Goal: Task Accomplishment & Management: Manage account settings

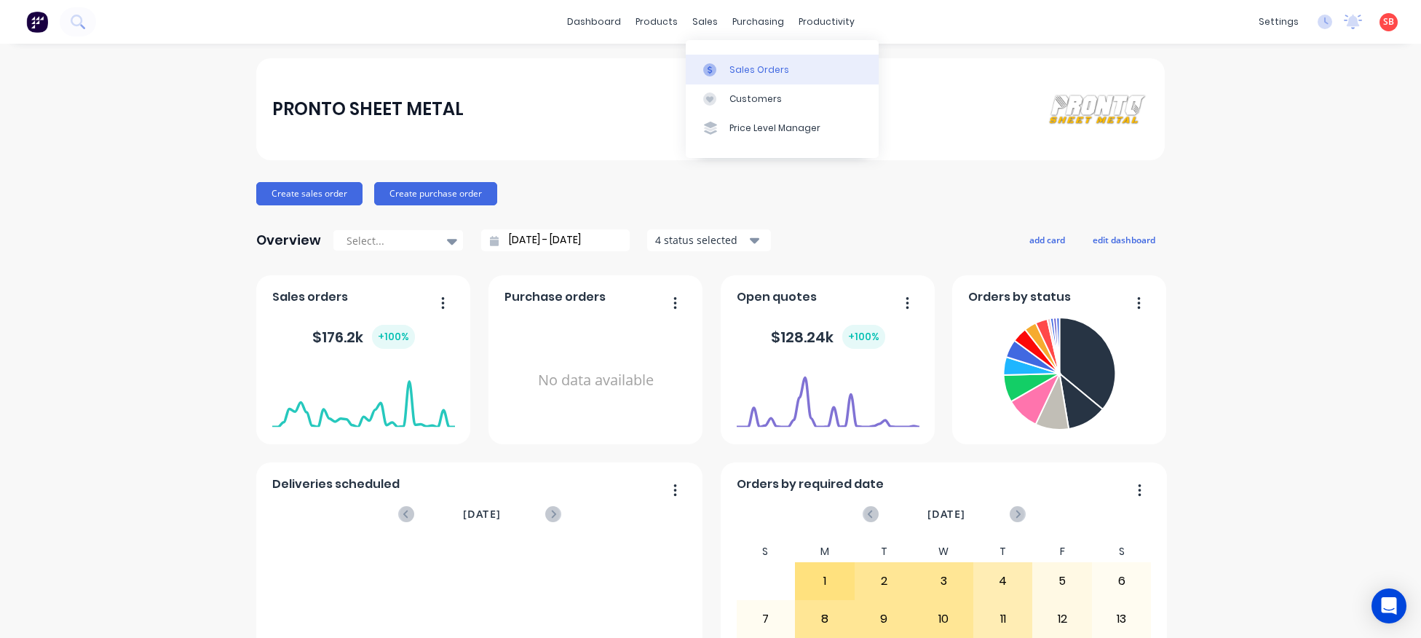
click at [754, 65] on div "Sales Orders" at bounding box center [759, 69] width 60 height 13
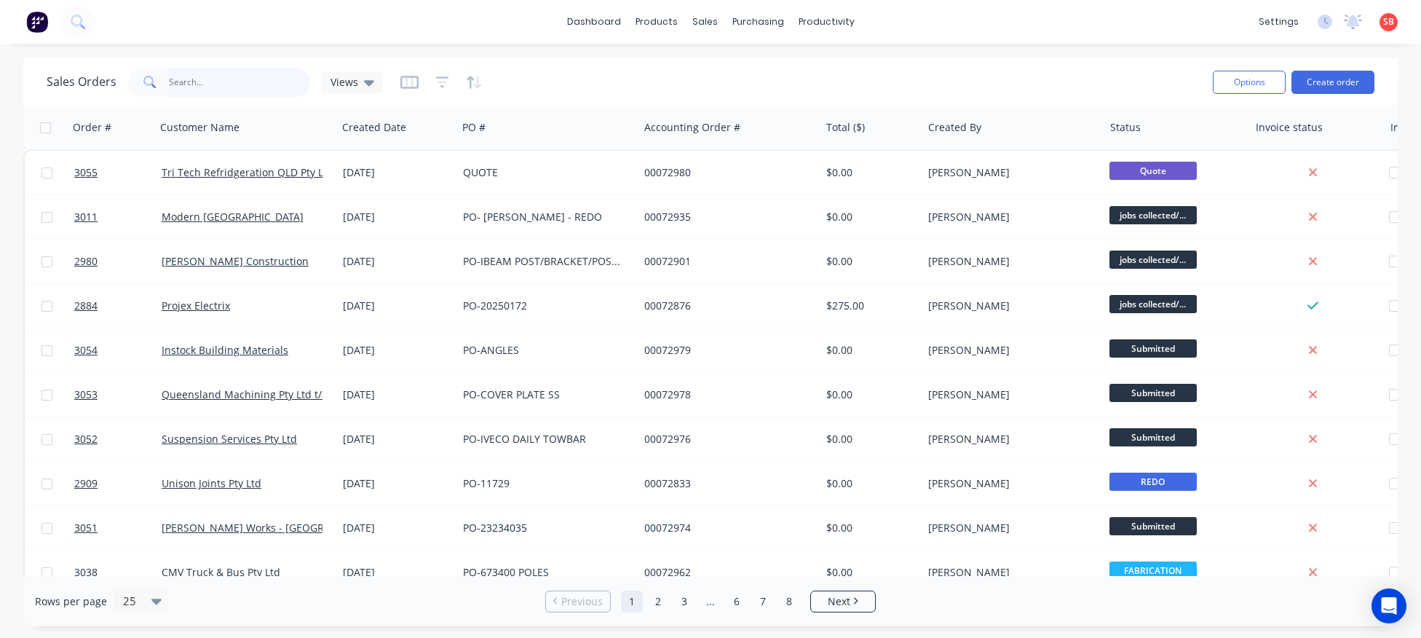
click at [247, 87] on input "text" at bounding box center [240, 82] width 142 height 29
type input "2701"
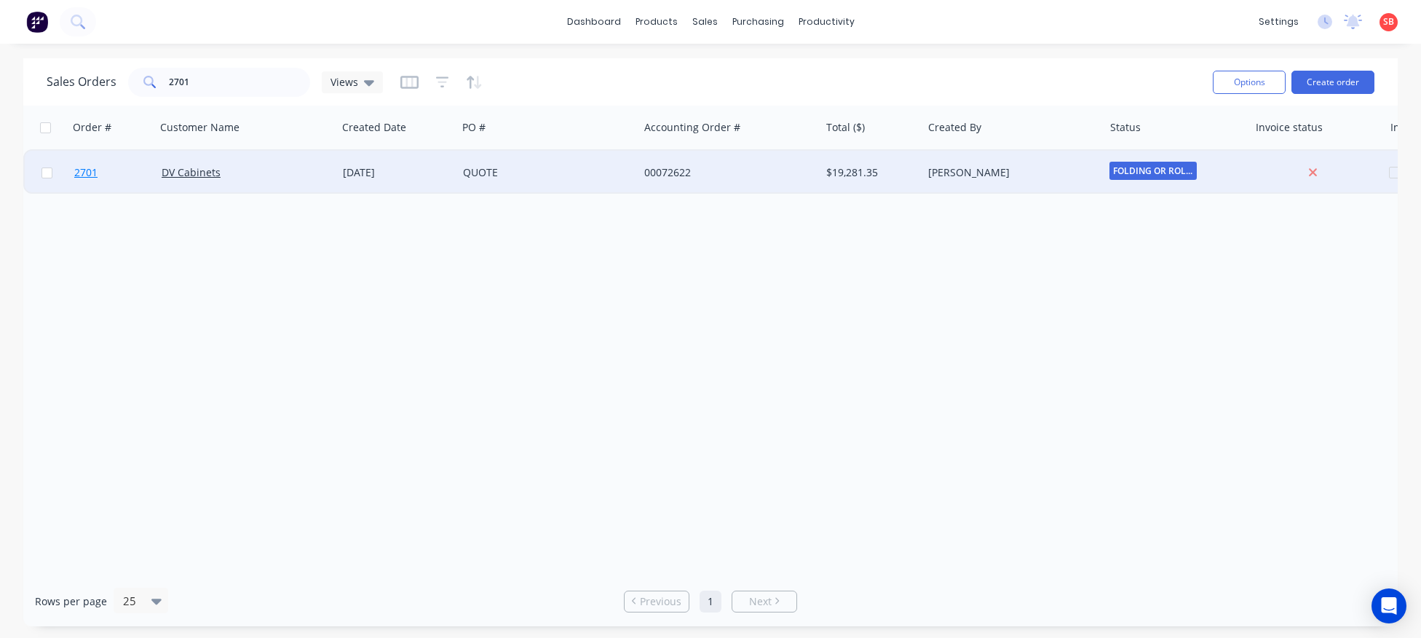
click at [89, 174] on span "2701" at bounding box center [85, 172] width 23 height 15
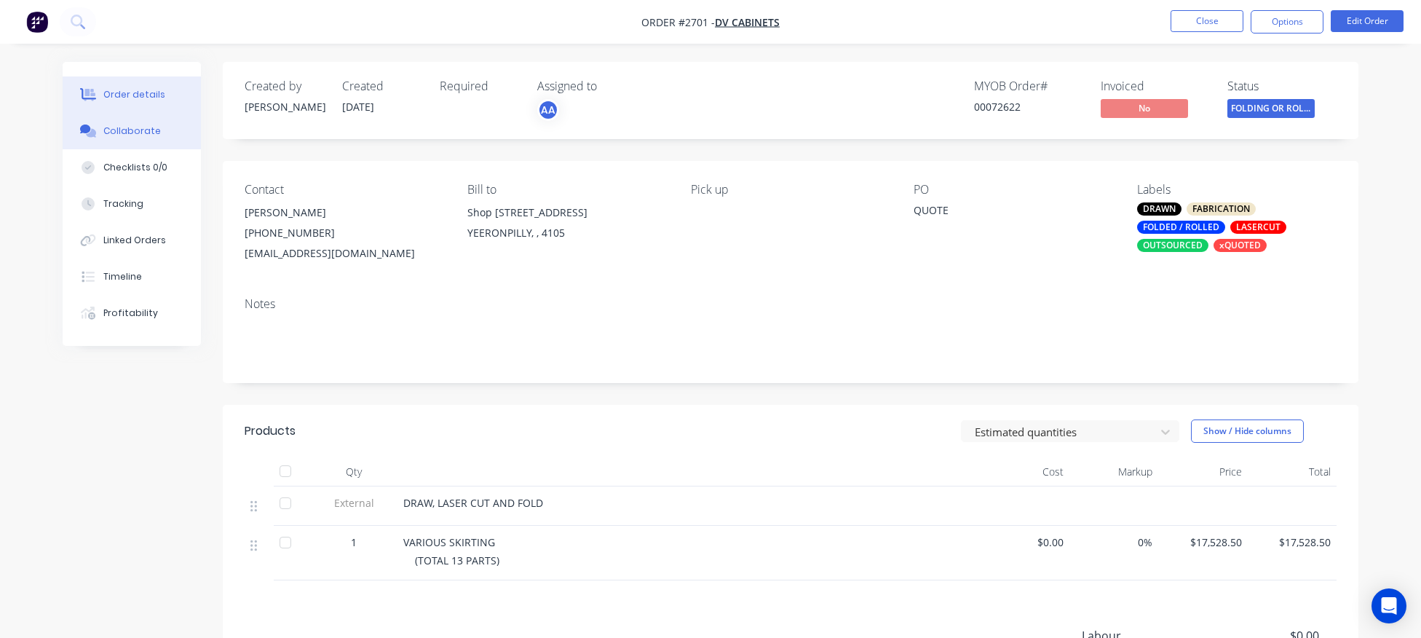
click at [134, 135] on div "Collaborate" at bounding box center [132, 130] width 58 height 13
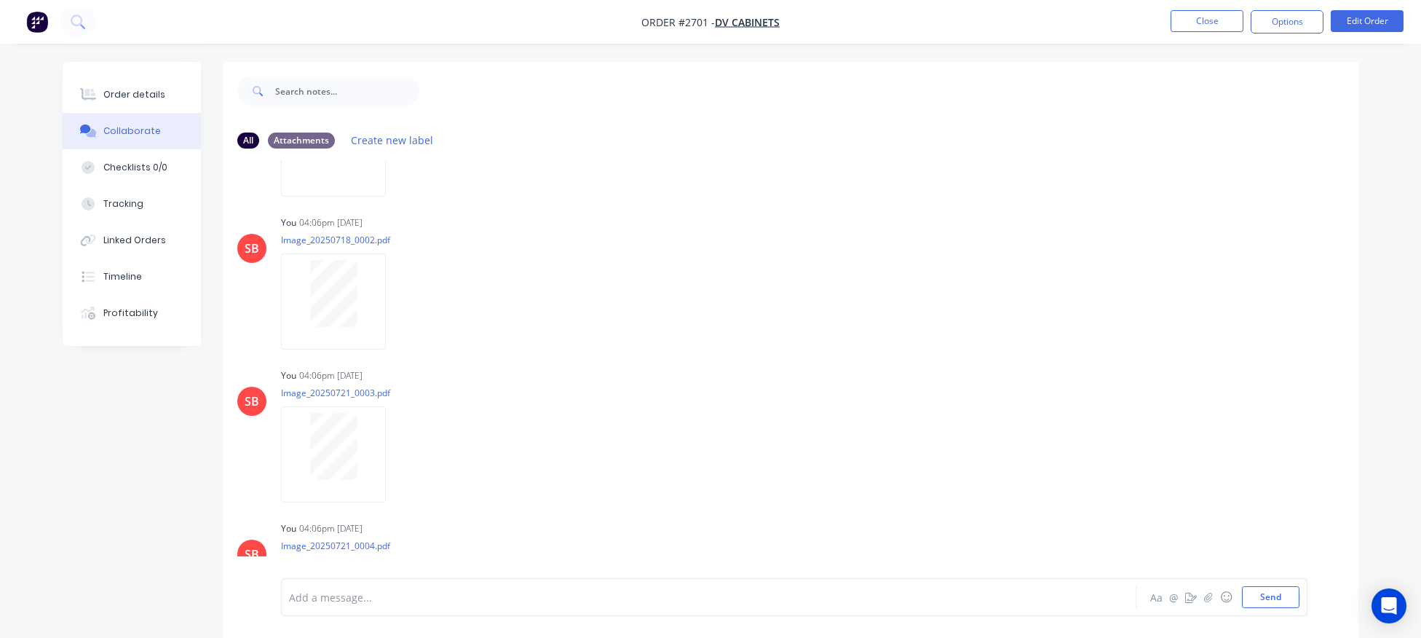
scroll to position [1449, 0]
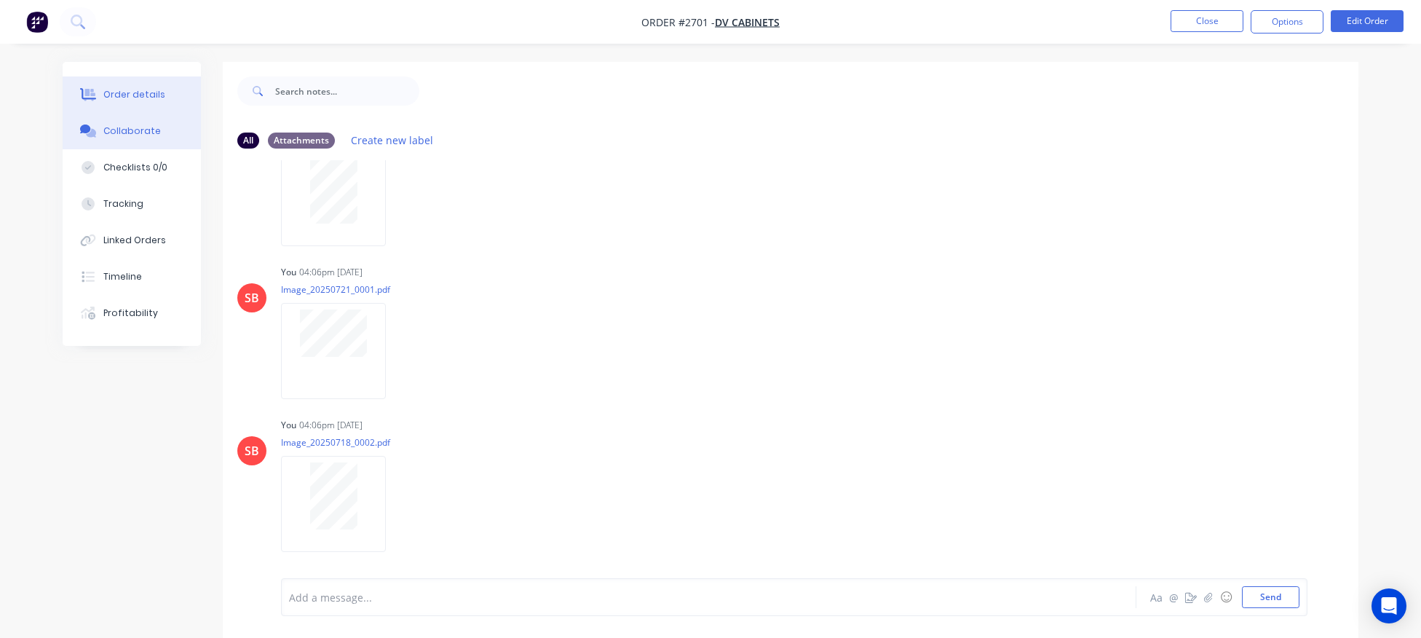
click at [138, 93] on div "Order details" at bounding box center [134, 94] width 62 height 13
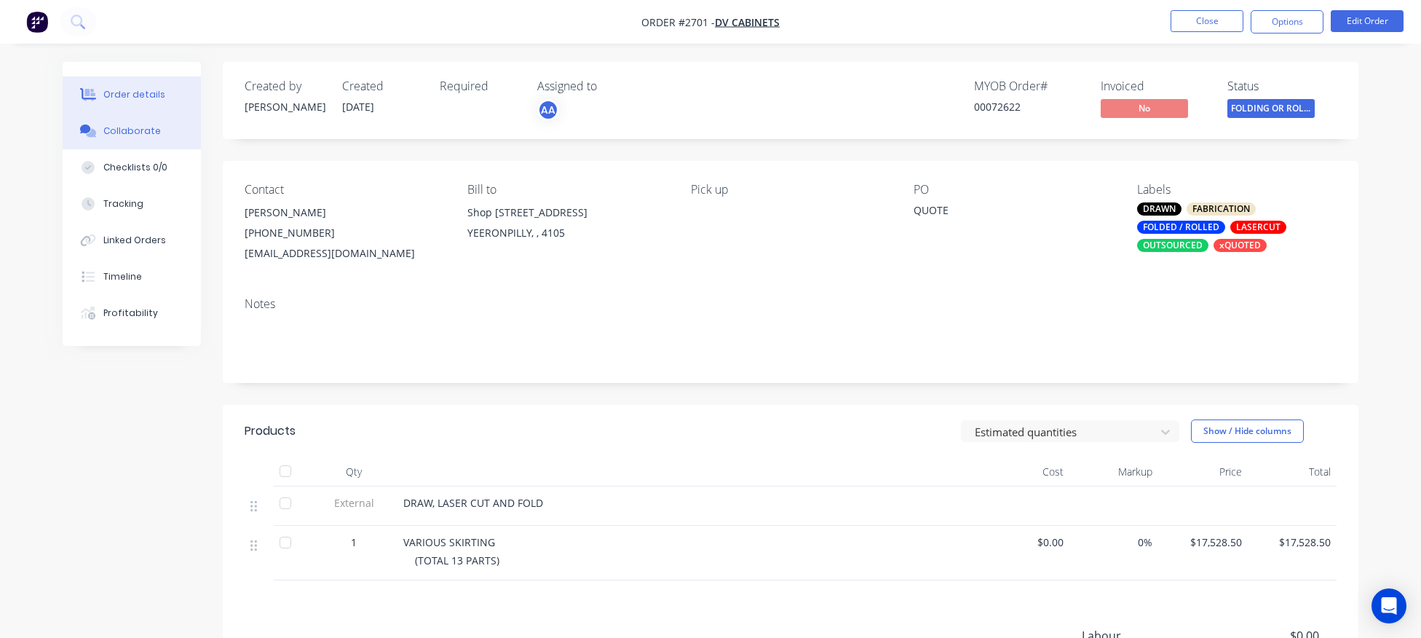
click at [132, 133] on div "Collaborate" at bounding box center [132, 130] width 58 height 13
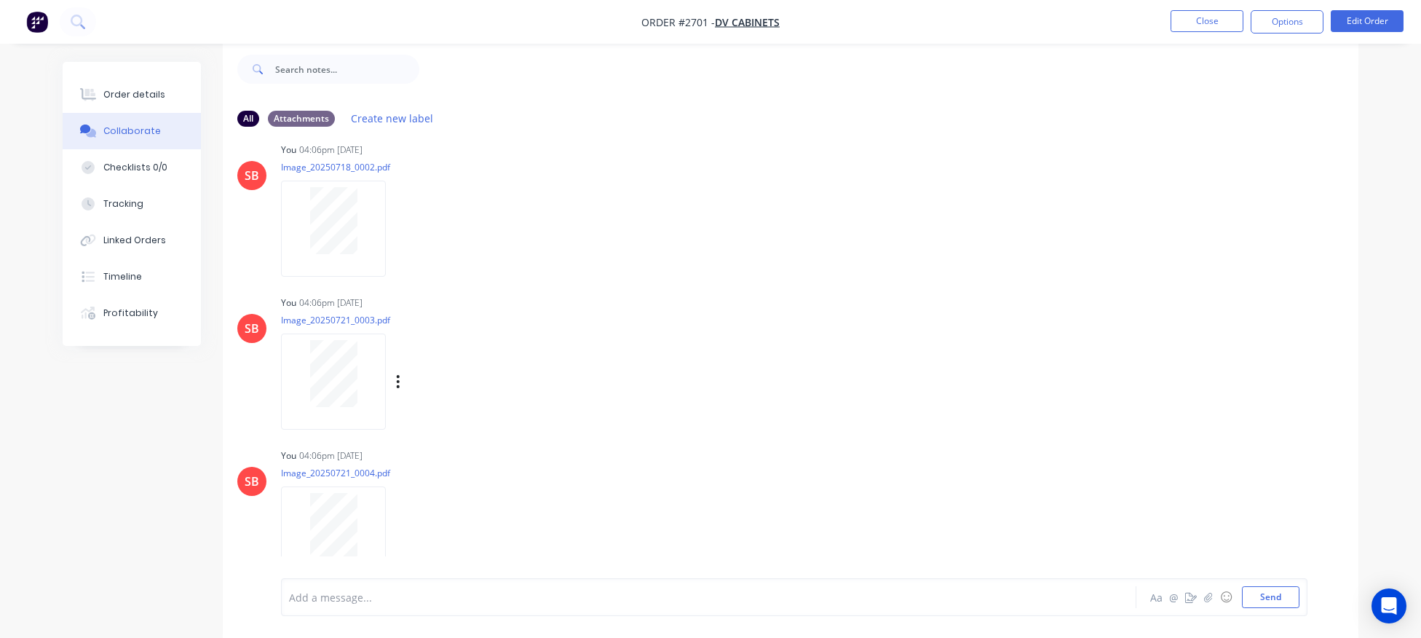
scroll to position [1872, 0]
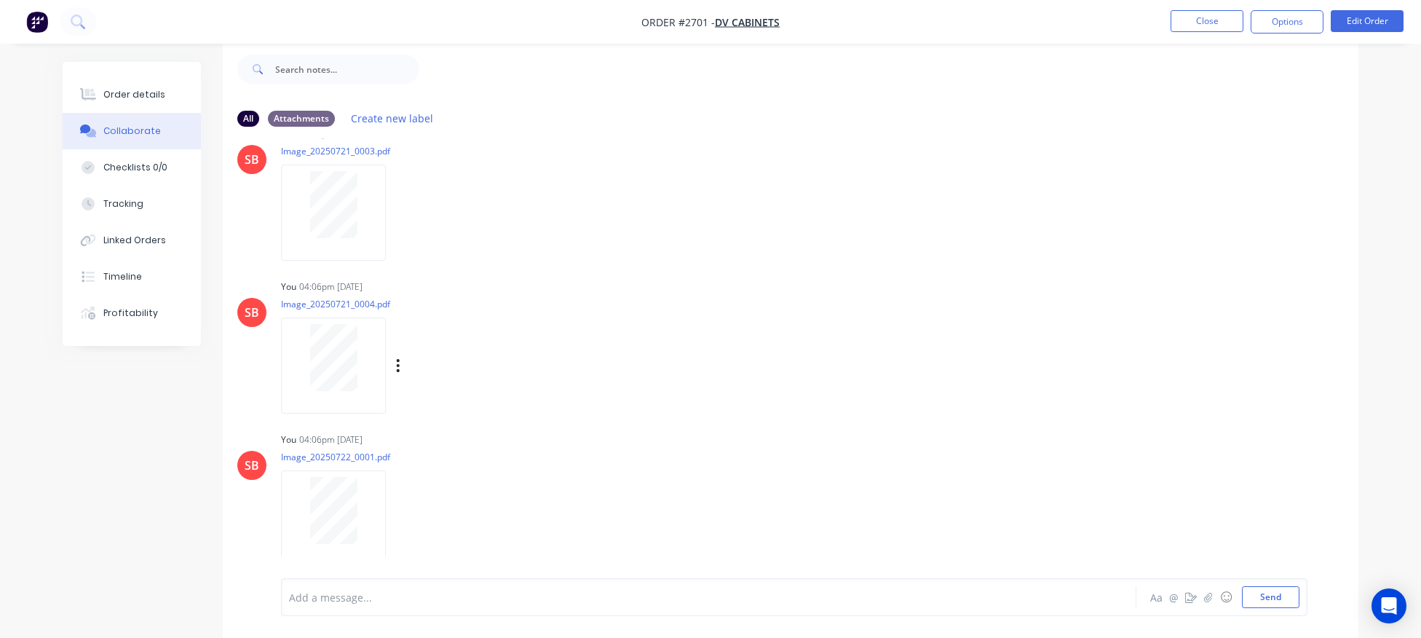
click at [306, 363] on div at bounding box center [334, 357] width 92 height 67
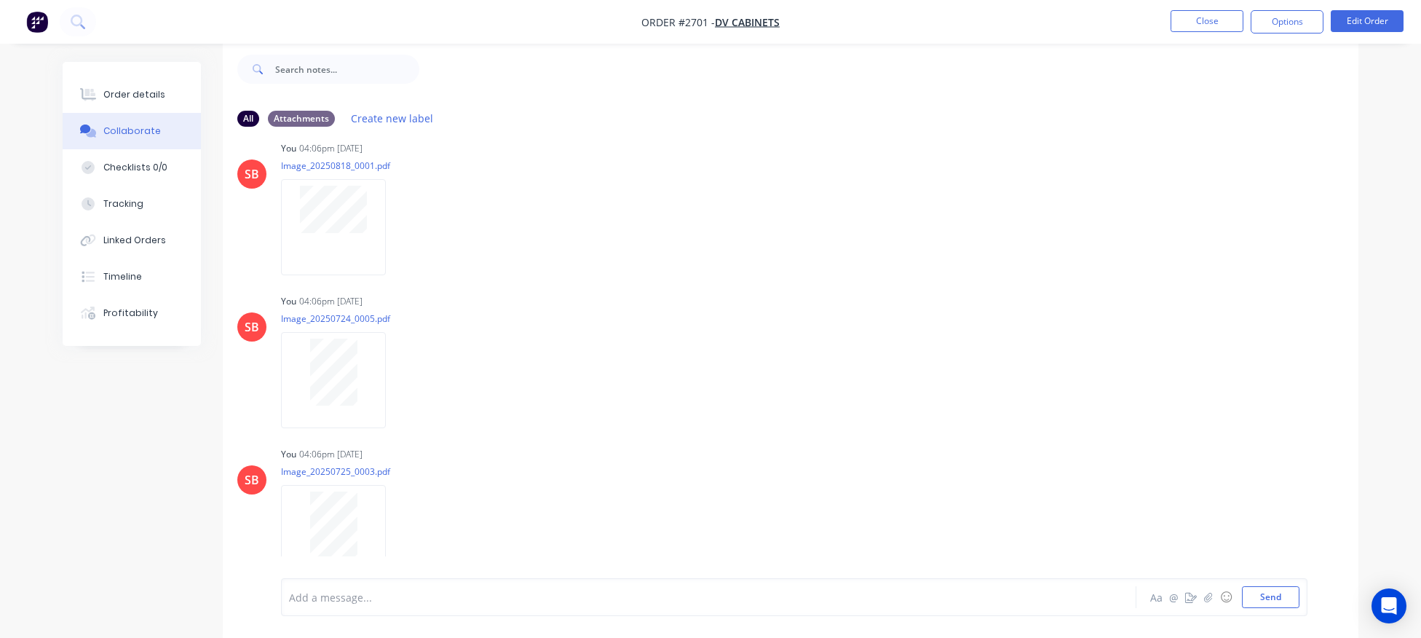
scroll to position [0, 0]
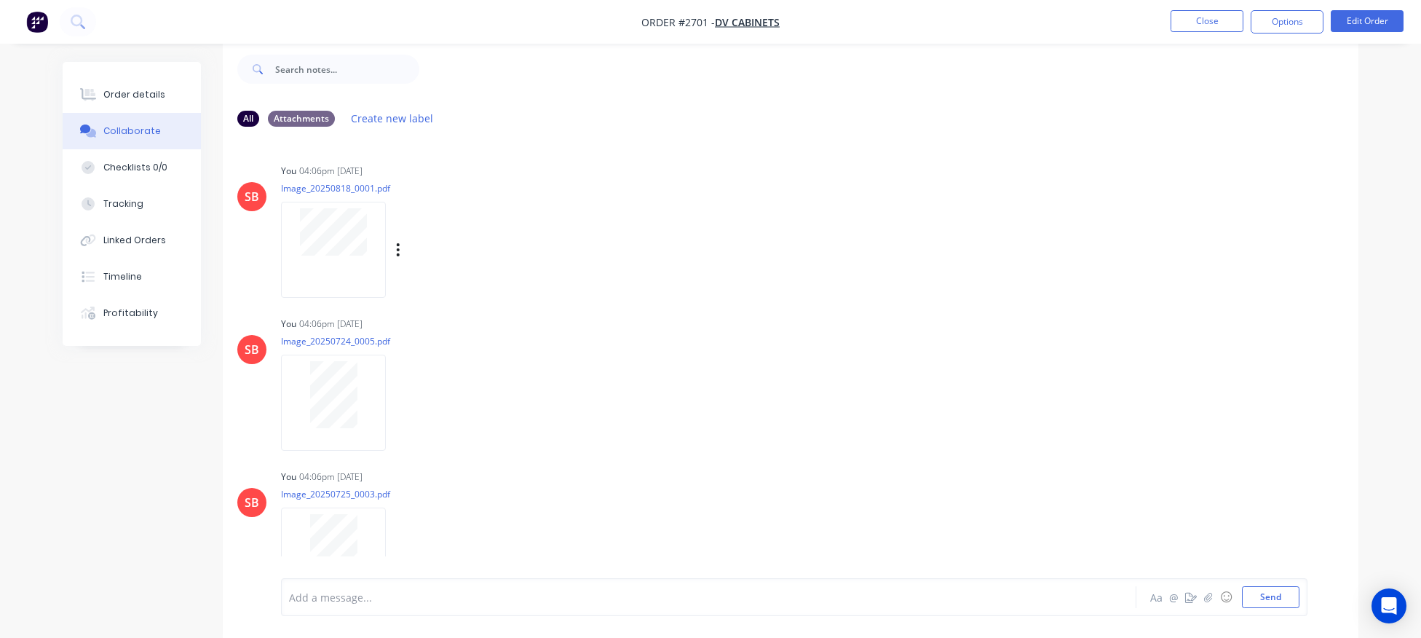
click at [337, 260] on div at bounding box center [333, 249] width 105 height 95
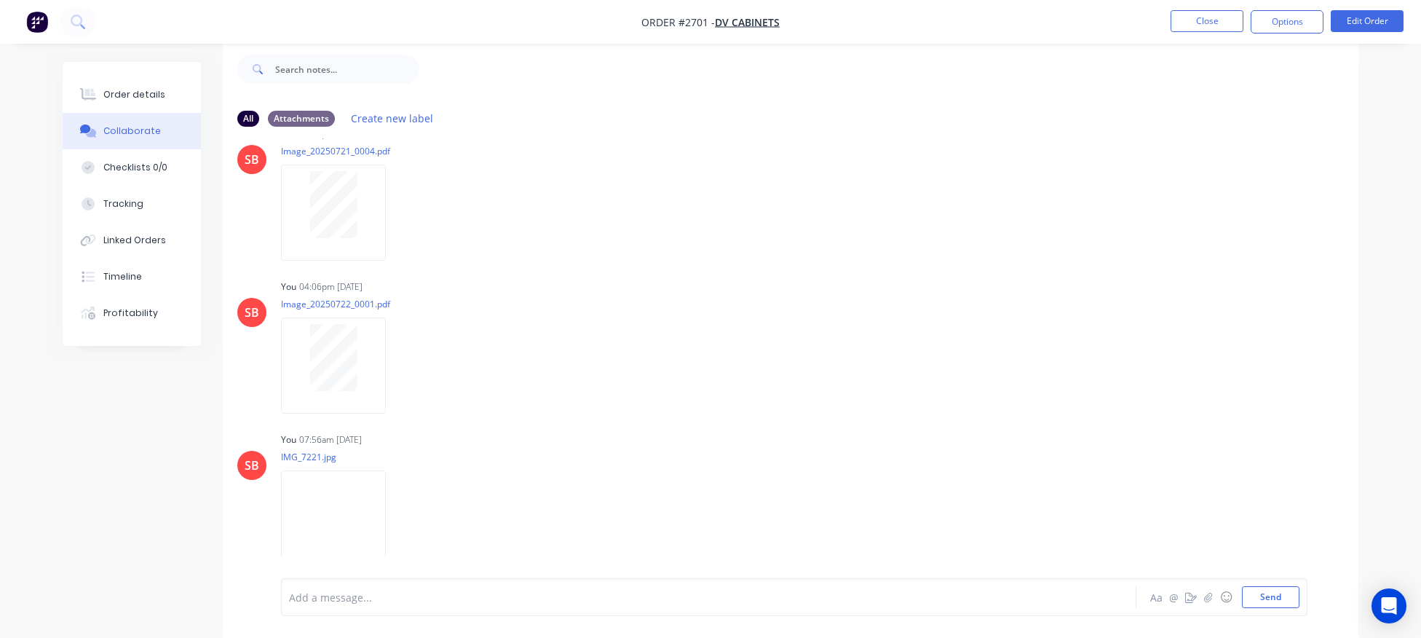
scroll to position [2040, 0]
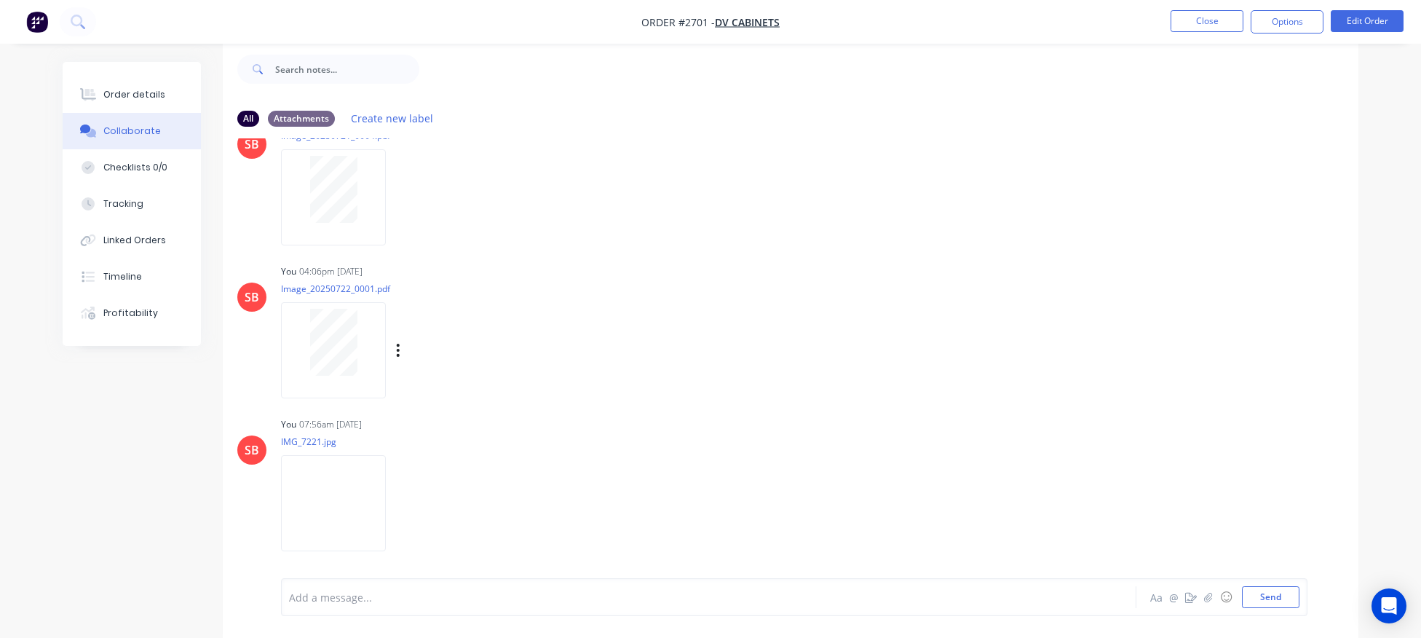
click at [366, 349] on div at bounding box center [334, 342] width 92 height 67
click at [401, 347] on div "Labels Download Delete" at bounding box center [474, 350] width 164 height 21
click at [396, 351] on button "button" at bounding box center [398, 350] width 6 height 21
click at [471, 418] on button "Delete" at bounding box center [494, 421] width 164 height 33
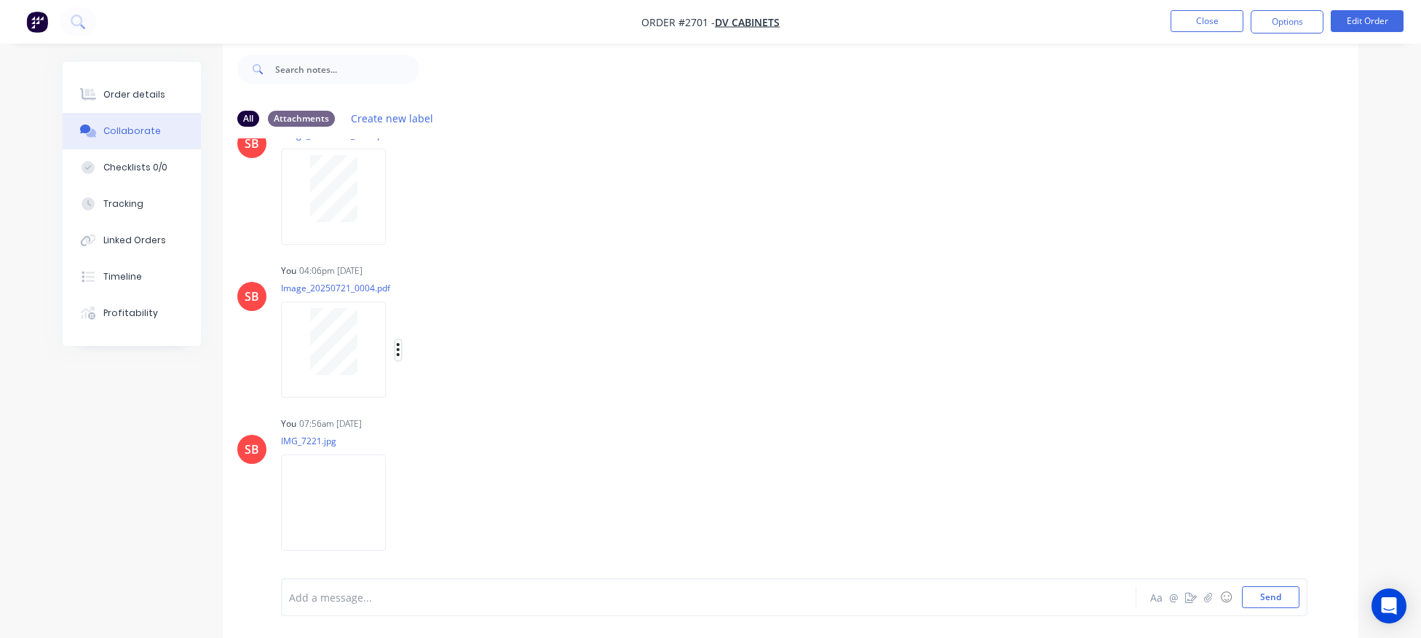
click at [397, 349] on button "button" at bounding box center [398, 349] width 6 height 21
click at [451, 423] on button "Delete" at bounding box center [494, 421] width 164 height 33
click at [357, 340] on div at bounding box center [334, 341] width 92 height 67
click at [400, 347] on icon "button" at bounding box center [398, 349] width 4 height 17
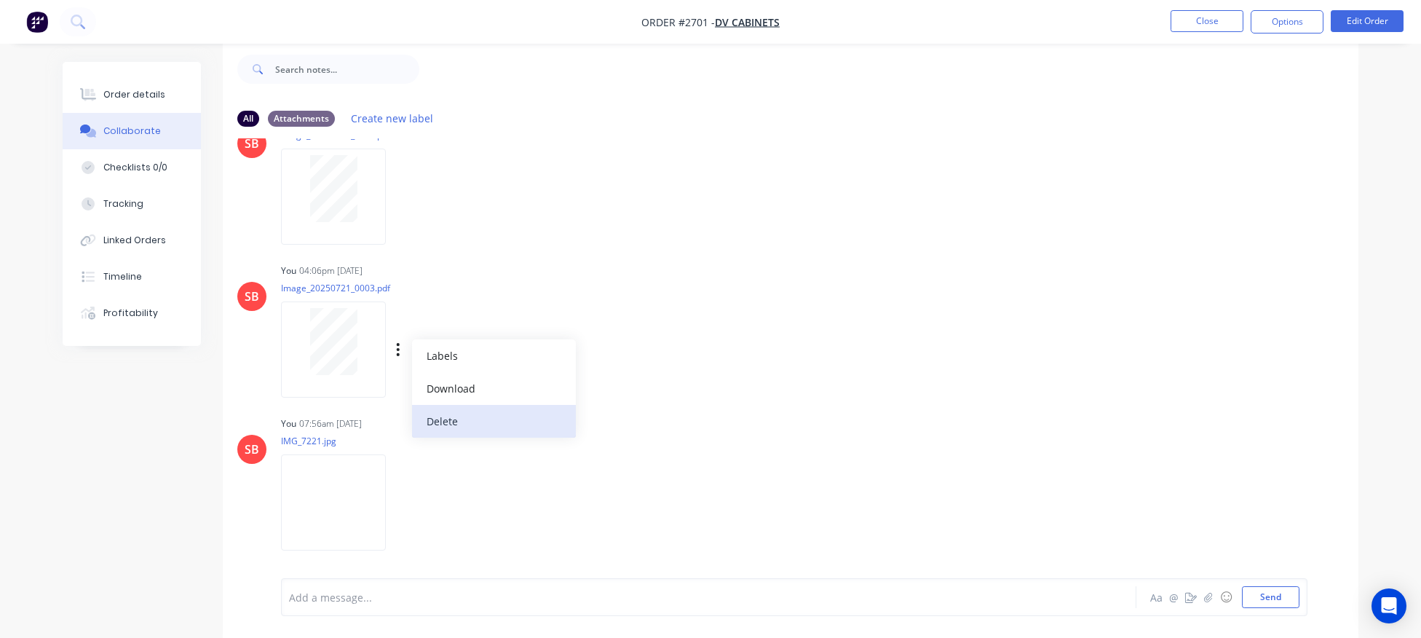
click at [459, 422] on button "Delete" at bounding box center [494, 421] width 164 height 33
click at [396, 349] on button "button" at bounding box center [398, 349] width 6 height 21
click at [449, 423] on button "Delete" at bounding box center [494, 421] width 164 height 33
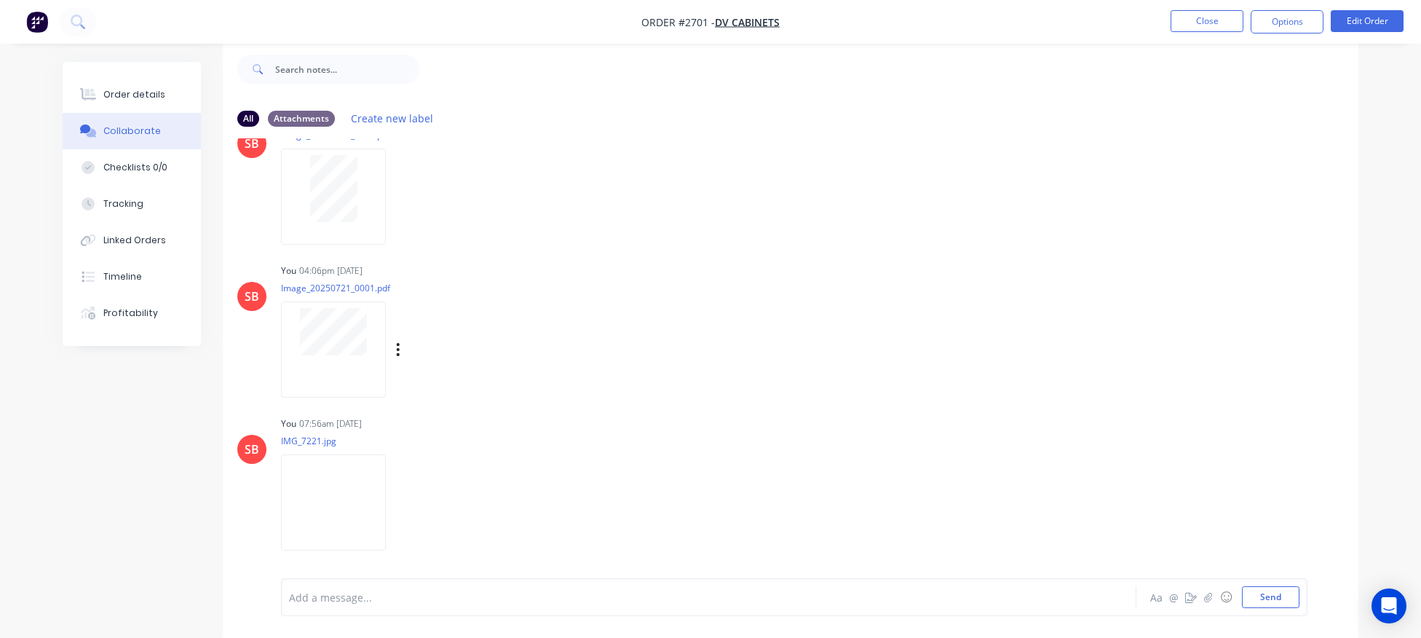
click at [396, 349] on div "Labels Download Delete" at bounding box center [474, 349] width 164 height 21
click at [401, 347] on div "Labels Download Delete" at bounding box center [474, 349] width 164 height 21
click at [396, 351] on button "button" at bounding box center [398, 349] width 6 height 21
click at [458, 422] on button "Delete" at bounding box center [494, 421] width 164 height 33
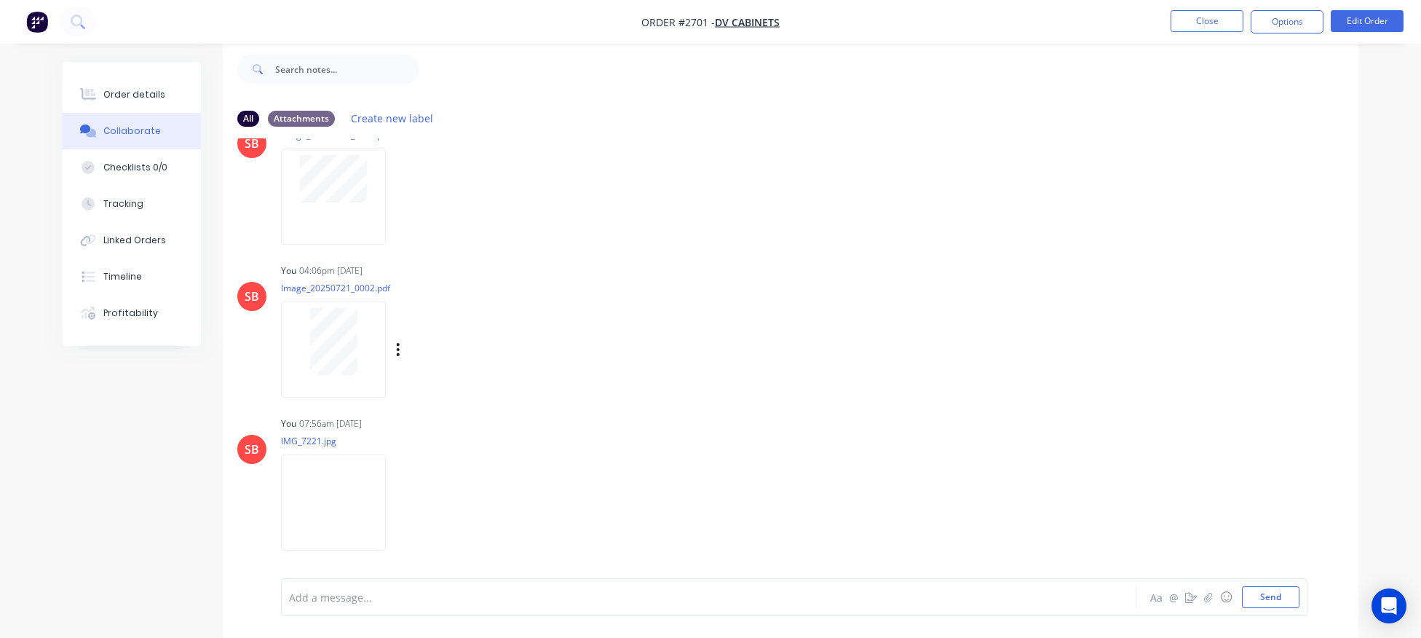
click at [403, 346] on div "Labels Download Delete" at bounding box center [474, 349] width 164 height 21
click at [397, 347] on icon "button" at bounding box center [398, 349] width 4 height 17
click at [436, 417] on button "Delete" at bounding box center [494, 421] width 164 height 33
click at [400, 347] on icon "button" at bounding box center [398, 349] width 4 height 17
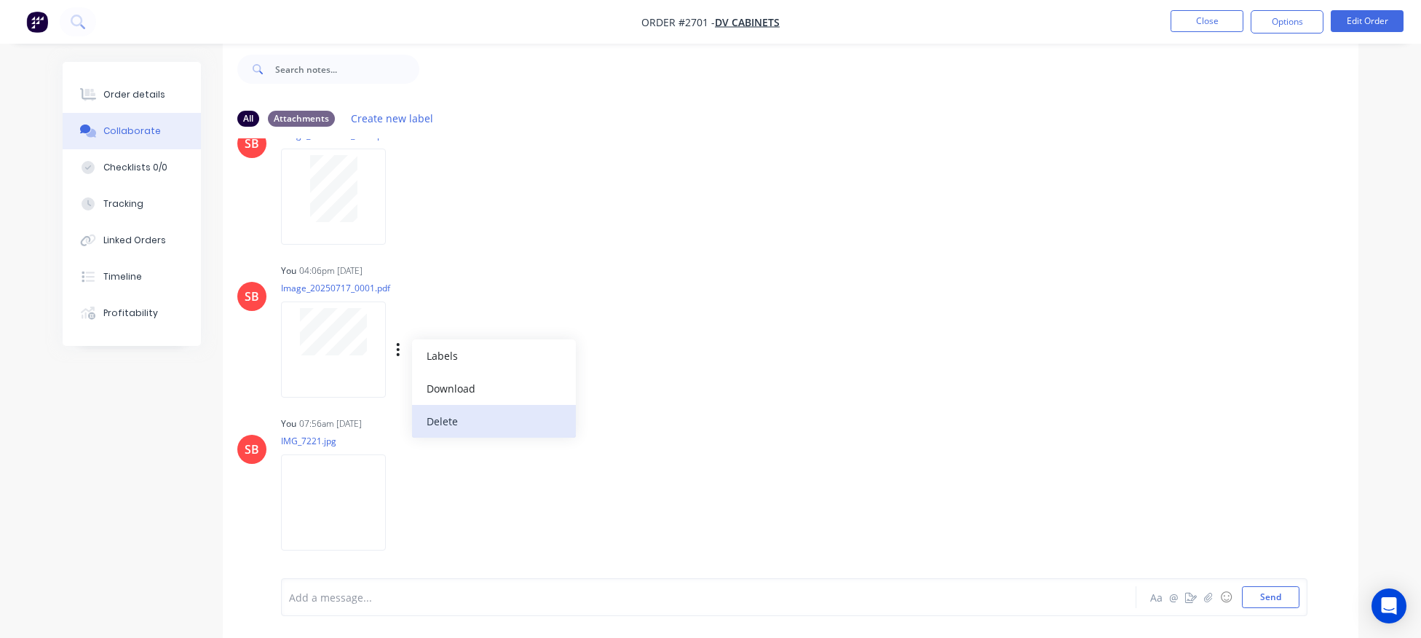
click at [453, 421] on button "Delete" at bounding box center [494, 421] width 164 height 33
click at [398, 349] on icon "button" at bounding box center [398, 349] width 3 height 13
click at [456, 422] on button "Delete" at bounding box center [494, 421] width 164 height 33
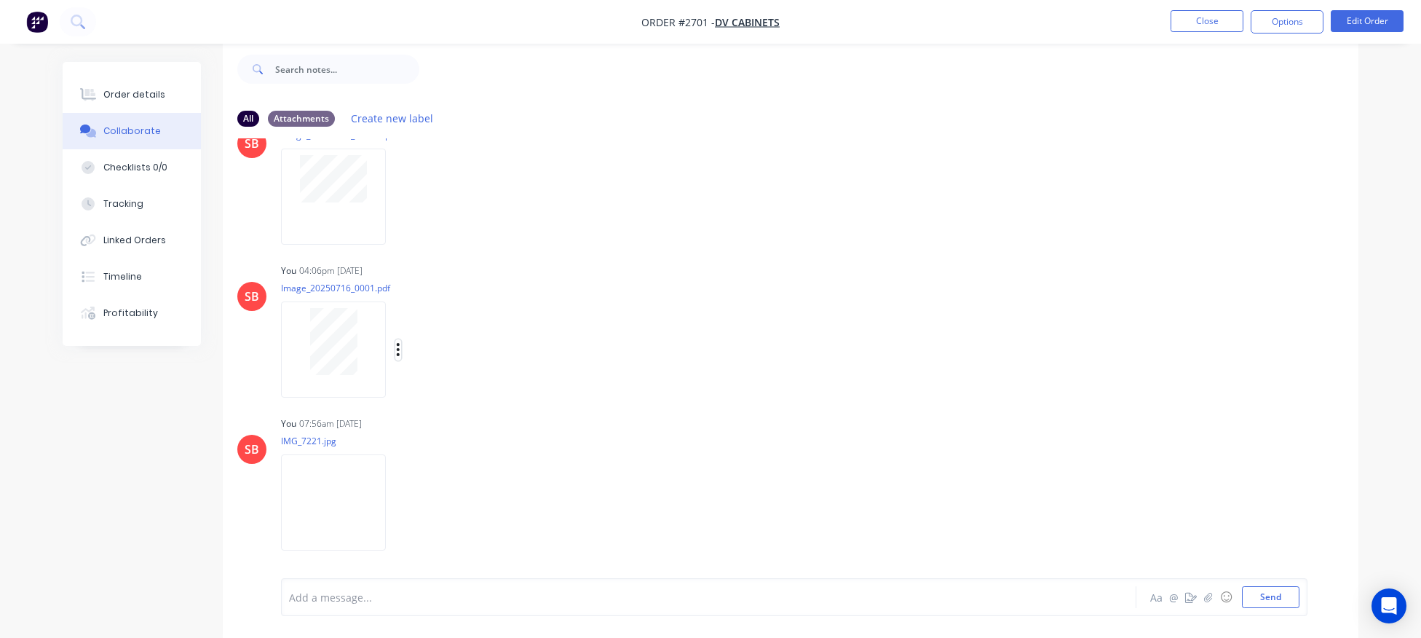
click at [397, 347] on icon "button" at bounding box center [398, 349] width 4 height 17
click at [441, 416] on button "Delete" at bounding box center [494, 421] width 164 height 33
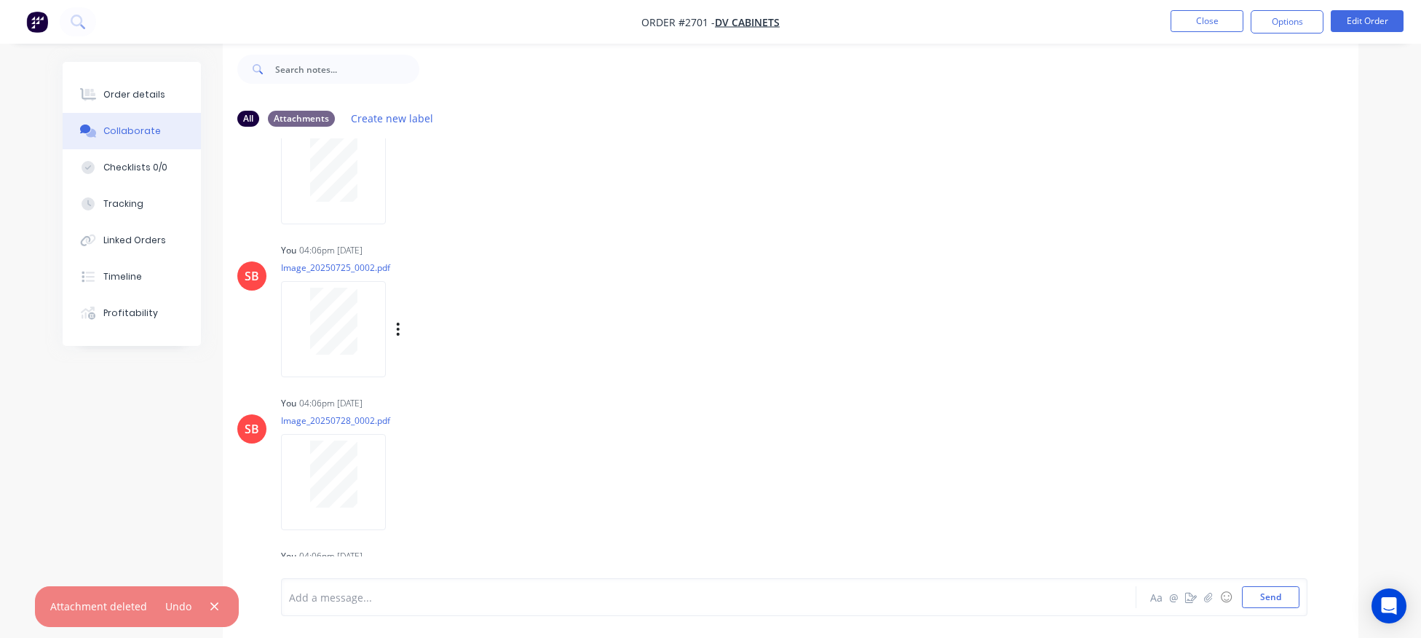
scroll to position [421, 0]
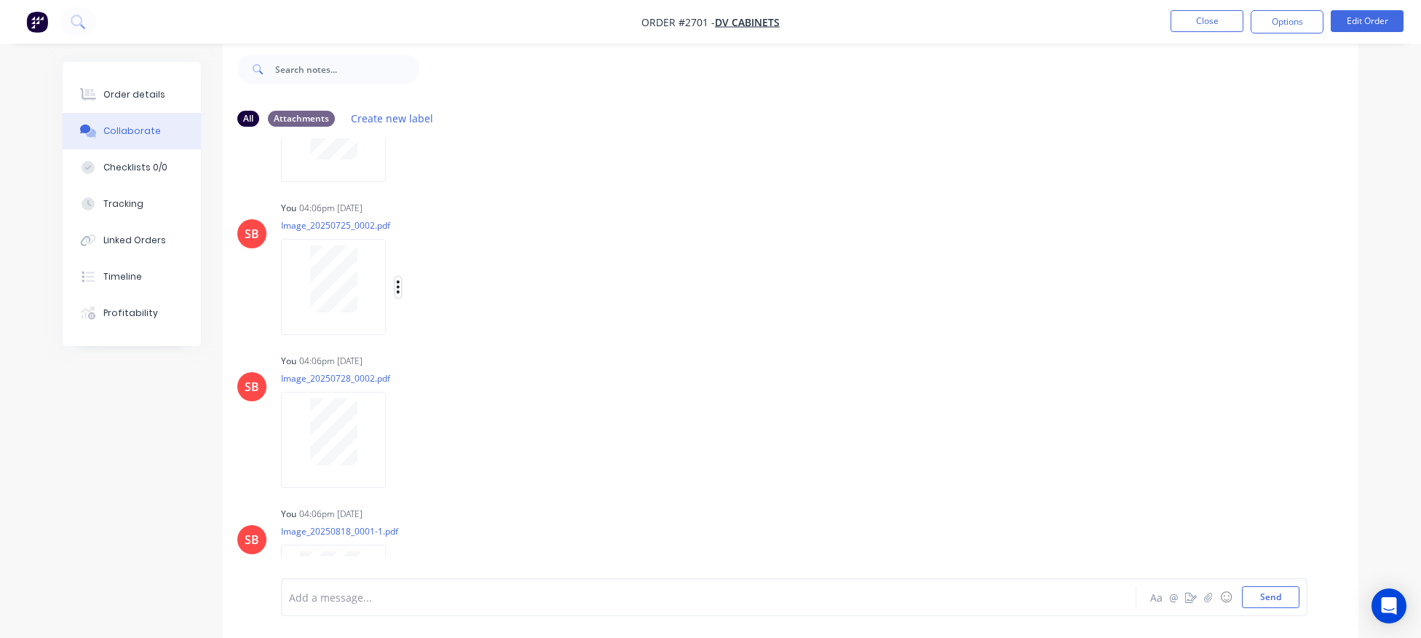
click at [400, 285] on icon "button" at bounding box center [398, 287] width 4 height 17
click at [444, 358] on button "Delete" at bounding box center [494, 358] width 164 height 33
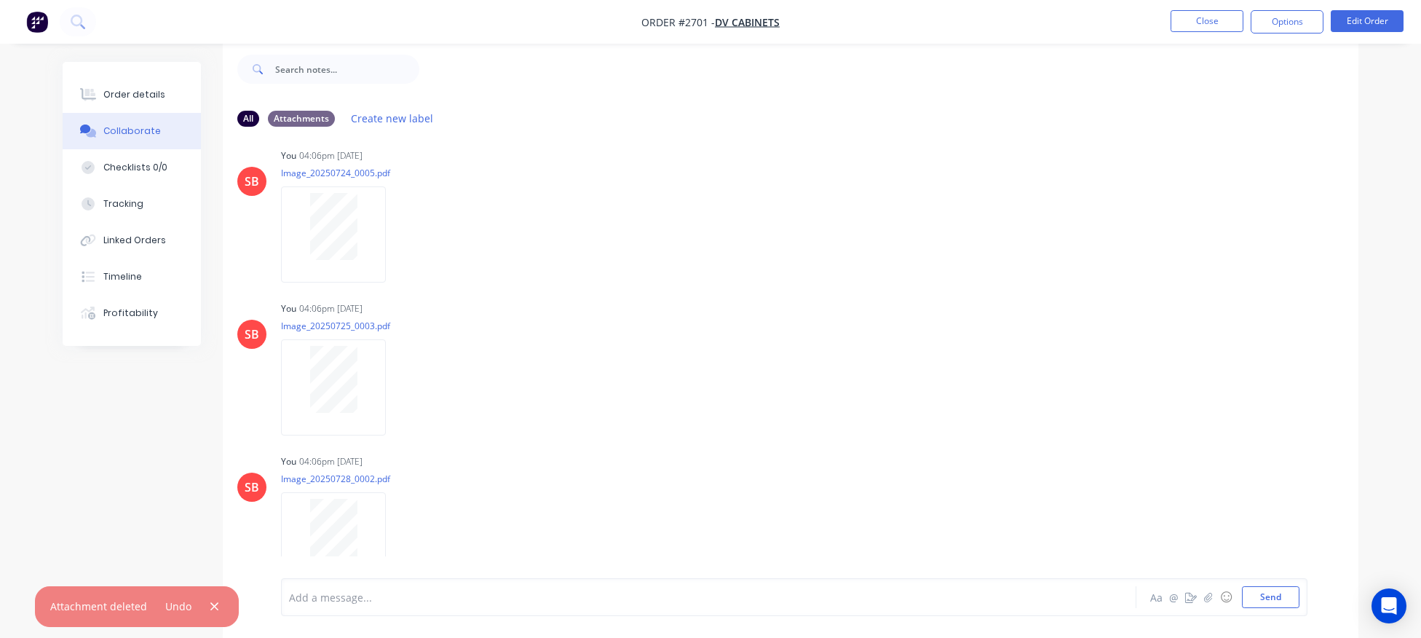
scroll to position [0, 0]
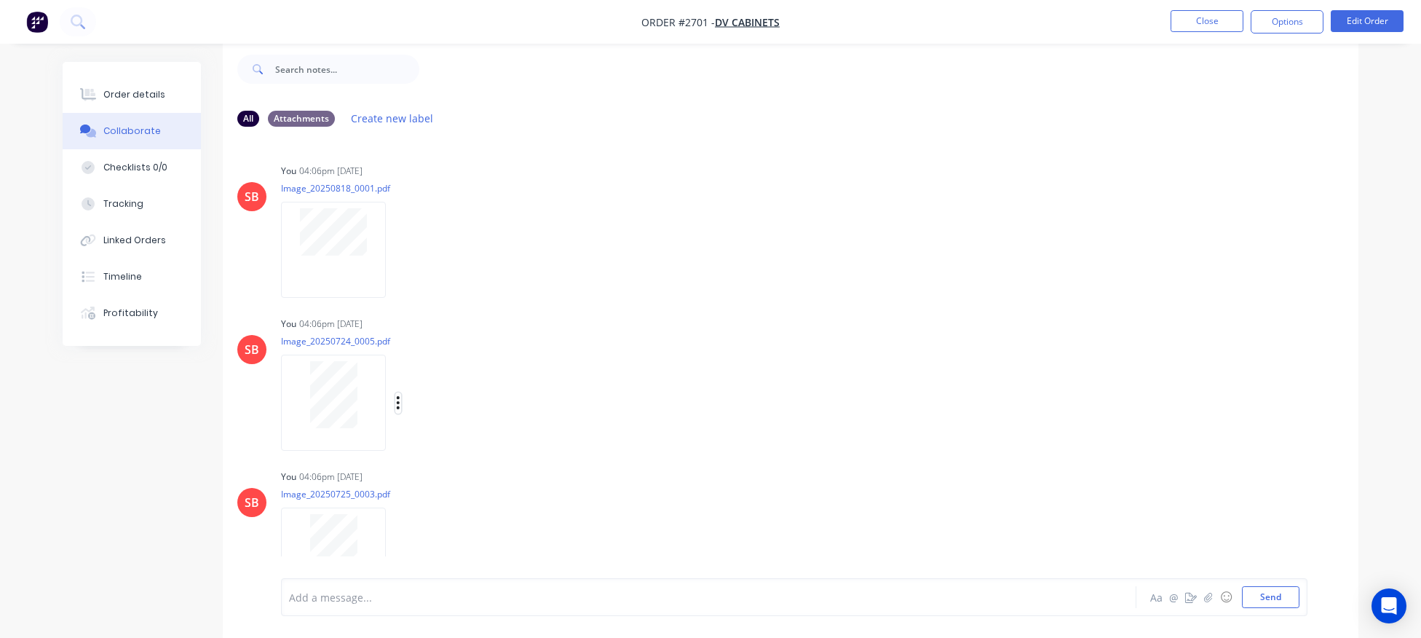
click at [400, 400] on icon "button" at bounding box center [398, 403] width 4 height 17
click at [449, 473] on button "Delete" at bounding box center [494, 474] width 164 height 33
click at [396, 402] on button "button" at bounding box center [398, 402] width 6 height 21
click at [450, 470] on button "Delete" at bounding box center [494, 474] width 164 height 33
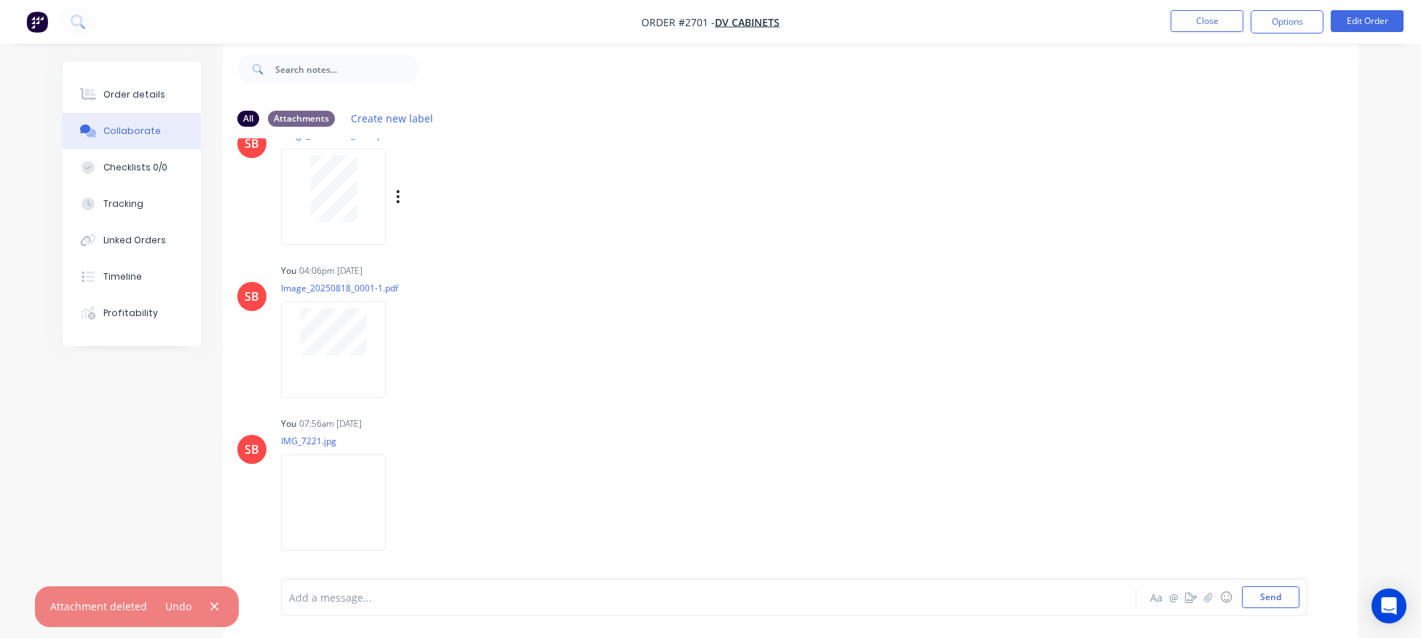
click at [403, 194] on div "Labels Download Delete" at bounding box center [474, 196] width 164 height 21
click at [397, 197] on icon "button" at bounding box center [398, 197] width 4 height 17
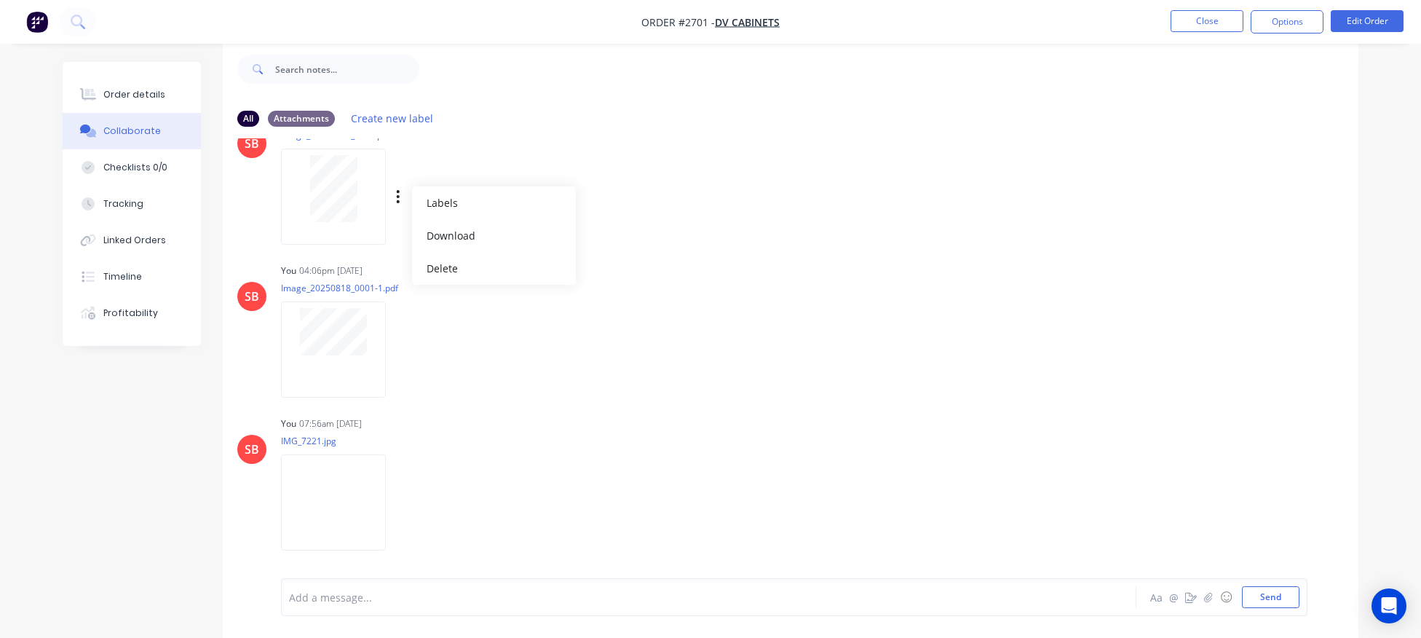
click at [365, 180] on div at bounding box center [334, 188] width 92 height 67
click at [397, 347] on icon "button" at bounding box center [398, 349] width 4 height 17
click at [454, 417] on button "Delete" at bounding box center [494, 421] width 164 height 33
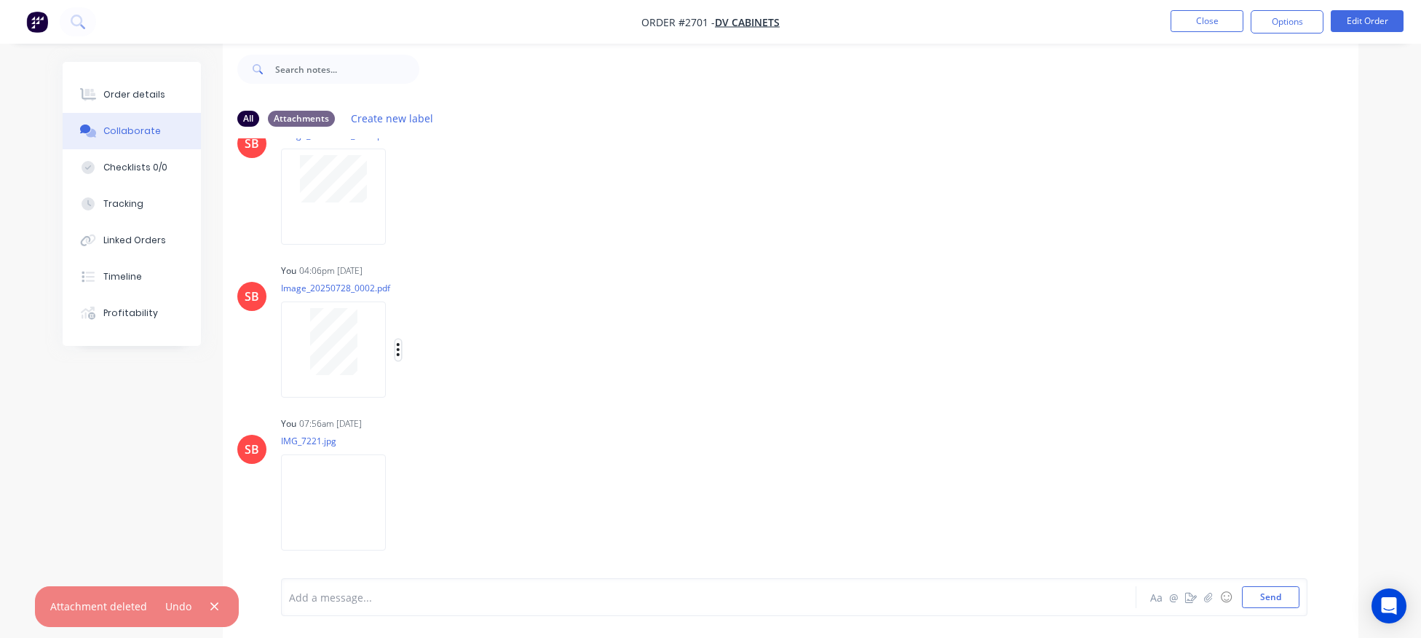
click at [397, 348] on icon "button" at bounding box center [398, 349] width 4 height 17
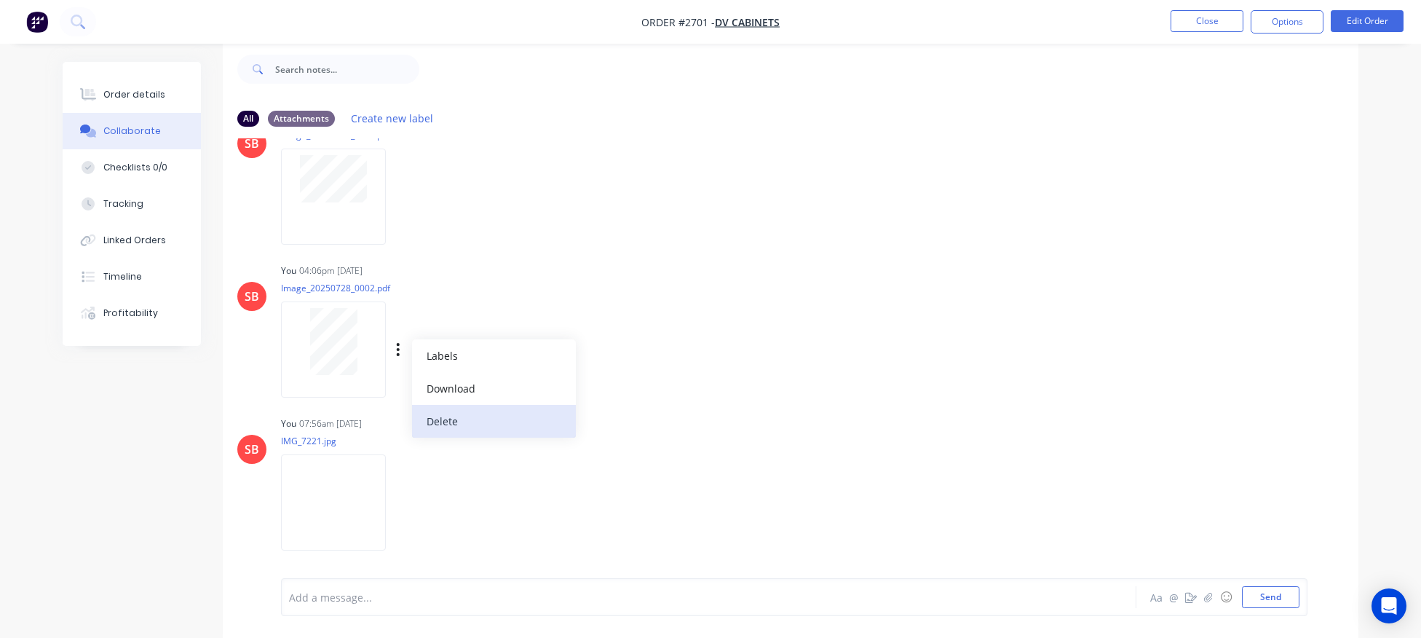
click at [459, 419] on button "Delete" at bounding box center [494, 421] width 164 height 33
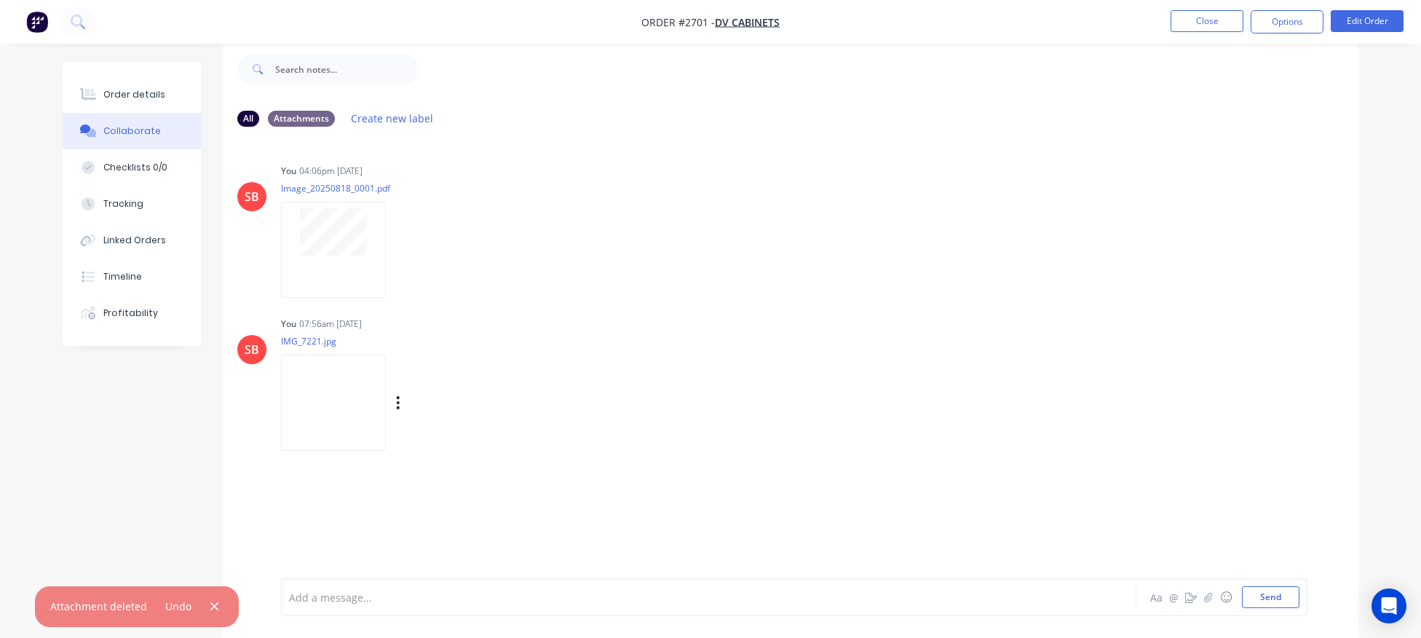
scroll to position [0, 0]
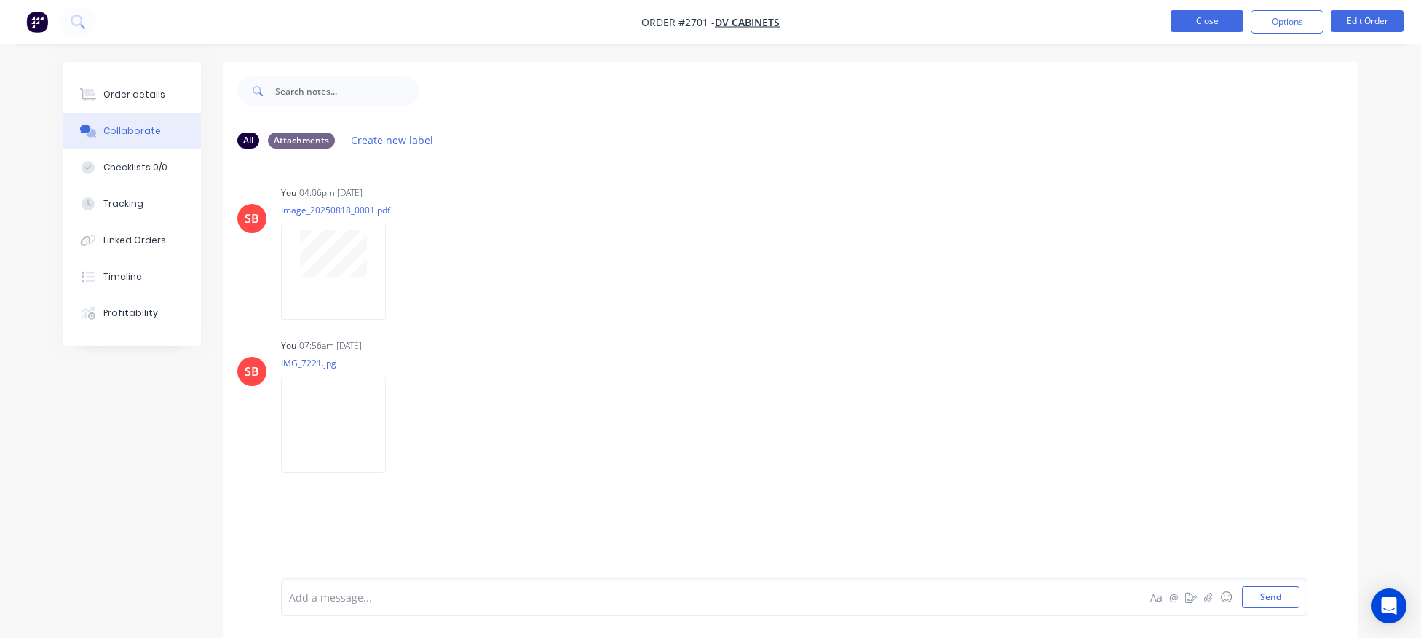
click at [1205, 26] on button "Close" at bounding box center [1207, 21] width 73 height 22
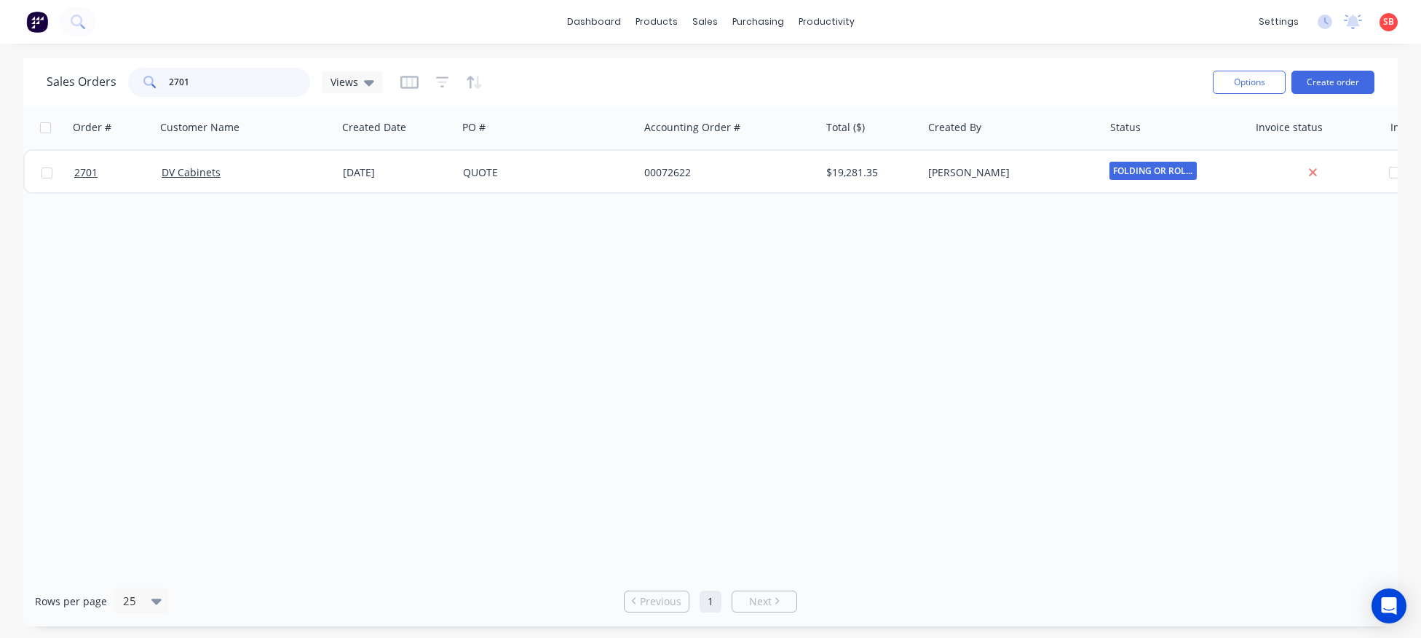
drag, startPoint x: 236, startPoint y: 74, endPoint x: 0, endPoint y: 66, distance: 236.0
click at [169, 68] on input "2701" at bounding box center [240, 82] width 142 height 29
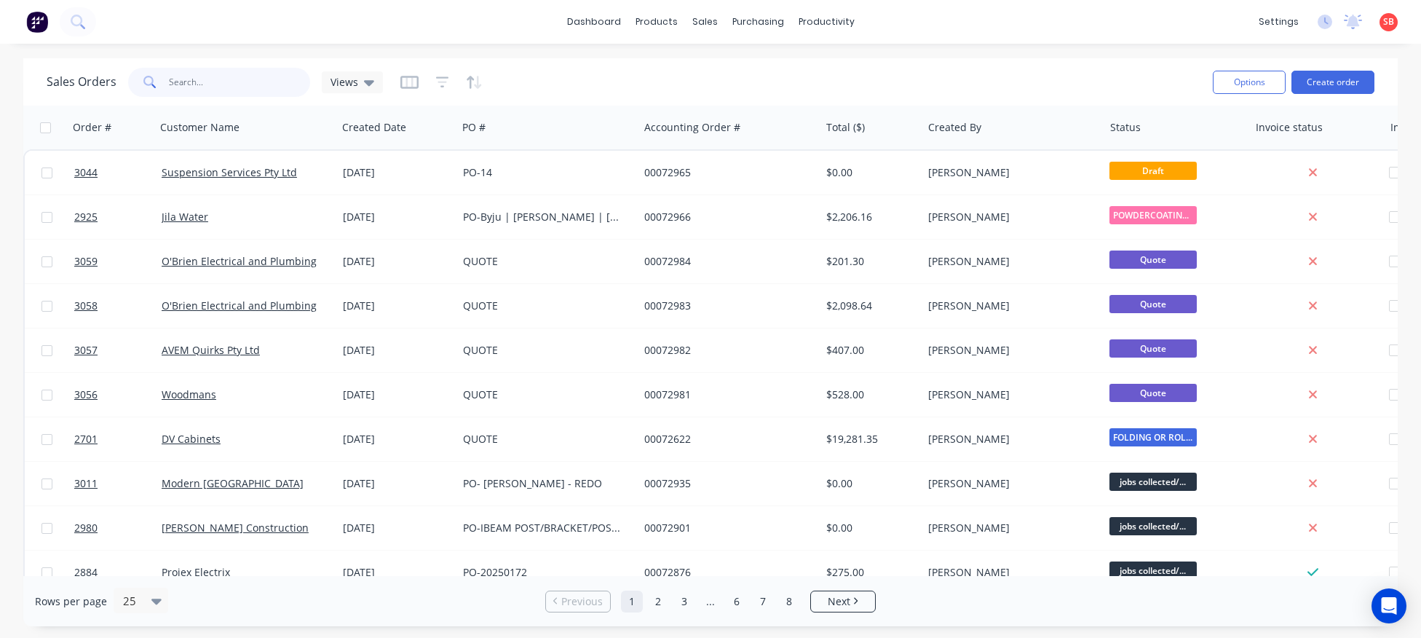
click at [202, 87] on input "text" at bounding box center [240, 82] width 142 height 29
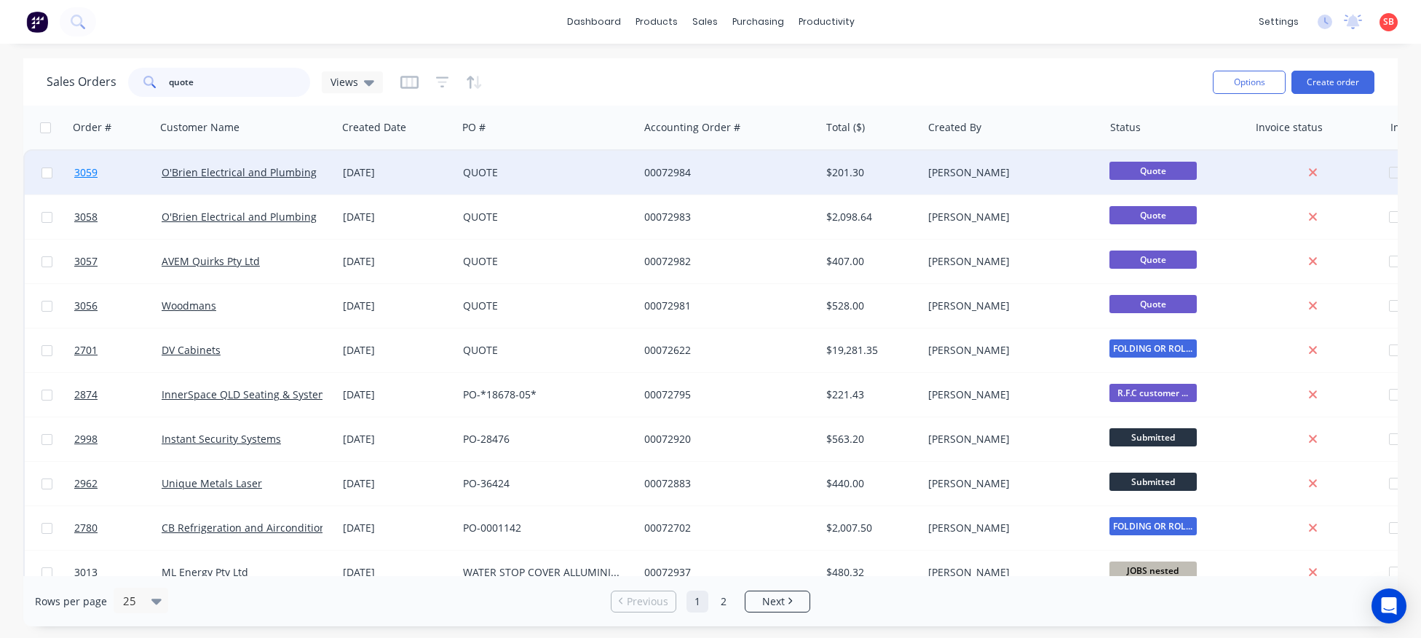
type input "quote"
click at [92, 173] on span "3059" at bounding box center [85, 172] width 23 height 15
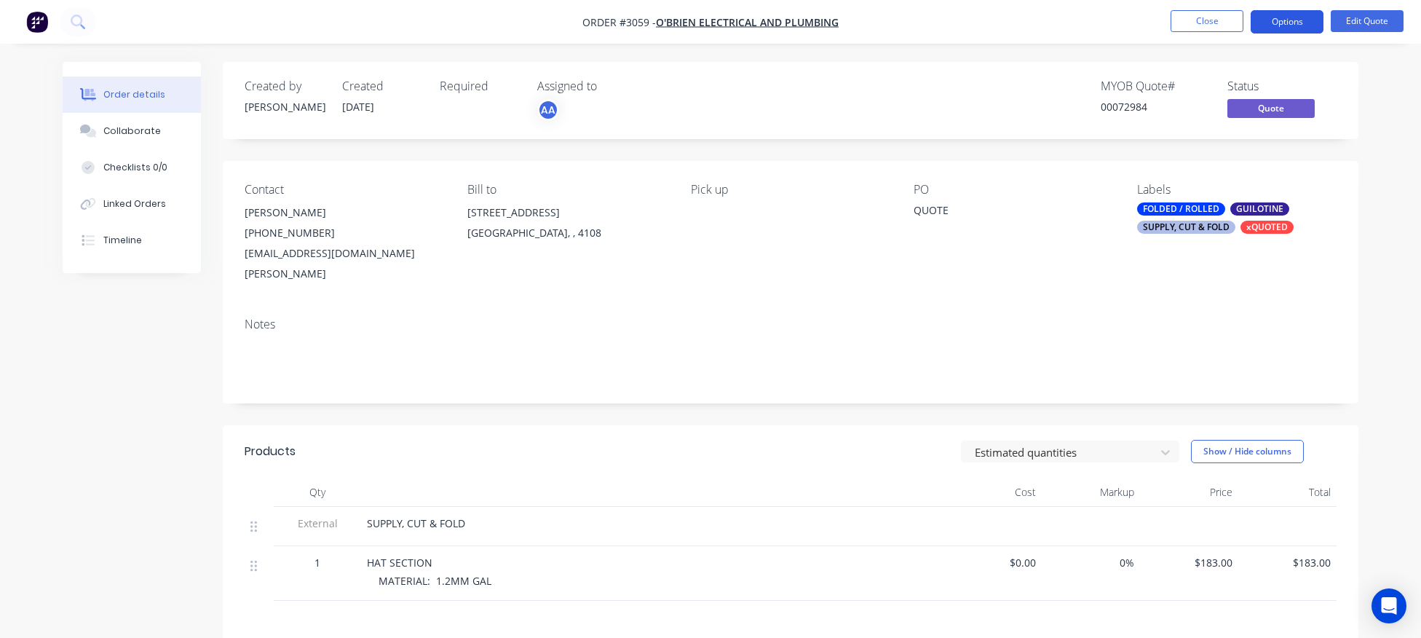
click at [1288, 25] on button "Options" at bounding box center [1287, 21] width 73 height 23
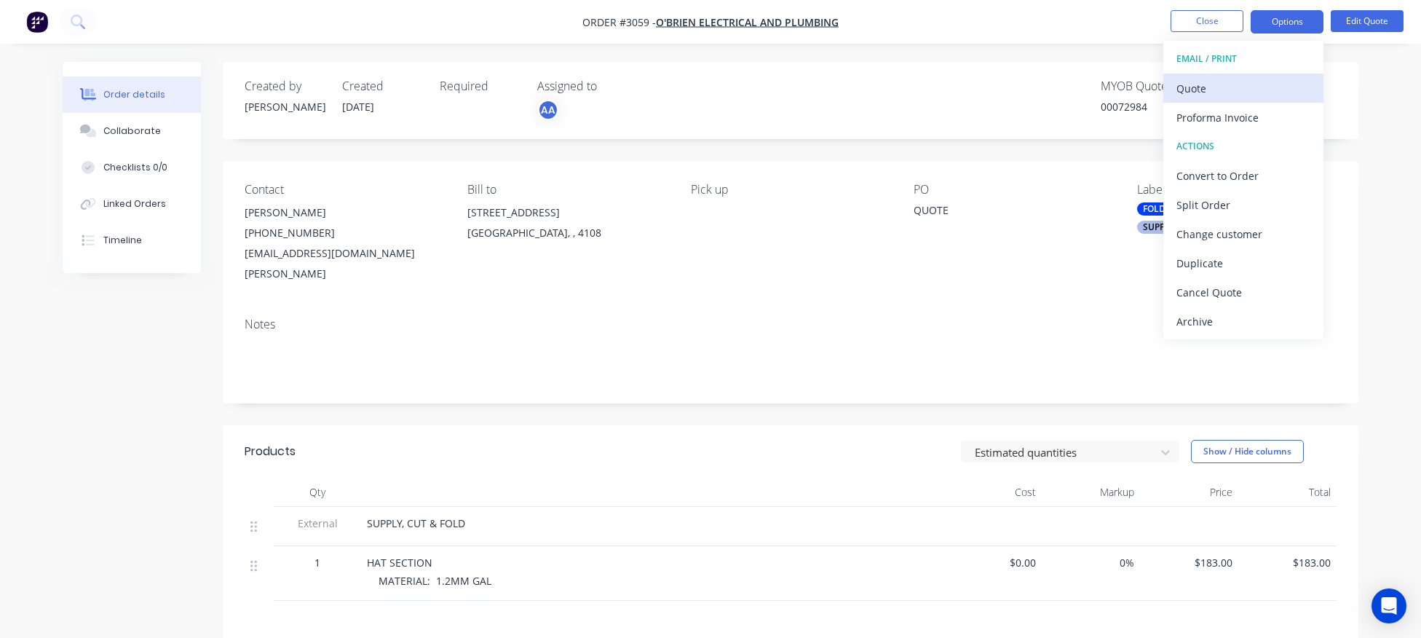
click at [1217, 81] on div "Quote" at bounding box center [1243, 88] width 134 height 21
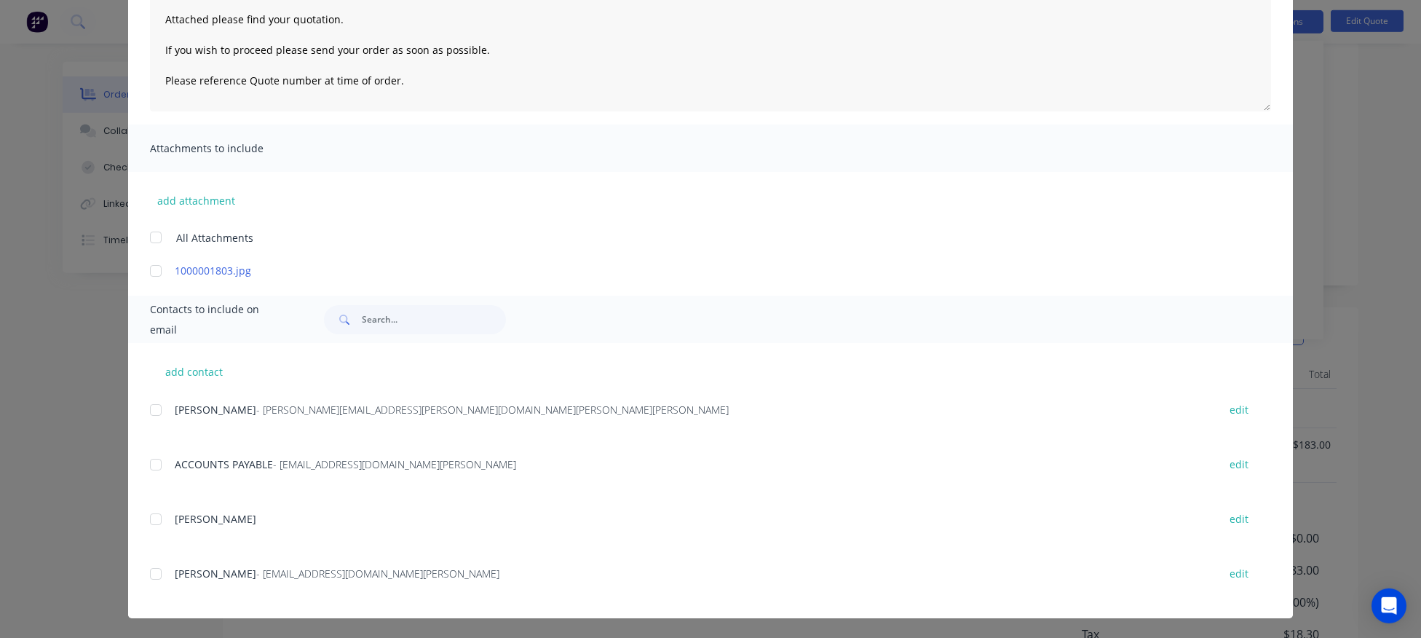
scroll to position [151, 0]
click at [154, 574] on div at bounding box center [155, 573] width 29 height 29
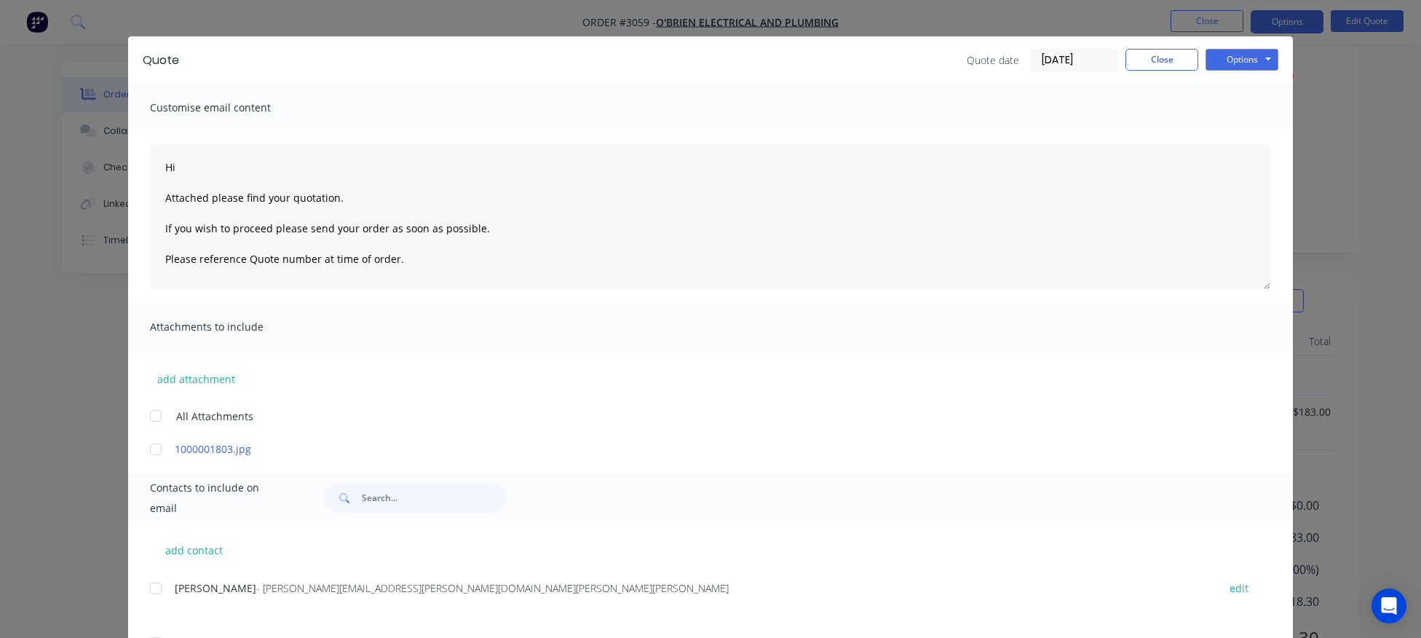
scroll to position [0, 0]
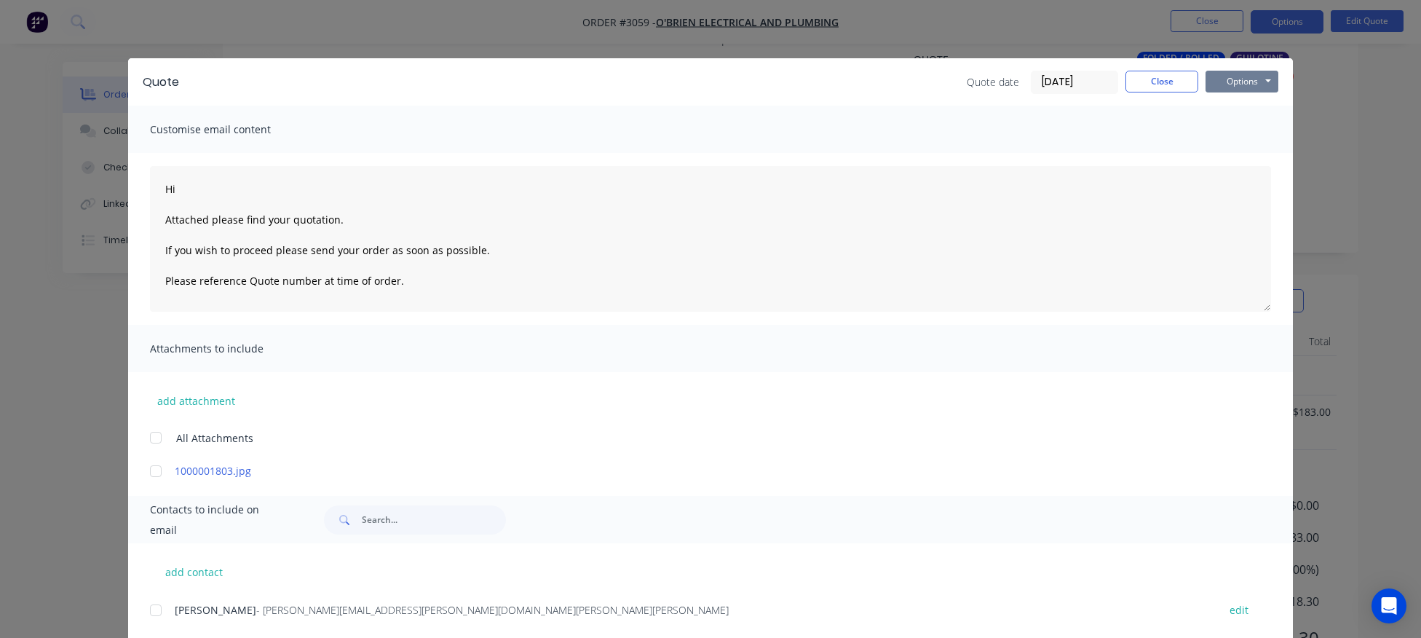
click at [1242, 87] on button "Options" at bounding box center [1241, 82] width 73 height 22
click at [1238, 160] on button "Email" at bounding box center [1251, 155] width 93 height 24
type textarea "Hi Attached please find your quotation. If you wish to proceed please send your…"
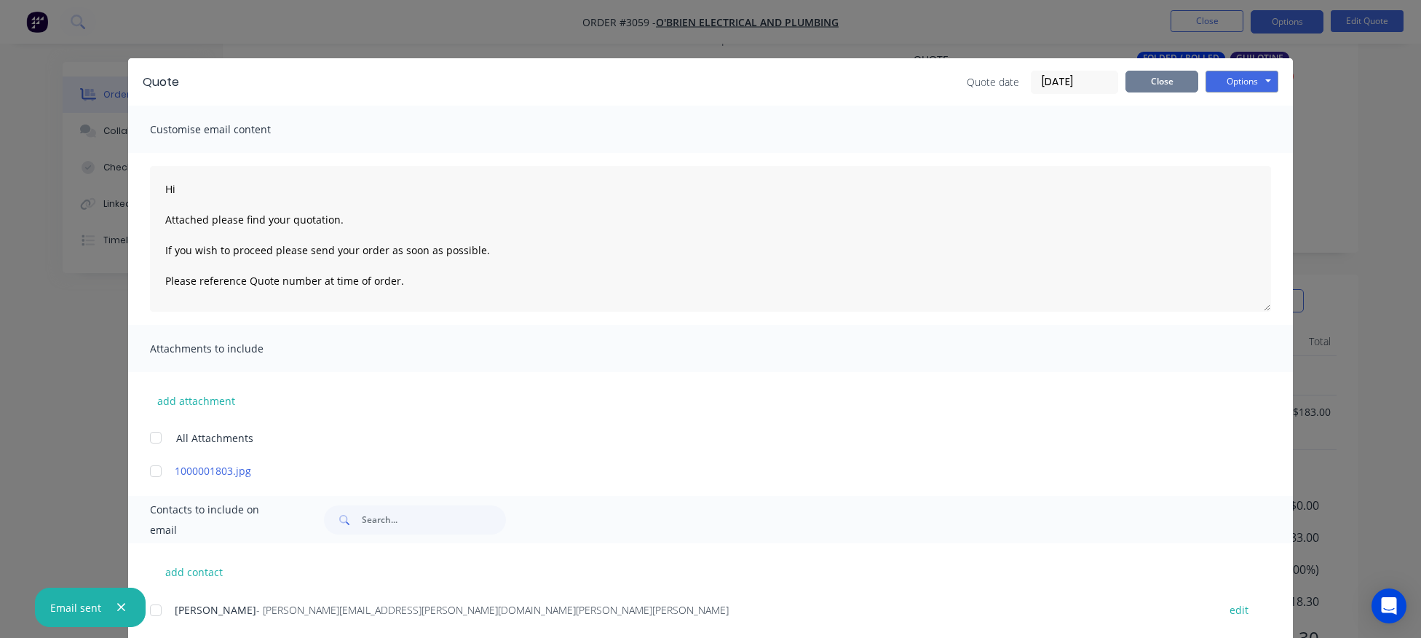
click at [1165, 90] on button "Close" at bounding box center [1161, 82] width 73 height 22
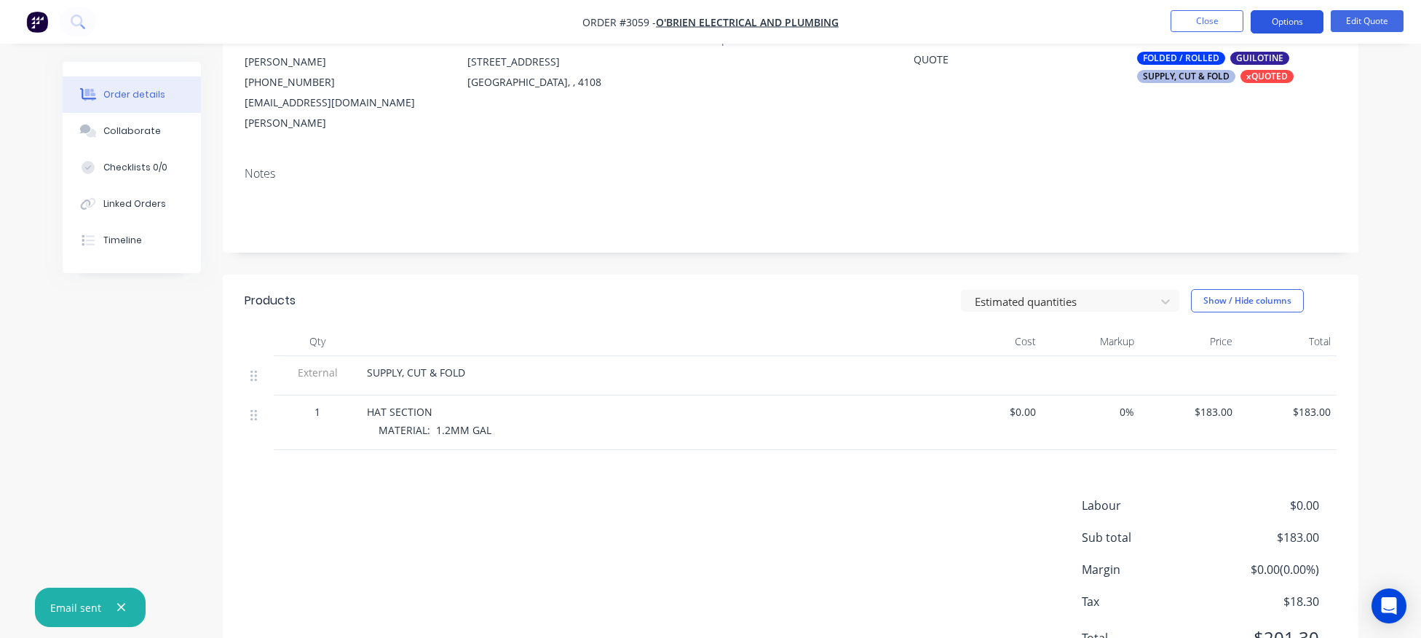
click at [1283, 23] on button "Options" at bounding box center [1287, 21] width 73 height 23
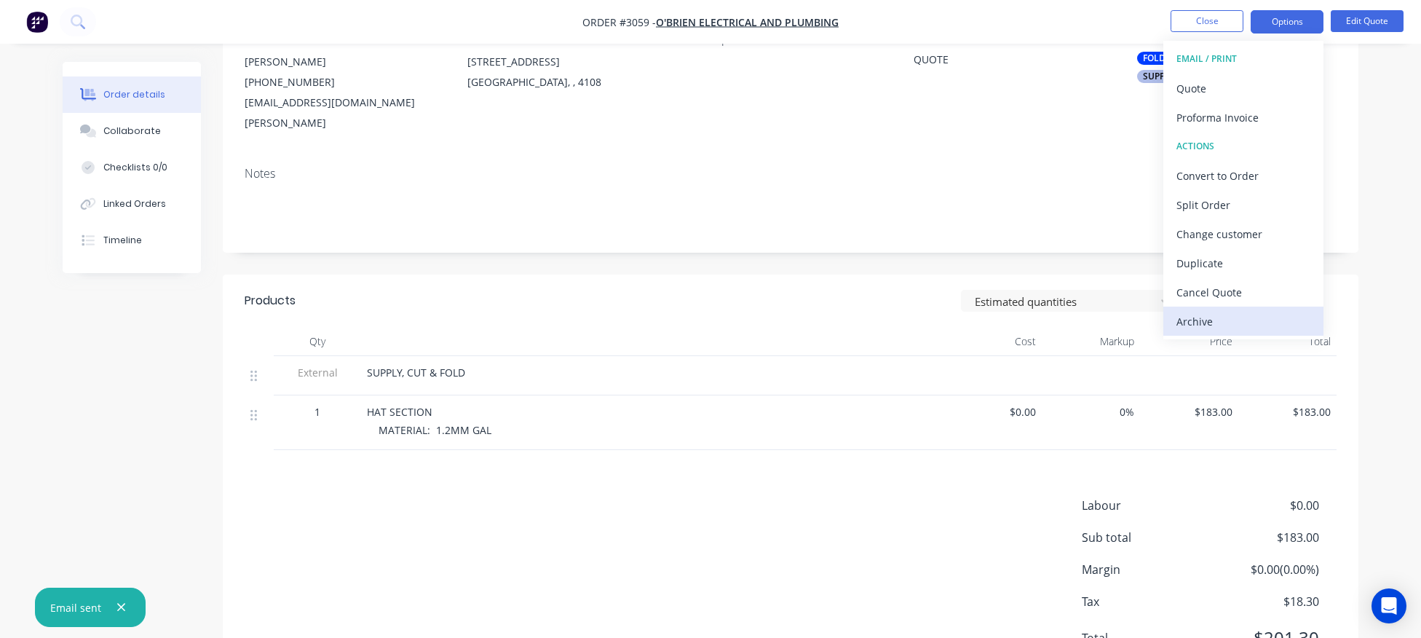
click at [1203, 319] on div "Archive" at bounding box center [1243, 321] width 134 height 21
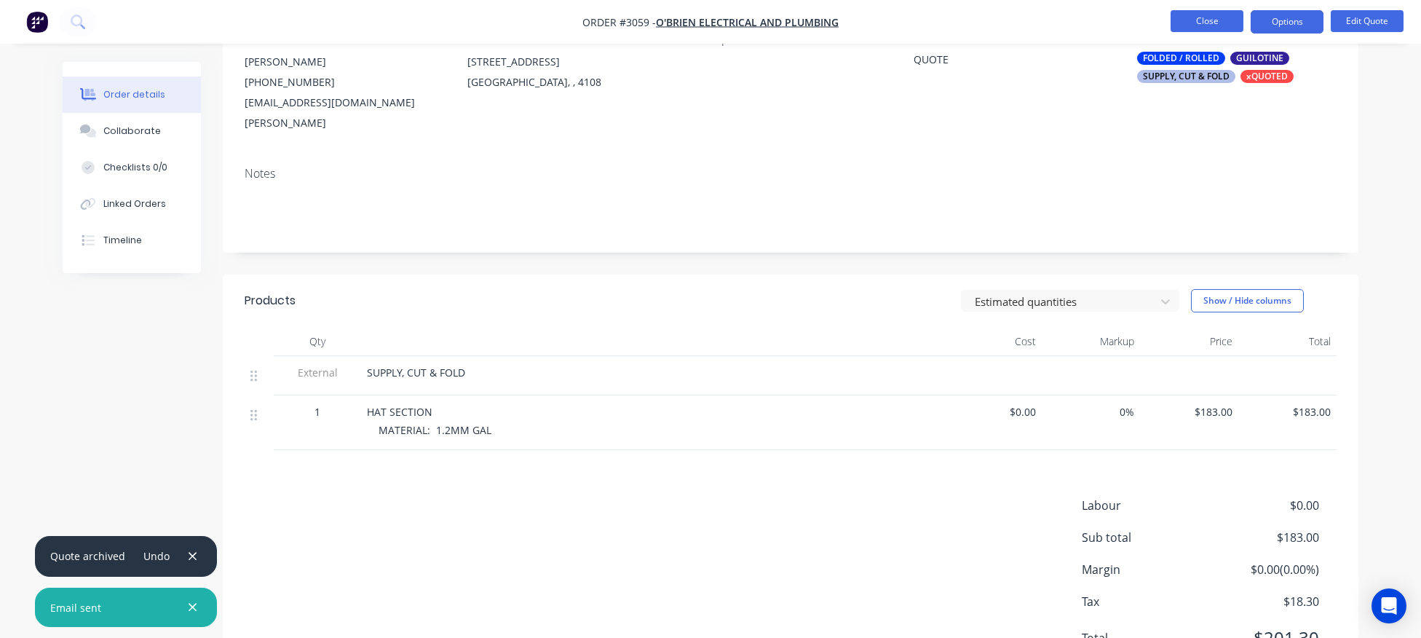
click at [1206, 20] on button "Close" at bounding box center [1207, 21] width 73 height 22
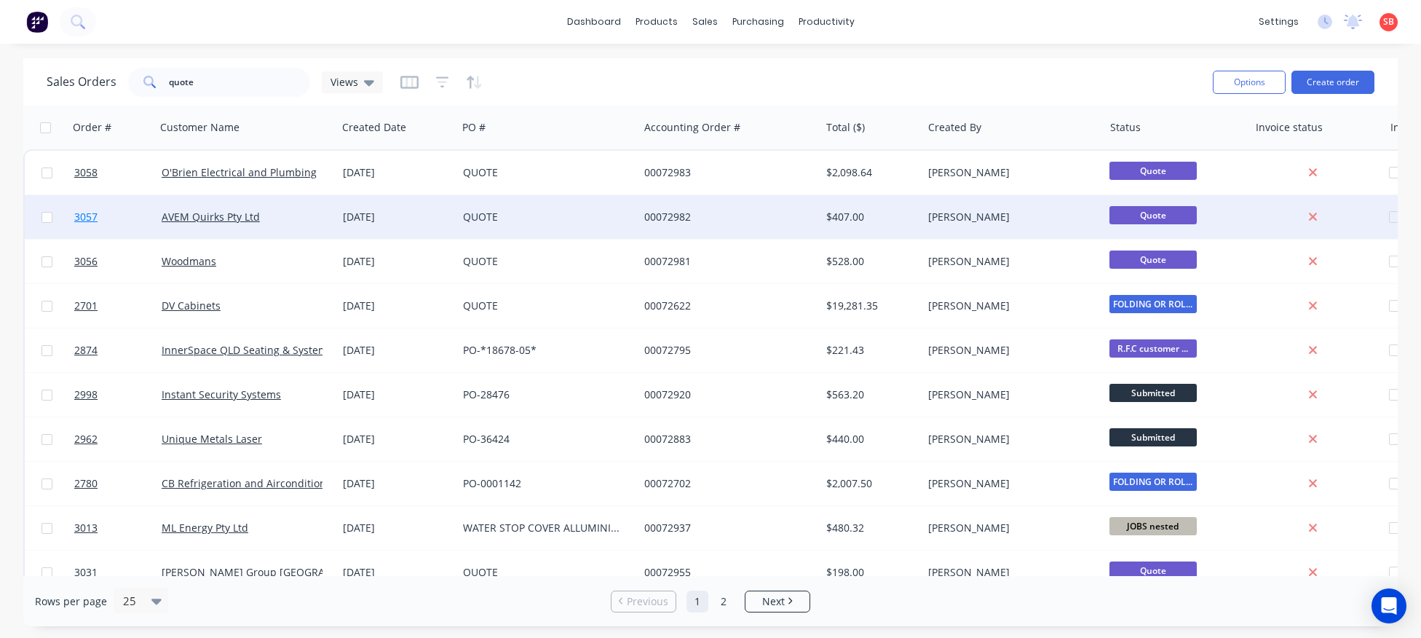
click at [74, 217] on span "3057" at bounding box center [85, 217] width 23 height 15
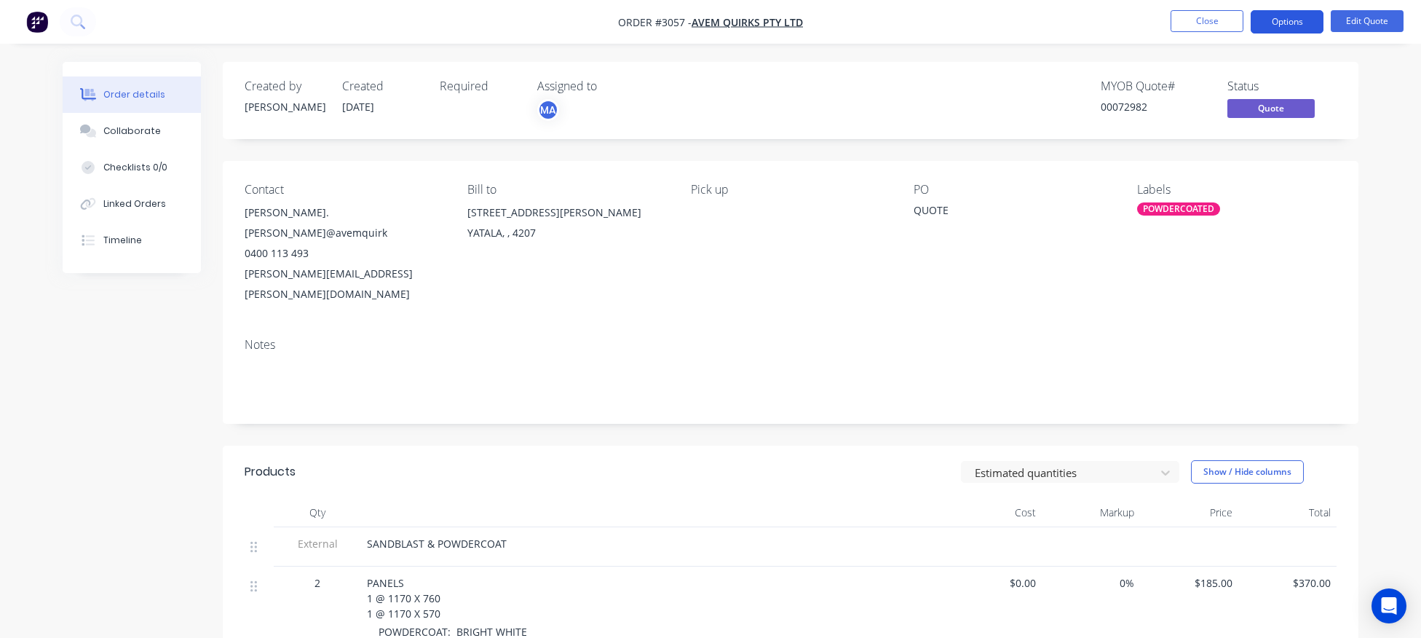
click at [1288, 23] on button "Options" at bounding box center [1287, 21] width 73 height 23
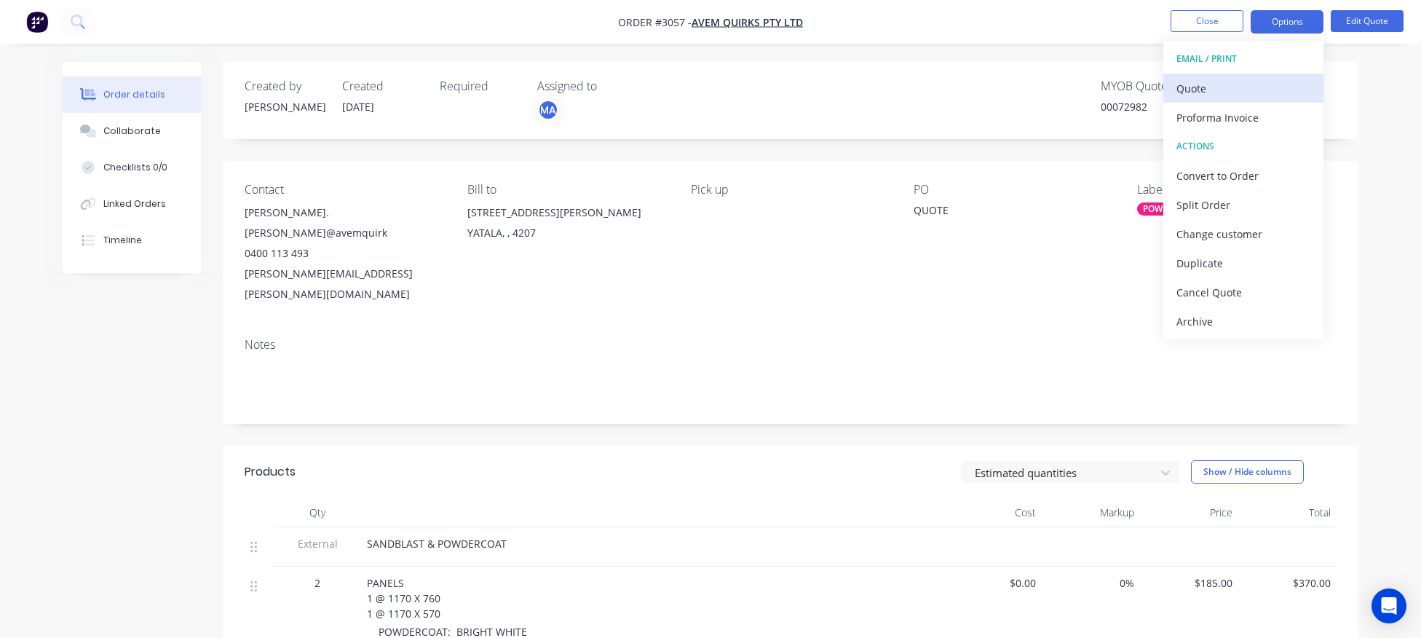
click at [1247, 87] on div "Quote" at bounding box center [1243, 88] width 134 height 21
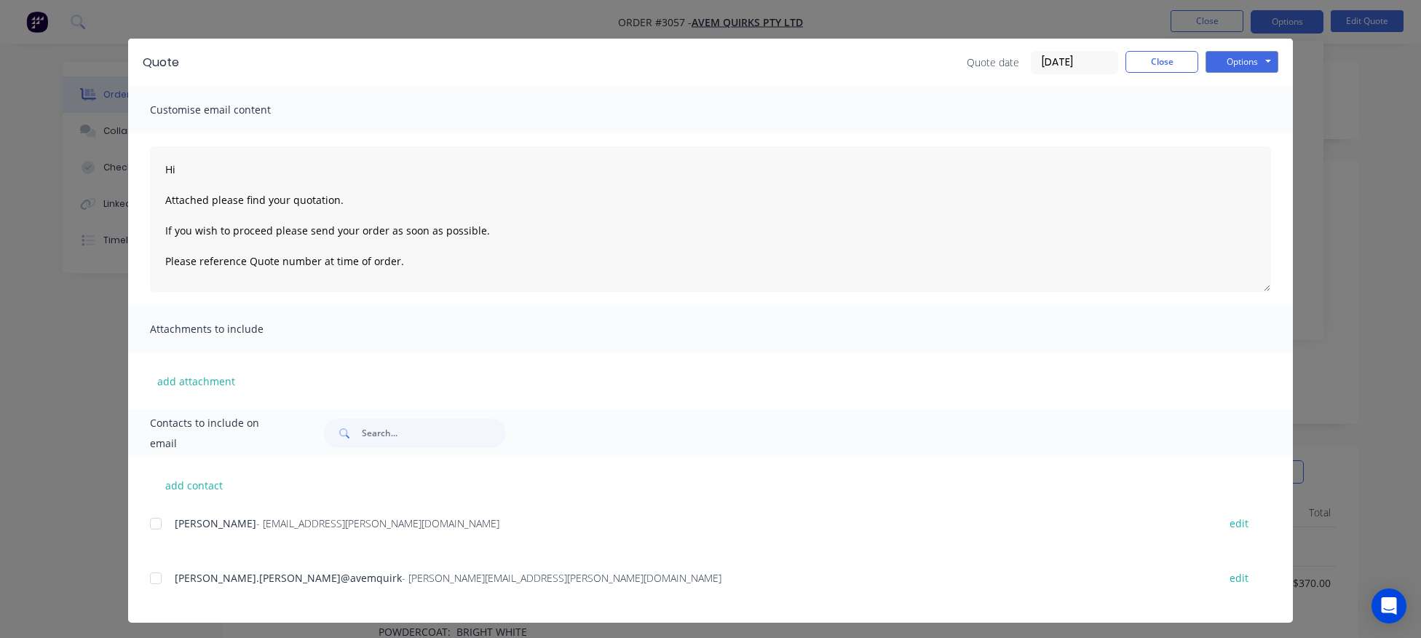
scroll to position [24, 0]
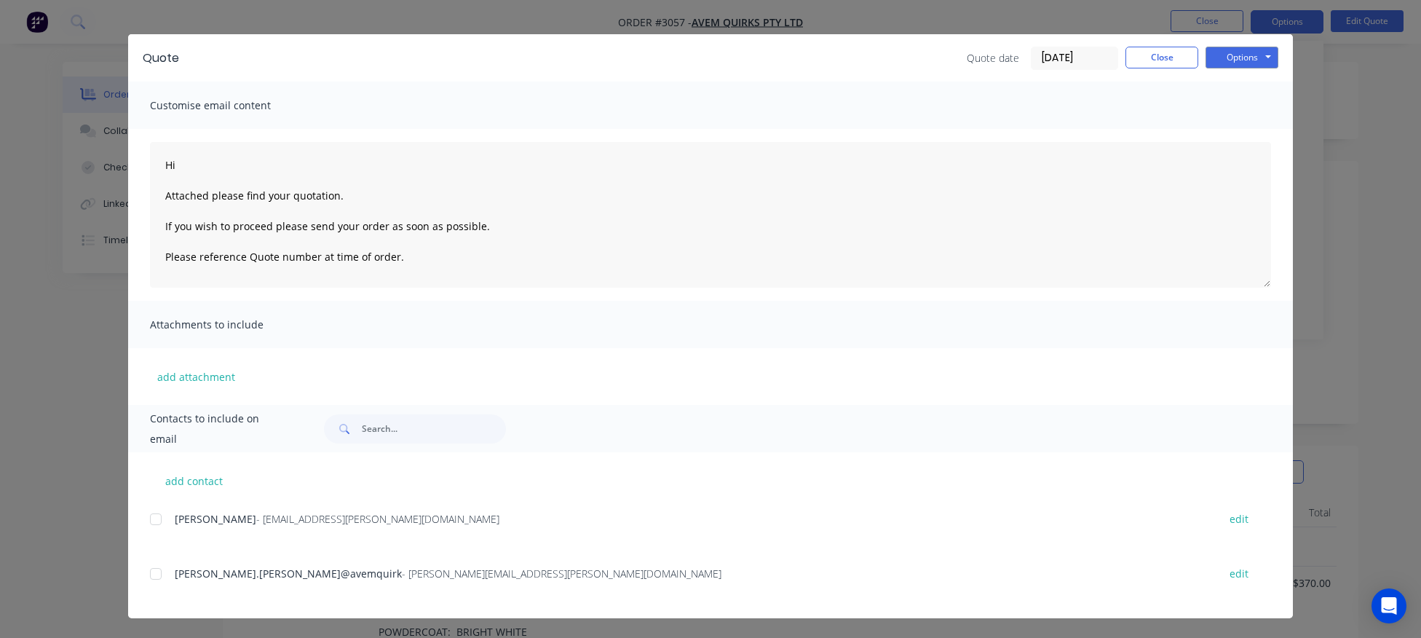
click at [150, 574] on div "add contact GLEN STACEY - kami.szucs@avemquirks.com.au edit michael.switzer@ave…" at bounding box center [710, 535] width 1165 height 166
click at [159, 574] on div at bounding box center [155, 573] width 29 height 29
click at [1240, 62] on button "Options" at bounding box center [1241, 58] width 73 height 22
click at [1237, 132] on button "Email" at bounding box center [1251, 131] width 93 height 24
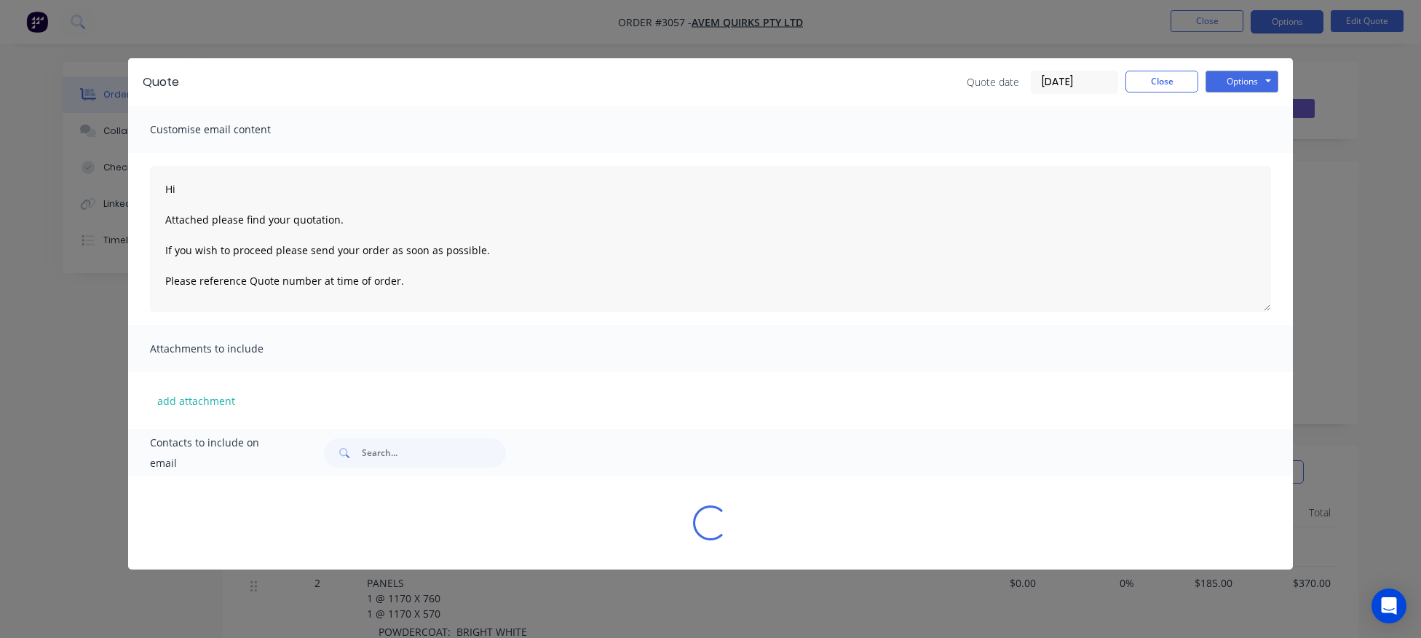
scroll to position [0, 0]
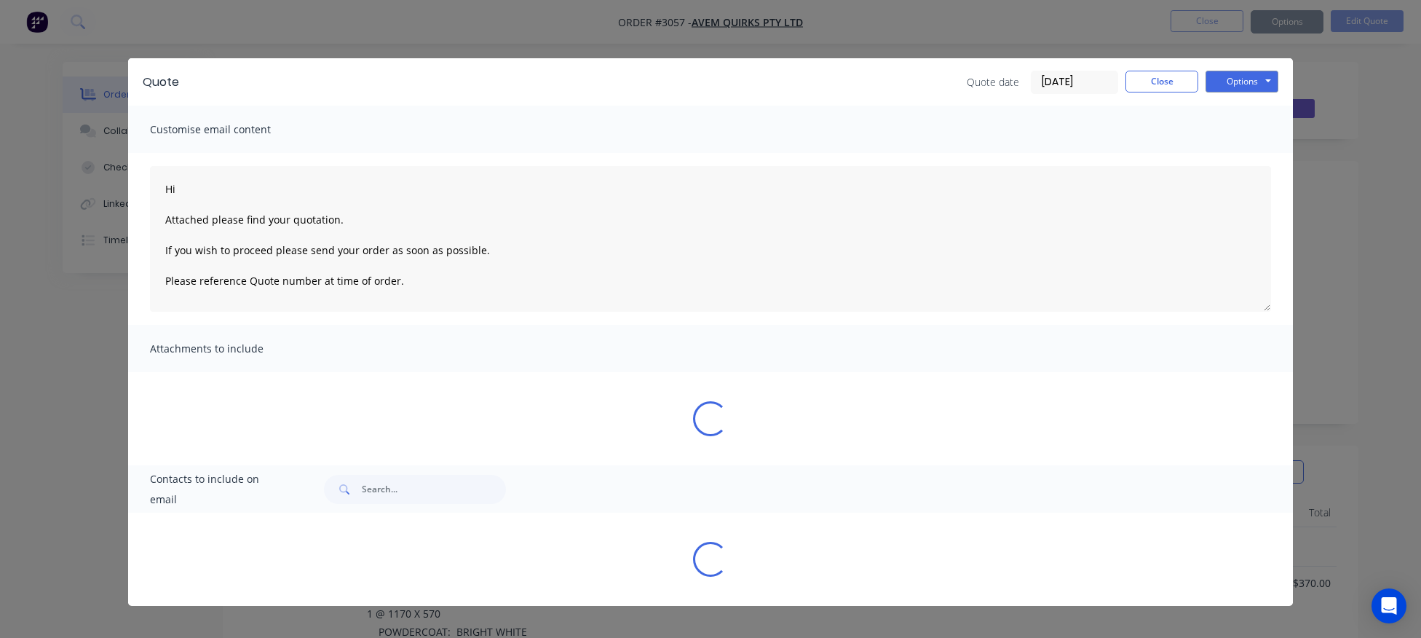
type textarea "Hi Attached please find your quotation. If you wish to proceed please send your…"
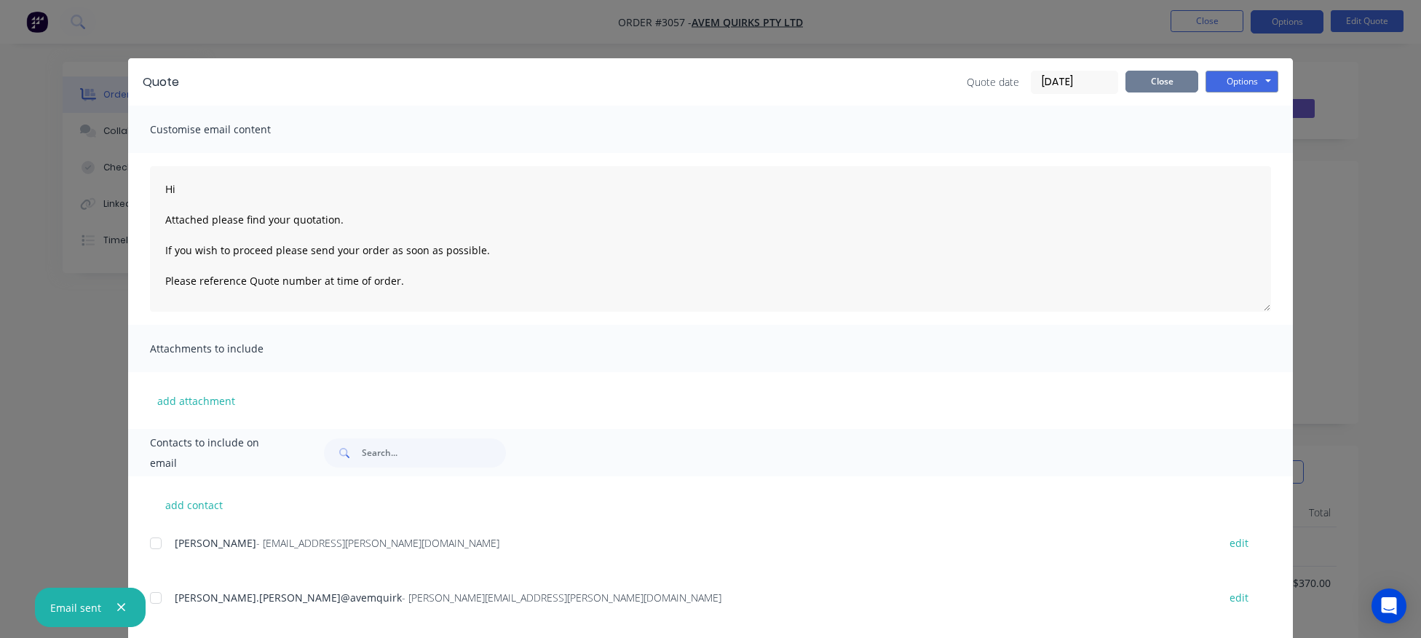
click at [1166, 84] on button "Close" at bounding box center [1161, 82] width 73 height 22
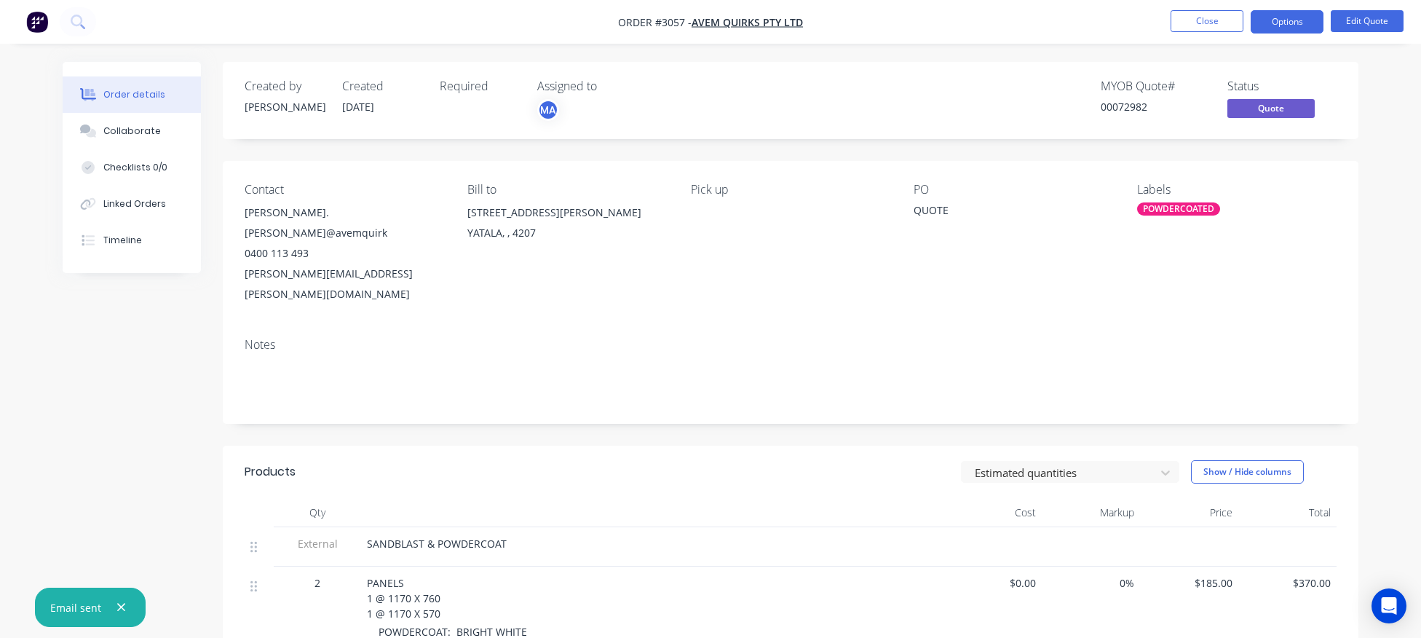
click at [1181, 212] on div "POWDERCOATED" at bounding box center [1178, 208] width 83 height 13
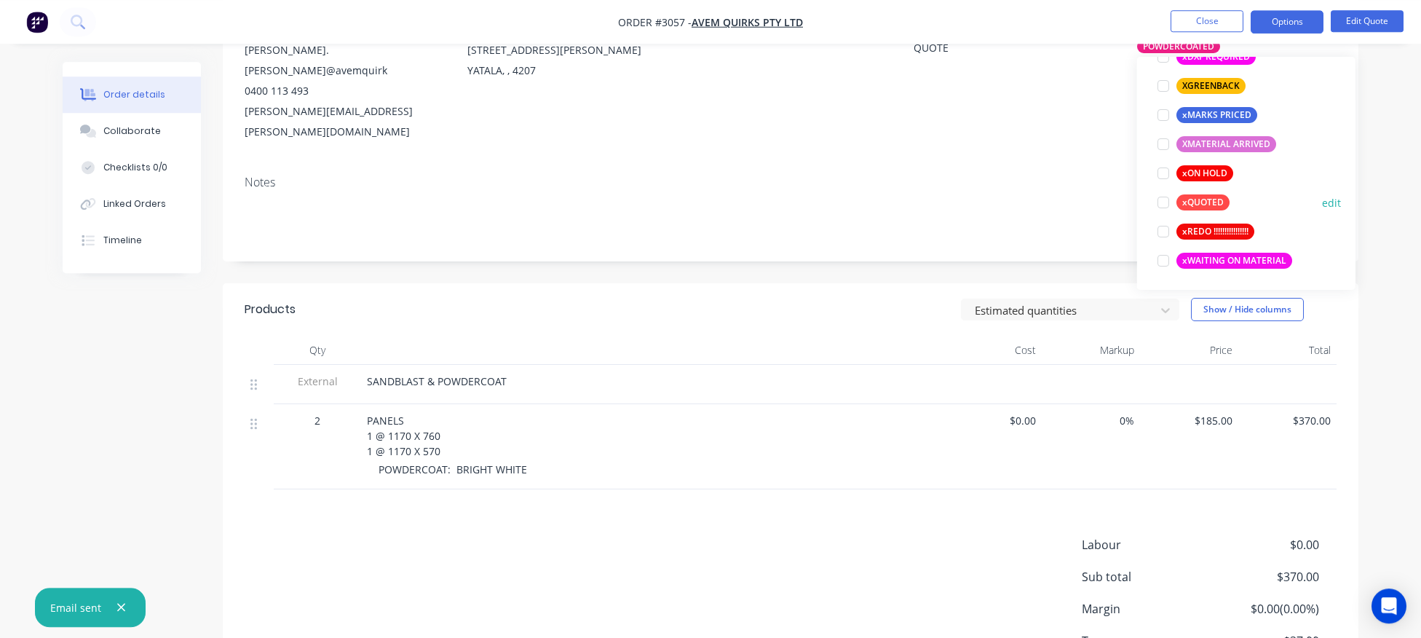
scroll to position [226, 0]
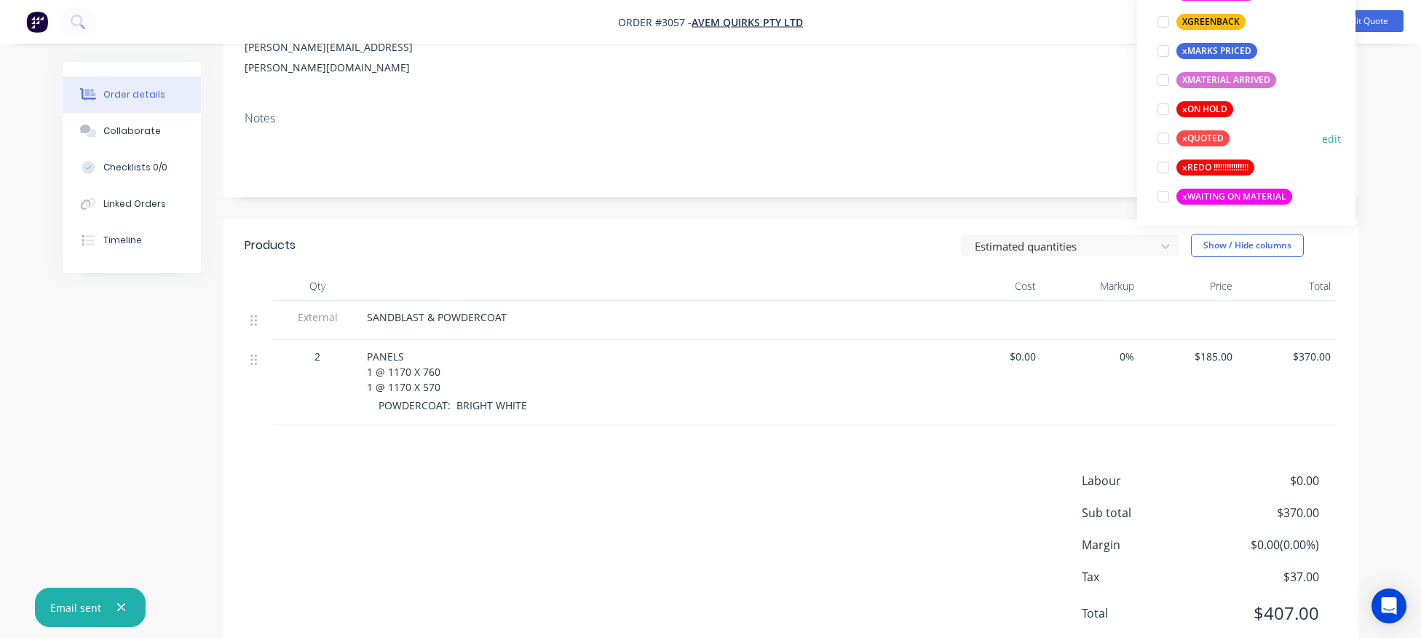
click at [1155, 141] on div at bounding box center [1163, 138] width 29 height 29
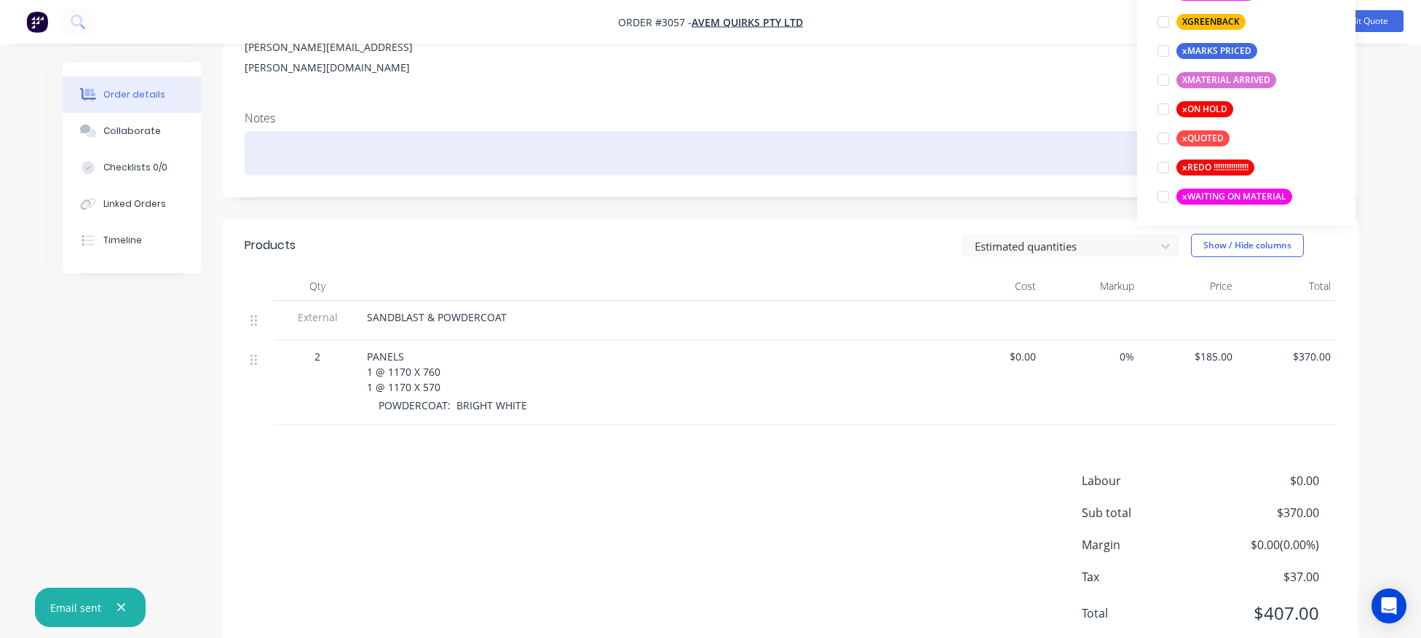
scroll to position [0, 0]
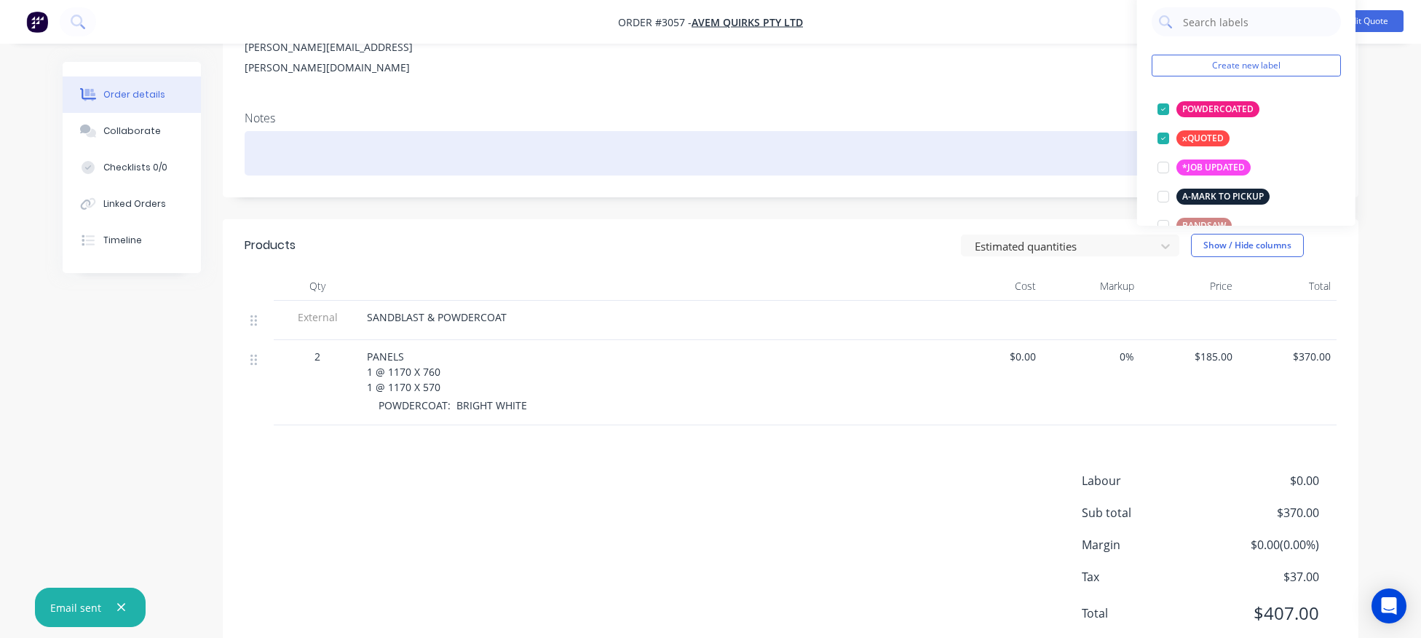
click at [1002, 131] on div at bounding box center [791, 153] width 1092 height 44
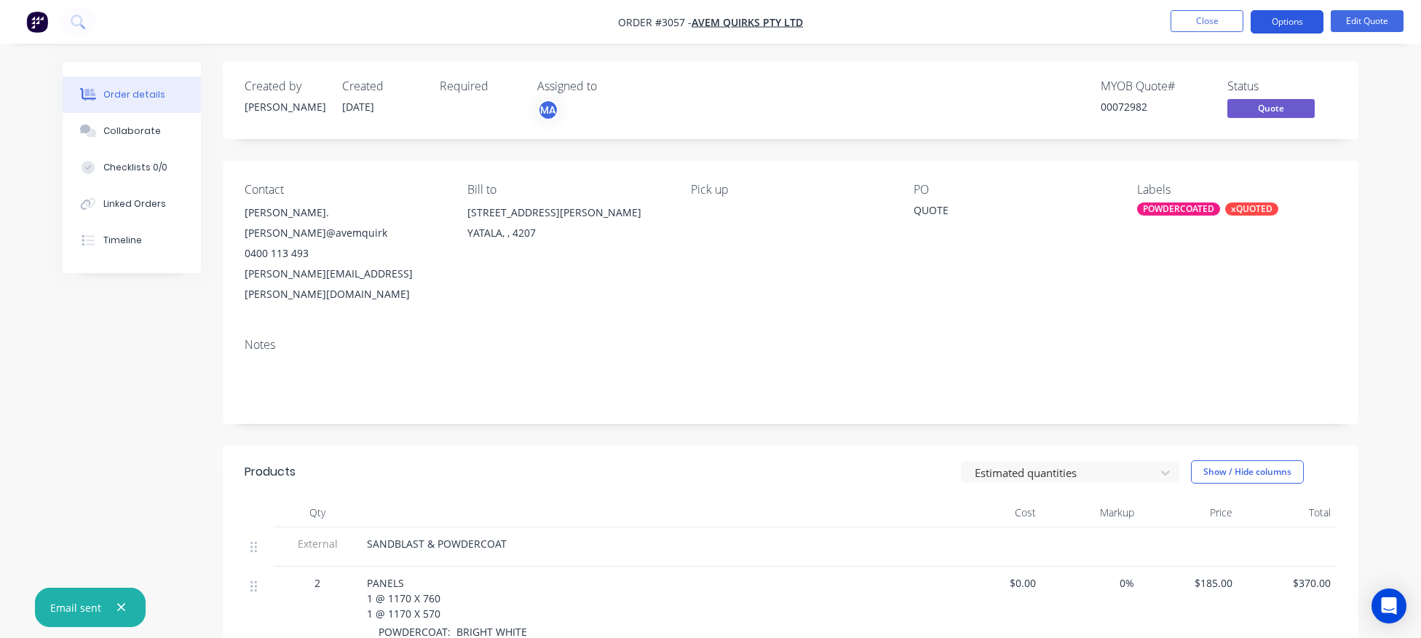
click at [1289, 17] on button "Options" at bounding box center [1287, 21] width 73 height 23
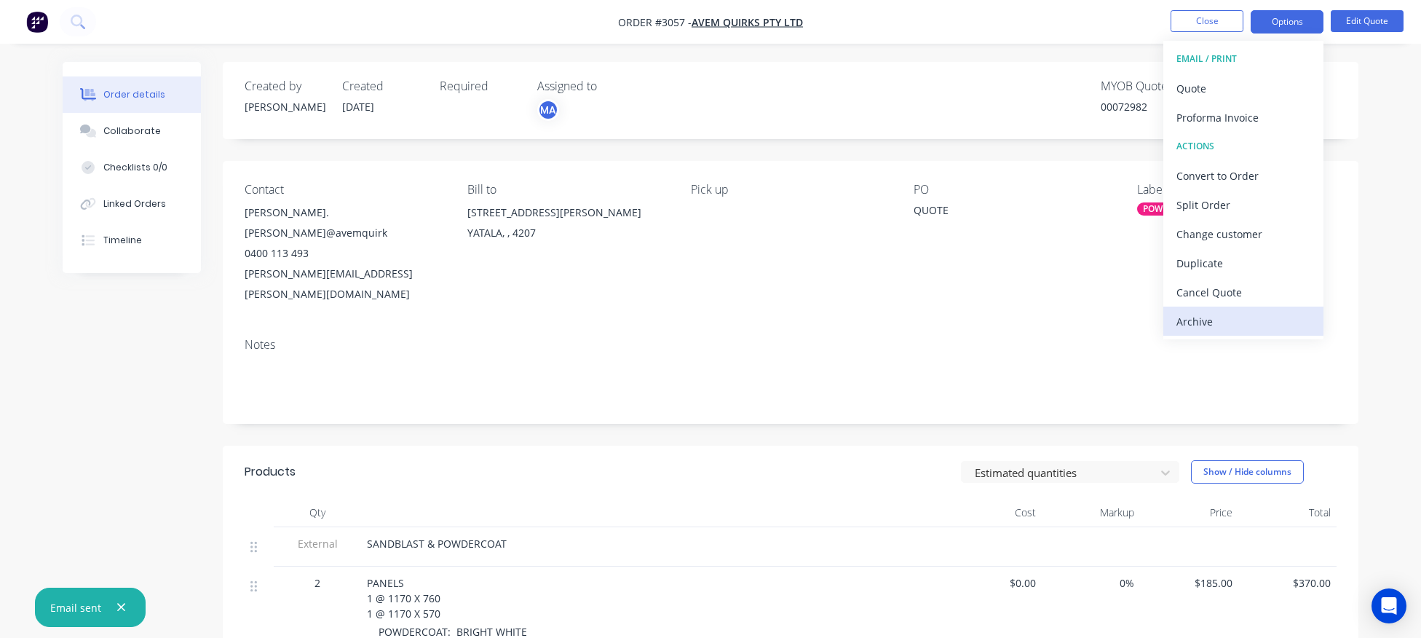
click at [1200, 314] on div "Archive" at bounding box center [1243, 321] width 134 height 21
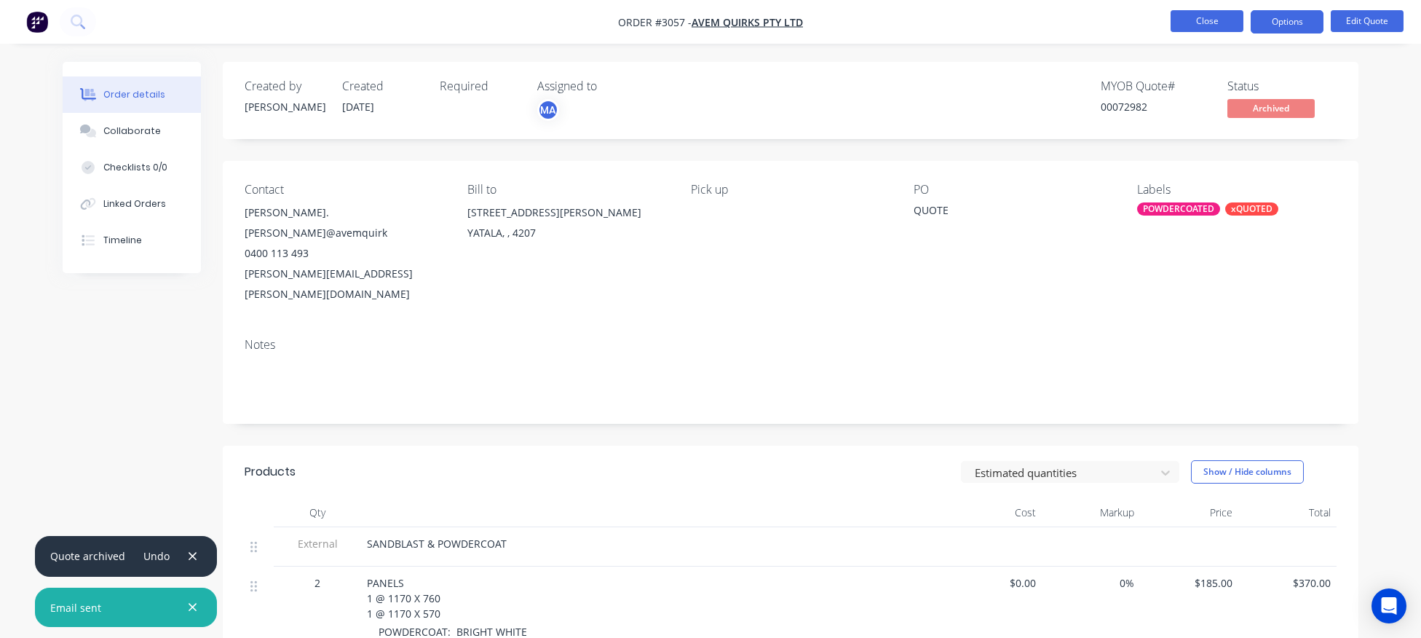
click at [1207, 19] on button "Close" at bounding box center [1207, 21] width 73 height 22
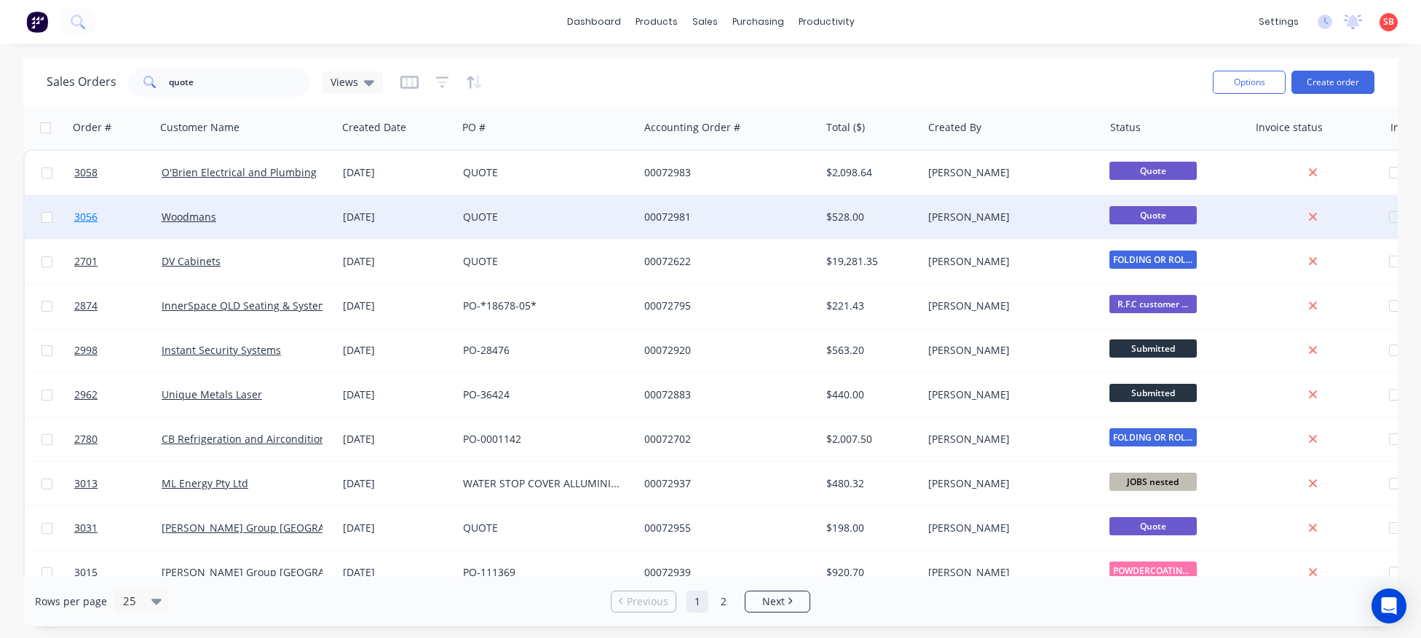
click at [84, 218] on span "3056" at bounding box center [85, 217] width 23 height 15
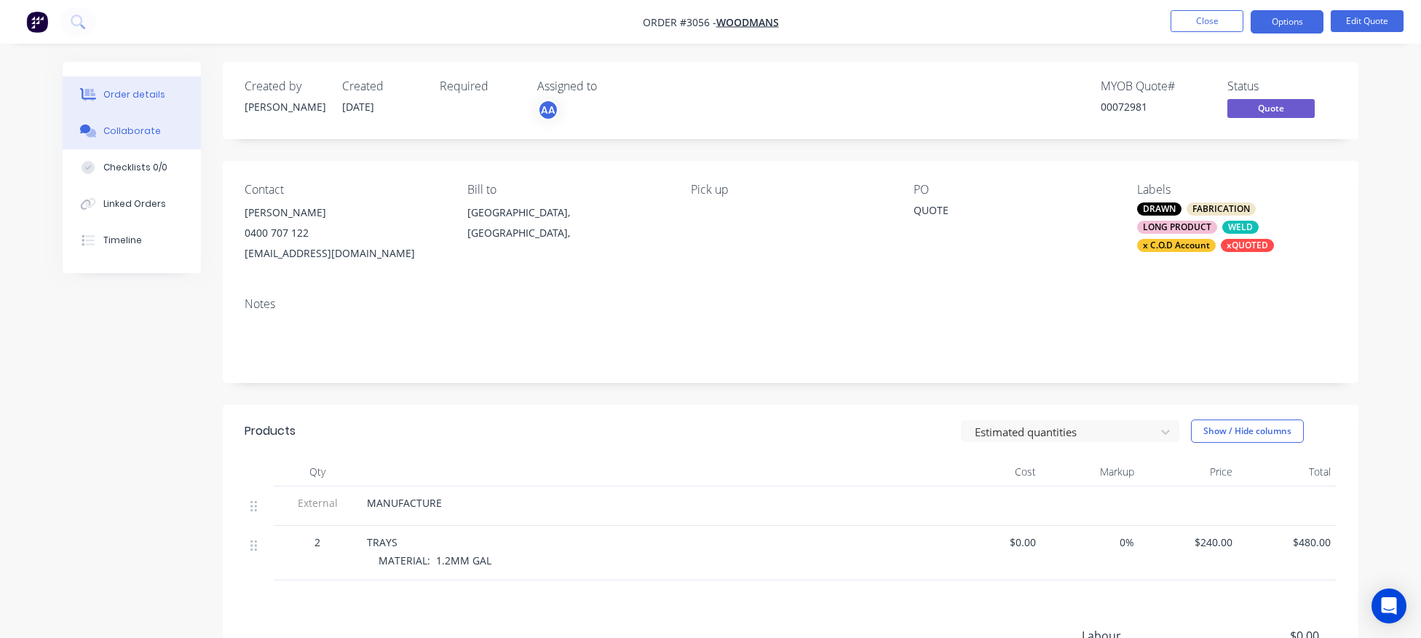
click at [129, 133] on div "Collaborate" at bounding box center [132, 130] width 58 height 13
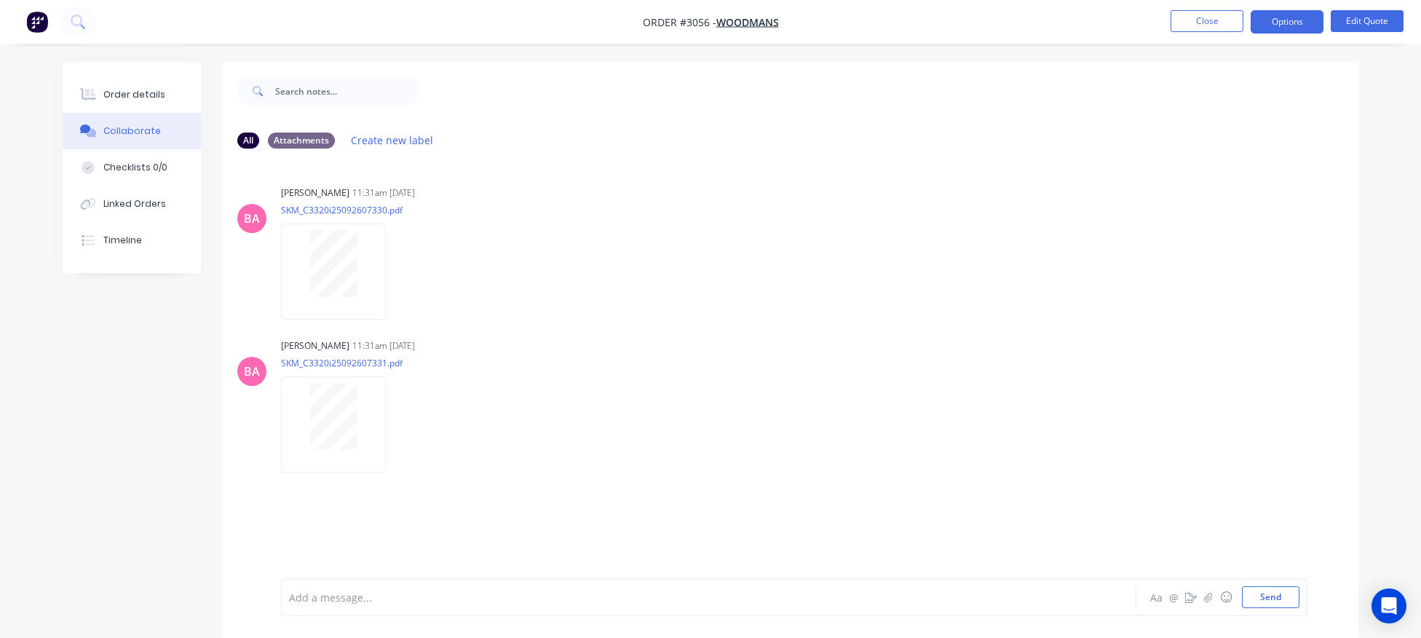
scroll to position [22, 0]
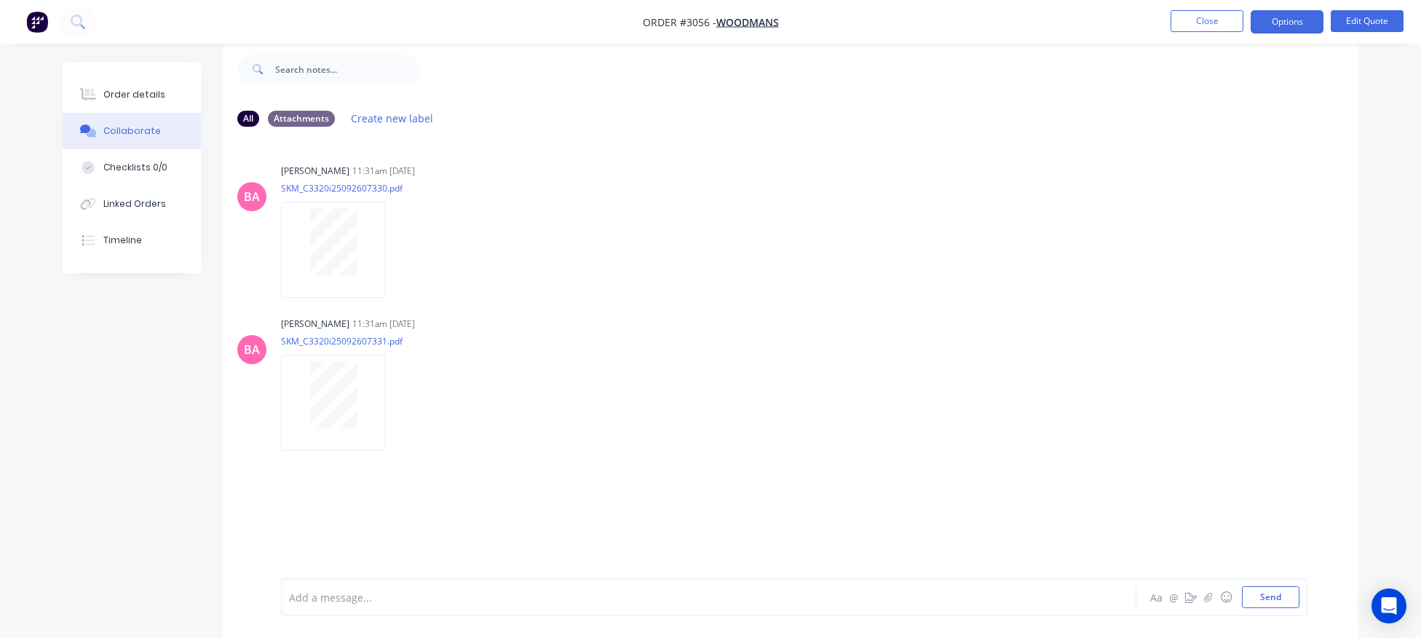
click at [383, 593] on div at bounding box center [668, 597] width 757 height 15
click at [121, 84] on button "Order details" at bounding box center [132, 94] width 138 height 36
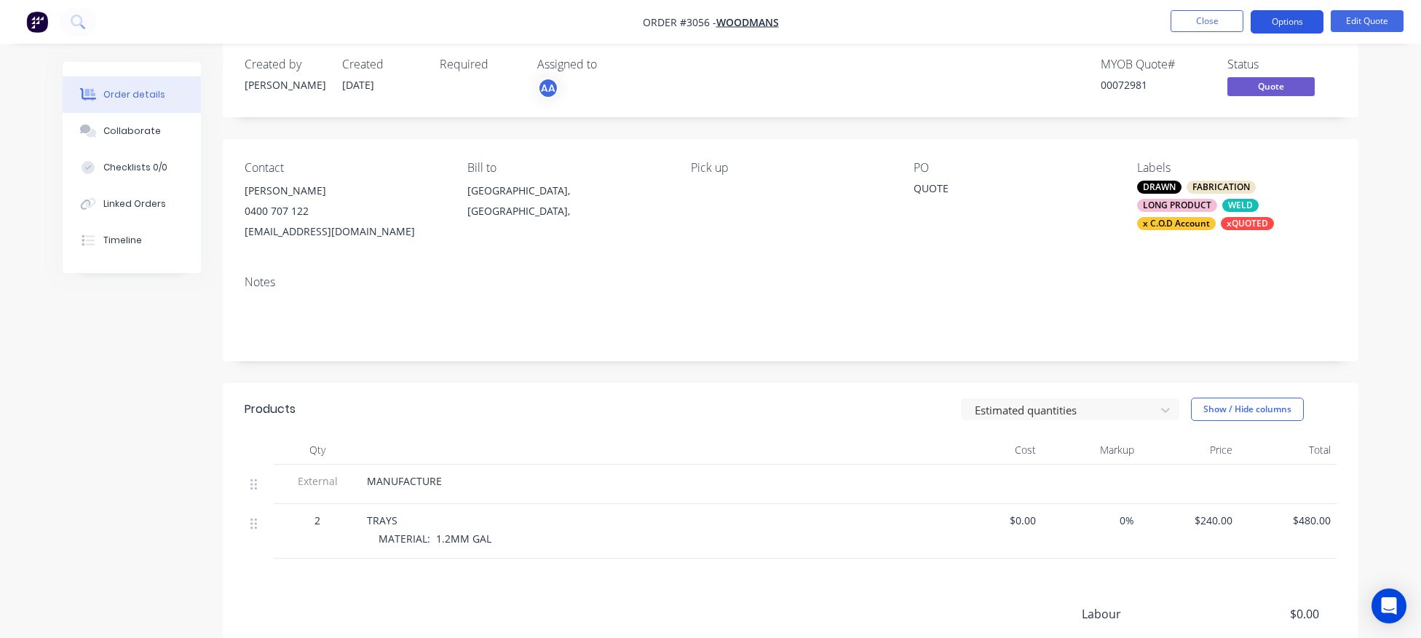
click at [1296, 14] on button "Options" at bounding box center [1287, 21] width 73 height 23
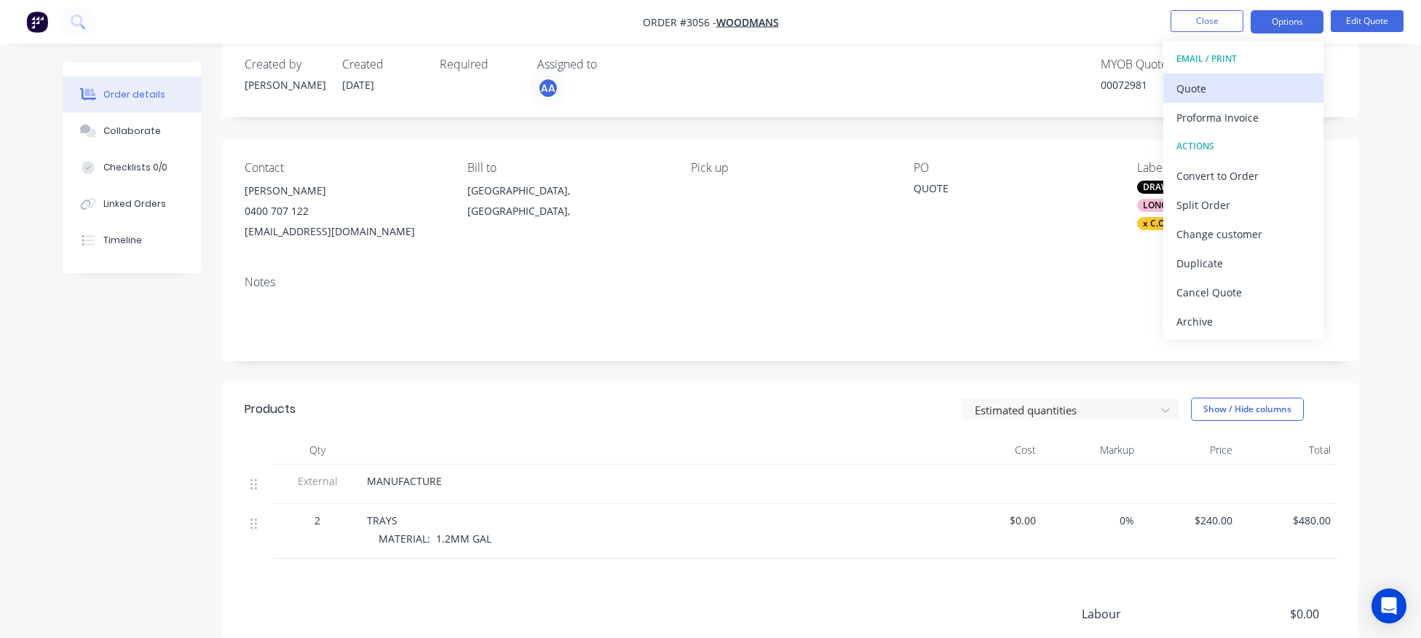
click at [1209, 87] on div "Quote" at bounding box center [1243, 88] width 134 height 21
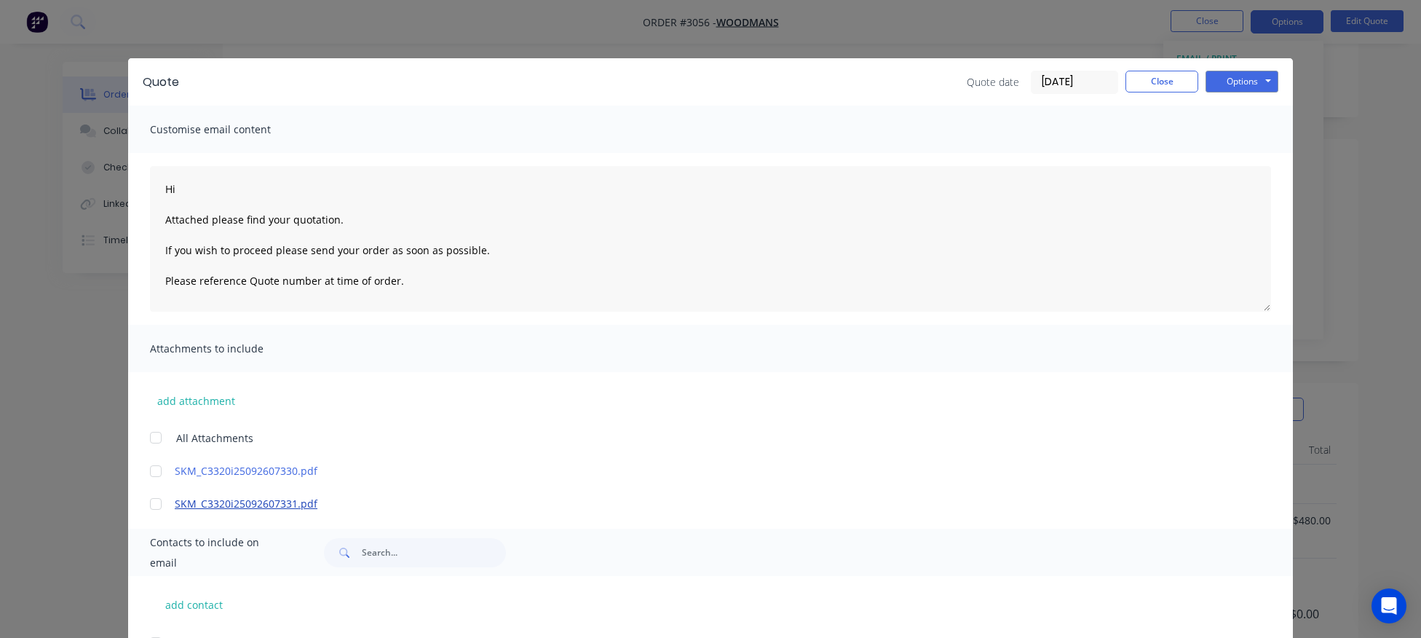
scroll to position [124, 0]
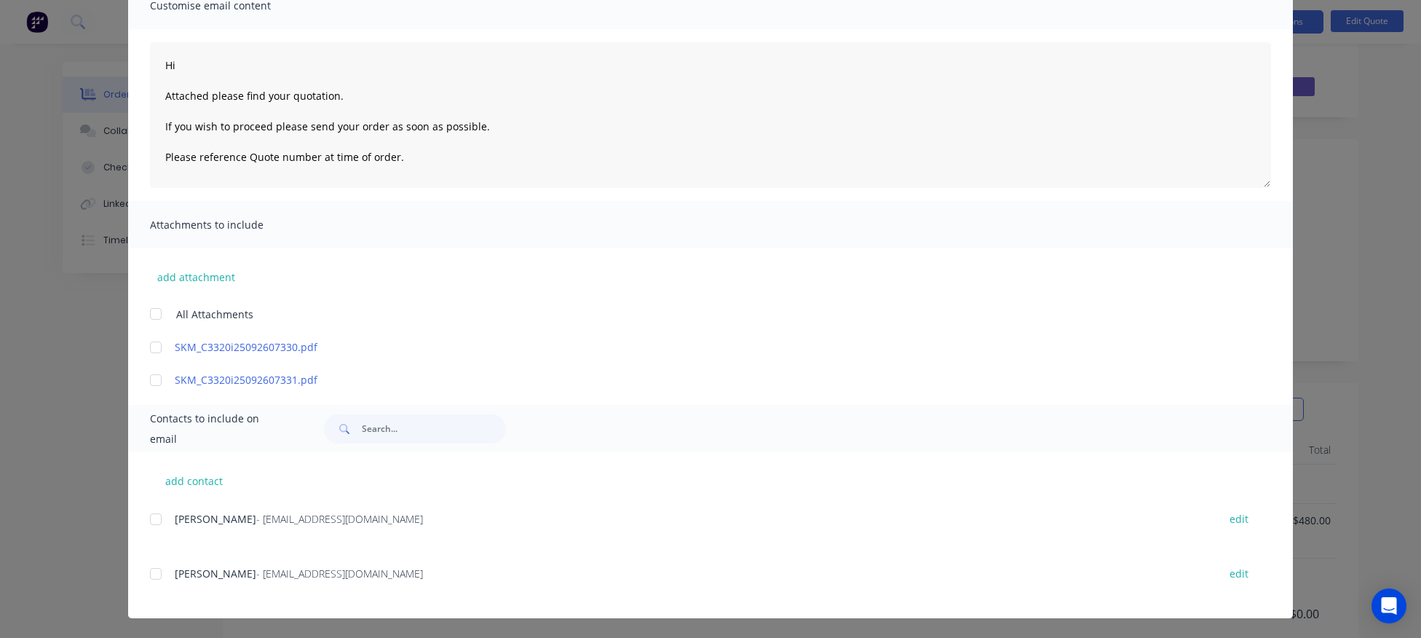
click at [159, 519] on div at bounding box center [155, 518] width 29 height 29
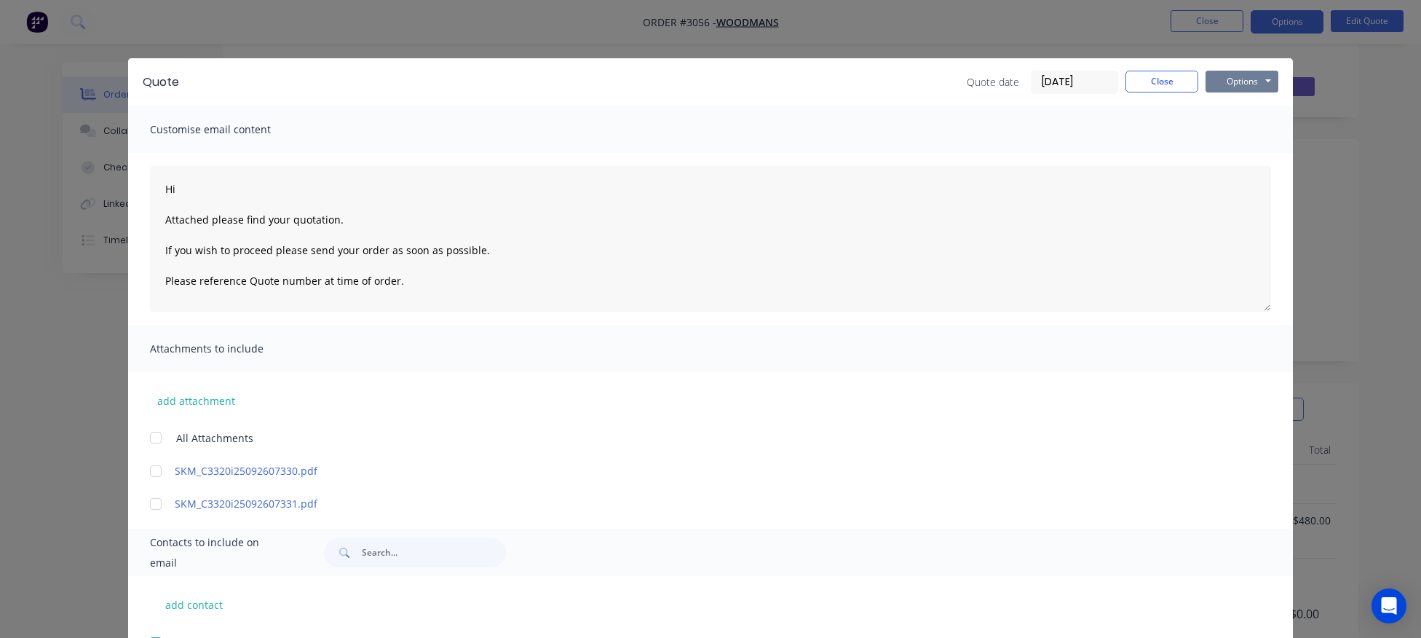
click at [1248, 78] on button "Options" at bounding box center [1241, 82] width 73 height 22
click at [1246, 159] on button "Email" at bounding box center [1251, 155] width 93 height 24
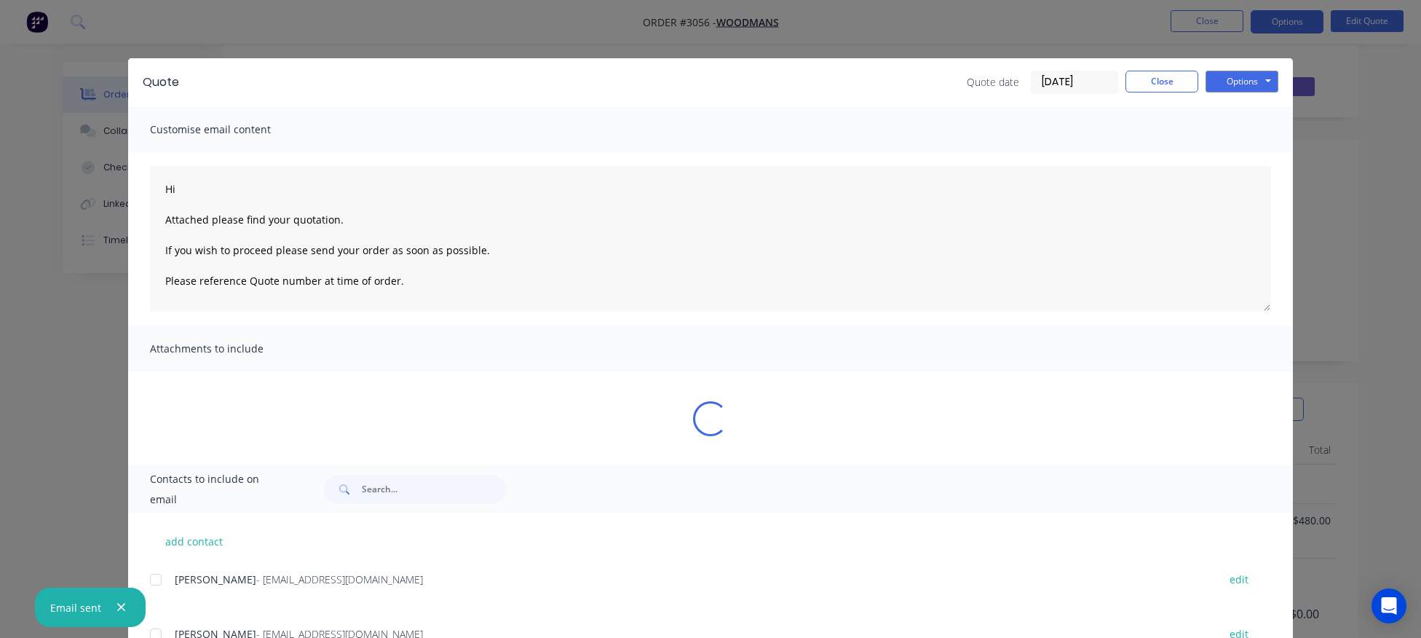
type textarea "Hi Attached please find your quotation. If you wish to proceed please send your…"
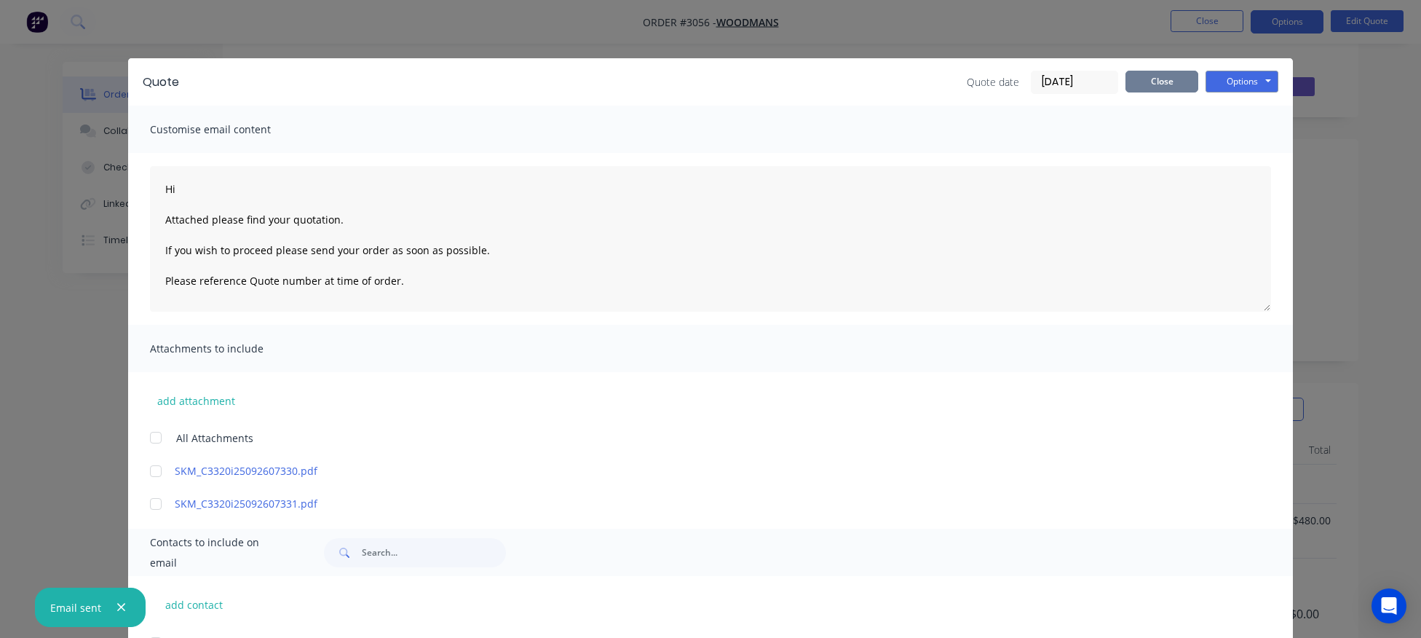
click at [1165, 84] on button "Close" at bounding box center [1161, 82] width 73 height 22
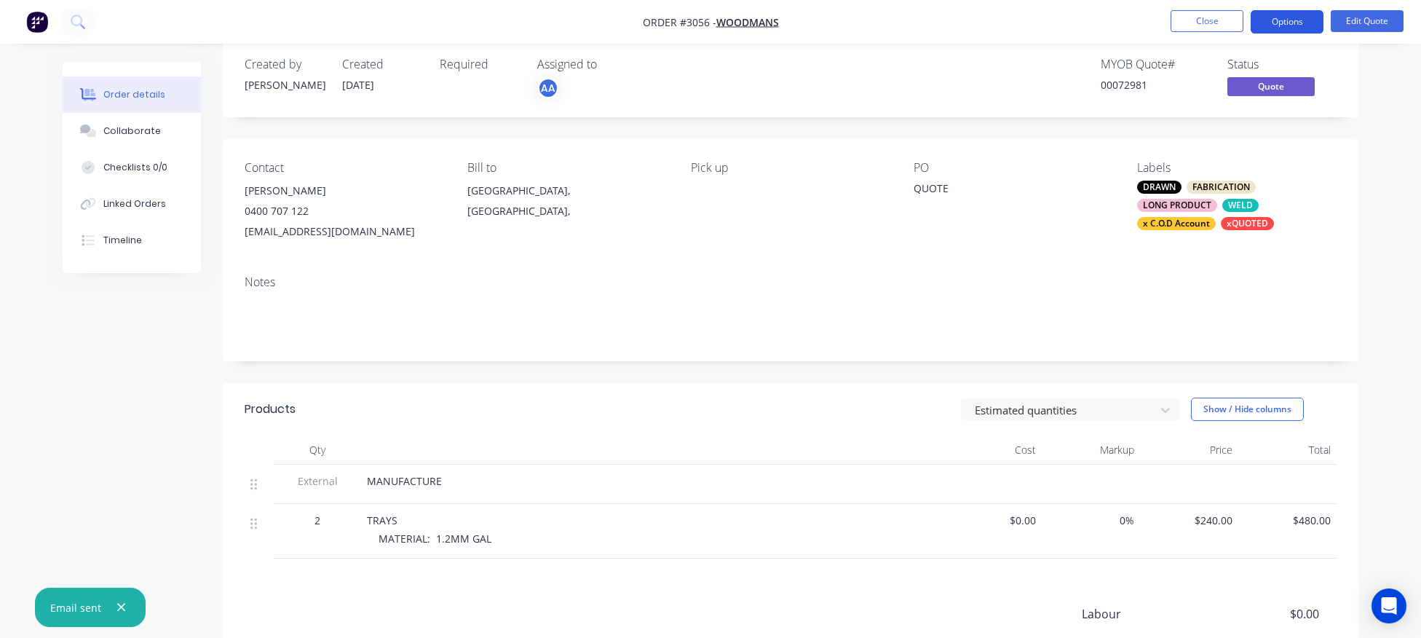
click at [1291, 26] on button "Options" at bounding box center [1287, 21] width 73 height 23
click at [1021, 272] on div "Notes" at bounding box center [791, 313] width 1136 height 98
click at [1293, 20] on button "Options" at bounding box center [1287, 21] width 73 height 23
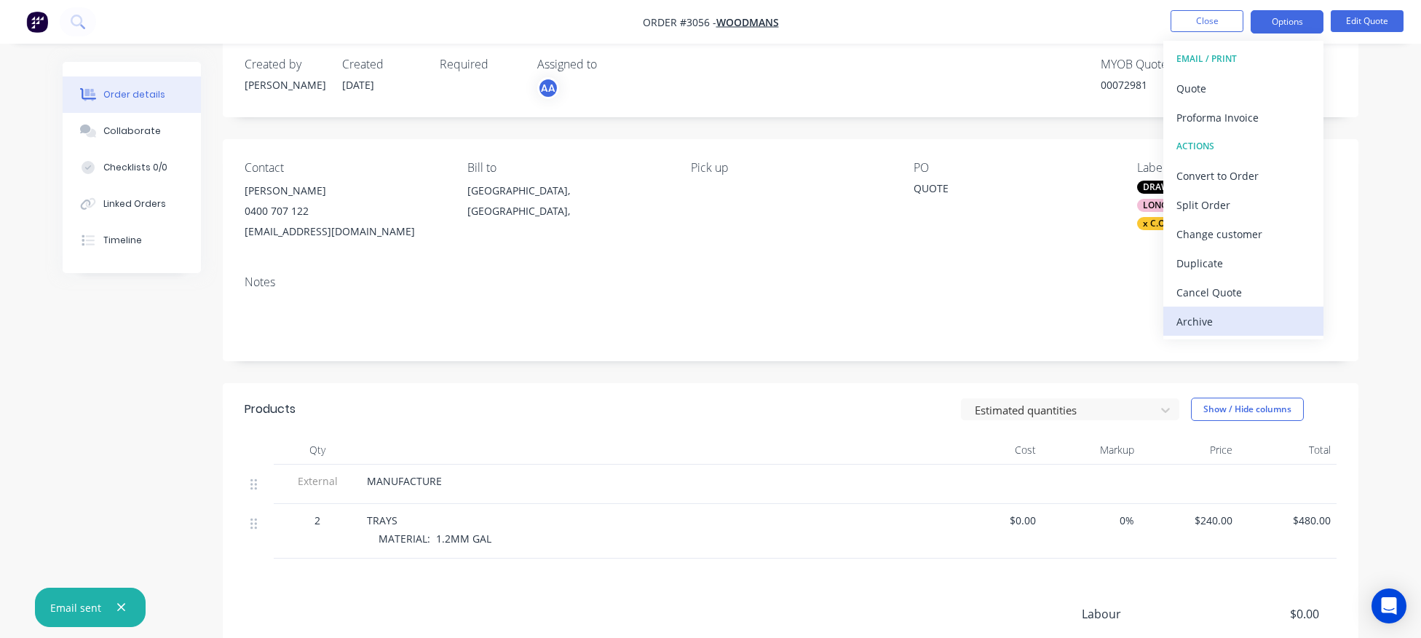
click at [1230, 327] on div "Archive" at bounding box center [1243, 321] width 134 height 21
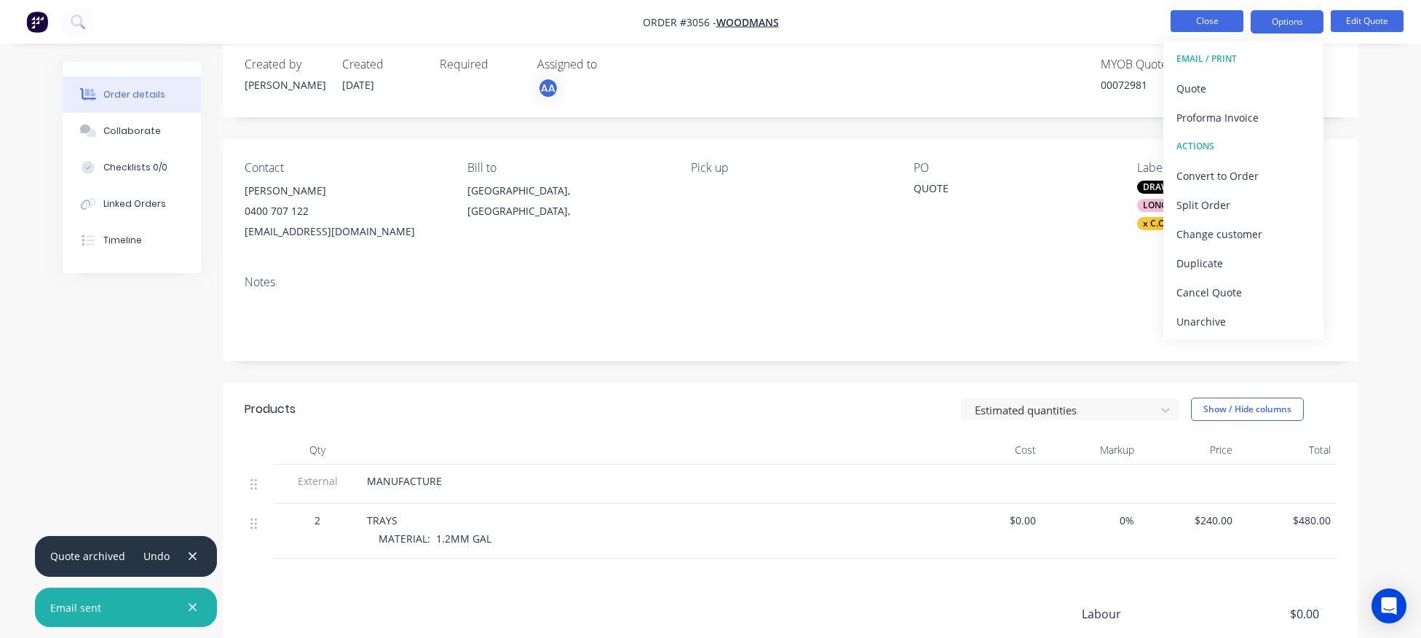
click at [1210, 27] on button "Close" at bounding box center [1207, 21] width 73 height 22
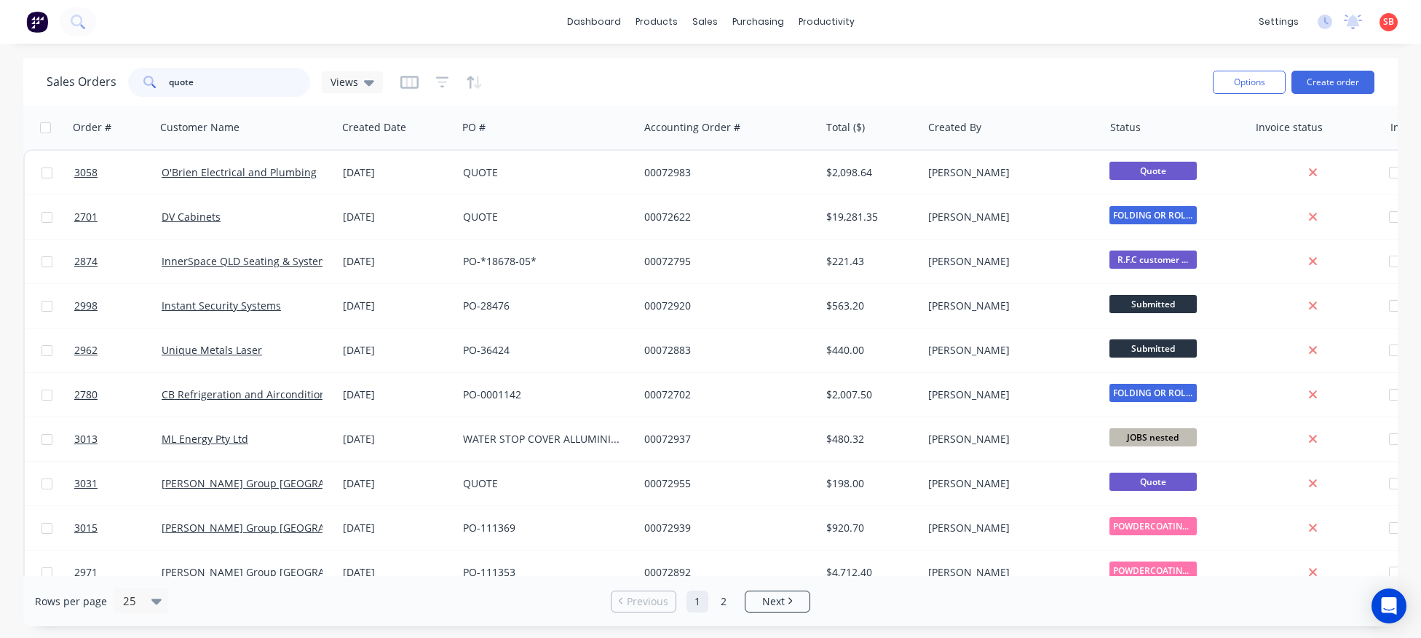
drag, startPoint x: 207, startPoint y: 82, endPoint x: 98, endPoint y: 65, distance: 110.6
click at [169, 68] on input "quote" at bounding box center [240, 82] width 142 height 29
type input "solar"
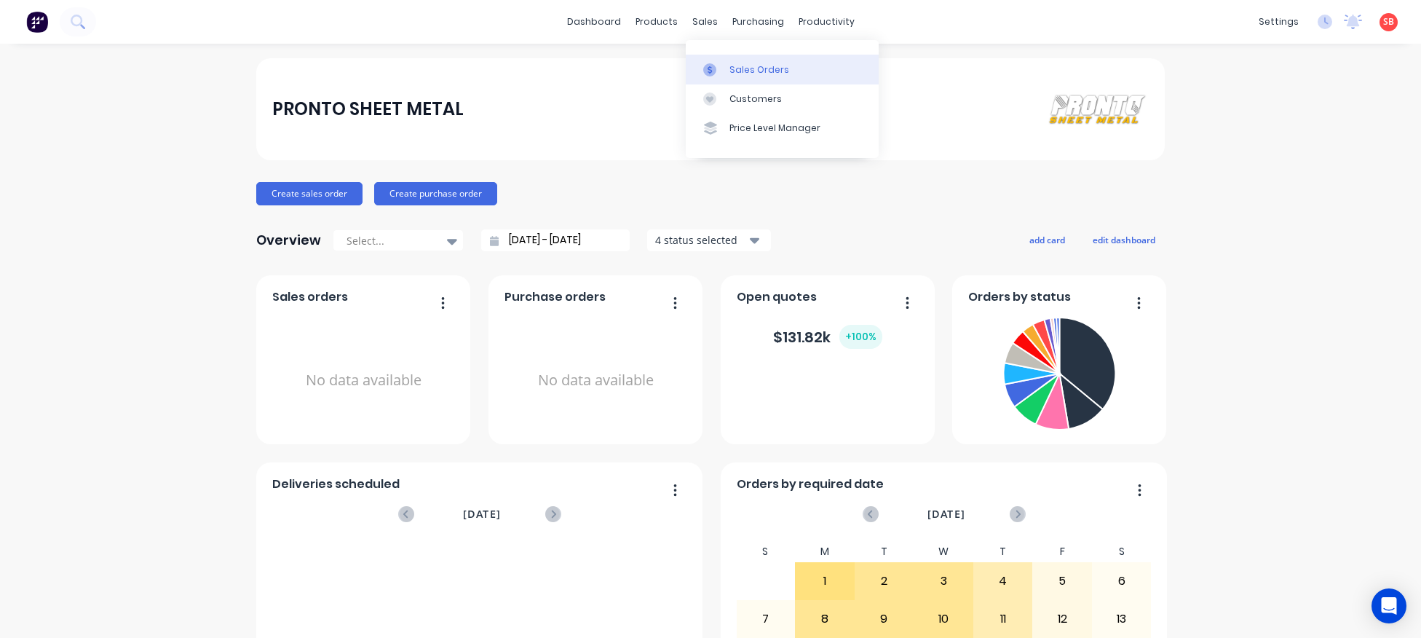
click at [758, 66] on div "Sales Orders" at bounding box center [759, 69] width 60 height 13
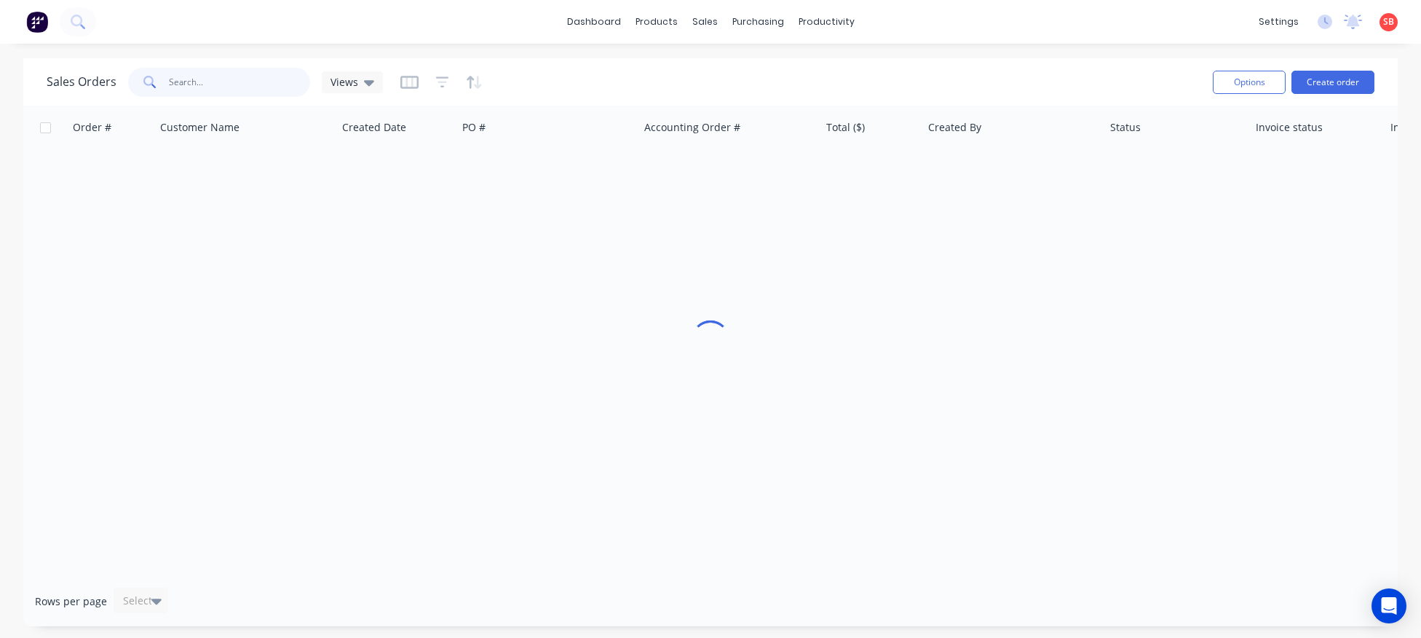
click at [213, 84] on input "text" at bounding box center [240, 82] width 142 height 29
type input "SOLAR"
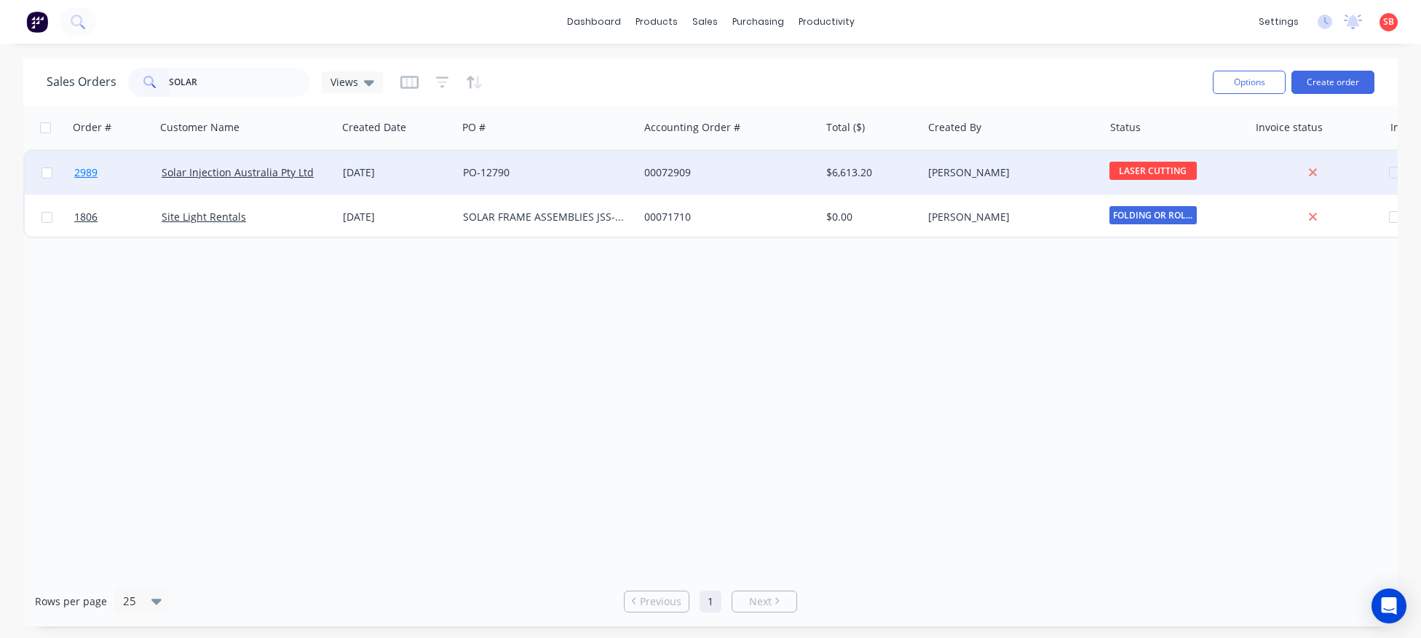
click at [92, 172] on span "2989" at bounding box center [85, 172] width 23 height 15
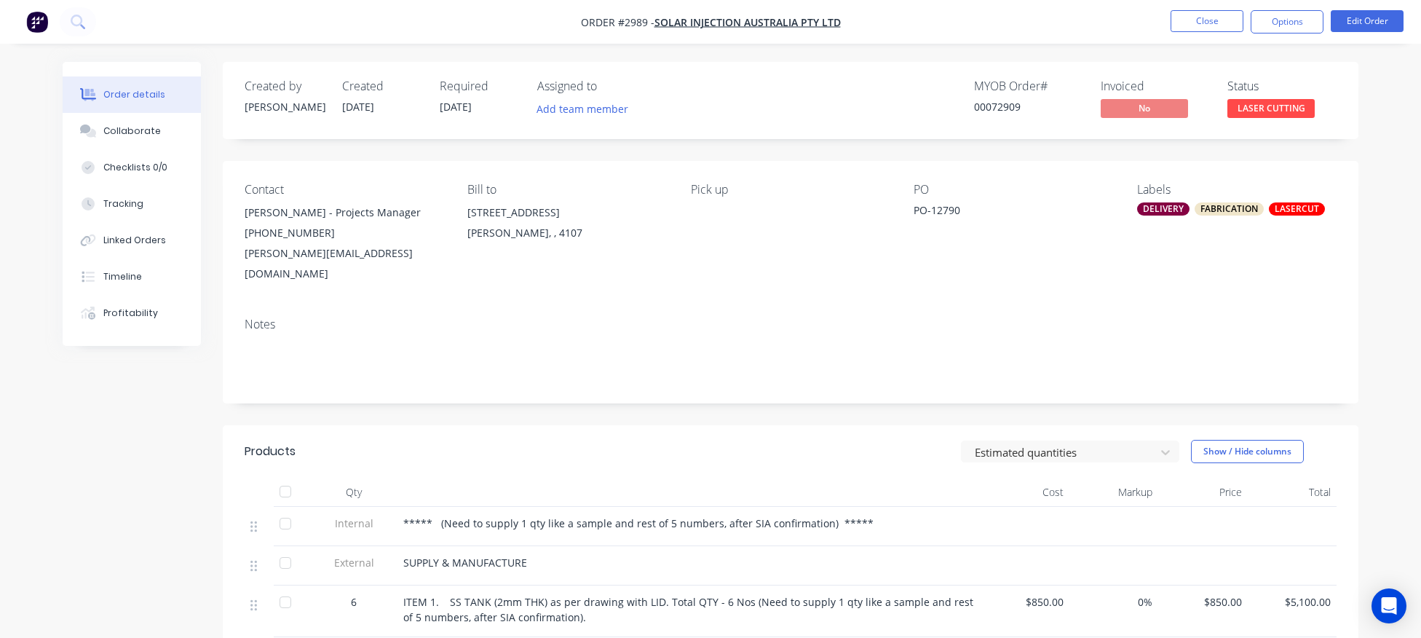
scroll to position [226, 0]
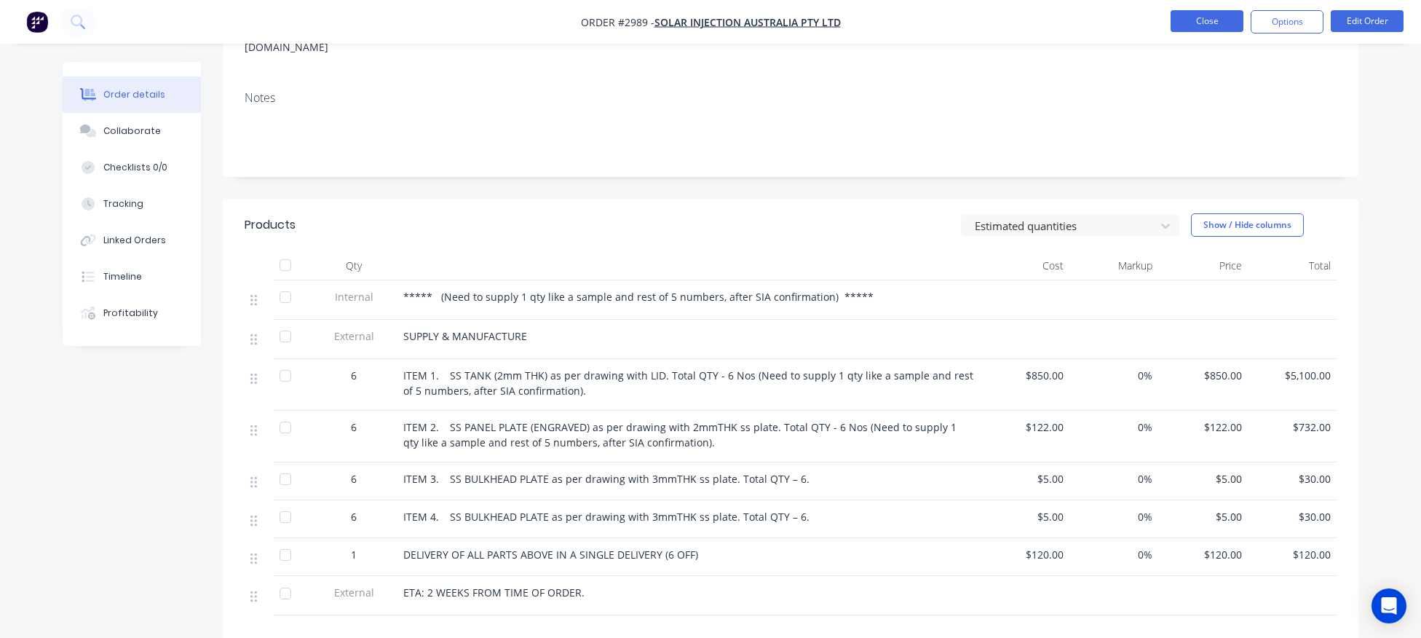
click at [1207, 23] on button "Close" at bounding box center [1207, 21] width 73 height 22
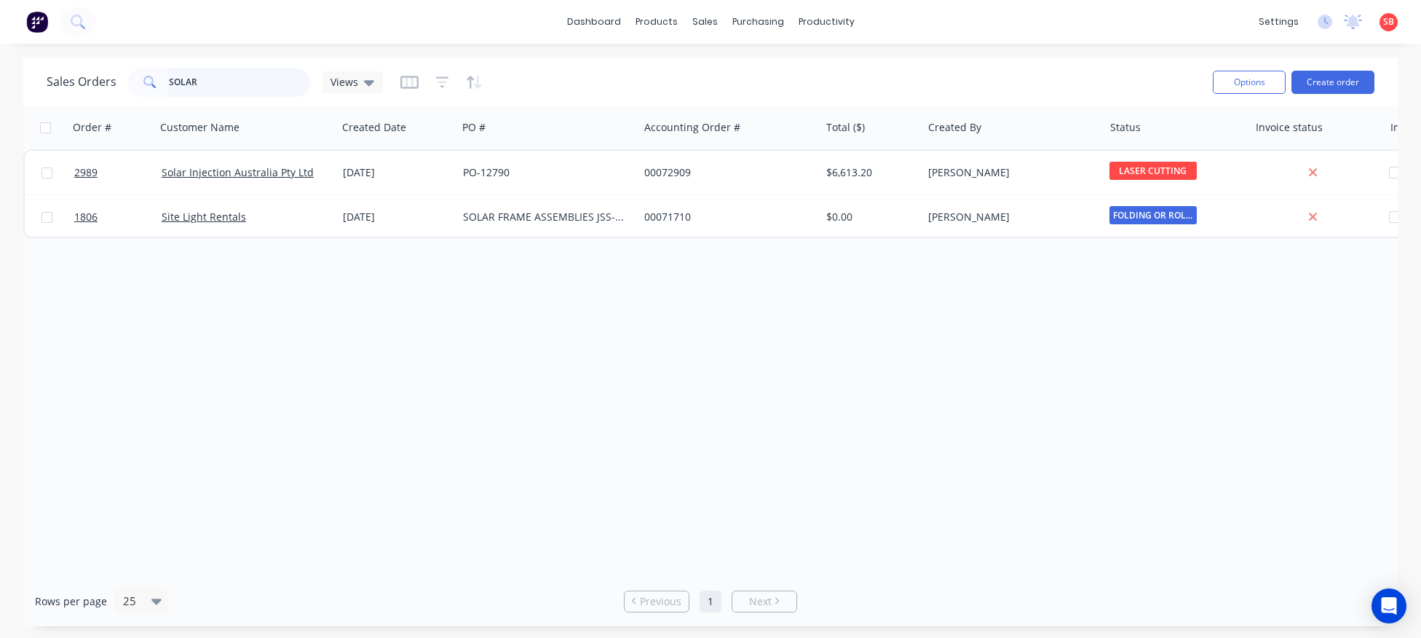
drag, startPoint x: 209, startPoint y: 88, endPoint x: 0, endPoint y: 94, distance: 209.0
click at [169, 94] on input "SOLAR" at bounding box center [240, 82] width 142 height 29
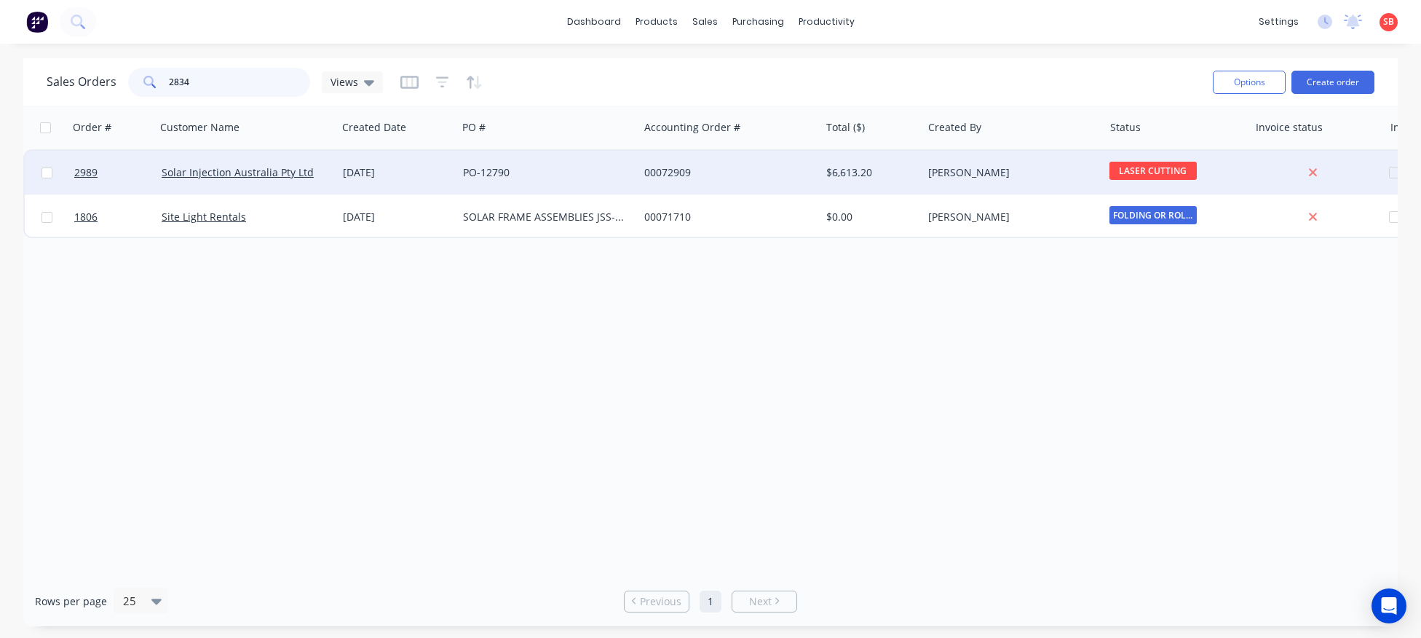
type input "2834"
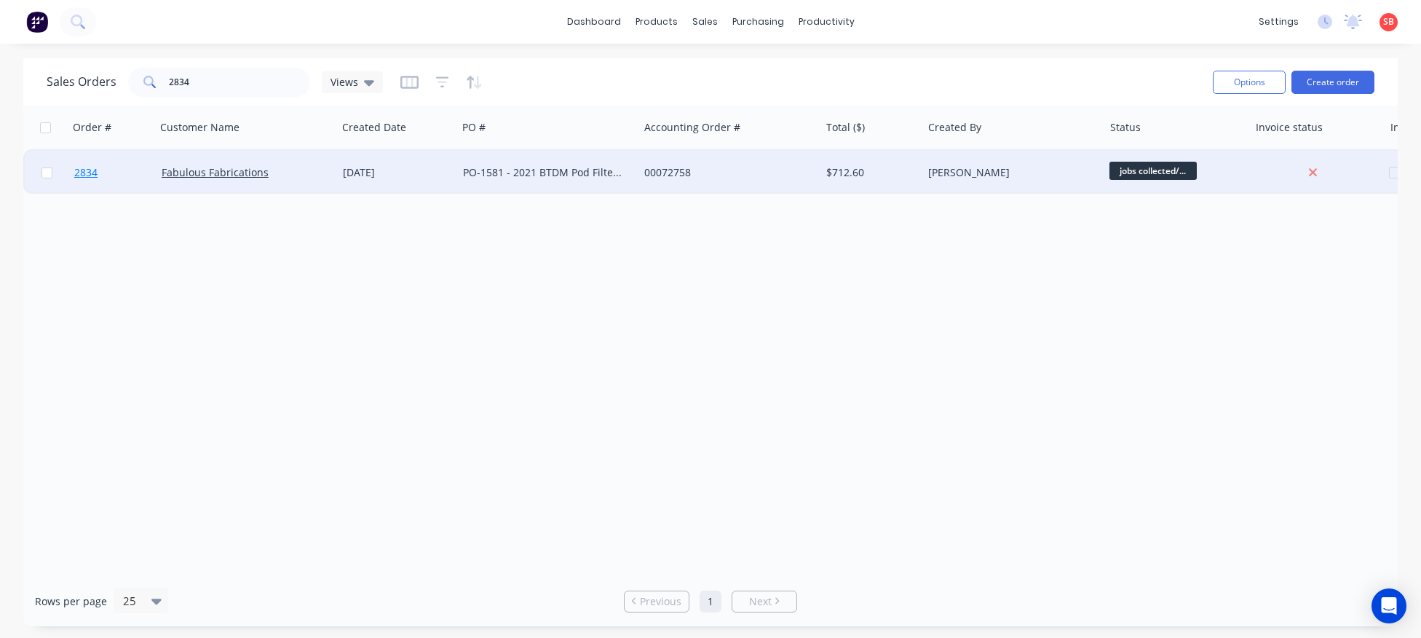
click at [90, 175] on span "2834" at bounding box center [85, 172] width 23 height 15
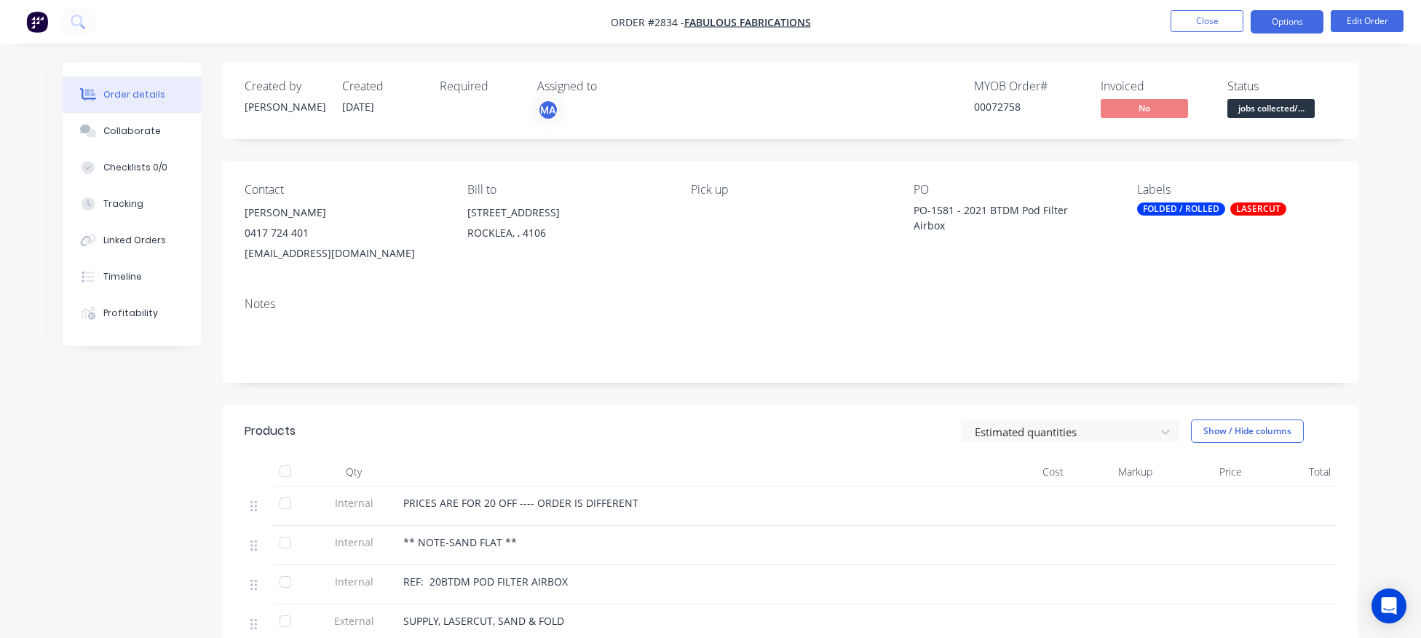
click at [1297, 25] on button "Options" at bounding box center [1287, 21] width 73 height 23
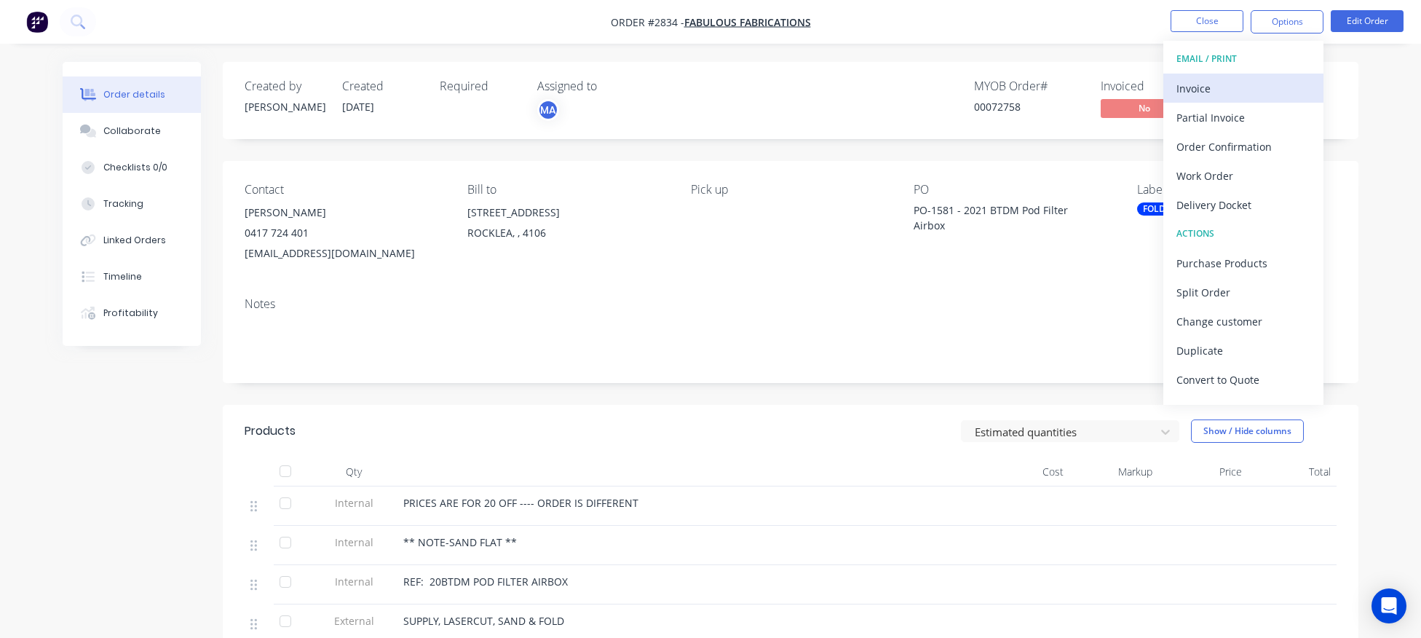
click at [1239, 90] on div "Invoice" at bounding box center [1243, 88] width 134 height 21
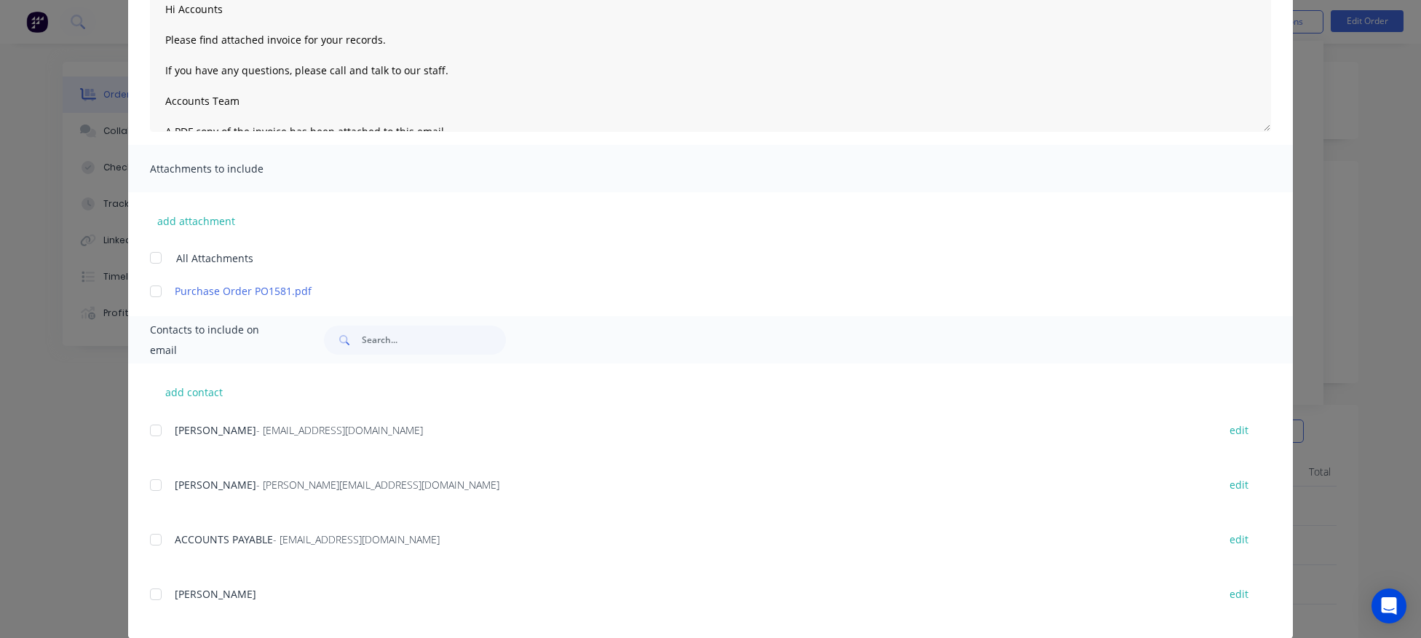
scroll to position [200, 0]
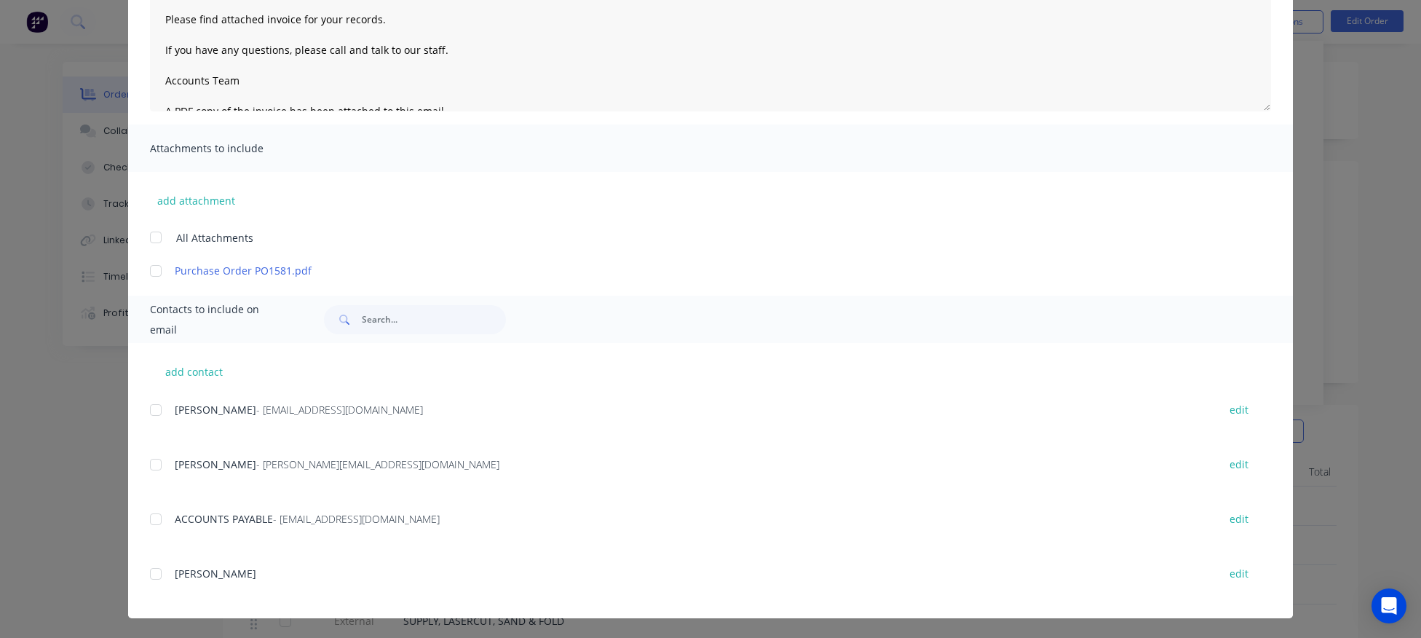
click at [156, 408] on div at bounding box center [155, 409] width 29 height 29
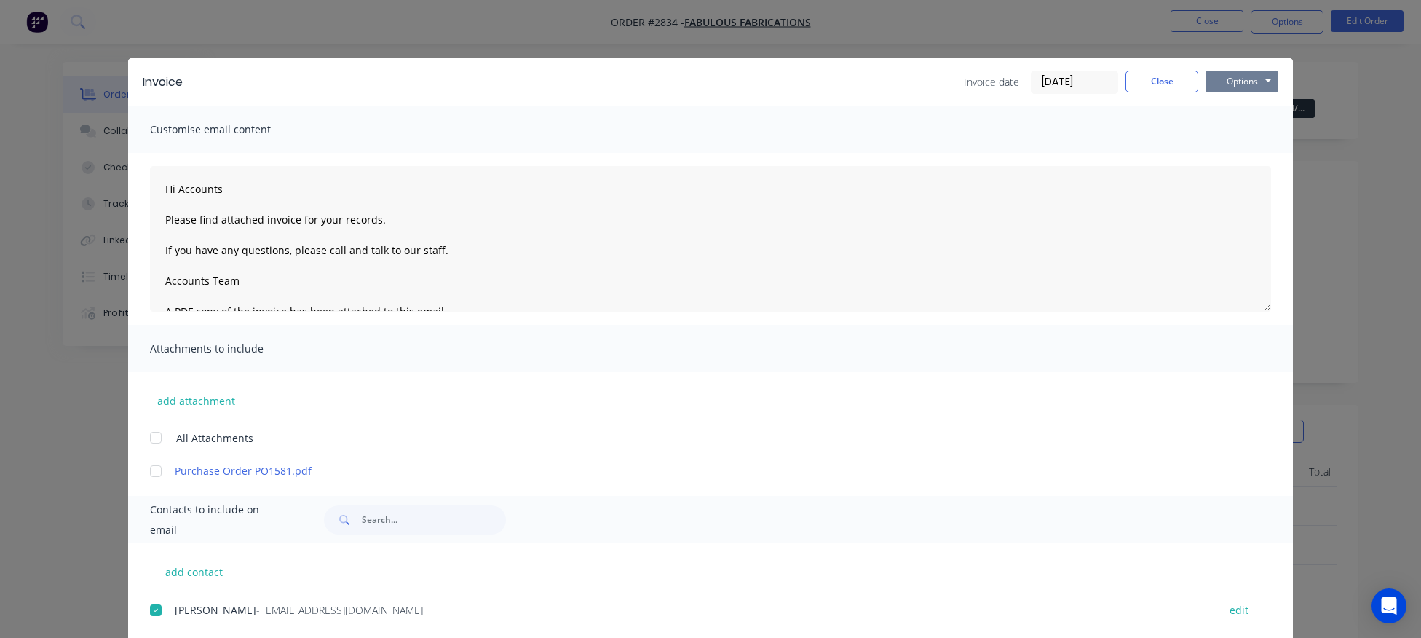
click at [1245, 81] on button "Options" at bounding box center [1241, 82] width 73 height 22
click at [1238, 157] on button "Email" at bounding box center [1251, 155] width 93 height 24
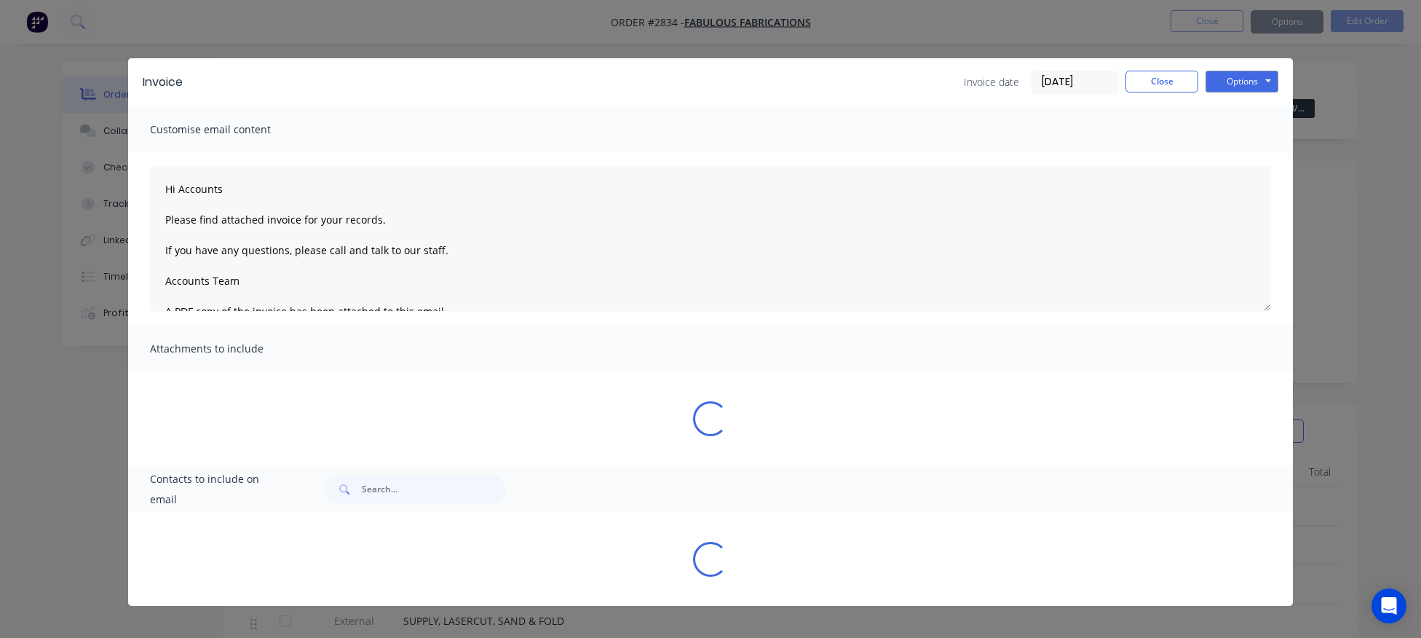
type textarea "Hi Accounts Please find attached invoice for your records. If you have any ques…"
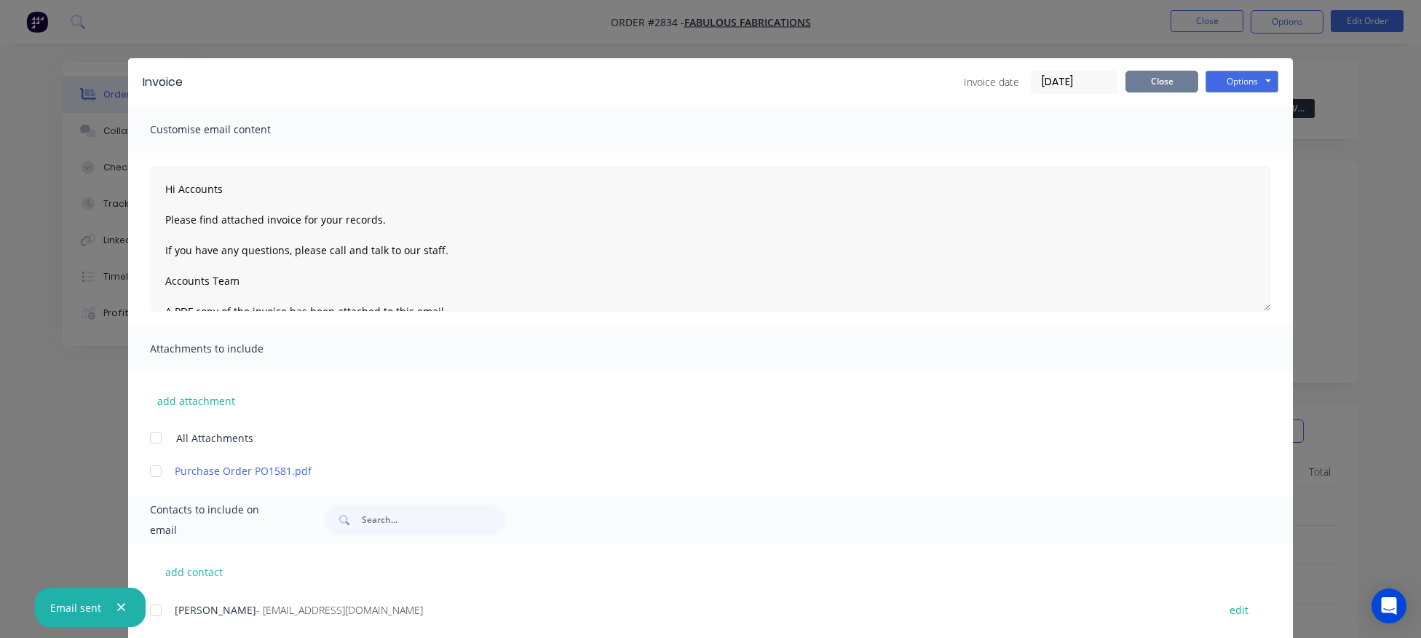
click at [1163, 90] on button "Close" at bounding box center [1161, 82] width 73 height 22
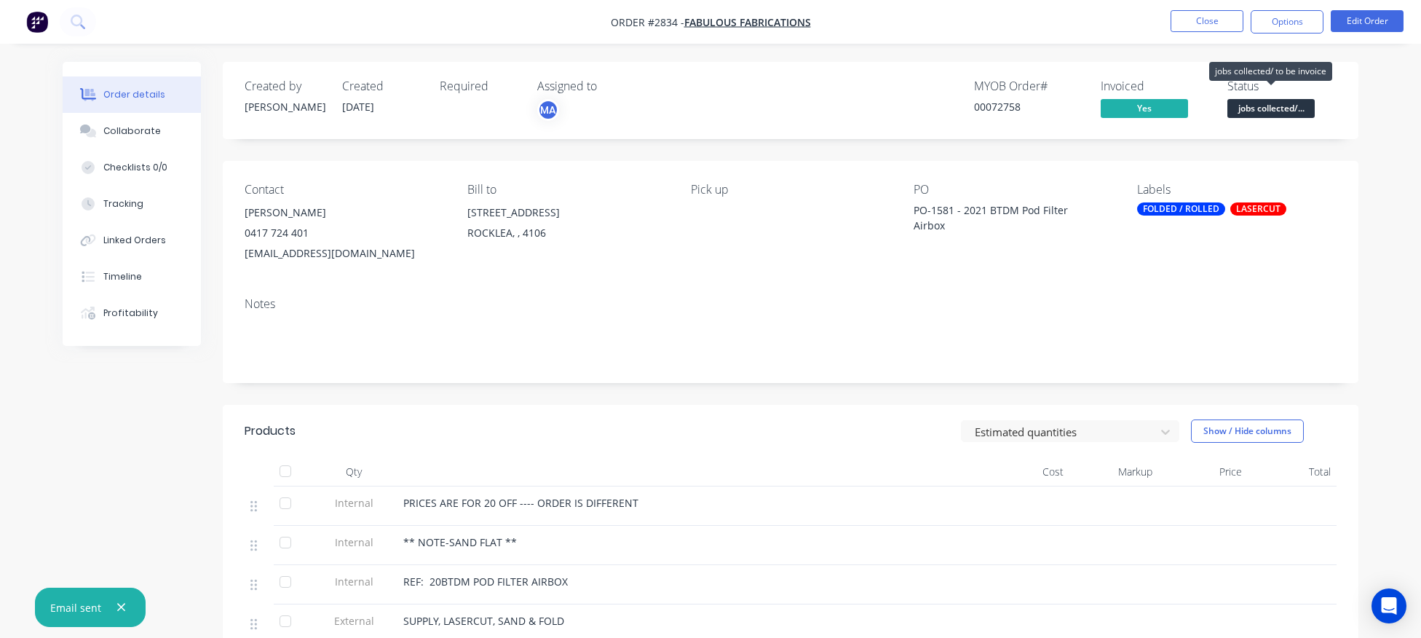
click at [1292, 112] on span "jobs collected/..." at bounding box center [1270, 108] width 87 height 18
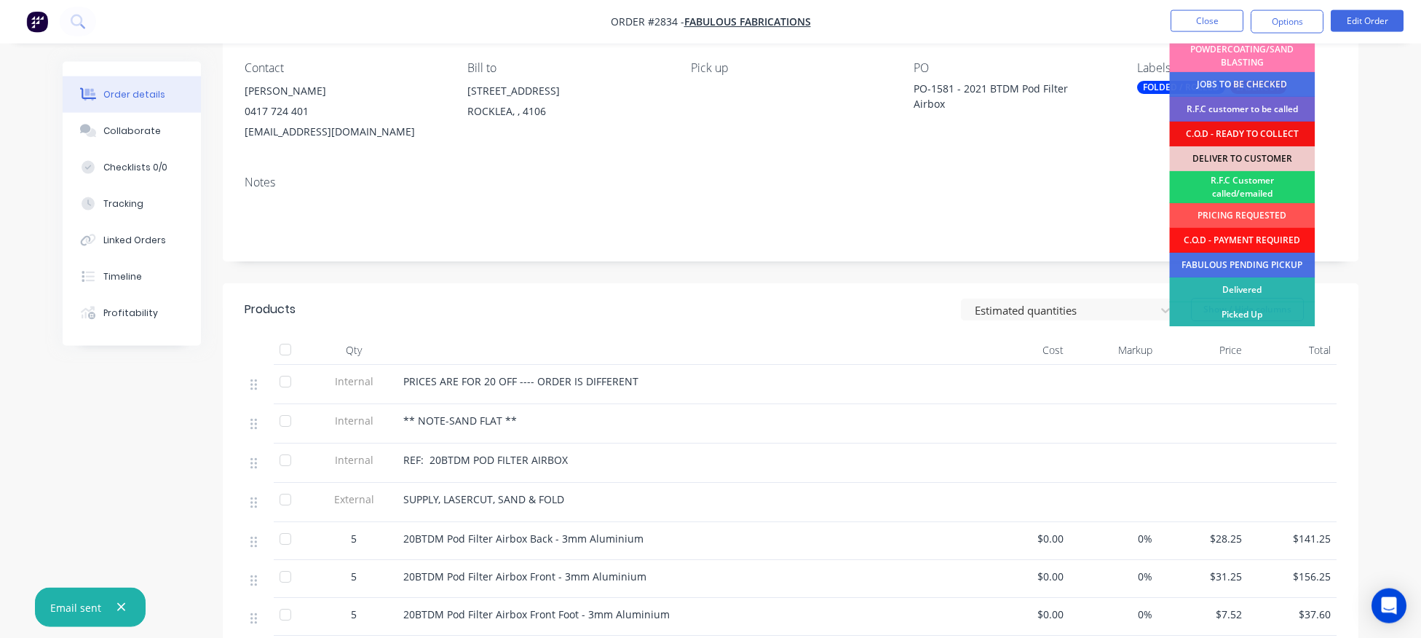
scroll to position [151, 0]
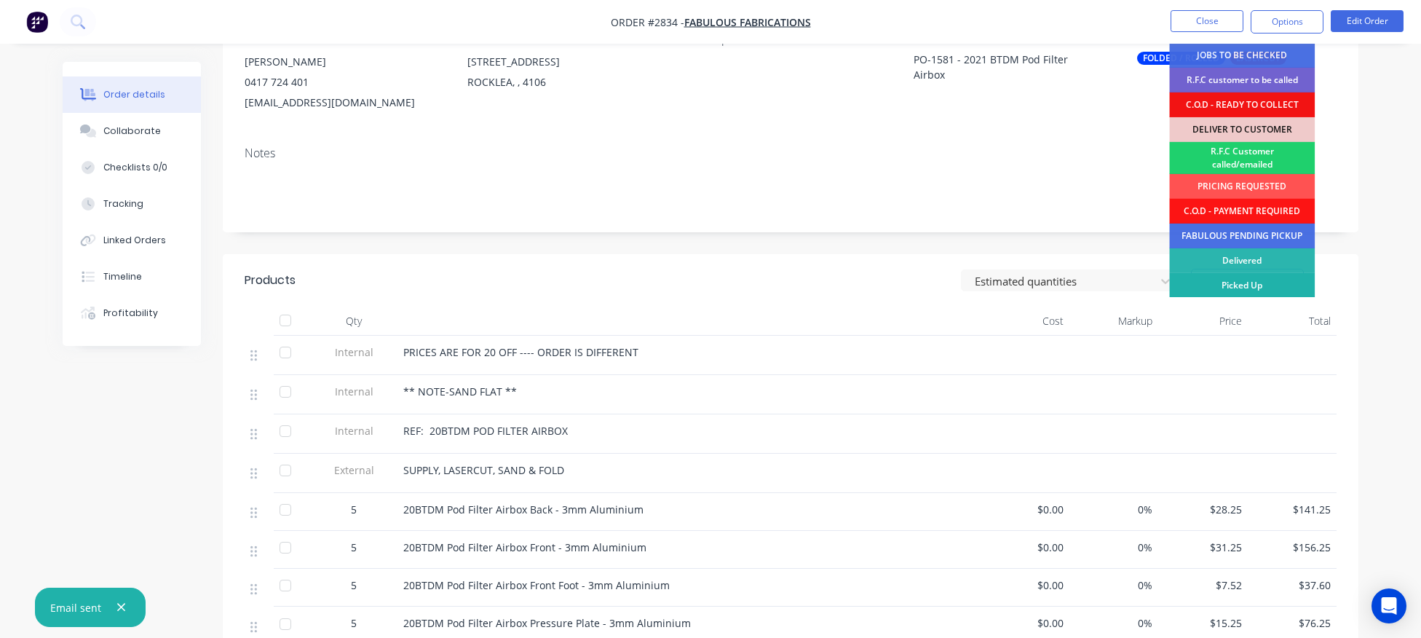
click at [1260, 282] on div "Picked Up" at bounding box center [1242, 285] width 146 height 25
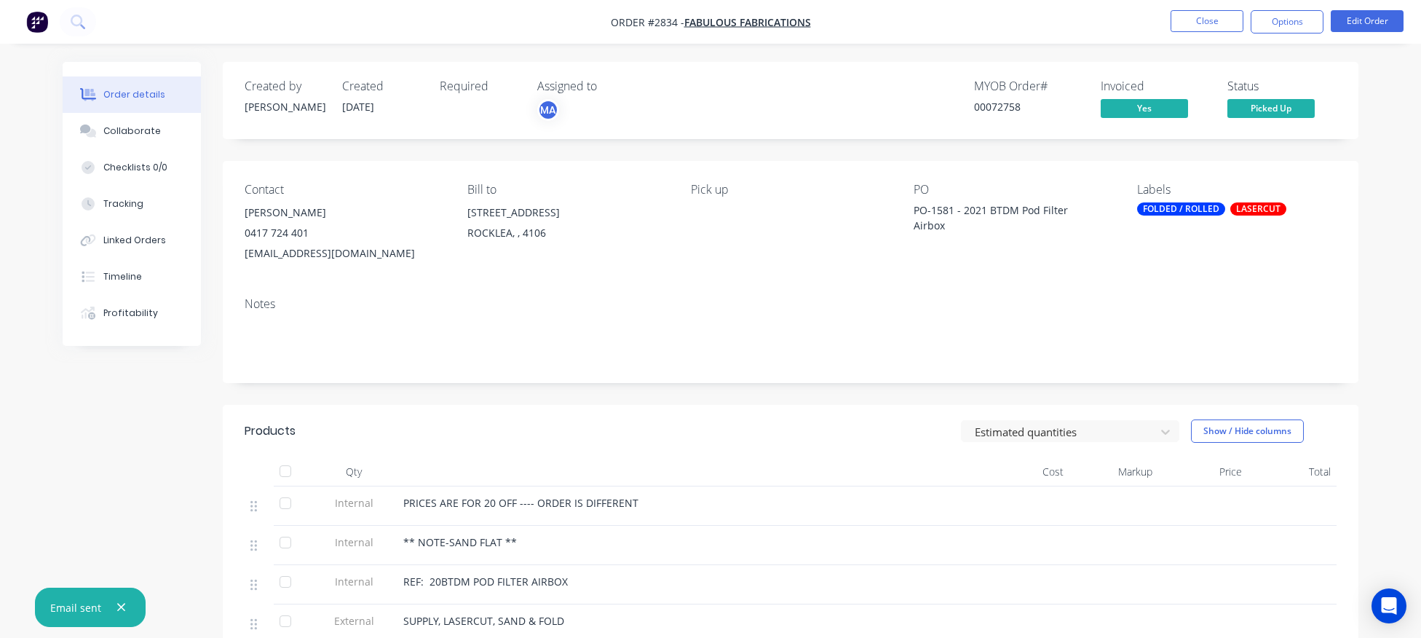
click at [1194, 213] on div "FOLDED / ROLLED" at bounding box center [1181, 208] width 88 height 13
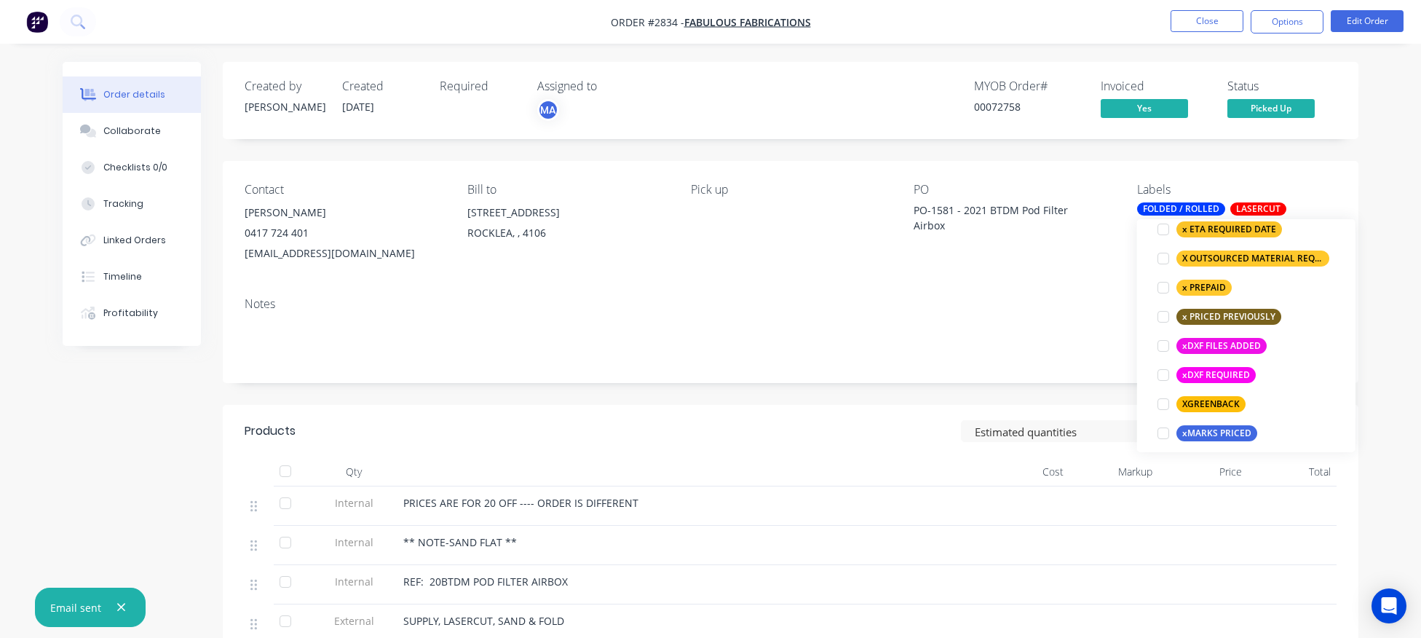
scroll to position [1252, 0]
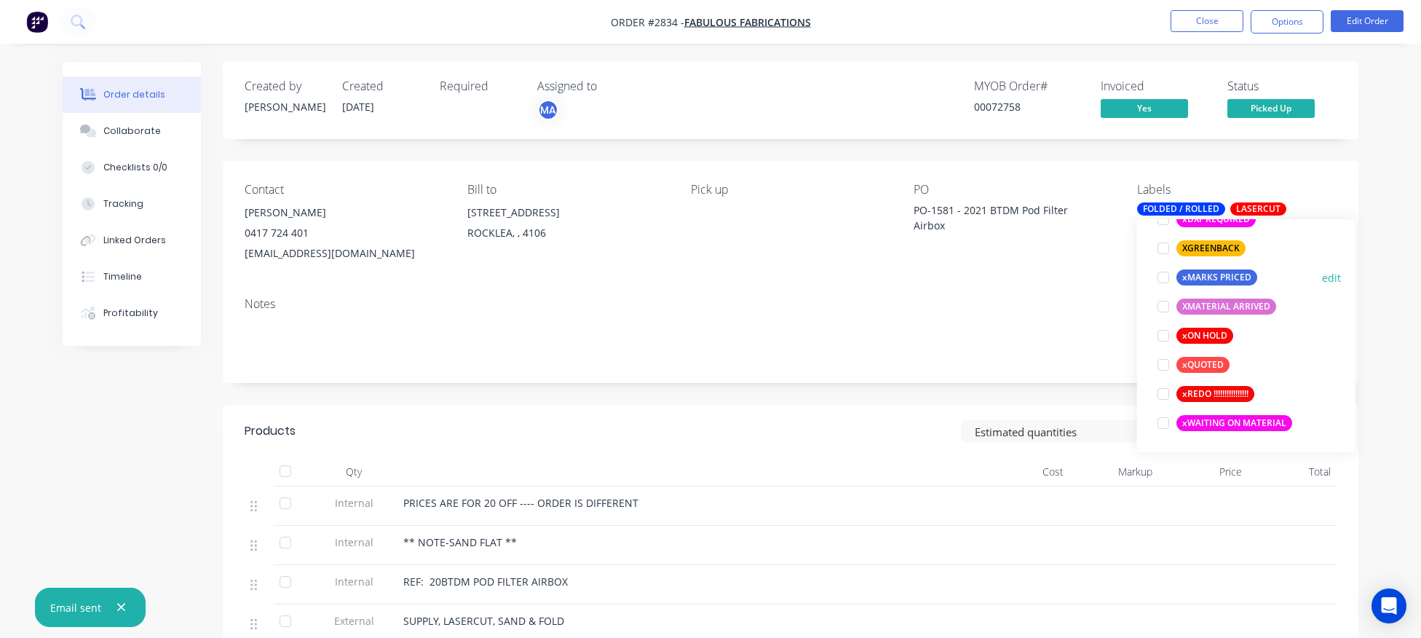
click at [1160, 280] on div at bounding box center [1163, 277] width 29 height 29
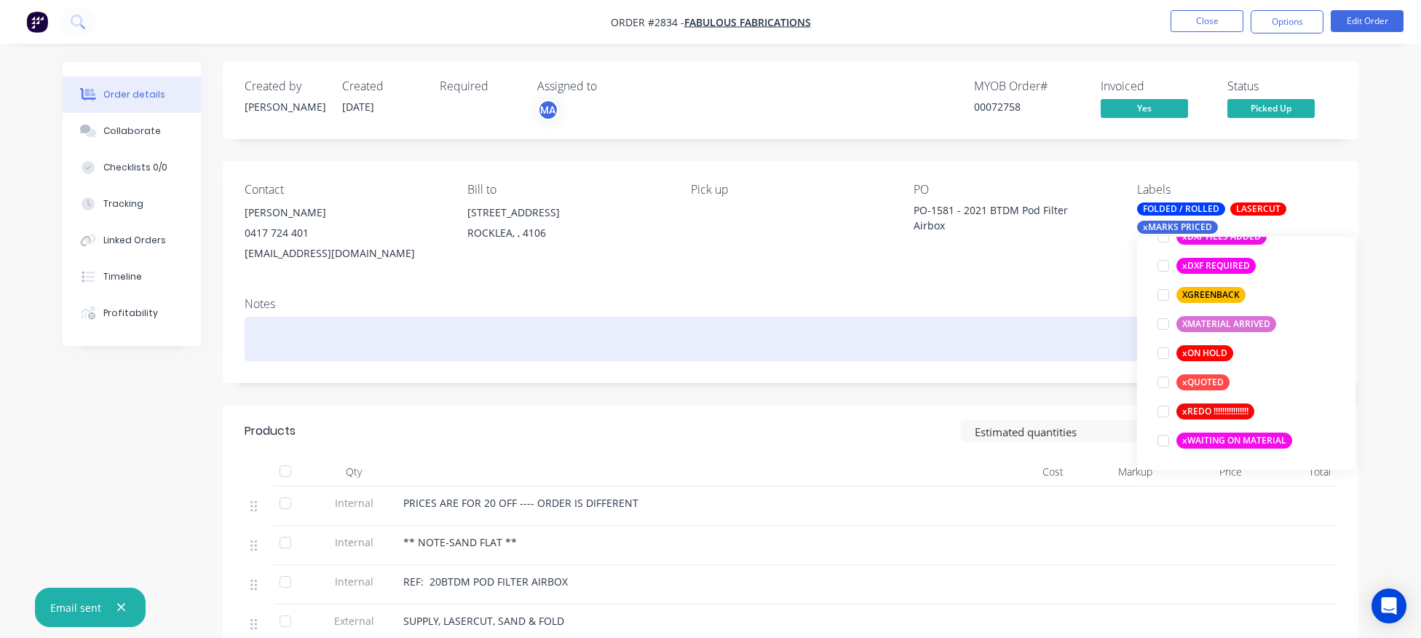
scroll to position [116, 0]
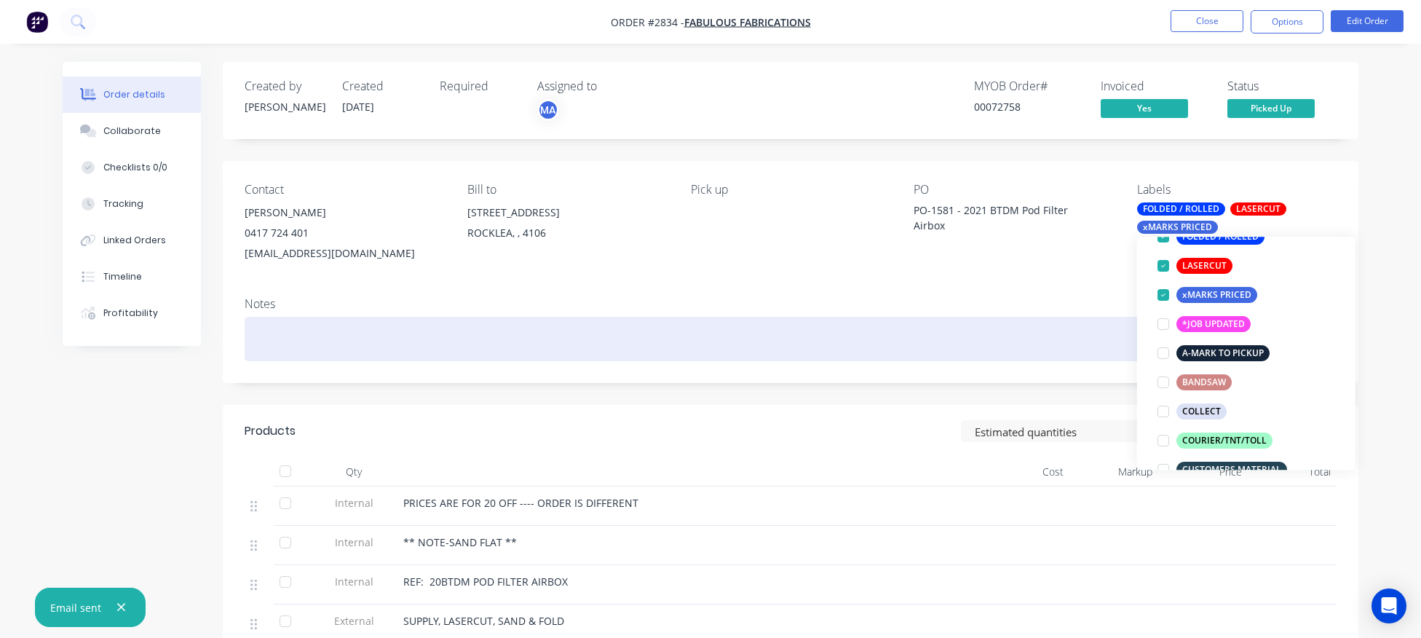
click at [1023, 349] on div at bounding box center [791, 339] width 1092 height 44
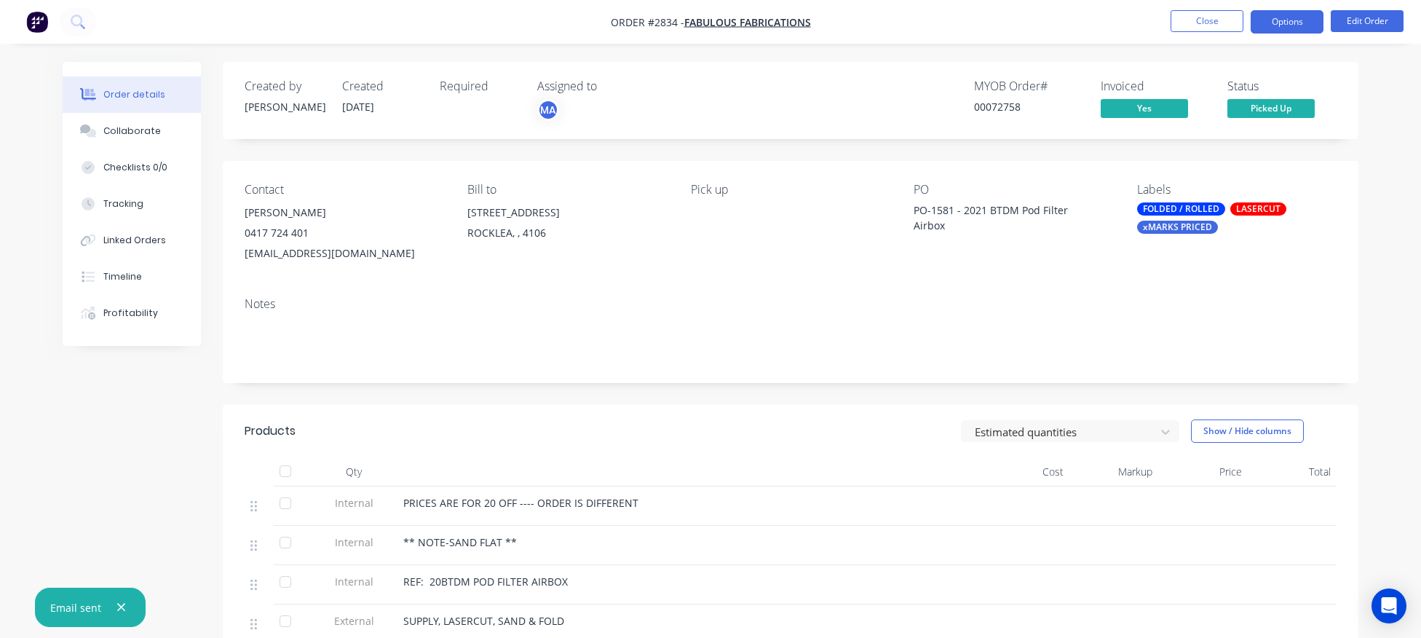
click at [1293, 29] on button "Options" at bounding box center [1287, 21] width 73 height 23
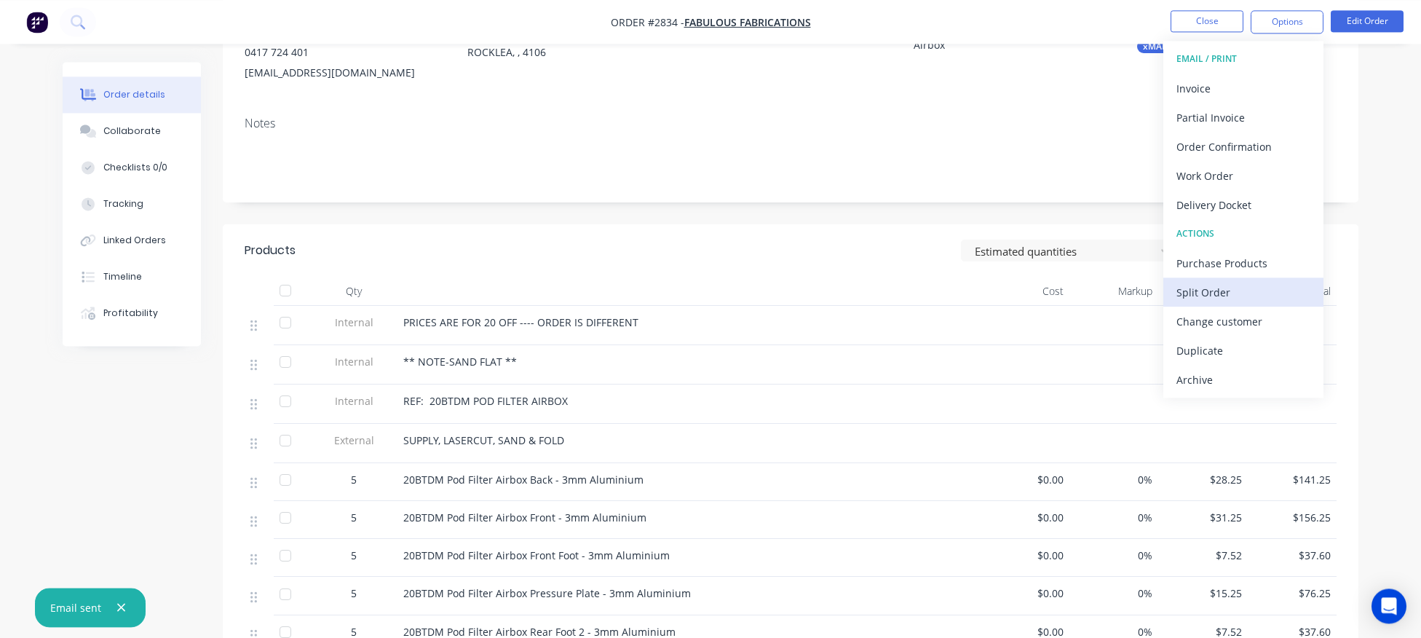
scroll to position [377, 0]
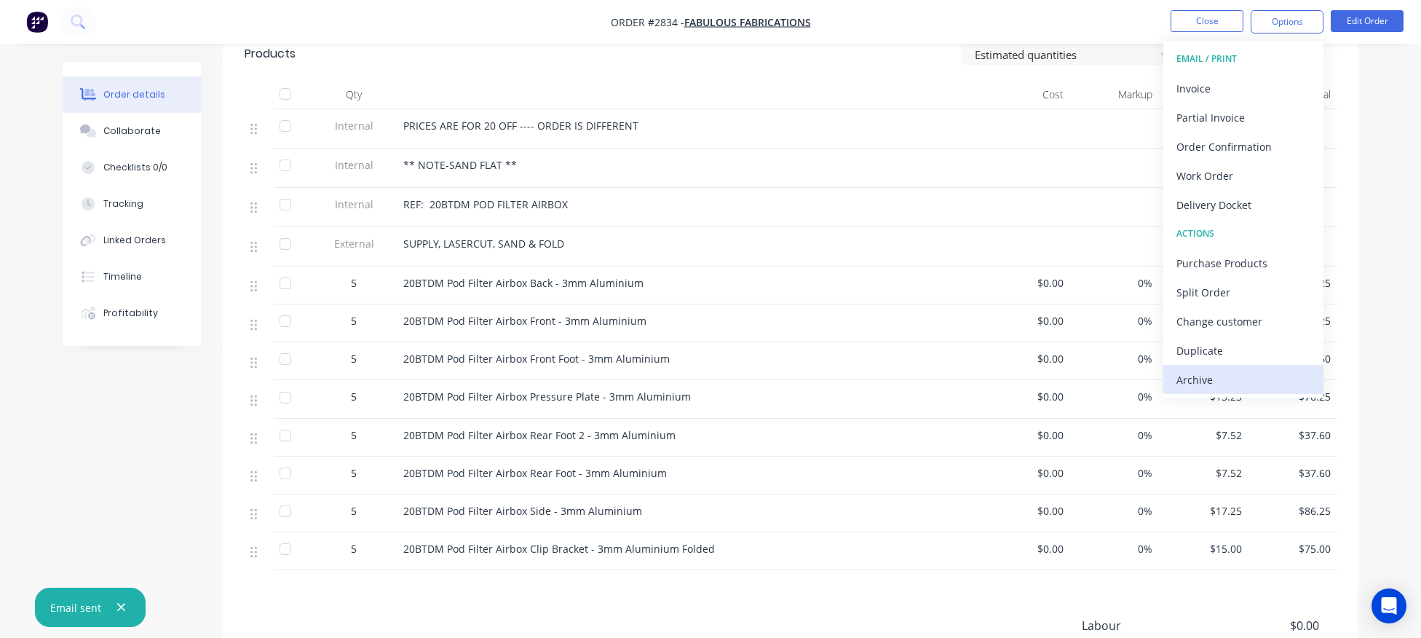
click at [1232, 385] on div "Archive" at bounding box center [1243, 379] width 134 height 21
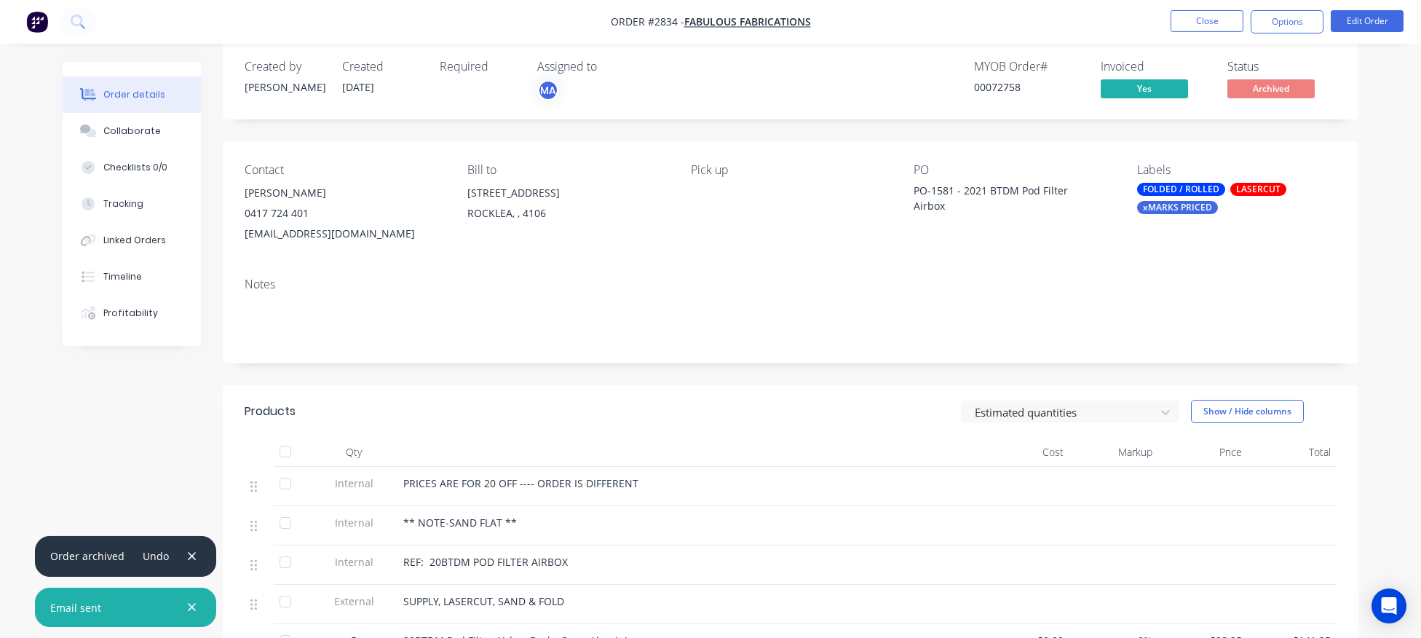
scroll to position [0, 0]
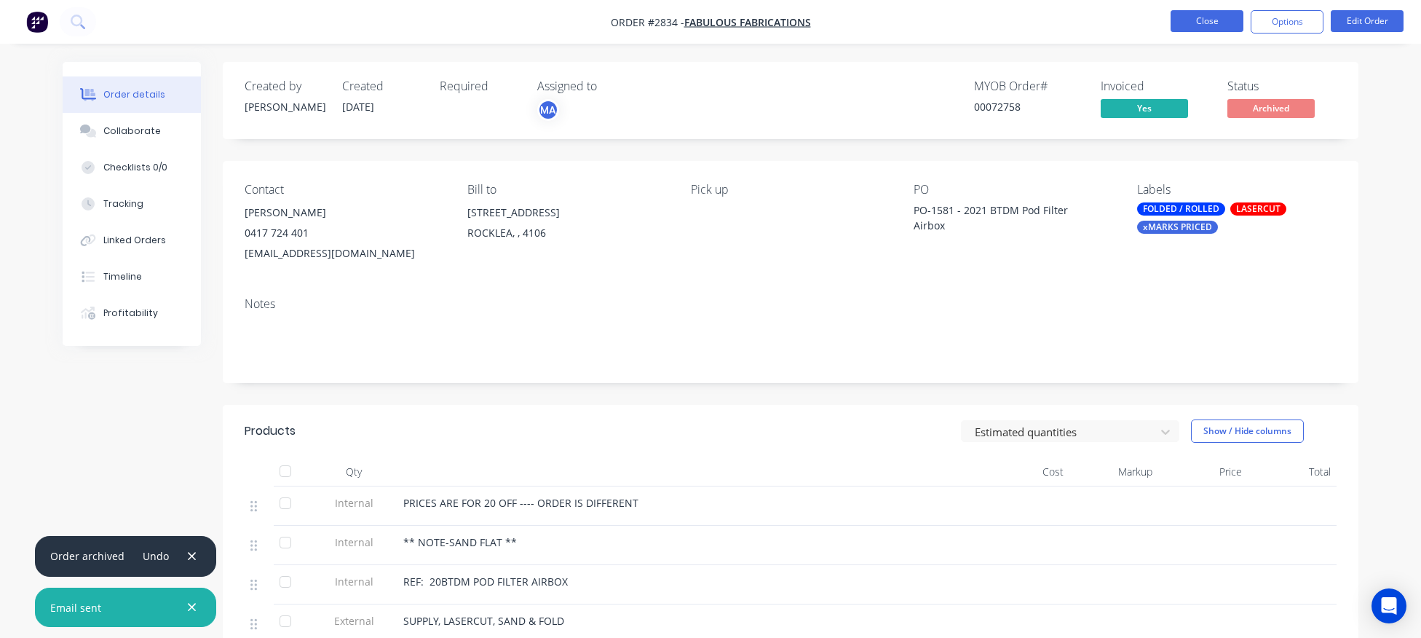
click at [1213, 23] on button "Close" at bounding box center [1207, 21] width 73 height 22
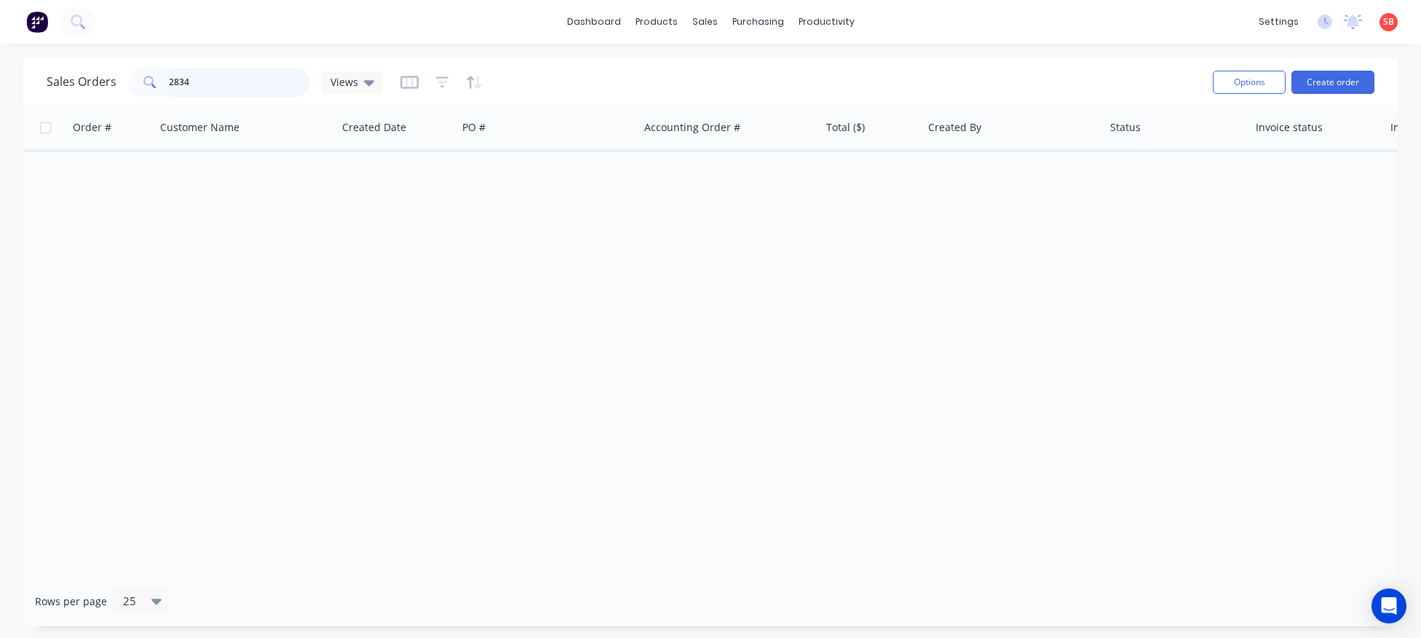
click at [199, 79] on input "2834" at bounding box center [240, 82] width 142 height 29
type input "2831"
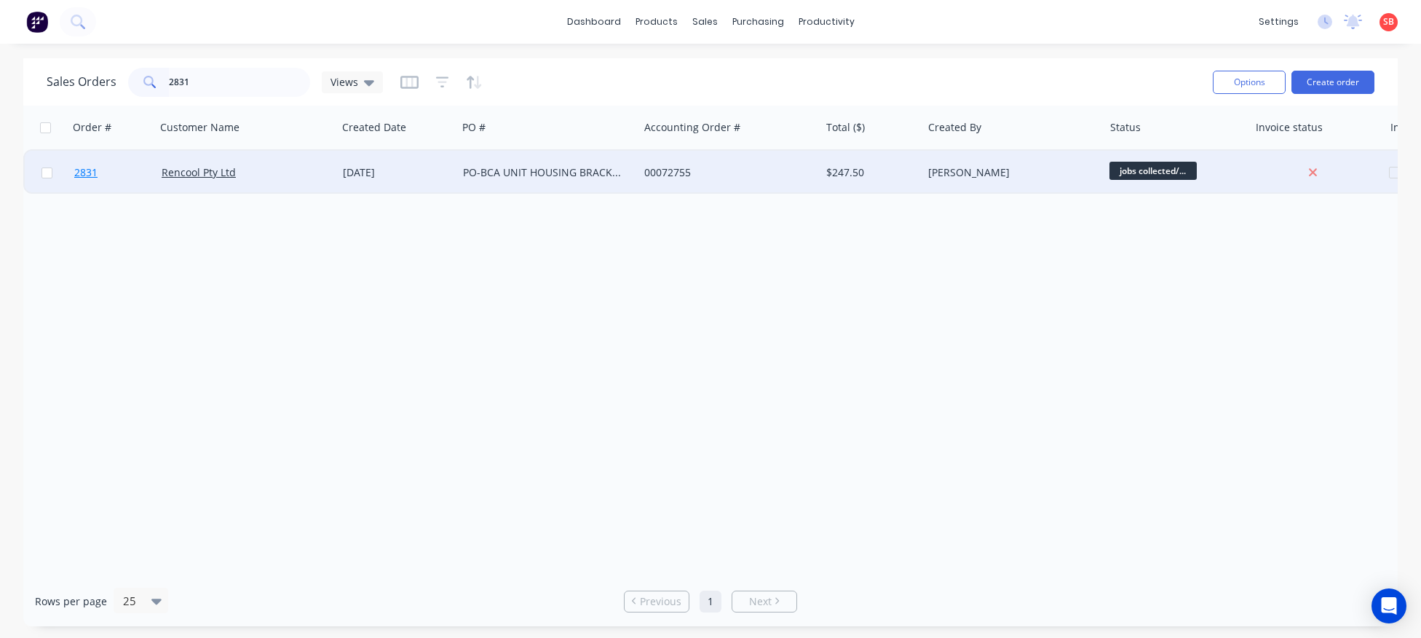
click at [88, 175] on span "2831" at bounding box center [85, 172] width 23 height 15
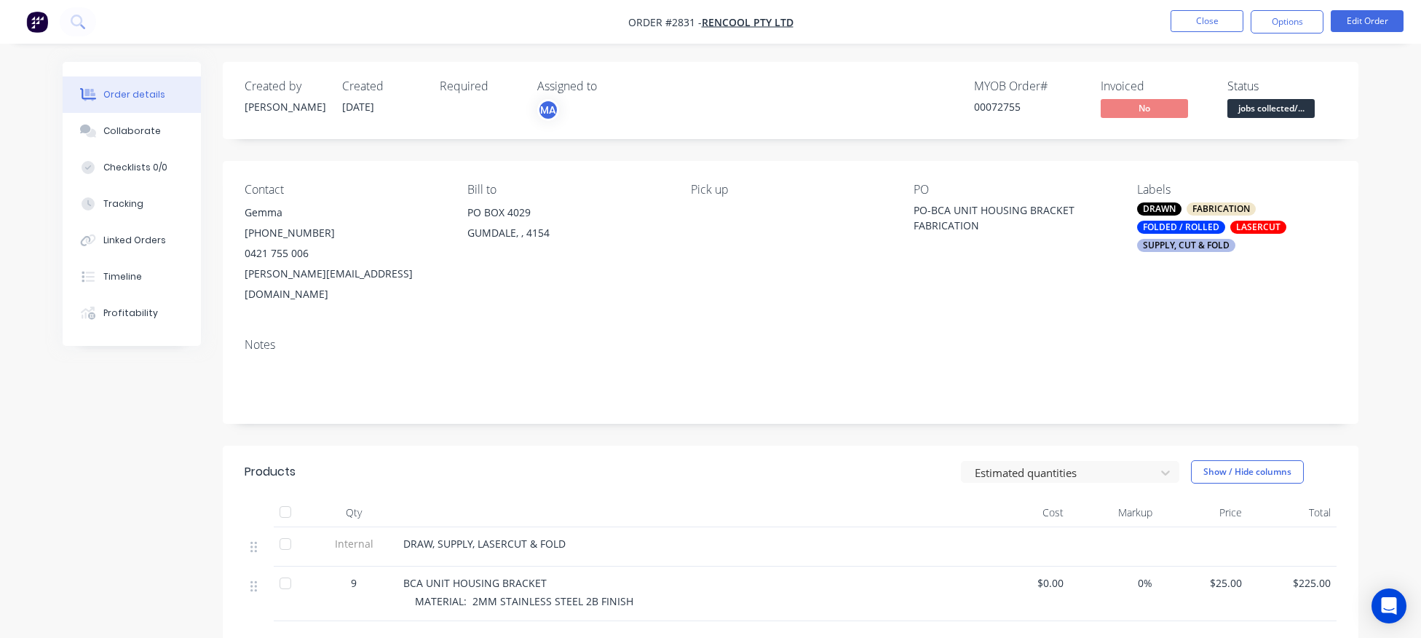
click at [1193, 249] on div "SUPPLY, CUT & FOLD" at bounding box center [1186, 245] width 98 height 13
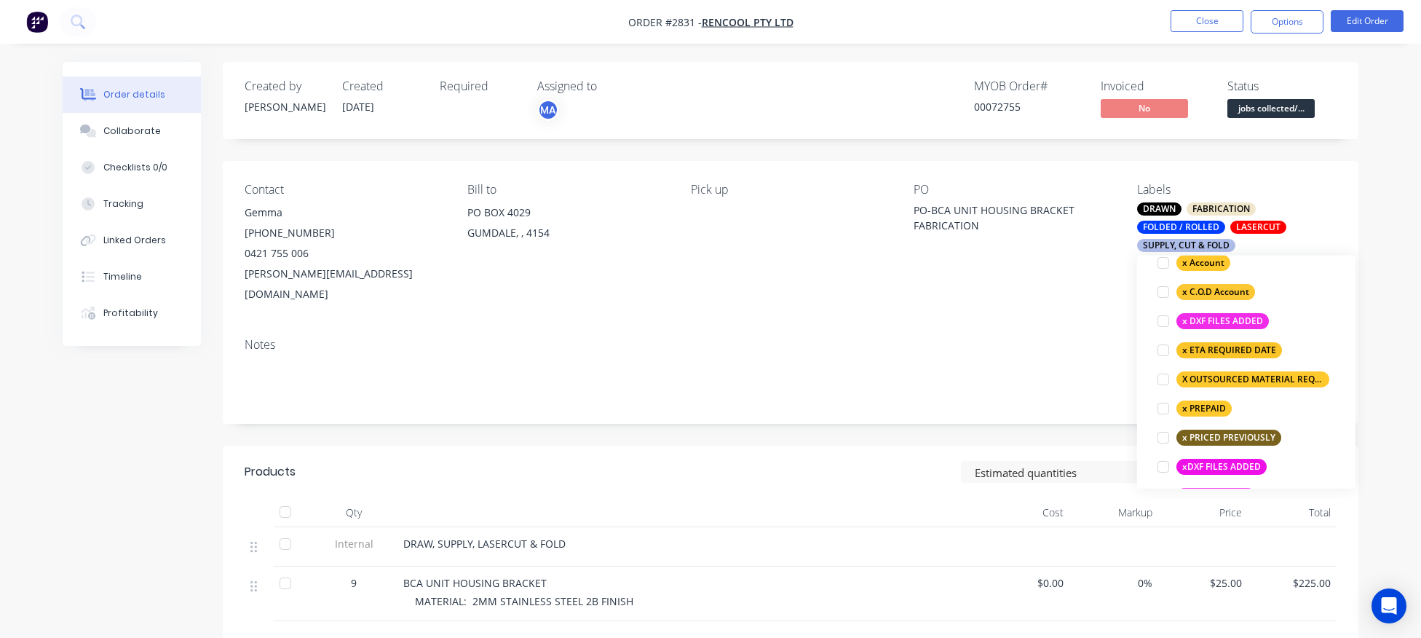
scroll to position [1252, 0]
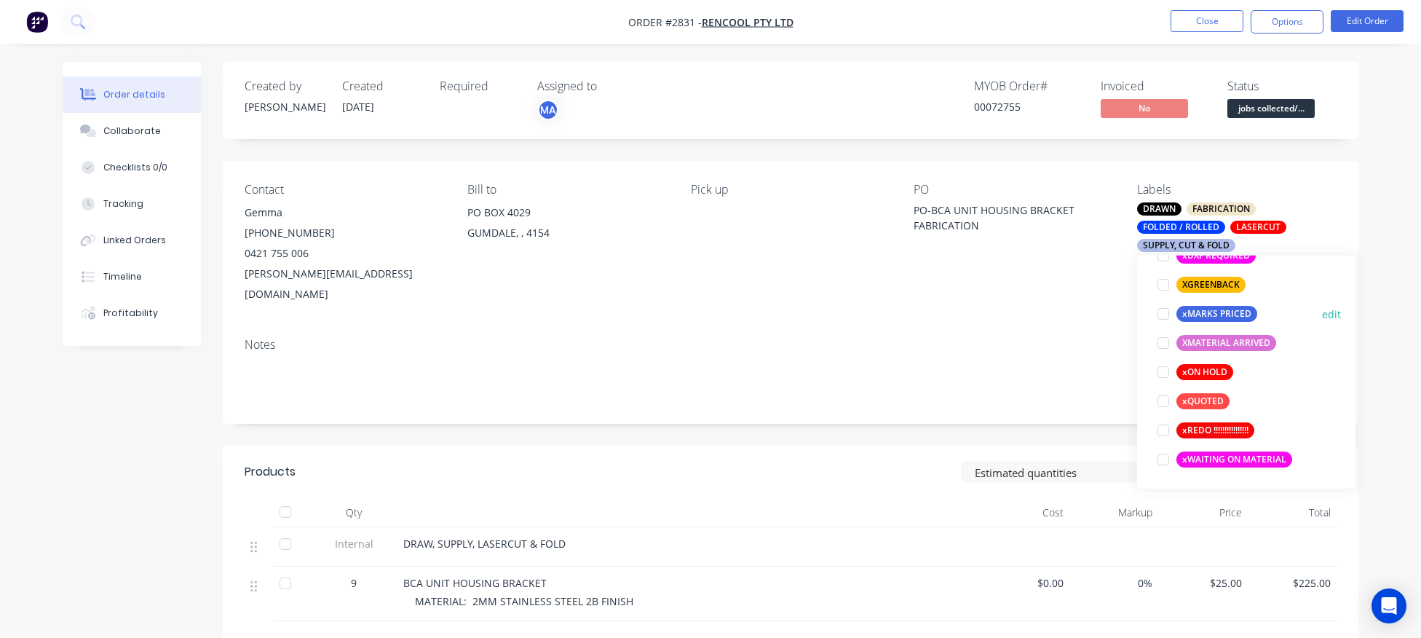
click at [1155, 314] on div at bounding box center [1163, 313] width 29 height 29
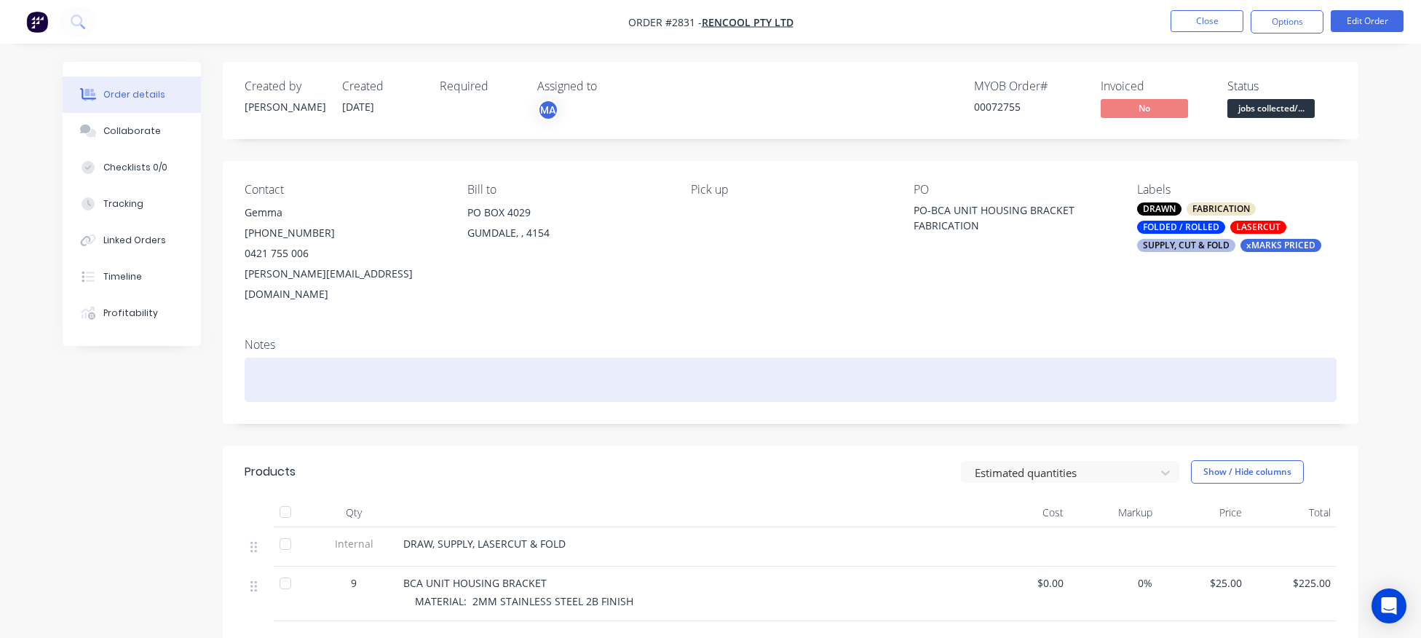
click at [956, 357] on div at bounding box center [791, 379] width 1092 height 44
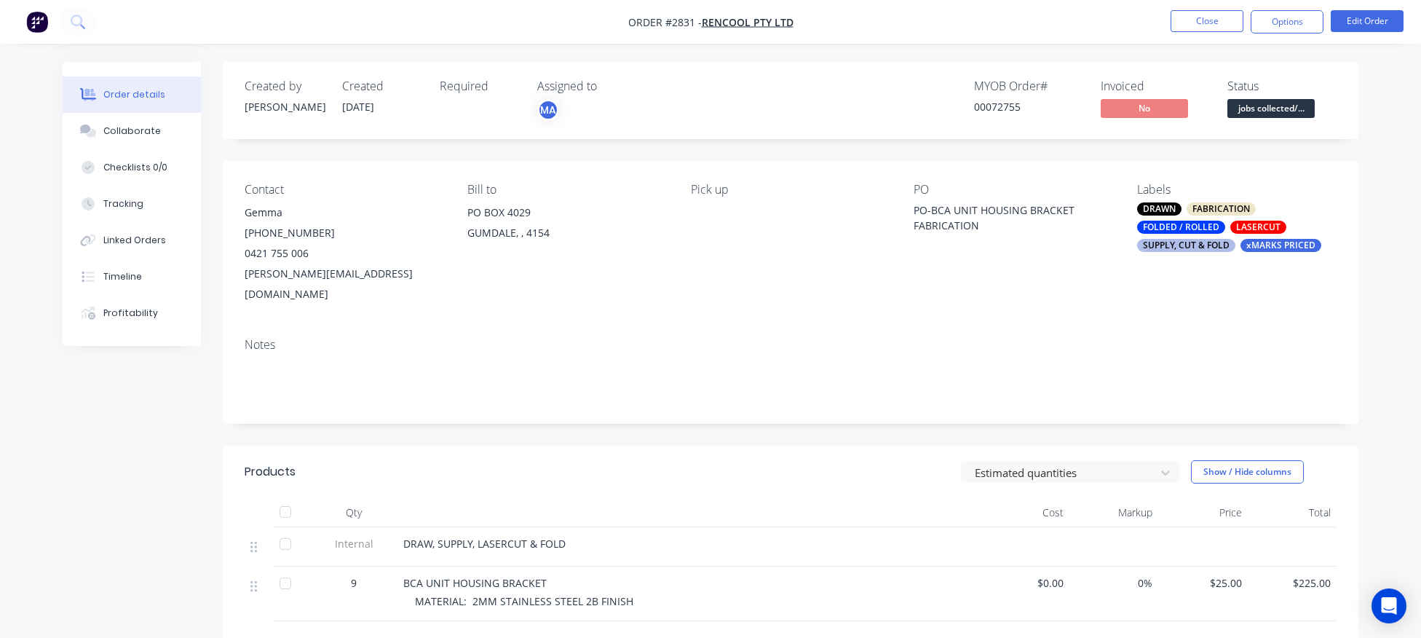
click at [1283, 114] on span "jobs collected/..." at bounding box center [1270, 108] width 87 height 18
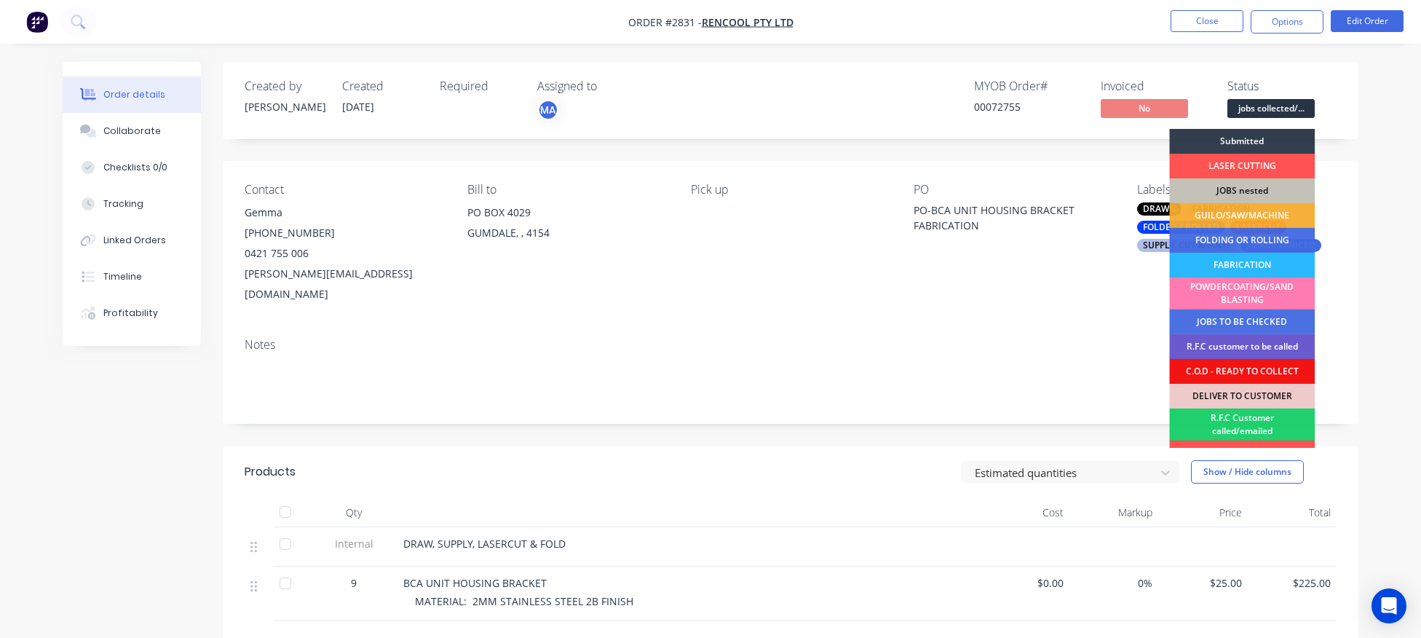
scroll to position [116, 0]
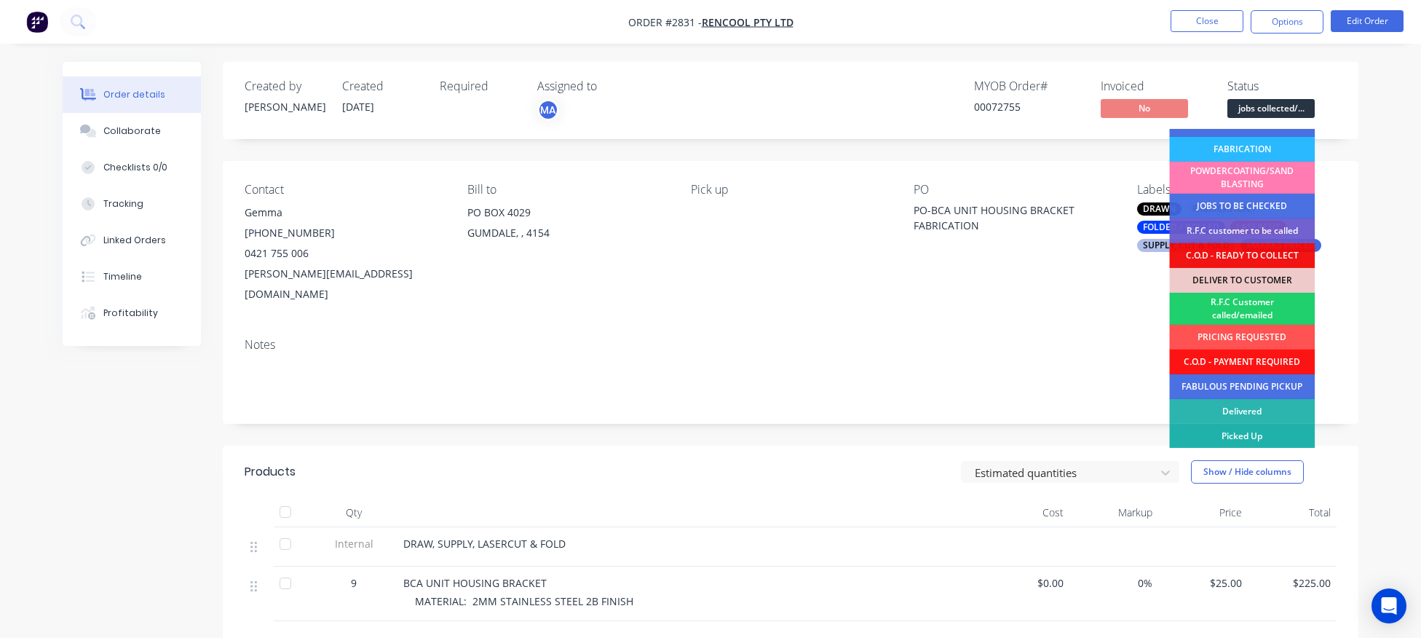
click at [1272, 427] on div "Picked Up" at bounding box center [1242, 436] width 146 height 25
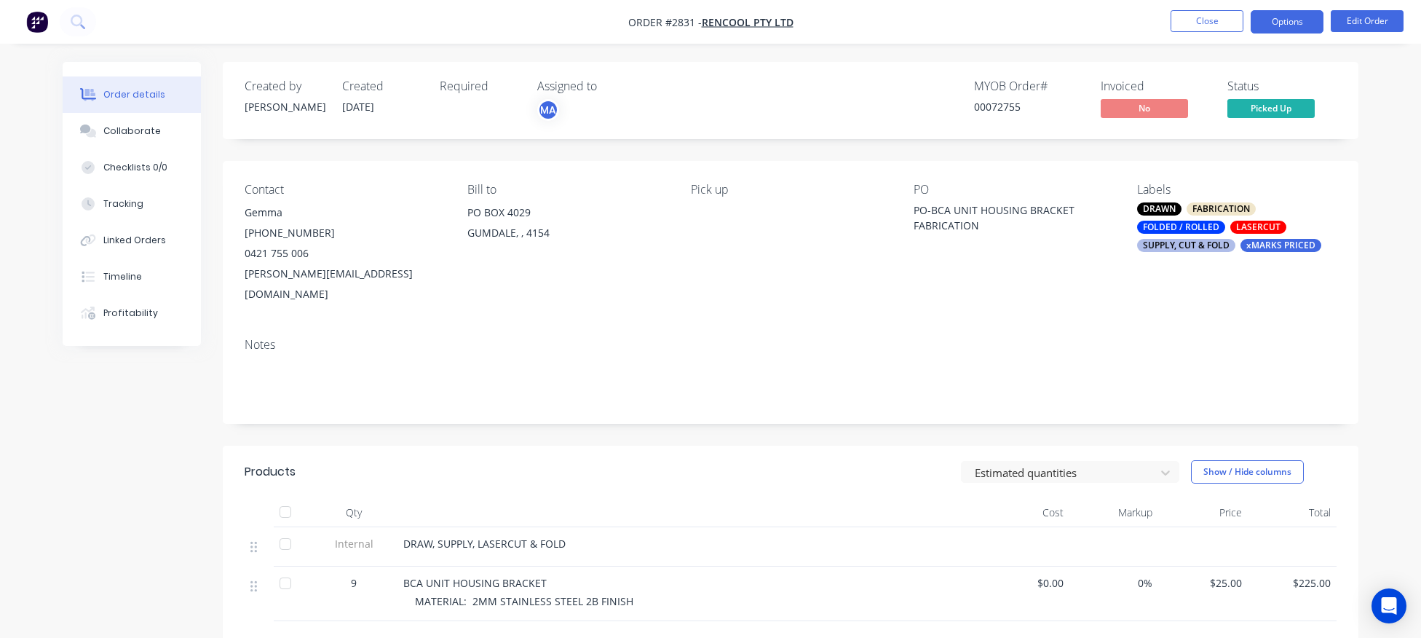
click at [1296, 17] on button "Options" at bounding box center [1287, 21] width 73 height 23
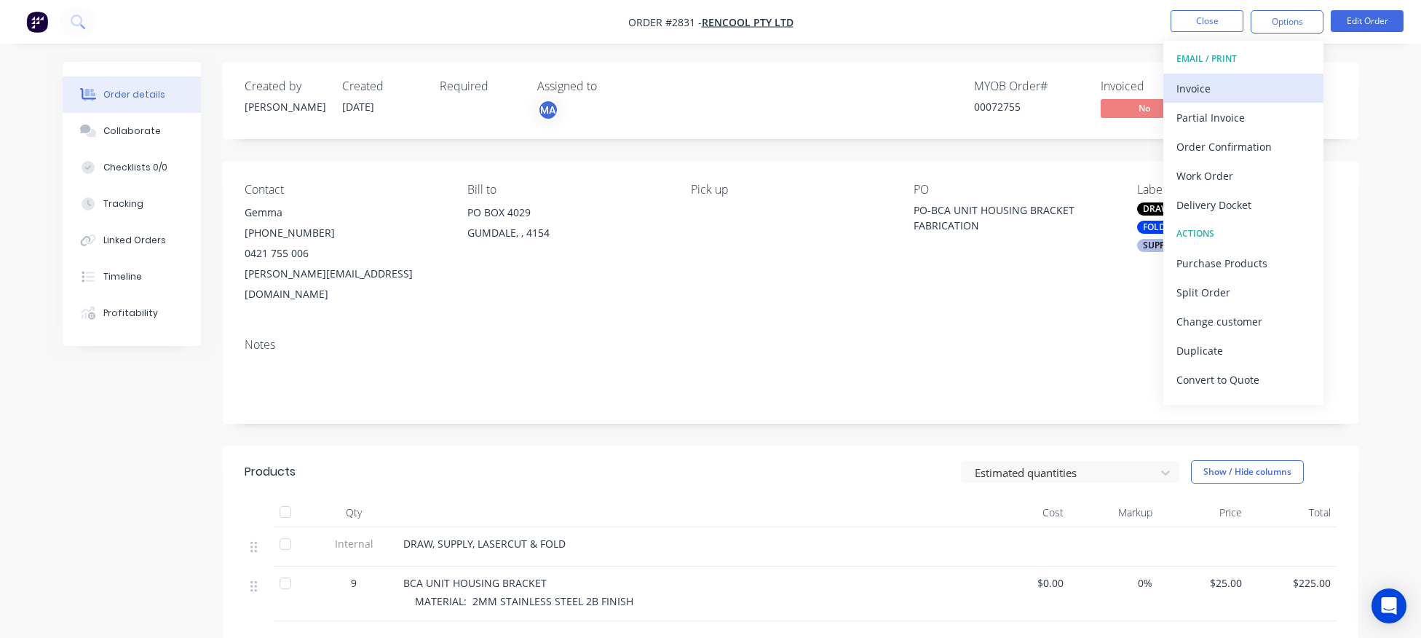
click at [1207, 87] on div "Invoice" at bounding box center [1243, 88] width 134 height 21
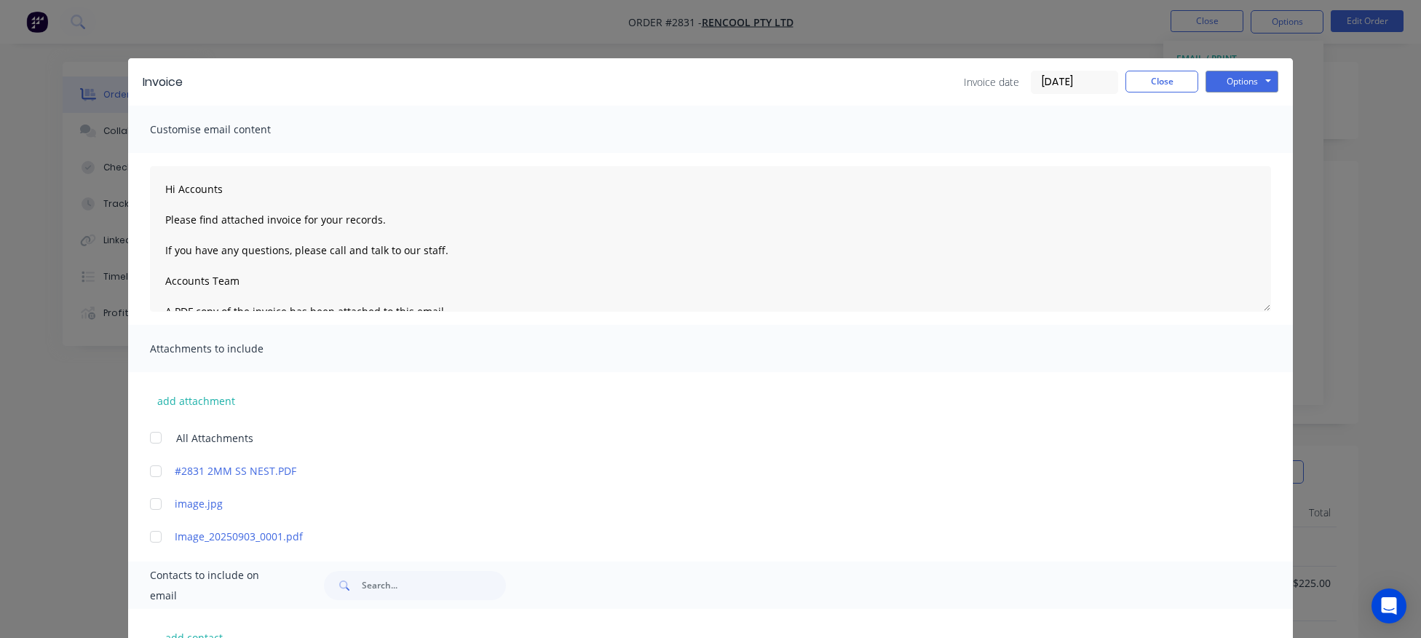
scroll to position [375, 0]
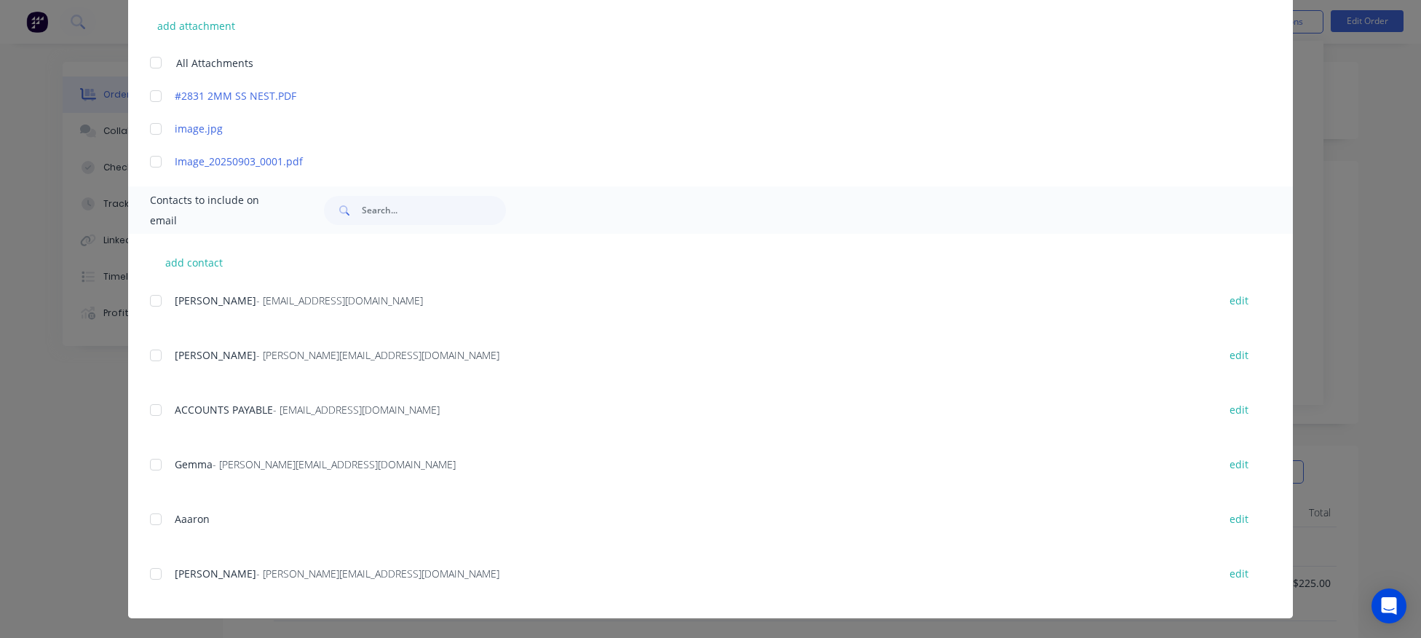
click at [154, 302] on div at bounding box center [155, 300] width 29 height 29
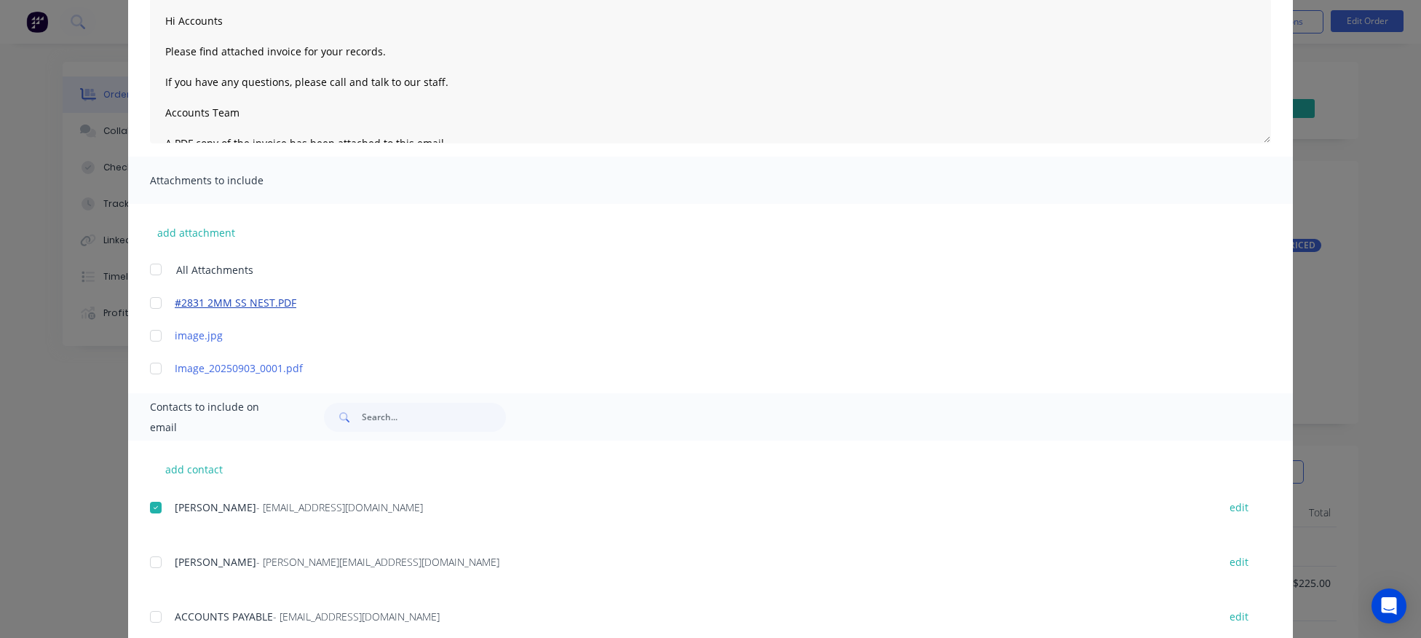
scroll to position [337, 0]
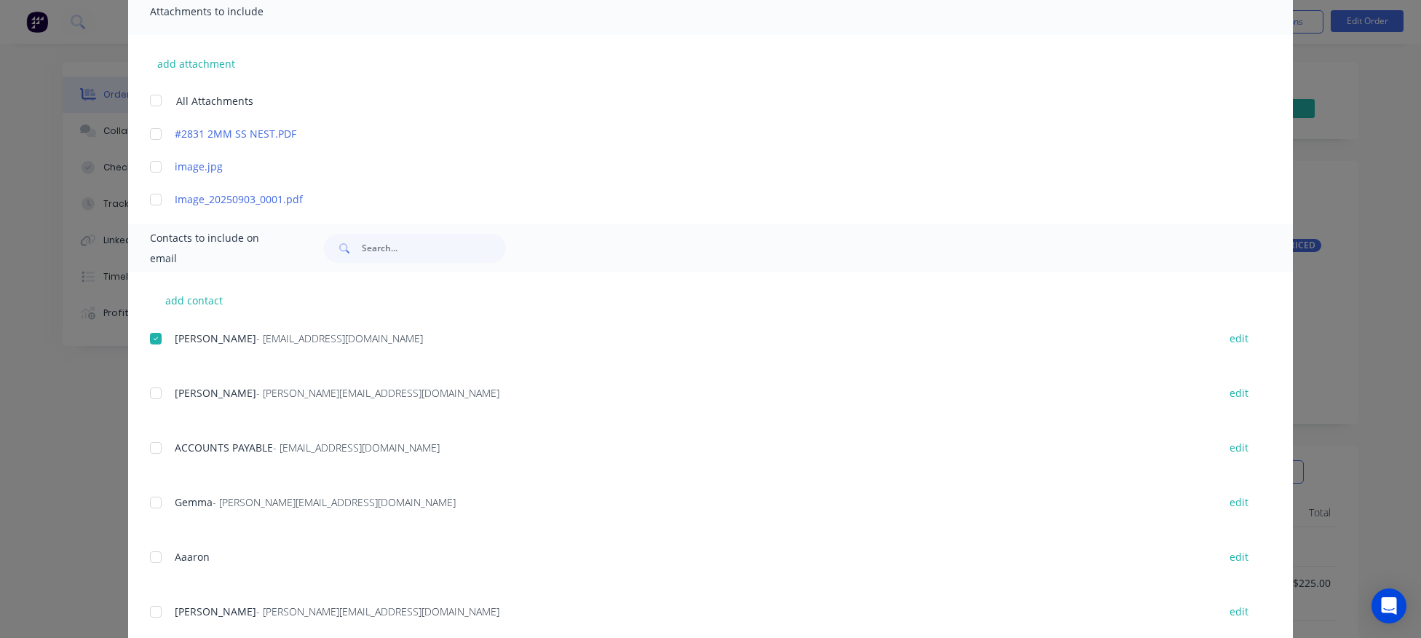
click at [157, 448] on div at bounding box center [155, 447] width 29 height 29
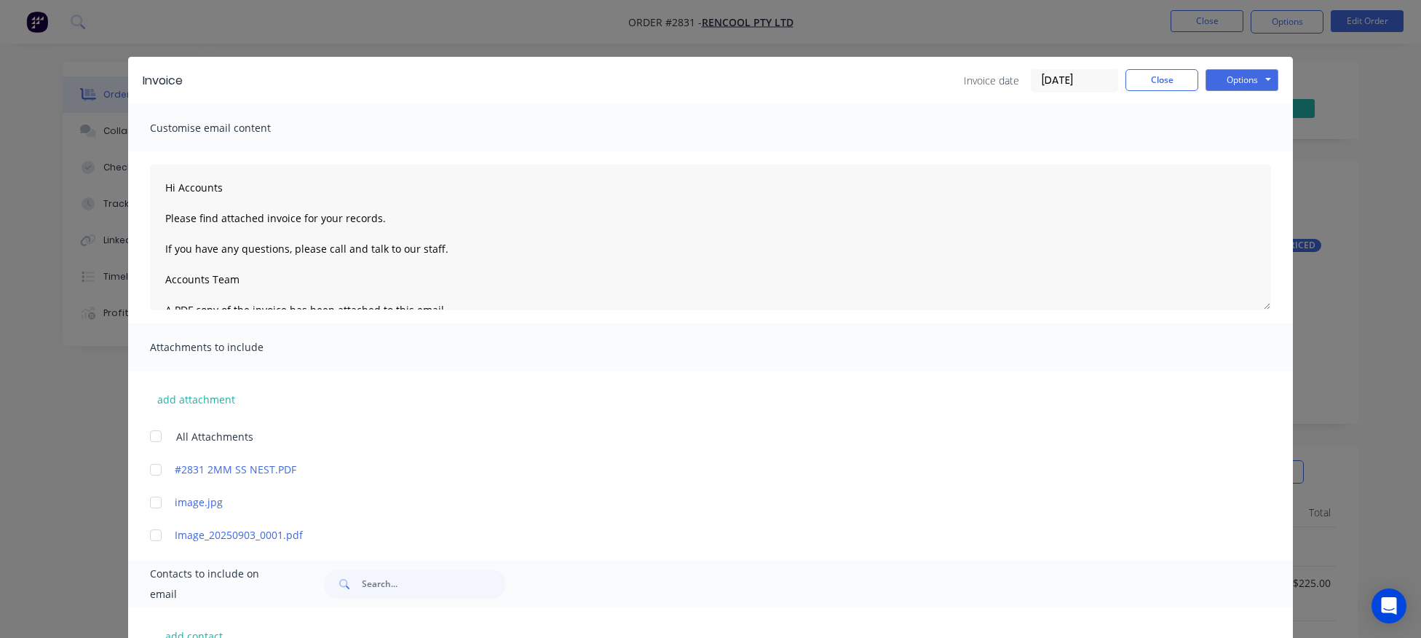
scroll to position [0, 0]
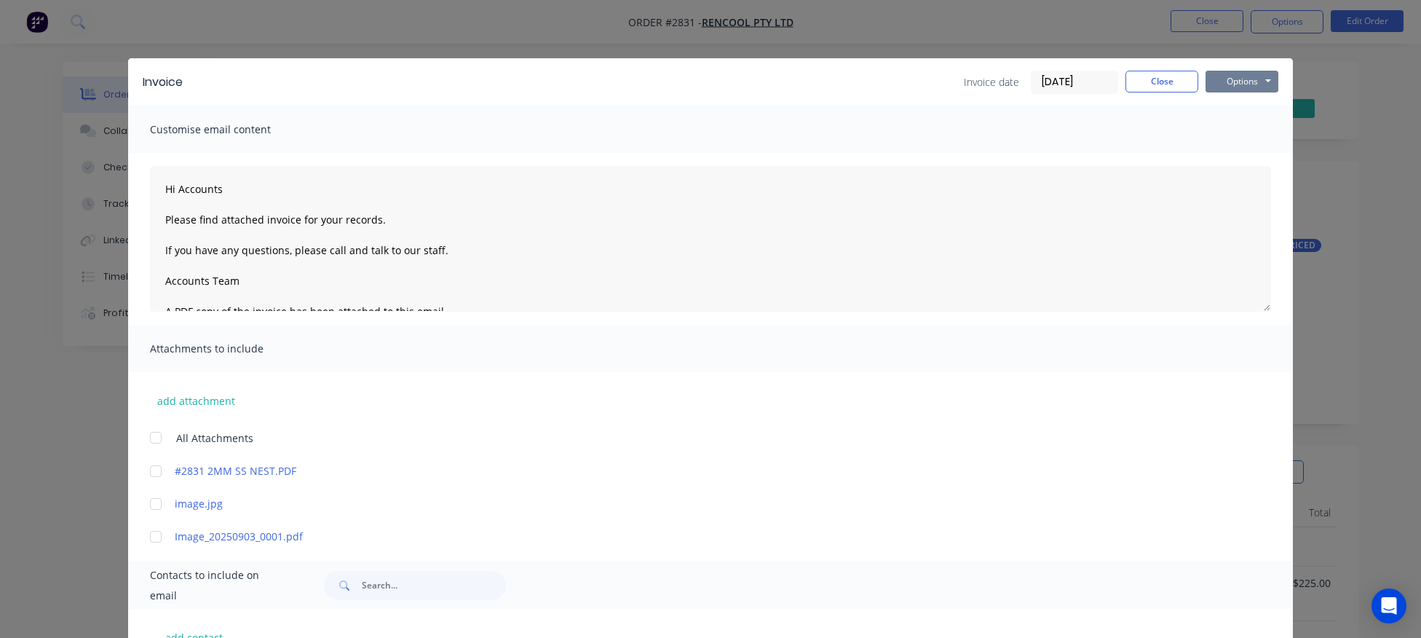
click at [1243, 77] on button "Options" at bounding box center [1241, 82] width 73 height 22
click at [1246, 158] on button "Email" at bounding box center [1251, 155] width 93 height 24
type textarea "Hi Accounts Please find attached invoice for your records. If you have any ques…"
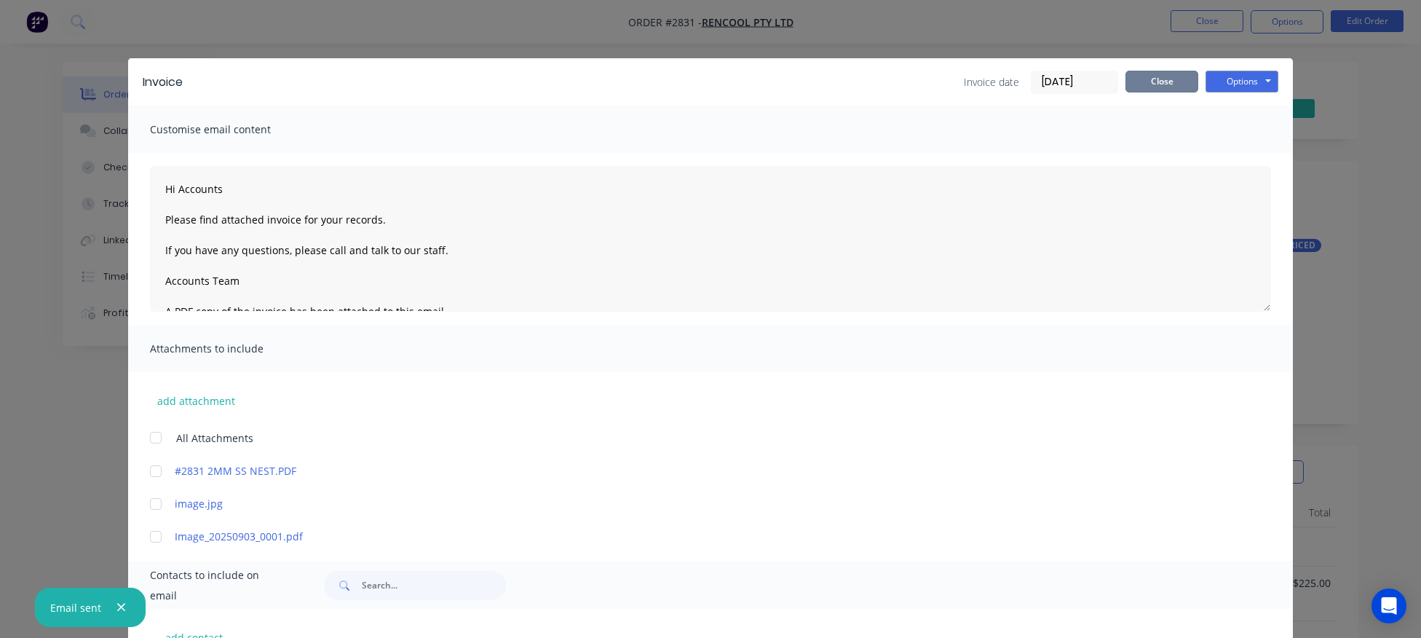
click at [1168, 88] on button "Close" at bounding box center [1161, 82] width 73 height 22
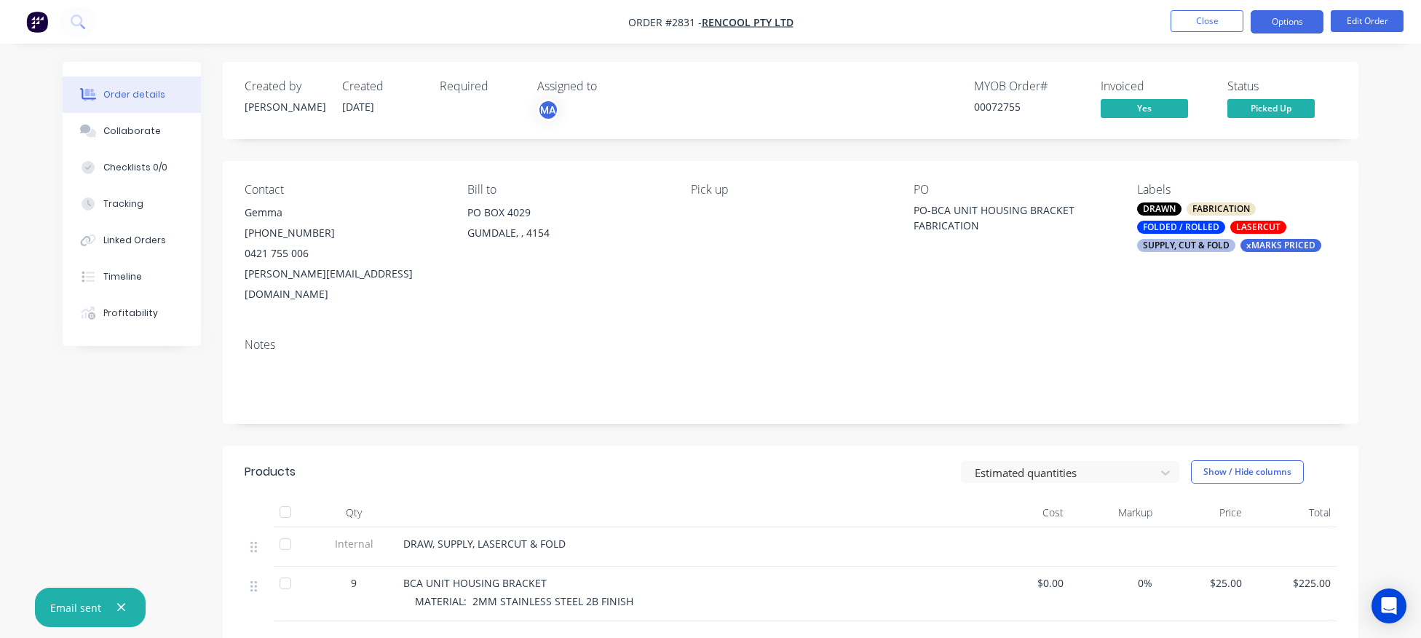
click at [1299, 27] on button "Options" at bounding box center [1287, 21] width 73 height 23
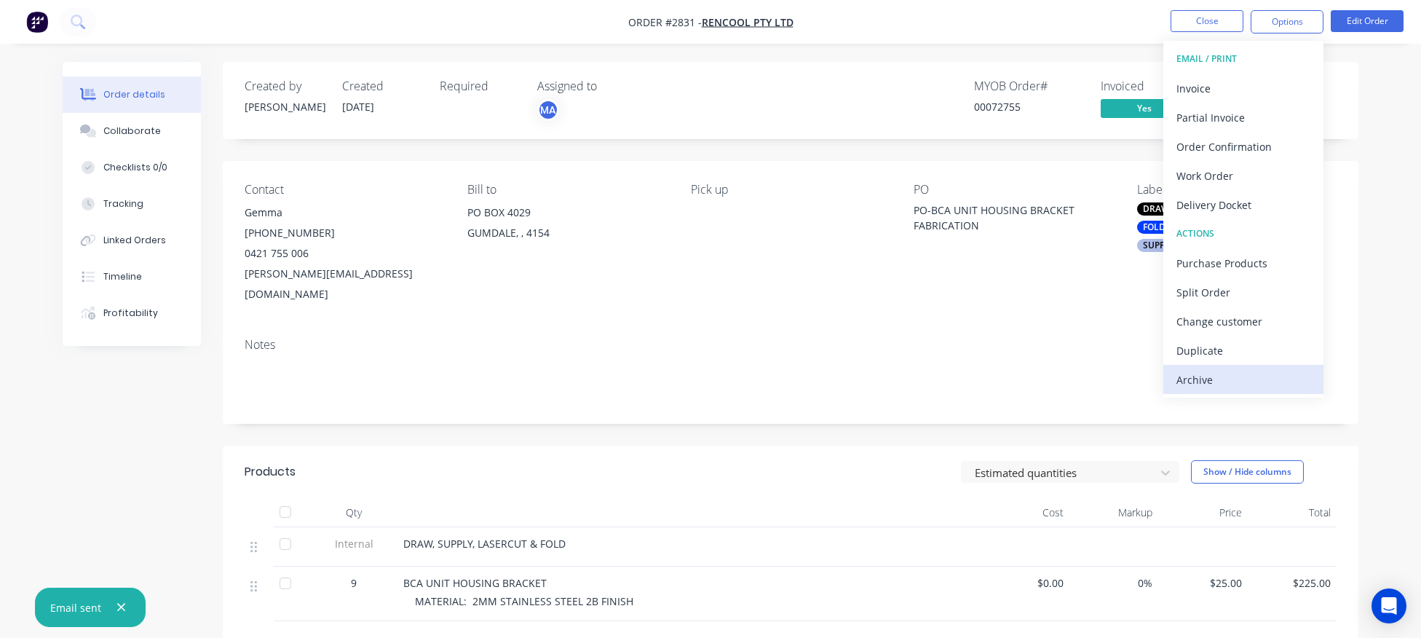
click at [1230, 387] on div "Archive" at bounding box center [1243, 379] width 134 height 21
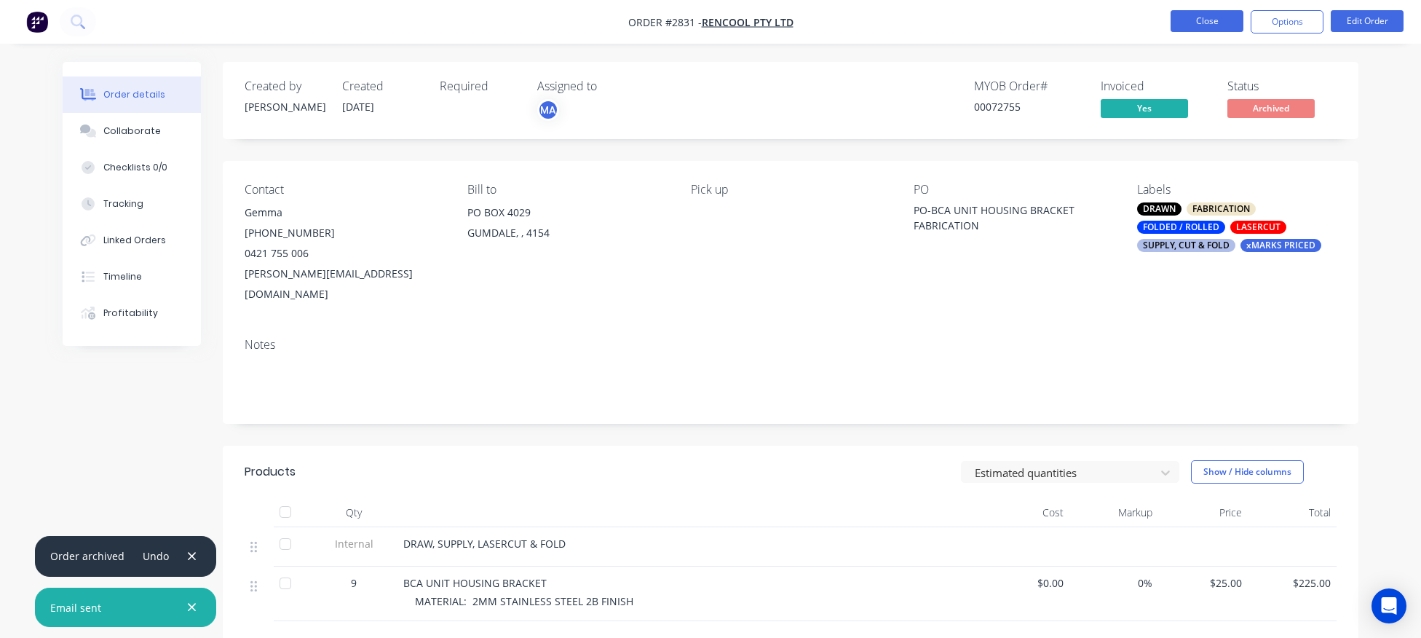
click at [1214, 27] on button "Close" at bounding box center [1207, 21] width 73 height 22
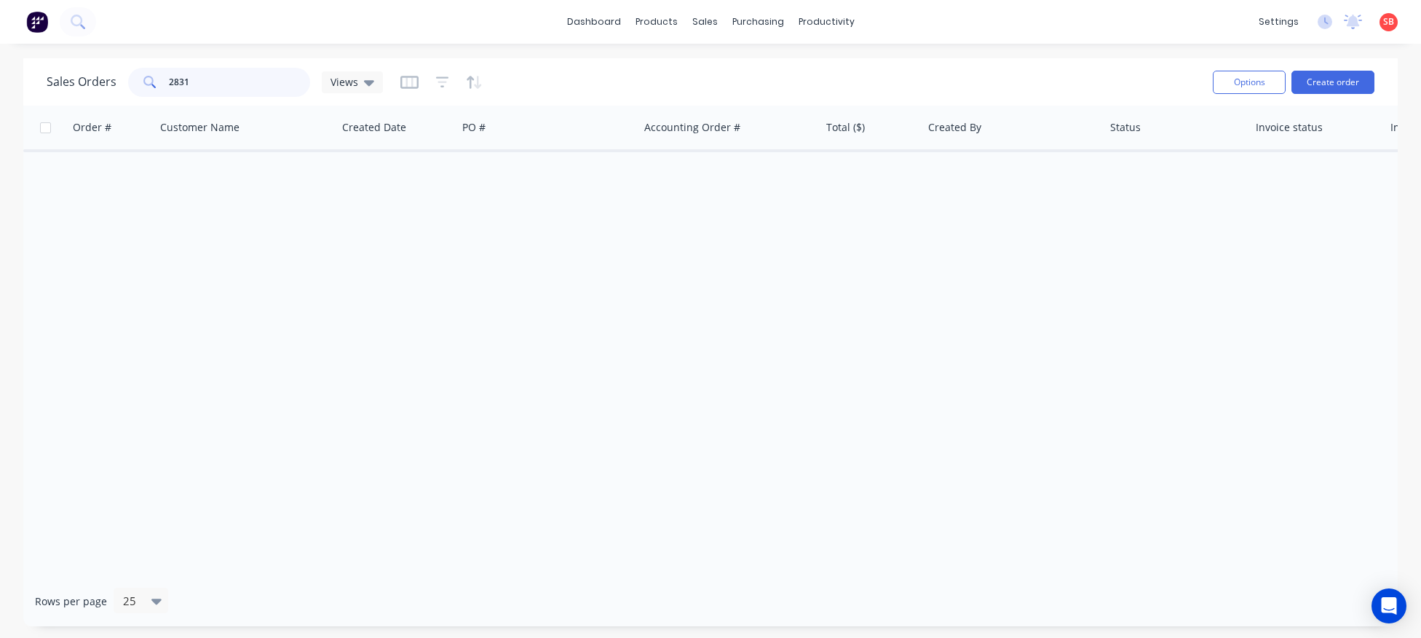
drag, startPoint x: 232, startPoint y: 88, endPoint x: 229, endPoint y: 78, distance: 10.8
click at [229, 78] on input "2831" at bounding box center [240, 82] width 142 height 29
type input "2830"
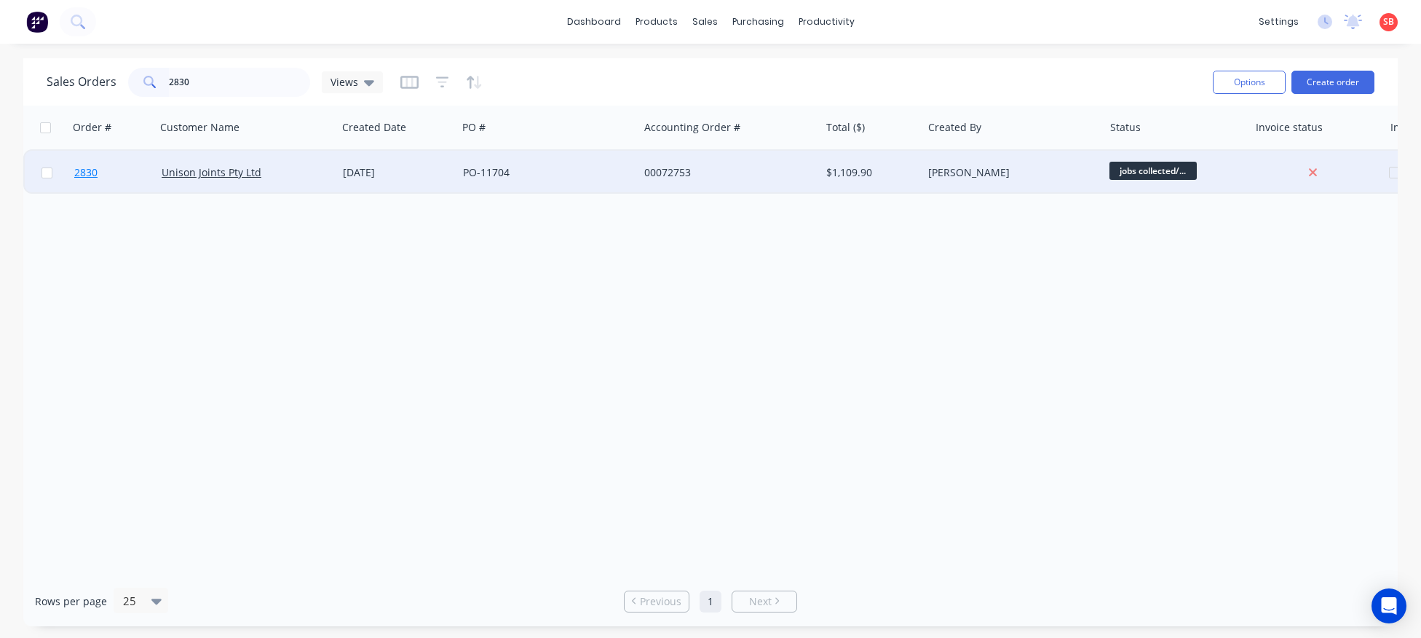
click at [90, 175] on span "2830" at bounding box center [85, 172] width 23 height 15
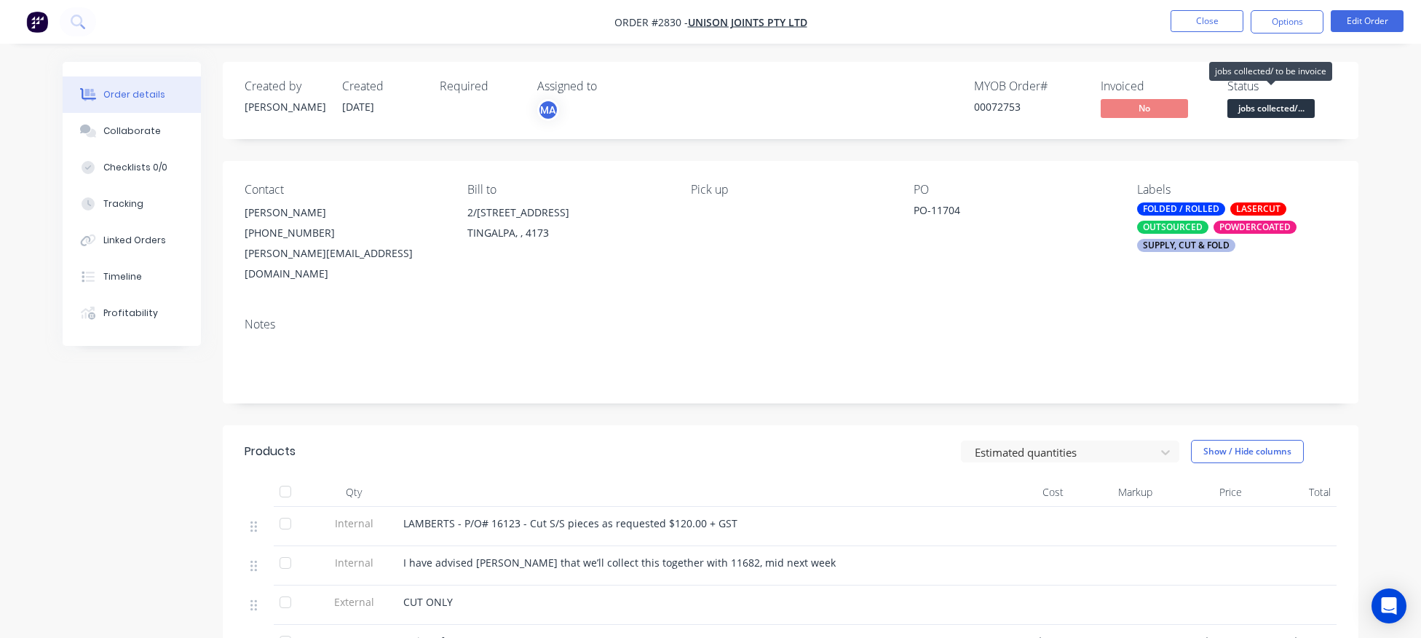
click at [1269, 111] on span "jobs collected/..." at bounding box center [1270, 108] width 87 height 18
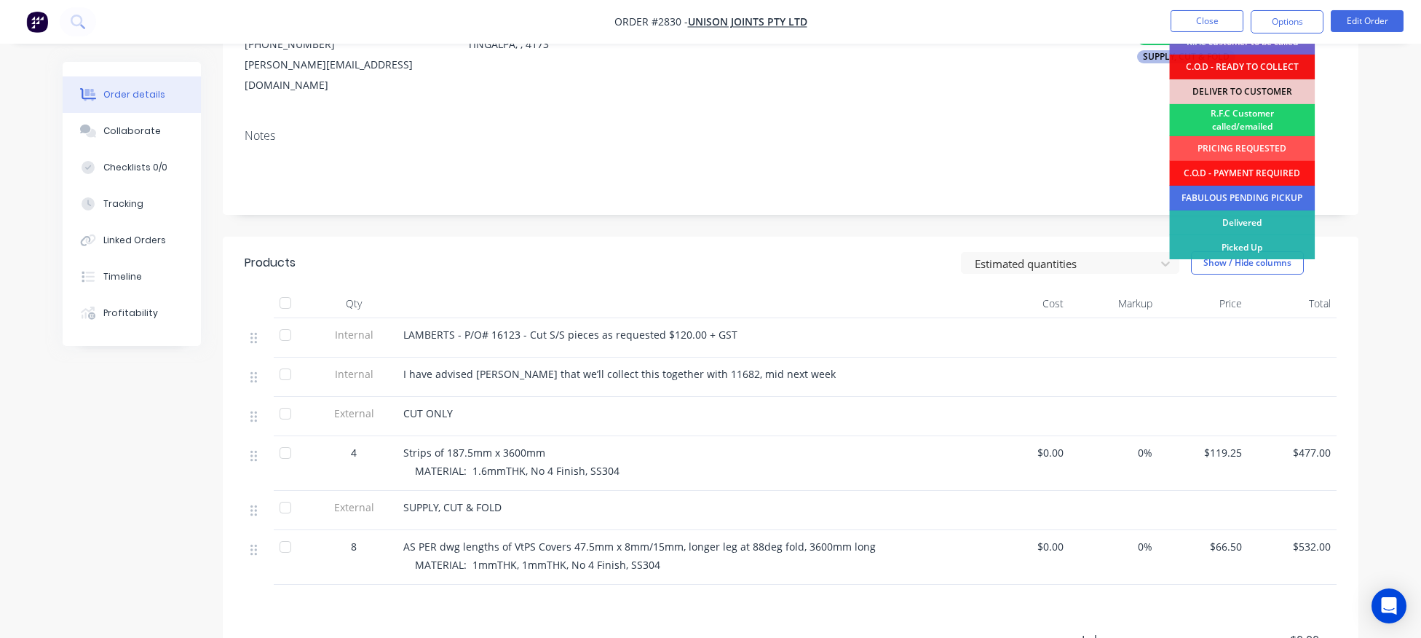
scroll to position [226, 0]
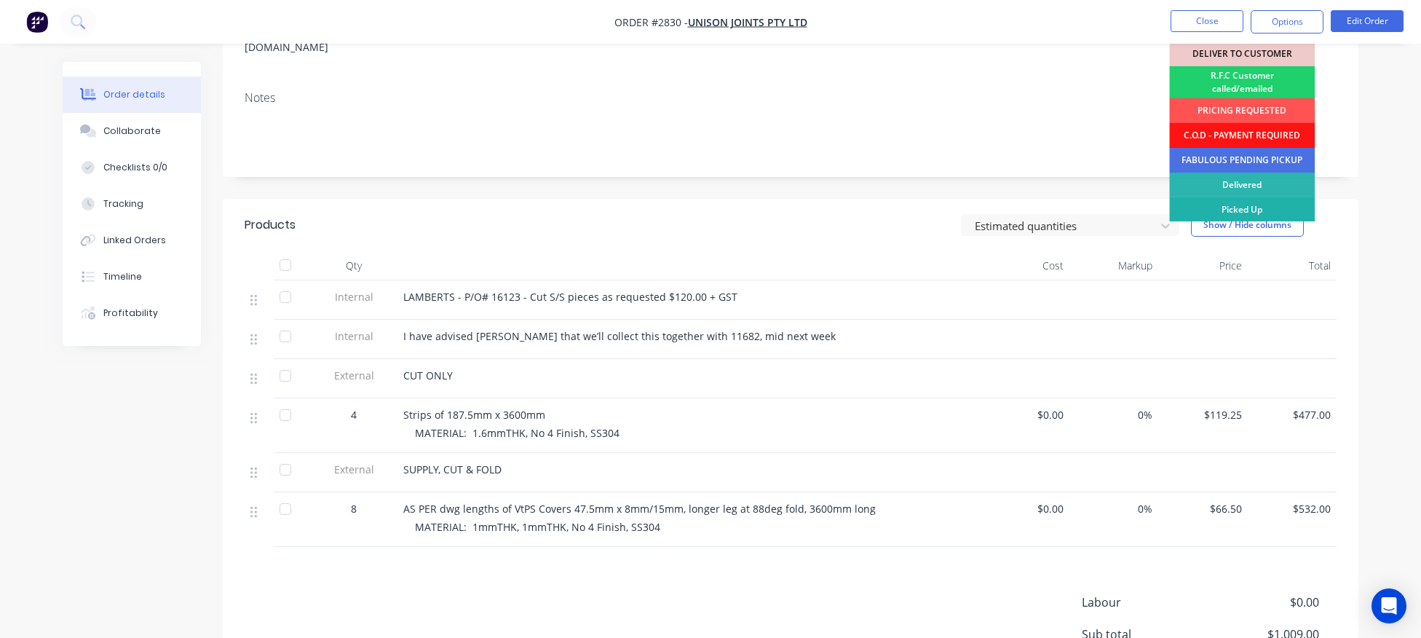
click at [1262, 210] on div "Picked Up" at bounding box center [1242, 209] width 146 height 25
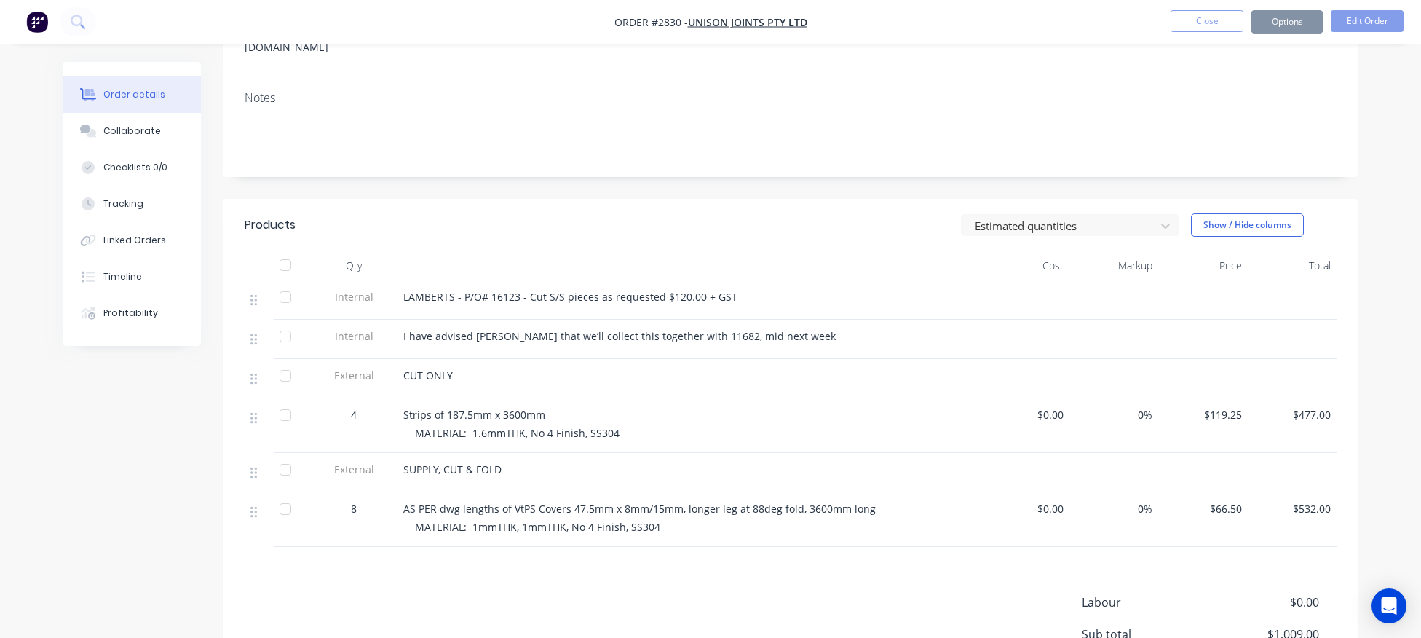
scroll to position [0, 0]
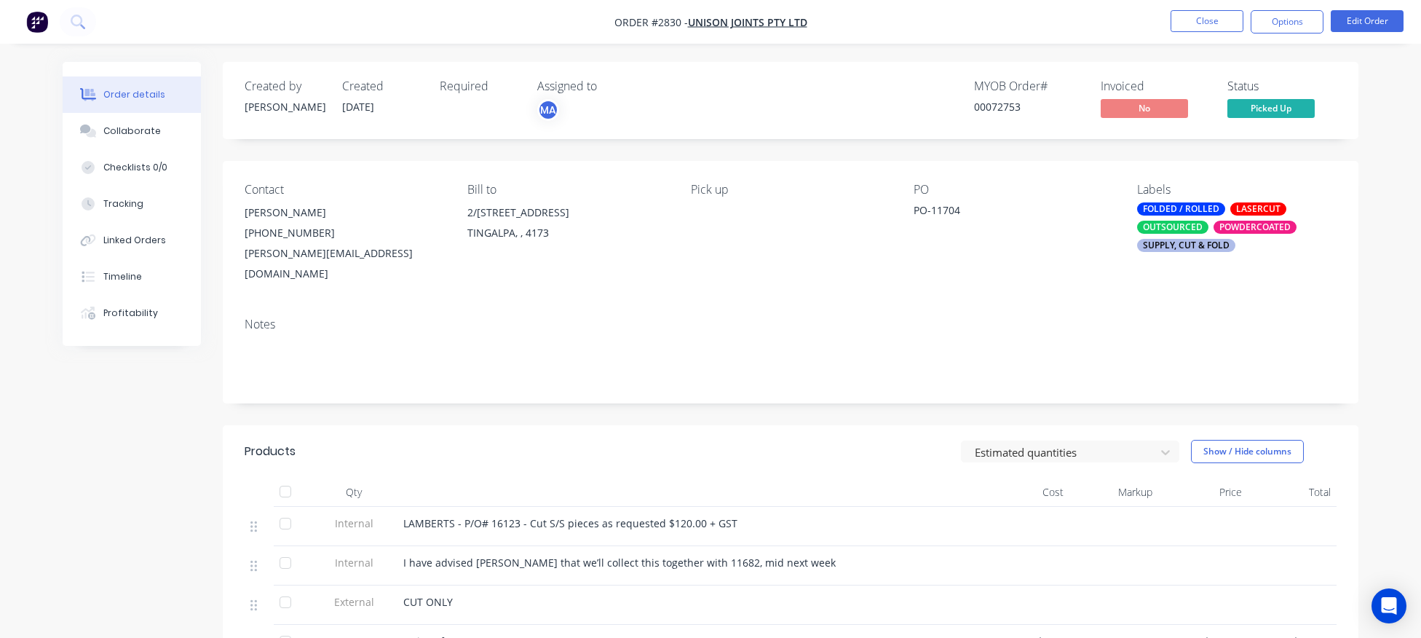
click at [1189, 250] on div "SUPPLY, CUT & FOLD" at bounding box center [1186, 245] width 98 height 13
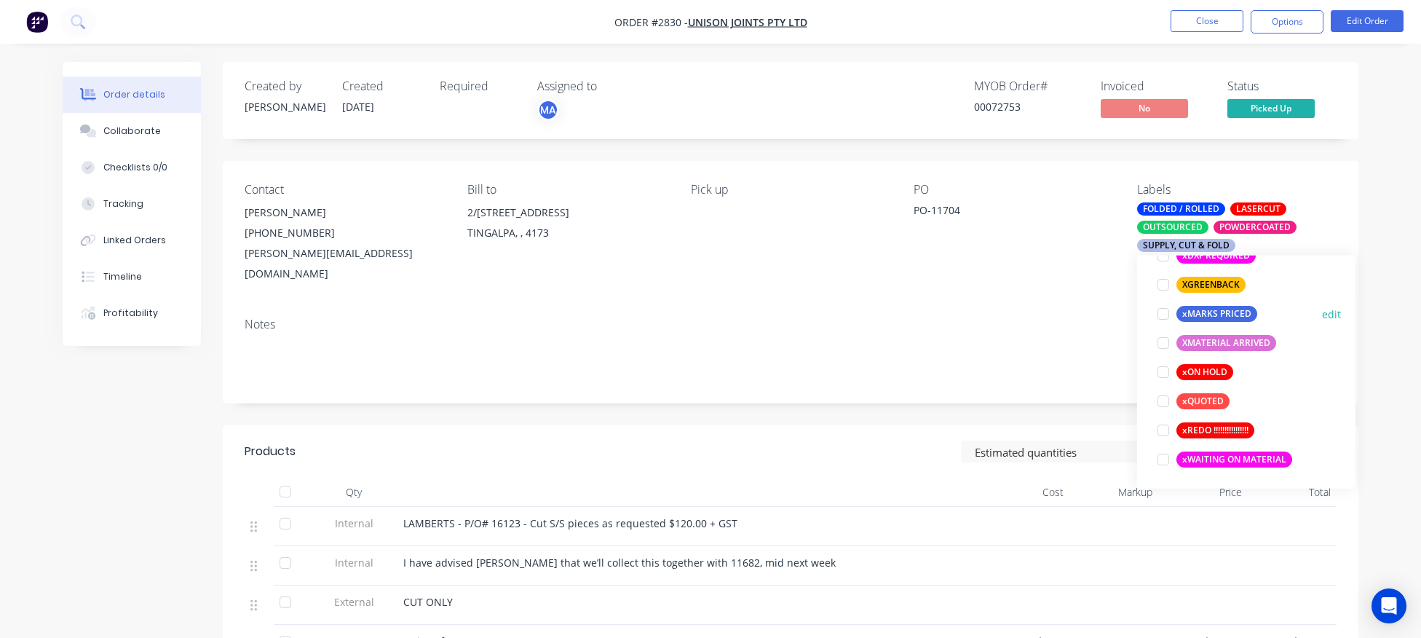
click at [1160, 315] on div at bounding box center [1163, 313] width 29 height 29
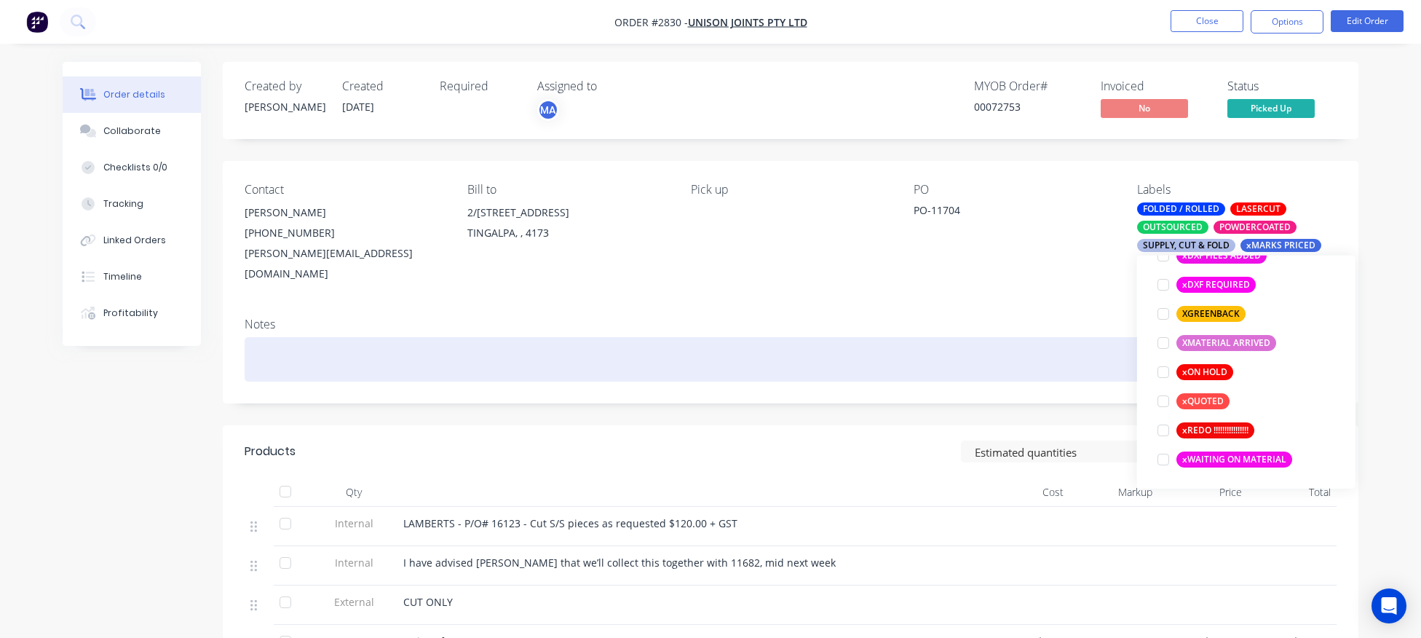
scroll to position [204, 0]
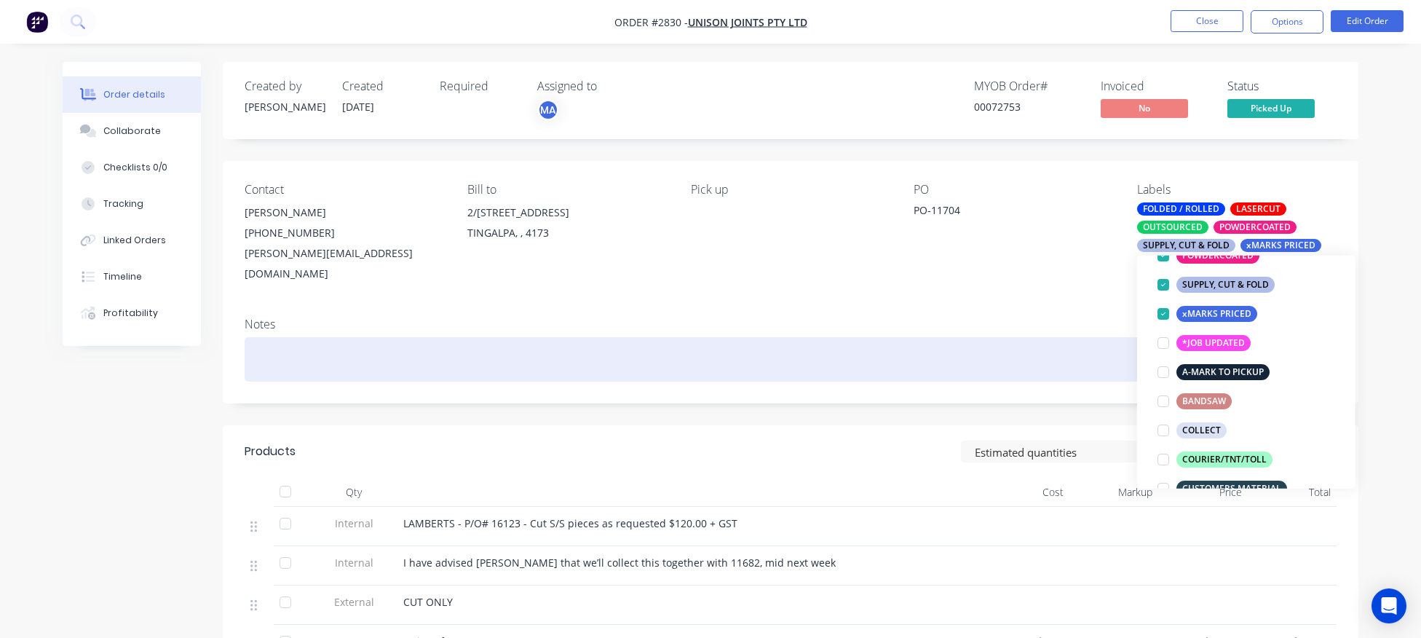
click at [1041, 337] on div at bounding box center [791, 359] width 1092 height 44
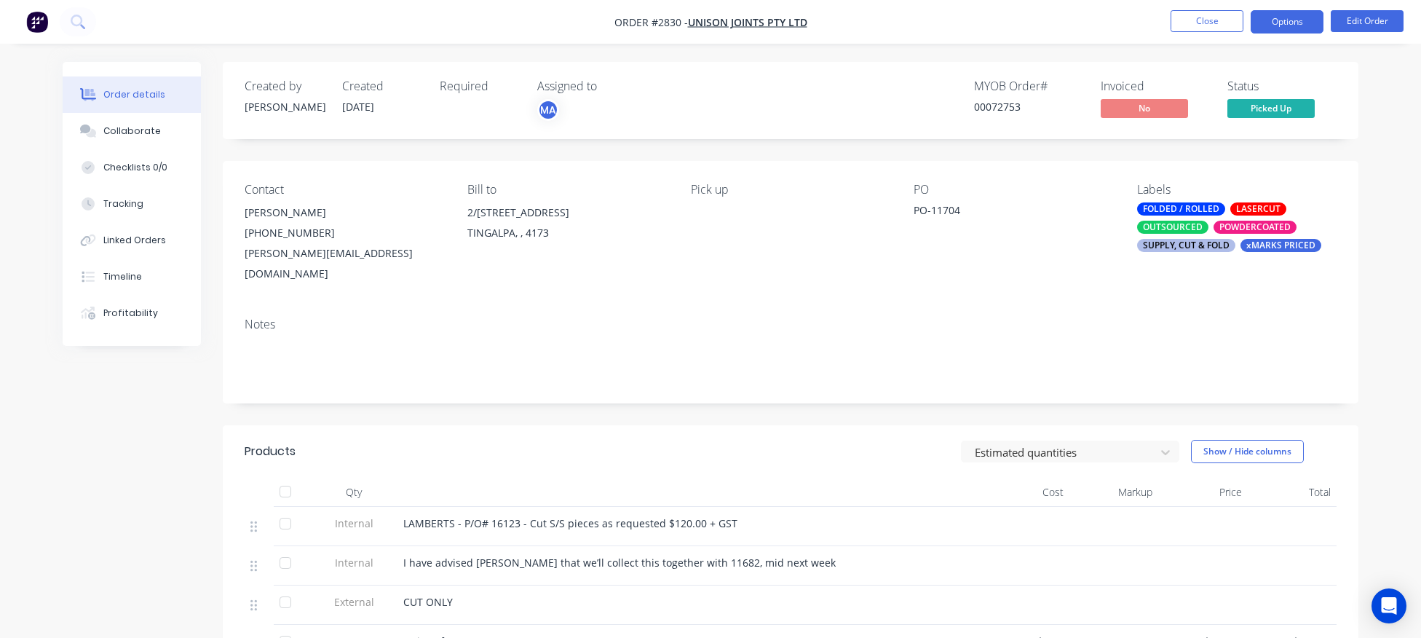
click at [1296, 20] on button "Options" at bounding box center [1287, 21] width 73 height 23
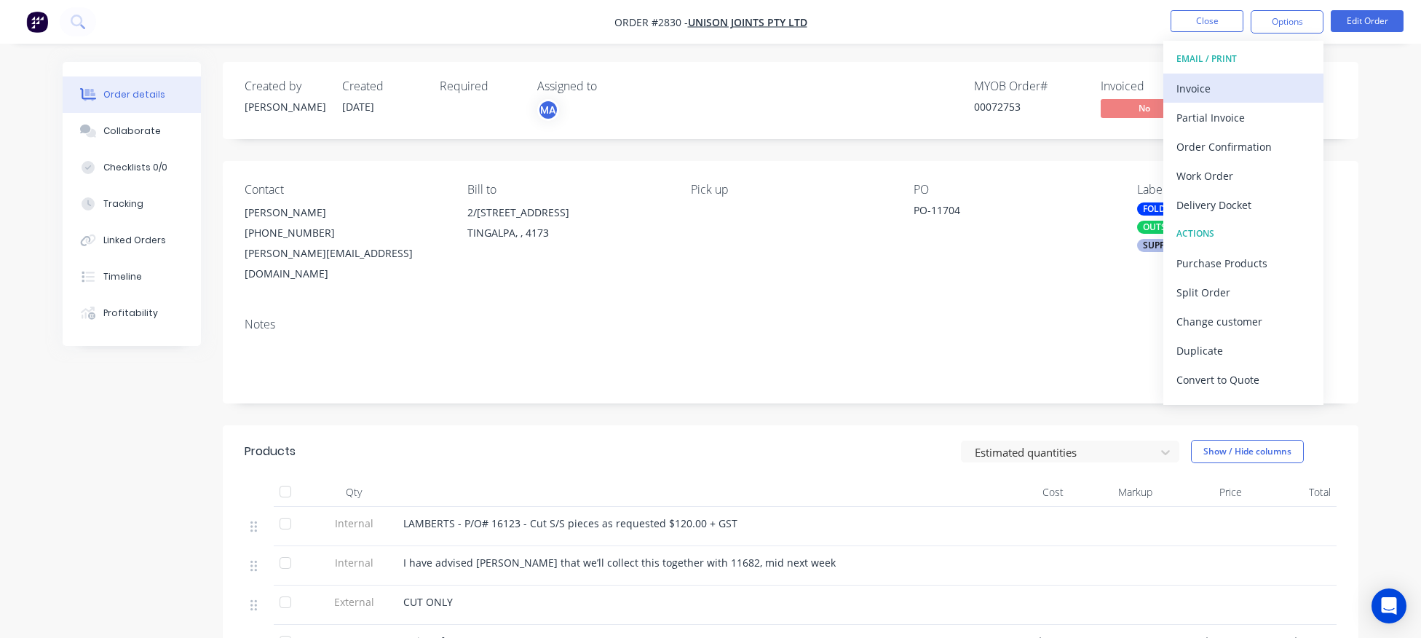
click at [1189, 85] on div "Invoice" at bounding box center [1243, 88] width 134 height 21
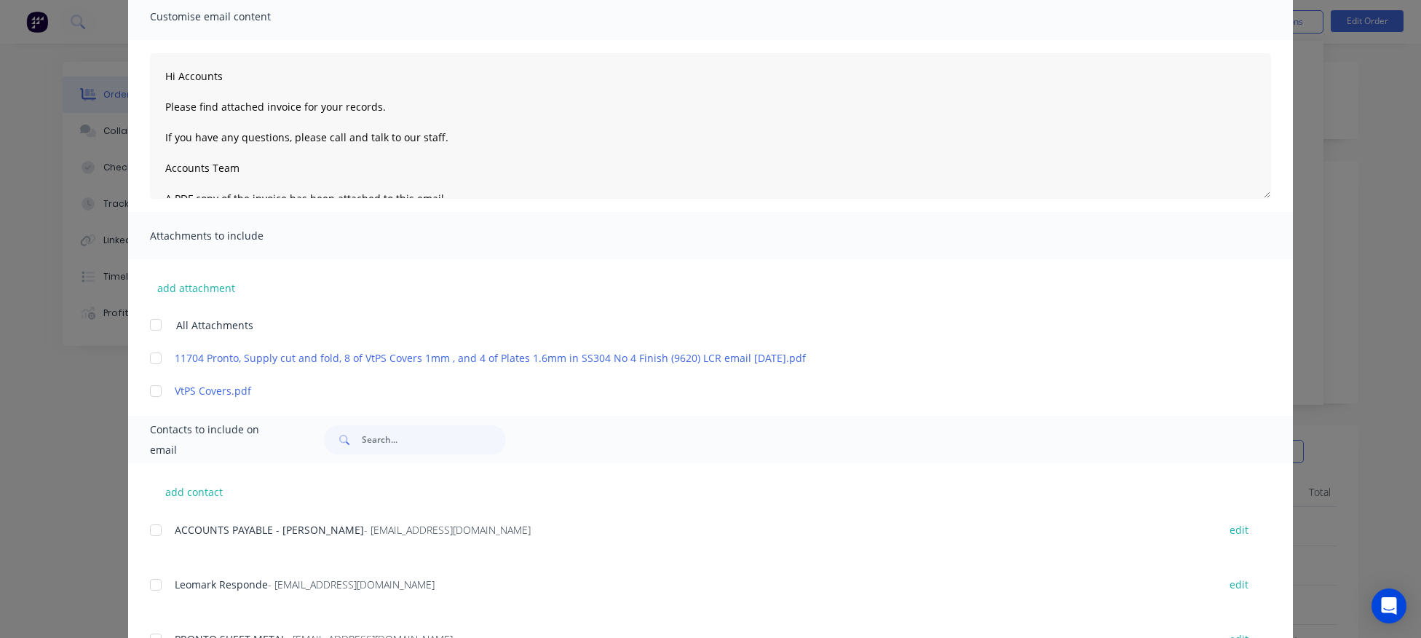
scroll to position [168, 0]
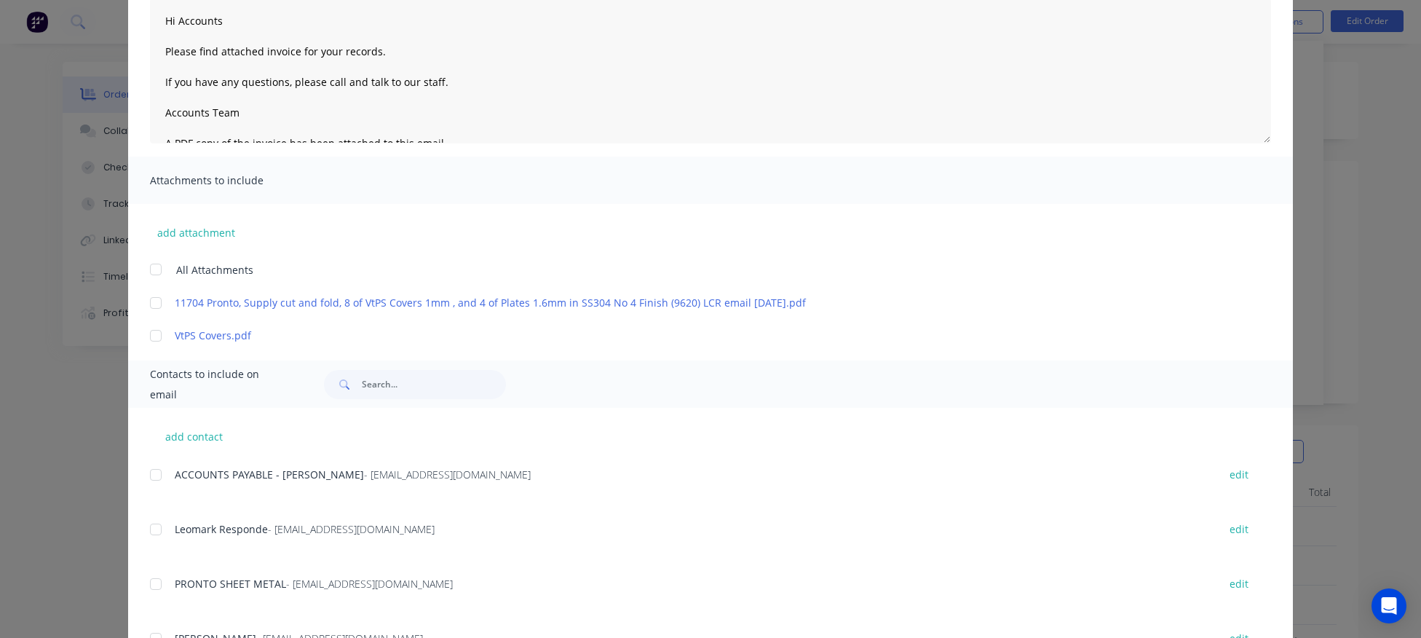
click at [160, 480] on div at bounding box center [155, 474] width 29 height 29
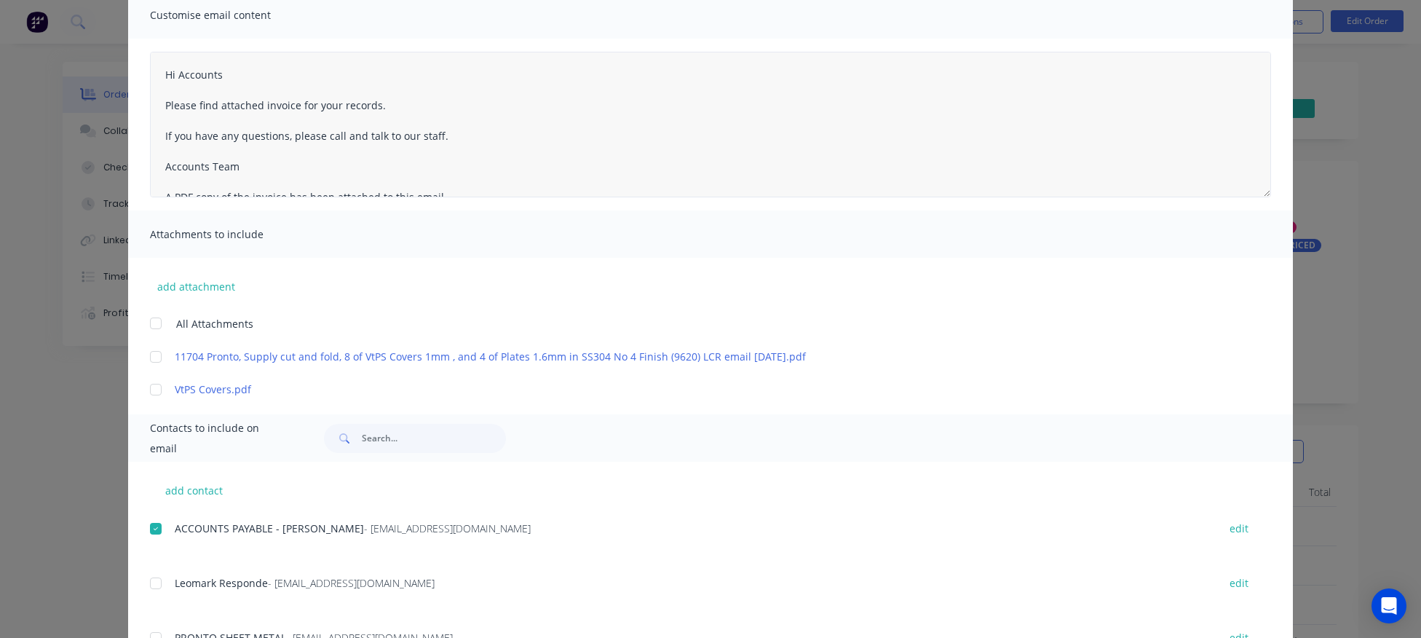
scroll to position [0, 0]
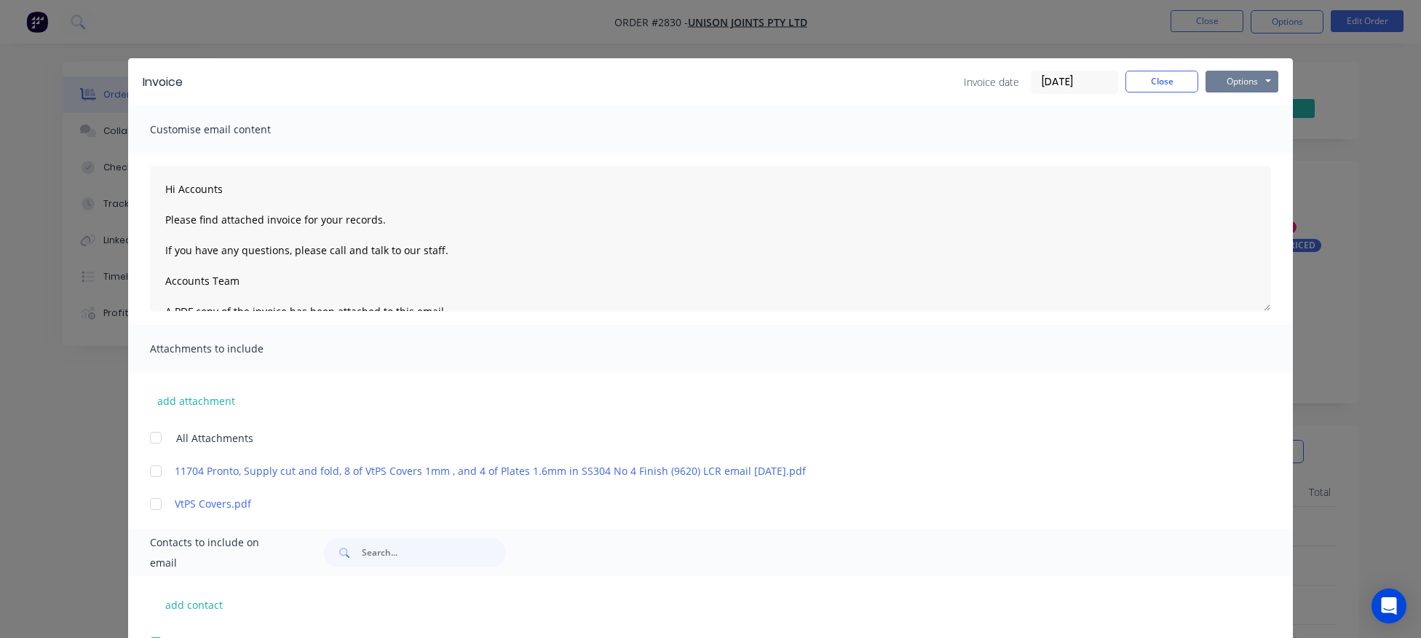
click at [1244, 79] on button "Options" at bounding box center [1241, 82] width 73 height 22
click at [1256, 154] on button "Email" at bounding box center [1251, 155] width 93 height 24
click at [983, 151] on div "Customise email content" at bounding box center [710, 129] width 1165 height 47
click at [1244, 82] on button "Options" at bounding box center [1241, 82] width 73 height 22
type textarea "Hi Accounts Please find attached invoice for your records. If you have any ques…"
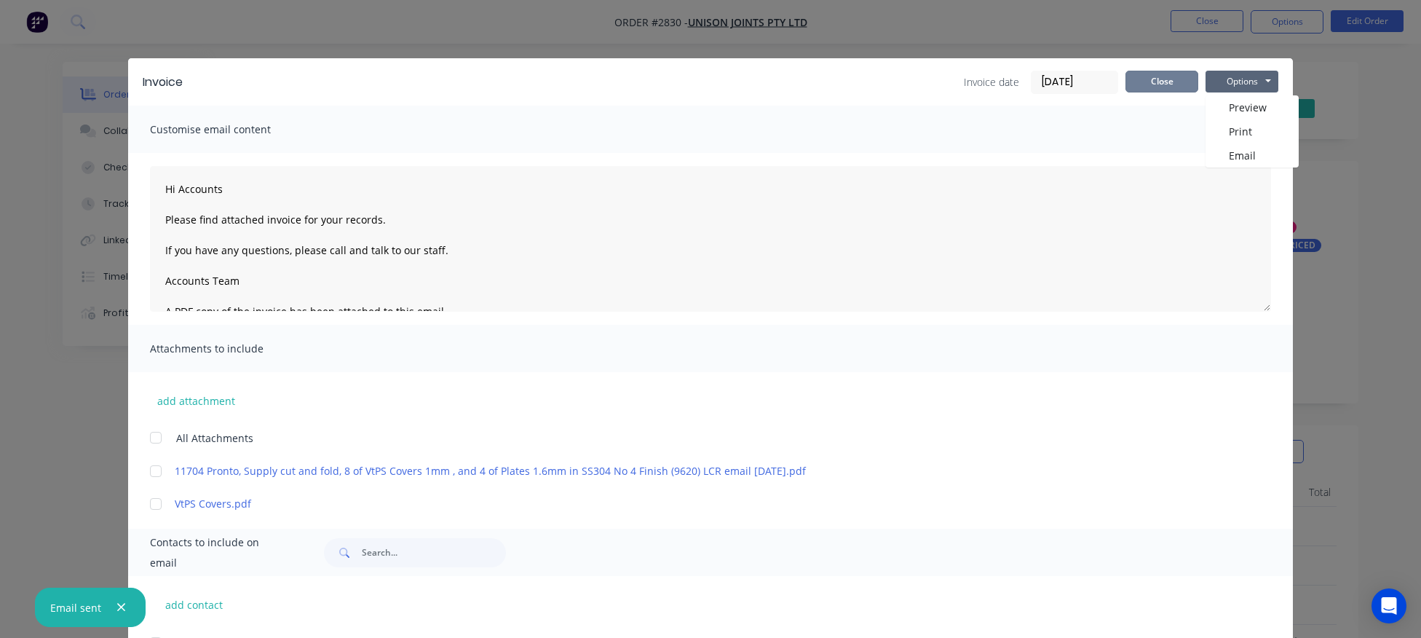
drag, startPoint x: 1141, startPoint y: 86, endPoint x: 1179, endPoint y: 79, distance: 39.3
click at [1140, 86] on button "Close" at bounding box center [1161, 82] width 73 height 22
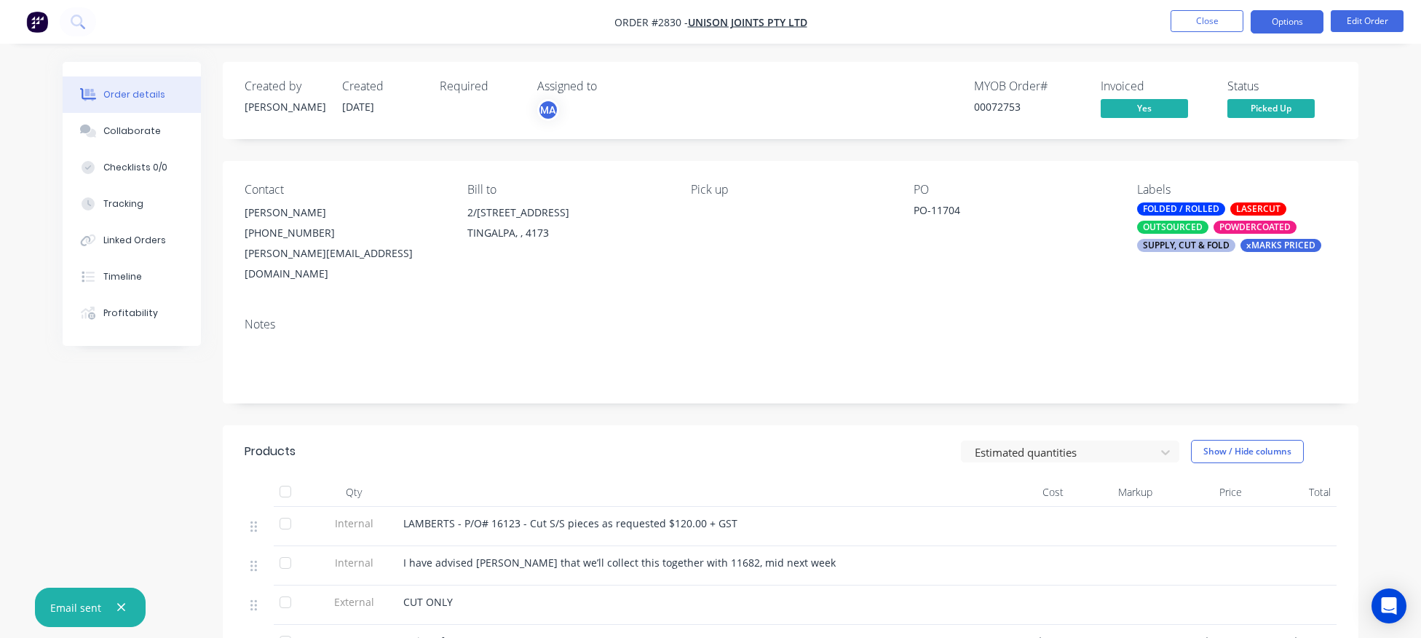
click at [1296, 24] on button "Options" at bounding box center [1287, 21] width 73 height 23
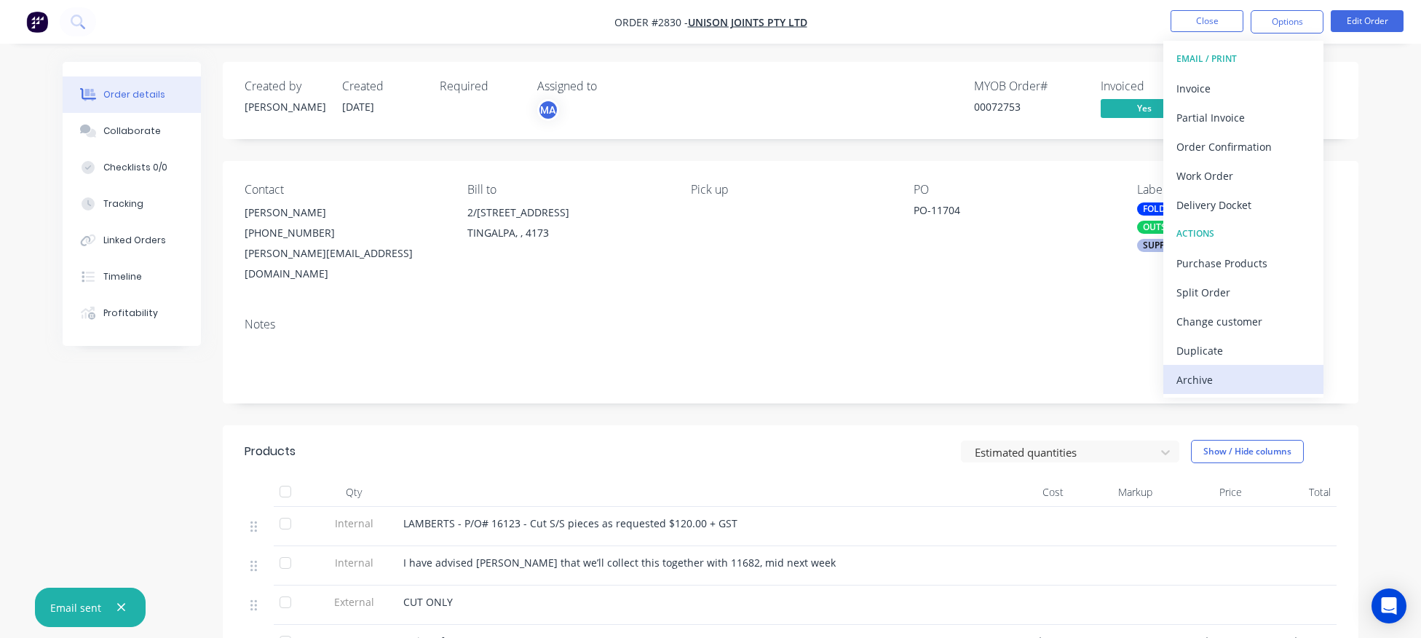
click at [1215, 376] on div "Archive" at bounding box center [1243, 379] width 134 height 21
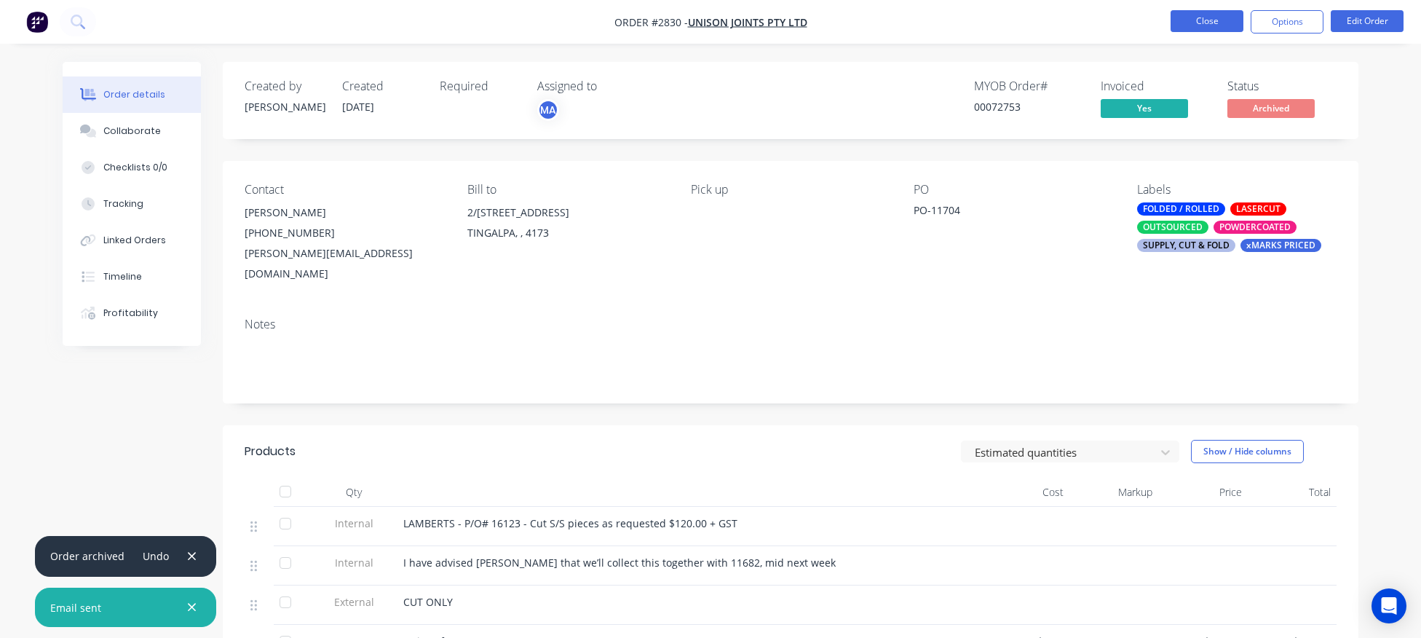
click at [1203, 31] on button "Close" at bounding box center [1207, 21] width 73 height 22
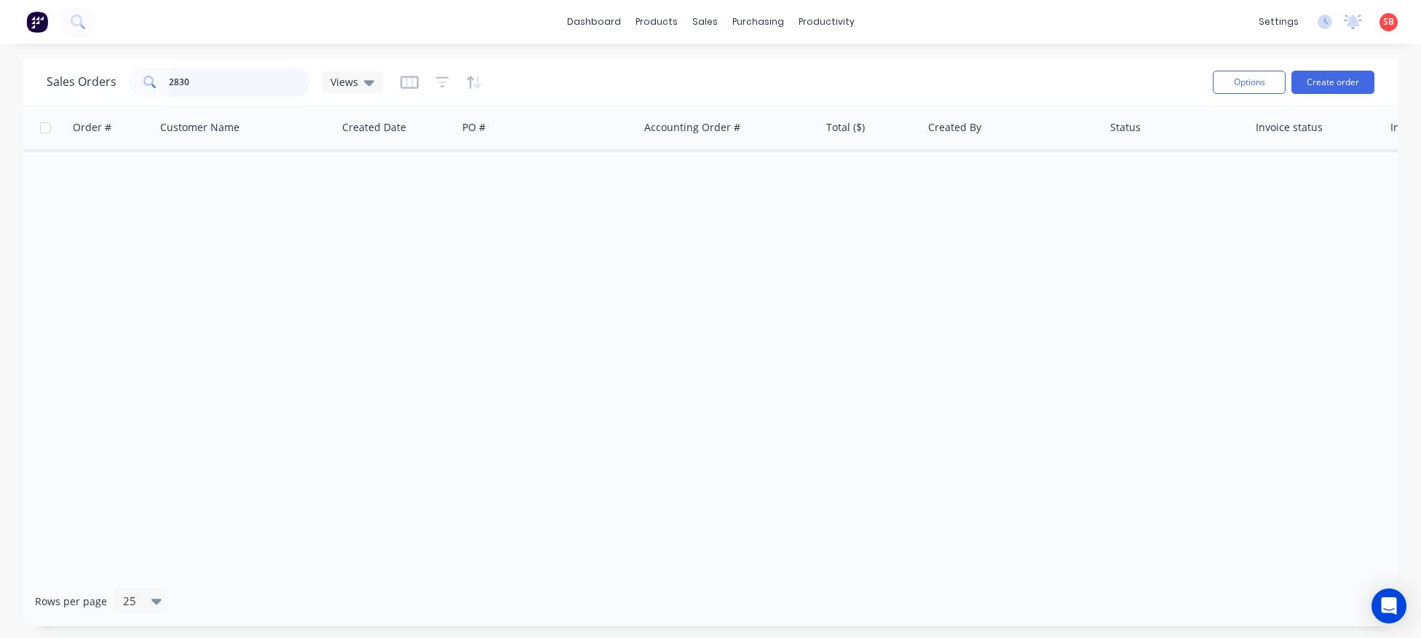
click at [202, 84] on input "2830" at bounding box center [240, 82] width 142 height 29
type input "2829"
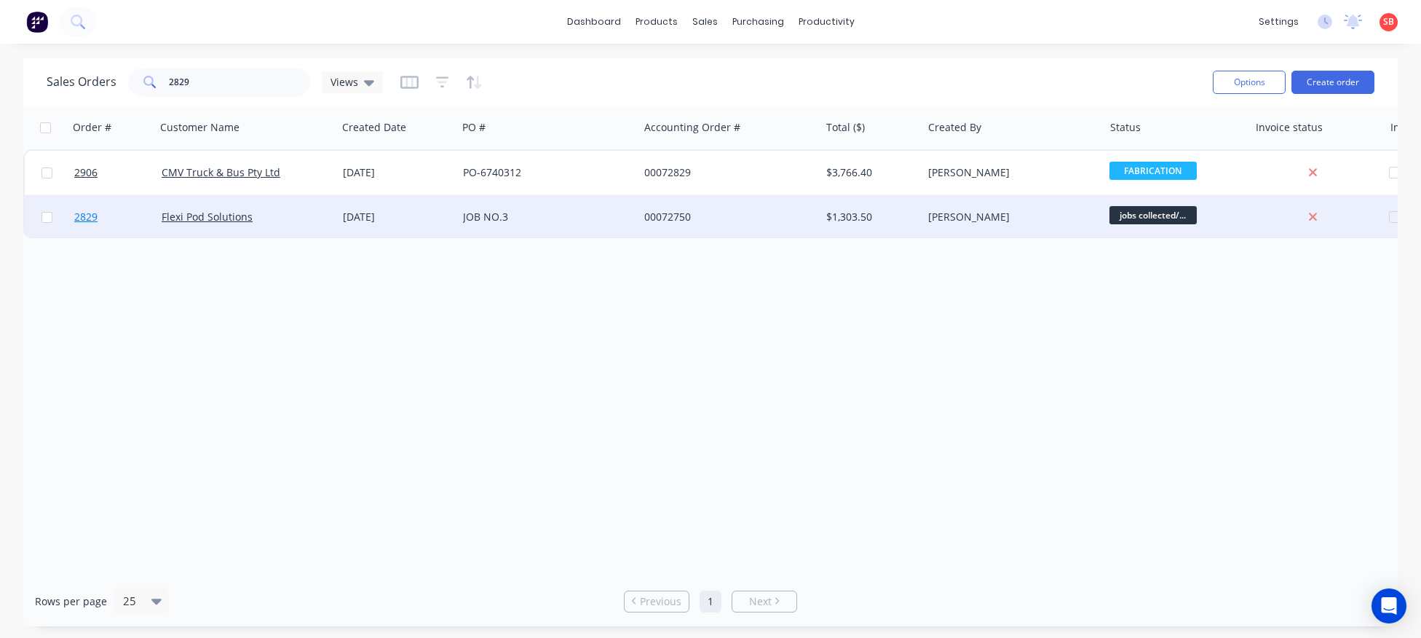
click at [85, 214] on span "2829" at bounding box center [85, 217] width 23 height 15
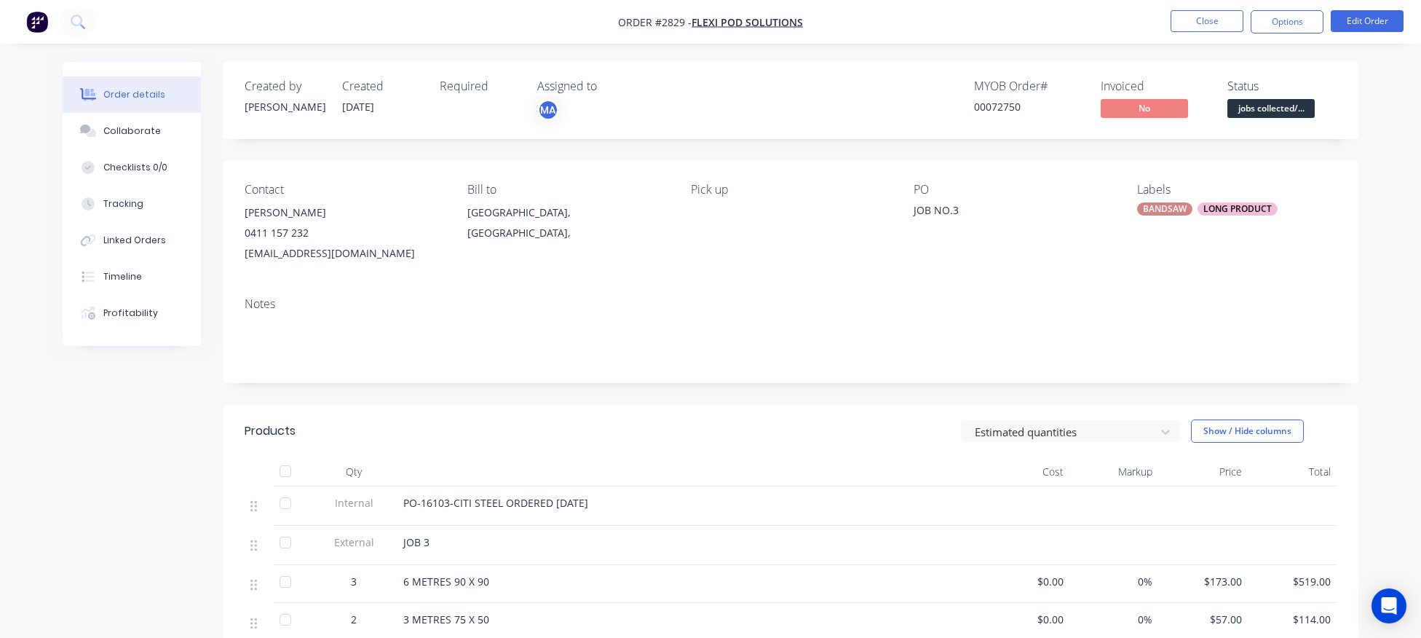
click at [1270, 109] on span "jobs collected/..." at bounding box center [1270, 108] width 87 height 18
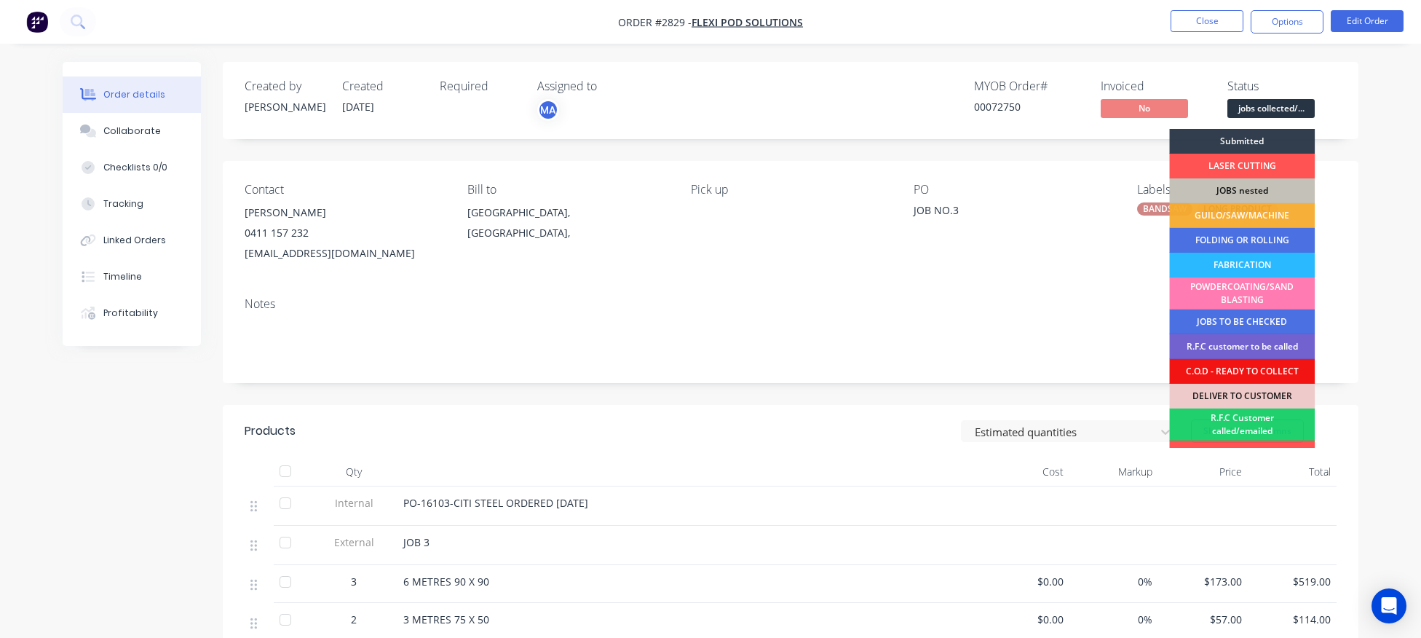
scroll to position [116, 0]
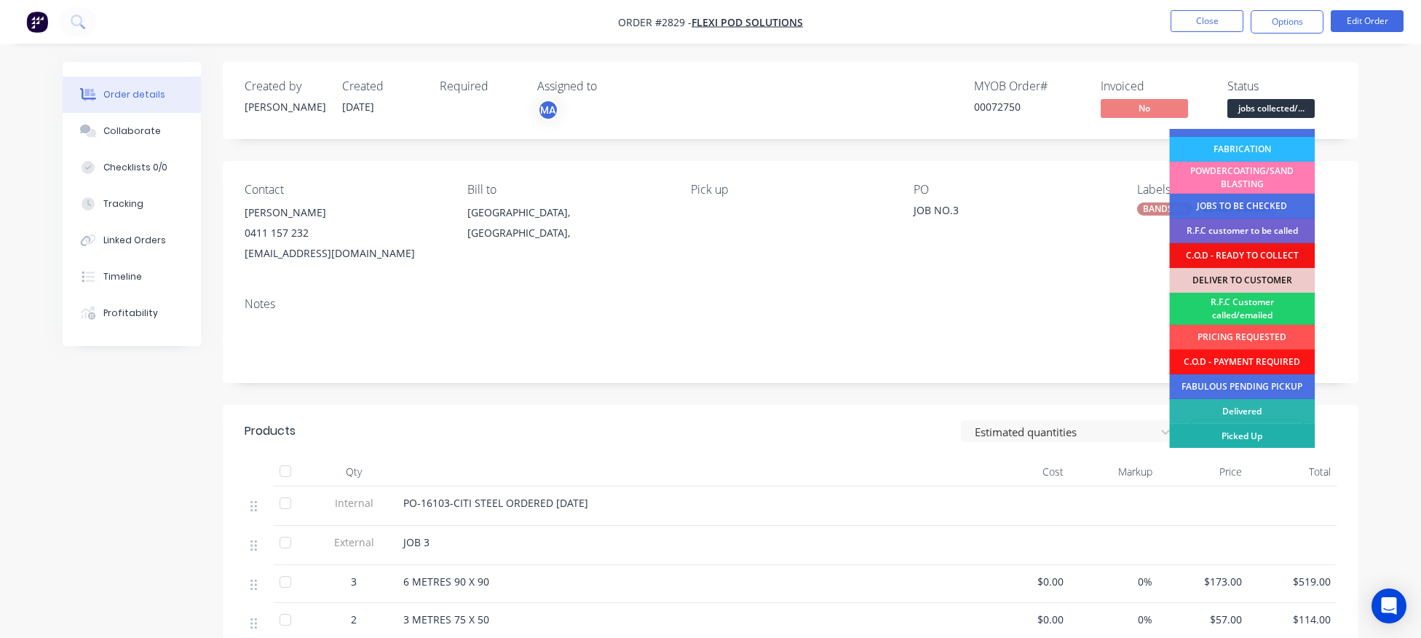
click at [1243, 439] on div "Picked Up" at bounding box center [1242, 436] width 146 height 25
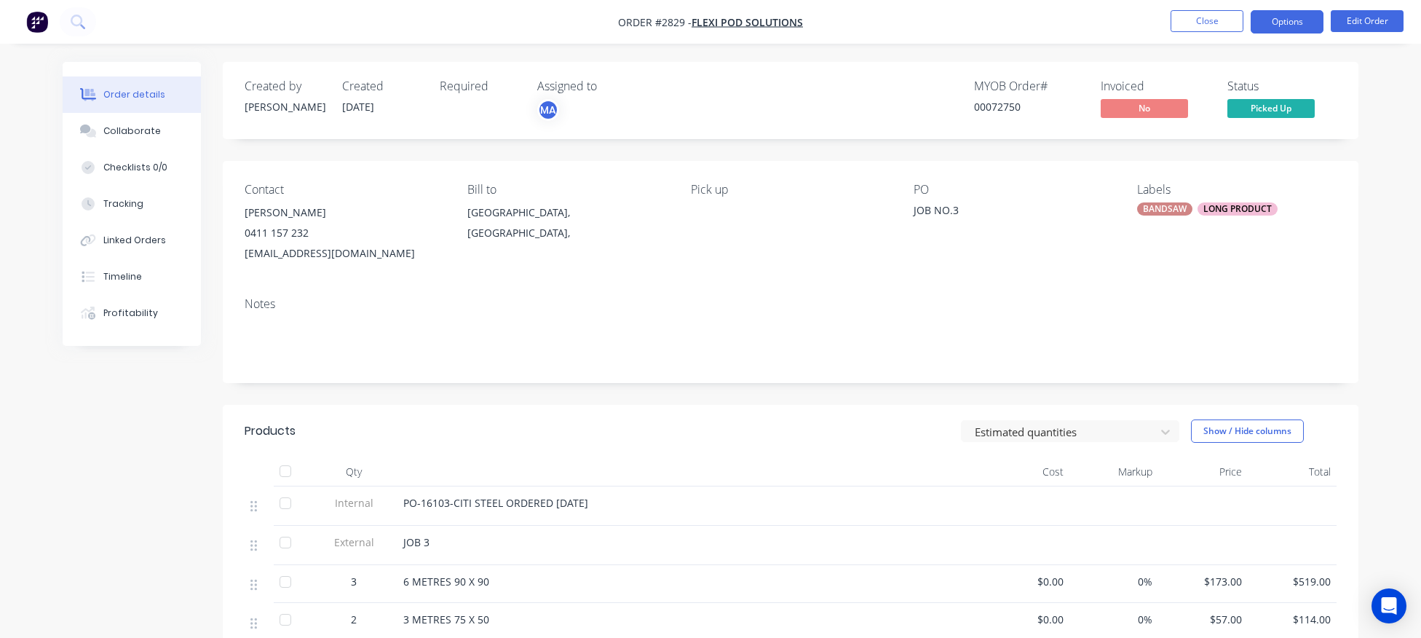
click at [1283, 17] on button "Options" at bounding box center [1287, 21] width 73 height 23
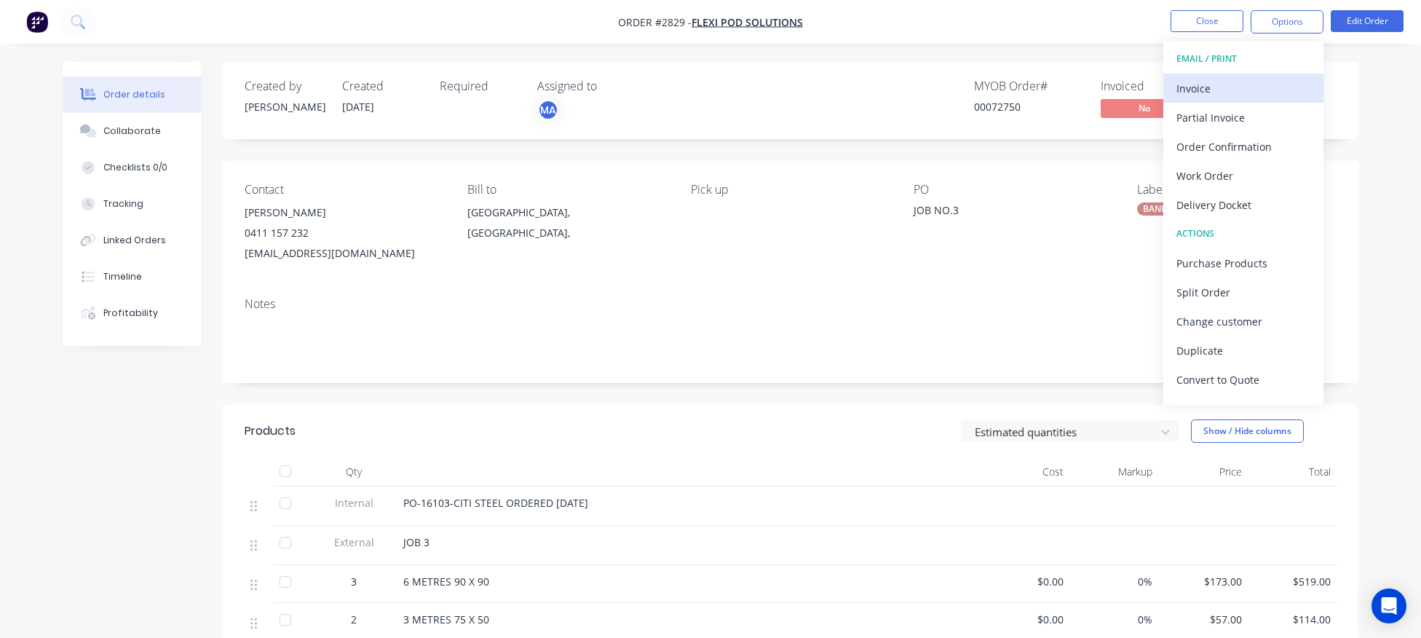
click at [1192, 87] on div "Invoice" at bounding box center [1243, 88] width 134 height 21
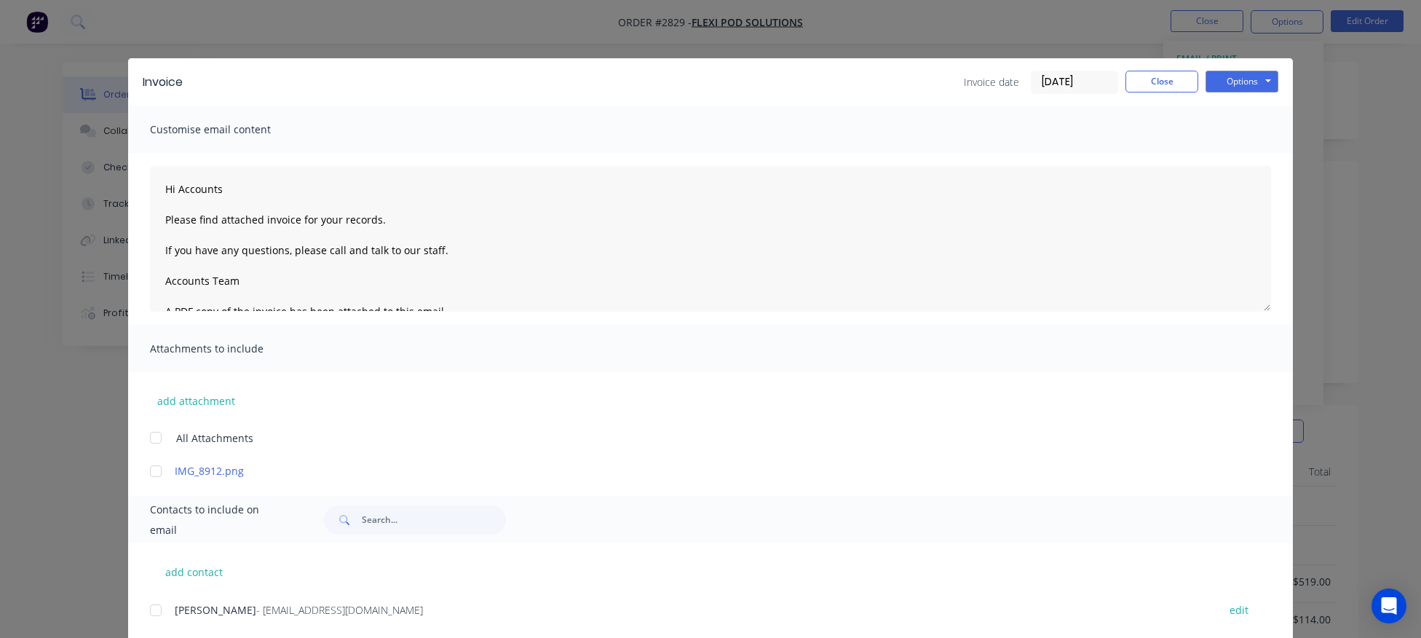
scroll to position [36, 0]
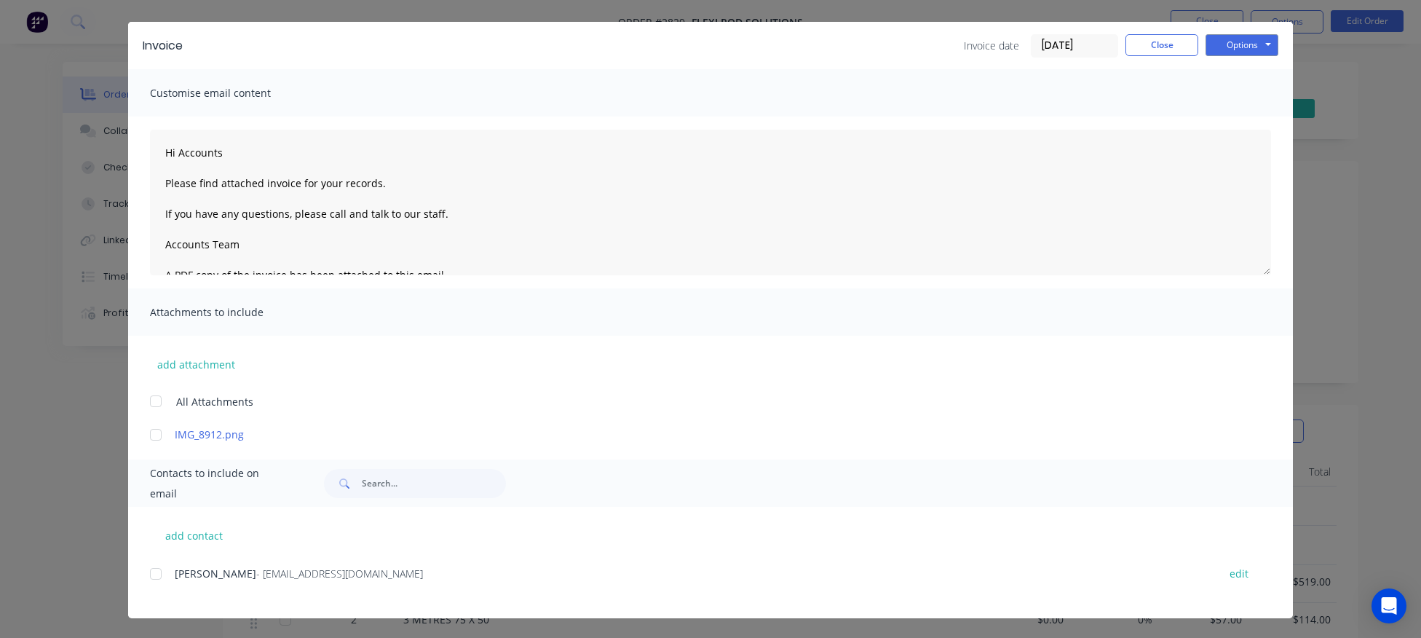
click at [161, 574] on div at bounding box center [155, 573] width 29 height 29
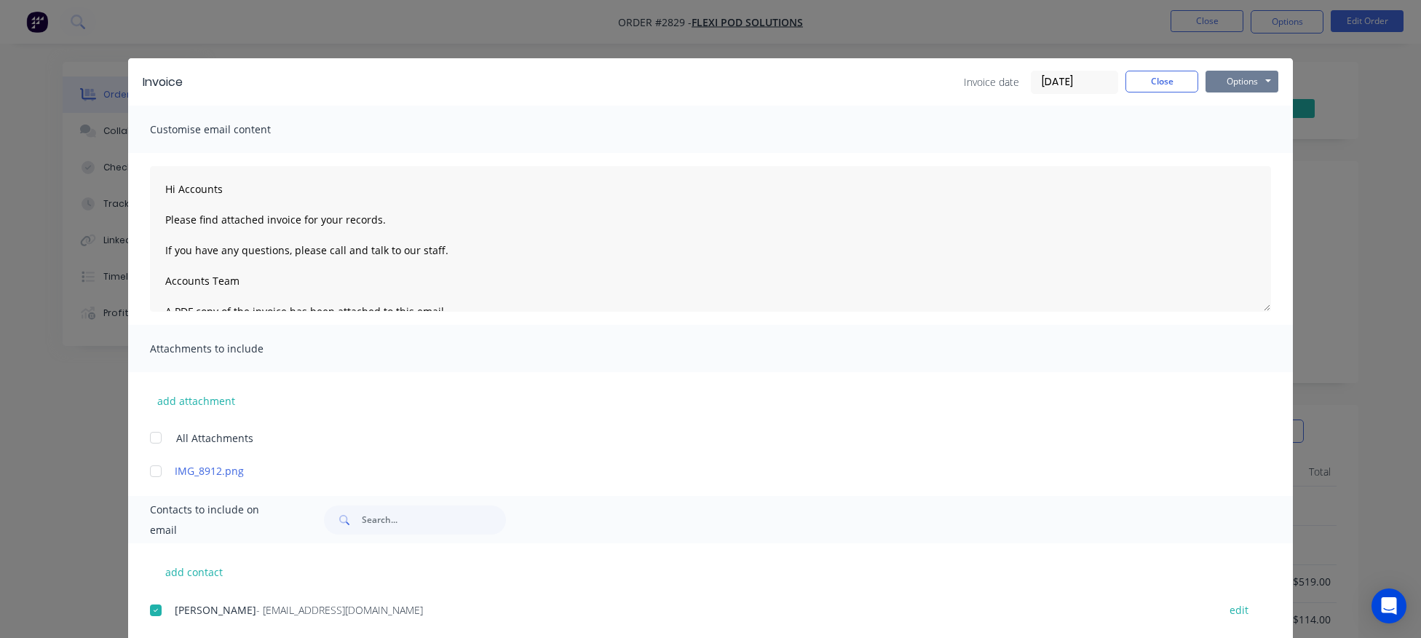
click at [1235, 82] on button "Options" at bounding box center [1241, 82] width 73 height 22
click at [1244, 152] on button "Email" at bounding box center [1251, 155] width 93 height 24
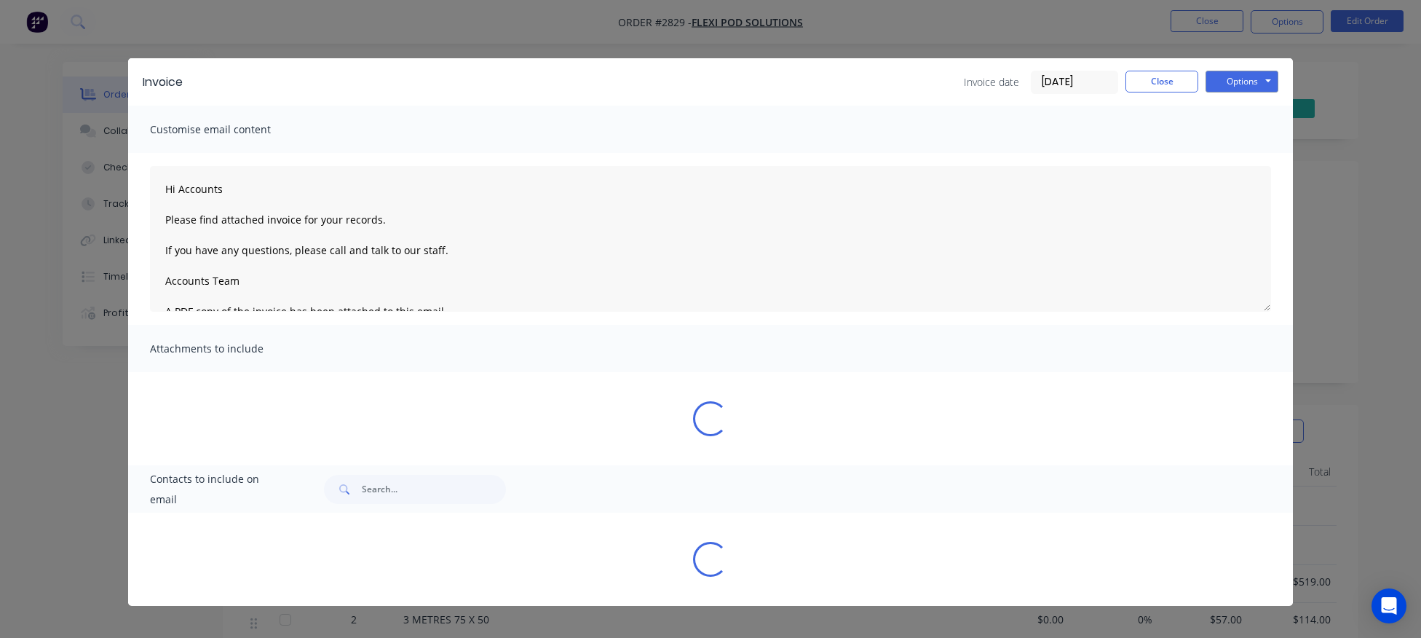
type textarea "Hi Accounts Please find attached invoice for your records. If you have any ques…"
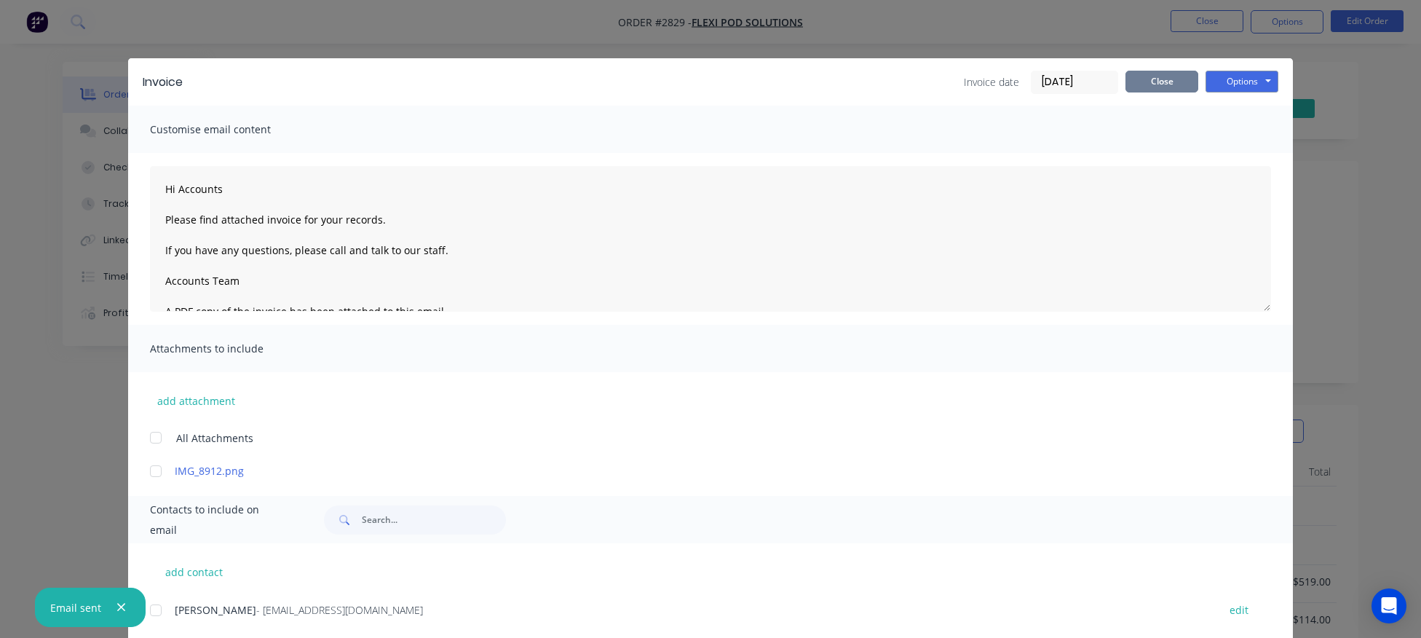
click at [1158, 82] on button "Close" at bounding box center [1161, 82] width 73 height 22
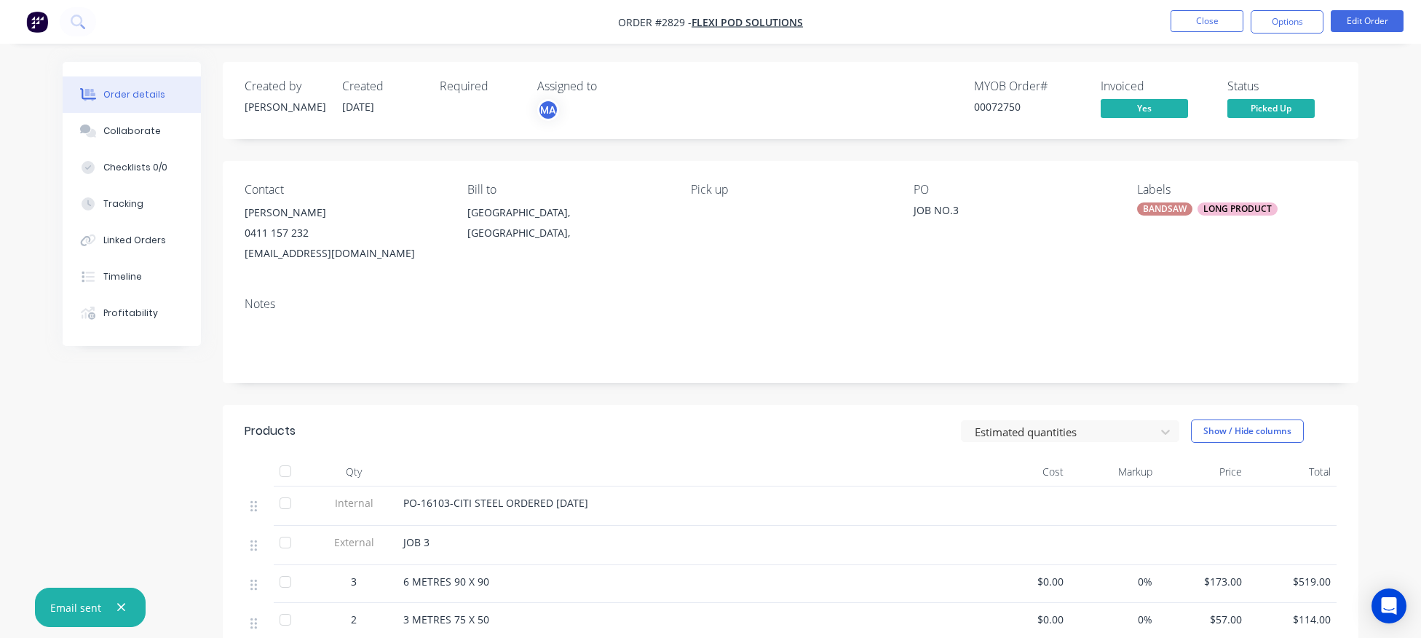
click at [1283, 106] on span "Picked Up" at bounding box center [1270, 108] width 87 height 18
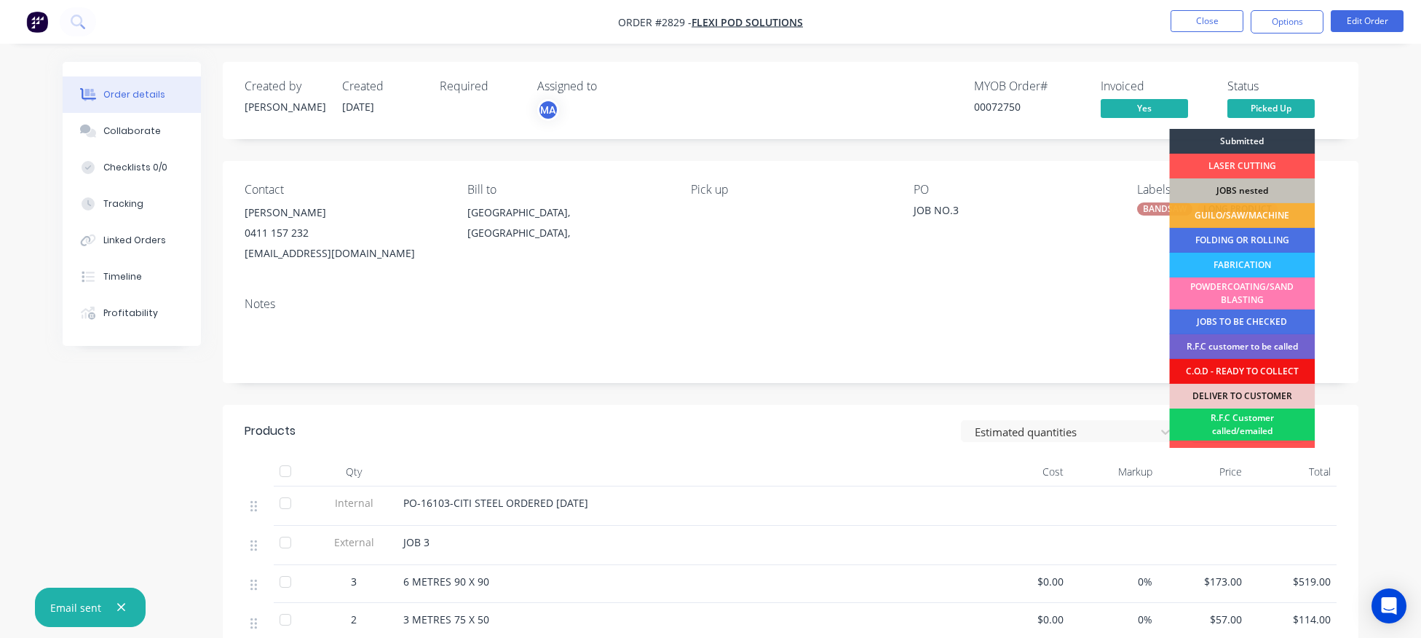
scroll to position [116, 0]
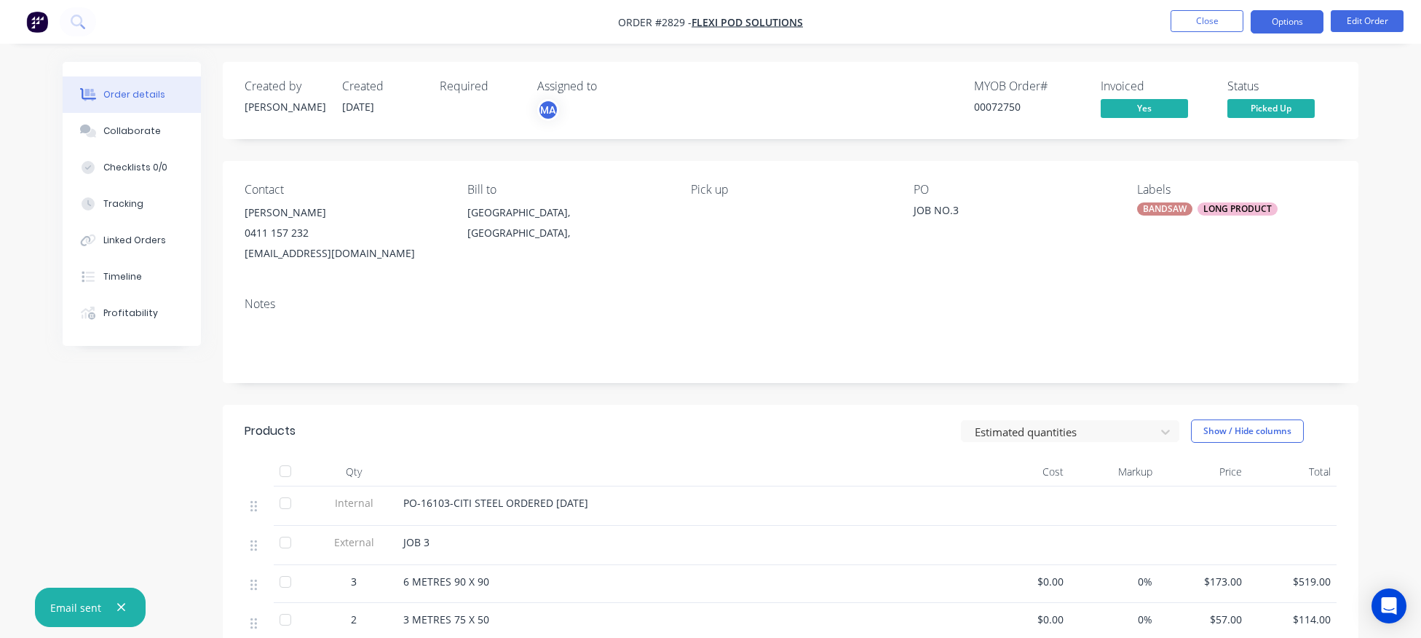
click at [1288, 25] on button "Options" at bounding box center [1287, 21] width 73 height 23
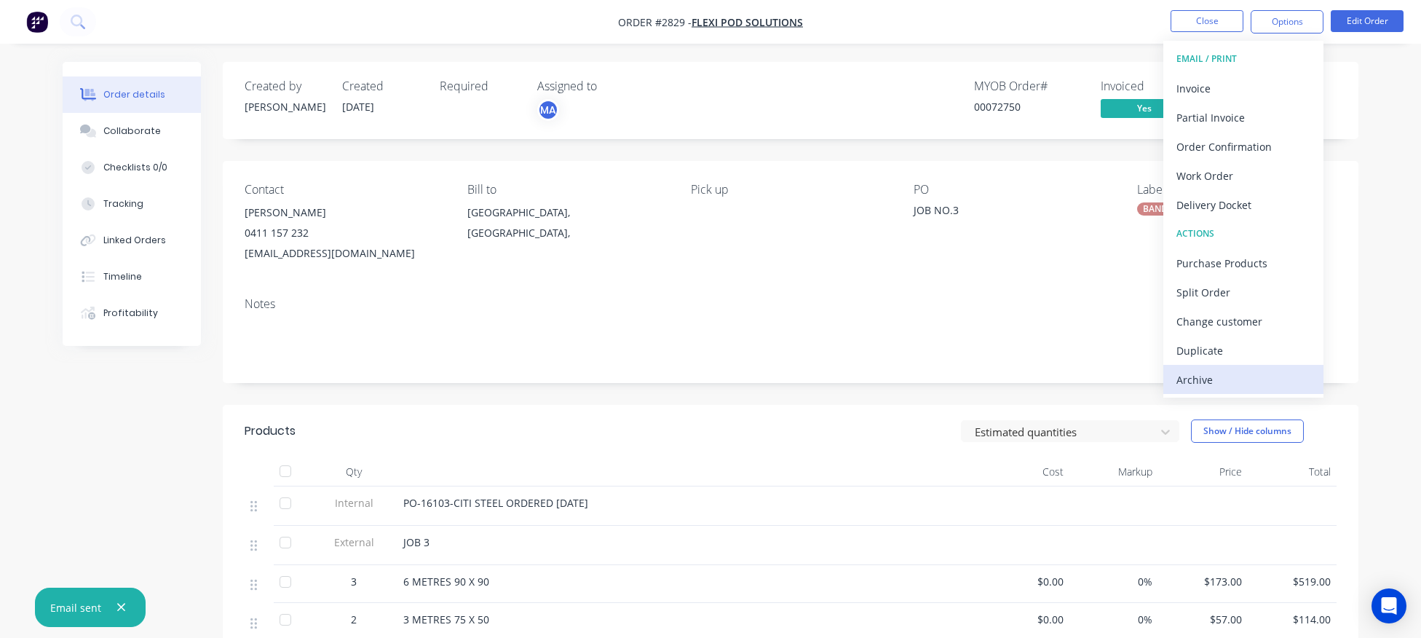
click at [1205, 376] on div "Archive" at bounding box center [1243, 379] width 134 height 21
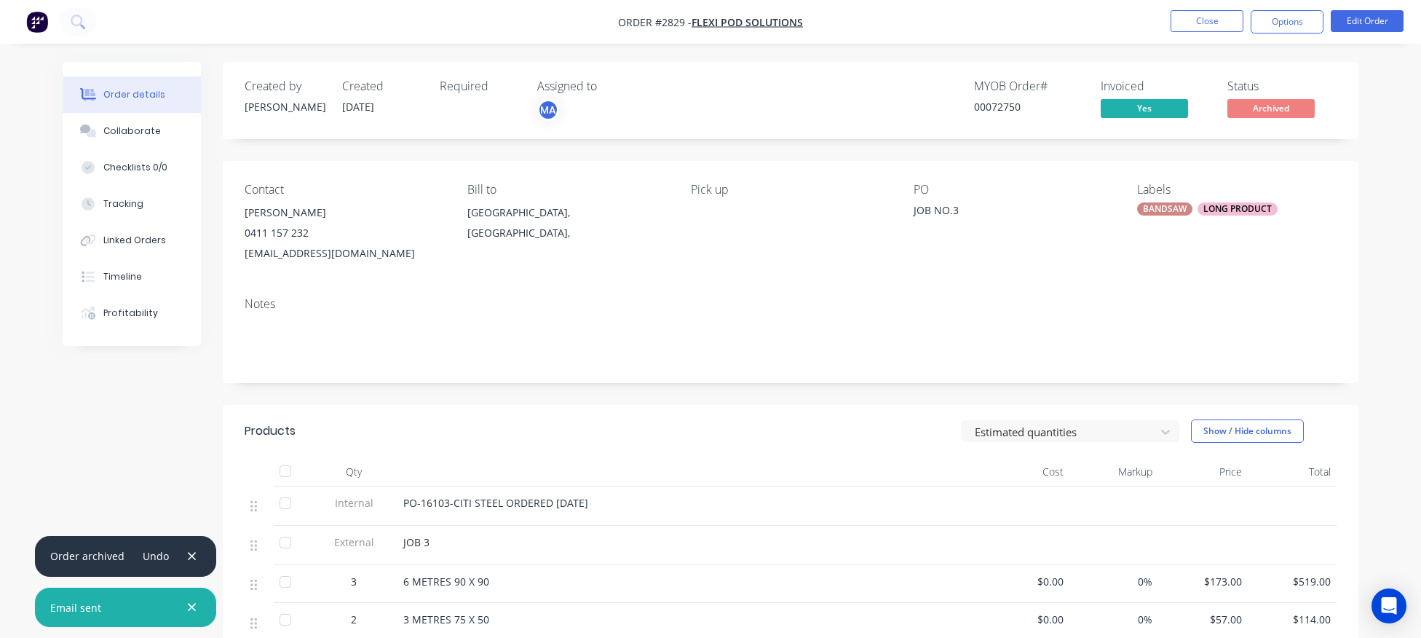
click at [1232, 213] on div "LONG PRODUCT" at bounding box center [1237, 208] width 80 height 13
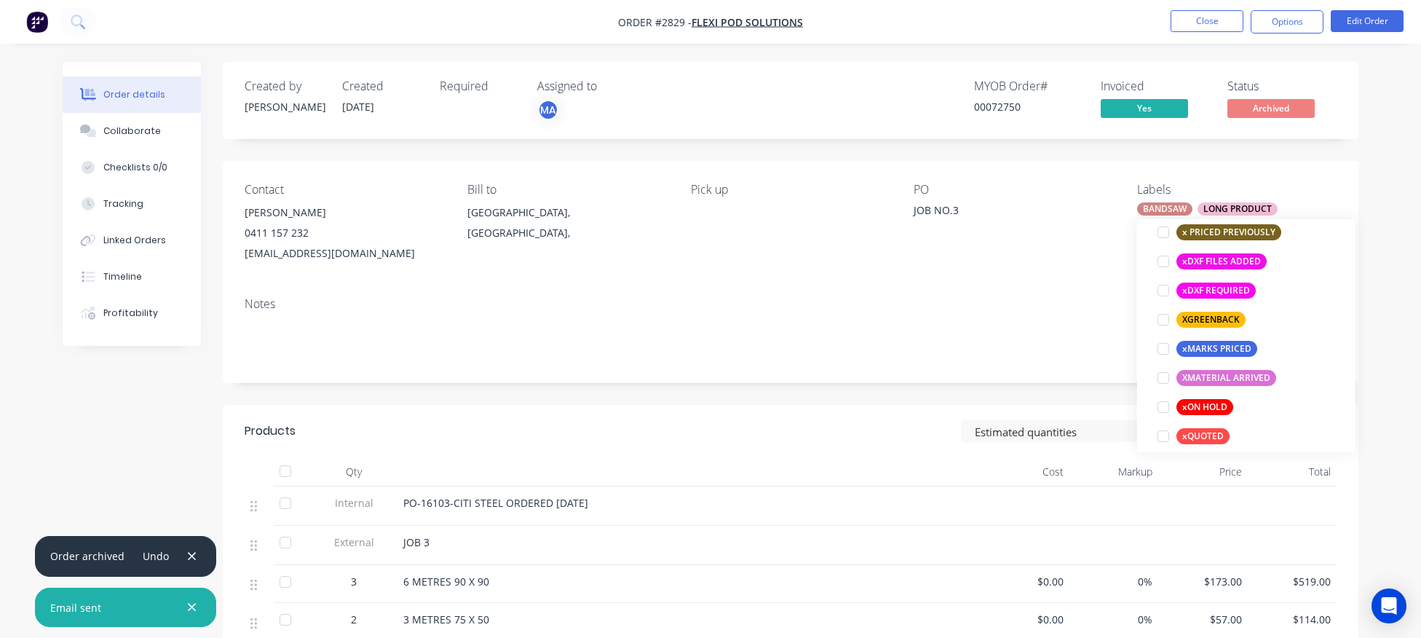
scroll to position [1252, 0]
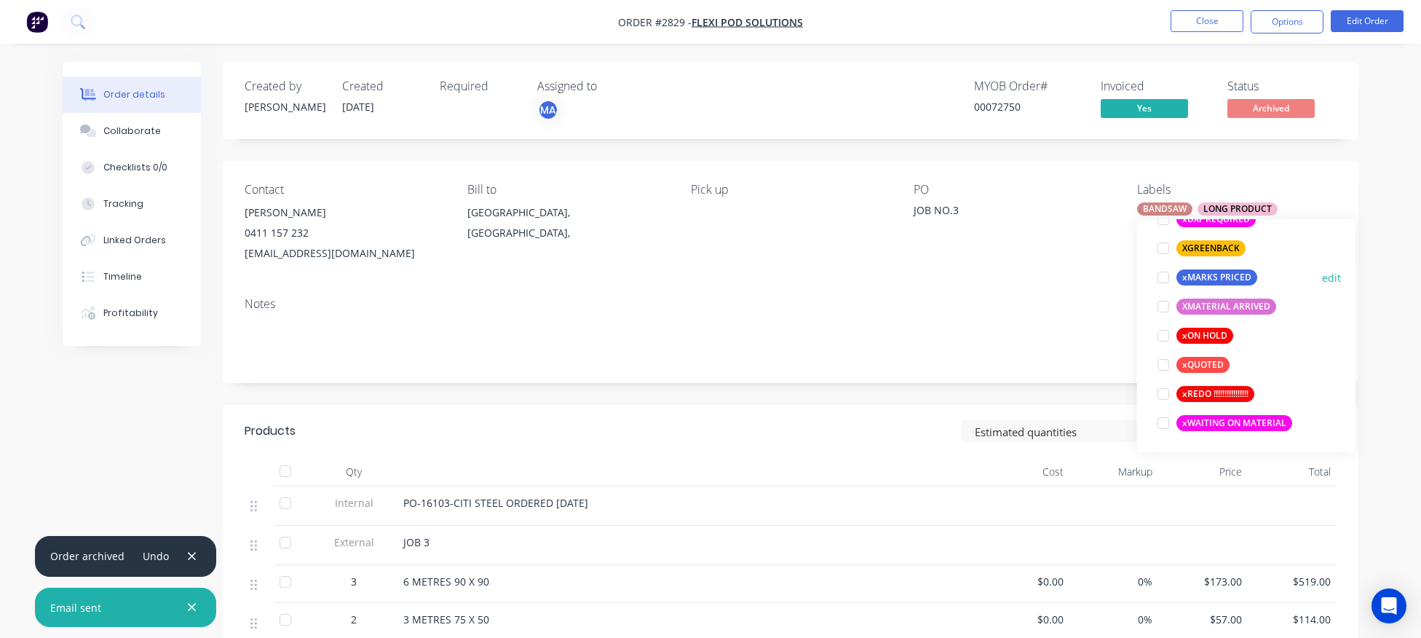
click at [1158, 273] on div at bounding box center [1163, 277] width 29 height 29
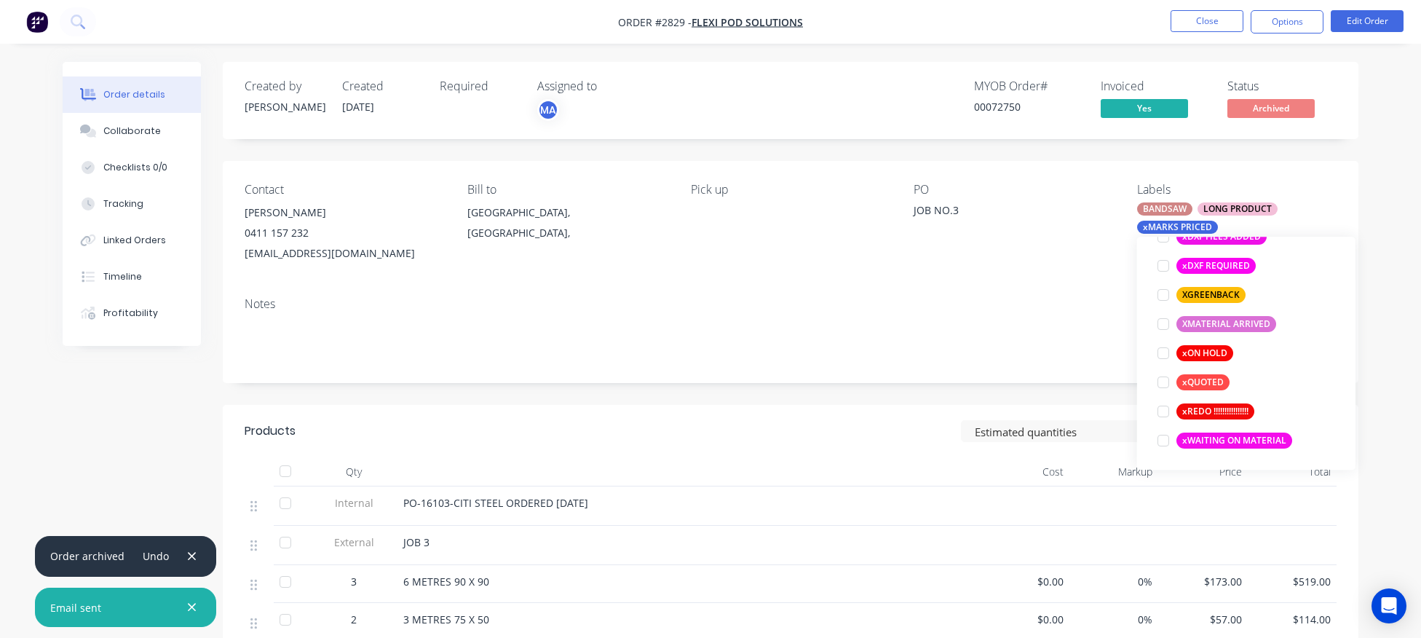
scroll to position [116, 0]
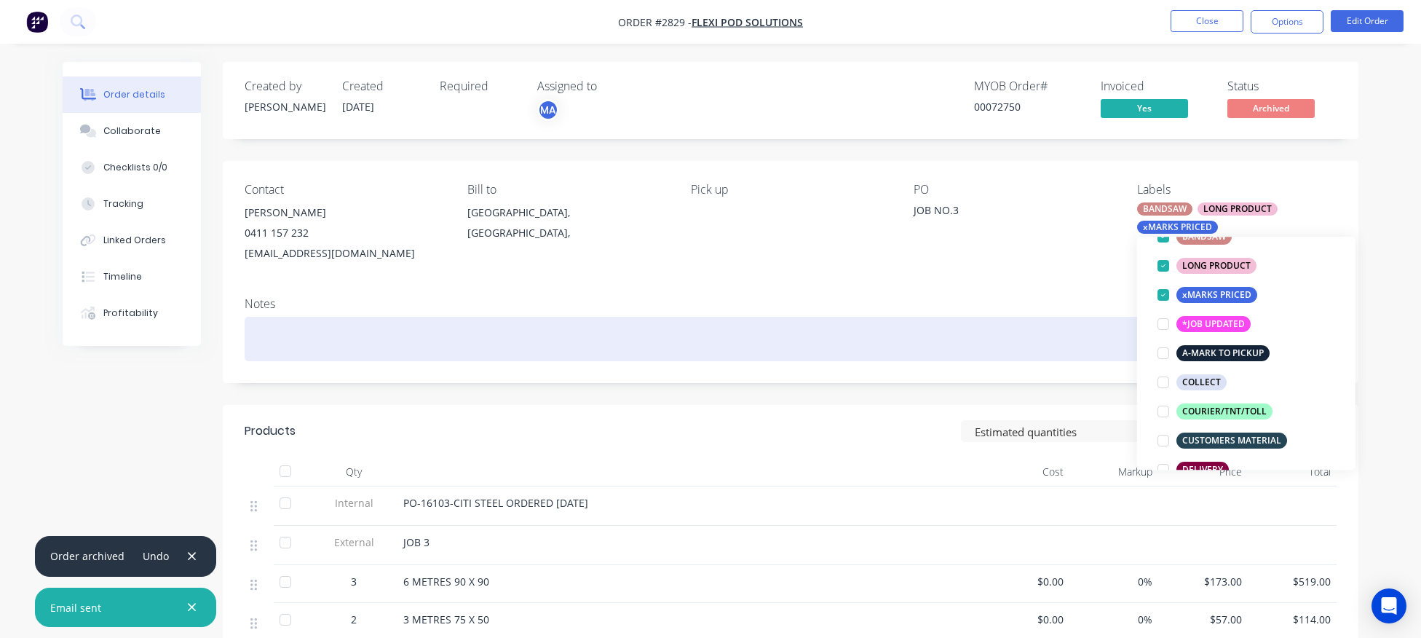
click at [949, 341] on div at bounding box center [791, 339] width 1092 height 44
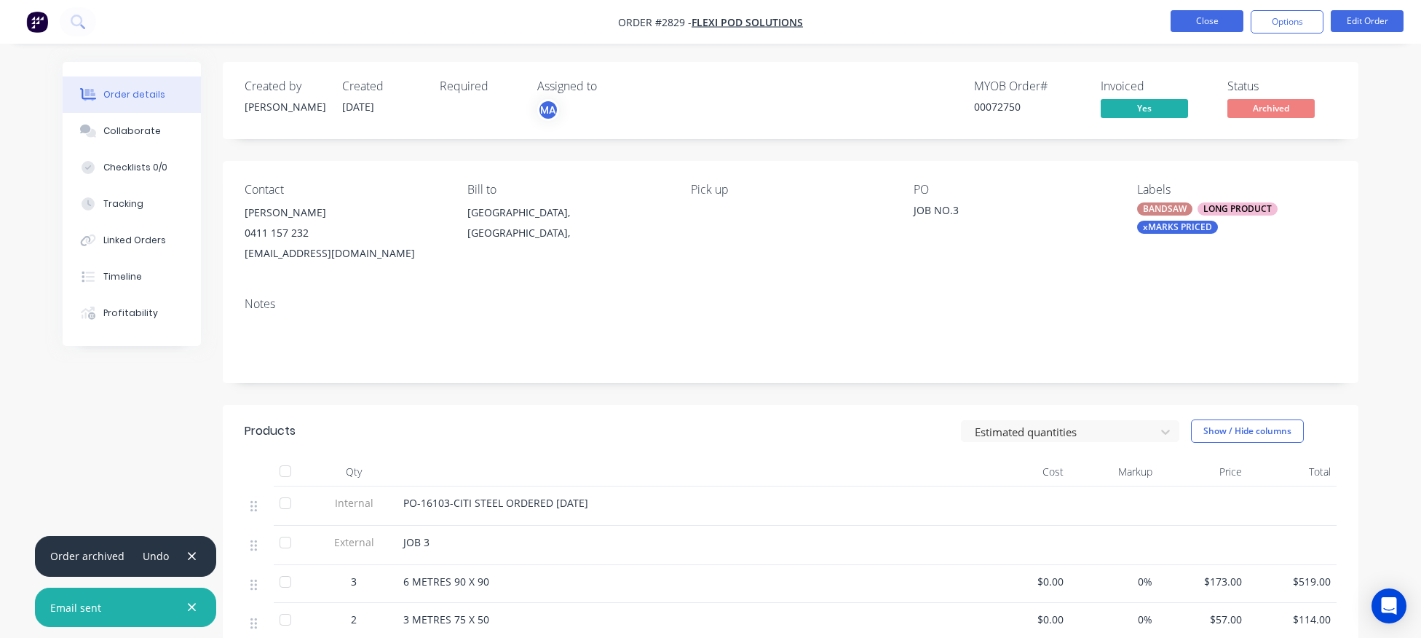
click at [1204, 24] on button "Close" at bounding box center [1207, 21] width 73 height 22
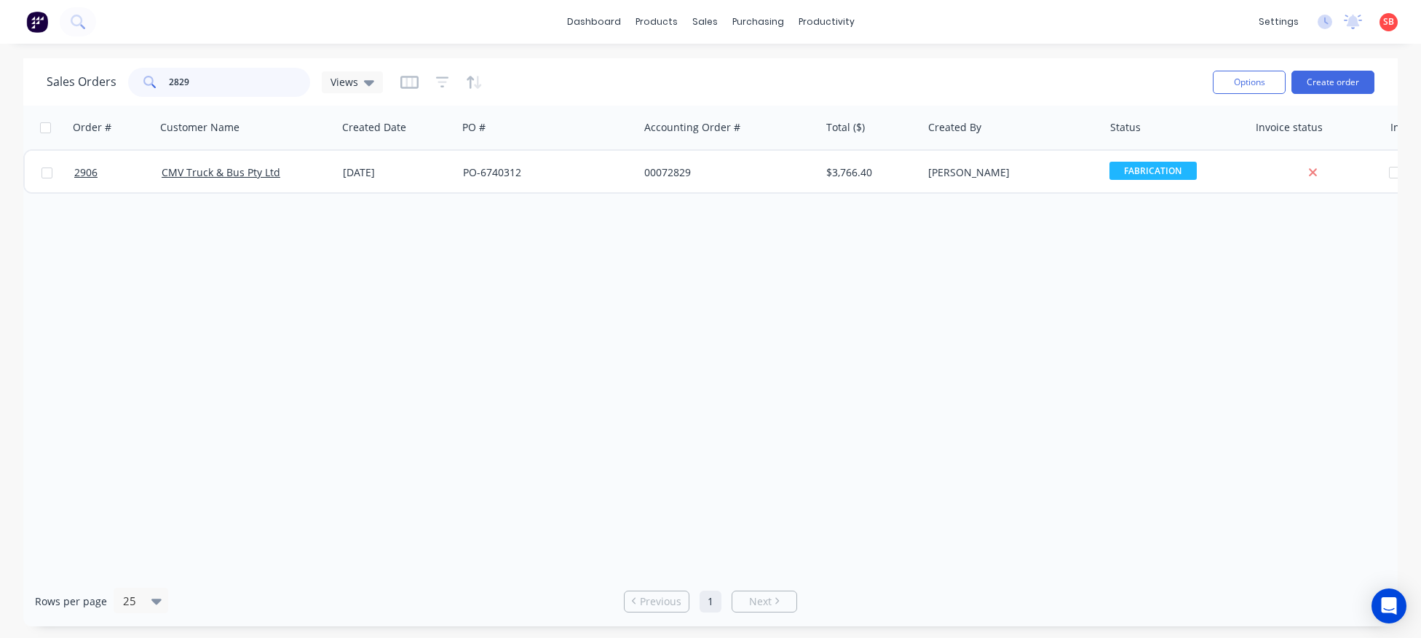
click at [190, 85] on input "2829" at bounding box center [240, 82] width 142 height 29
type input "2828"
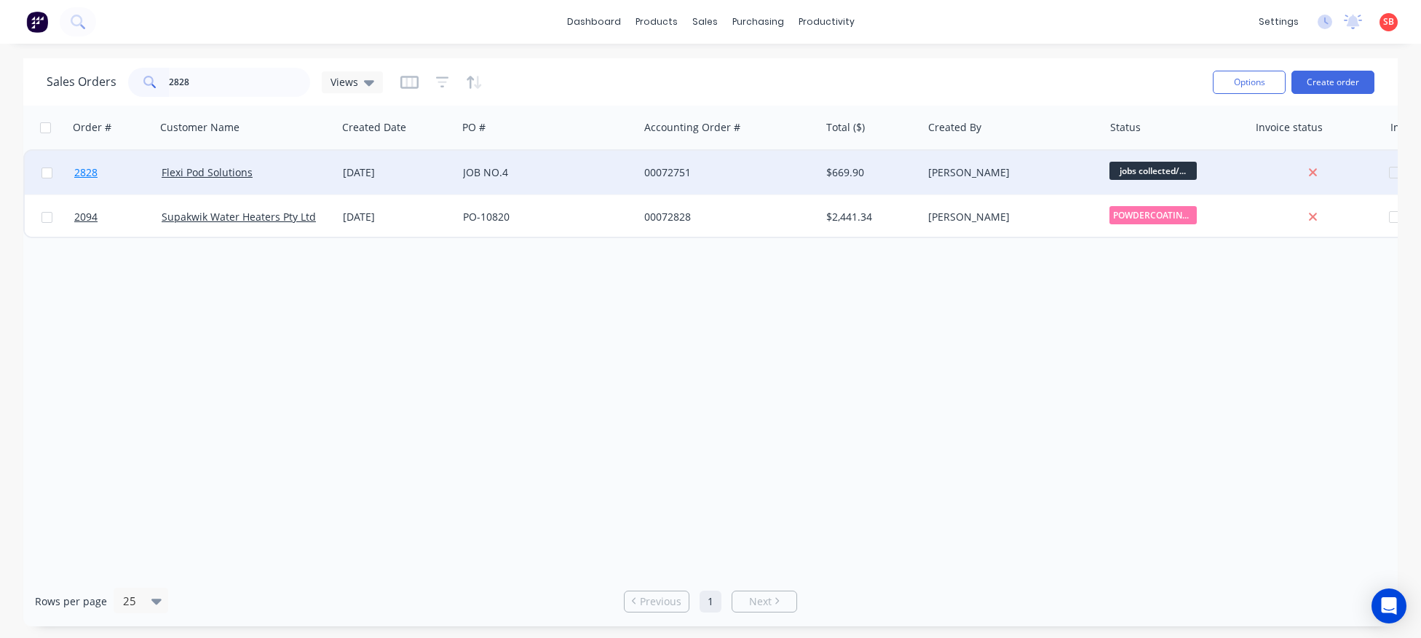
click at [85, 172] on span "2828" at bounding box center [85, 172] width 23 height 15
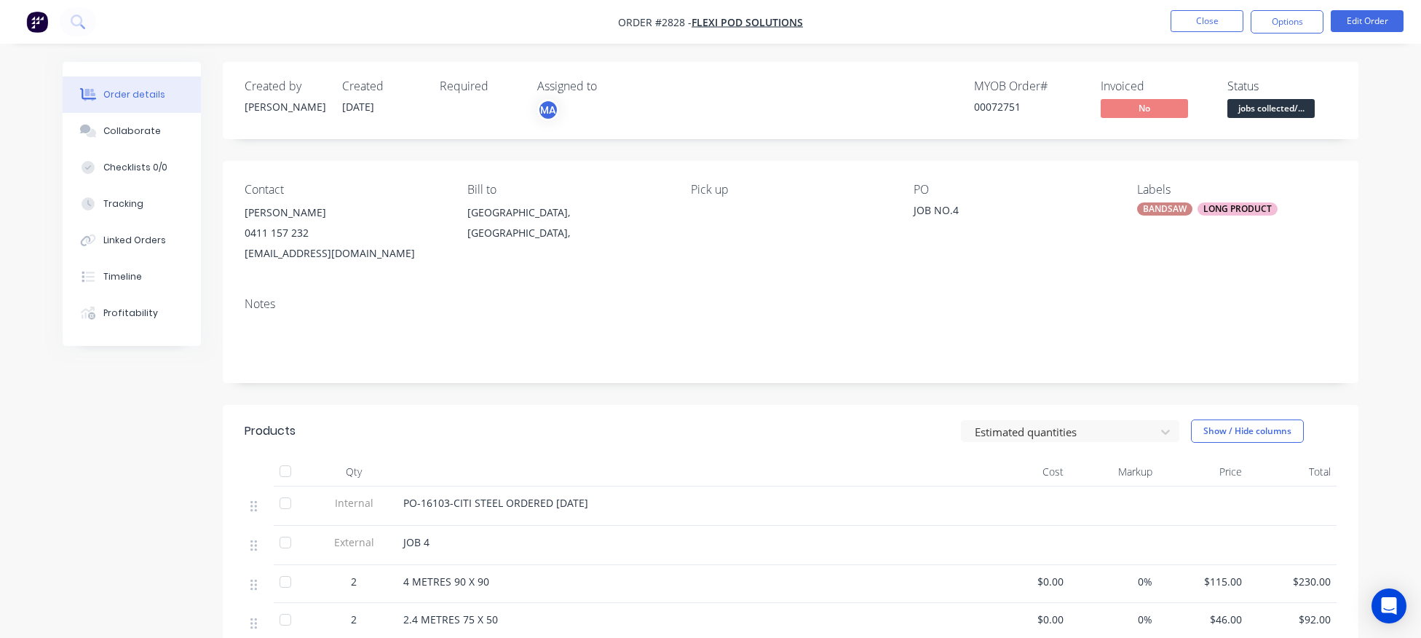
click at [1261, 114] on span "jobs collected/..." at bounding box center [1270, 108] width 87 height 18
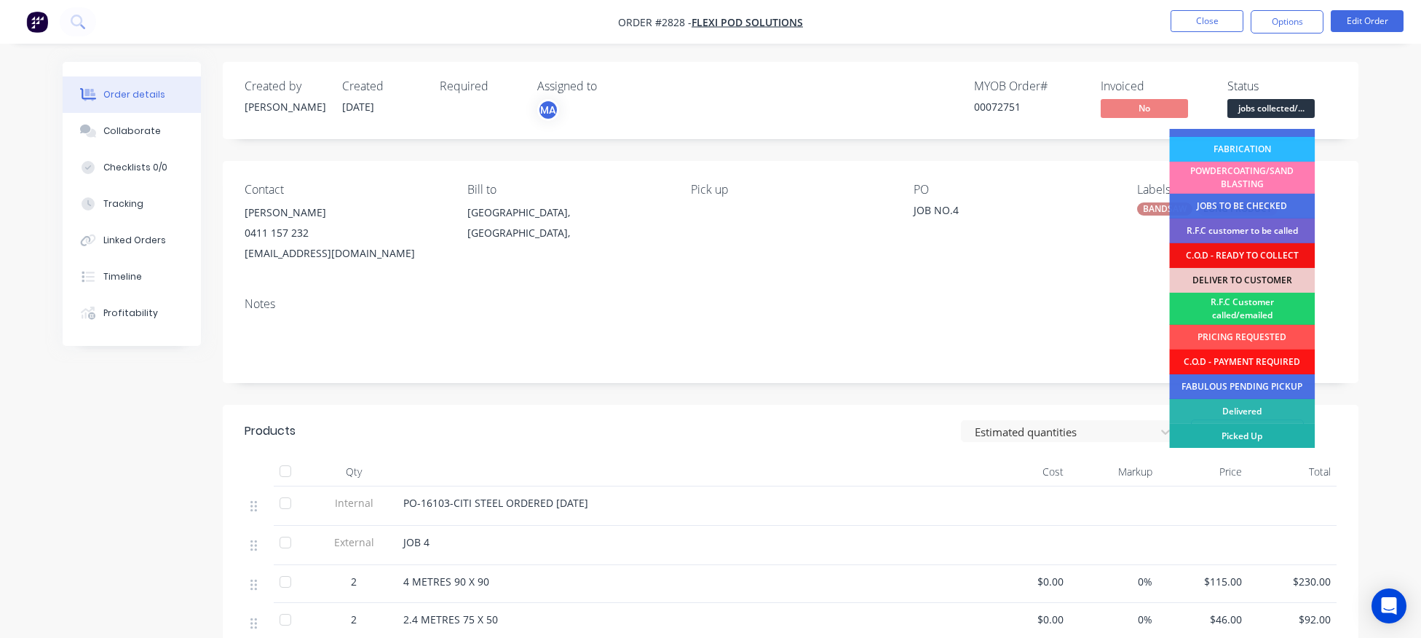
scroll to position [299, 0]
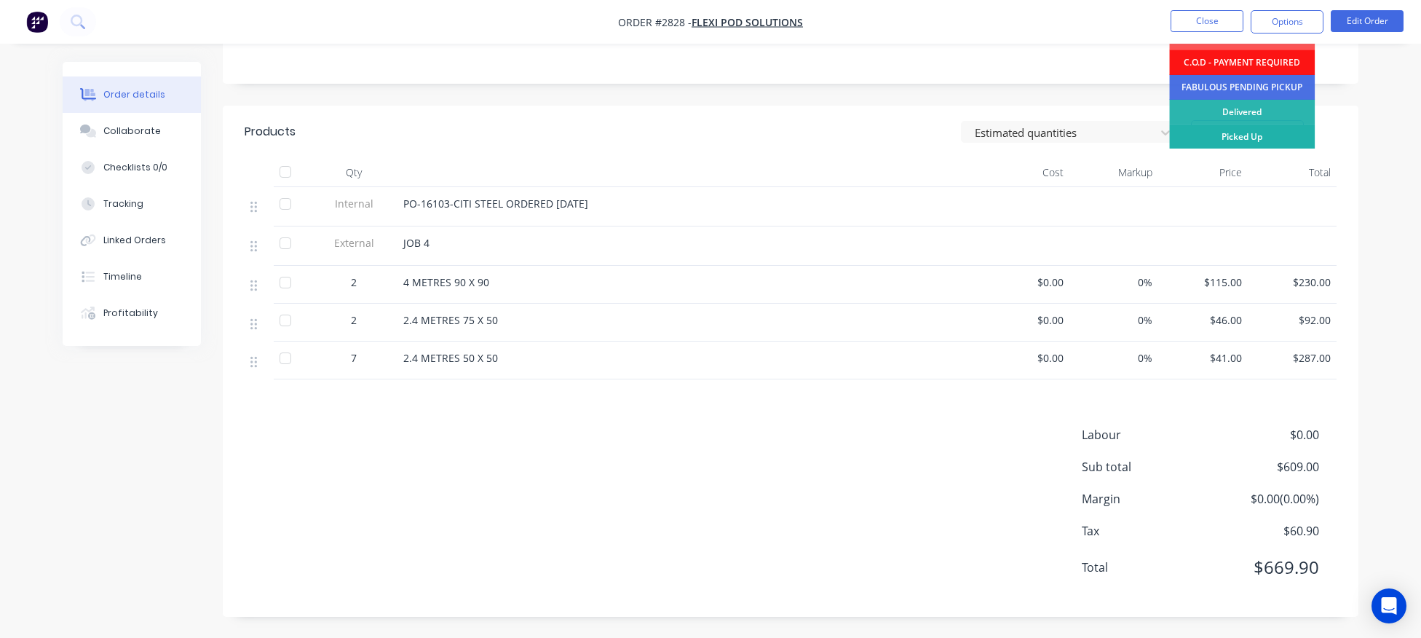
click at [1264, 130] on div "Picked Up" at bounding box center [1242, 136] width 146 height 25
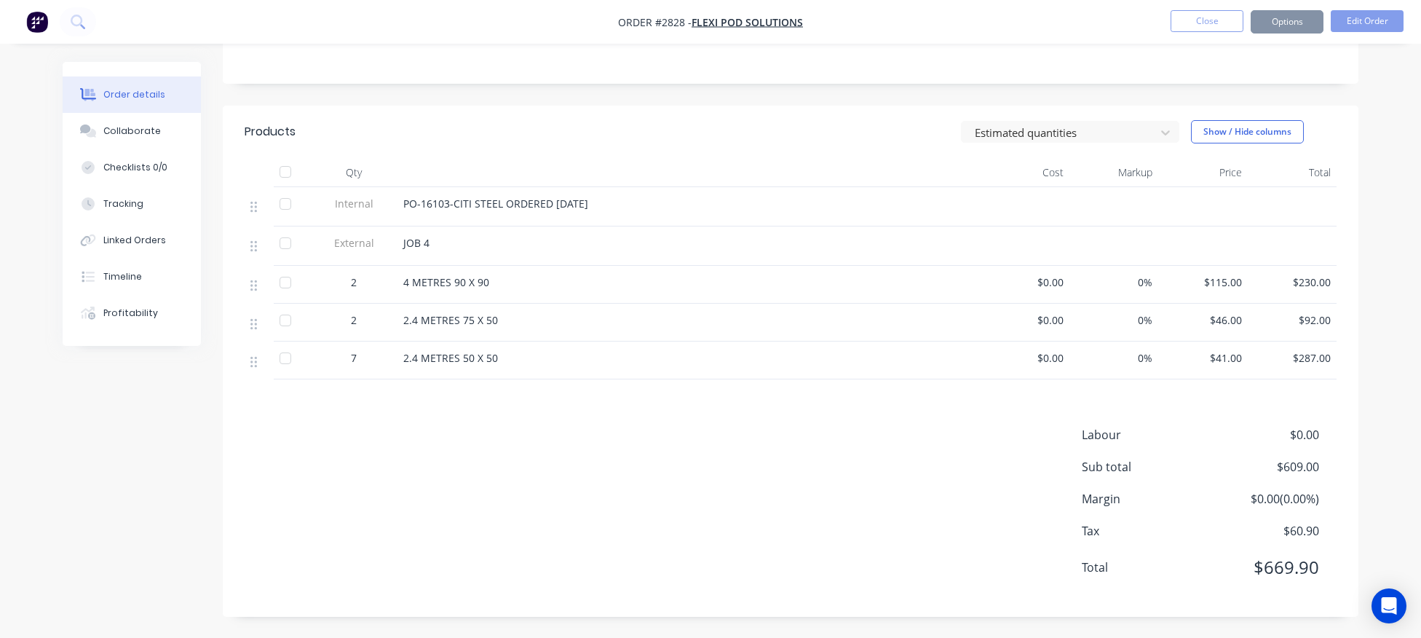
scroll to position [0, 0]
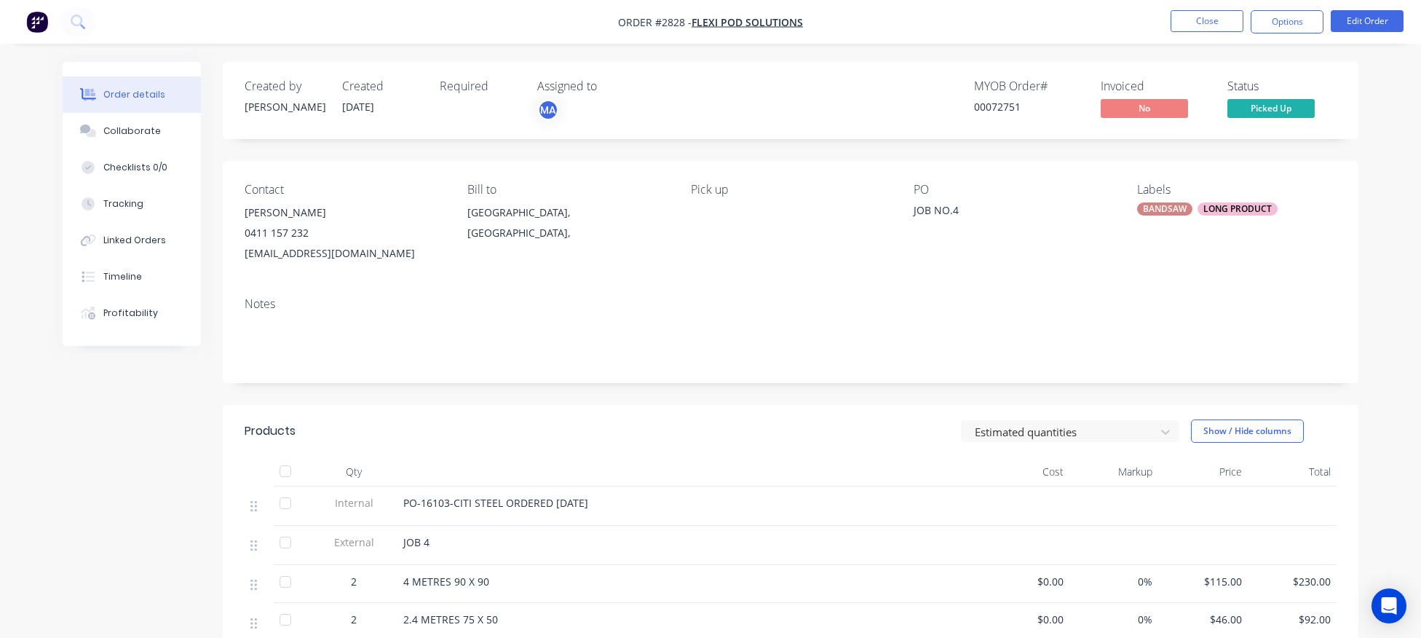
click at [1230, 208] on div "LONG PRODUCT" at bounding box center [1237, 208] width 80 height 13
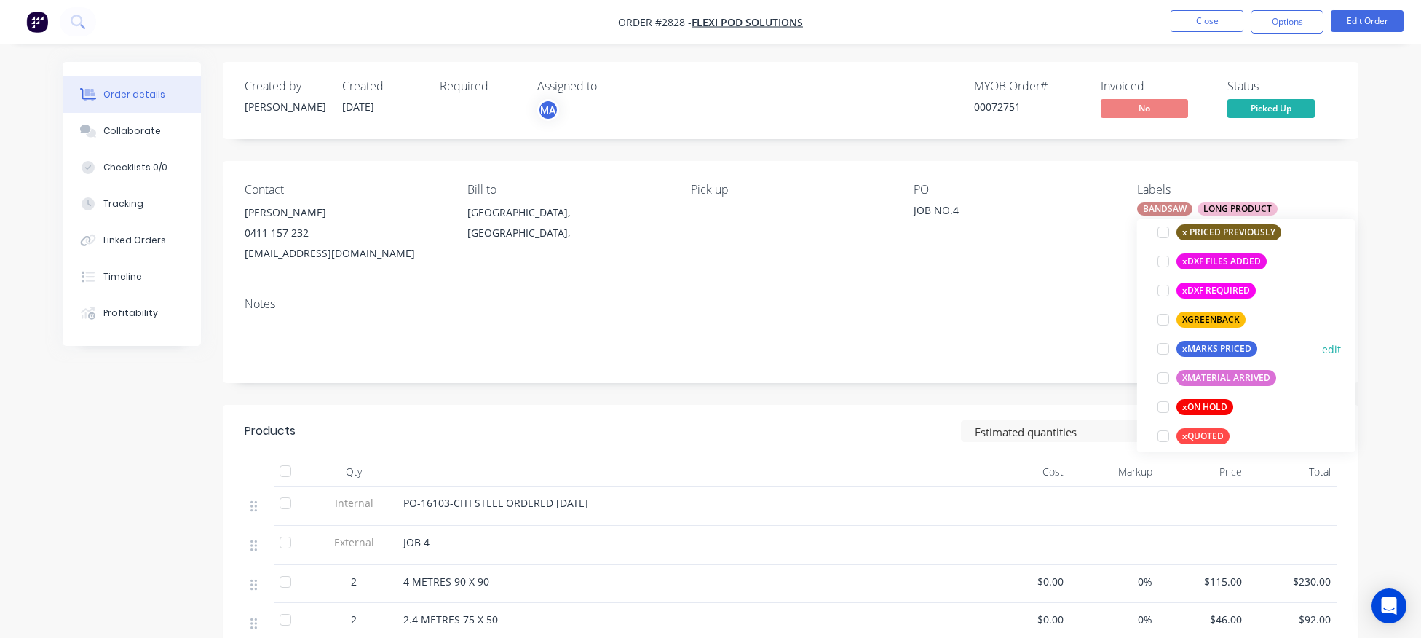
scroll to position [1252, 0]
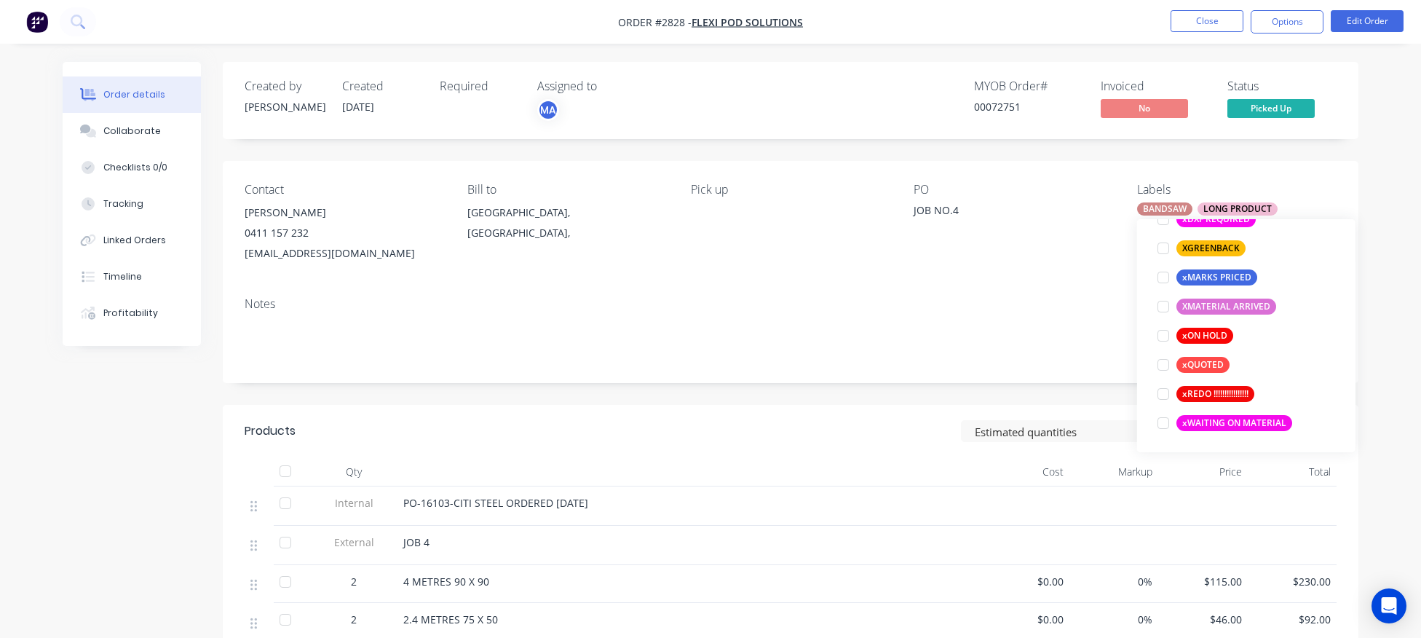
drag, startPoint x: 1161, startPoint y: 280, endPoint x: 993, endPoint y: 314, distance: 171.5
click at [1160, 280] on div at bounding box center [1163, 277] width 29 height 29
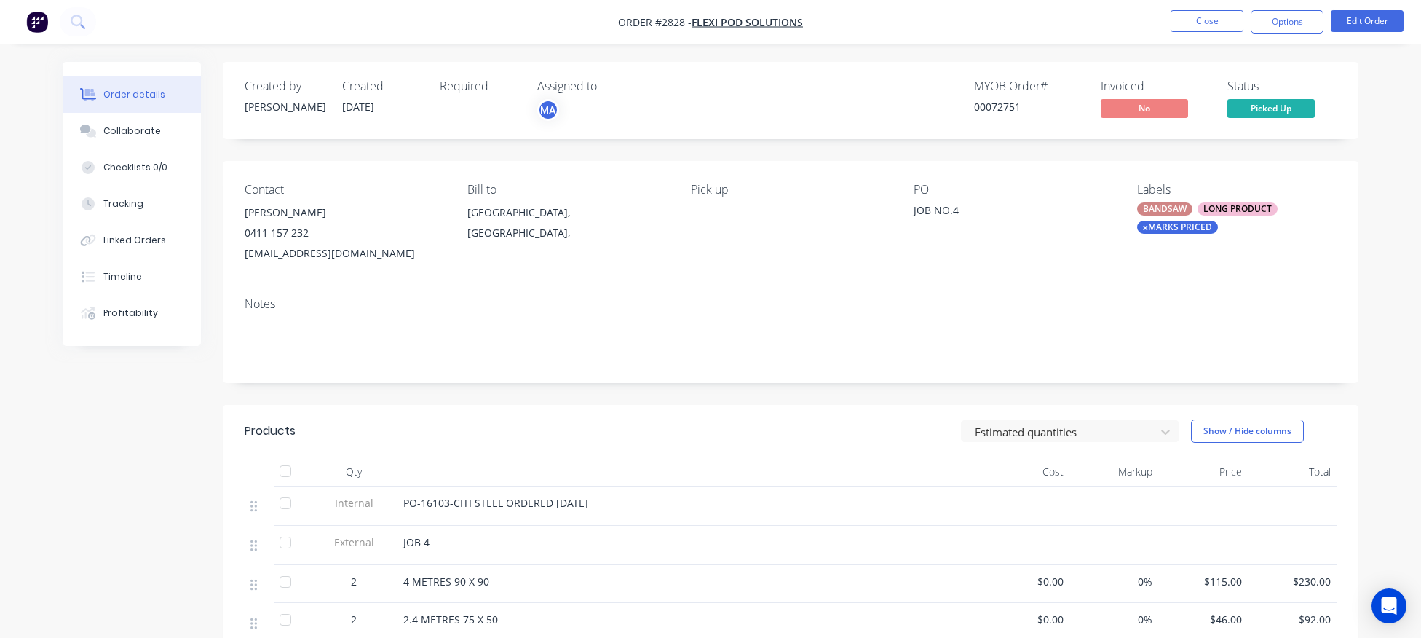
click at [925, 314] on div "Notes" at bounding box center [791, 334] width 1136 height 98
click at [1296, 20] on button "Options" at bounding box center [1287, 21] width 73 height 23
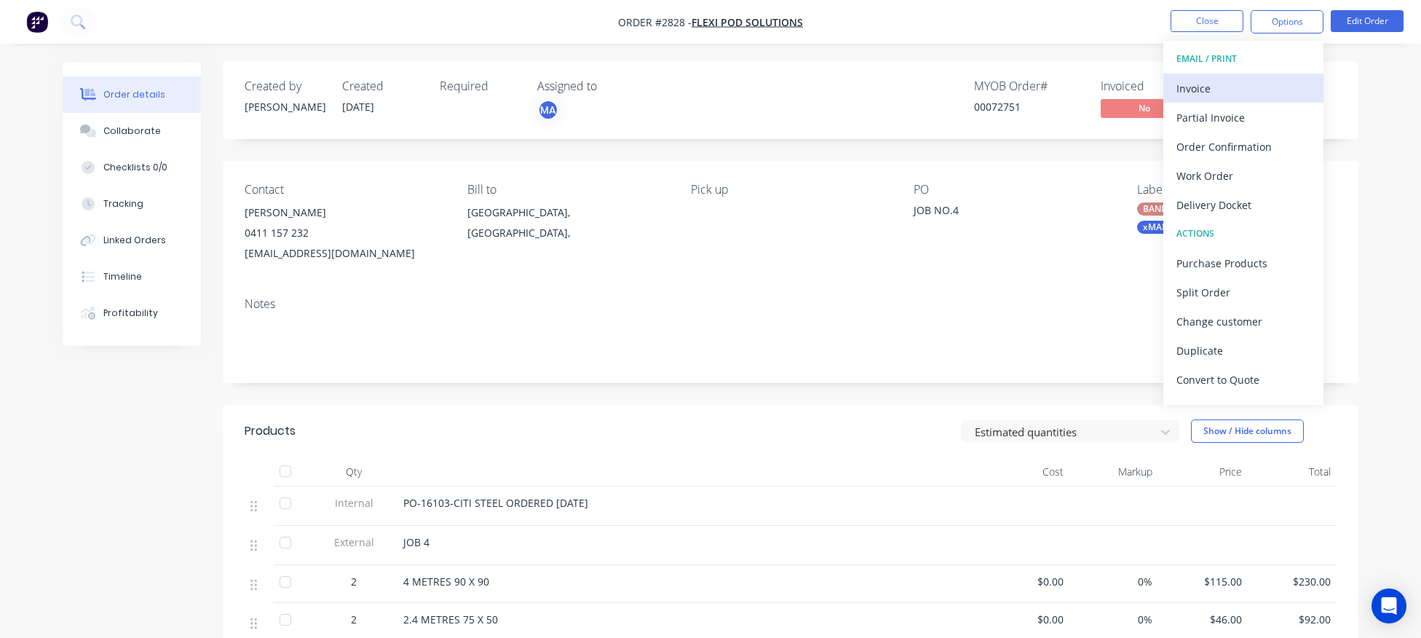
click at [1202, 95] on div "Invoice" at bounding box center [1243, 88] width 134 height 21
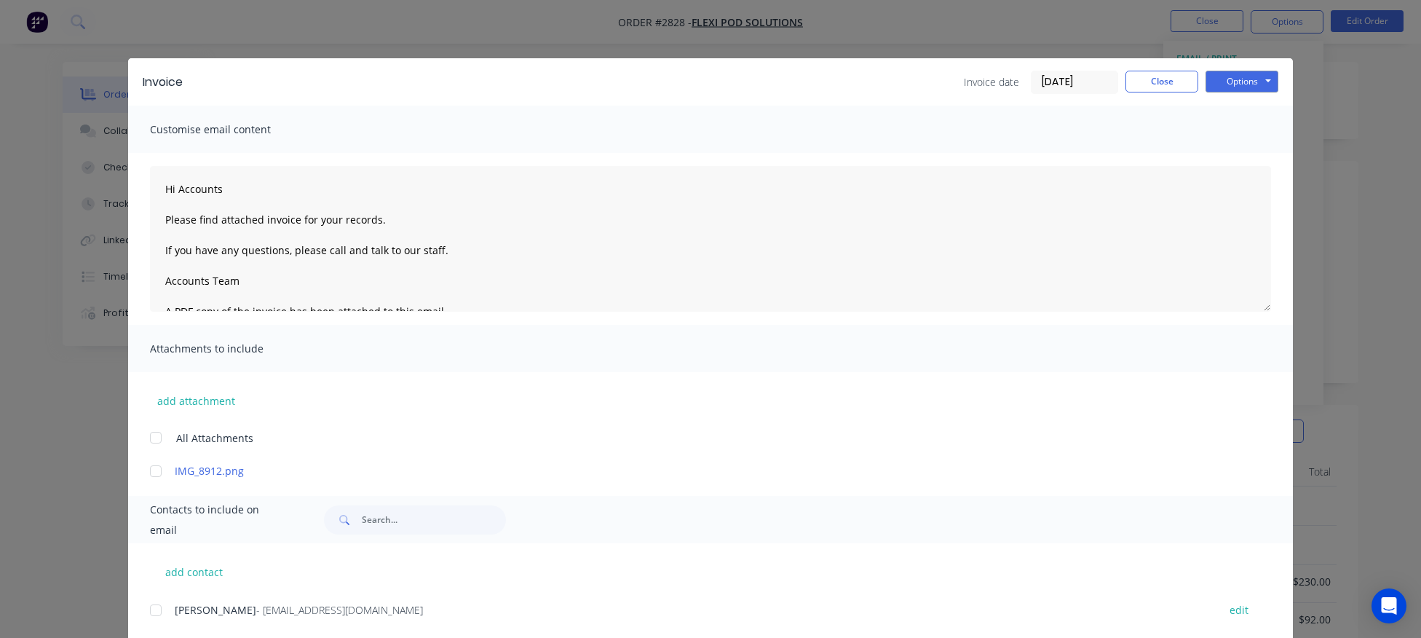
scroll to position [36, 0]
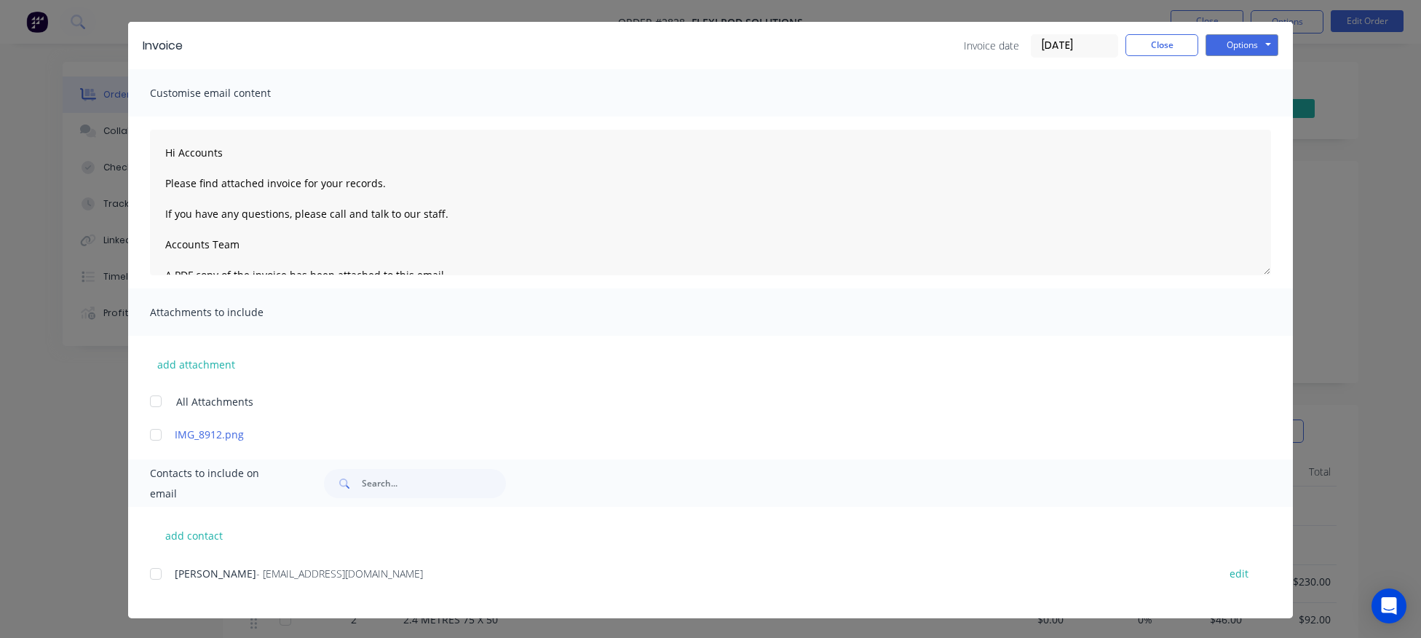
click at [154, 577] on div at bounding box center [155, 573] width 29 height 29
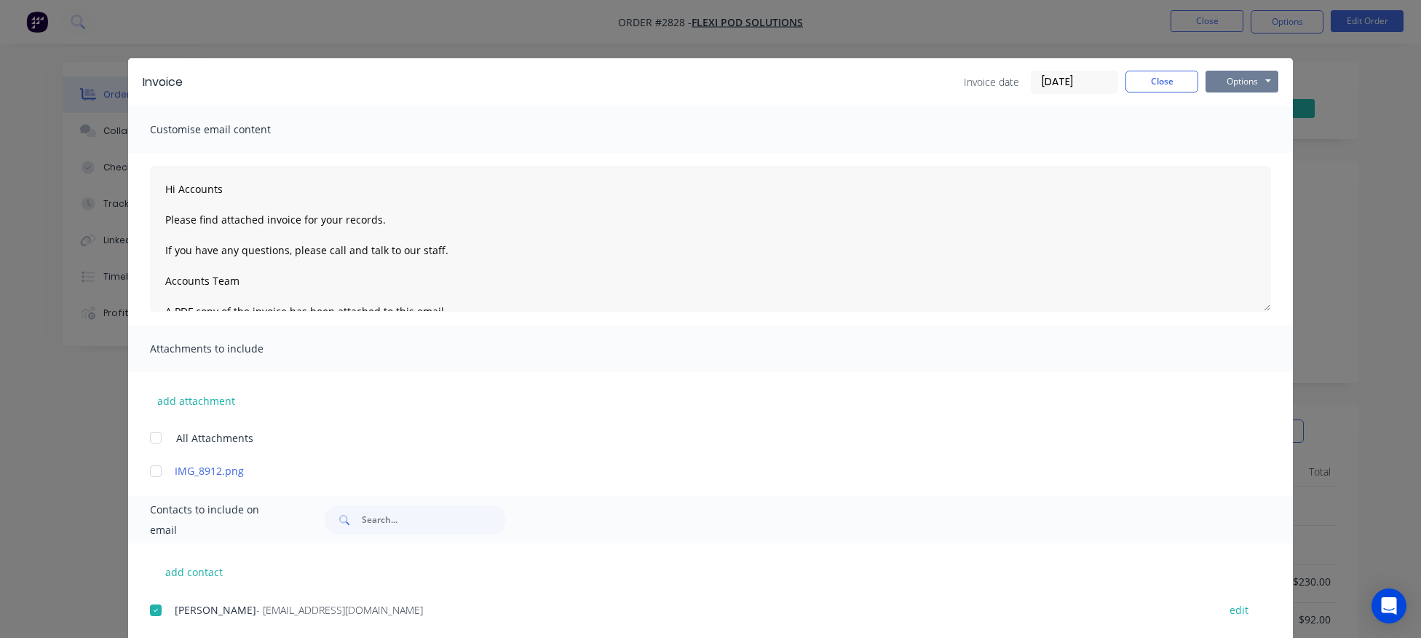
click at [1240, 87] on button "Options" at bounding box center [1241, 82] width 73 height 22
click at [1247, 156] on button "Email" at bounding box center [1251, 155] width 93 height 24
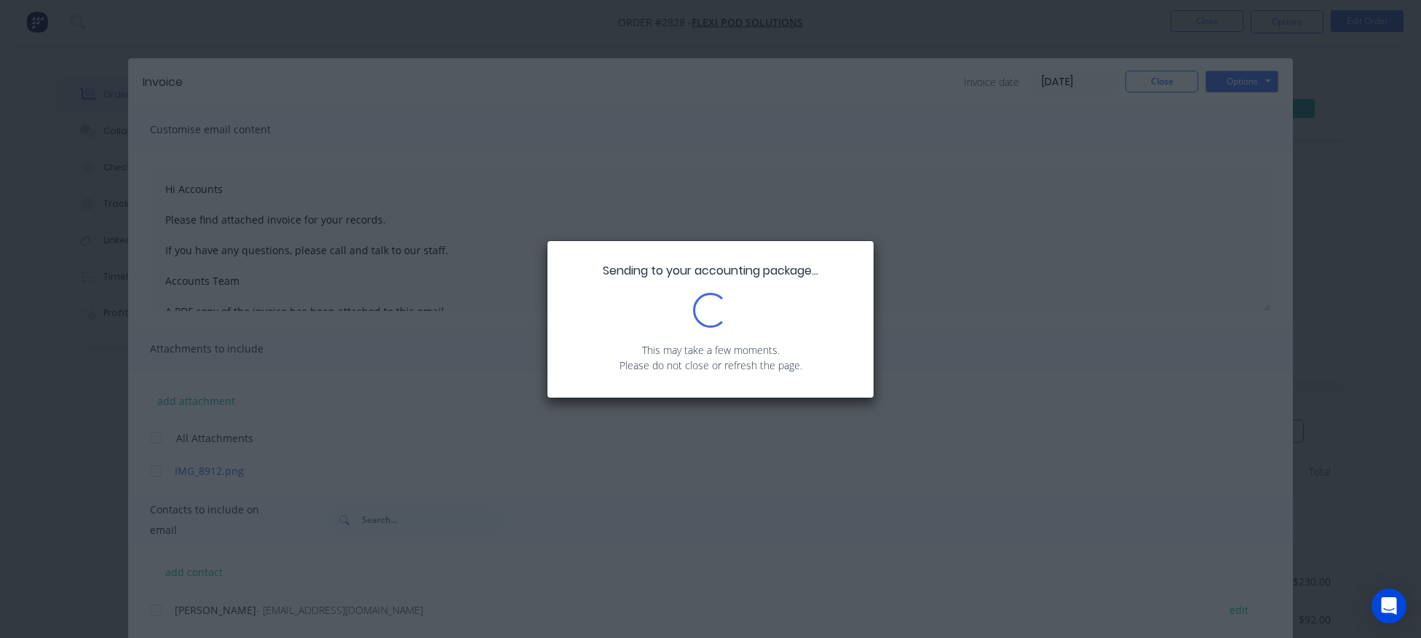
click at [1247, 156] on div "Sending to your accounting package... Loading... This may take a few moments. P…" at bounding box center [710, 319] width 1421 height 638
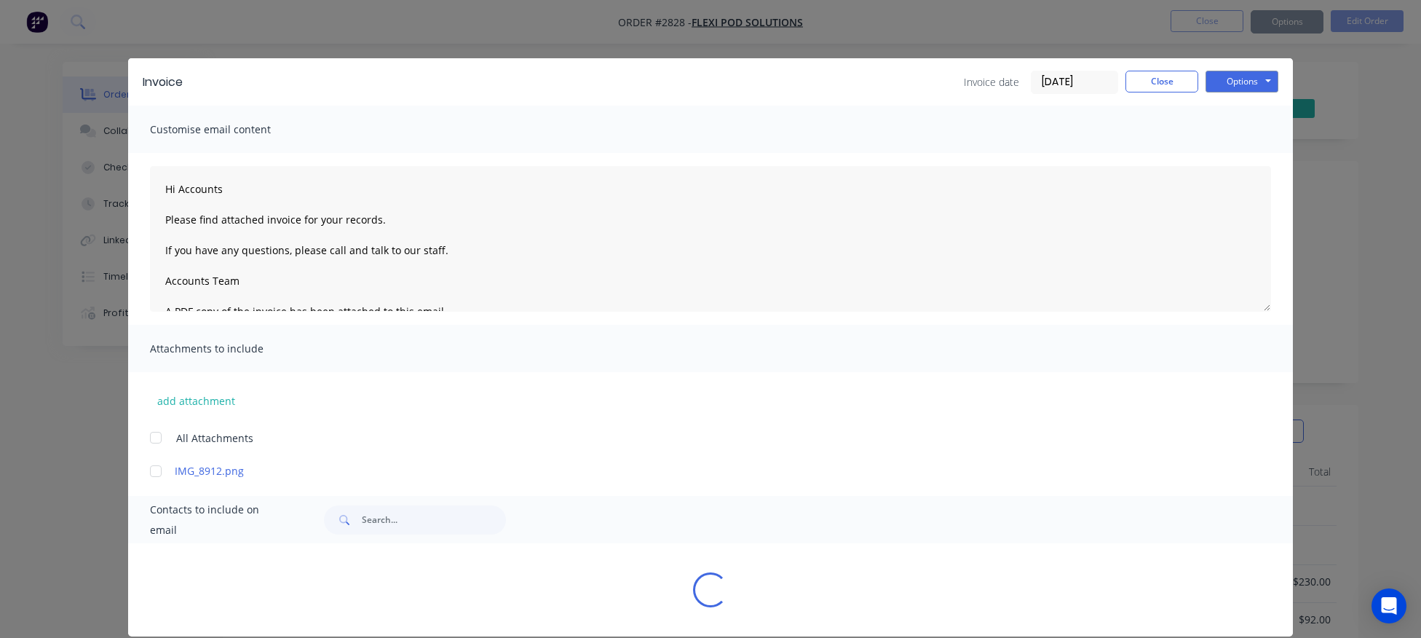
type textarea "Hi Accounts Please find attached invoice for your records. If you have any ques…"
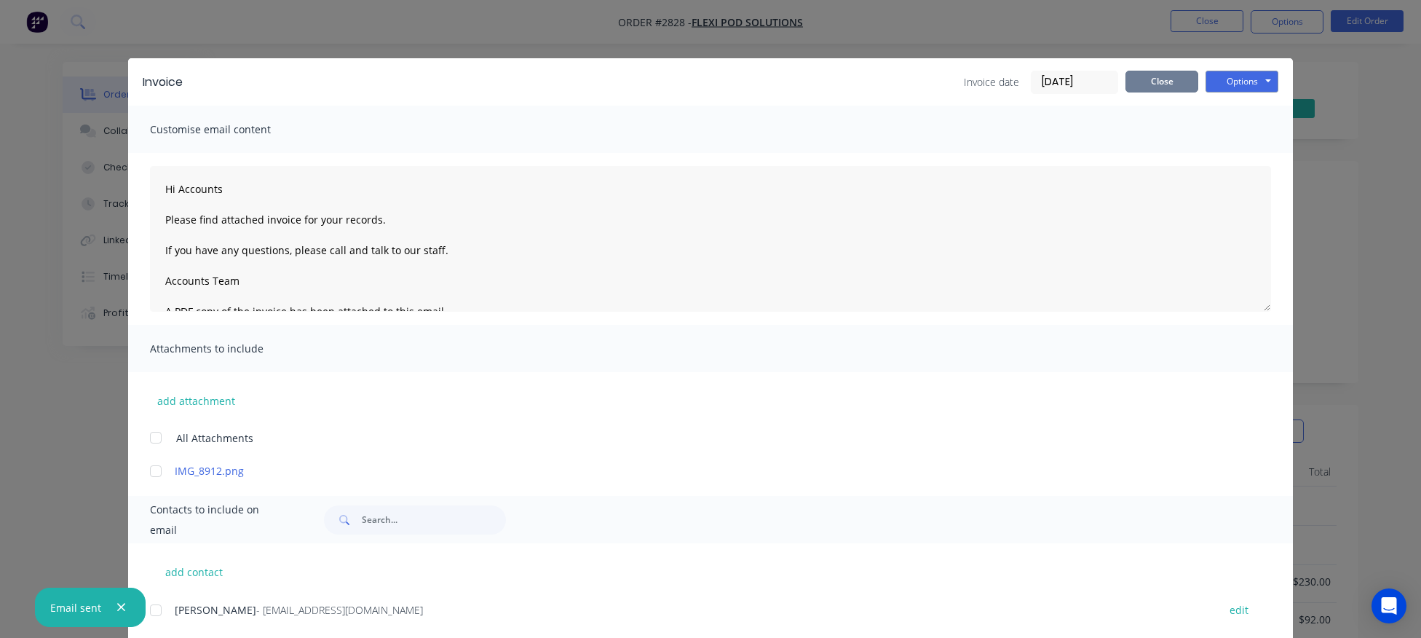
click at [1169, 84] on button "Close" at bounding box center [1161, 82] width 73 height 22
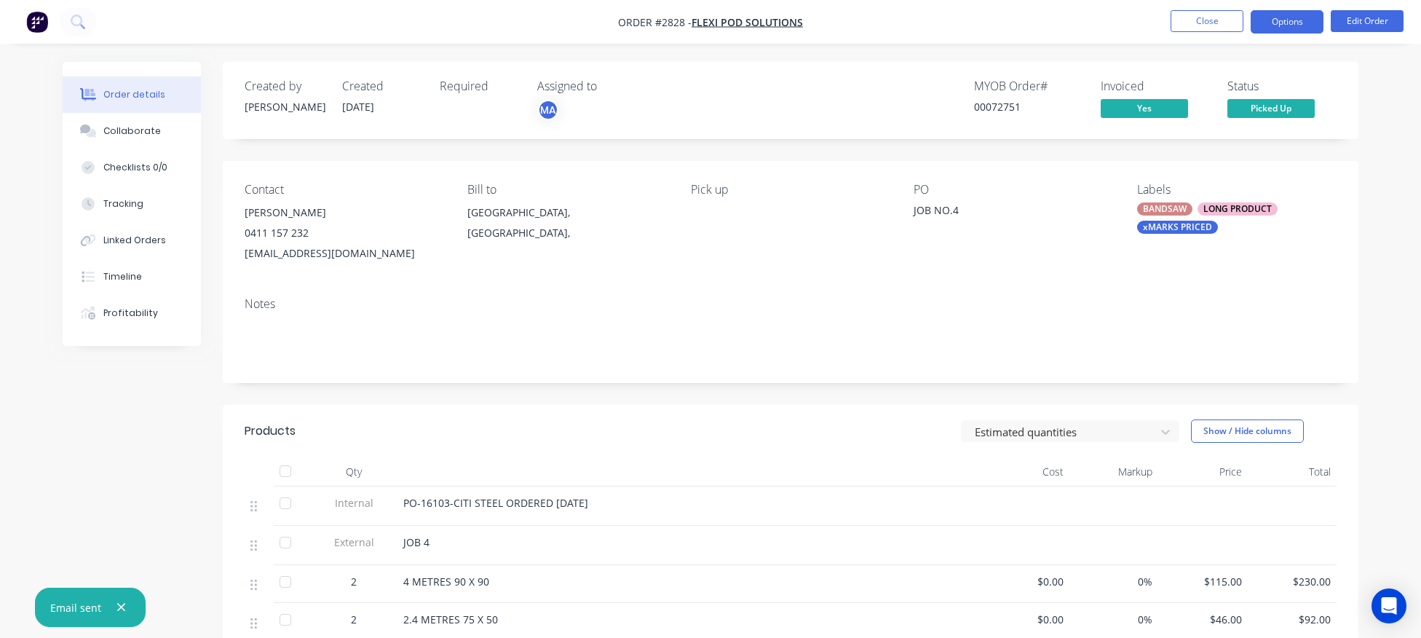
click at [1291, 28] on button "Options" at bounding box center [1287, 21] width 73 height 23
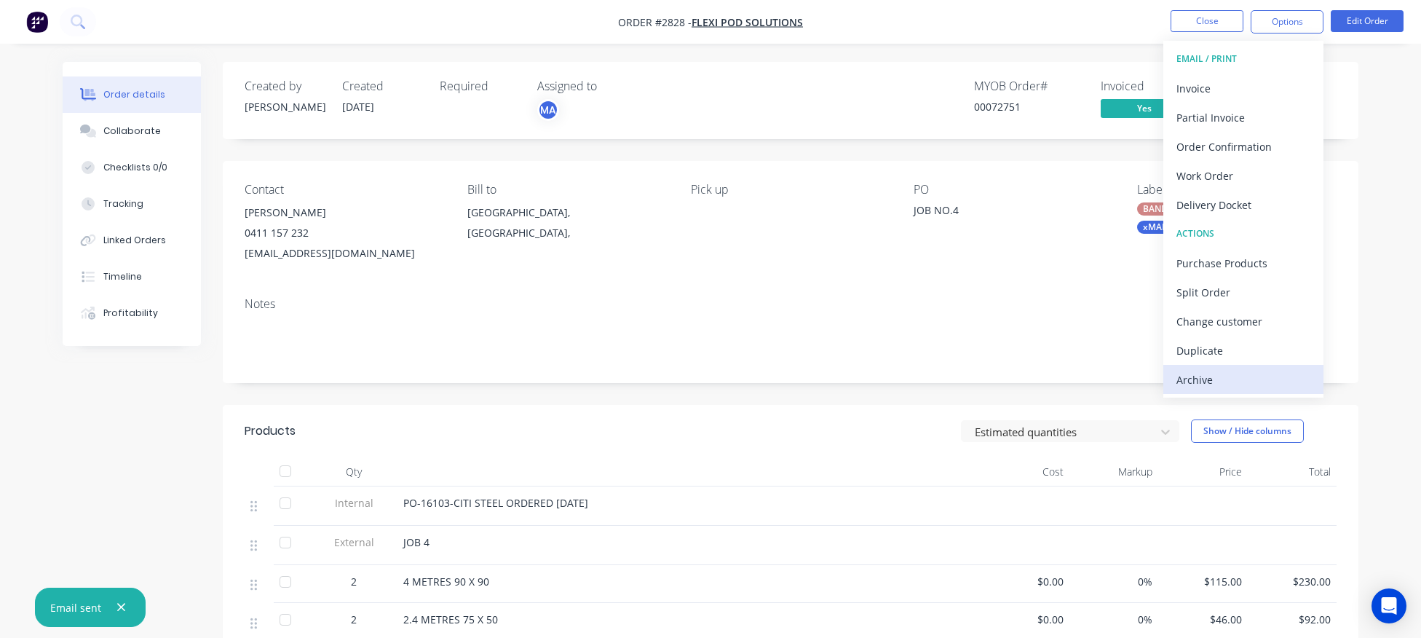
scroll to position [299, 0]
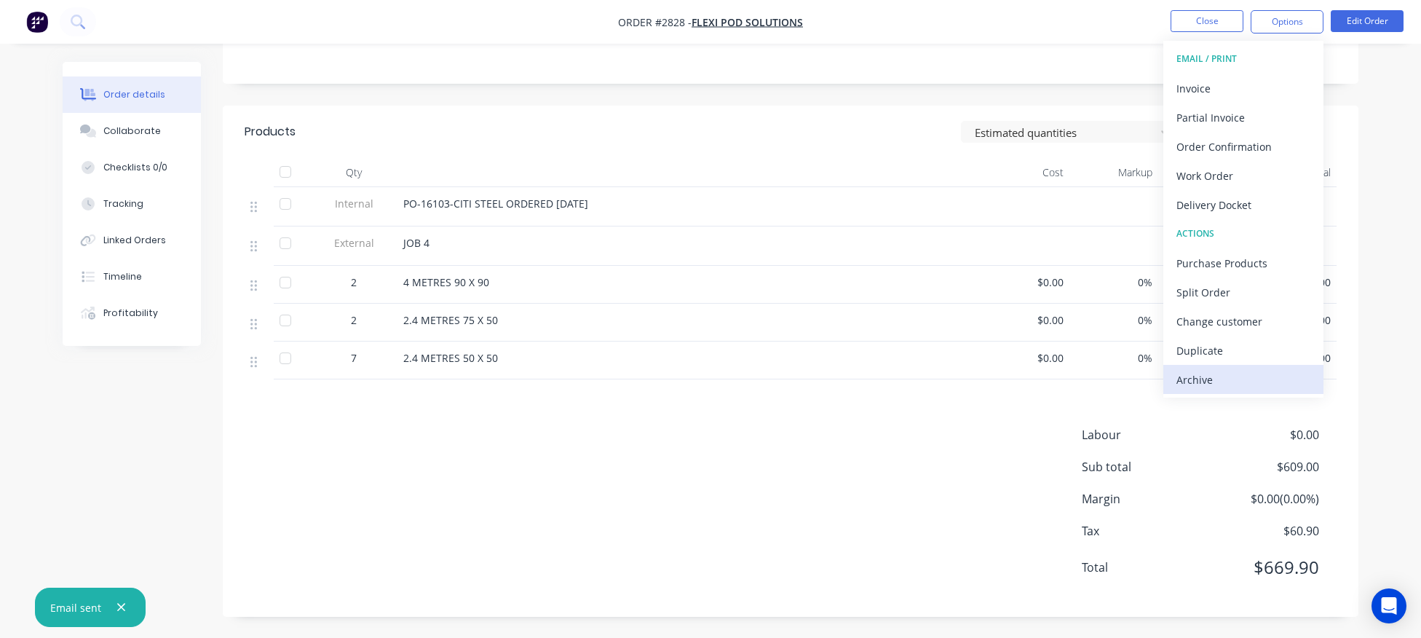
click at [1233, 373] on div "Archive" at bounding box center [1243, 379] width 134 height 21
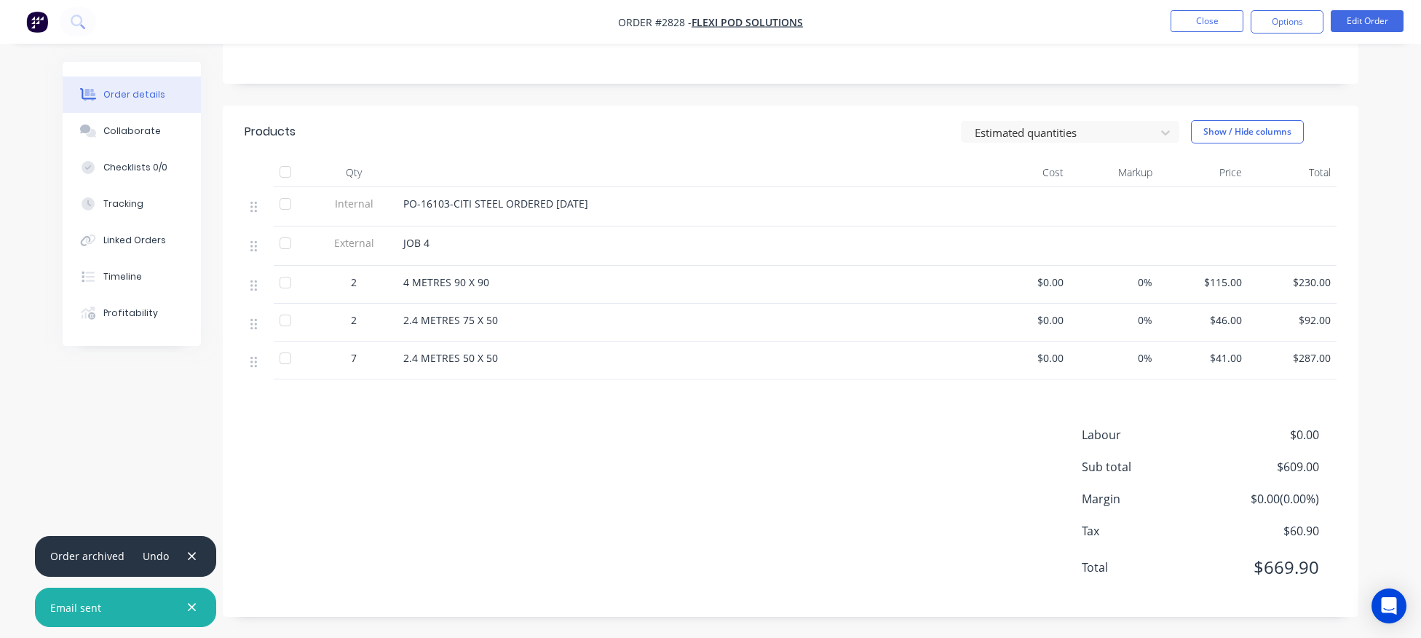
scroll to position [0, 0]
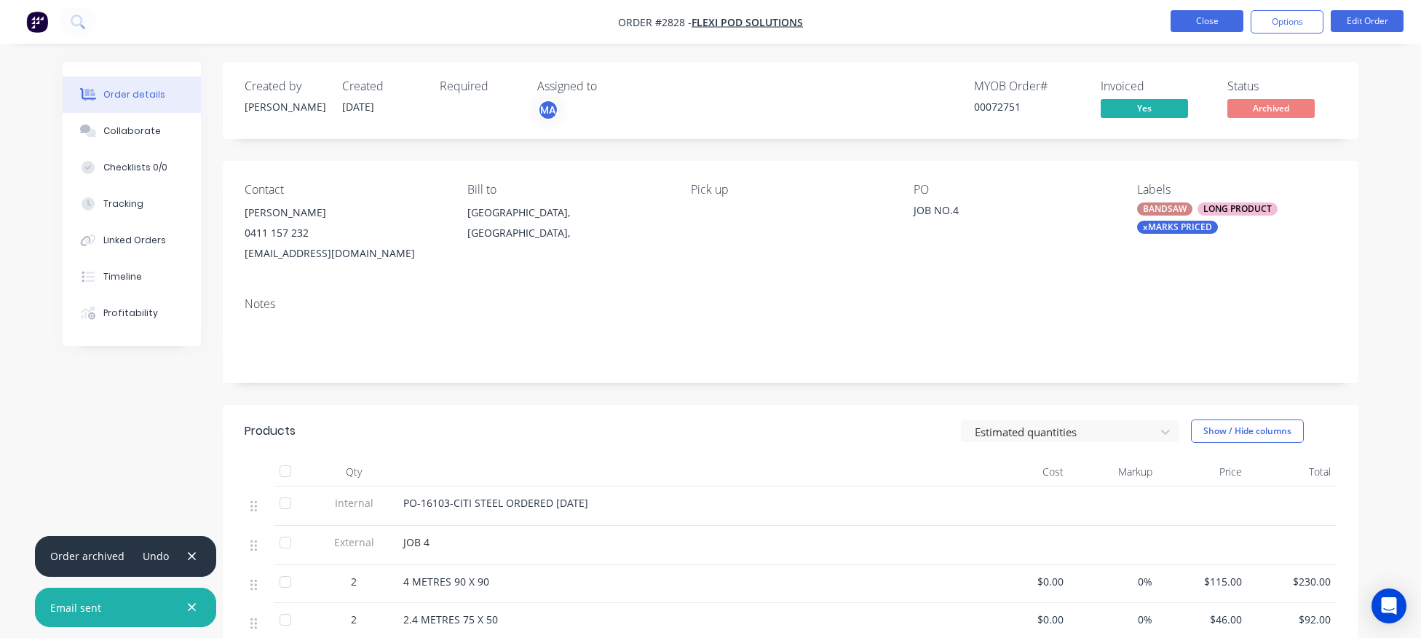
click at [1217, 25] on button "Close" at bounding box center [1207, 21] width 73 height 22
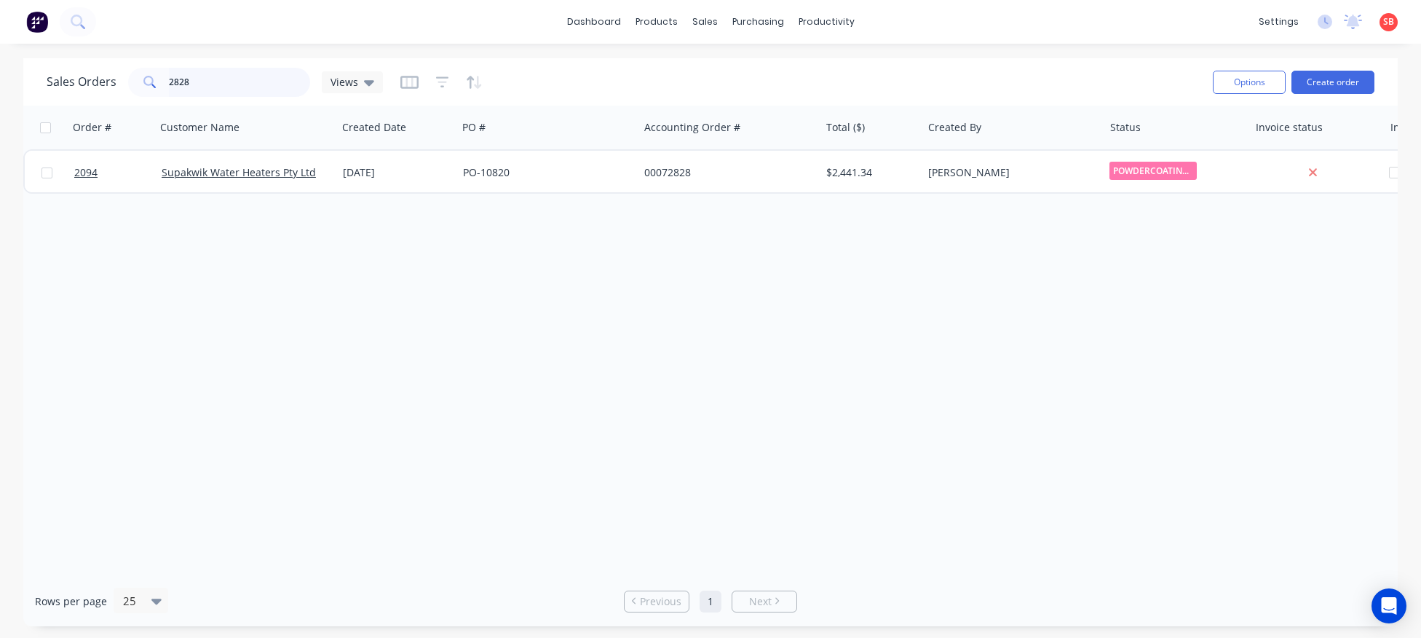
click at [193, 94] on input "2828" at bounding box center [240, 82] width 142 height 29
type input "2827"
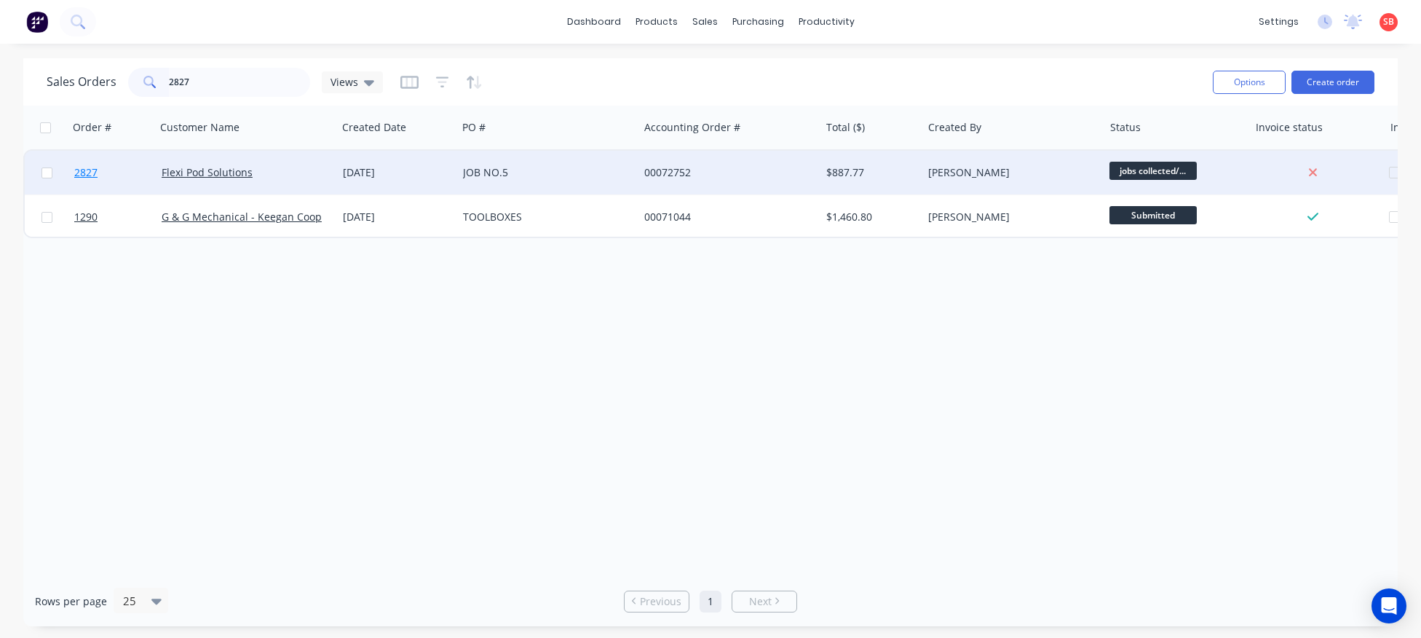
click at [83, 168] on span "2827" at bounding box center [85, 172] width 23 height 15
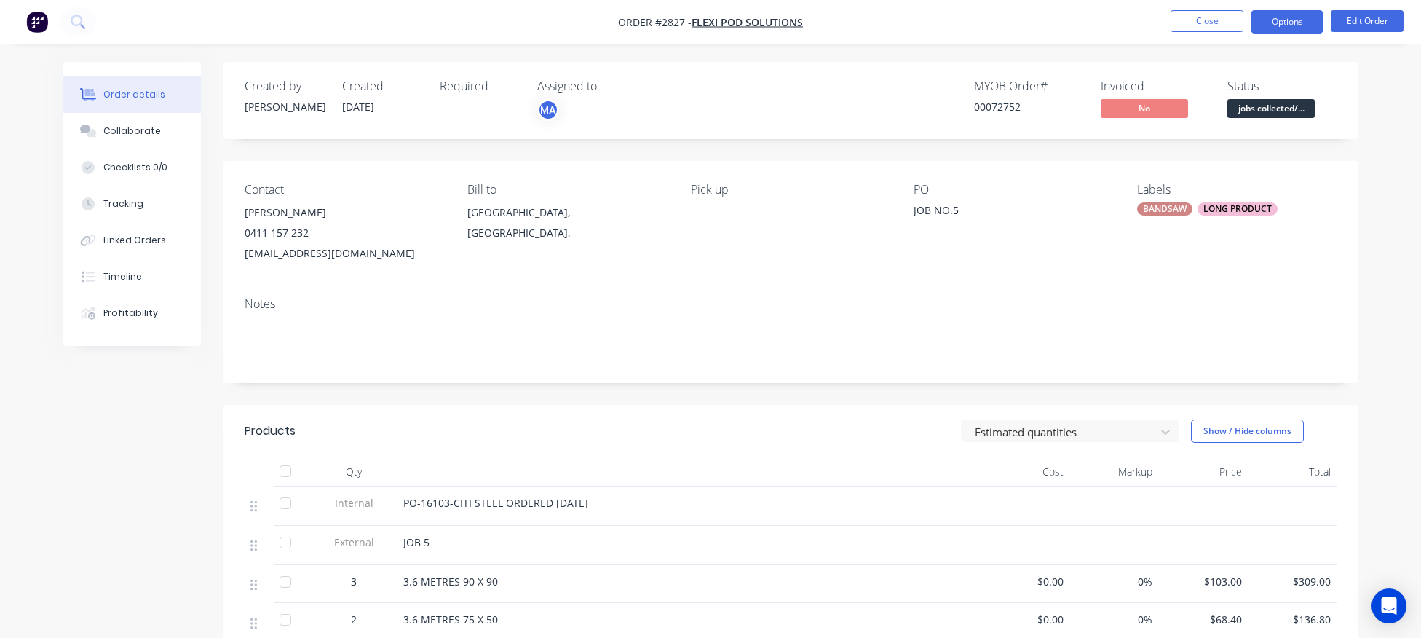
click at [1288, 26] on button "Options" at bounding box center [1287, 21] width 73 height 23
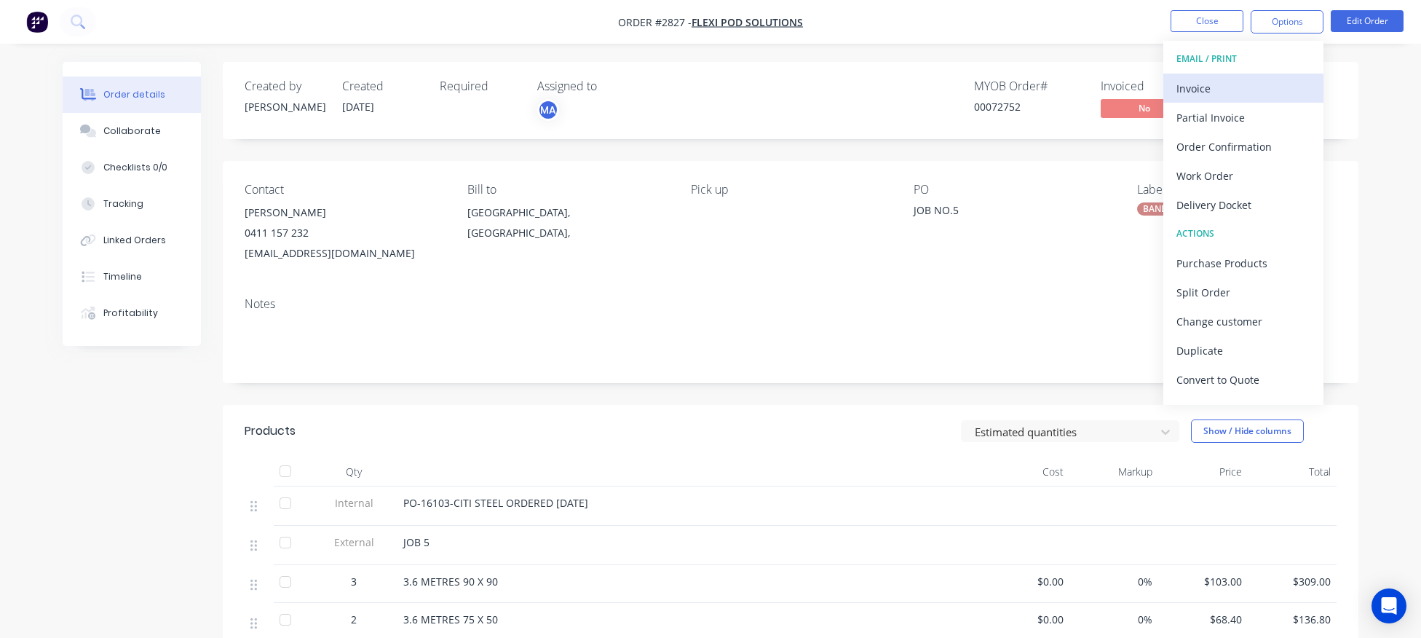
click at [1239, 84] on div "Invoice" at bounding box center [1243, 88] width 134 height 21
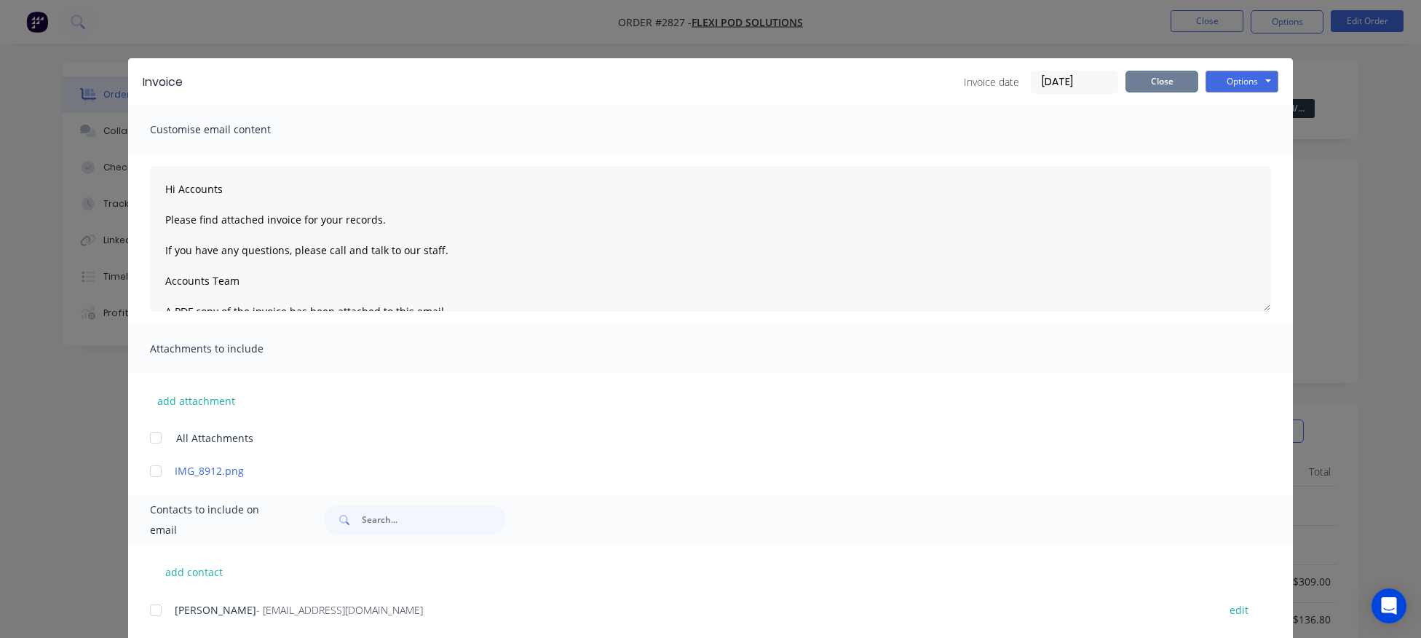
click at [1168, 79] on button "Close" at bounding box center [1161, 82] width 73 height 22
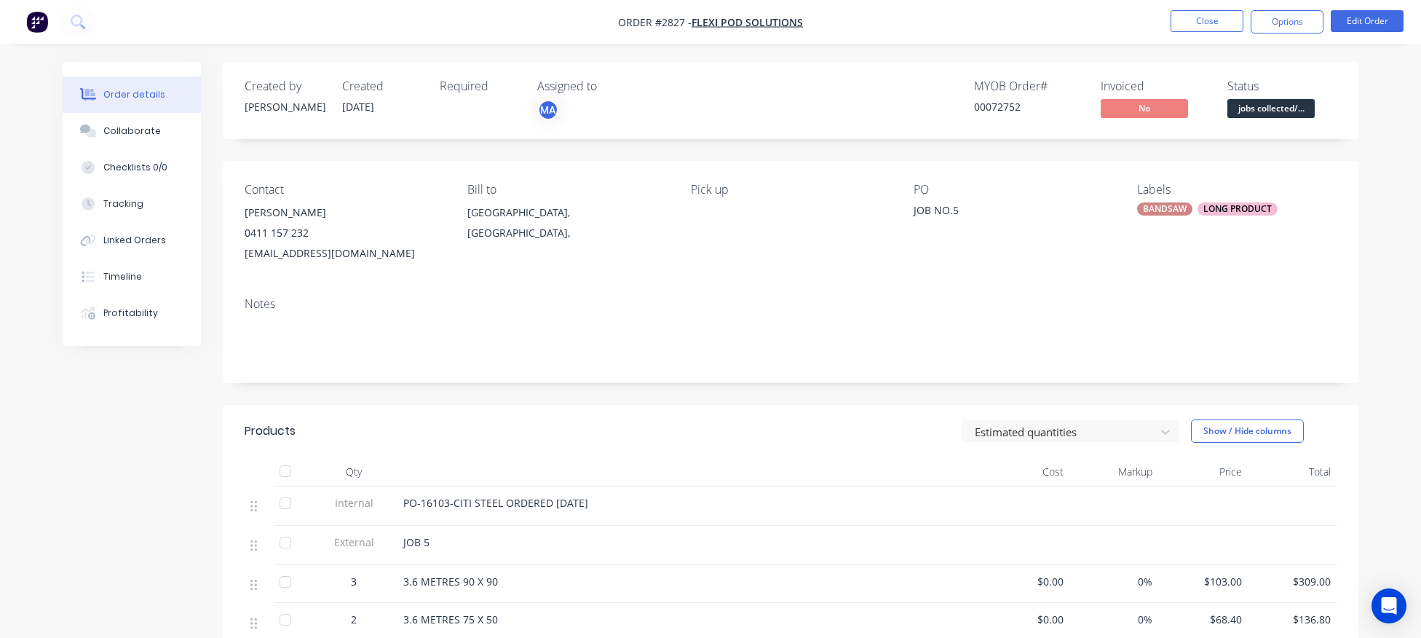
click at [1226, 211] on div "LONG PRODUCT" at bounding box center [1237, 208] width 80 height 13
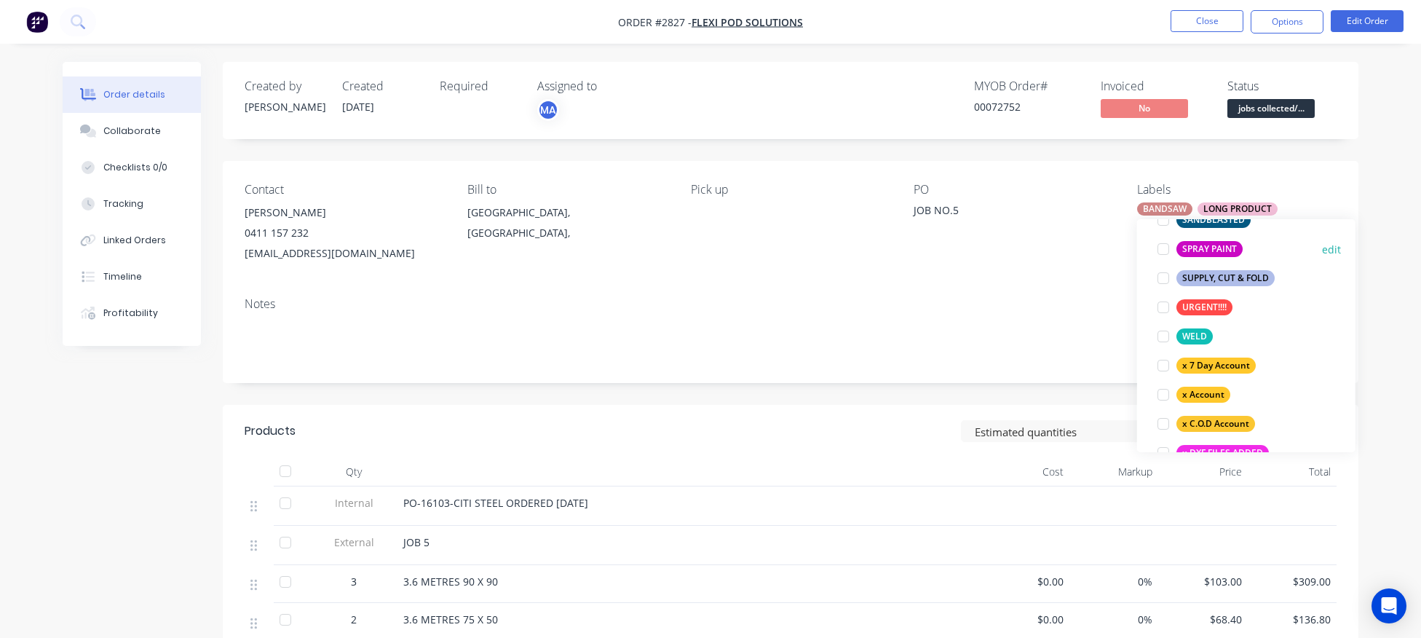
scroll to position [1252, 0]
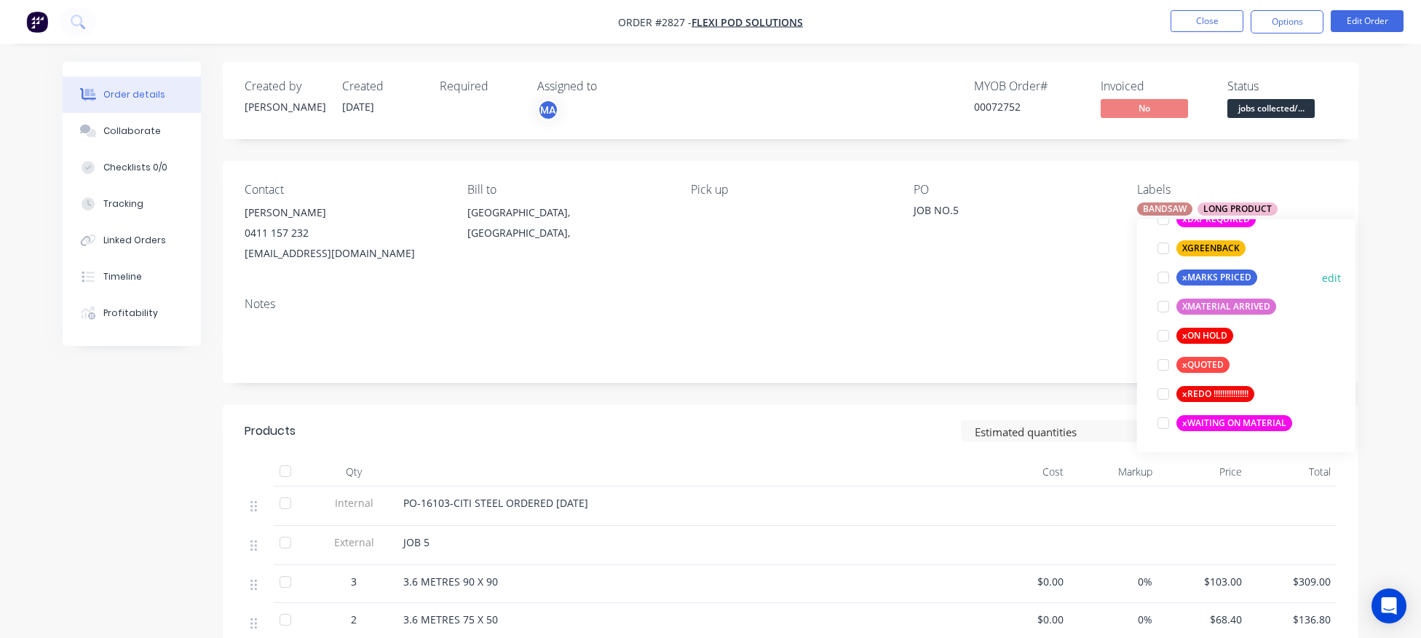
click at [1163, 278] on div at bounding box center [1163, 277] width 29 height 29
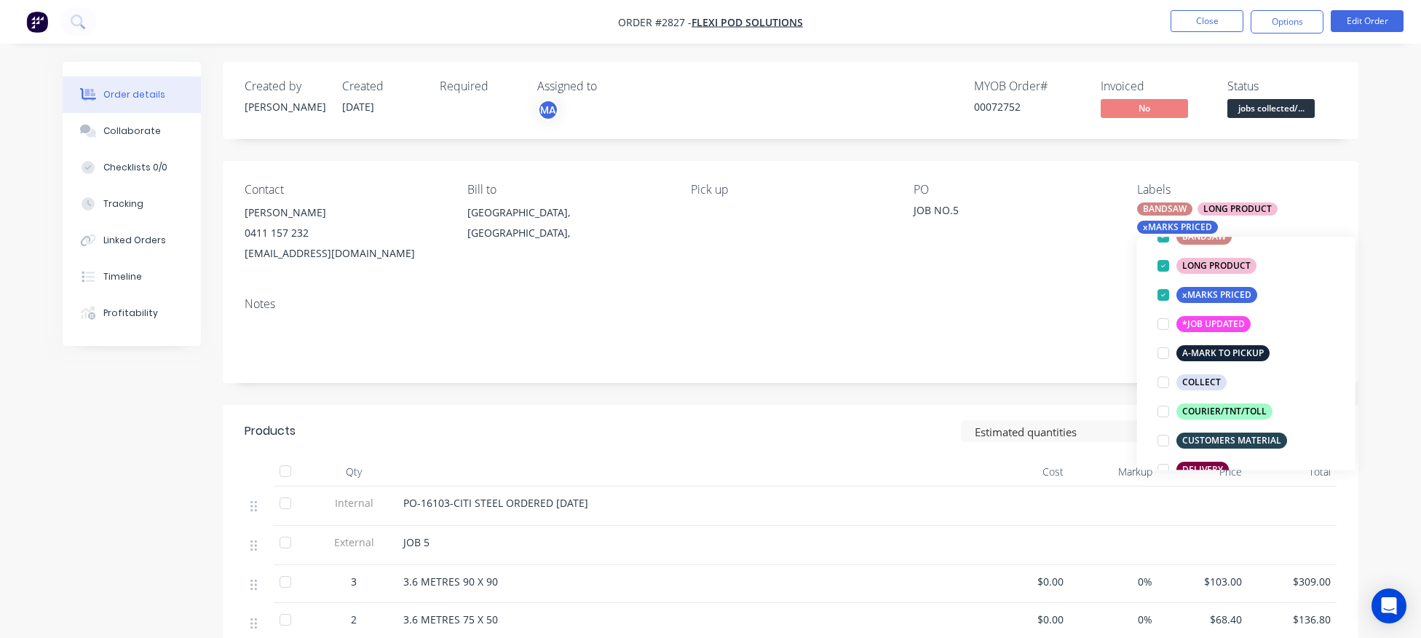
click at [956, 309] on div "Notes" at bounding box center [791, 304] width 1092 height 14
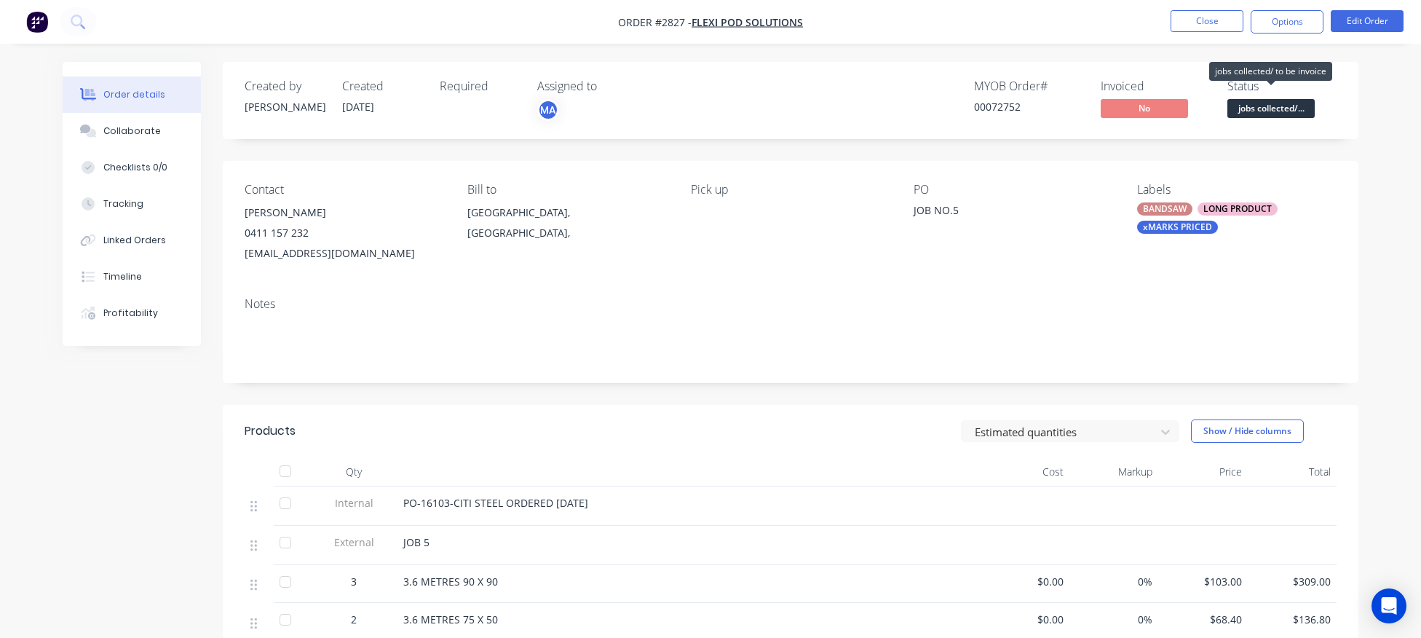
click at [1290, 111] on span "jobs collected/..." at bounding box center [1270, 108] width 87 height 18
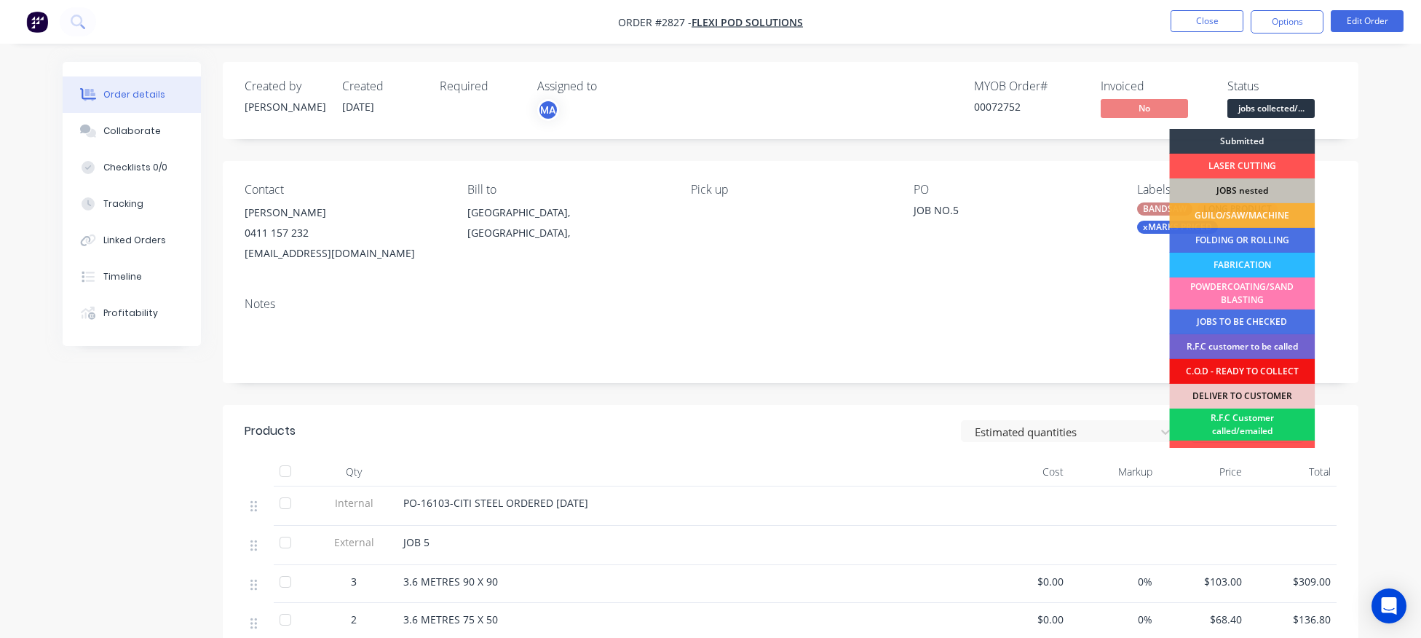
scroll to position [116, 0]
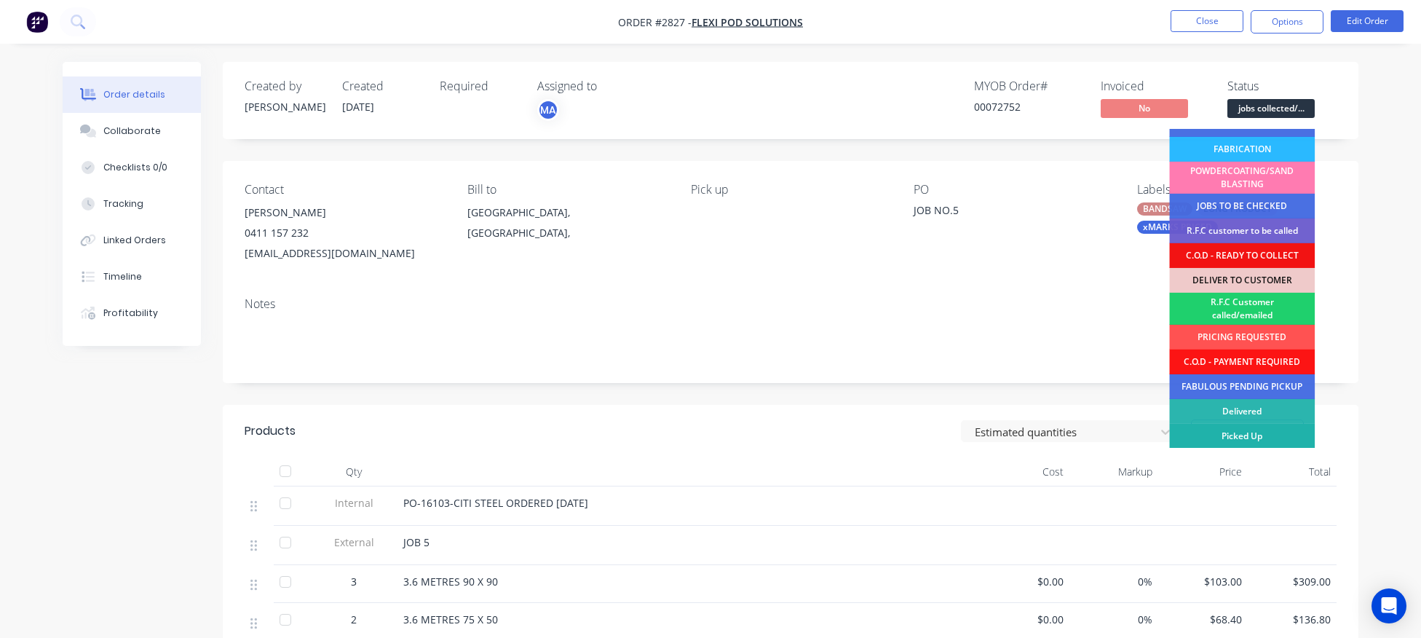
click at [1259, 433] on div "Picked Up" at bounding box center [1242, 436] width 146 height 25
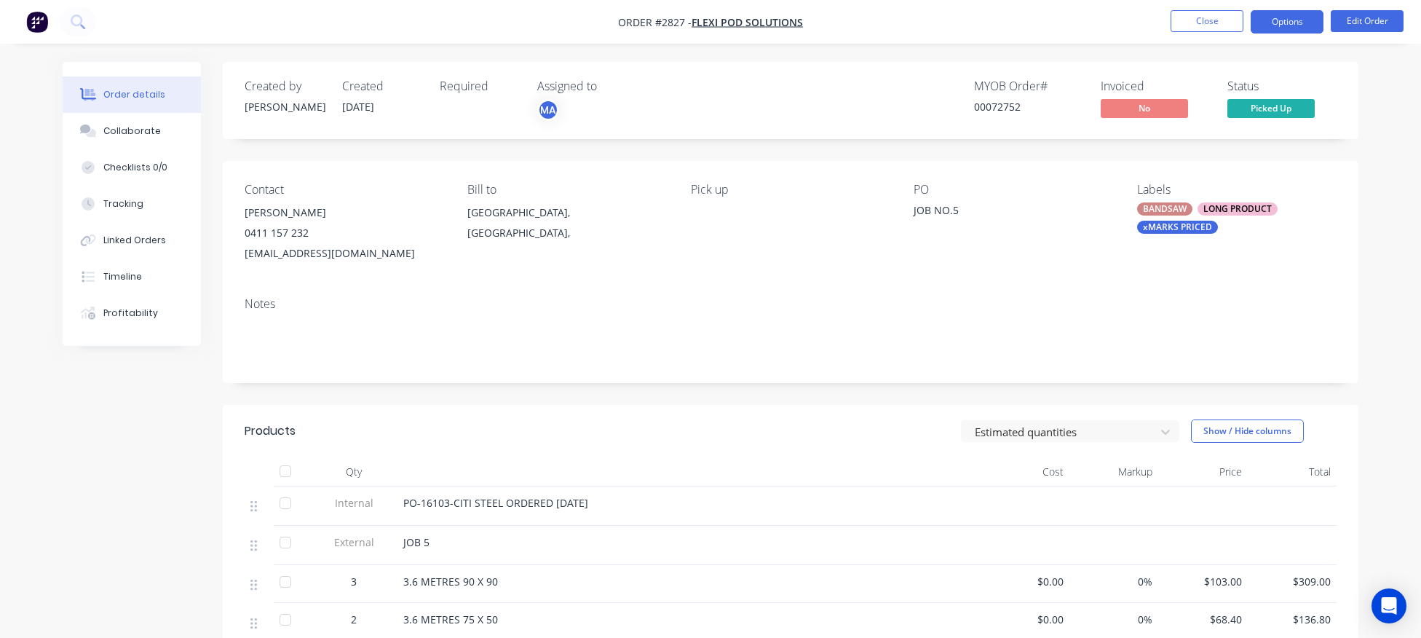
click at [1288, 25] on button "Options" at bounding box center [1287, 21] width 73 height 23
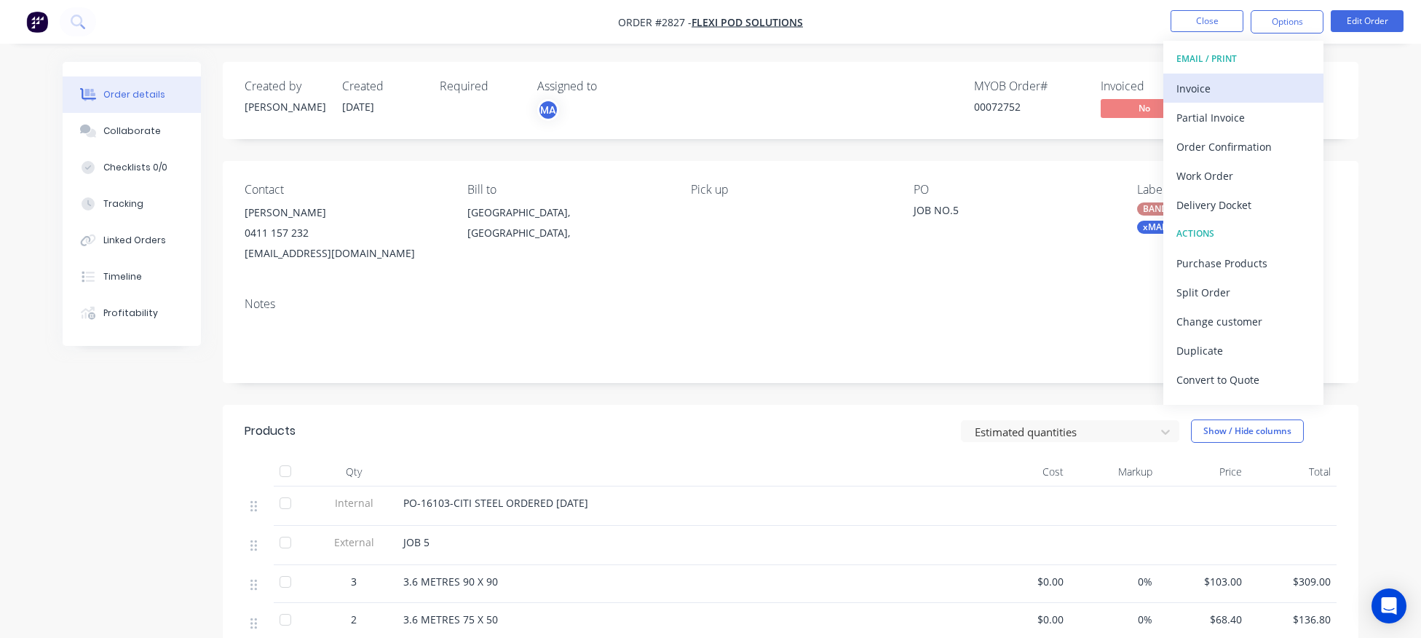
click at [1192, 89] on div "Invoice" at bounding box center [1243, 88] width 134 height 21
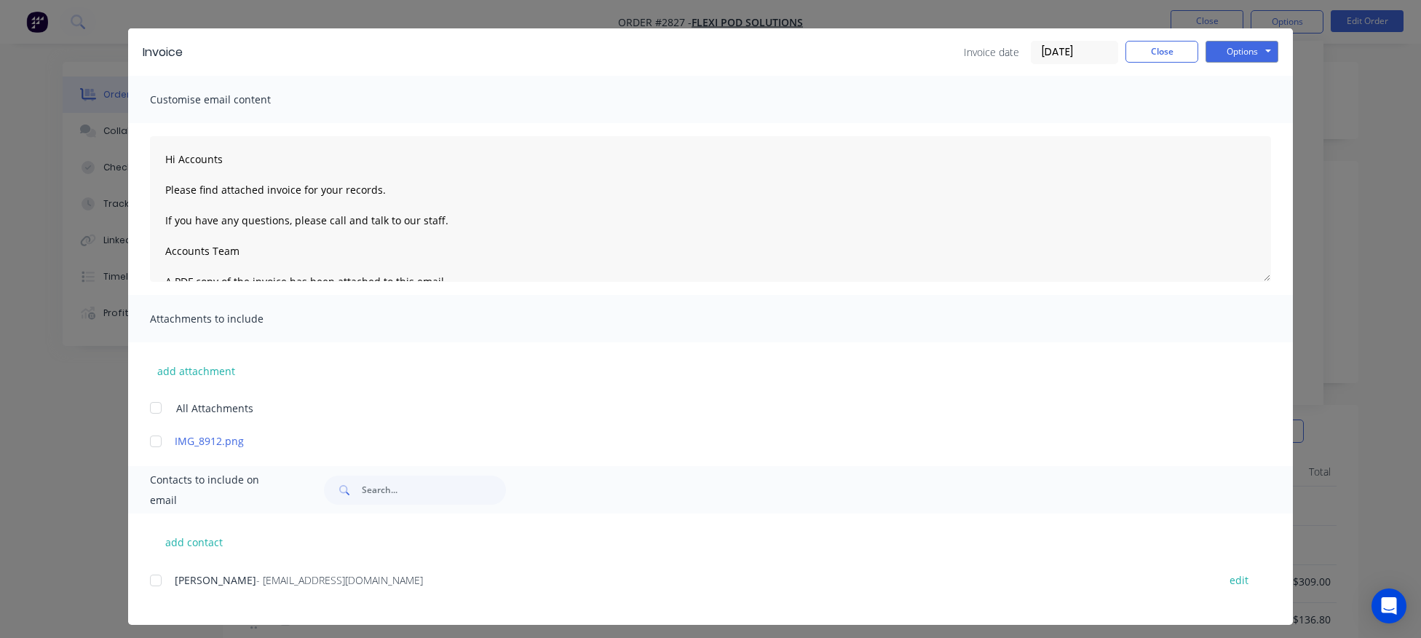
scroll to position [36, 0]
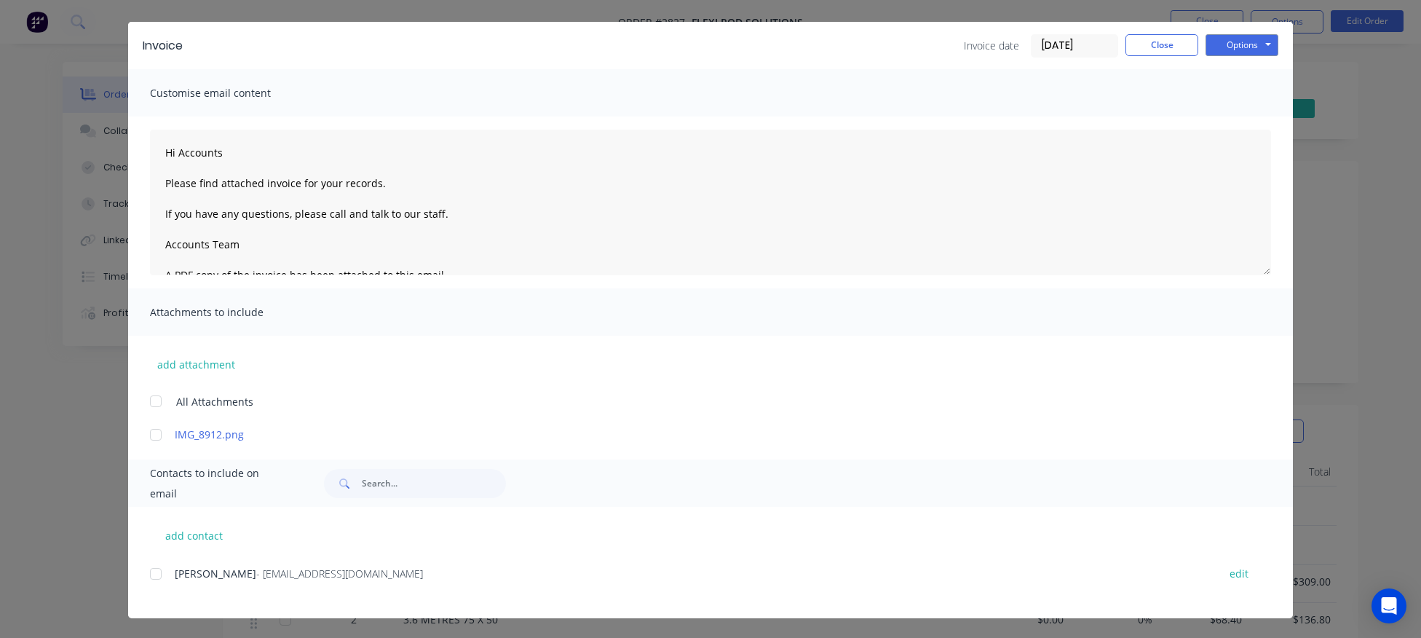
click at [157, 574] on div at bounding box center [155, 573] width 29 height 29
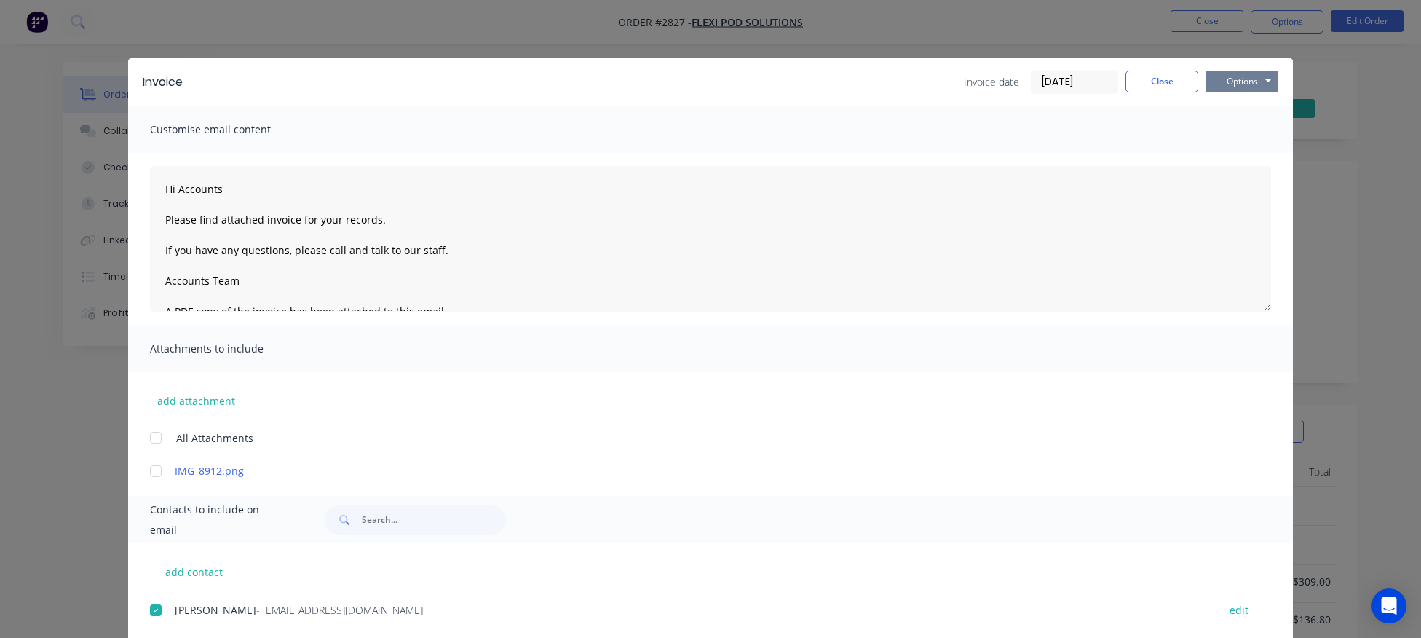
click at [1240, 85] on button "Options" at bounding box center [1241, 82] width 73 height 22
click at [1249, 159] on button "Email" at bounding box center [1251, 155] width 93 height 24
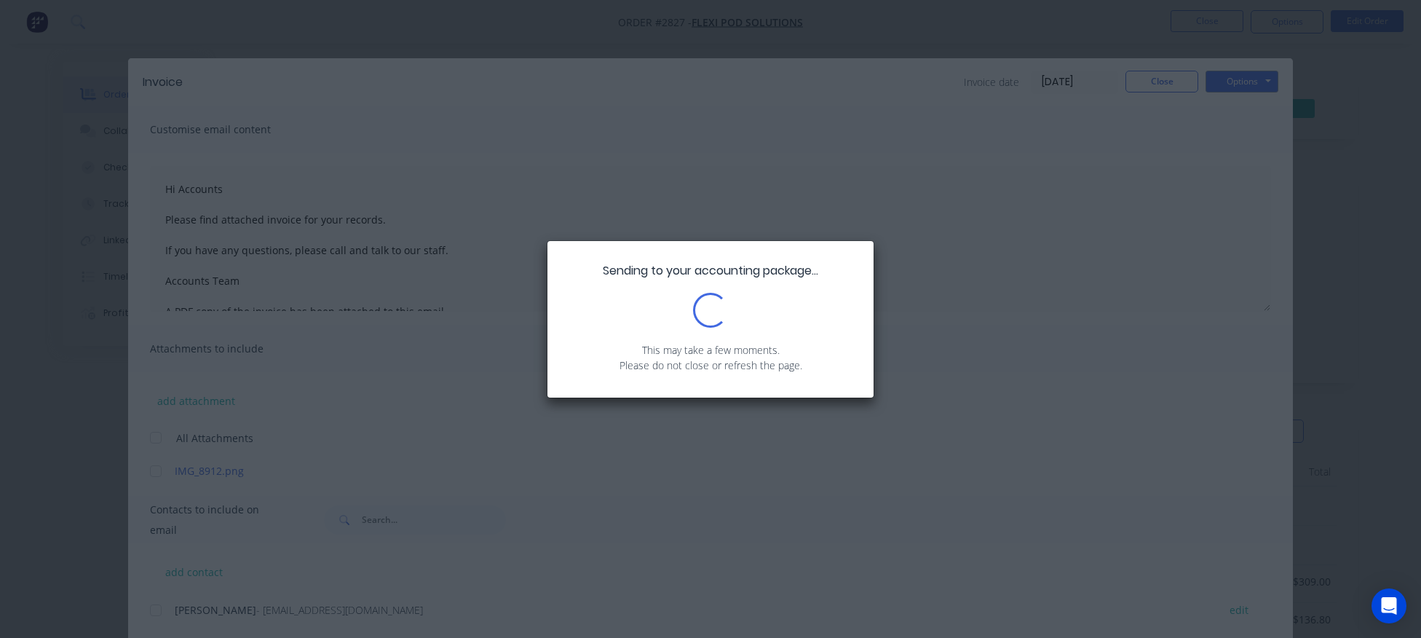
click at [1164, 197] on div "Sending to your accounting package... Loading... This may take a few moments. P…" at bounding box center [710, 319] width 1421 height 638
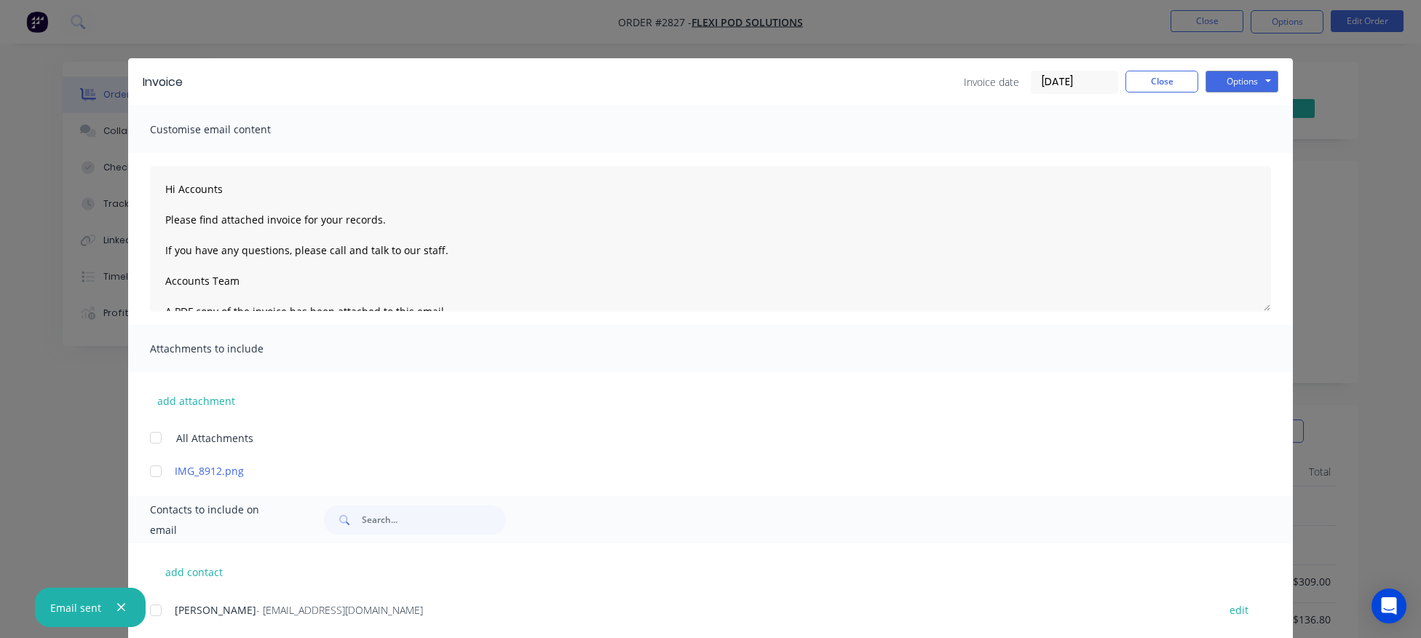
type textarea "Hi Accounts Please find attached invoice for your records. If you have any ques…"
click at [1157, 81] on button "Close" at bounding box center [1161, 82] width 73 height 22
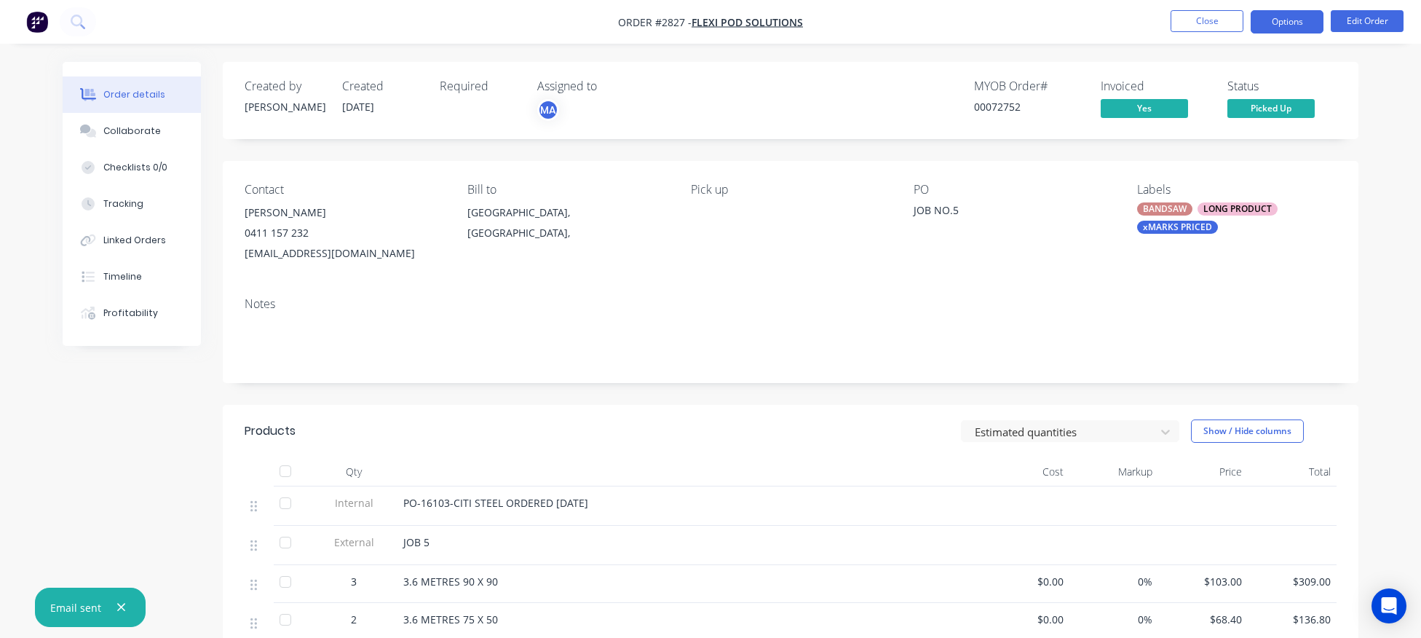
click at [1315, 15] on button "Options" at bounding box center [1287, 21] width 73 height 23
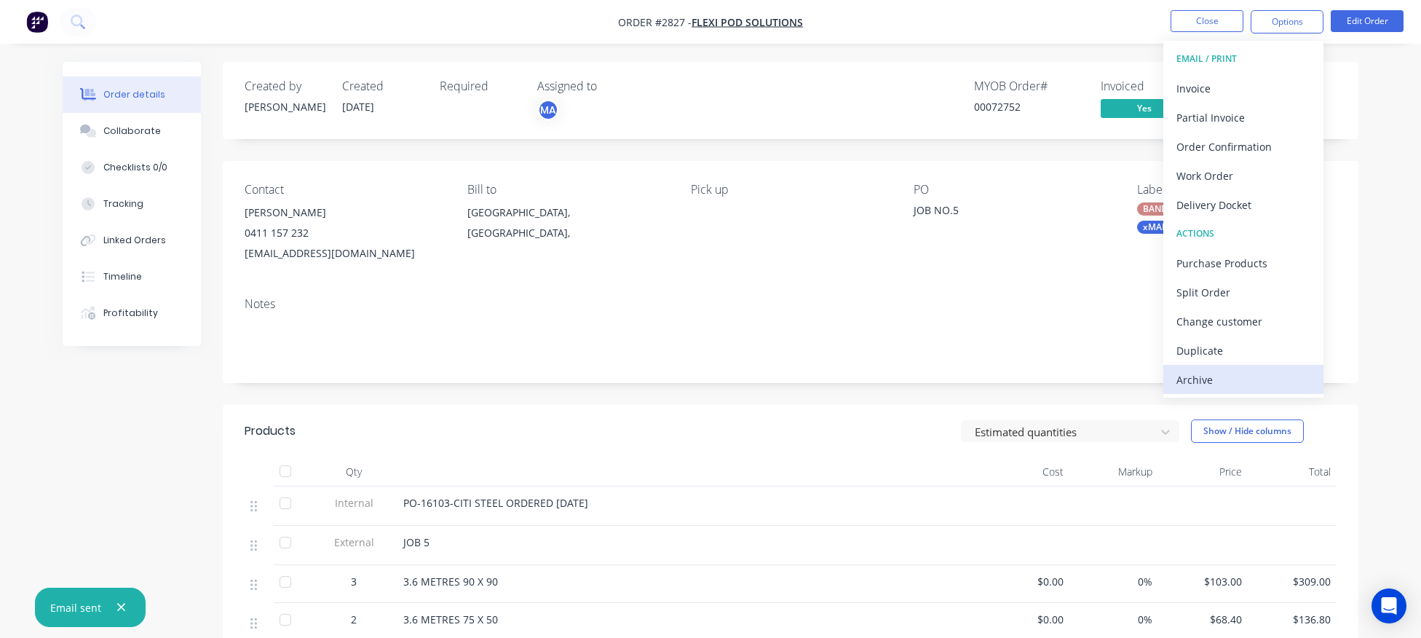
click at [1219, 387] on div "Archive" at bounding box center [1243, 379] width 134 height 21
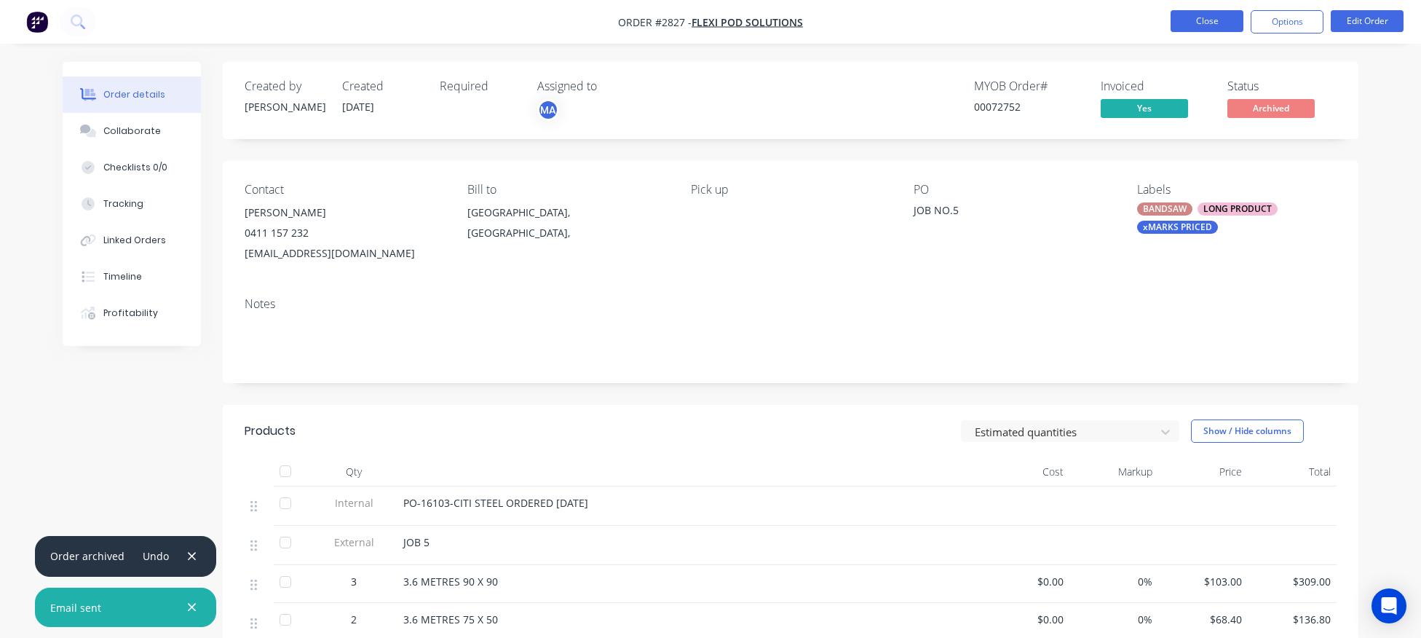
click at [1211, 19] on button "Close" at bounding box center [1207, 21] width 73 height 22
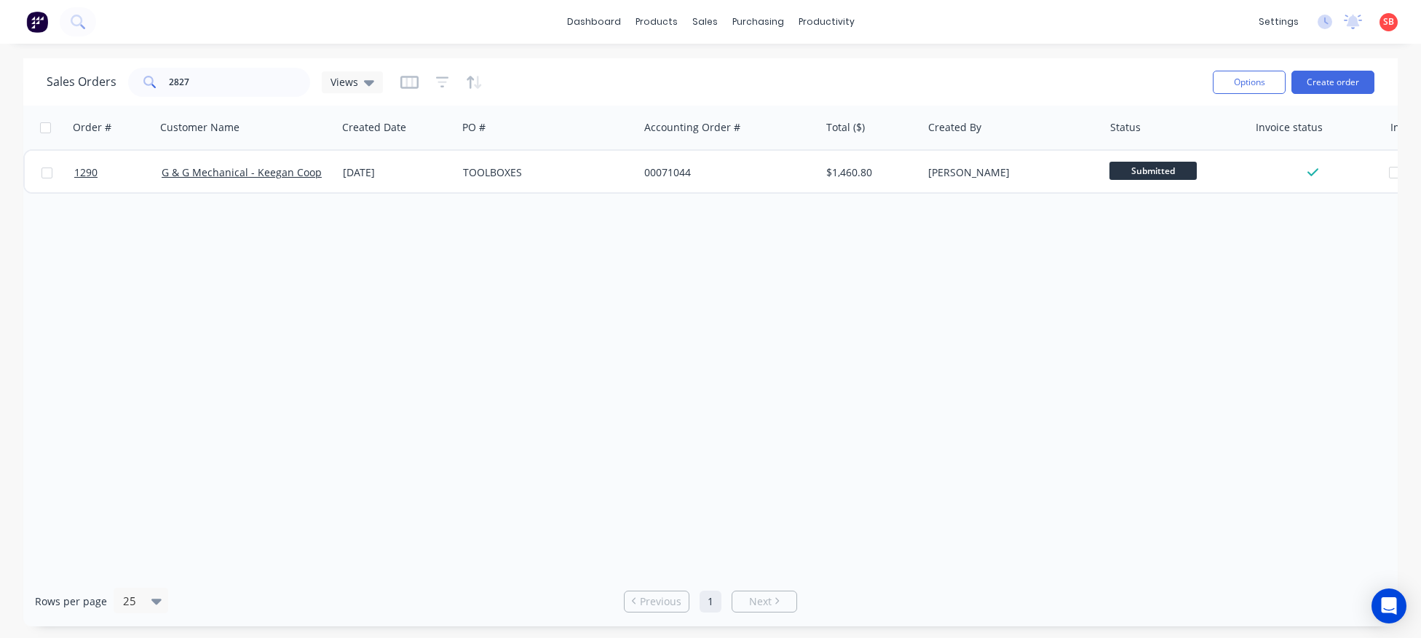
click at [189, 98] on div "Sales Orders 2827 Views Options Create order" at bounding box center [710, 81] width 1374 height 47
click at [193, 82] on input "2827" at bounding box center [240, 82] width 142 height 29
click at [242, 84] on input "2827" at bounding box center [240, 82] width 142 height 29
type input "2826"
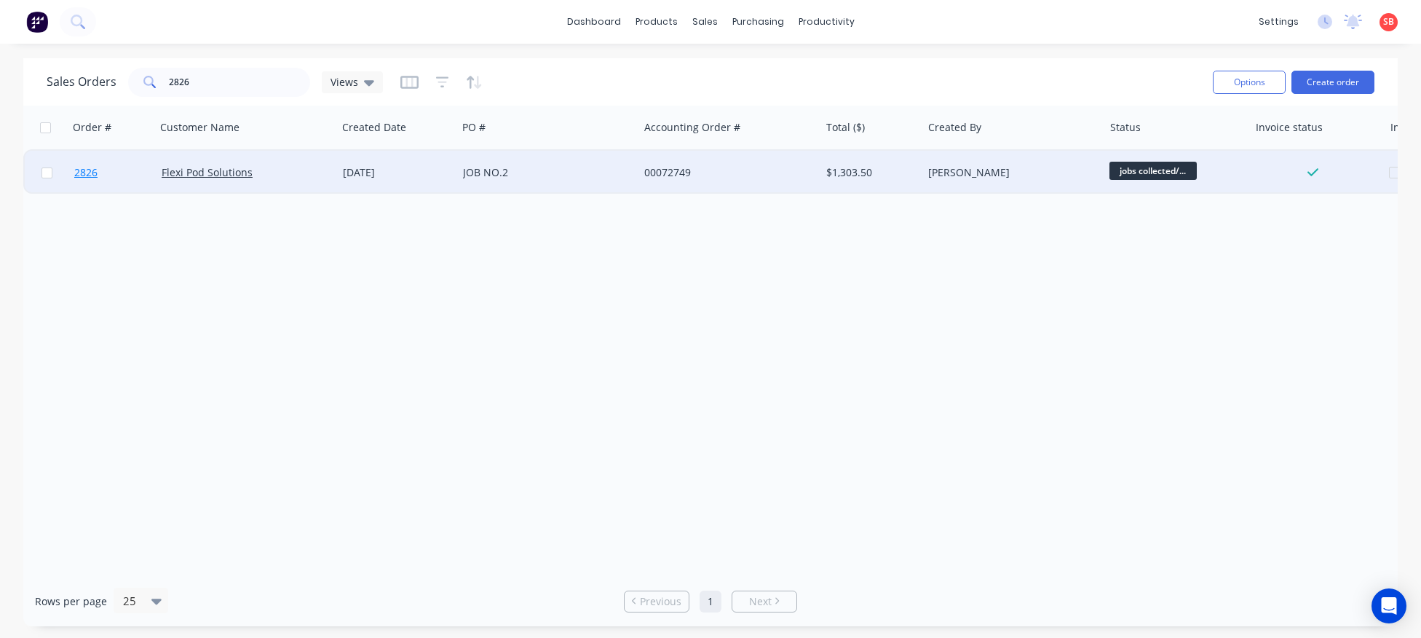
click at [87, 177] on span "2826" at bounding box center [85, 172] width 23 height 15
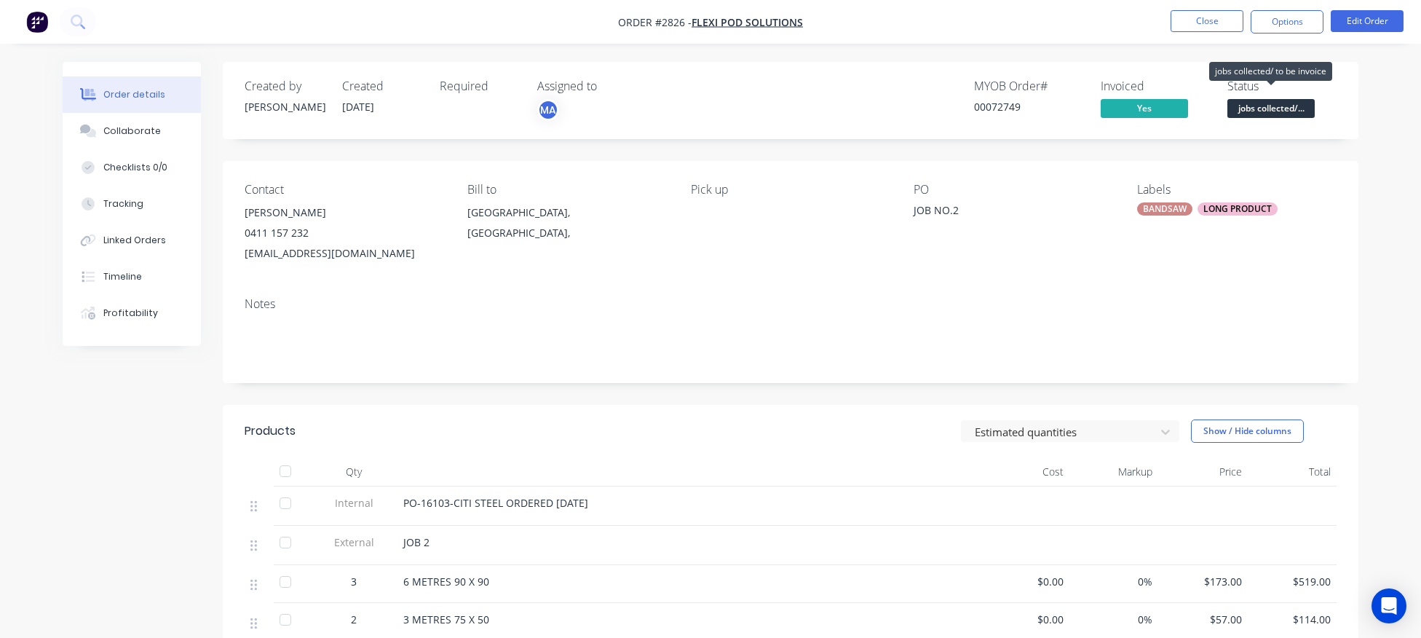
click at [1278, 108] on span "jobs collected/..." at bounding box center [1270, 108] width 87 height 18
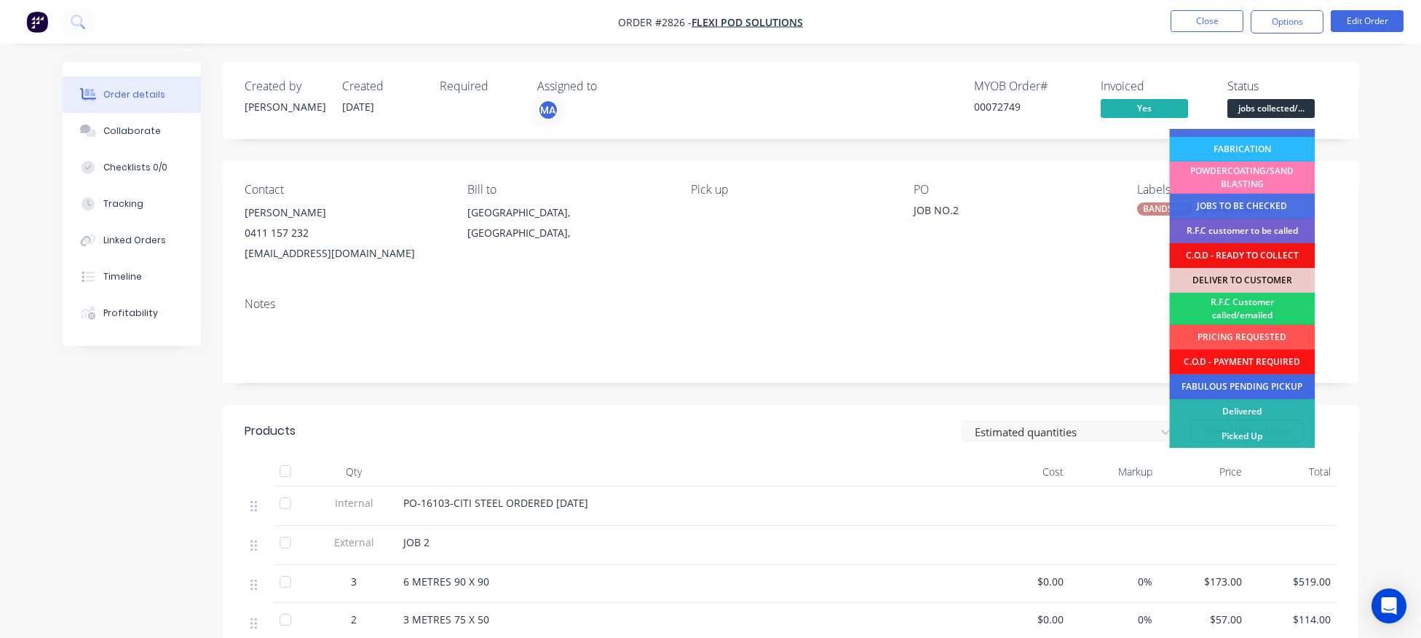
scroll to position [299, 0]
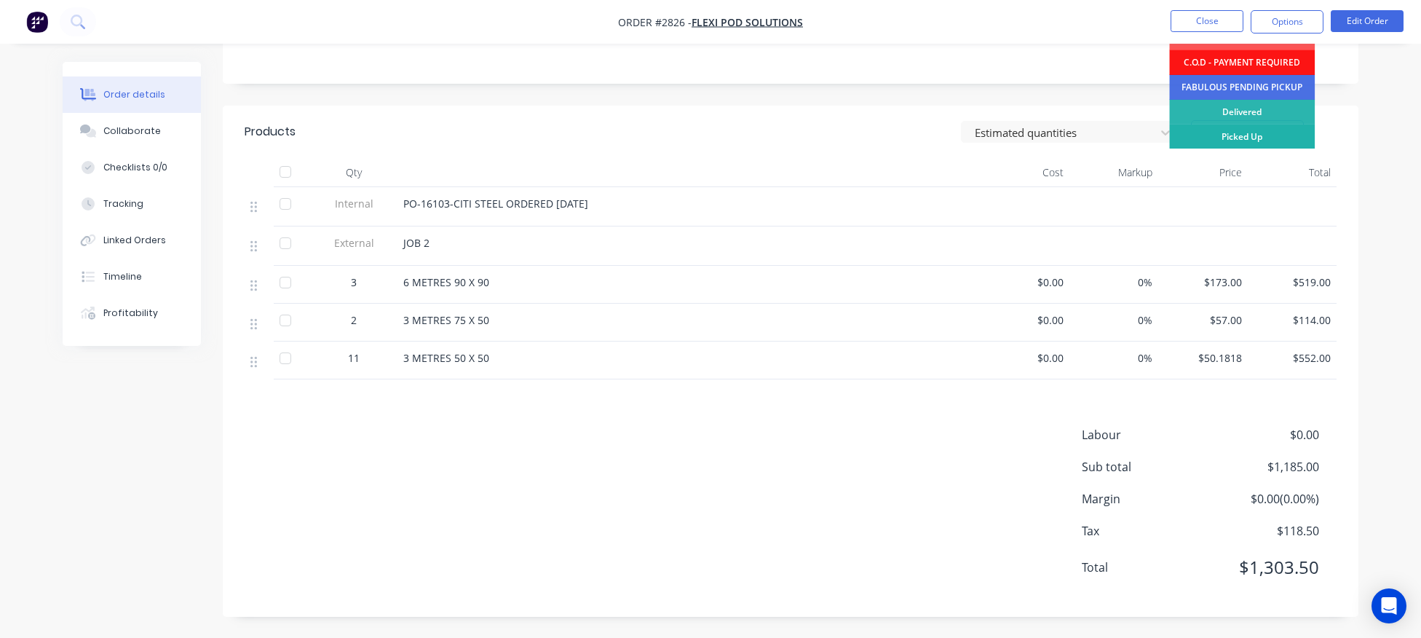
click at [1257, 139] on div "Picked Up" at bounding box center [1242, 136] width 146 height 25
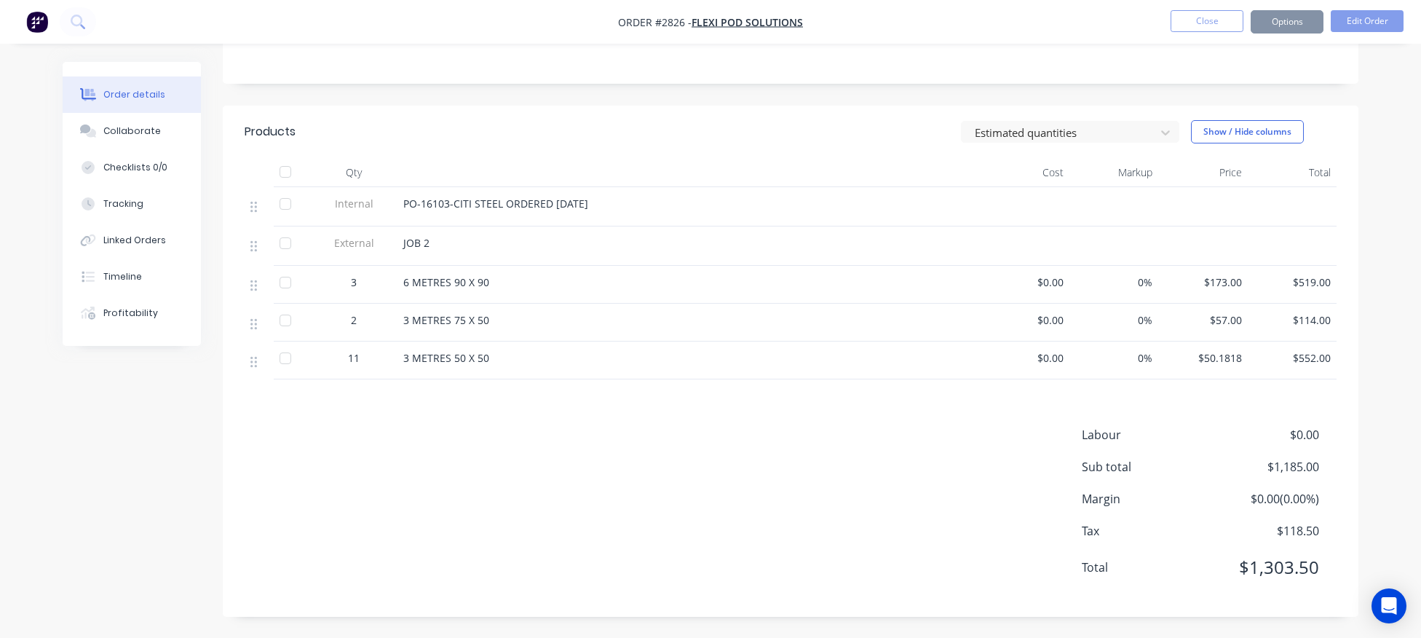
scroll to position [0, 0]
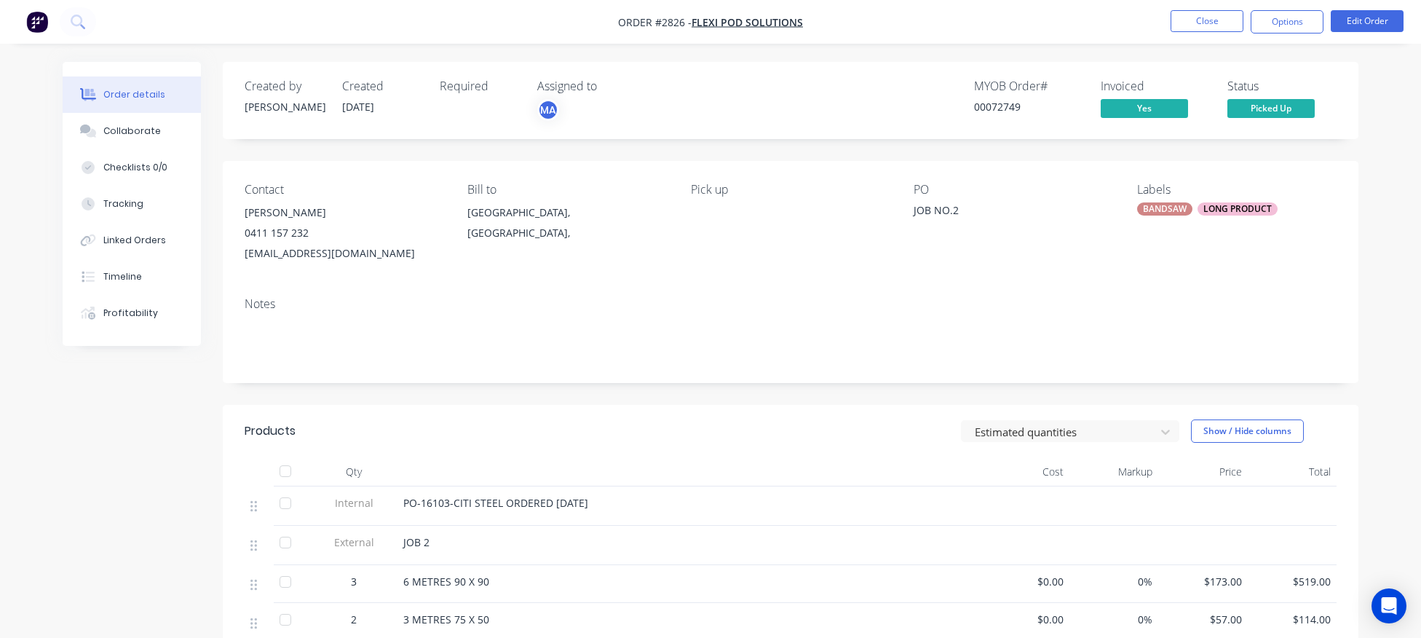
click at [1217, 214] on div "LONG PRODUCT" at bounding box center [1237, 208] width 80 height 13
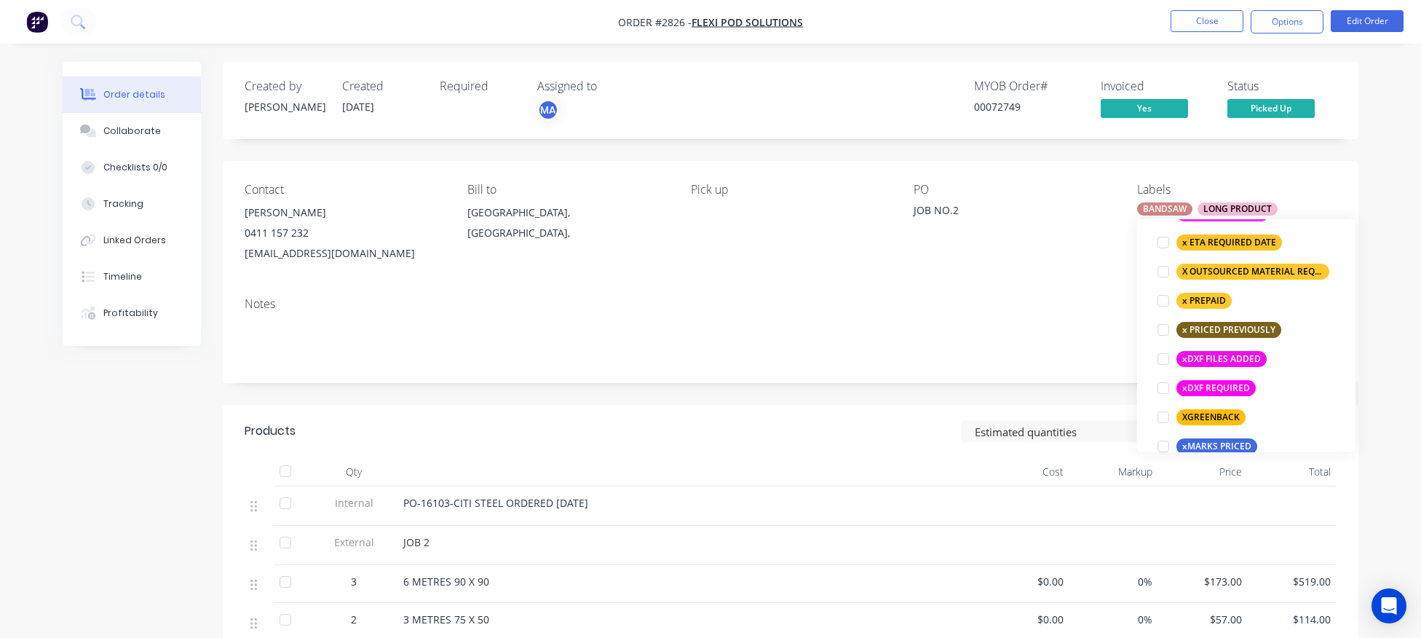
scroll to position [1252, 0]
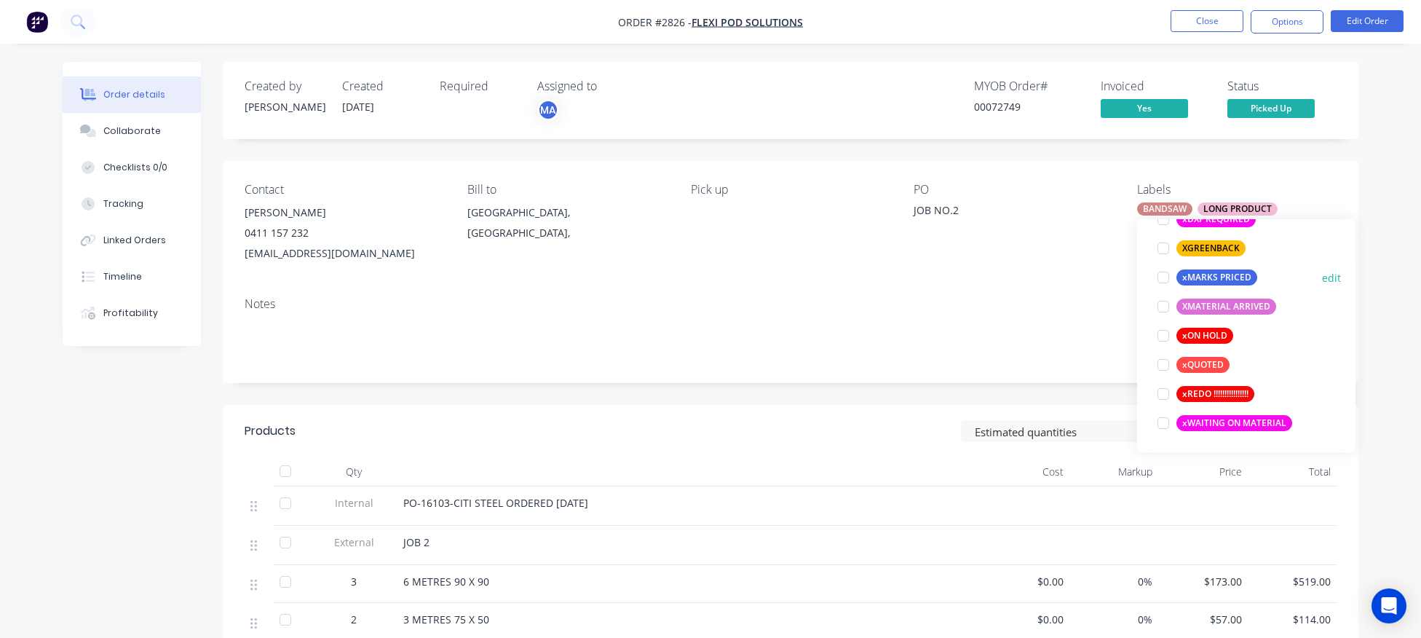
click at [1162, 278] on div at bounding box center [1163, 277] width 29 height 29
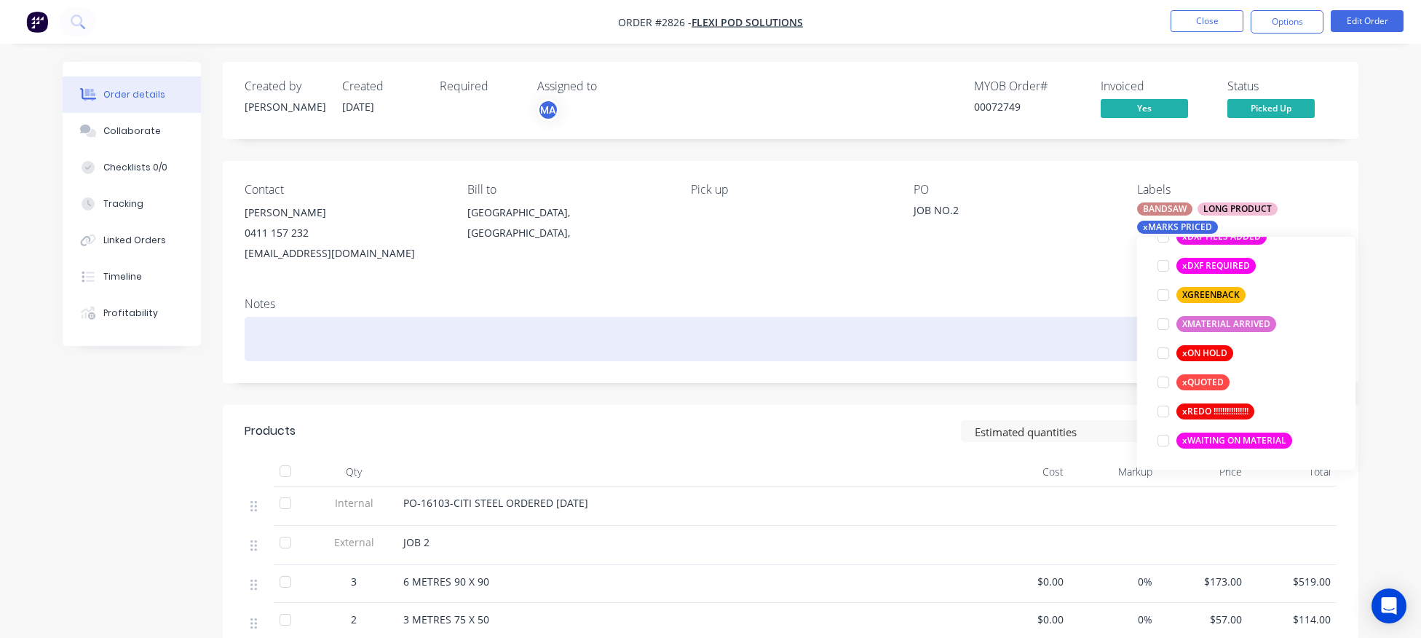
scroll to position [116, 0]
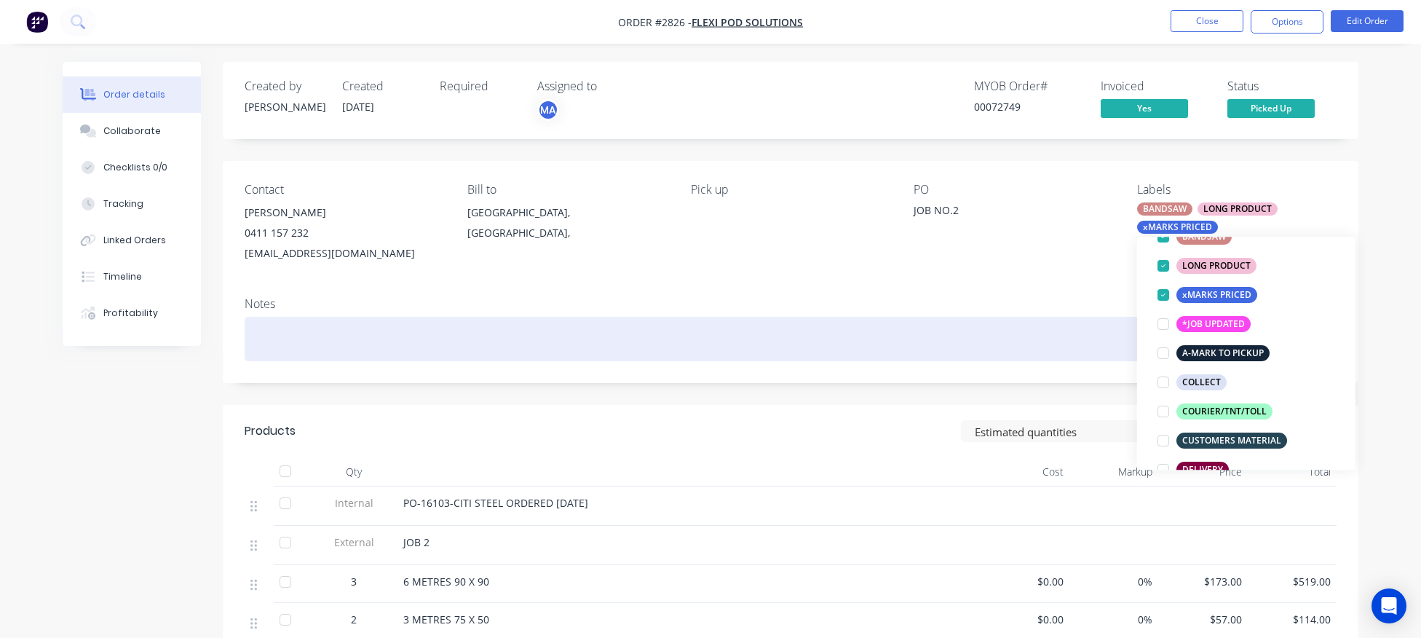
click at [851, 335] on div at bounding box center [791, 339] width 1092 height 44
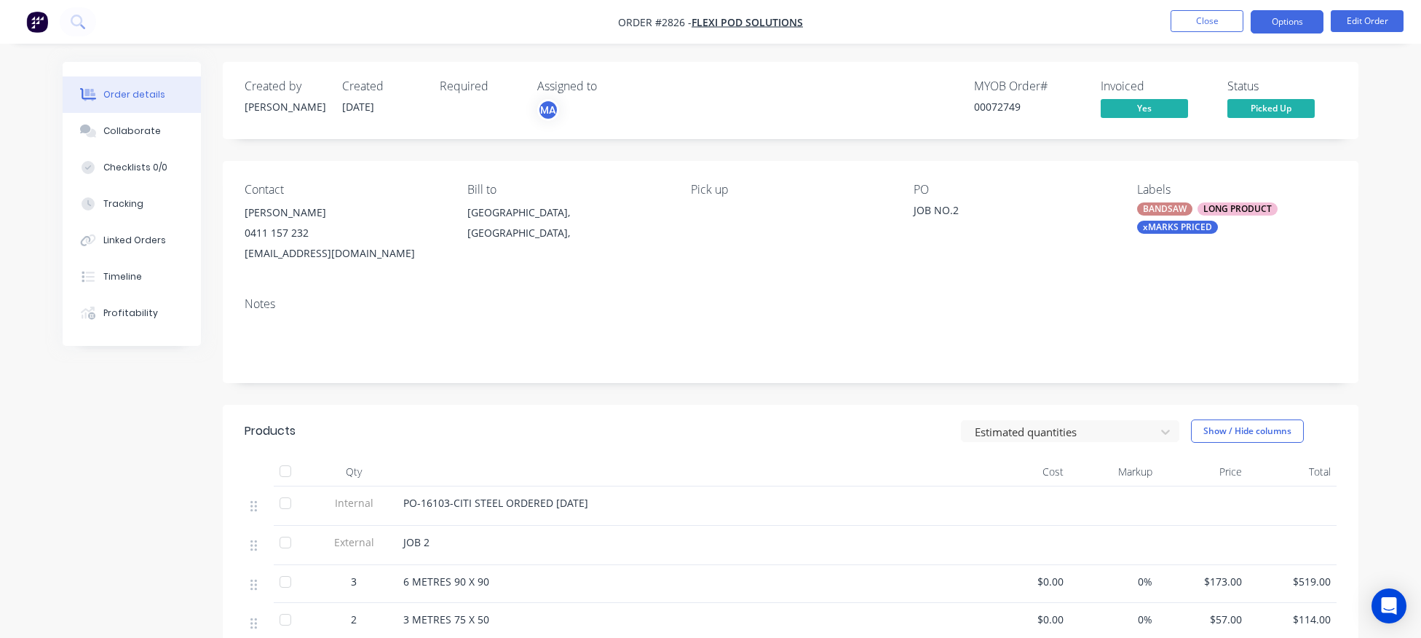
click at [1286, 28] on button "Options" at bounding box center [1287, 21] width 73 height 23
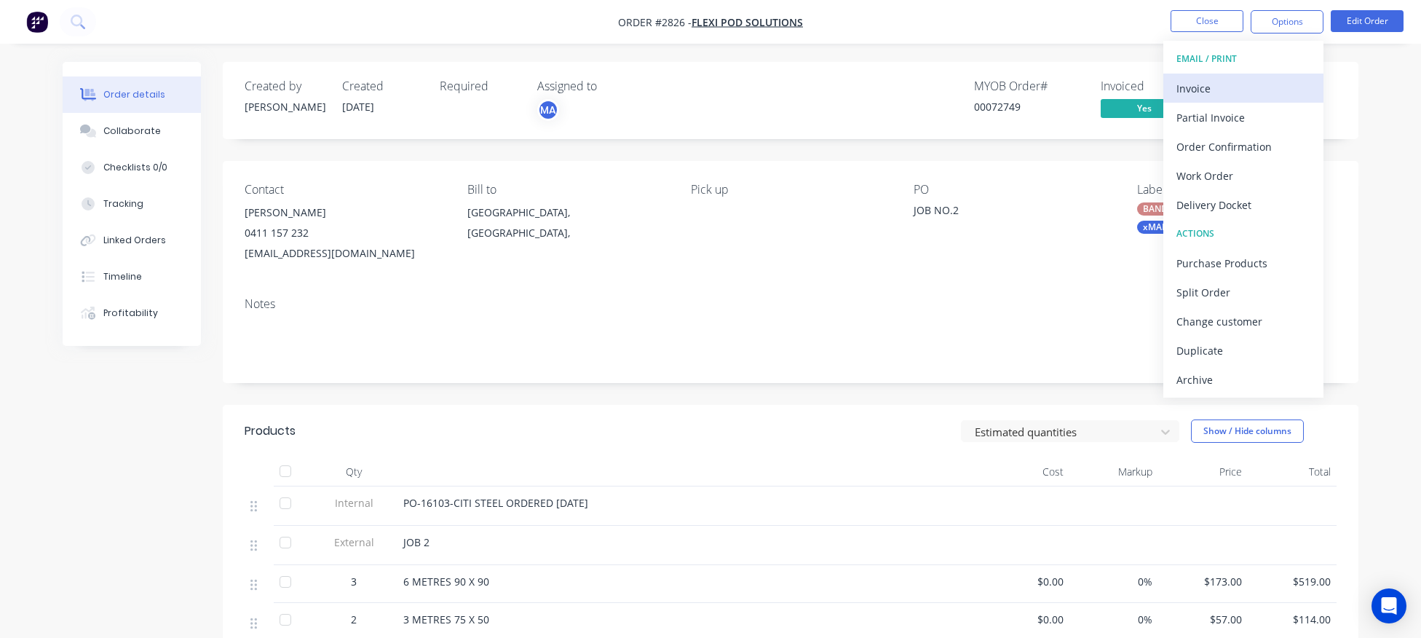
click at [1223, 89] on div "Invoice" at bounding box center [1243, 88] width 134 height 21
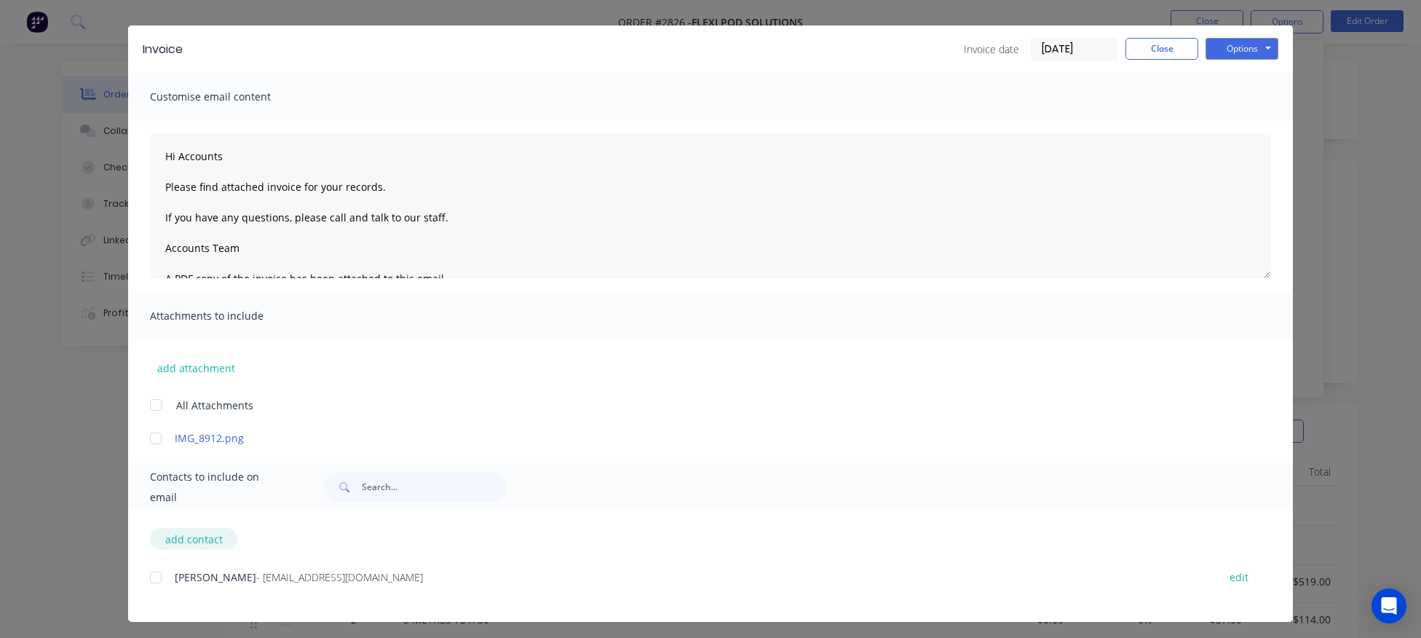
scroll to position [36, 0]
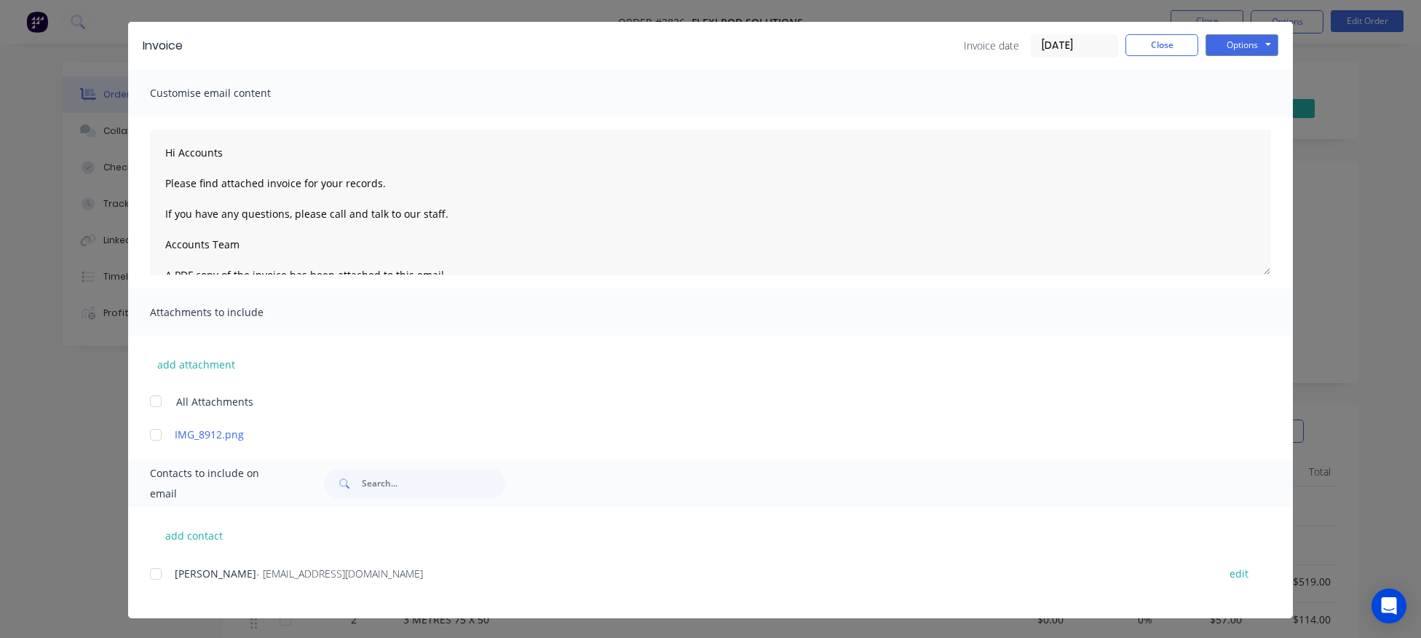
click at [154, 575] on div at bounding box center [155, 573] width 29 height 29
click at [1245, 45] on button "Options" at bounding box center [1241, 45] width 73 height 22
click at [1250, 116] on button "Email" at bounding box center [1251, 119] width 93 height 24
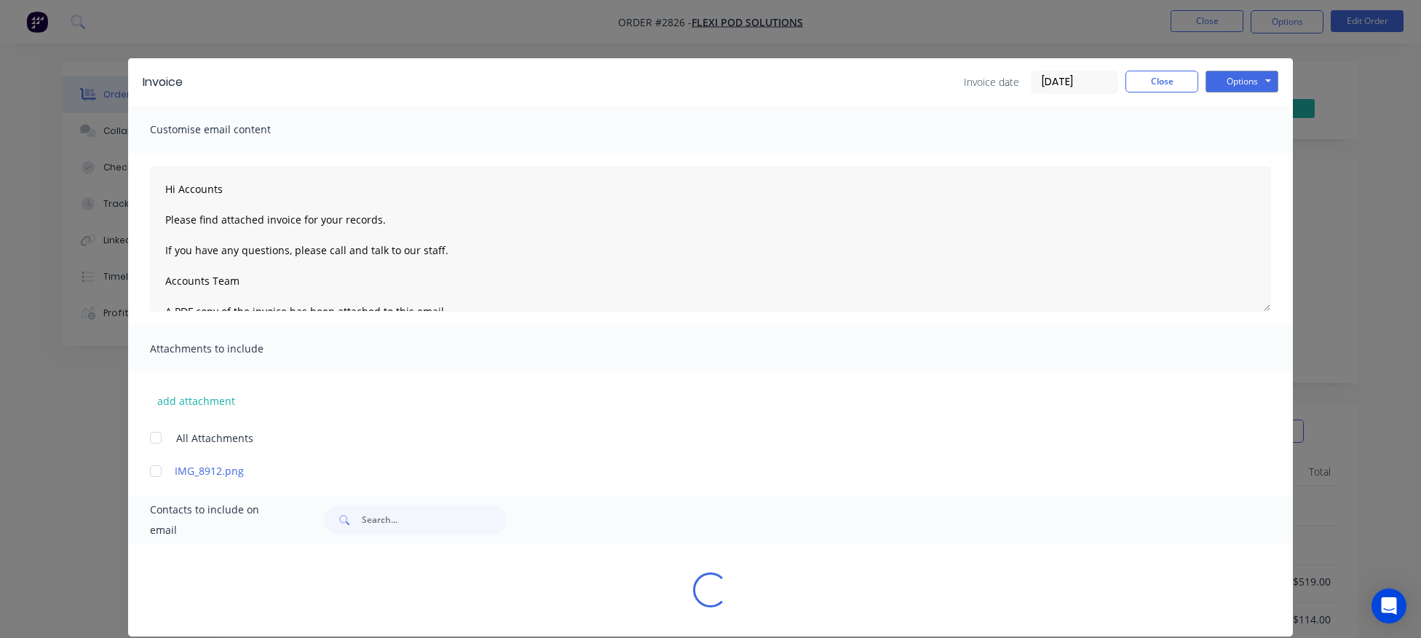
type textarea "Hi Accounts Please find attached invoice for your records. If you have any ques…"
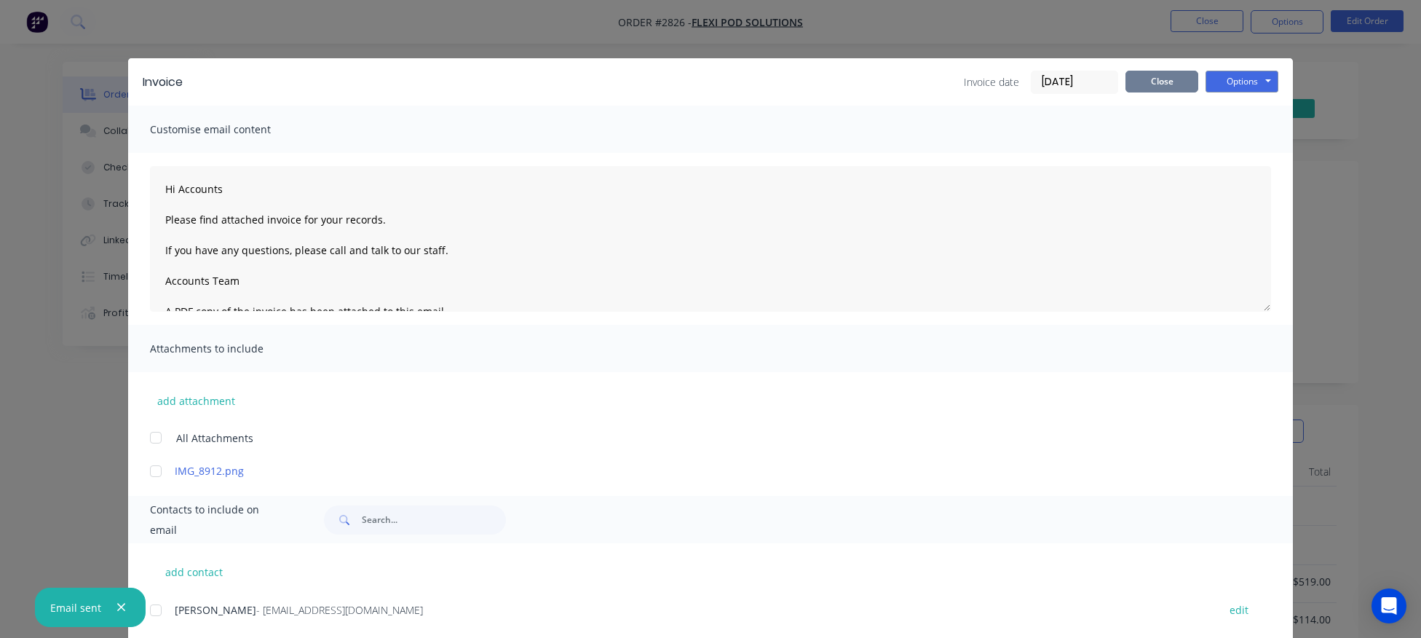
click at [1161, 83] on button "Close" at bounding box center [1161, 82] width 73 height 22
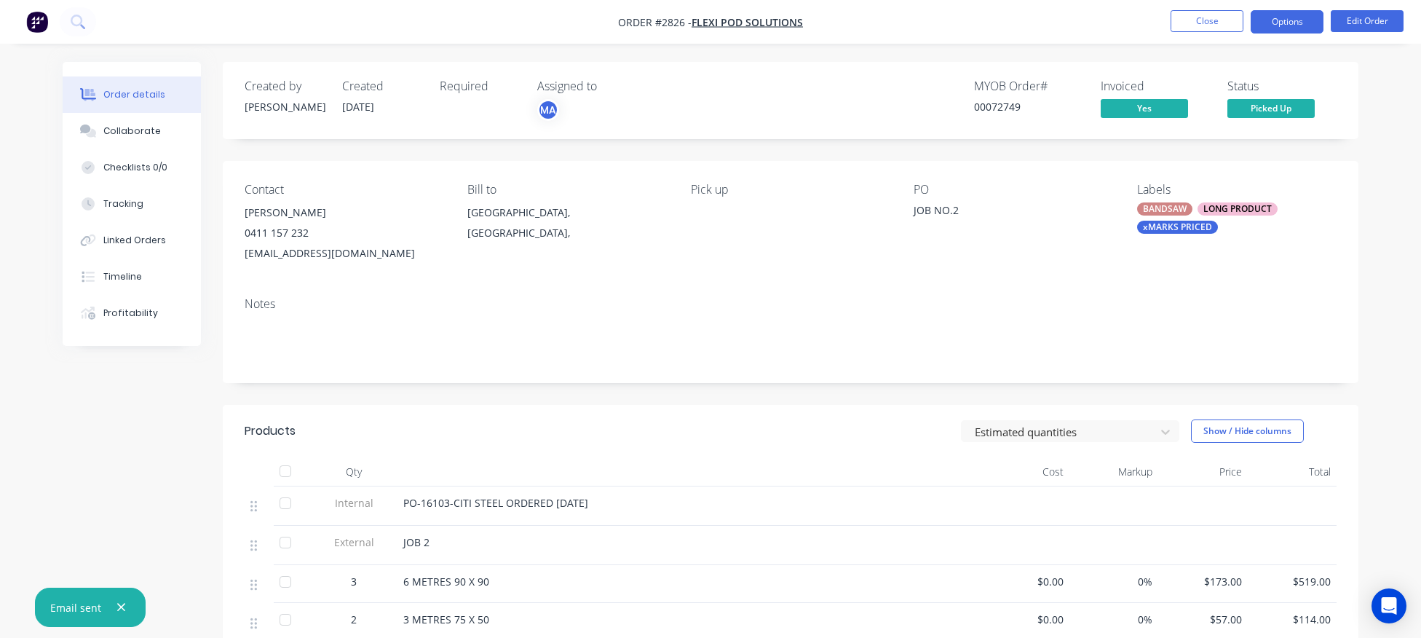
click at [1288, 24] on button "Options" at bounding box center [1287, 21] width 73 height 23
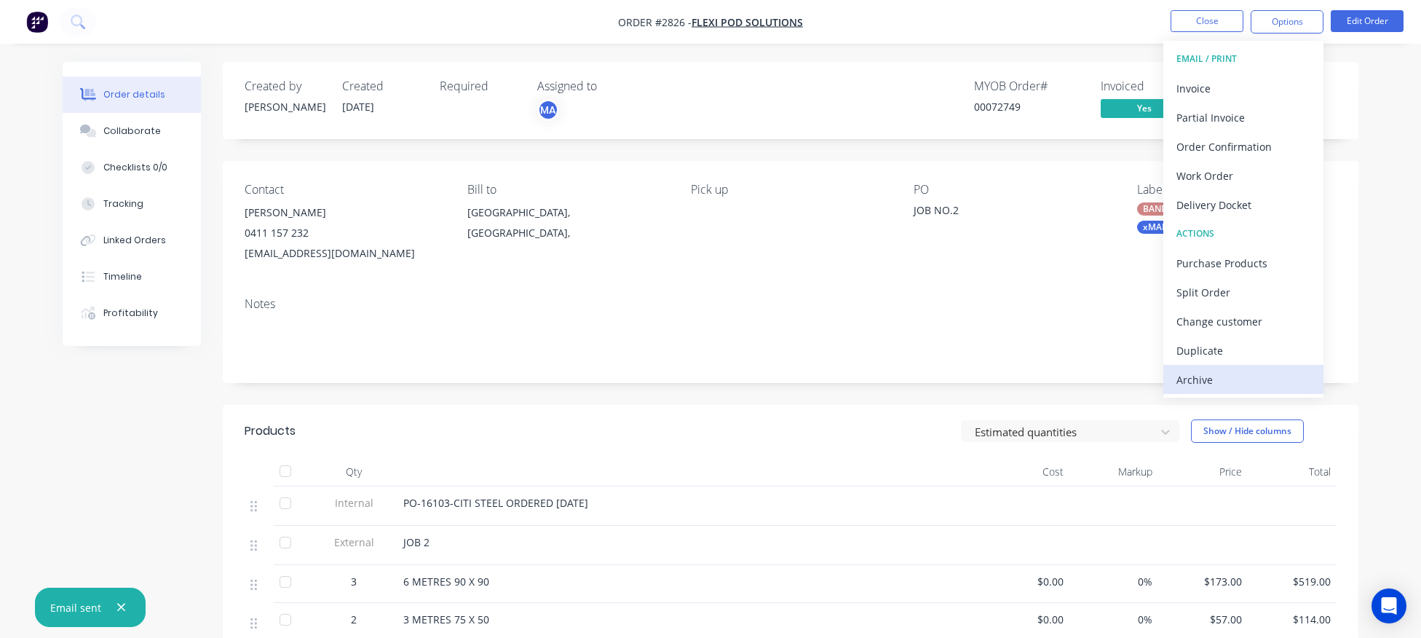
click at [1230, 379] on div "Archive" at bounding box center [1243, 379] width 134 height 21
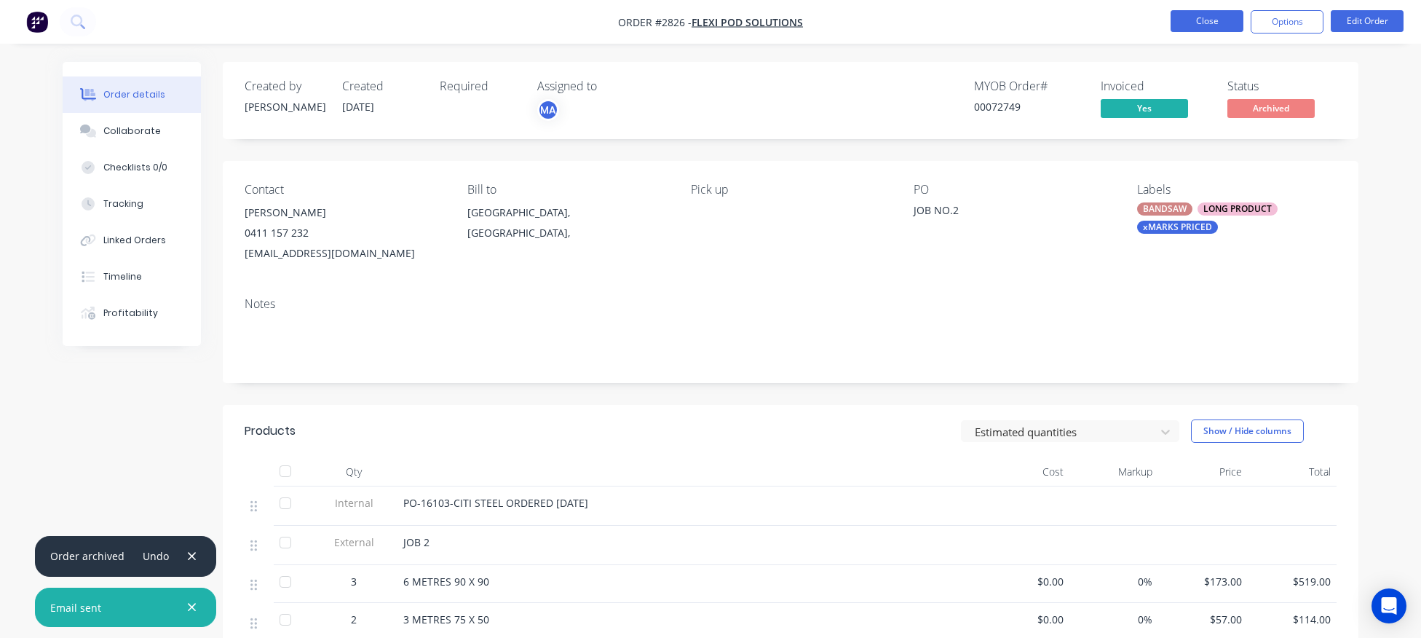
click at [1213, 28] on button "Close" at bounding box center [1207, 21] width 73 height 22
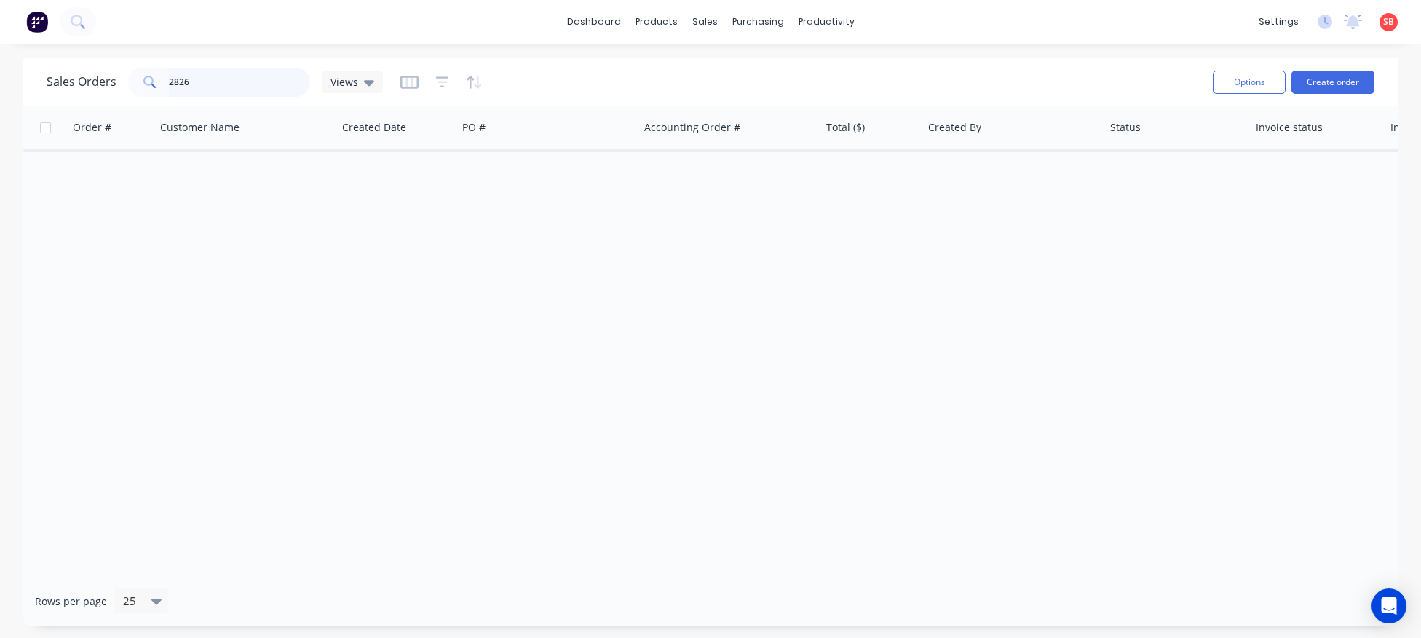
click at [197, 77] on input "2826" at bounding box center [240, 82] width 142 height 29
type input "2820"
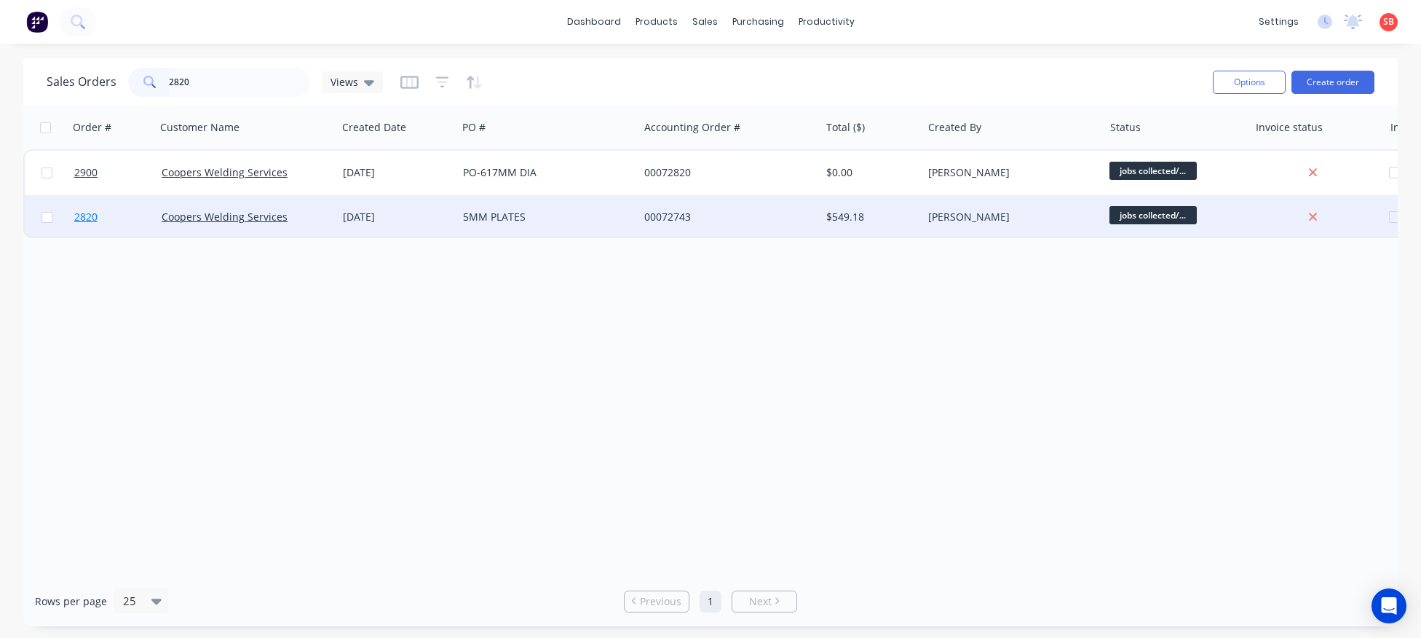
click at [92, 215] on span "2820" at bounding box center [85, 217] width 23 height 15
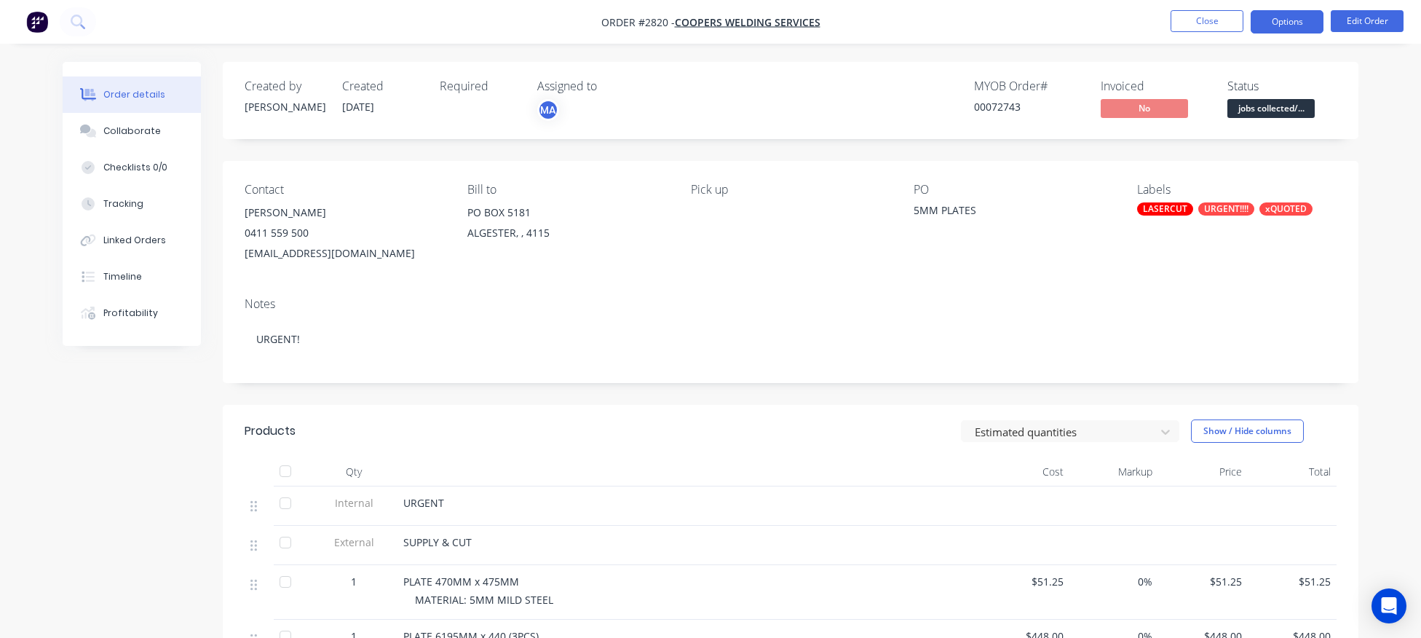
click at [1290, 25] on button "Options" at bounding box center [1287, 21] width 73 height 23
click at [1342, 207] on div "Contact [PERSON_NAME] [PHONE_NUMBER] [EMAIL_ADDRESS][DOMAIN_NAME] [PERSON_NAME]…" at bounding box center [791, 223] width 1136 height 124
click at [1266, 109] on span "jobs collected/..." at bounding box center [1270, 108] width 87 height 18
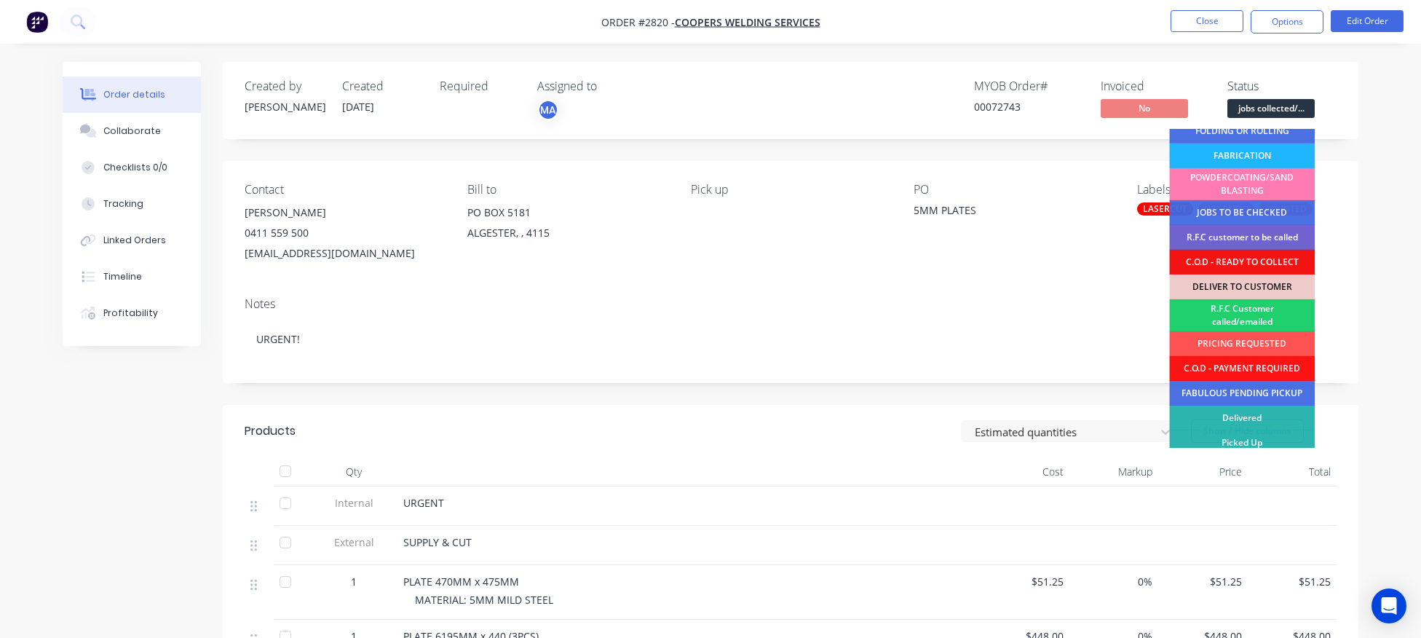
scroll to position [116, 0]
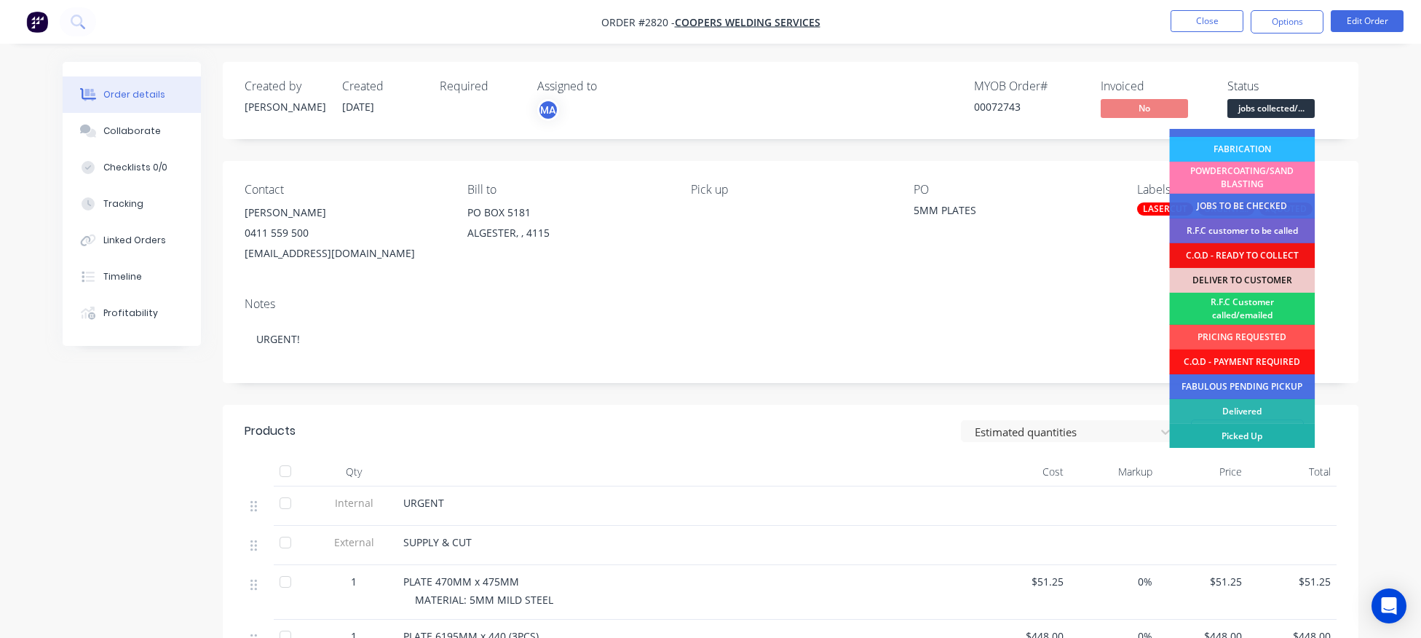
click at [1246, 435] on div "Picked Up" at bounding box center [1242, 436] width 146 height 25
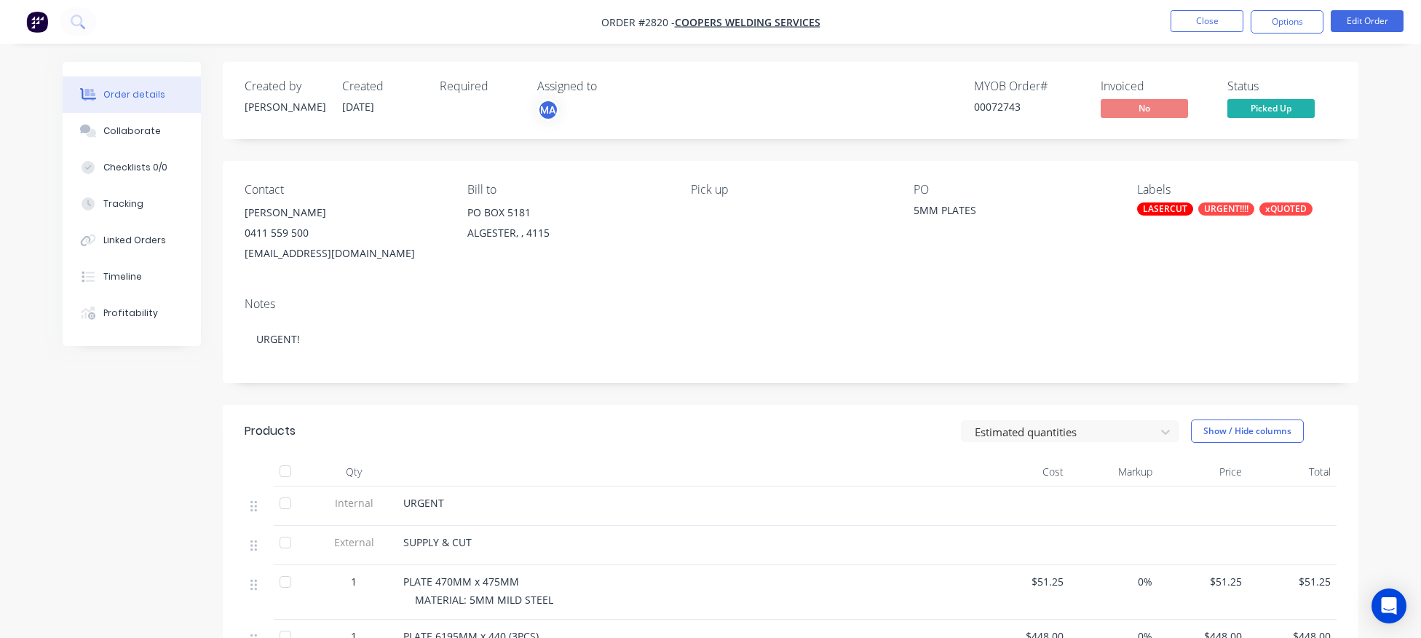
click at [1167, 211] on div "LASERCUT" at bounding box center [1165, 208] width 56 height 13
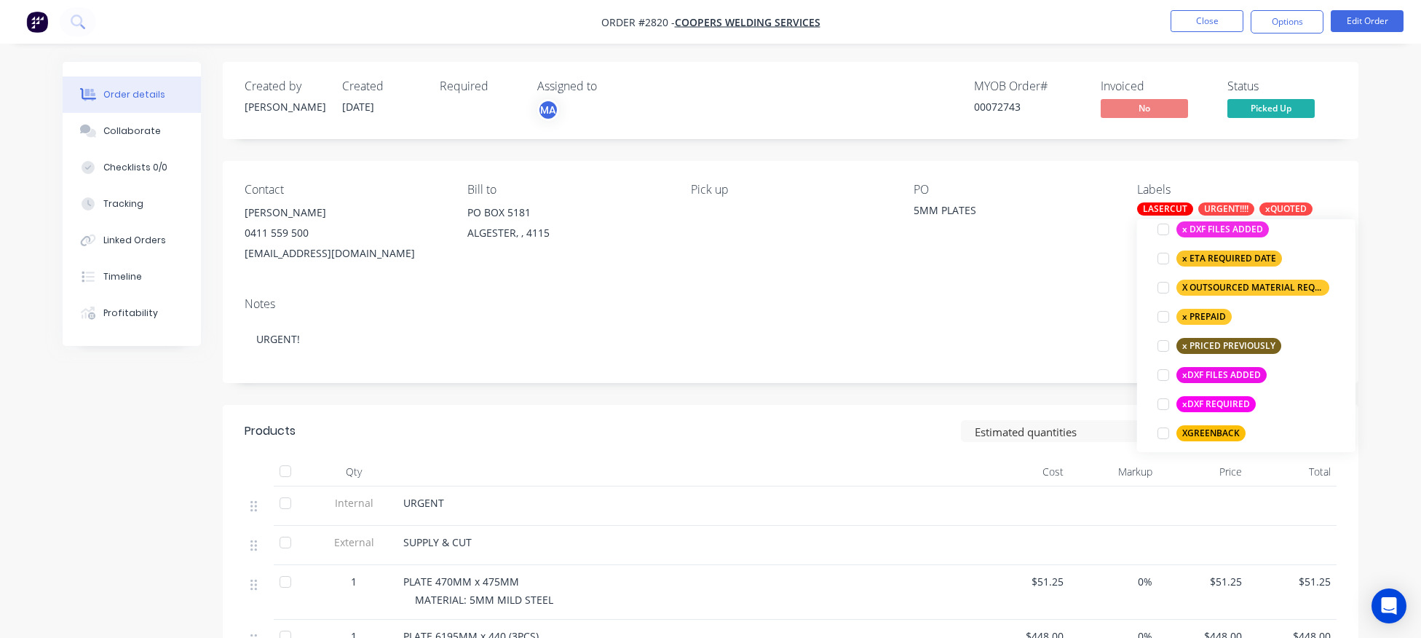
scroll to position [1252, 0]
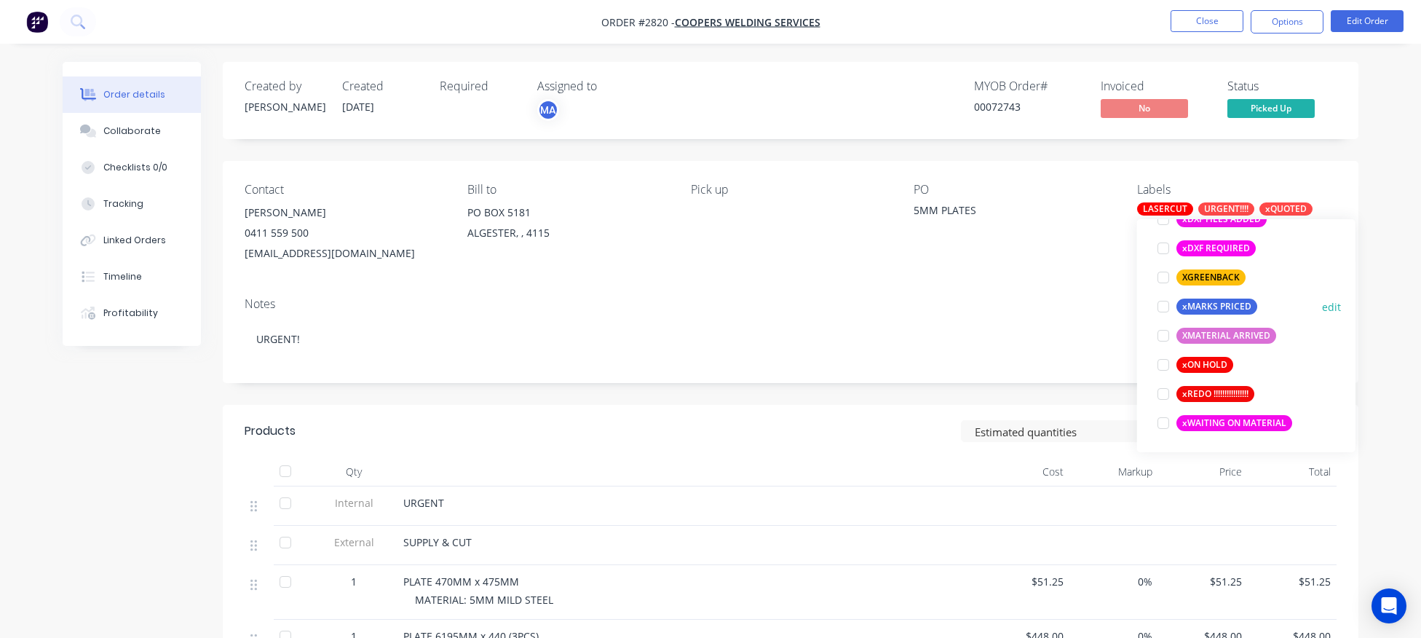
click at [1165, 304] on div at bounding box center [1163, 306] width 29 height 29
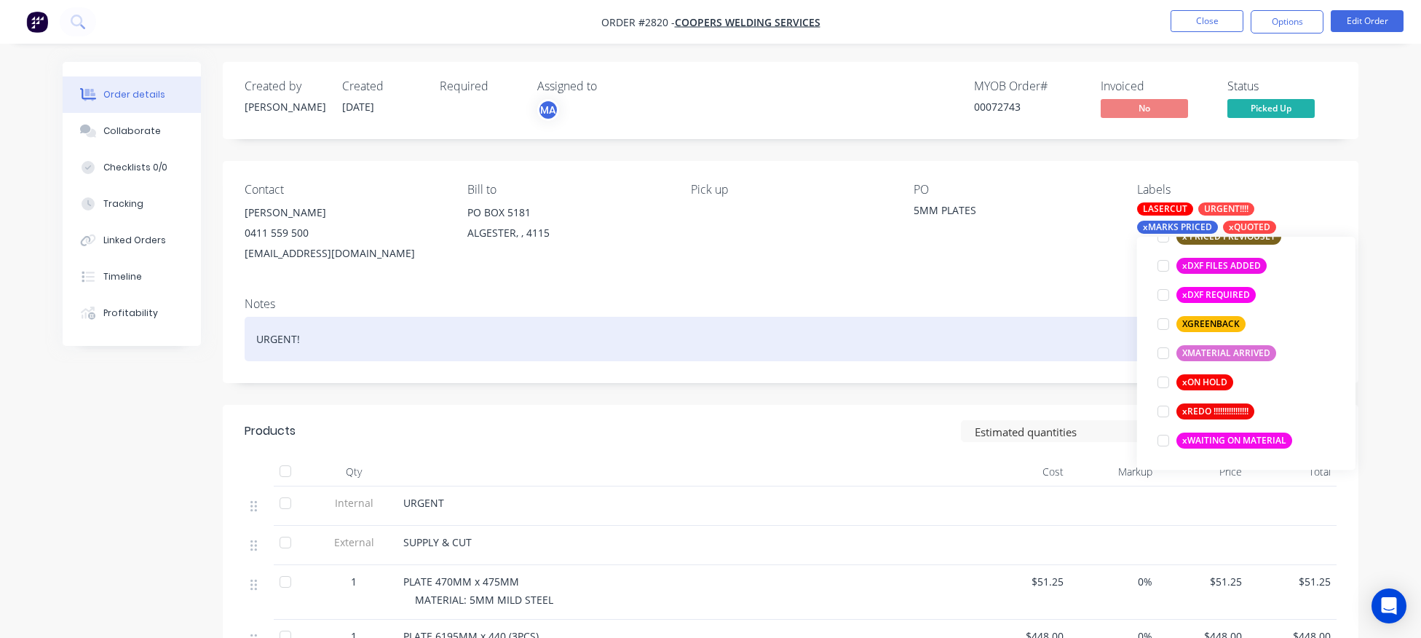
scroll to position [87, 0]
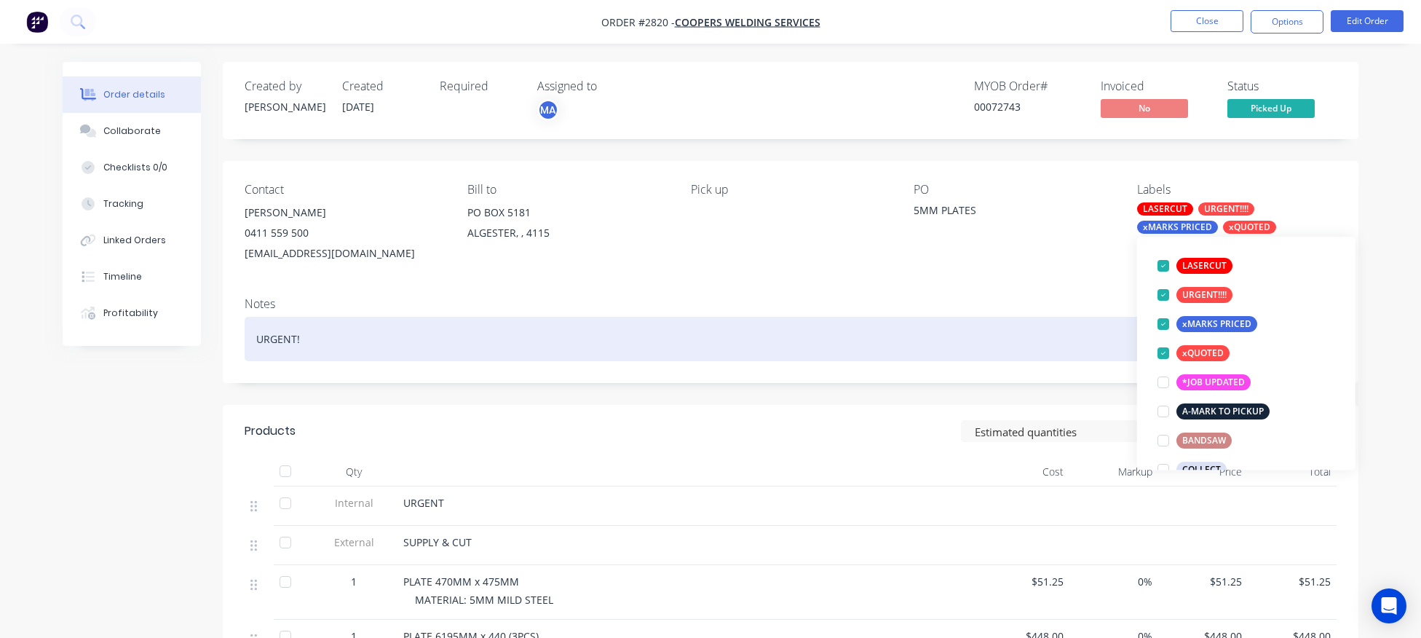
click at [1001, 336] on div "URGENT!" at bounding box center [791, 339] width 1092 height 44
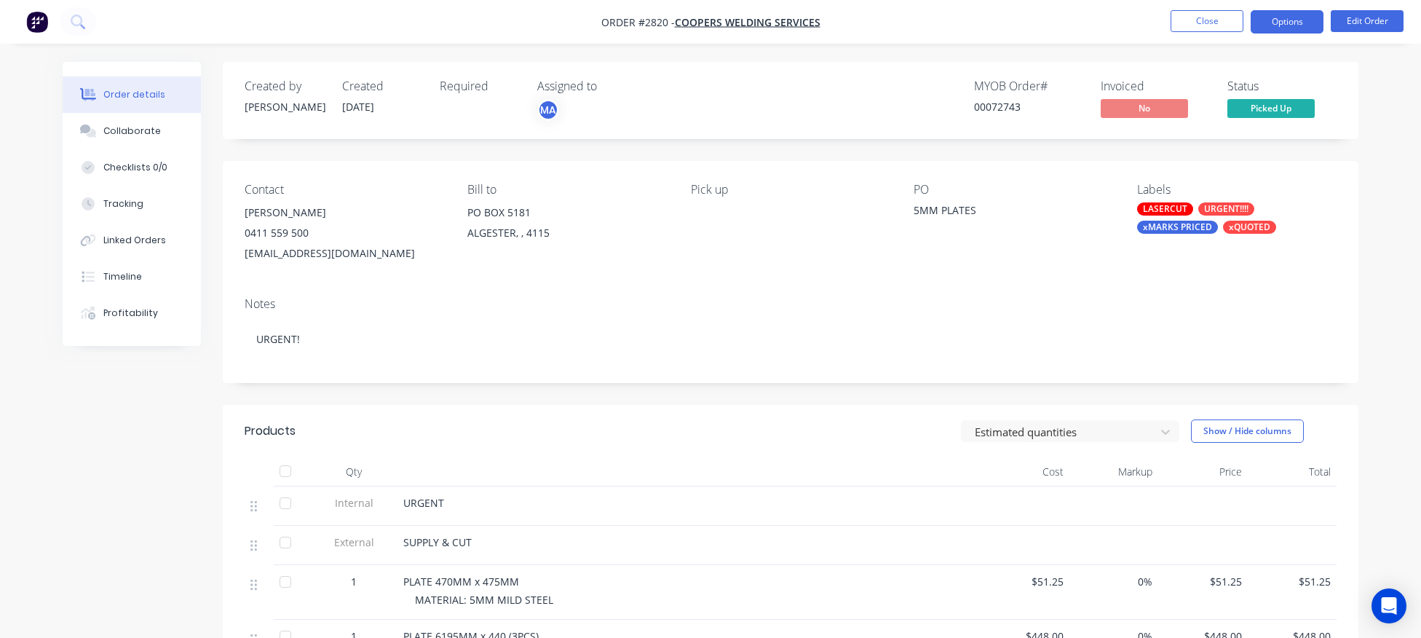
click at [1288, 23] on button "Options" at bounding box center [1287, 21] width 73 height 23
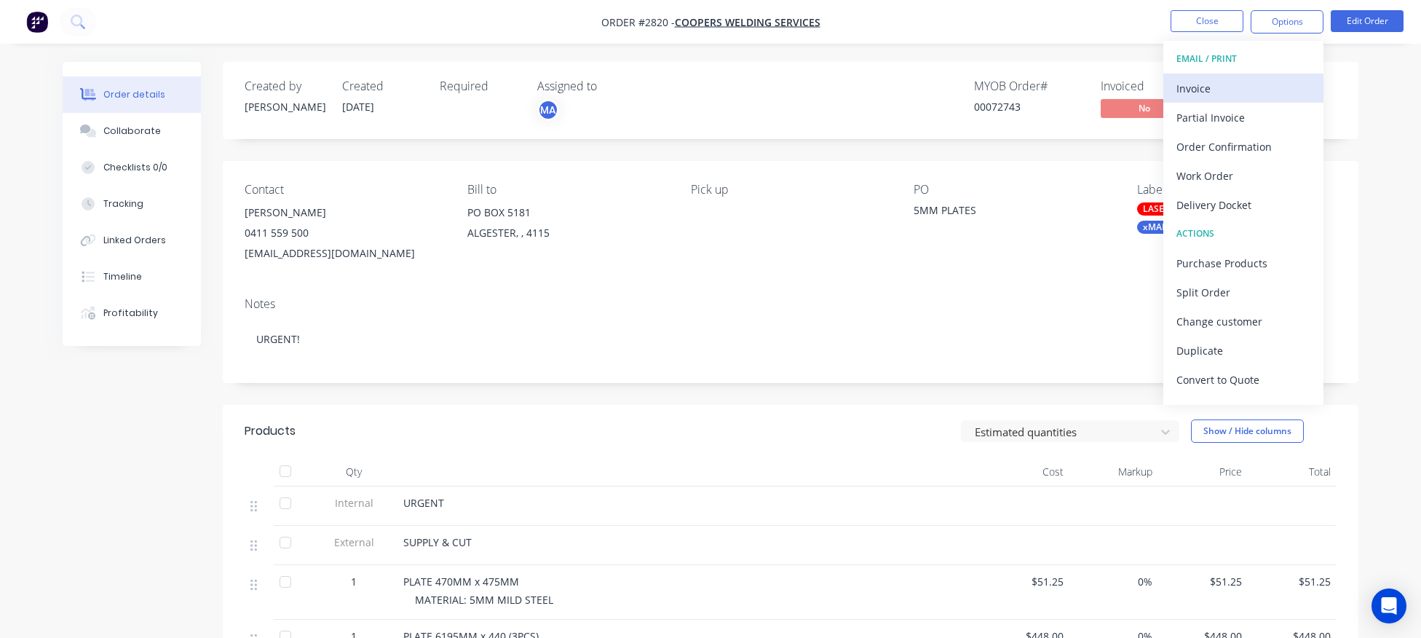
click at [1203, 87] on div "Invoice" at bounding box center [1243, 88] width 134 height 21
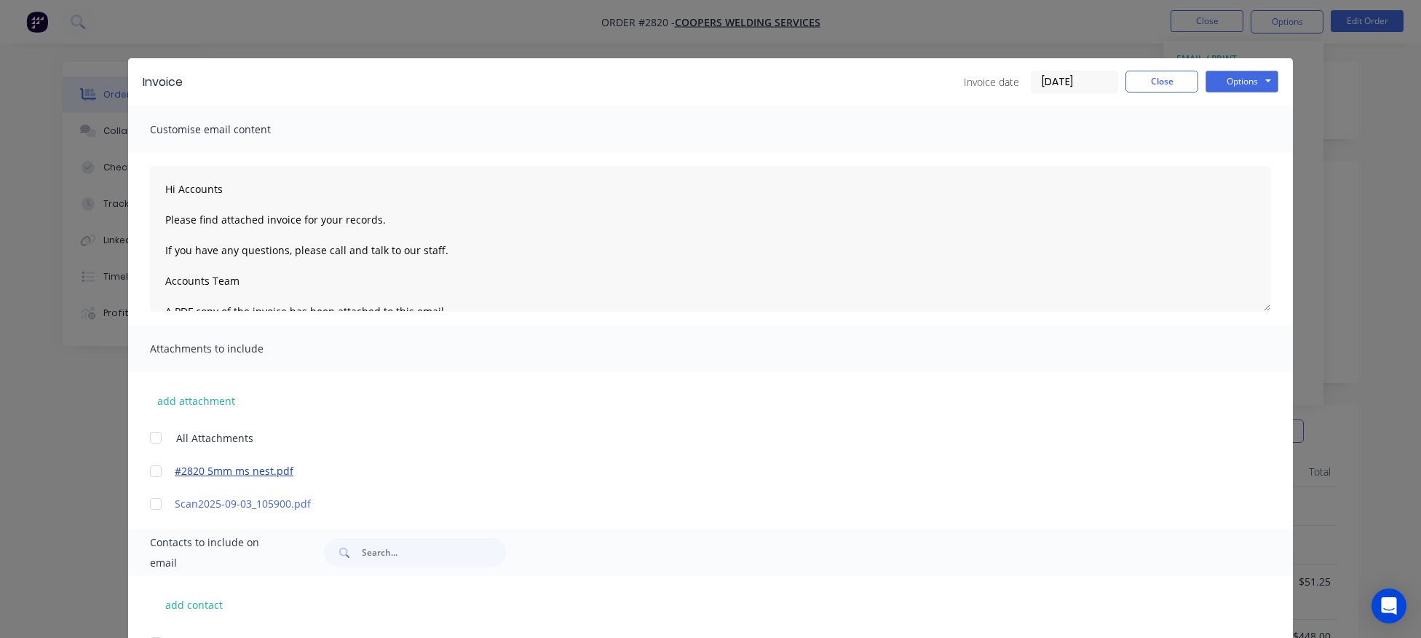
scroll to position [69, 0]
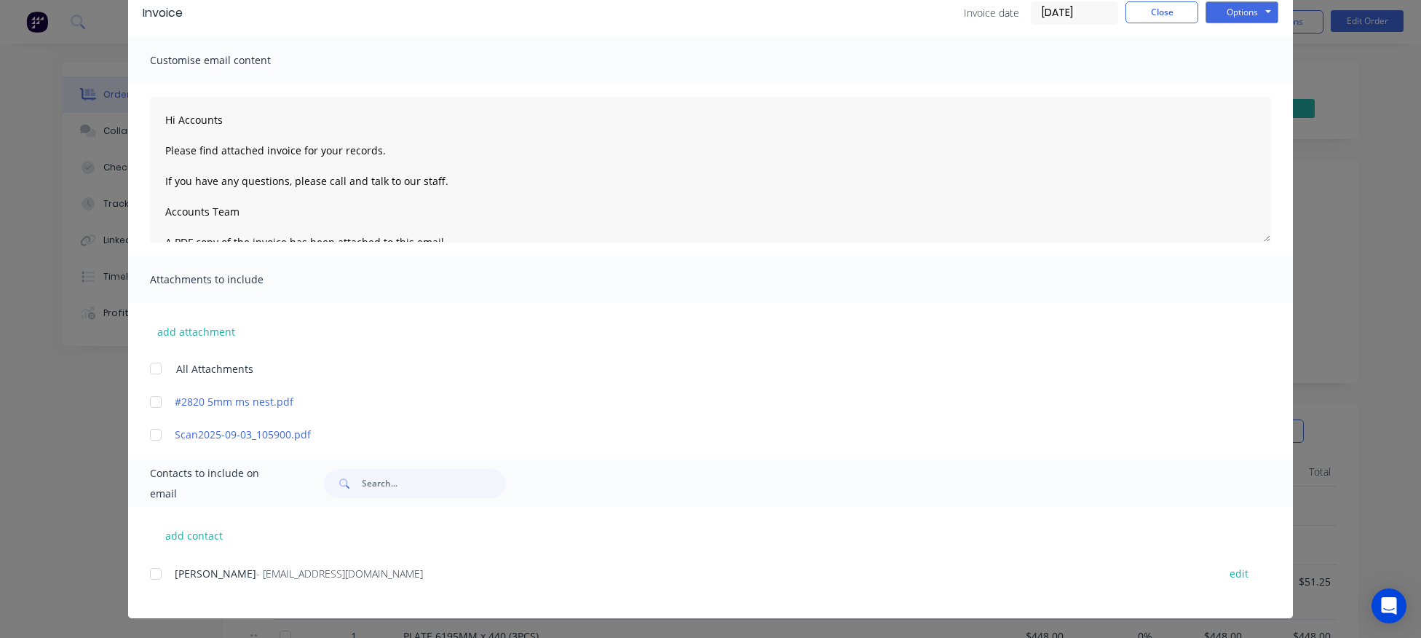
click at [152, 575] on div at bounding box center [155, 573] width 29 height 29
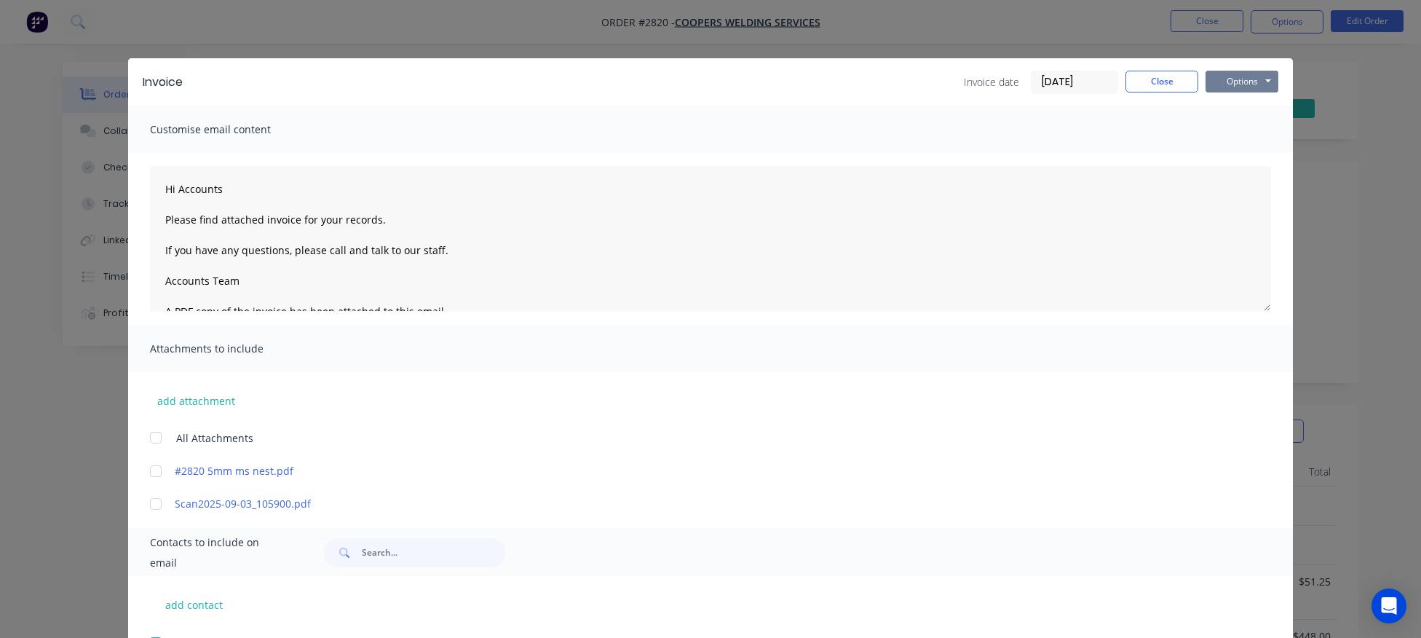
click at [1240, 81] on button "Options" at bounding box center [1241, 82] width 73 height 22
click at [1246, 157] on button "Email" at bounding box center [1251, 155] width 93 height 24
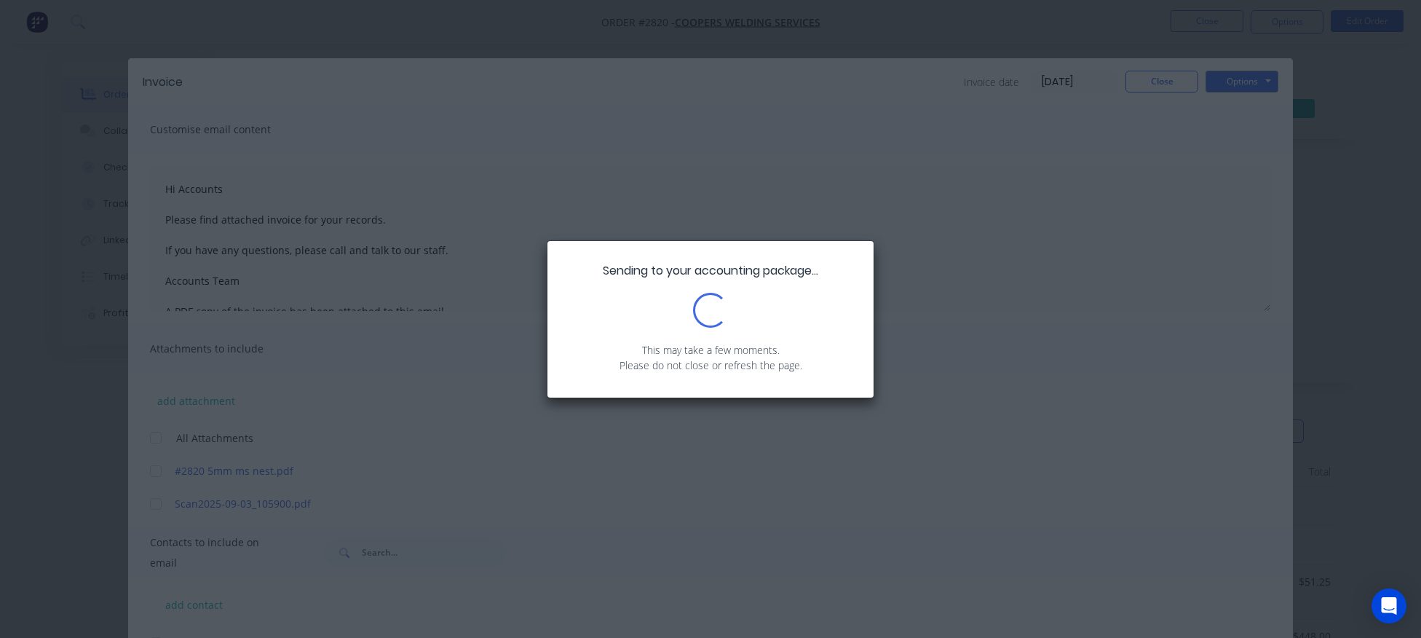
click at [1217, 186] on div "Sending to your accounting package... Loading... This may take a few moments. P…" at bounding box center [710, 319] width 1421 height 638
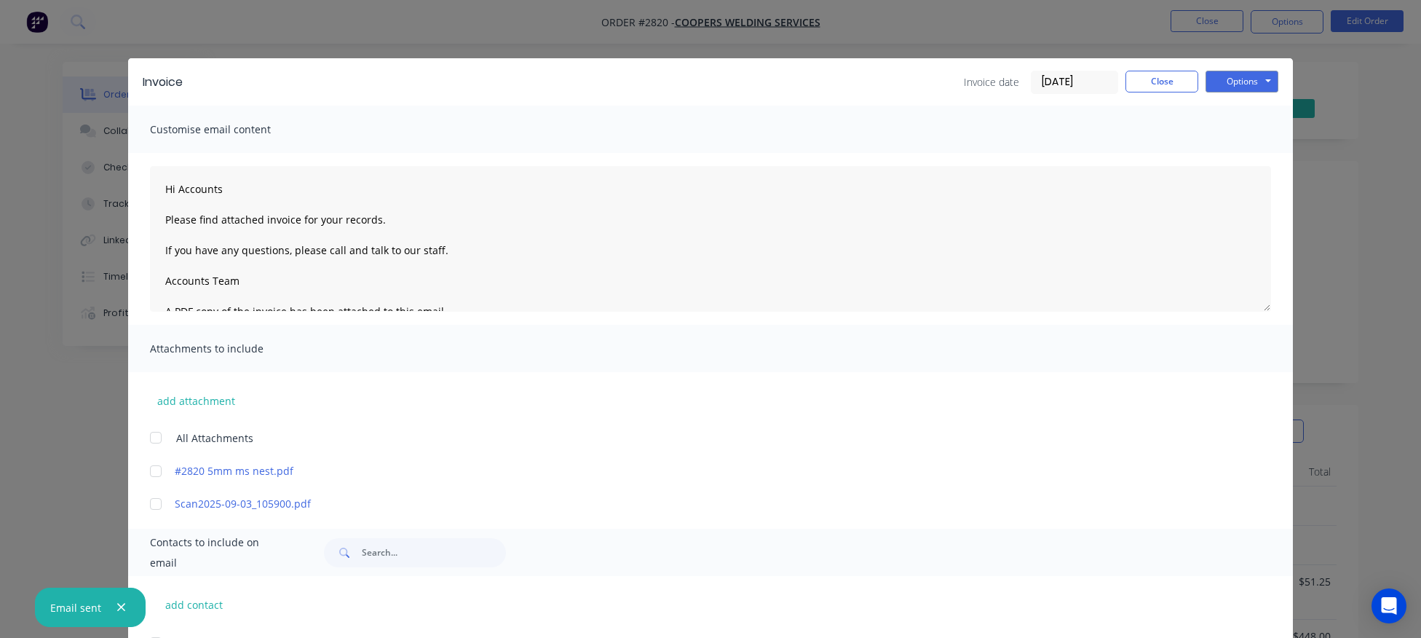
type textarea "Hi Accounts Please find attached invoice for your records. If you have any ques…"
click at [1163, 85] on button "Close" at bounding box center [1161, 82] width 73 height 22
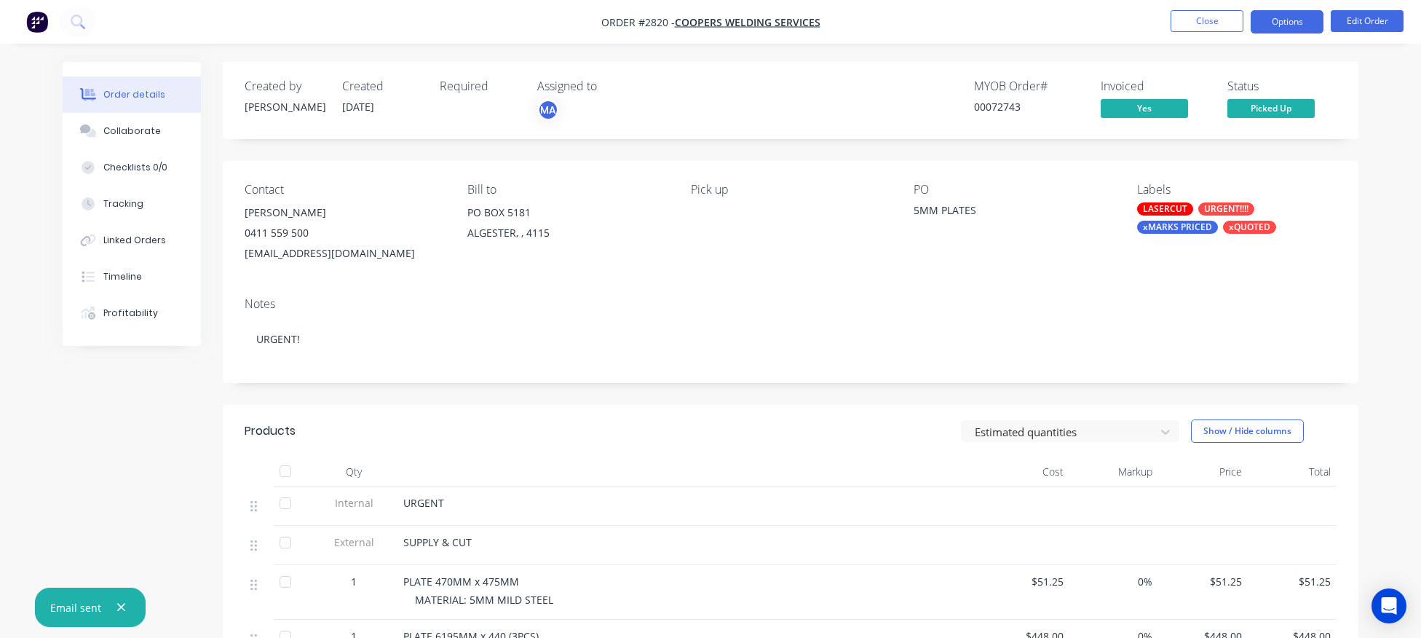
click at [1287, 23] on button "Options" at bounding box center [1287, 21] width 73 height 23
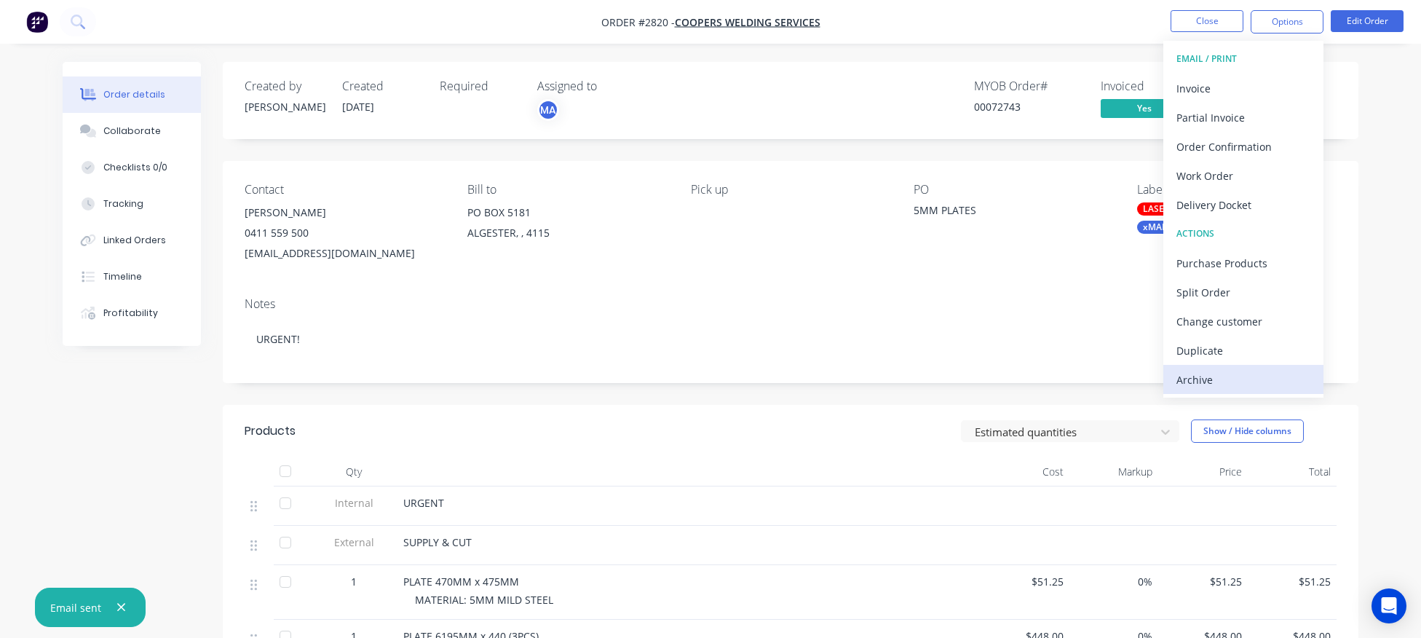
click at [1232, 375] on div "Archive" at bounding box center [1243, 379] width 134 height 21
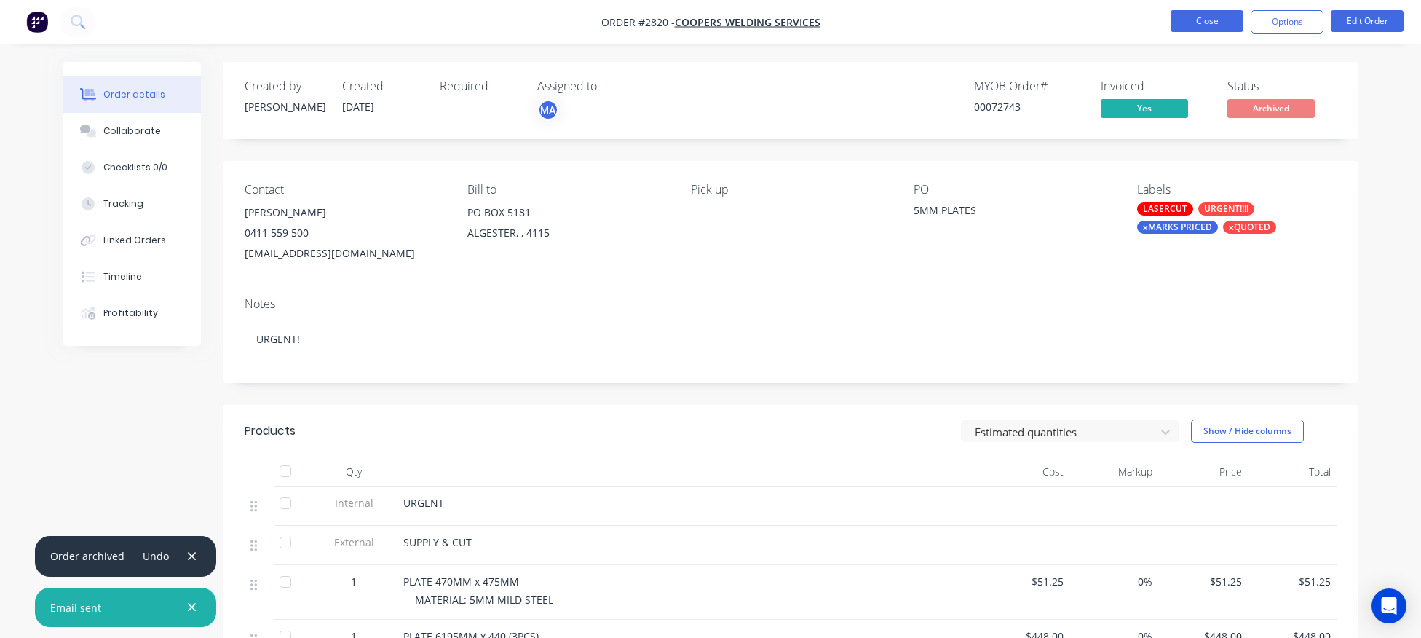
click at [1223, 20] on button "Close" at bounding box center [1207, 21] width 73 height 22
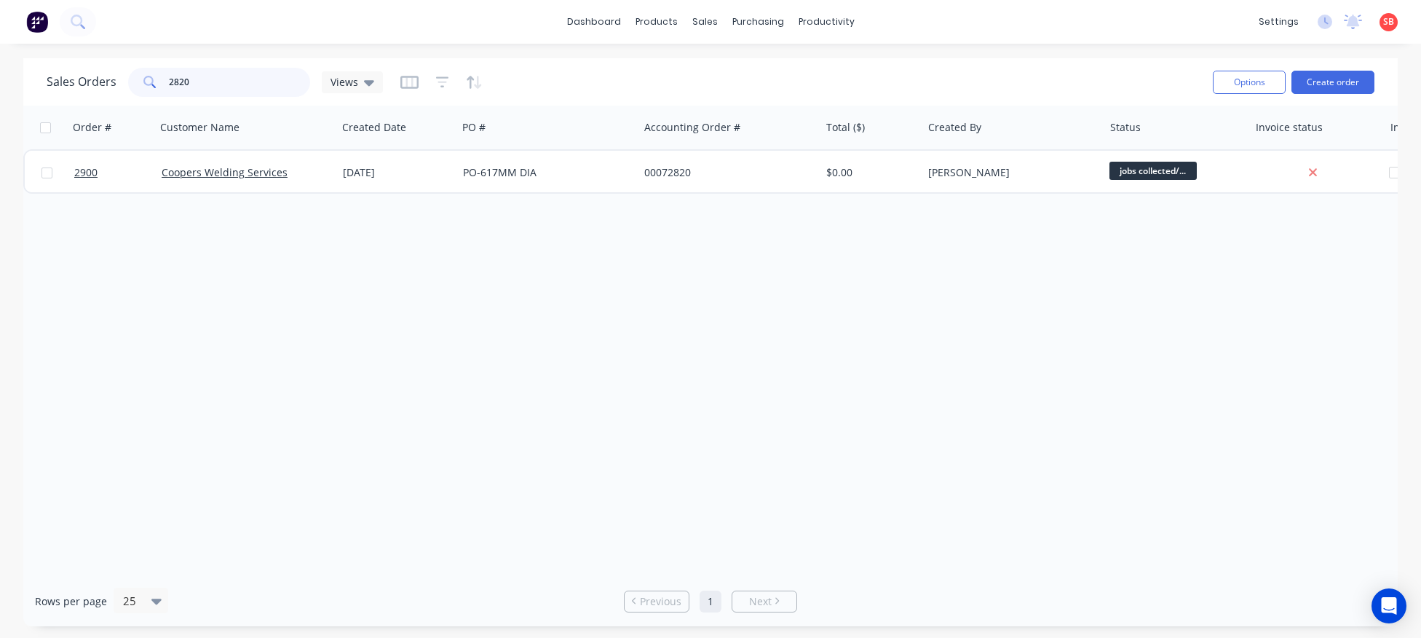
click at [210, 75] on input "2820" at bounding box center [240, 82] width 142 height 29
type input "2818"
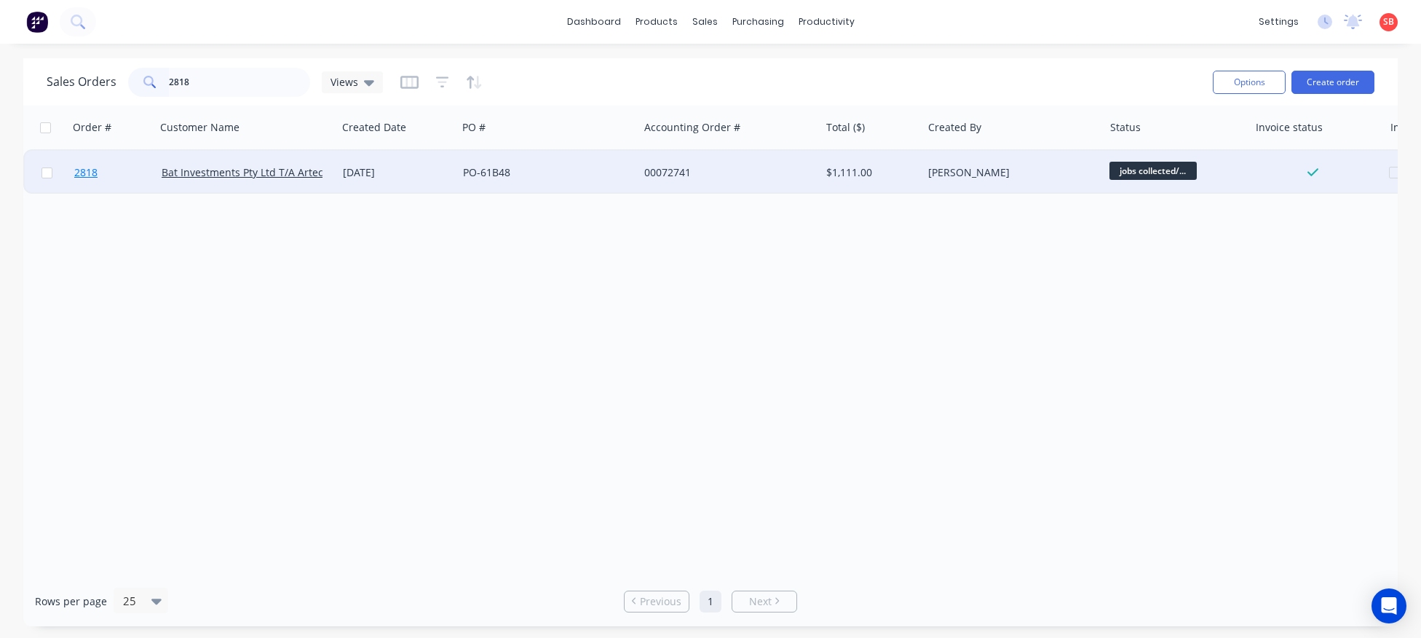
click at [77, 173] on span "2818" at bounding box center [85, 172] width 23 height 15
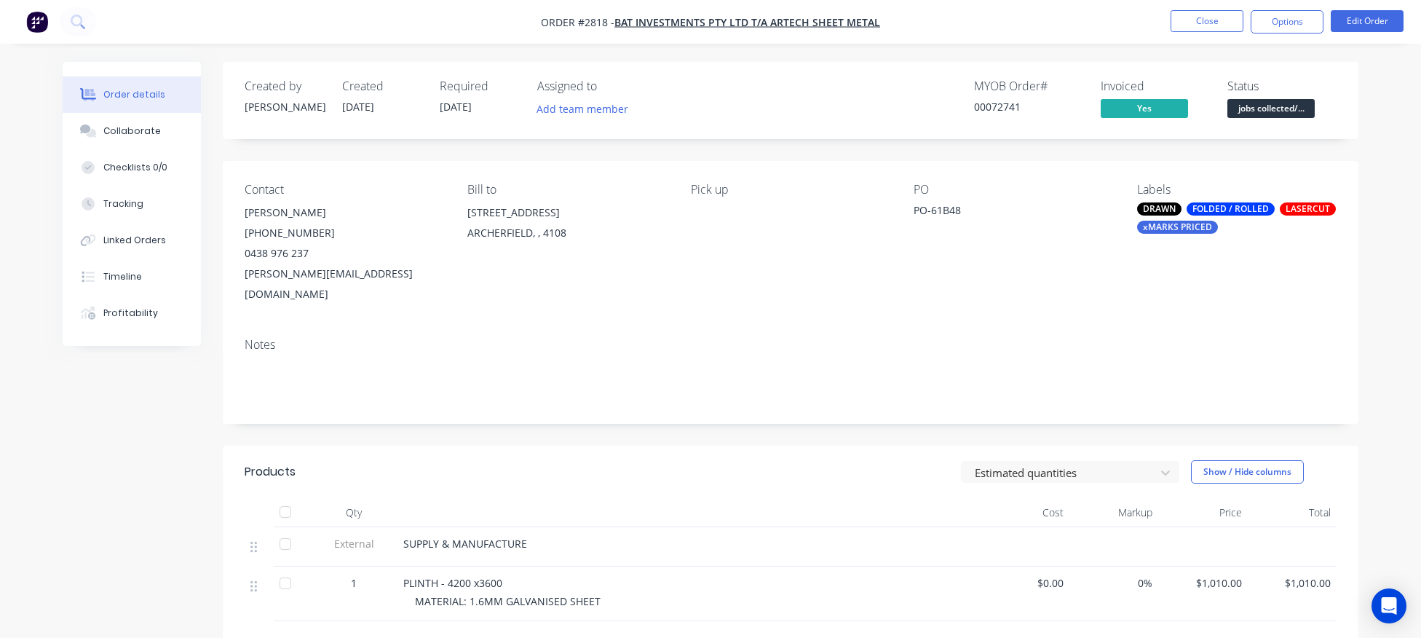
click at [1287, 107] on span "jobs collected/..." at bounding box center [1270, 108] width 87 height 18
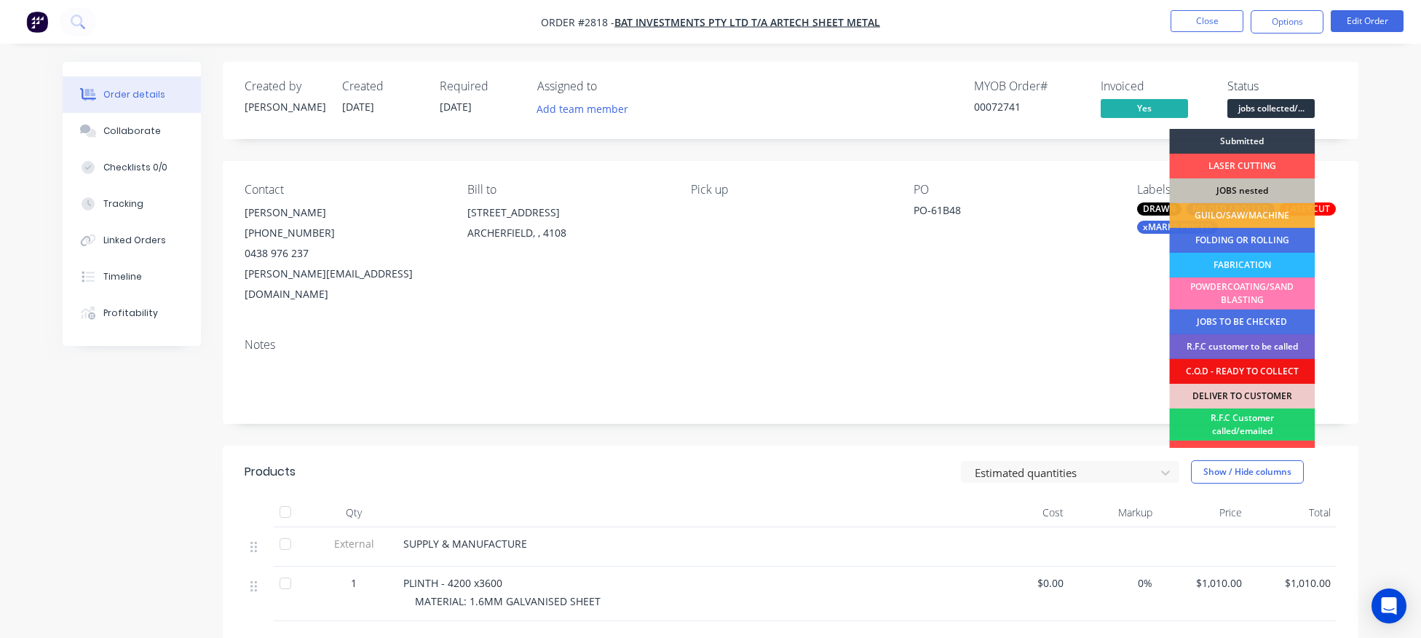
scroll to position [116, 0]
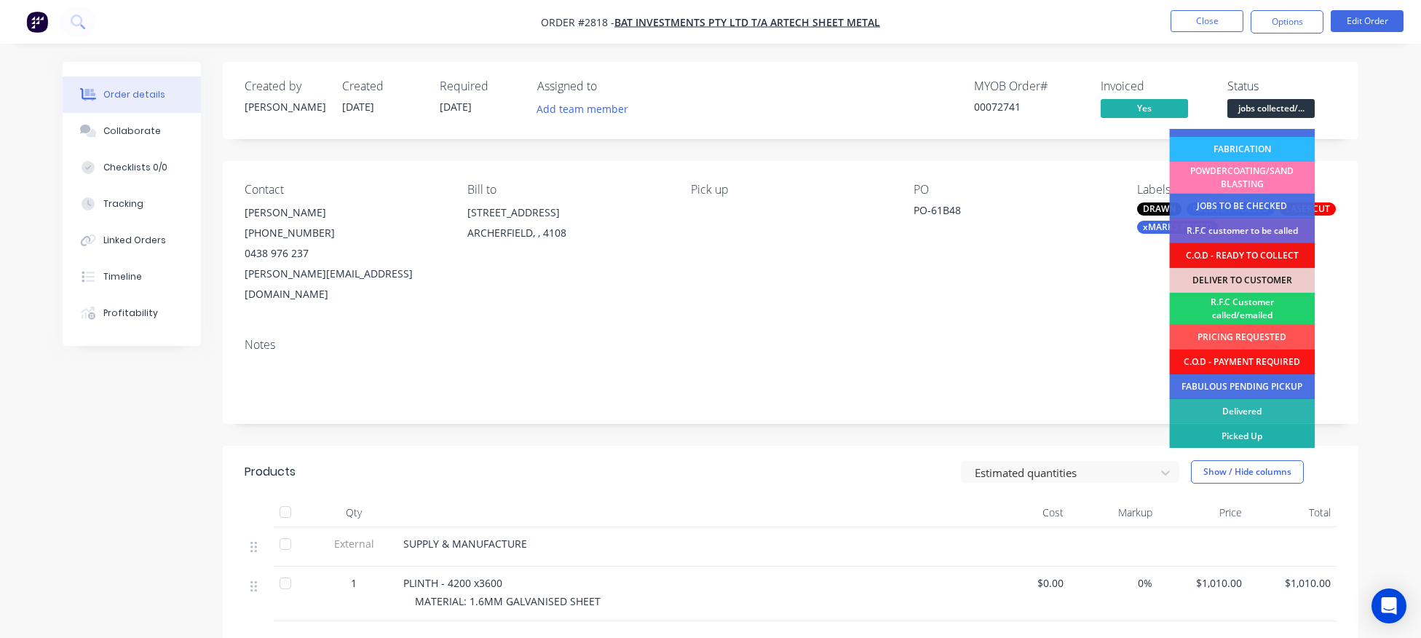
click at [1243, 431] on div "Picked Up" at bounding box center [1242, 436] width 146 height 25
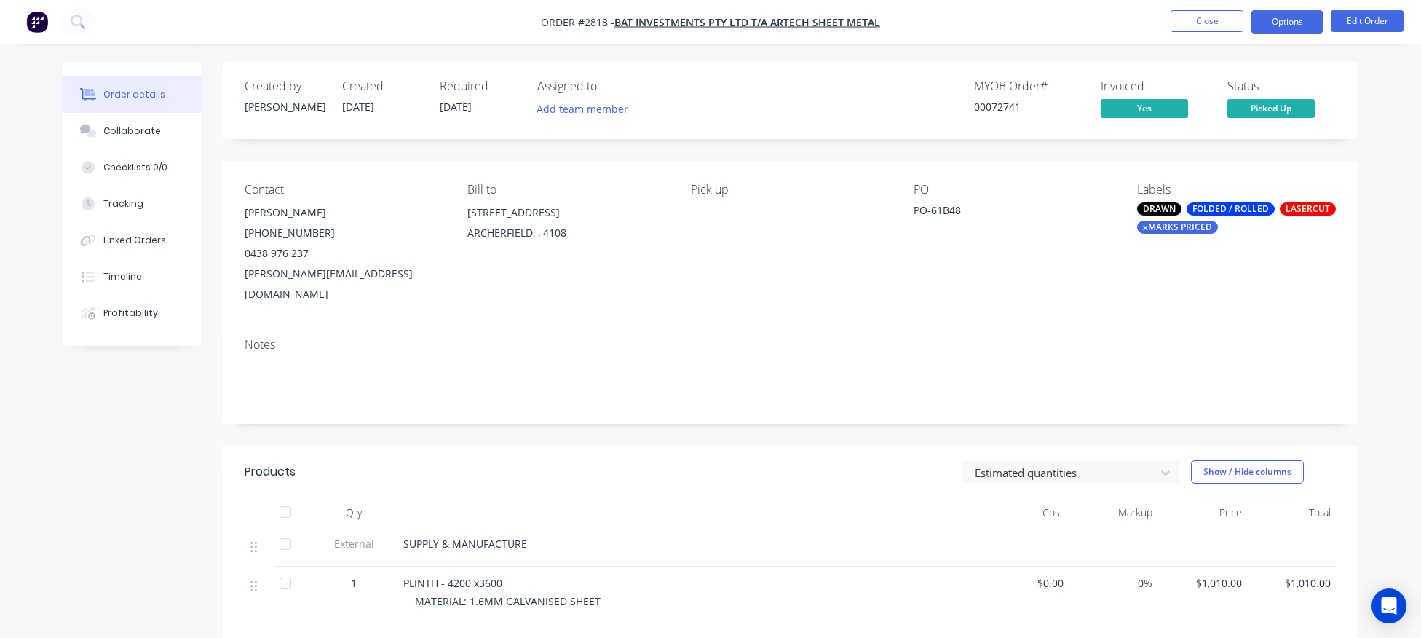
click at [1286, 25] on button "Options" at bounding box center [1287, 21] width 73 height 23
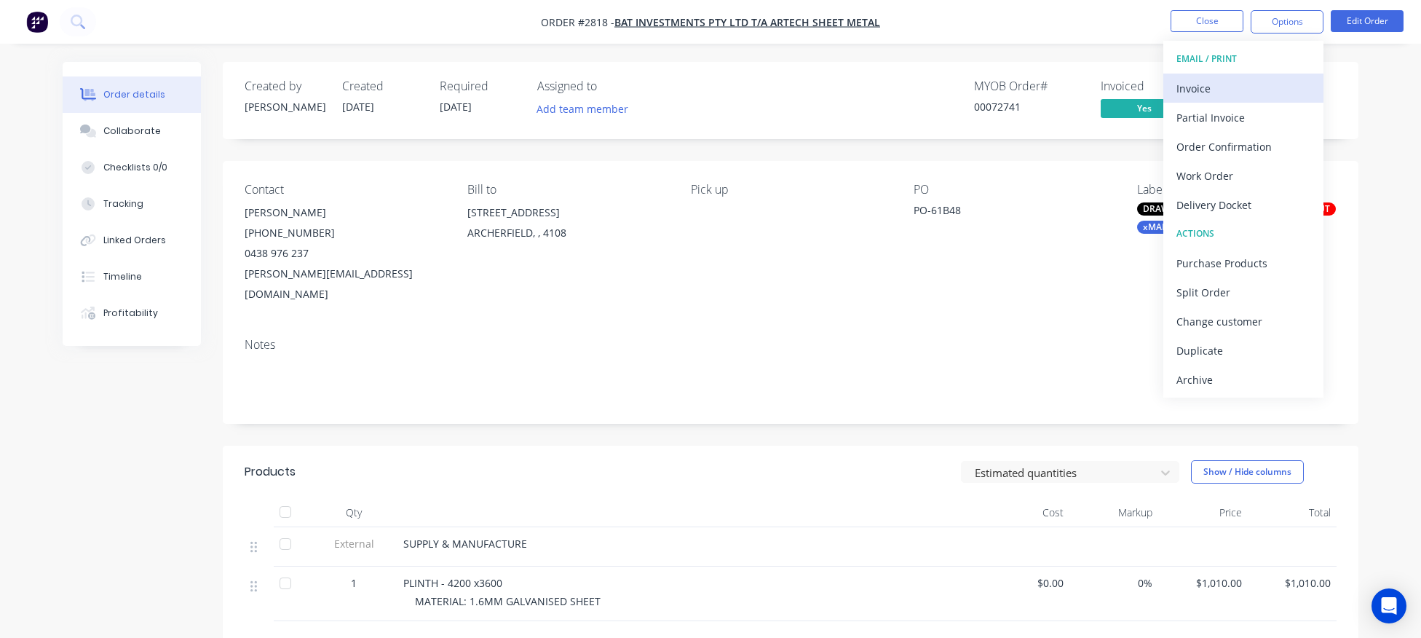
click at [1251, 89] on div "Invoice" at bounding box center [1243, 88] width 134 height 21
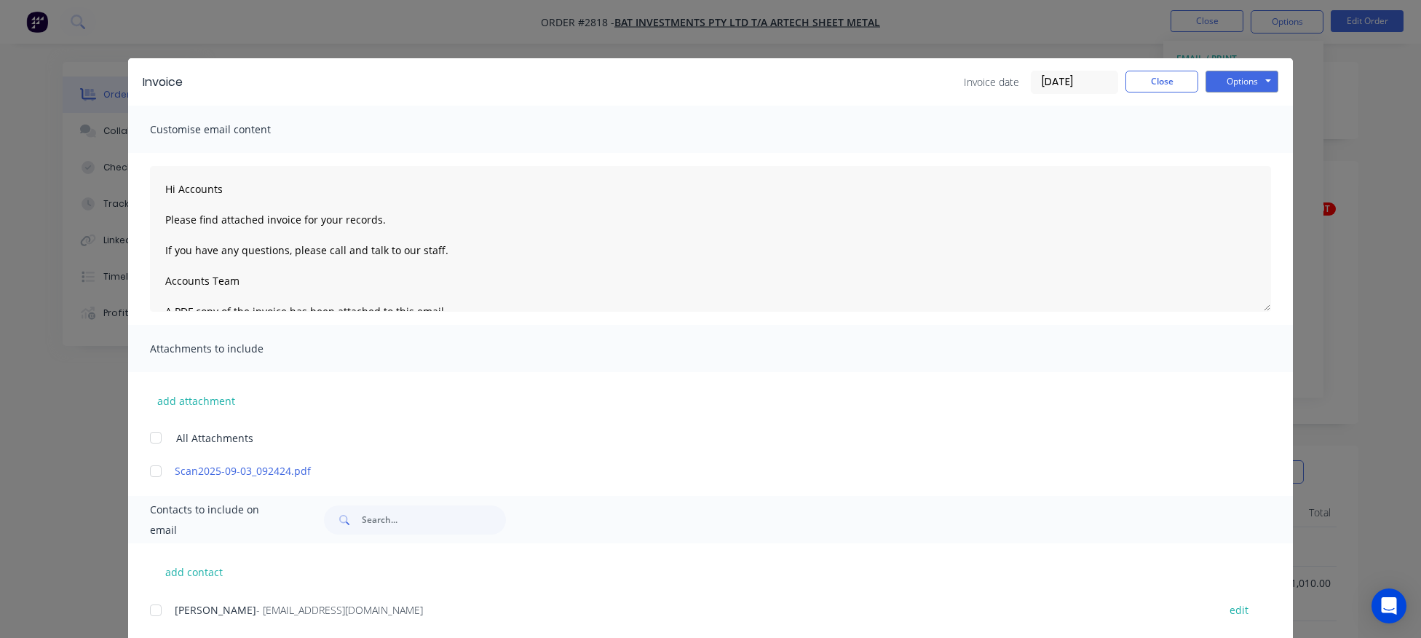
click at [162, 609] on div at bounding box center [155, 609] width 29 height 29
click at [1248, 82] on button "Options" at bounding box center [1241, 82] width 73 height 22
click at [1246, 160] on button "Email" at bounding box center [1251, 155] width 93 height 24
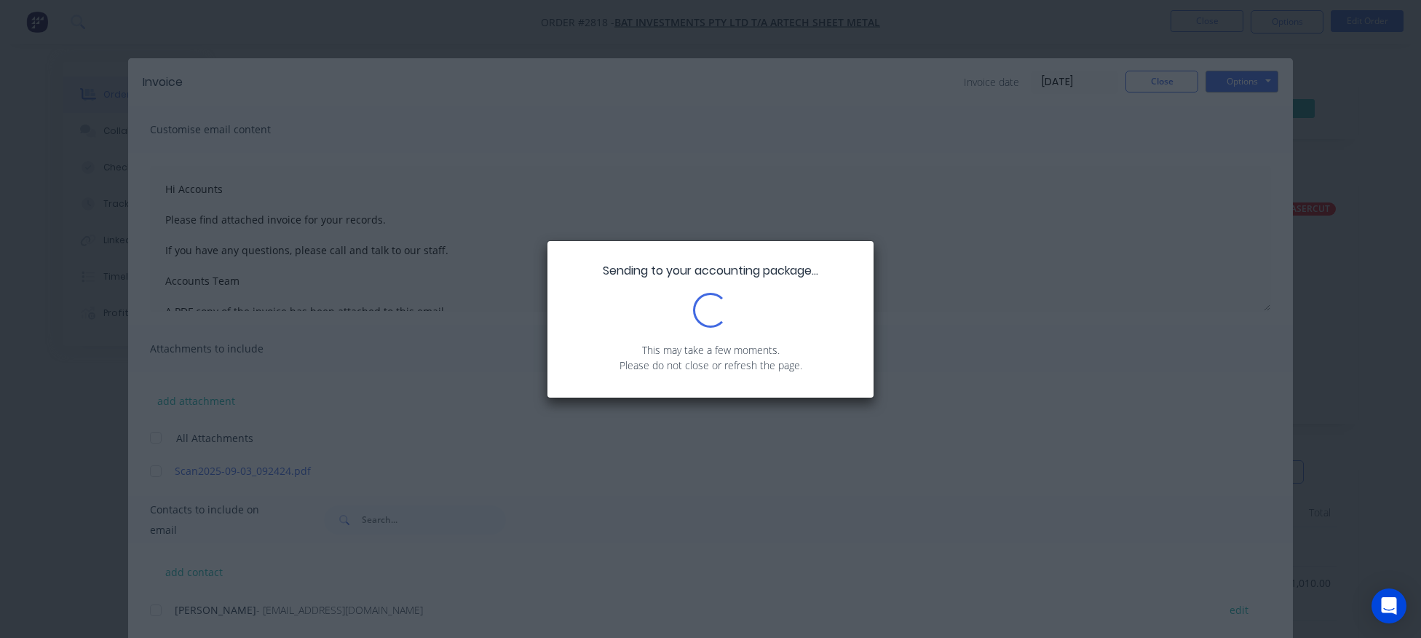
click at [1173, 198] on div "Sending to your accounting package... Loading... This may take a few moments. P…" at bounding box center [710, 319] width 1421 height 638
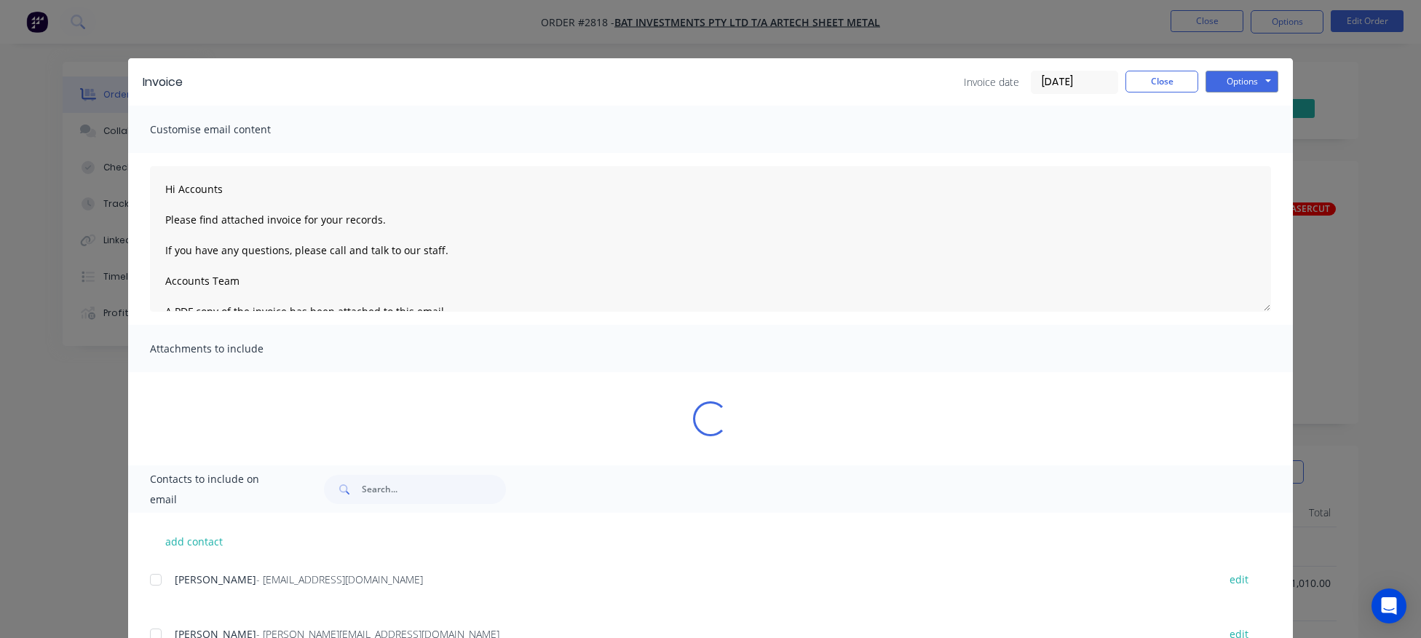
type textarea "Hi Accounts Please find attached invoice for your records. If you have any ques…"
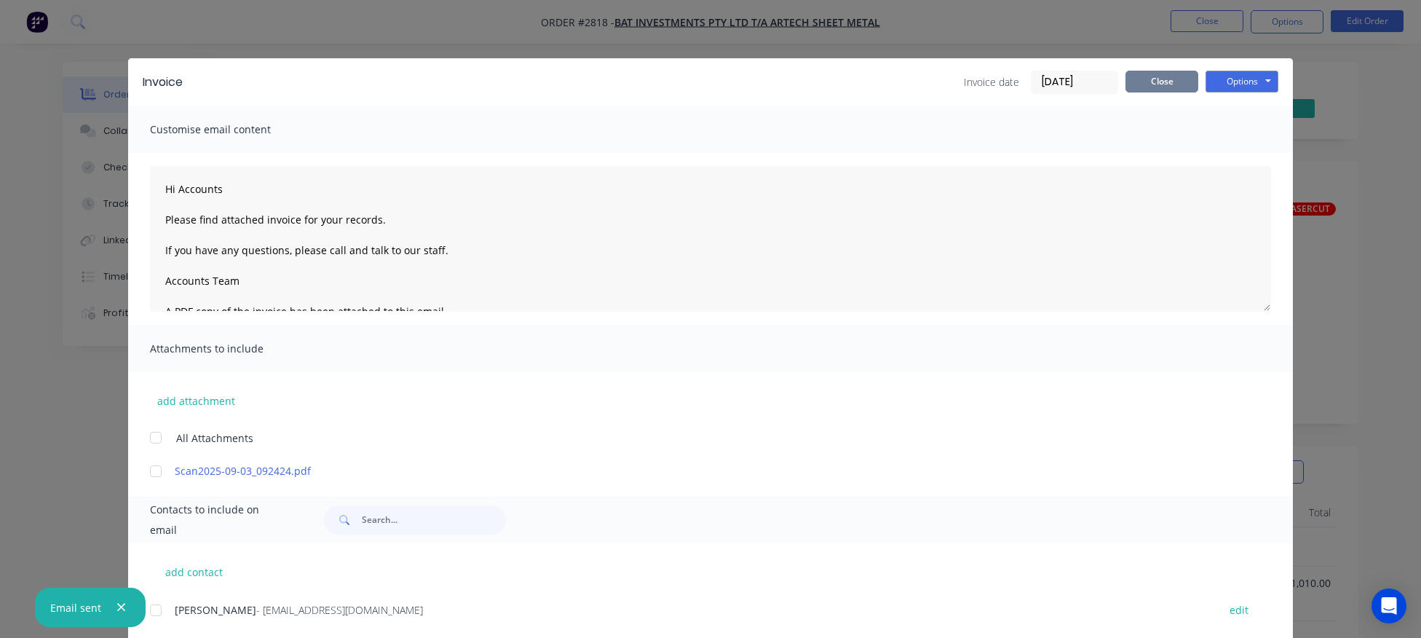
click at [1170, 86] on button "Close" at bounding box center [1161, 82] width 73 height 22
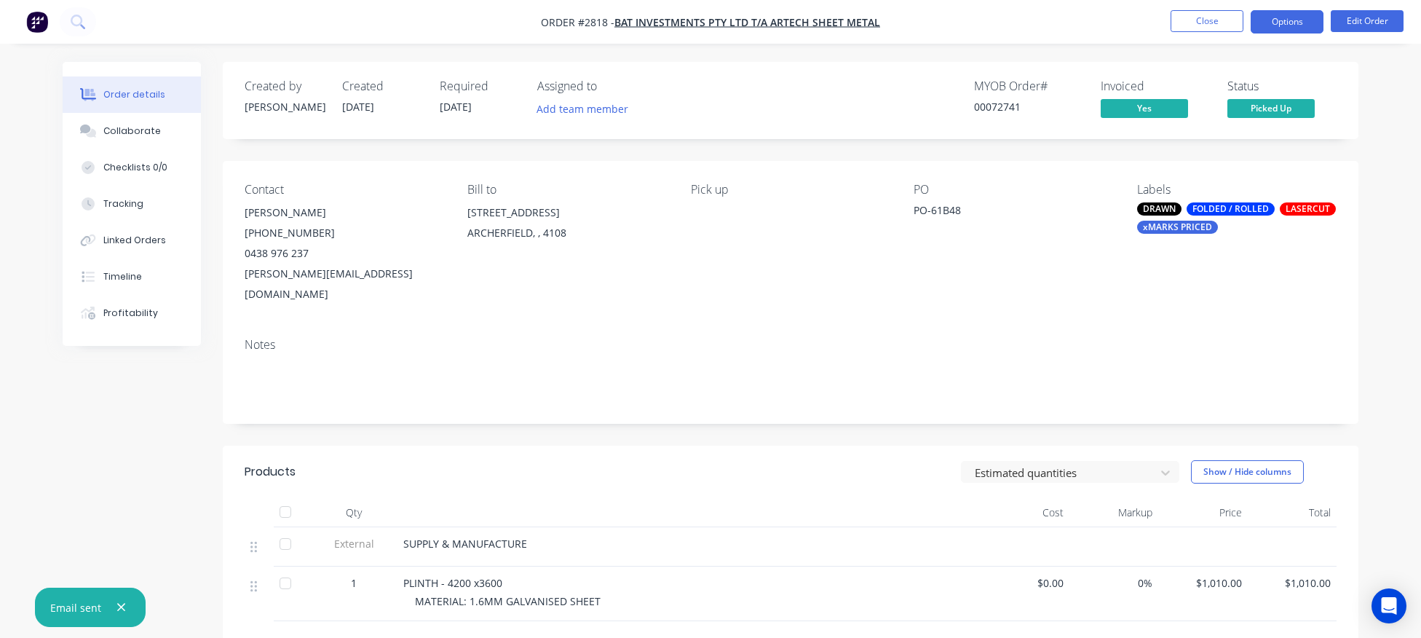
click at [1285, 17] on button "Options" at bounding box center [1287, 21] width 73 height 23
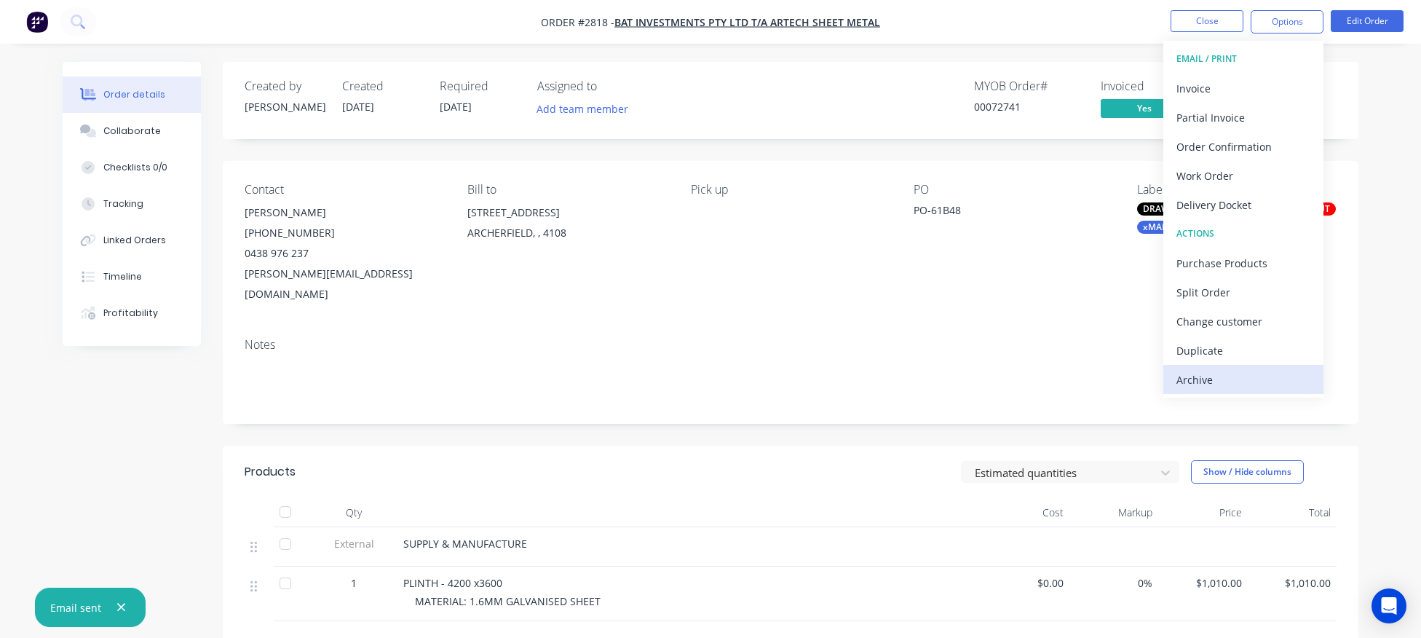
click at [1219, 372] on div "Archive" at bounding box center [1243, 379] width 134 height 21
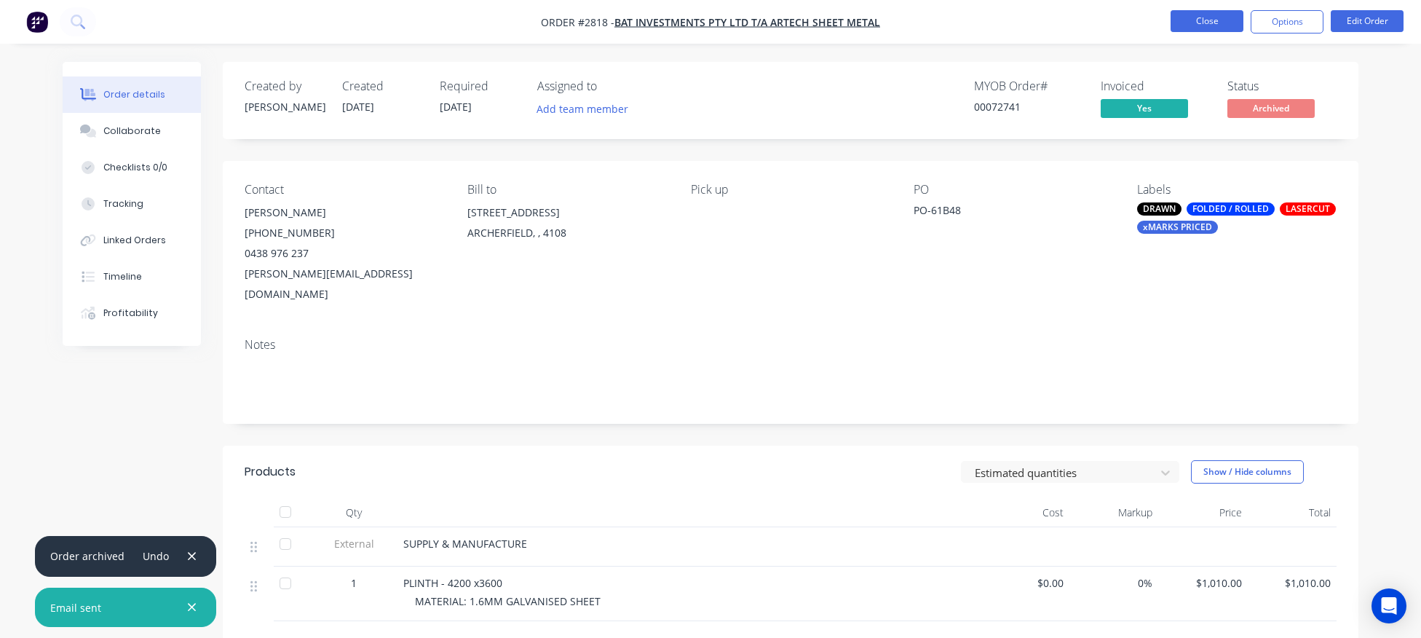
click at [1208, 25] on button "Close" at bounding box center [1207, 21] width 73 height 22
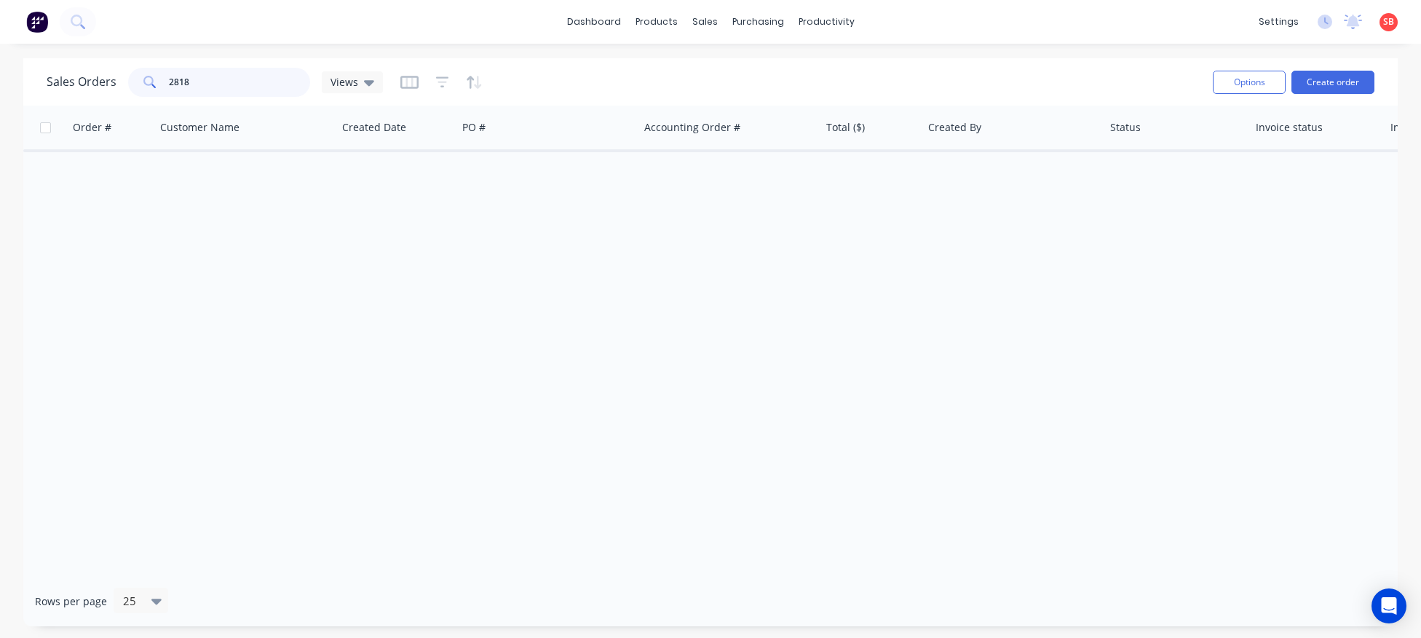
click at [210, 87] on input "2818" at bounding box center [240, 82] width 142 height 29
type input "2809"
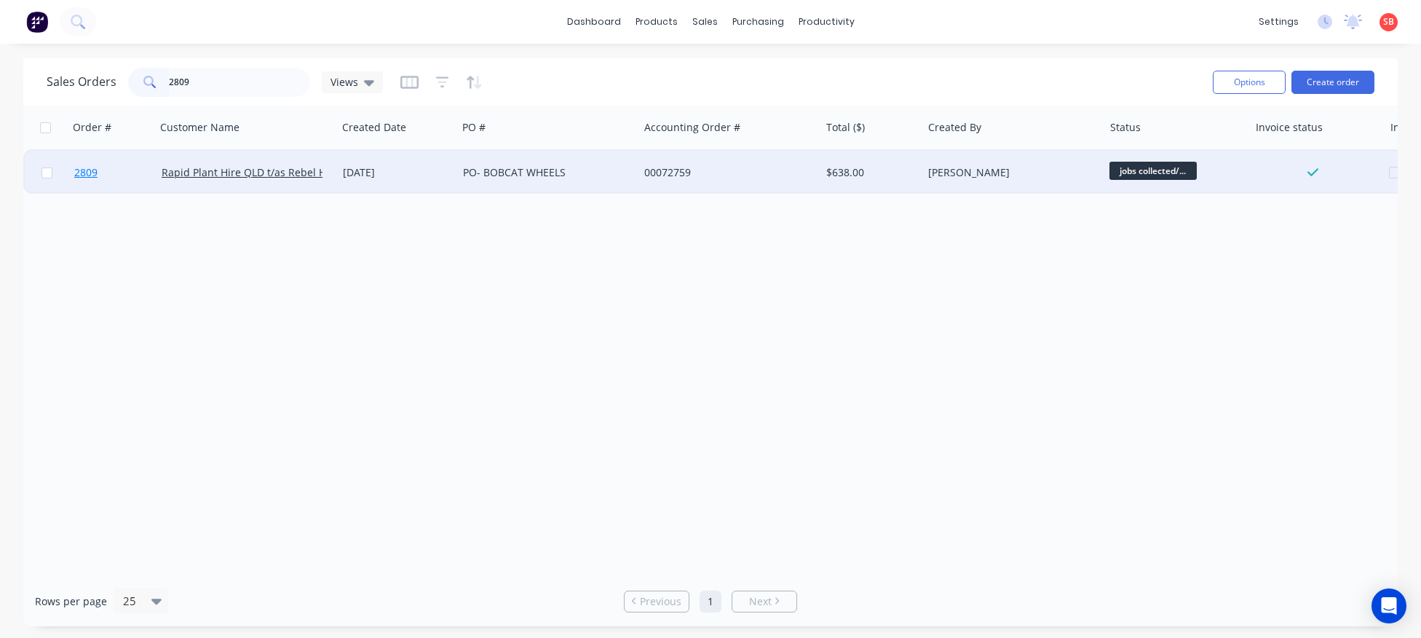
click at [85, 175] on span "2809" at bounding box center [85, 172] width 23 height 15
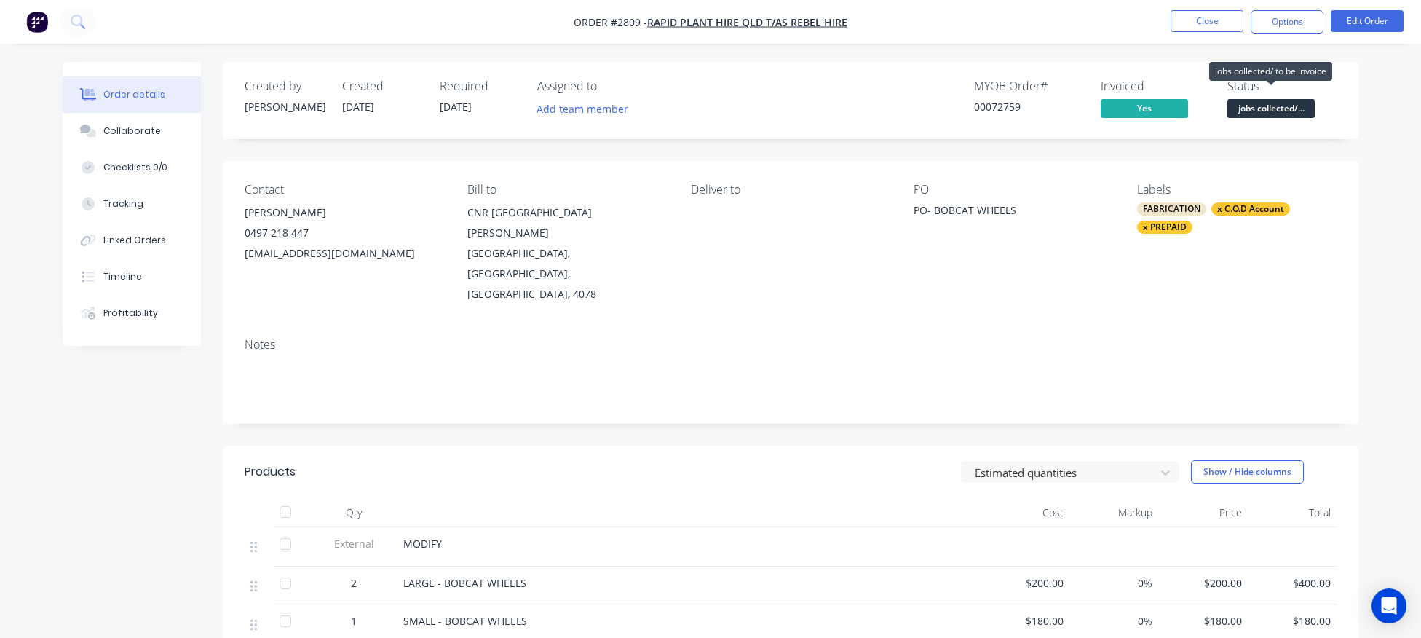
click at [1279, 111] on span "jobs collected/..." at bounding box center [1270, 108] width 87 height 18
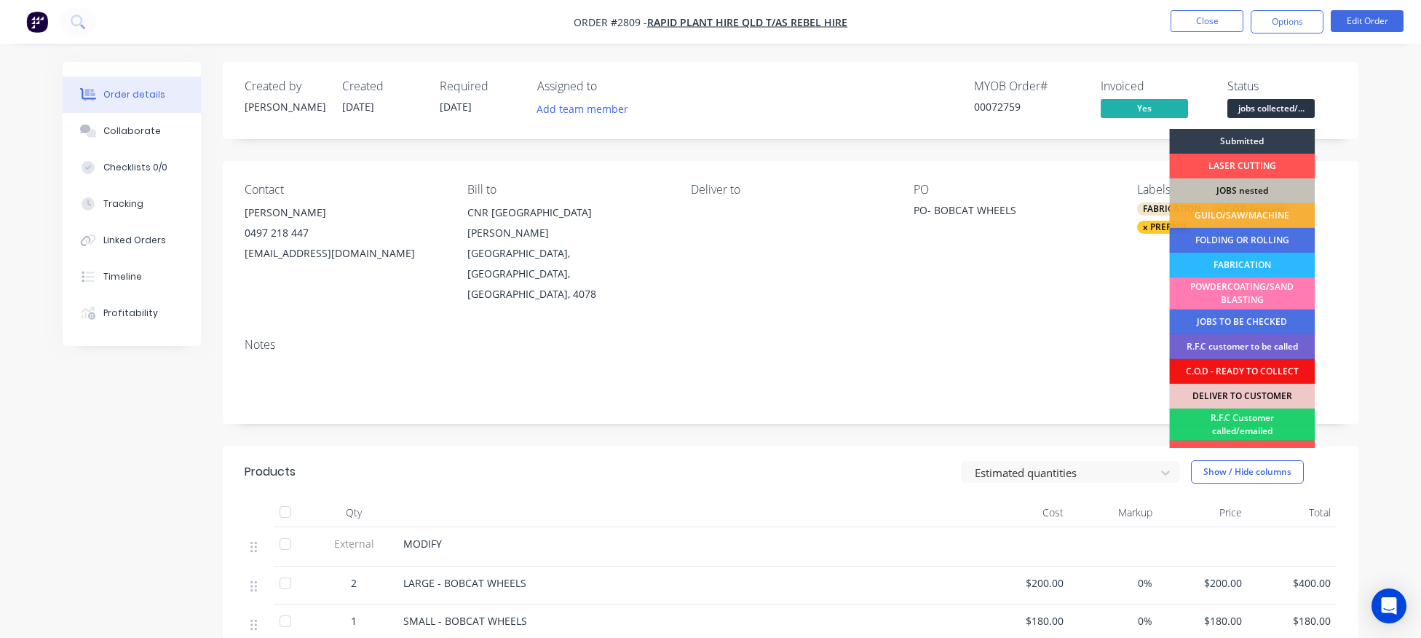
scroll to position [116, 0]
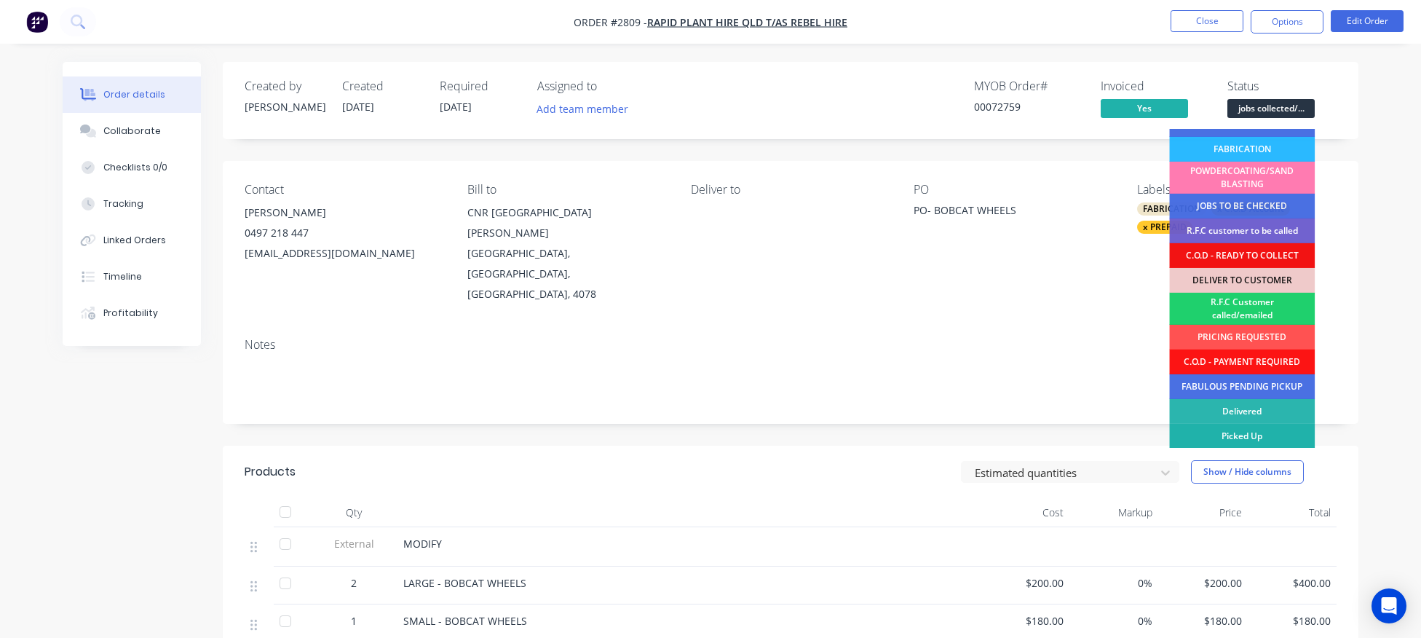
click at [1238, 434] on div "Picked Up" at bounding box center [1242, 436] width 146 height 25
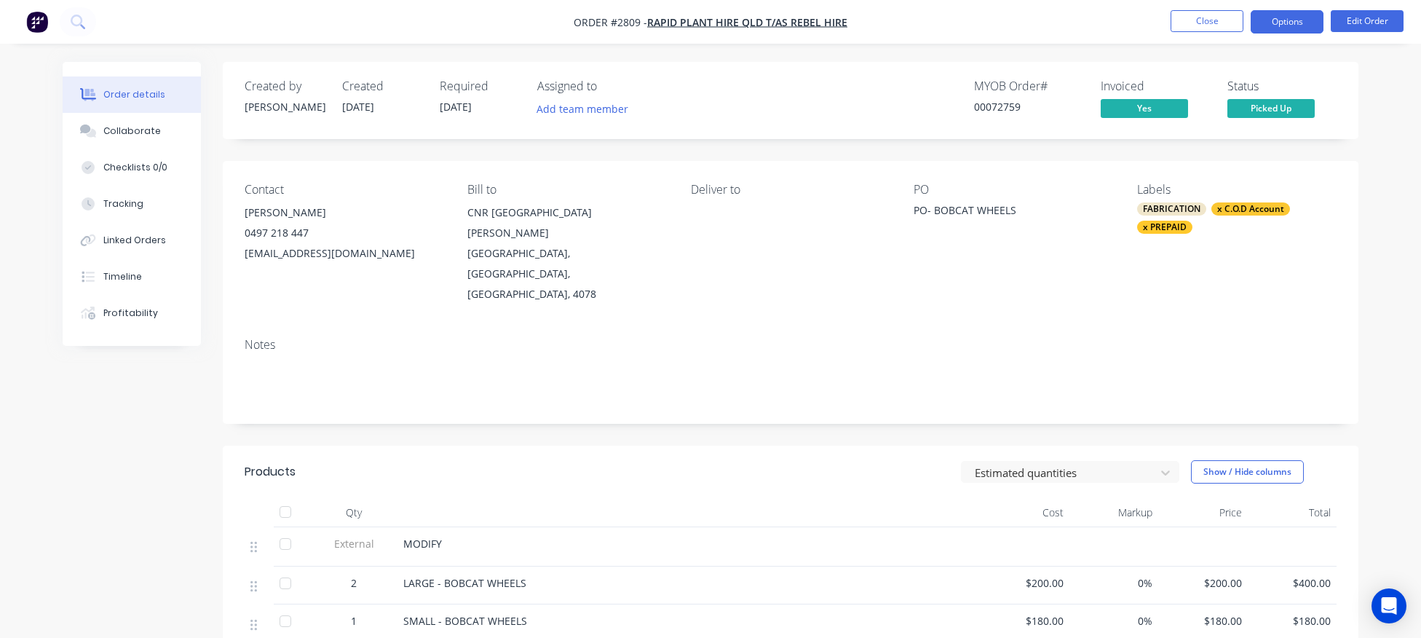
click at [1293, 23] on button "Options" at bounding box center [1287, 21] width 73 height 23
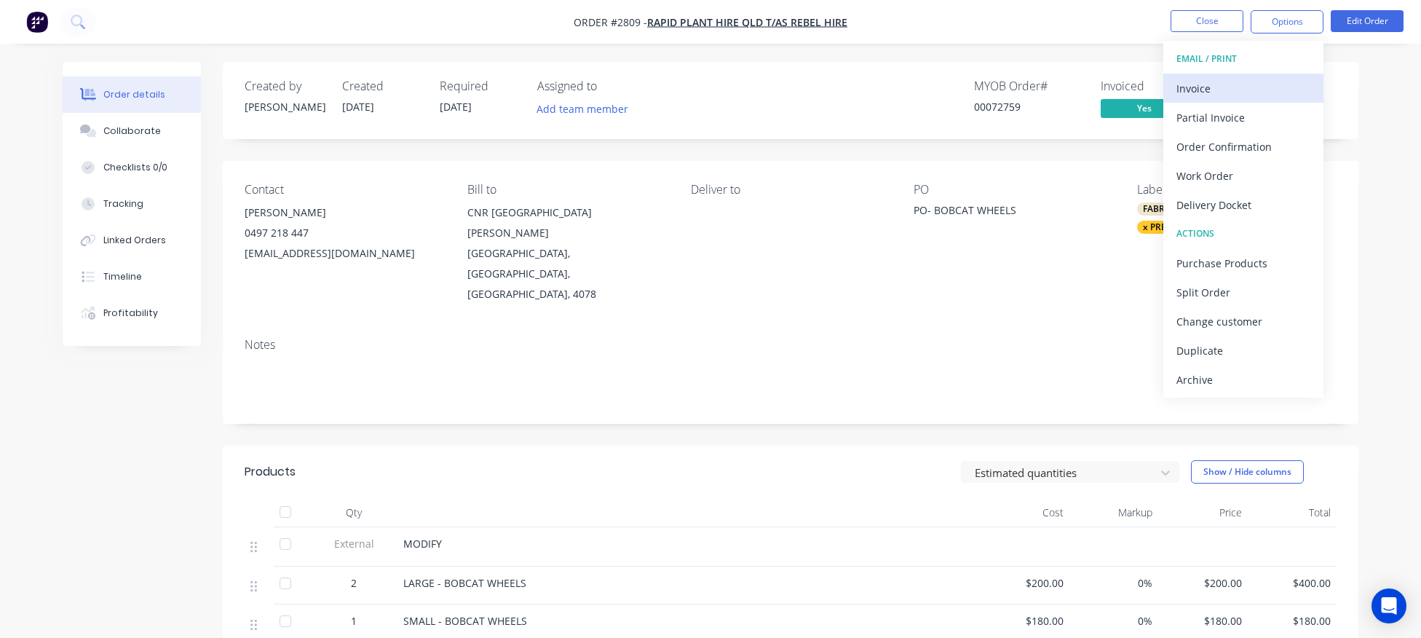
click at [1187, 86] on div "Invoice" at bounding box center [1243, 88] width 134 height 21
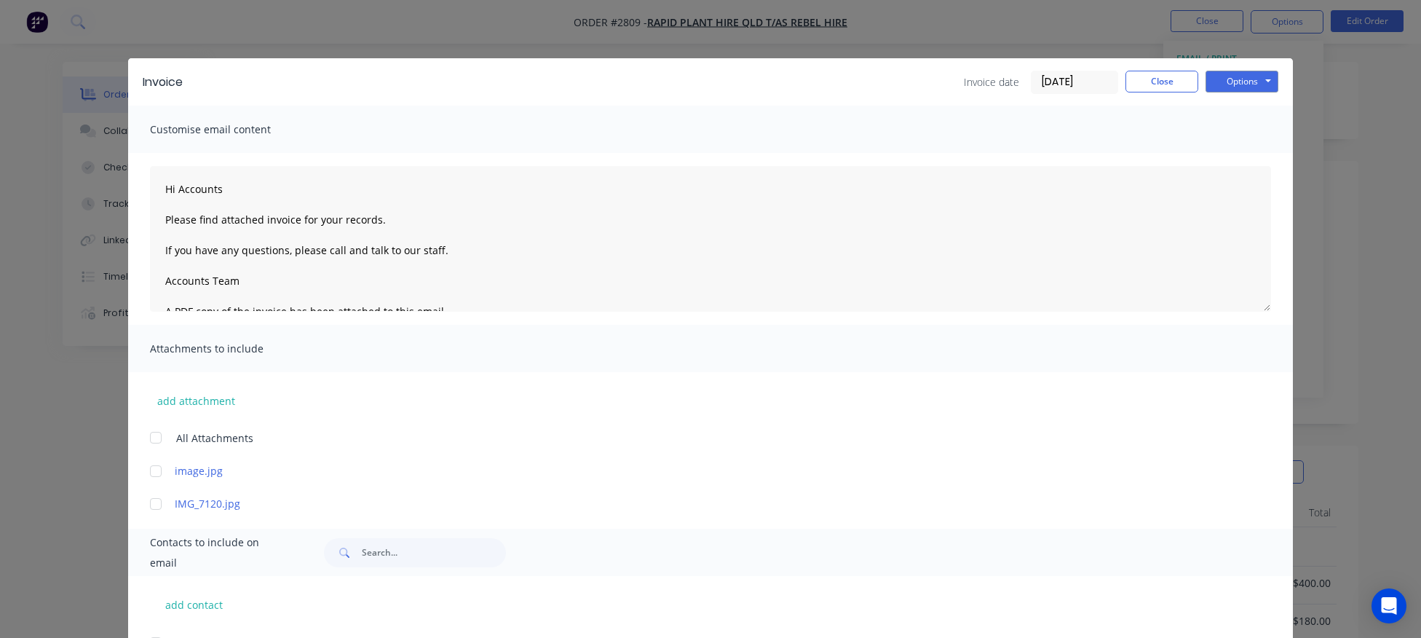
scroll to position [69, 0]
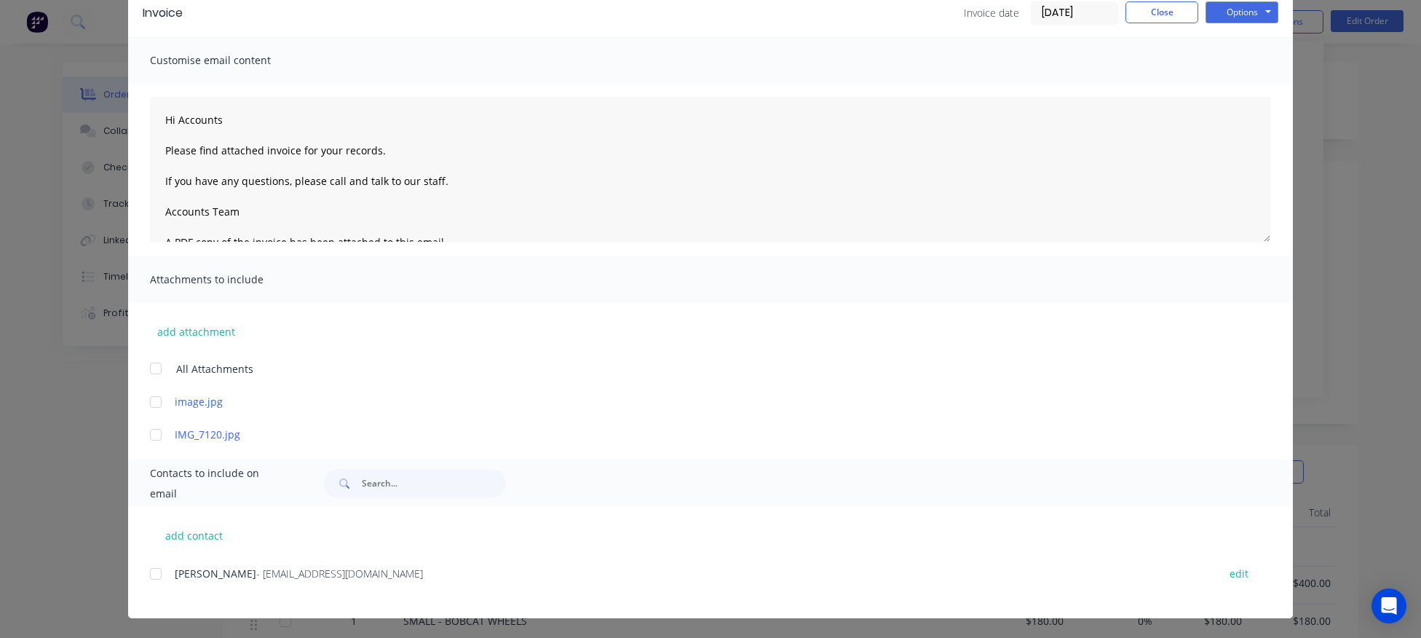
click at [153, 576] on div at bounding box center [155, 573] width 29 height 29
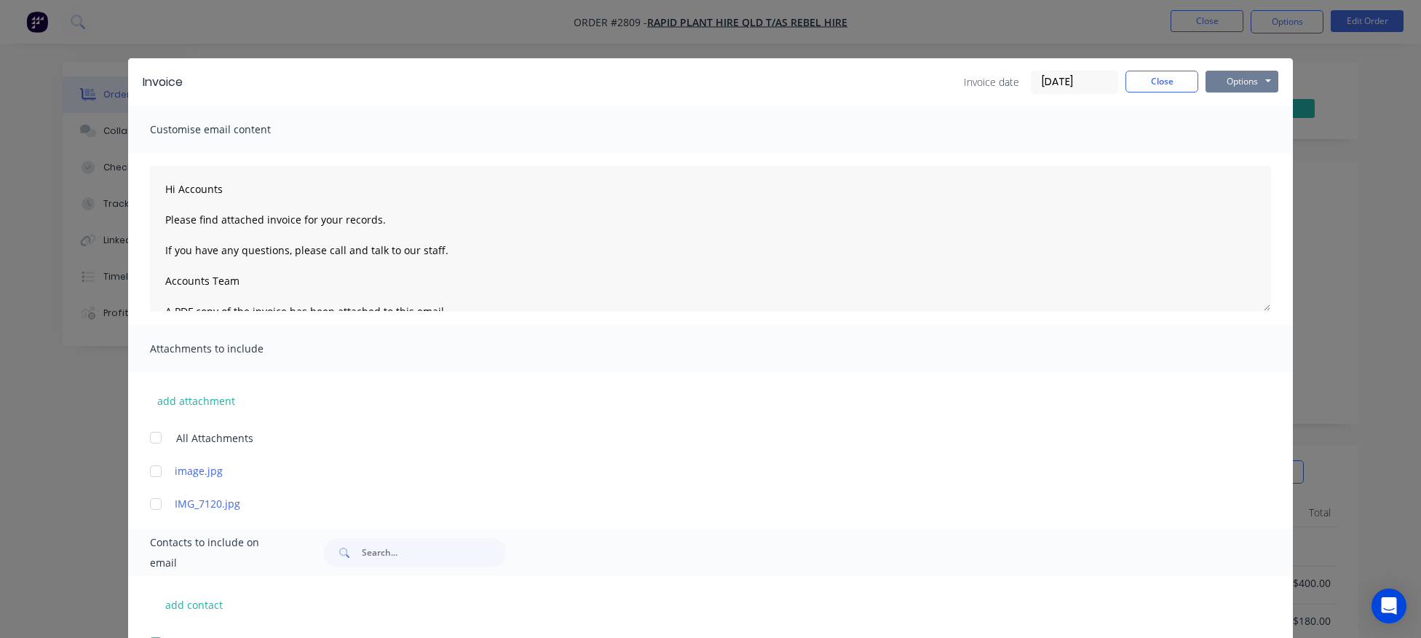
click at [1240, 87] on button "Options" at bounding box center [1241, 82] width 73 height 22
click at [1241, 153] on button "Email" at bounding box center [1251, 155] width 93 height 24
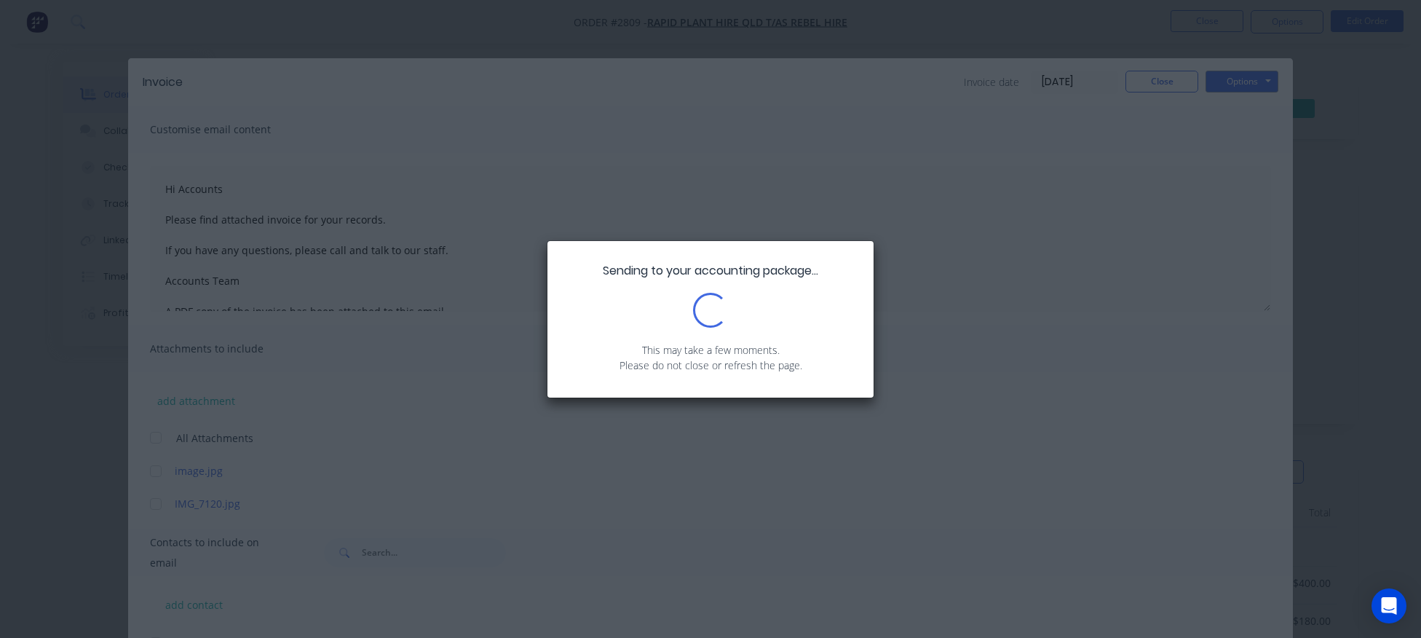
click at [1205, 157] on div "Sending to your accounting package... Loading... This may take a few moments. P…" at bounding box center [710, 319] width 1421 height 638
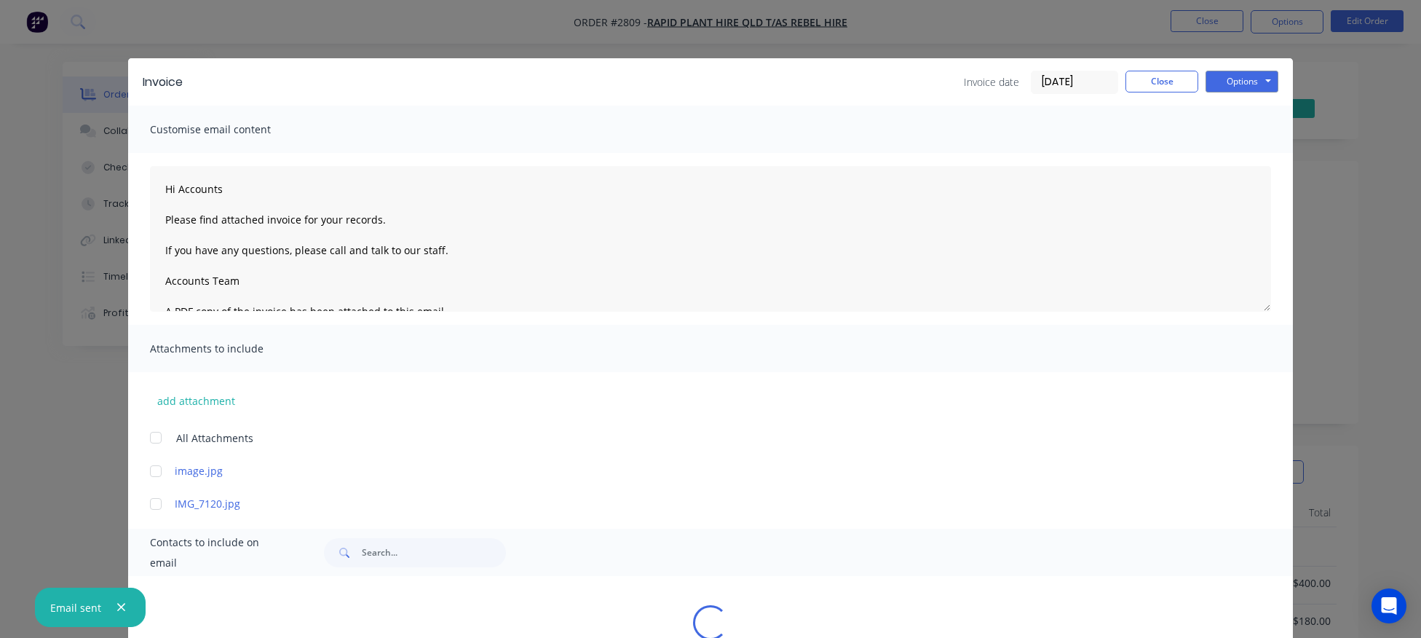
type textarea "Hi Accounts Please find attached invoice for your records. If you have any ques…"
click at [1163, 82] on button "Close" at bounding box center [1161, 82] width 73 height 22
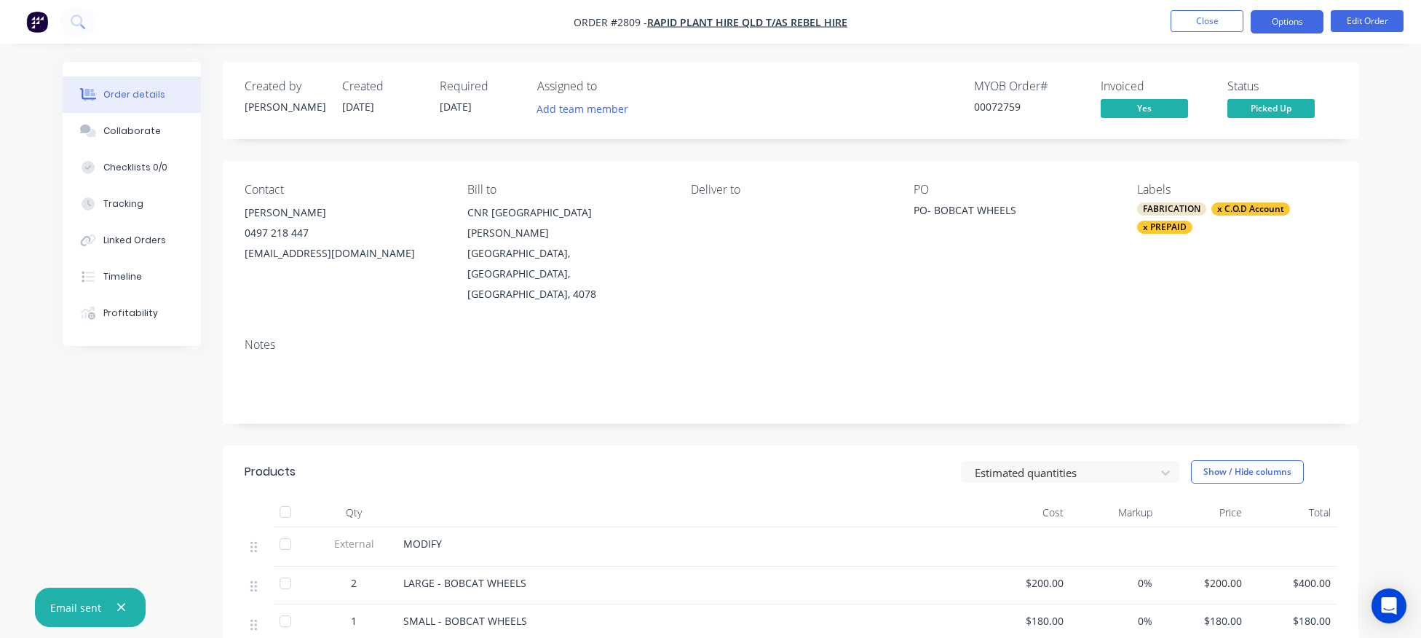
click at [1291, 23] on button "Options" at bounding box center [1287, 21] width 73 height 23
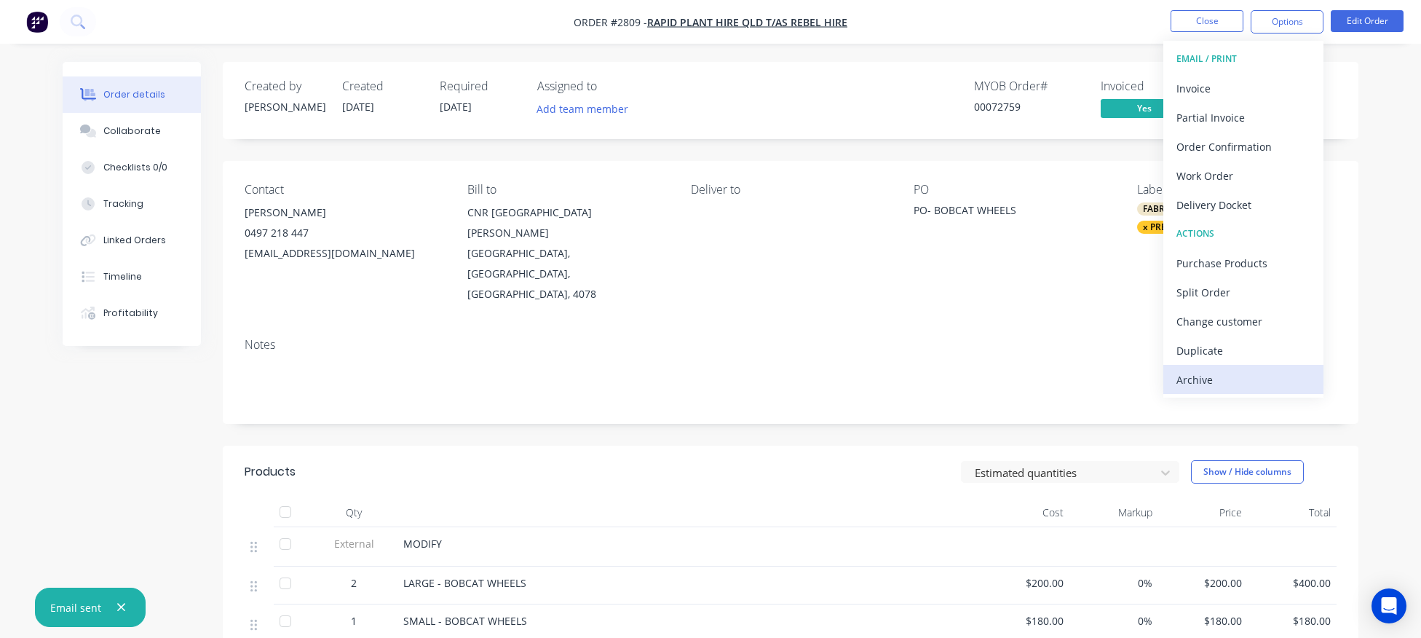
click at [1210, 382] on div "Archive" at bounding box center [1243, 379] width 134 height 21
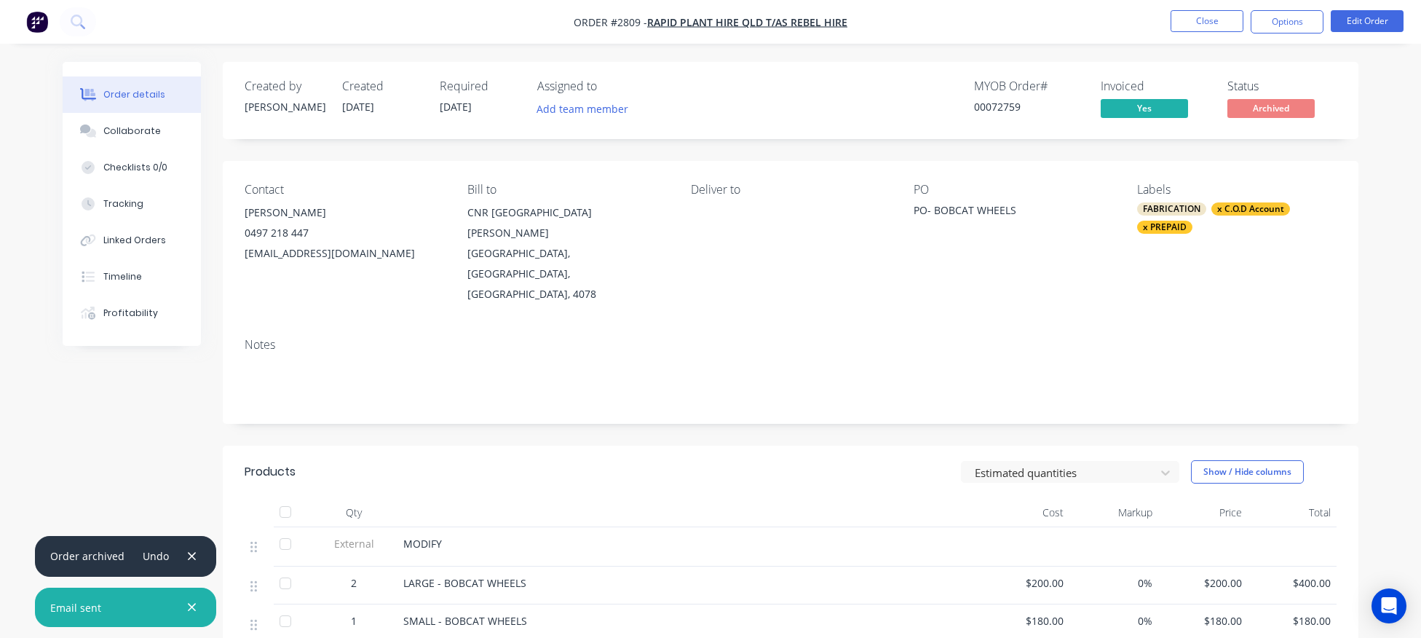
click at [1235, 210] on div "x C.O.D Account" at bounding box center [1250, 208] width 79 height 13
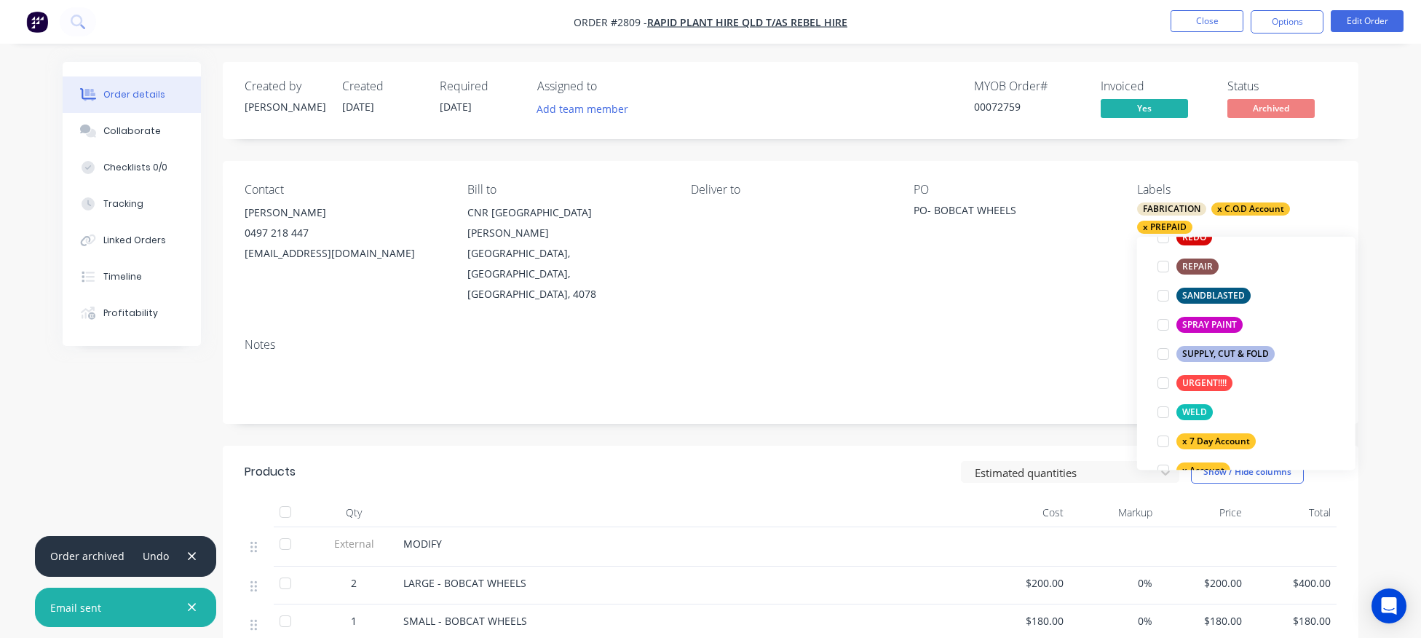
scroll to position [1252, 0]
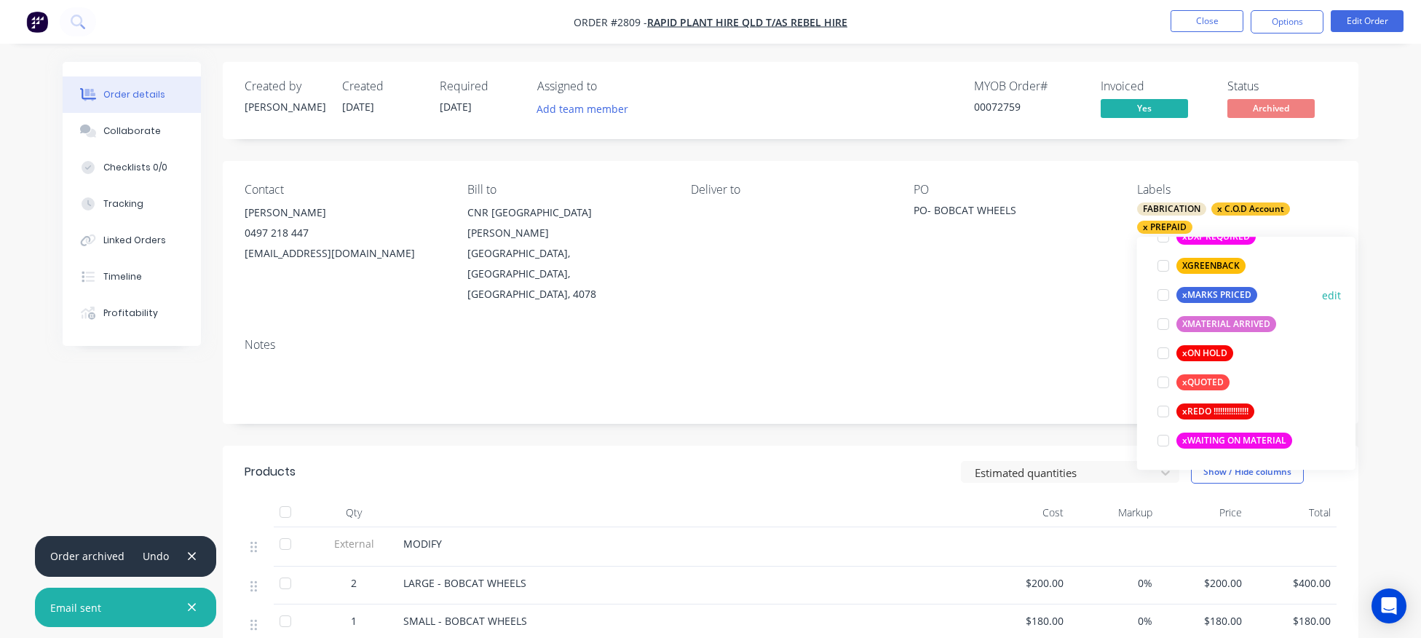
click at [1163, 296] on div at bounding box center [1163, 294] width 29 height 29
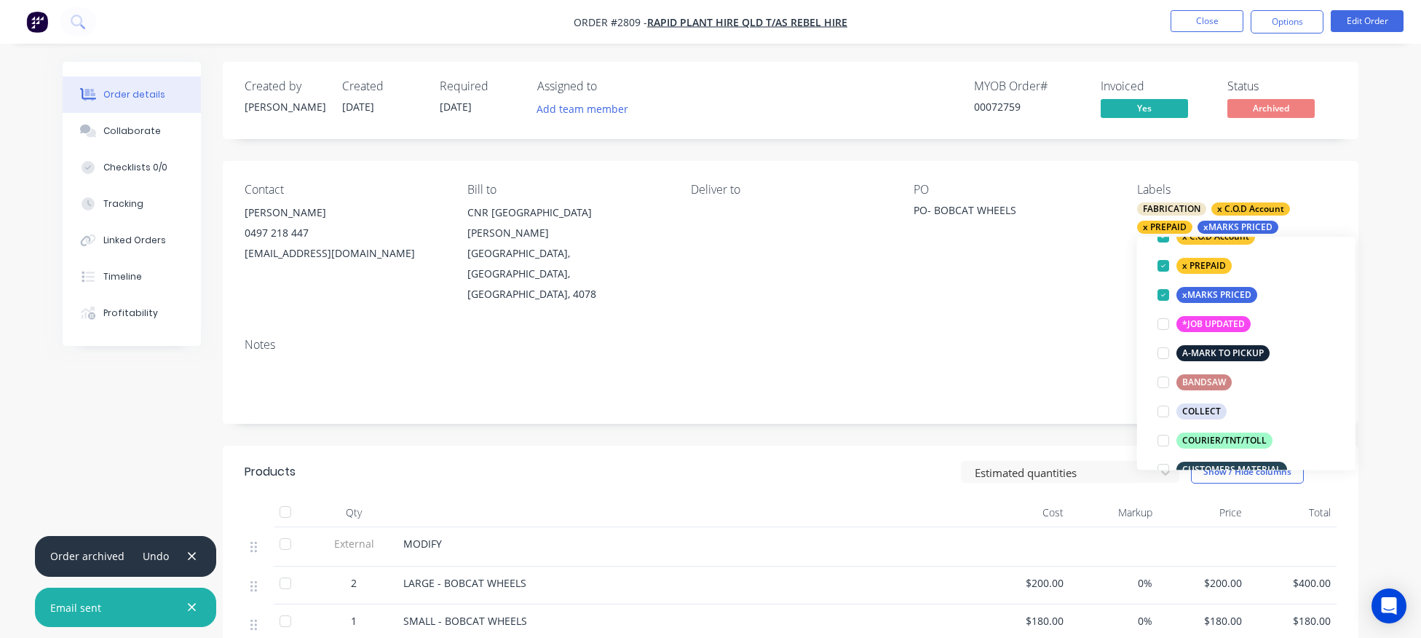
click at [1032, 338] on div "Notes" at bounding box center [791, 345] width 1092 height 14
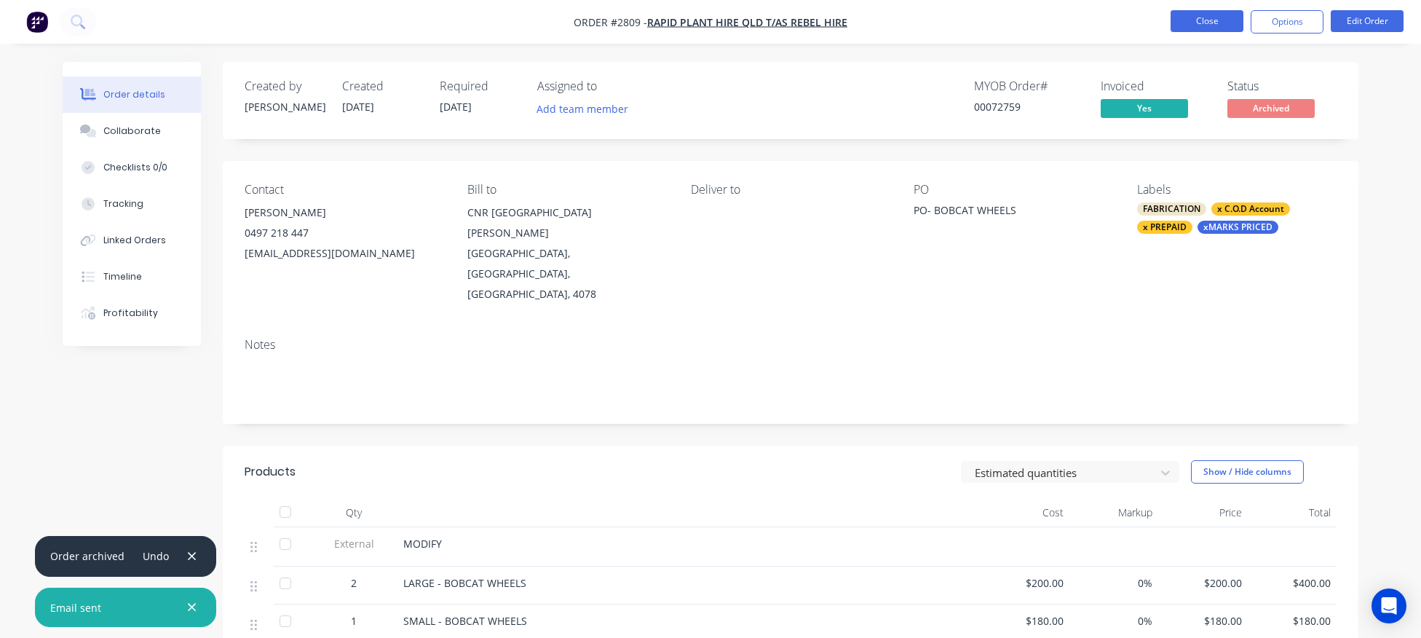
click at [1203, 23] on button "Close" at bounding box center [1207, 21] width 73 height 22
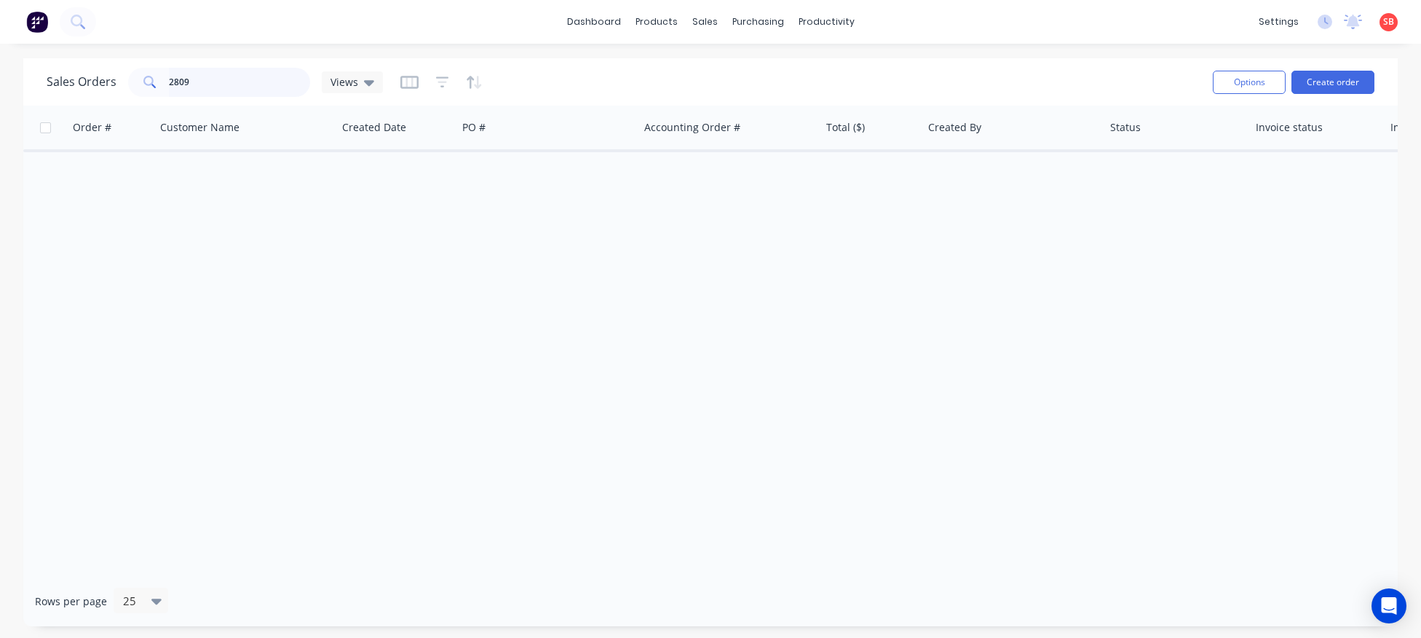
drag, startPoint x: 211, startPoint y: 81, endPoint x: 7, endPoint y: 86, distance: 204.6
click at [169, 87] on input "2809" at bounding box center [240, 82] width 142 height 29
type input "2789"
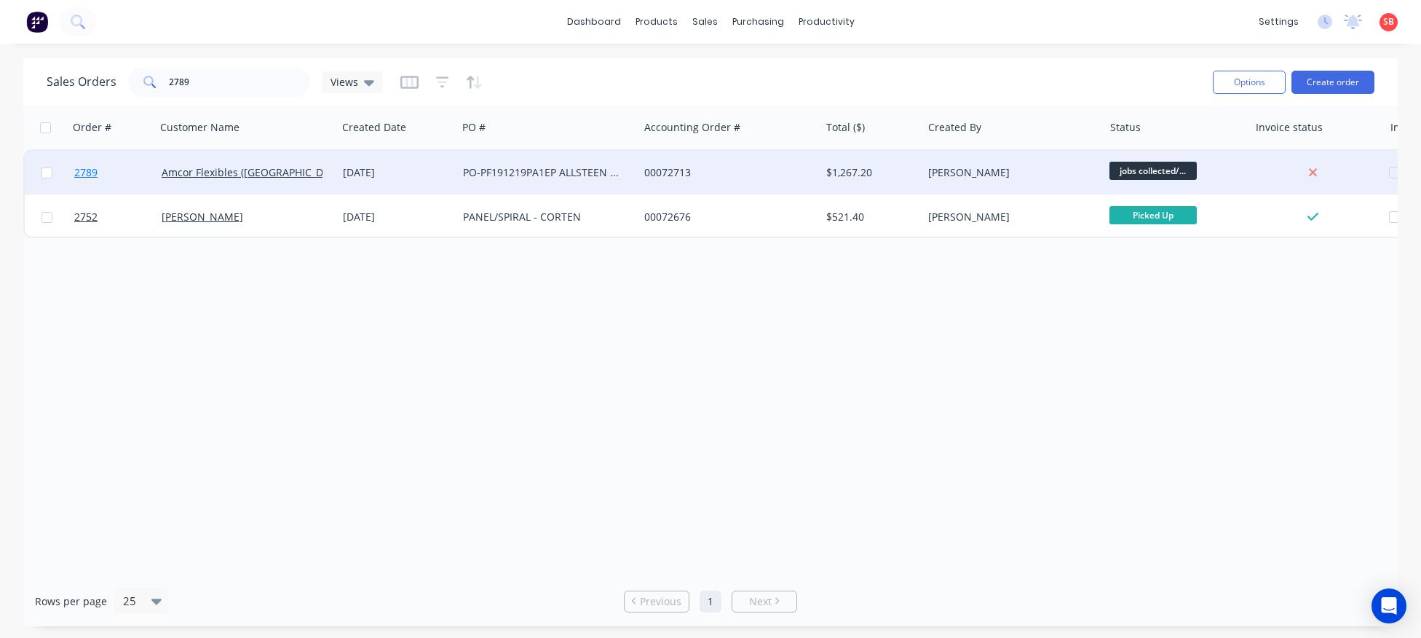
click at [83, 173] on span "2789" at bounding box center [85, 172] width 23 height 15
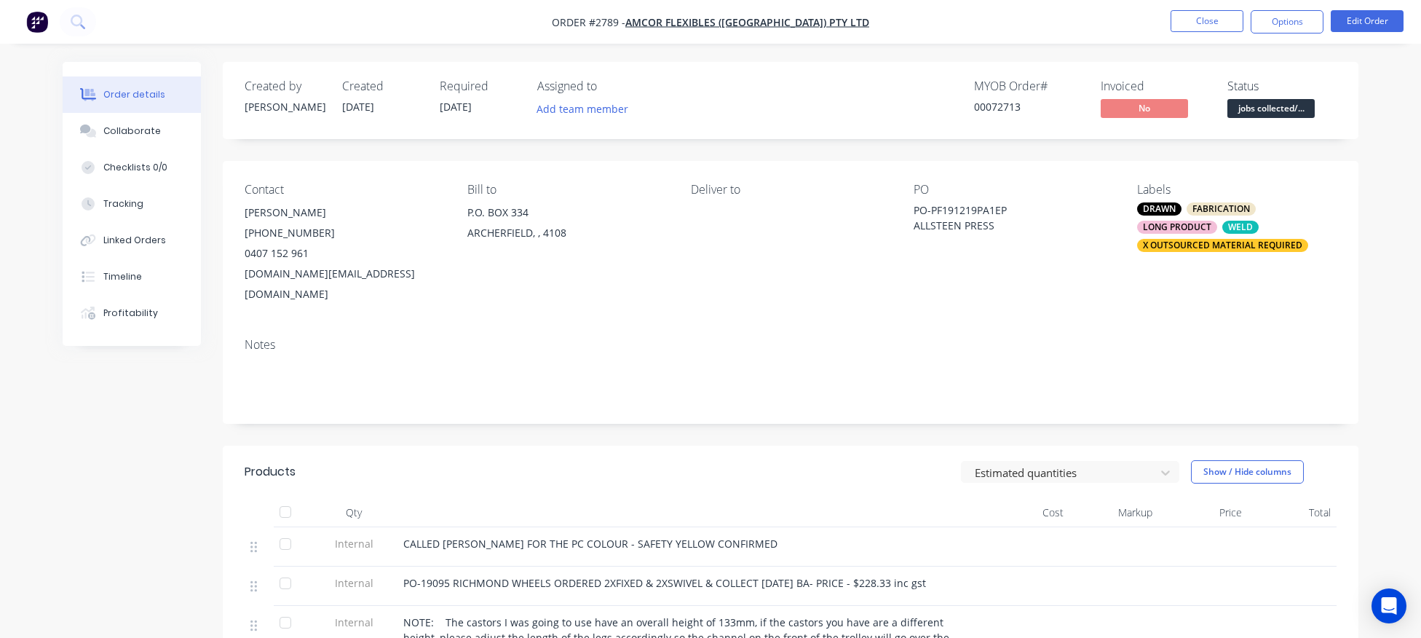
click at [1208, 249] on div "X OUTSOURCED MATERIAL REQUIRED" at bounding box center [1222, 245] width 171 height 13
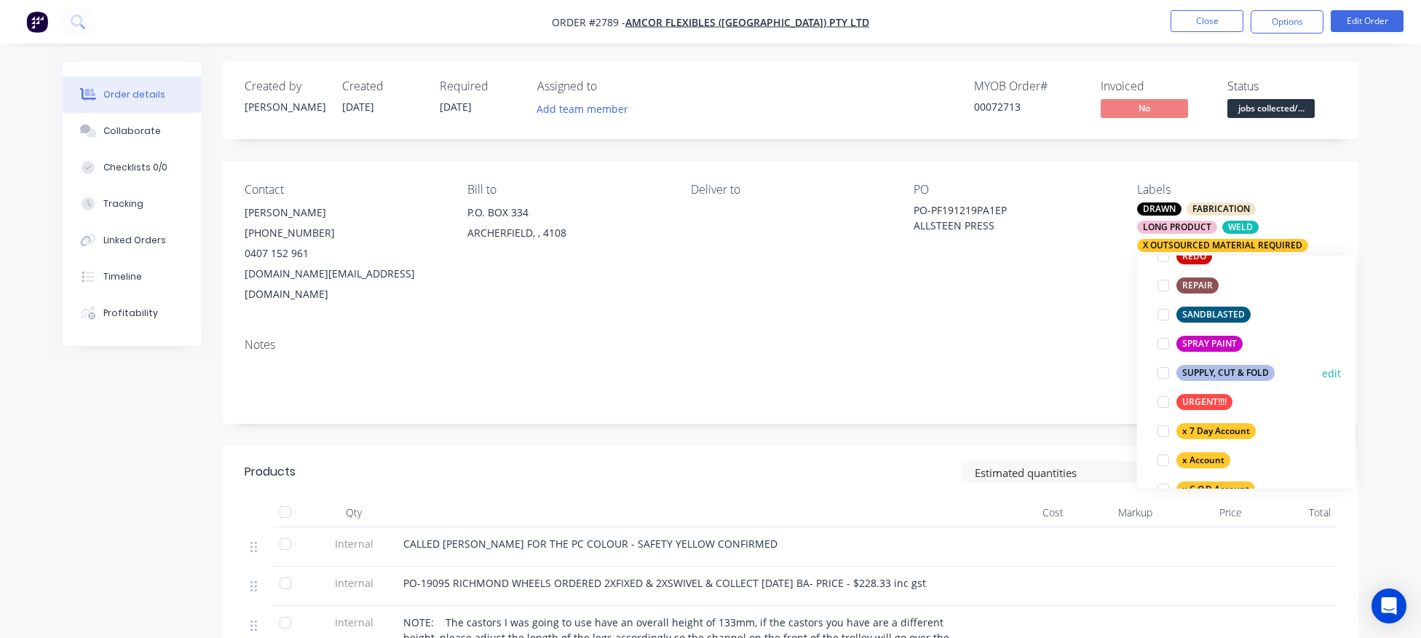
scroll to position [1181, 0]
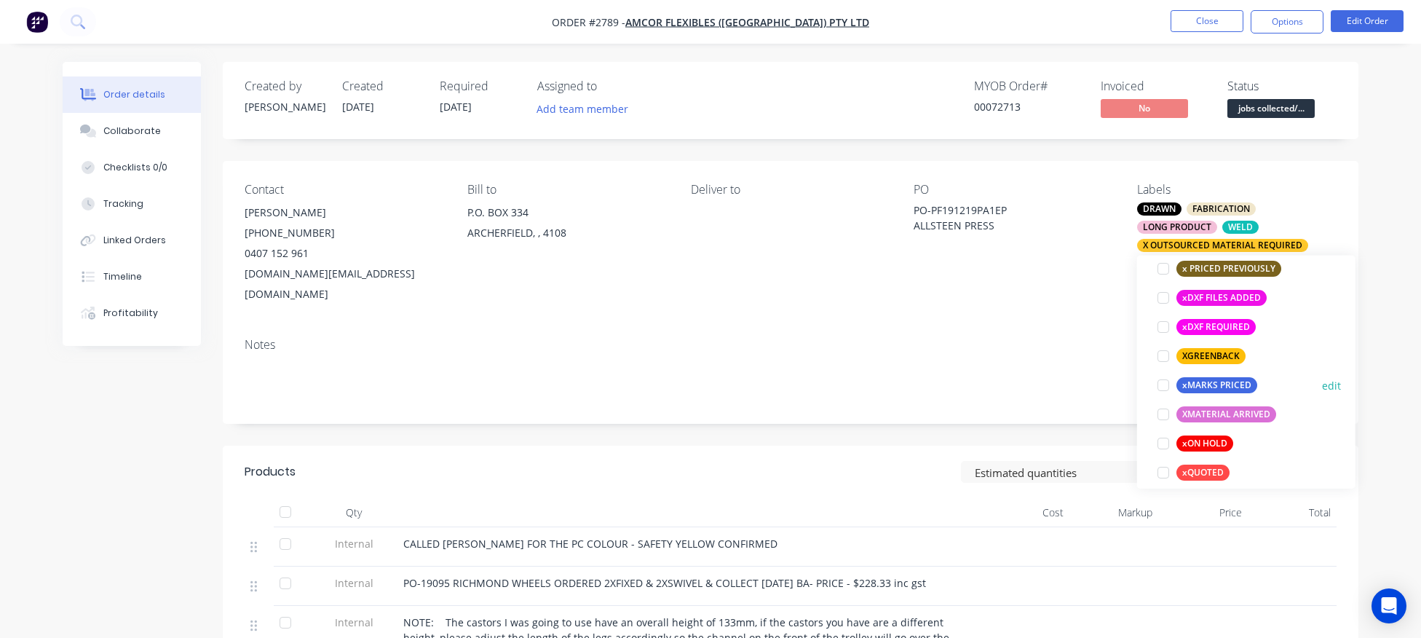
click at [1160, 389] on div at bounding box center [1163, 385] width 29 height 29
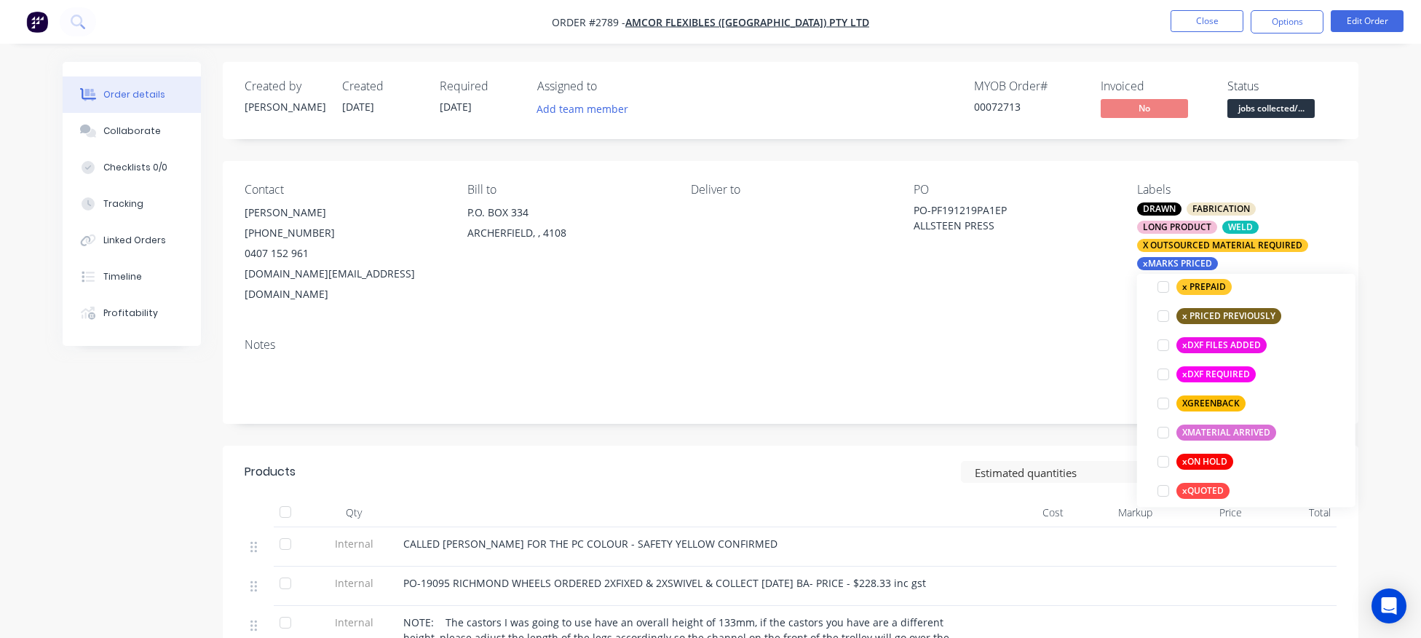
scroll to position [132, 0]
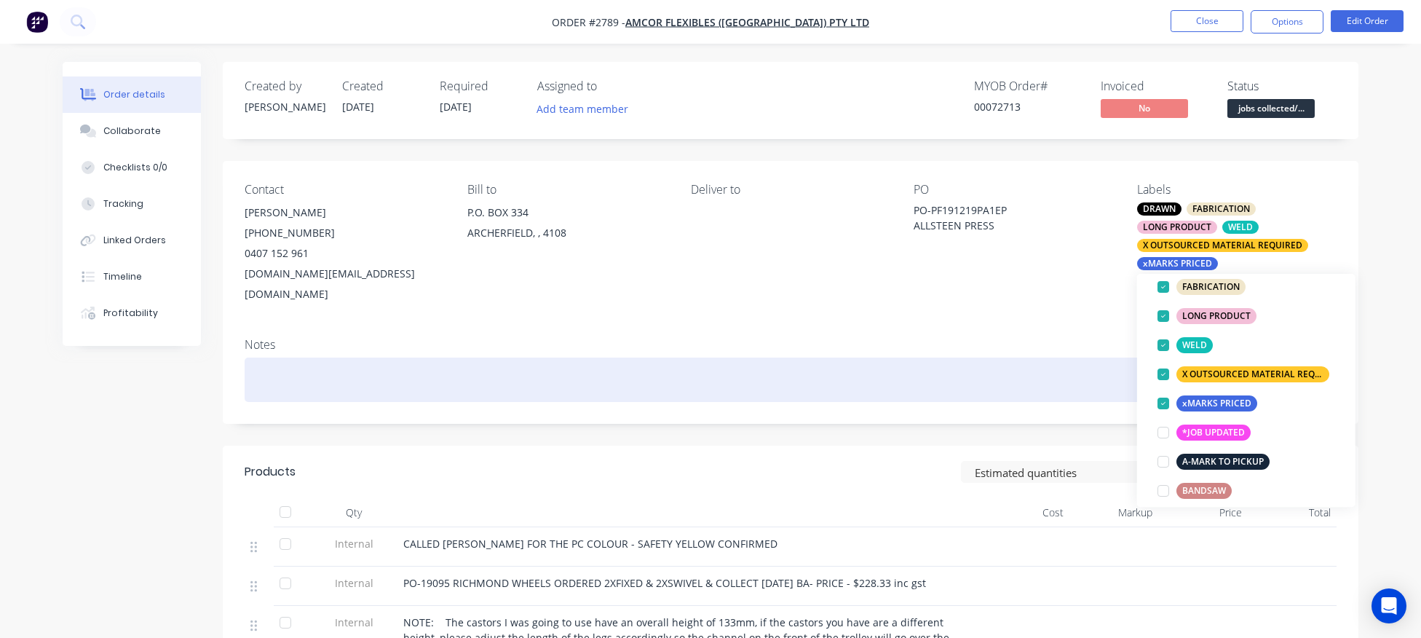
click at [974, 357] on div at bounding box center [791, 379] width 1092 height 44
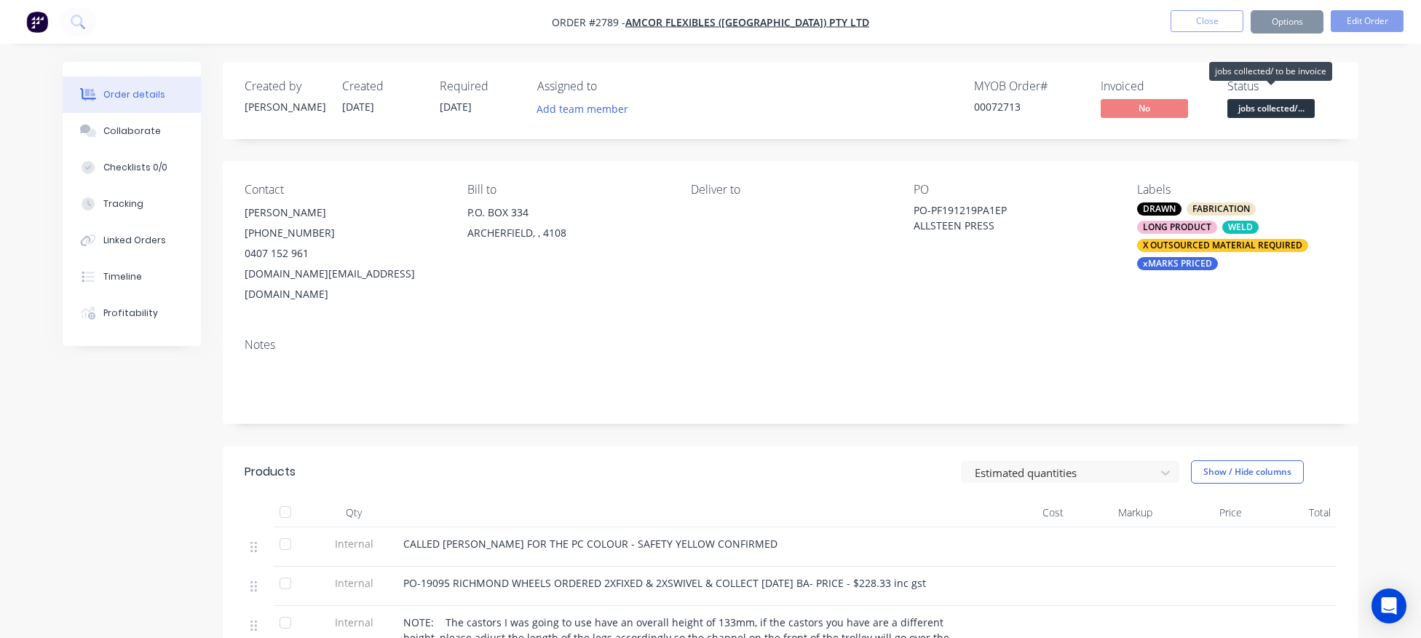
click at [1275, 114] on span "jobs collected/..." at bounding box center [1270, 108] width 87 height 18
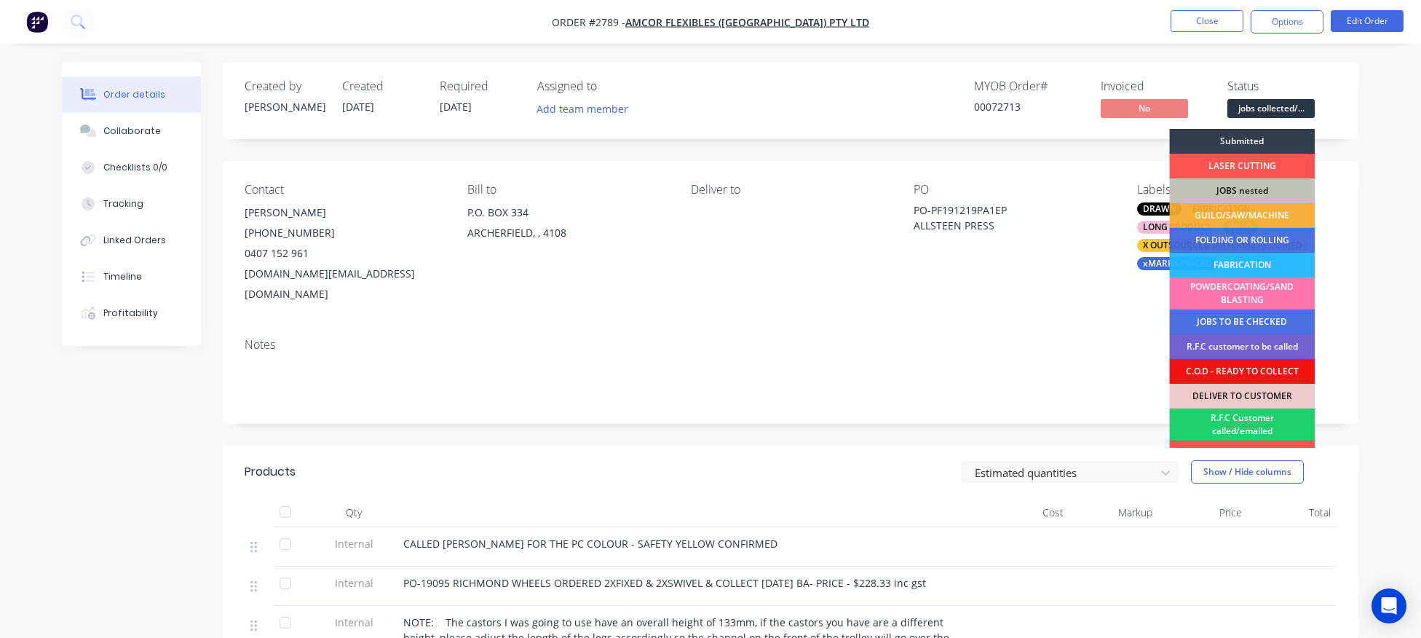
scroll to position [116, 0]
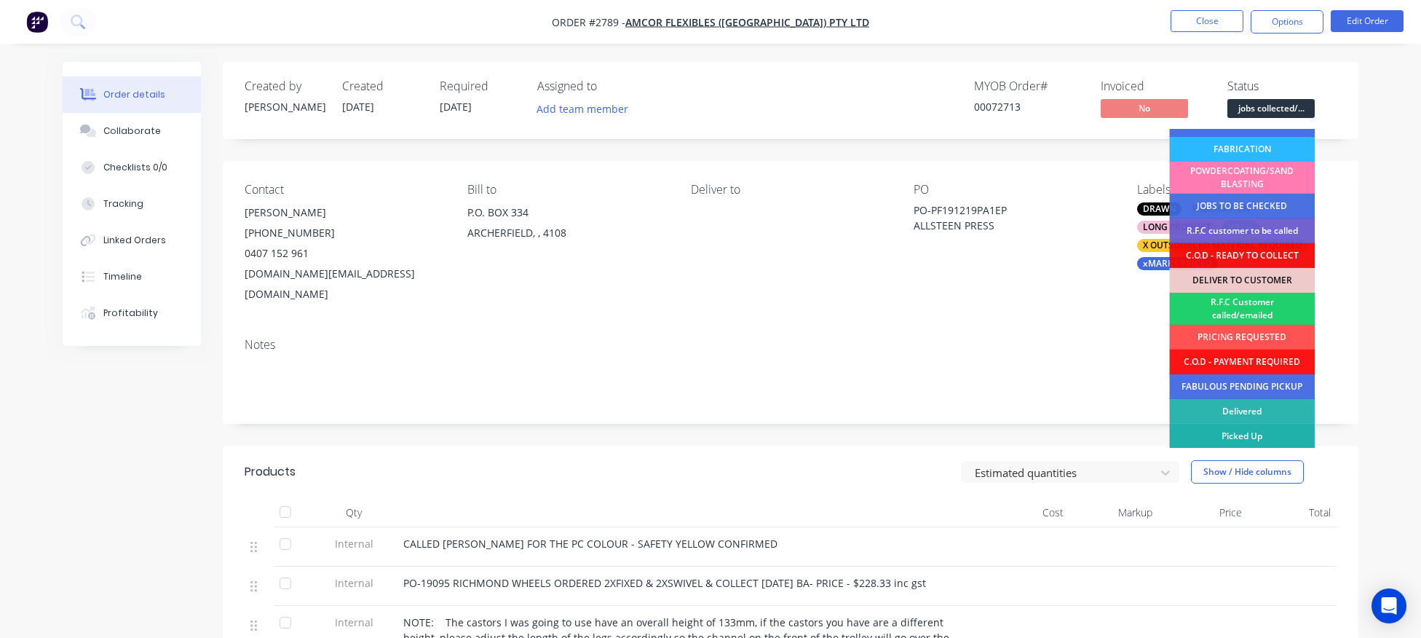
click at [1259, 432] on div "Picked Up" at bounding box center [1242, 436] width 146 height 25
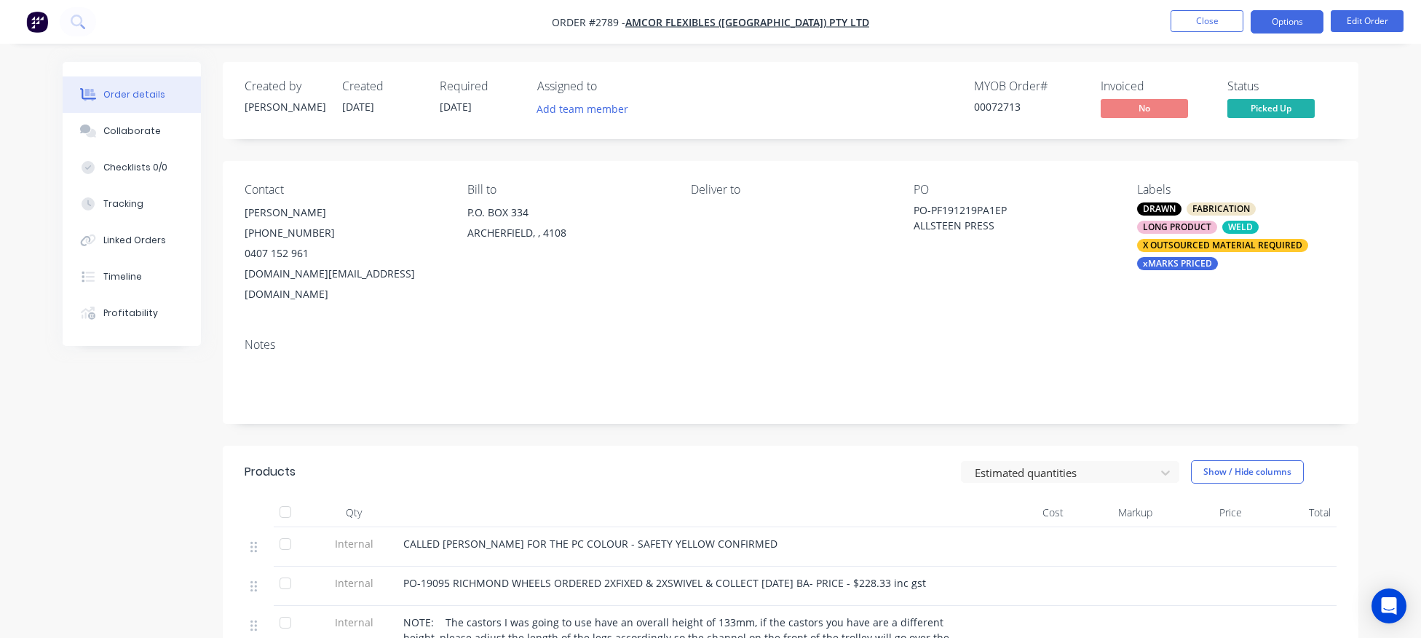
click at [1278, 17] on button "Options" at bounding box center [1287, 21] width 73 height 23
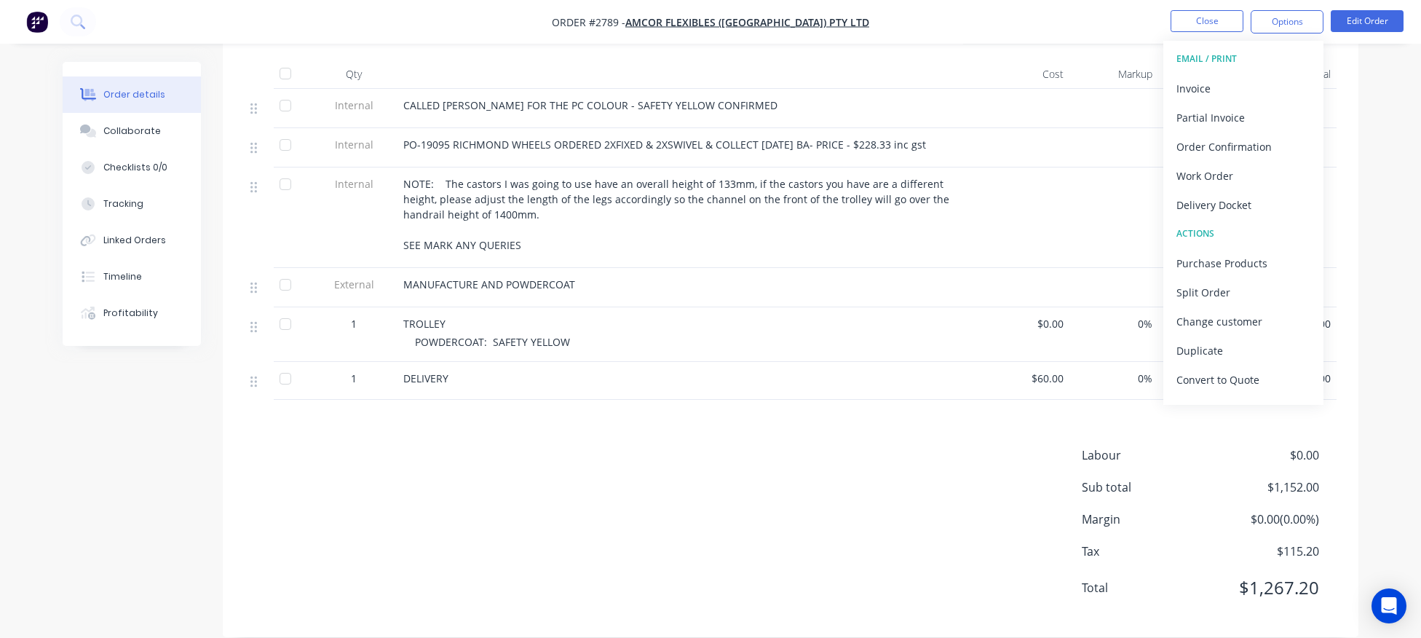
scroll to position [61, 0]
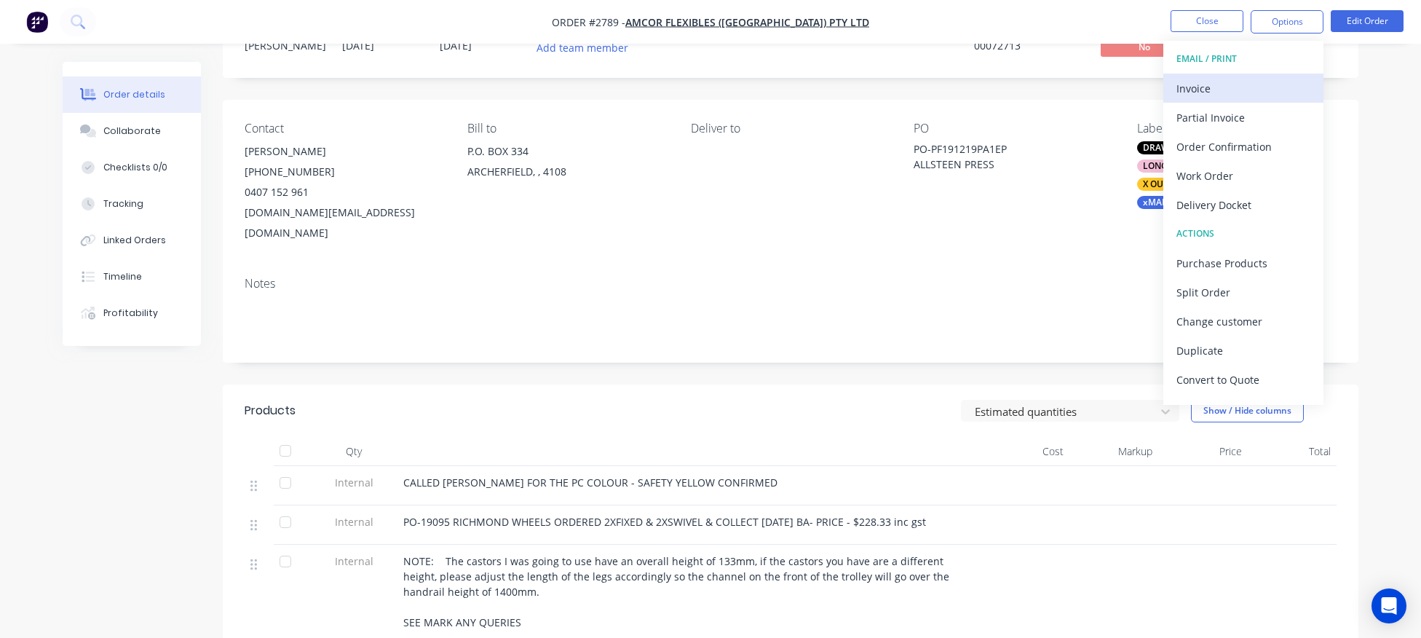
click at [1191, 91] on div "Invoice" at bounding box center [1243, 88] width 134 height 21
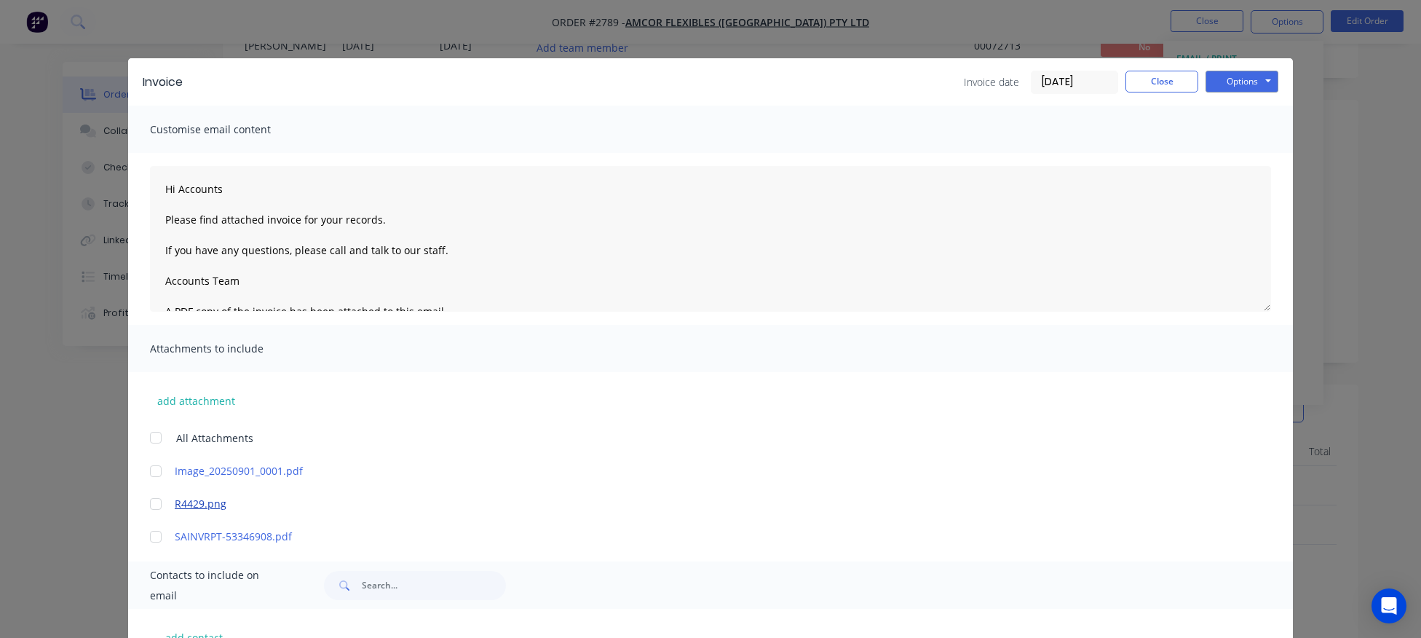
scroll to position [337, 0]
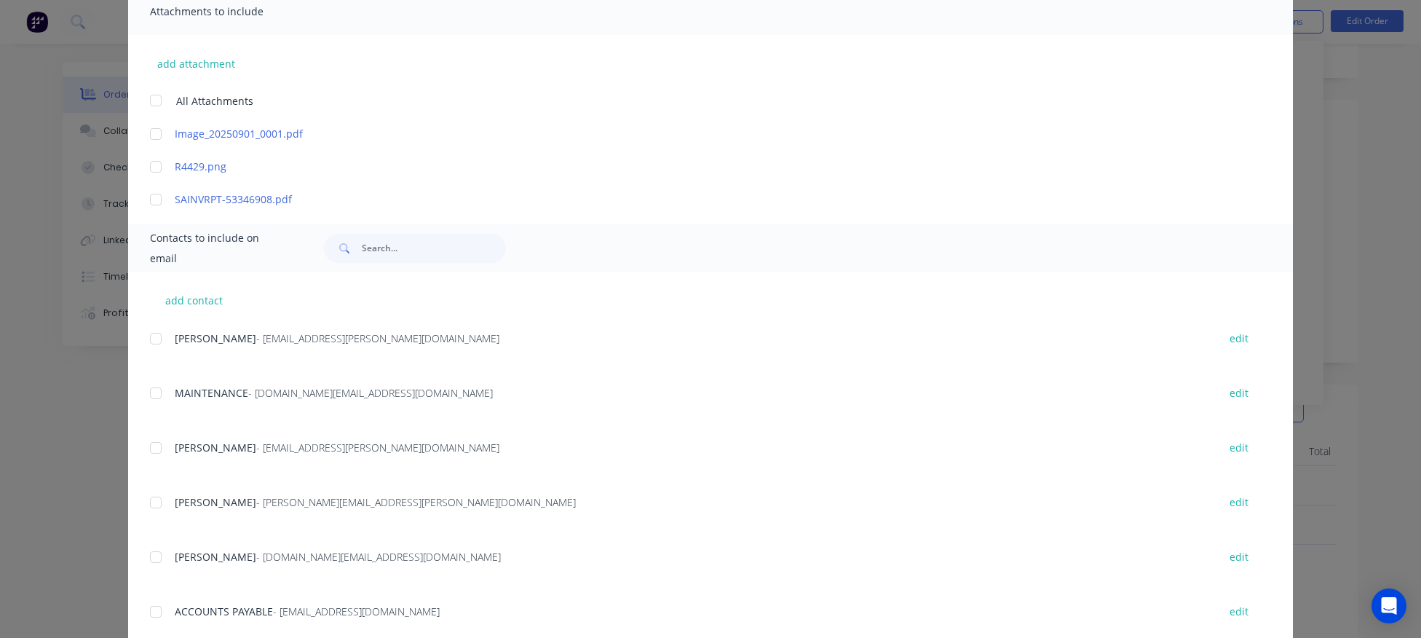
click at [161, 338] on div at bounding box center [155, 338] width 29 height 29
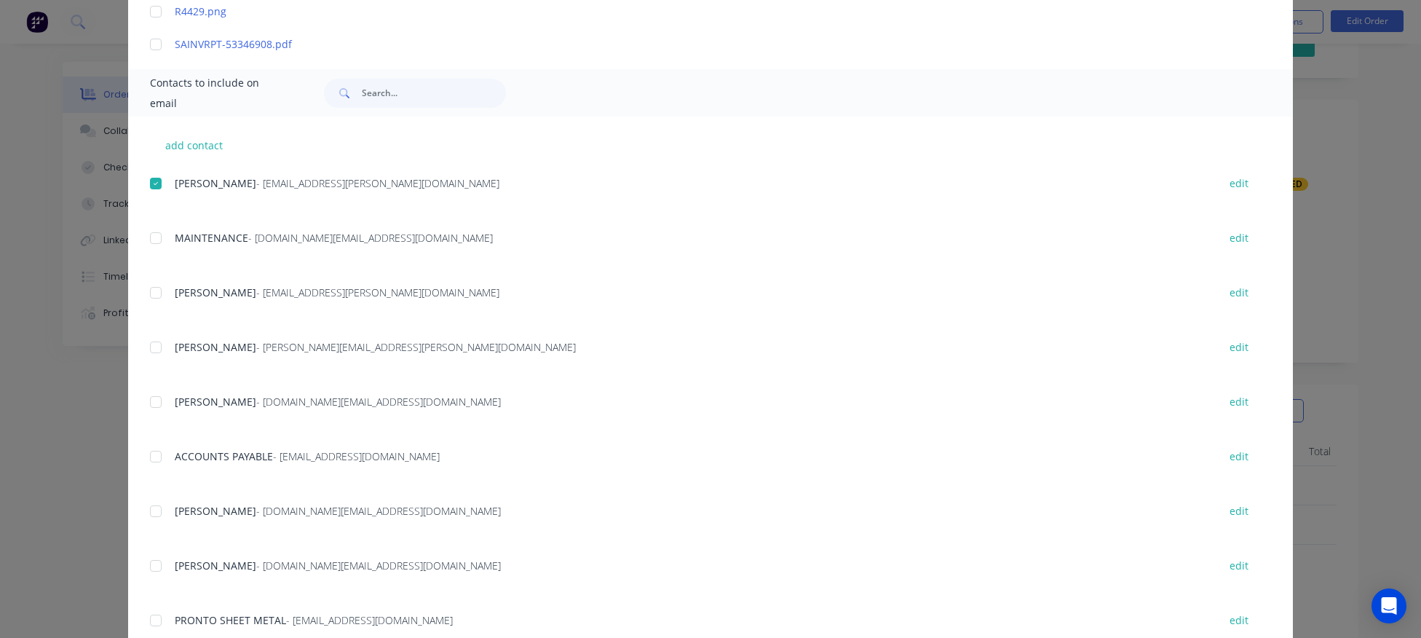
scroll to position [590, 0]
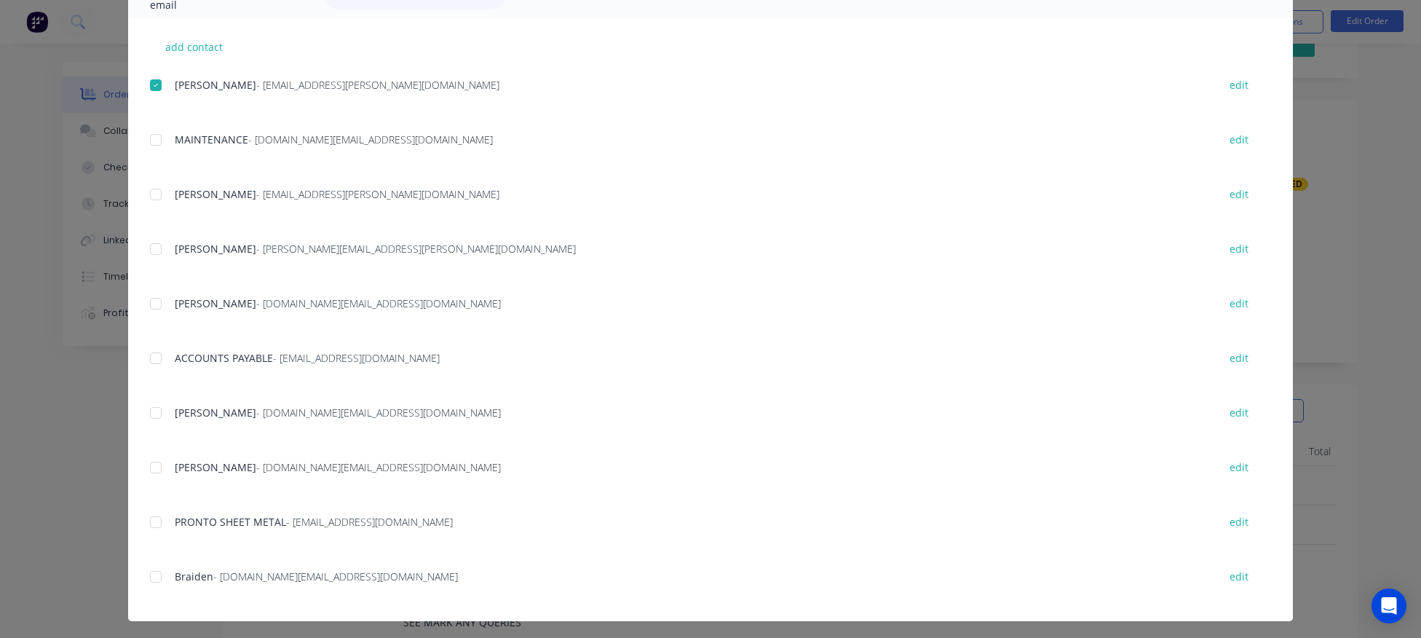
click at [157, 357] on div at bounding box center [155, 358] width 29 height 29
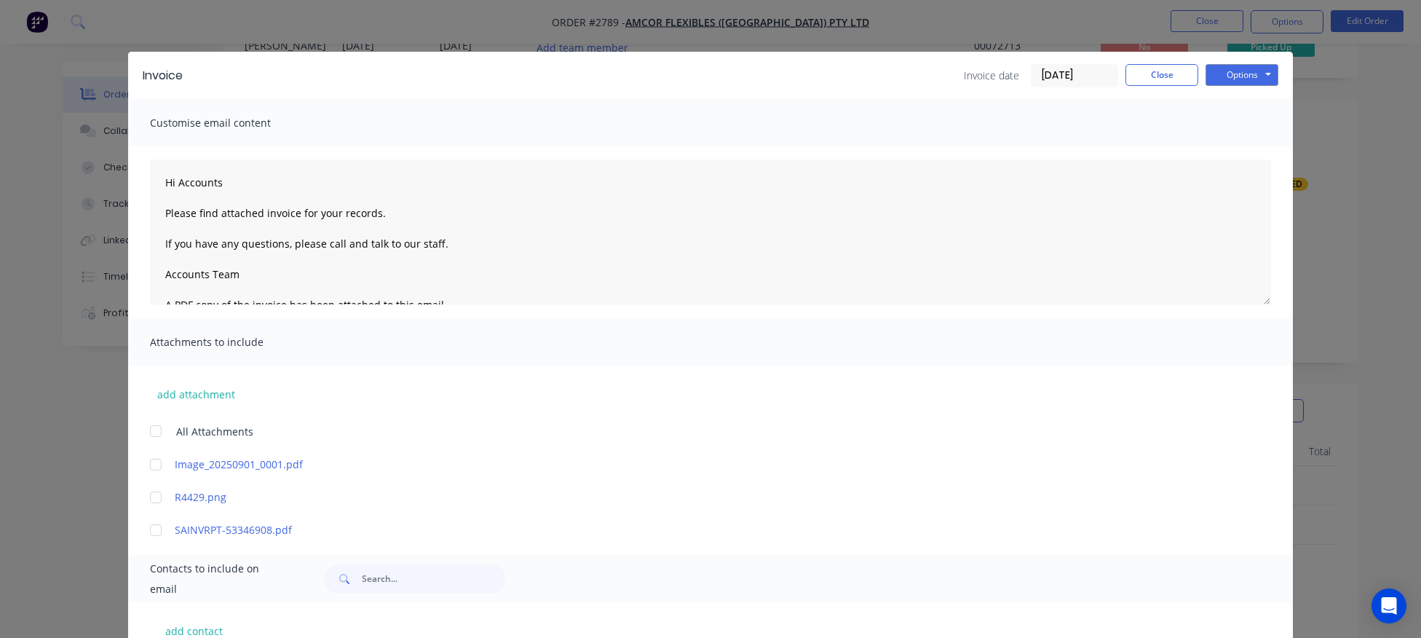
scroll to position [0, 0]
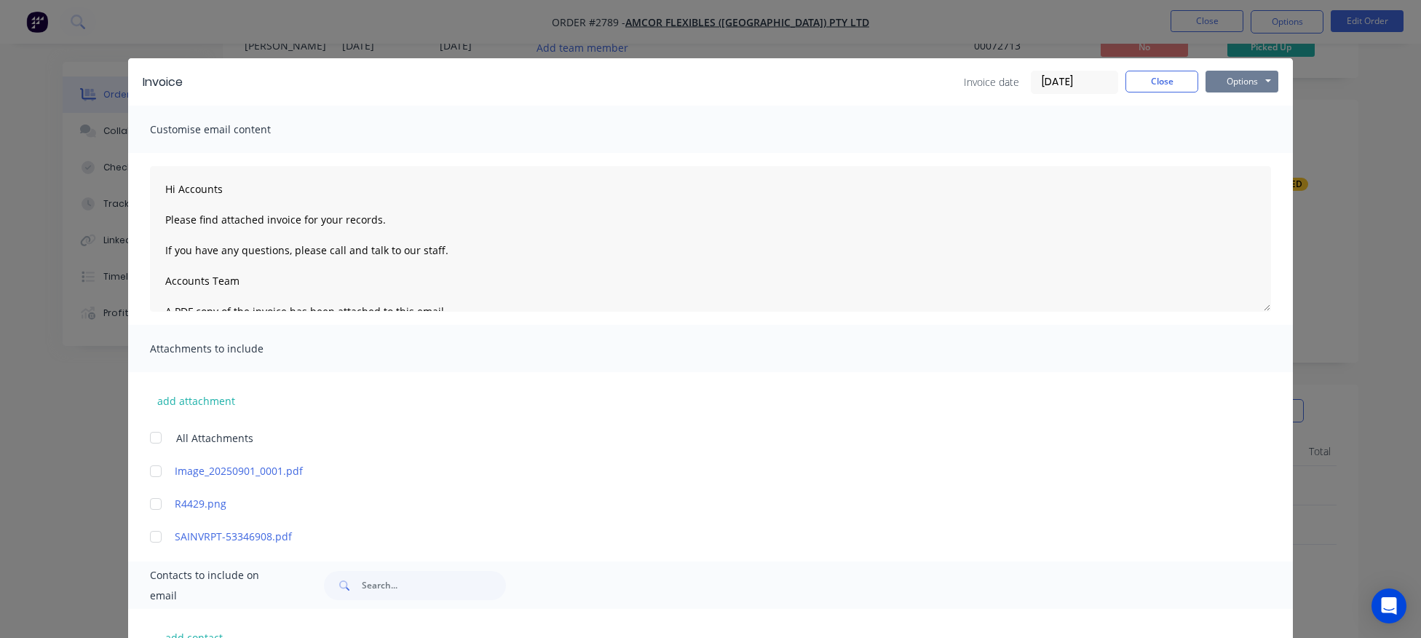
click at [1238, 82] on button "Options" at bounding box center [1241, 82] width 73 height 22
click at [1248, 152] on button "Email" at bounding box center [1251, 155] width 93 height 24
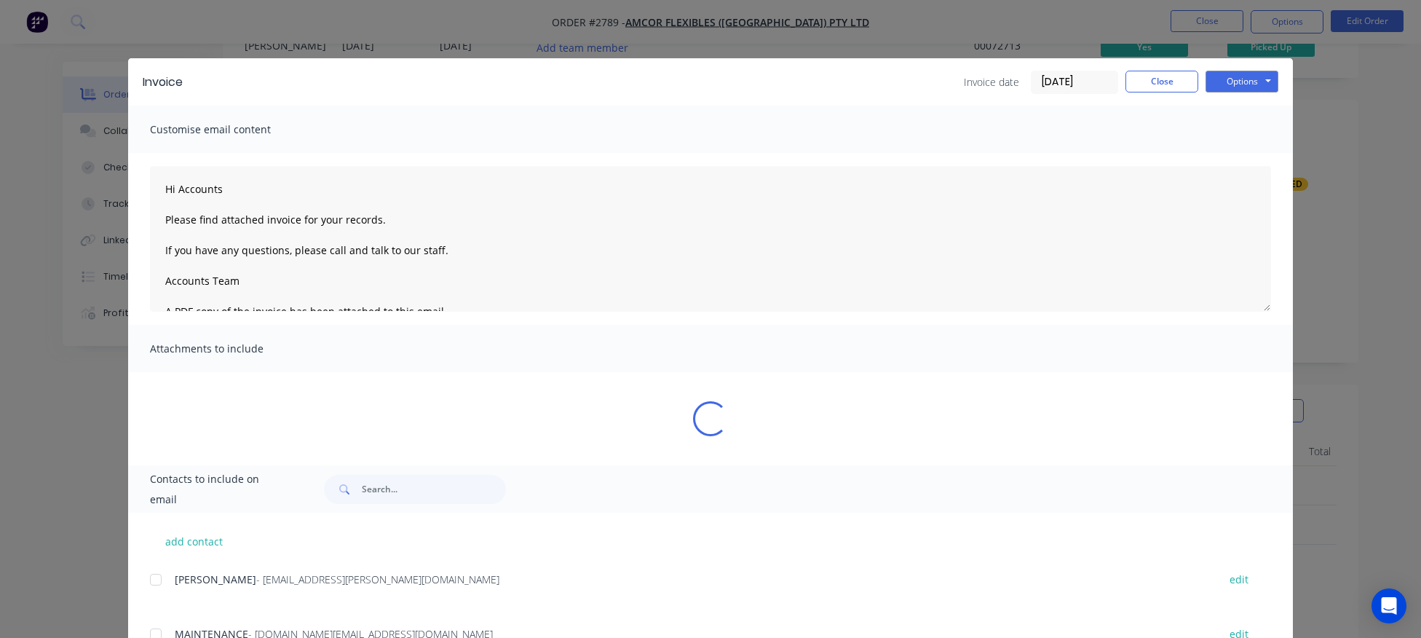
type textarea "Hi Accounts Please find attached invoice for your records. If you have any ques…"
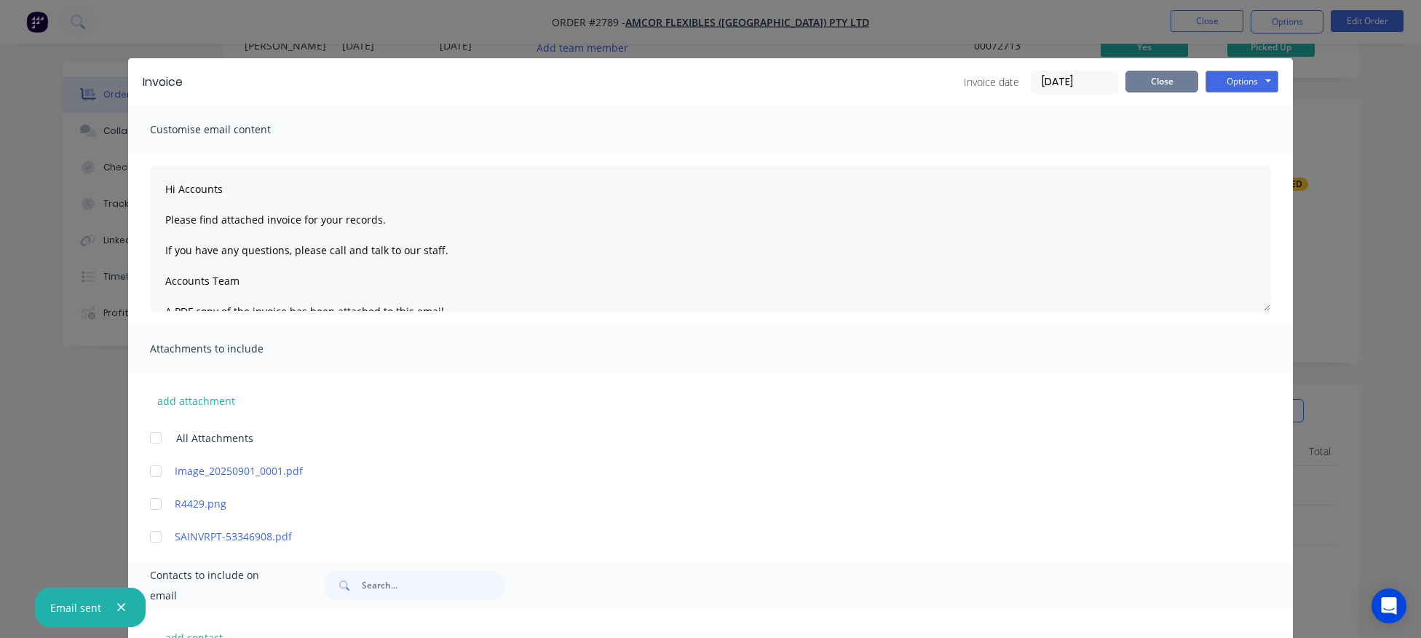
click at [1164, 76] on button "Close" at bounding box center [1161, 82] width 73 height 22
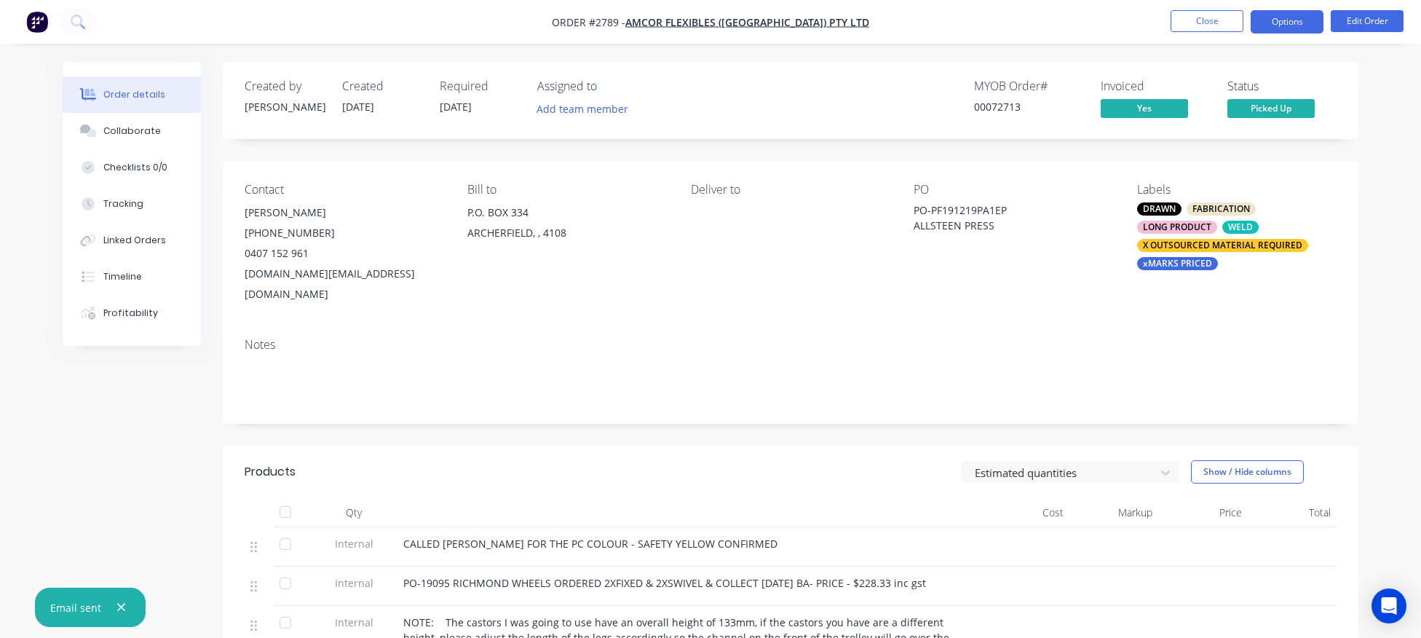
click at [1291, 18] on button "Options" at bounding box center [1287, 21] width 73 height 23
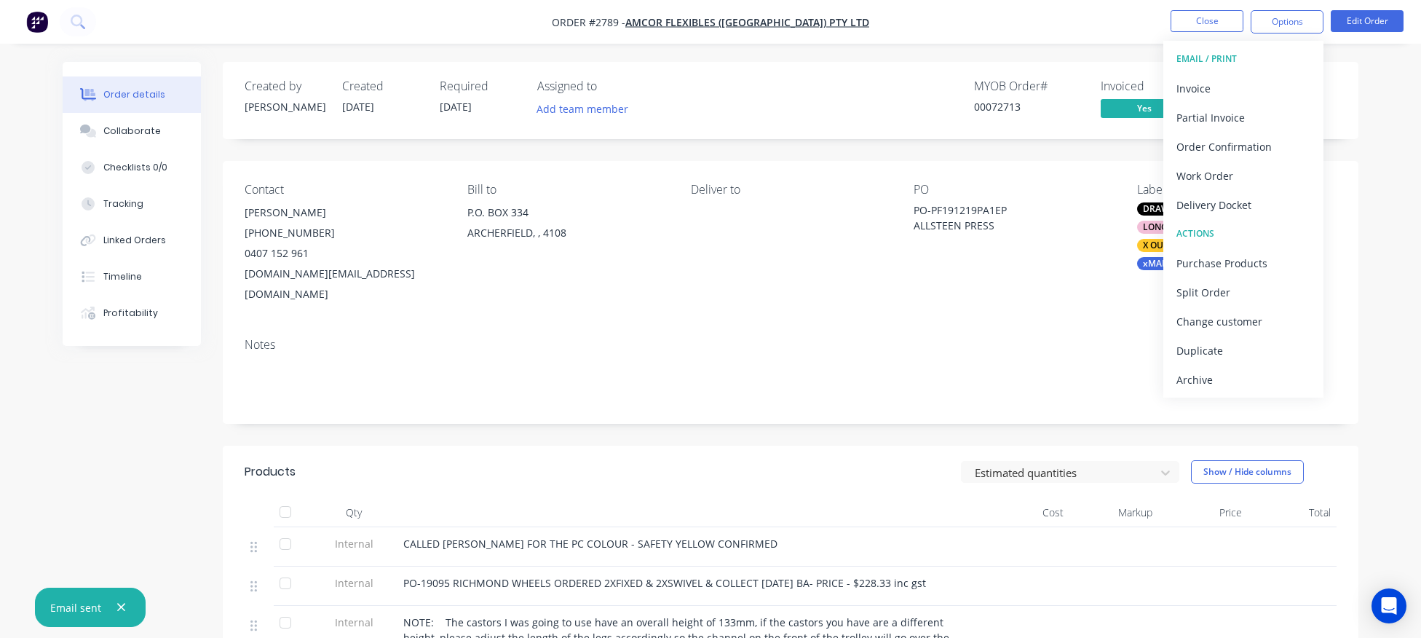
click at [1236, 384] on div "Archive" at bounding box center [1243, 379] width 134 height 21
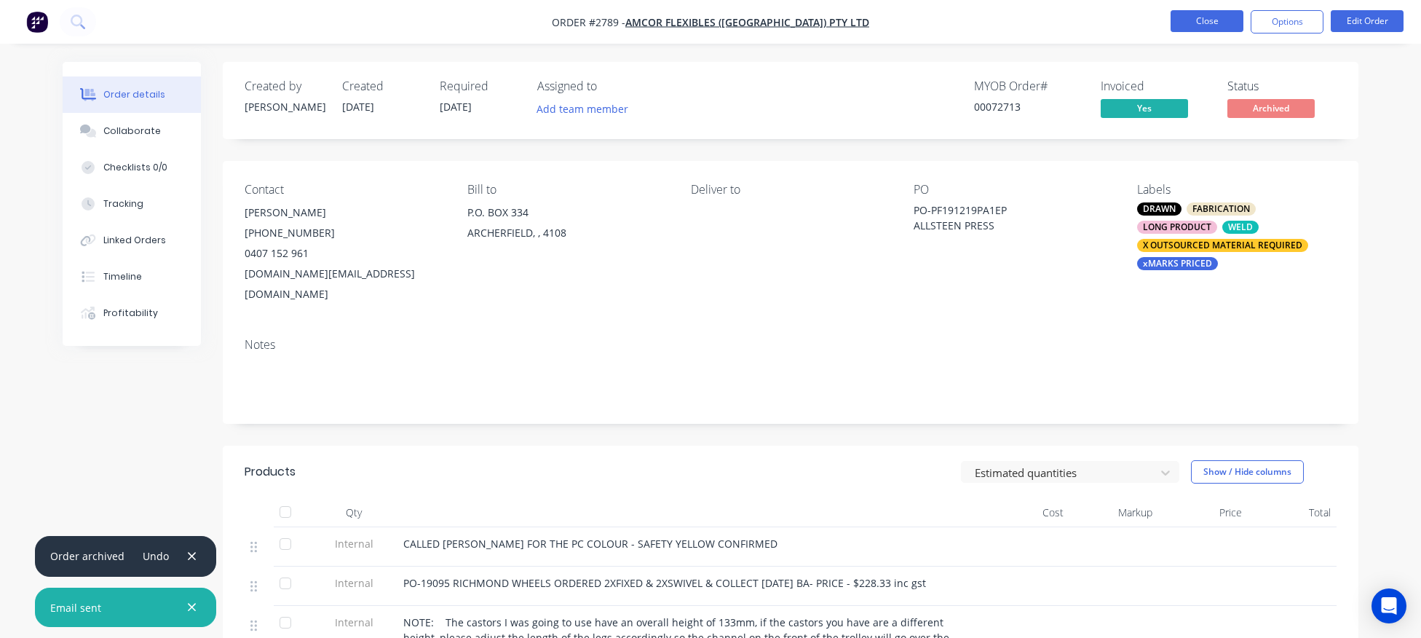
click at [1203, 20] on button "Close" at bounding box center [1207, 21] width 73 height 22
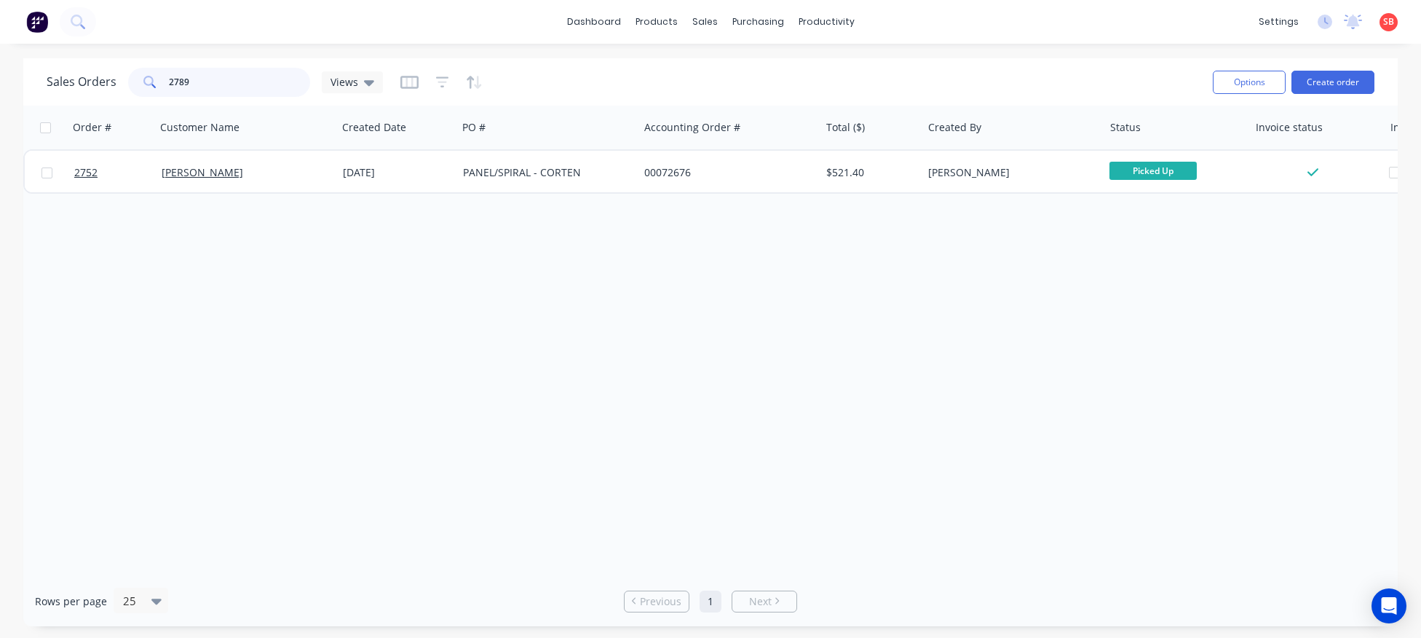
drag, startPoint x: 210, startPoint y: 88, endPoint x: 0, endPoint y: 99, distance: 210.7
click at [169, 97] on input "2789" at bounding box center [240, 82] width 142 height 29
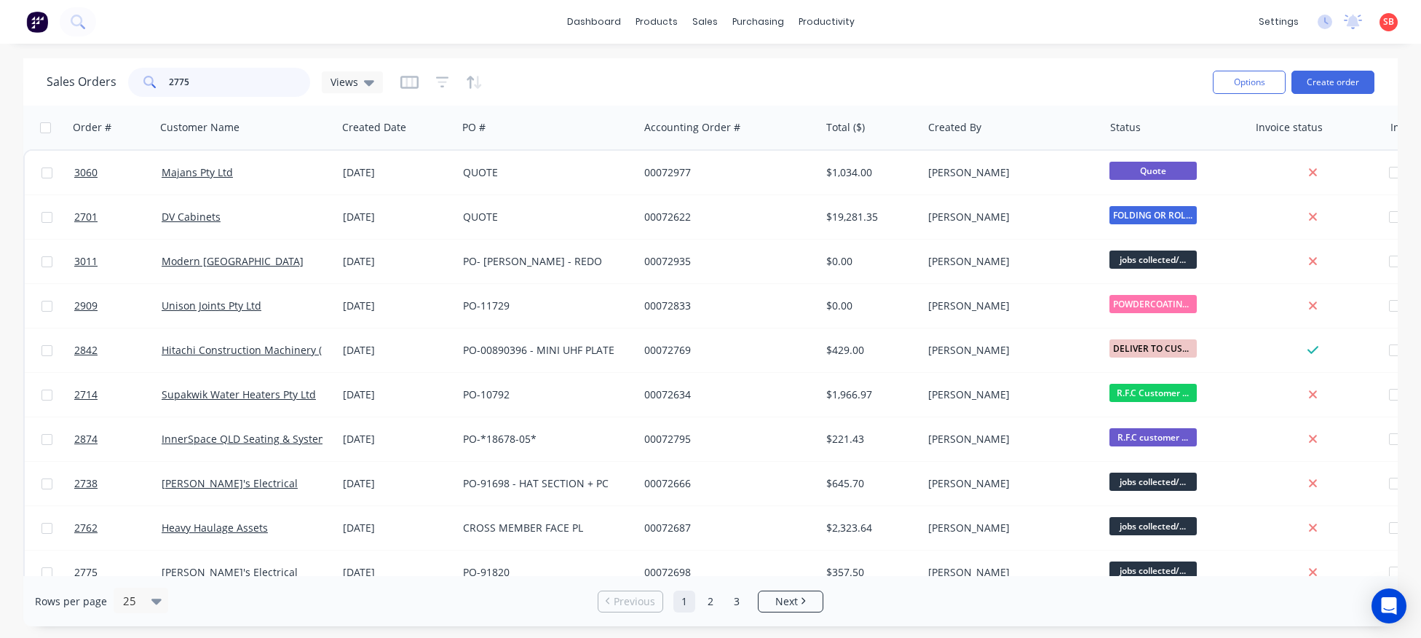
type input "2775"
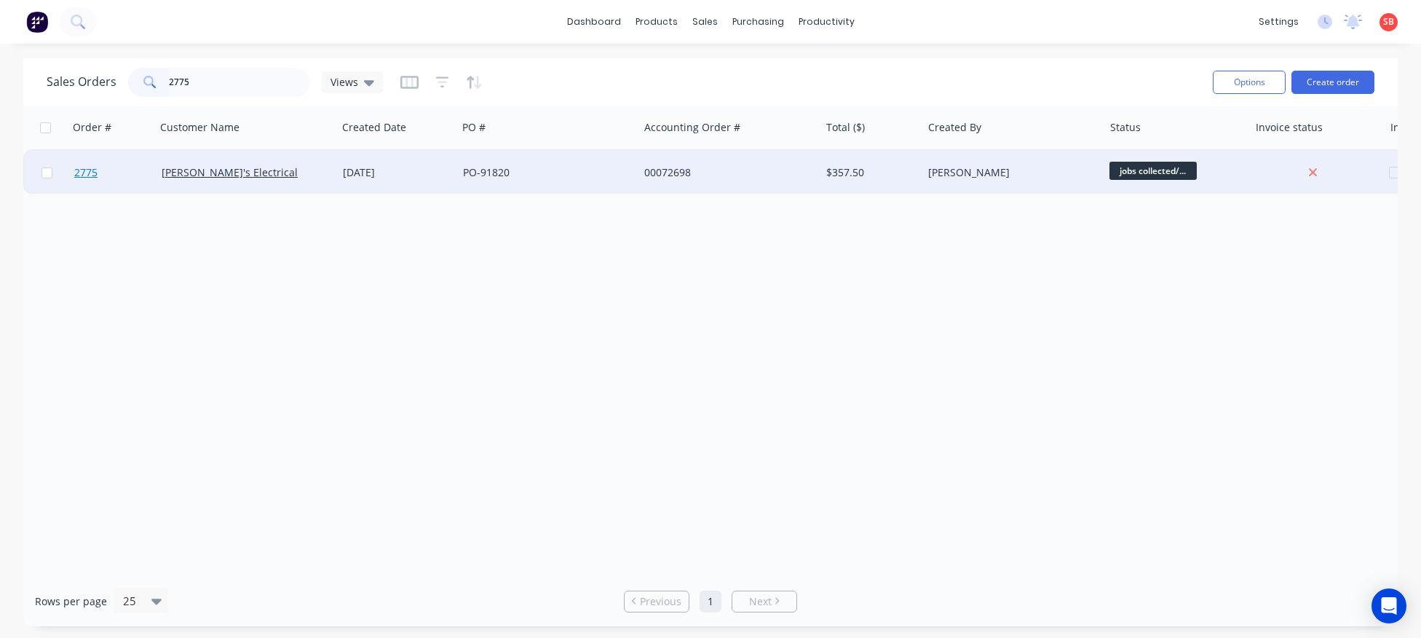
click at [76, 173] on span "2775" at bounding box center [85, 172] width 23 height 15
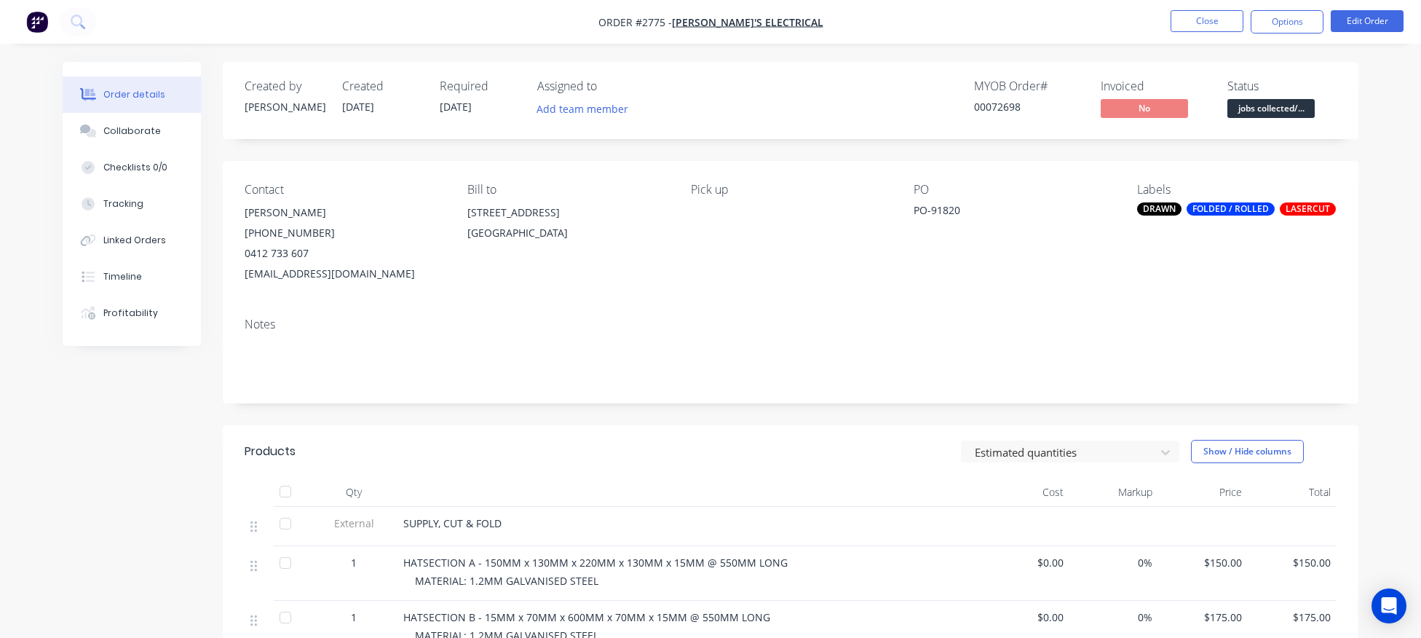
click at [1233, 215] on div "Labels DRAWN FOLDED / ROLLED LASERCUT" at bounding box center [1236, 233] width 199 height 101
click at [1235, 210] on div "FOLDED / ROLLED" at bounding box center [1231, 208] width 88 height 13
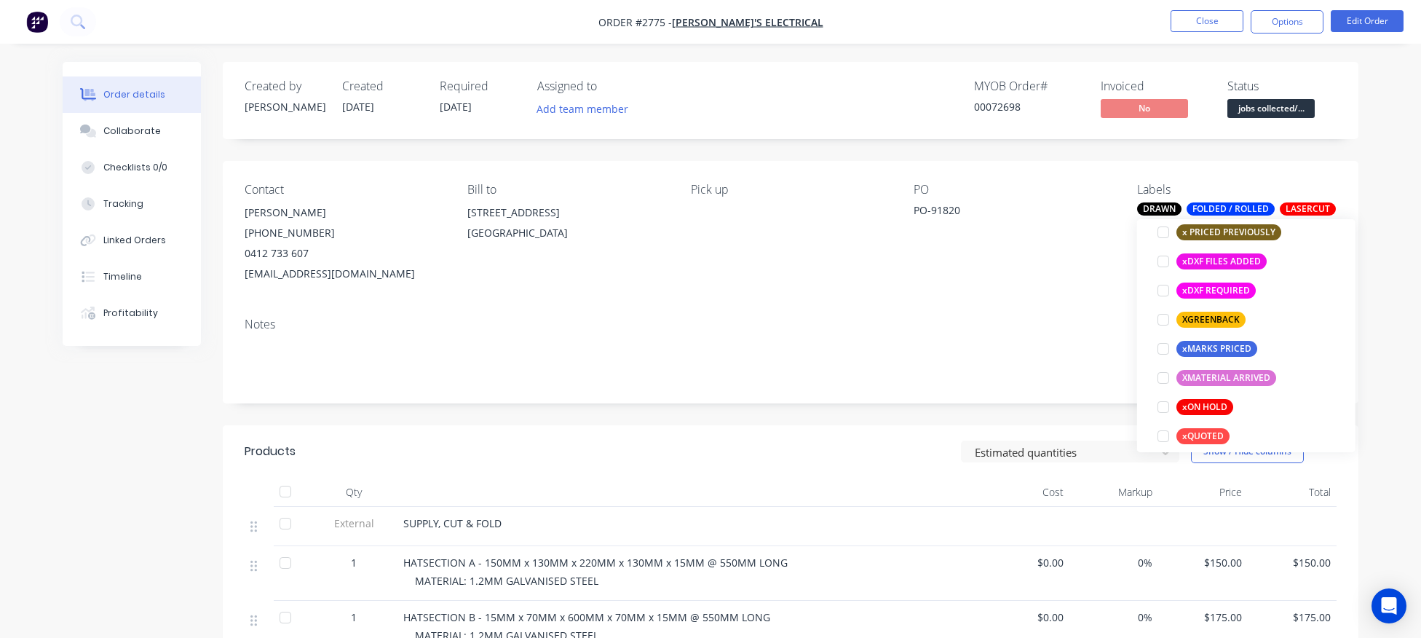
scroll to position [1252, 0]
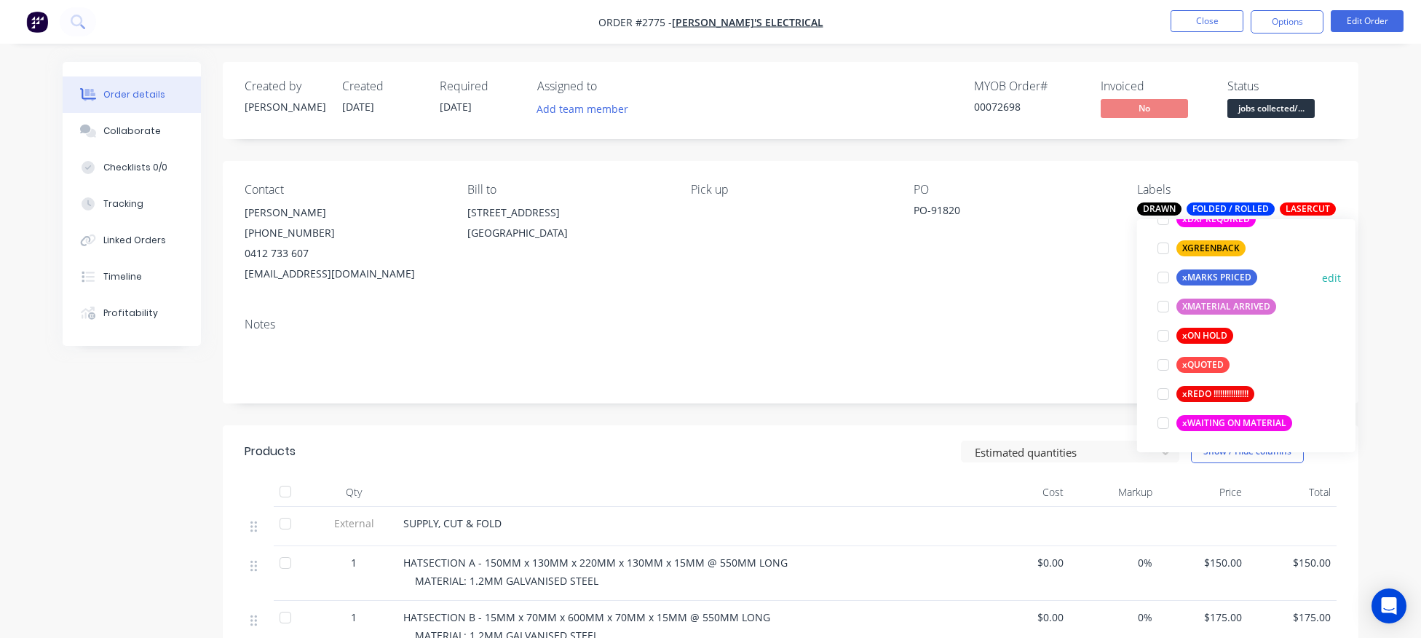
click at [1160, 277] on div at bounding box center [1163, 277] width 29 height 29
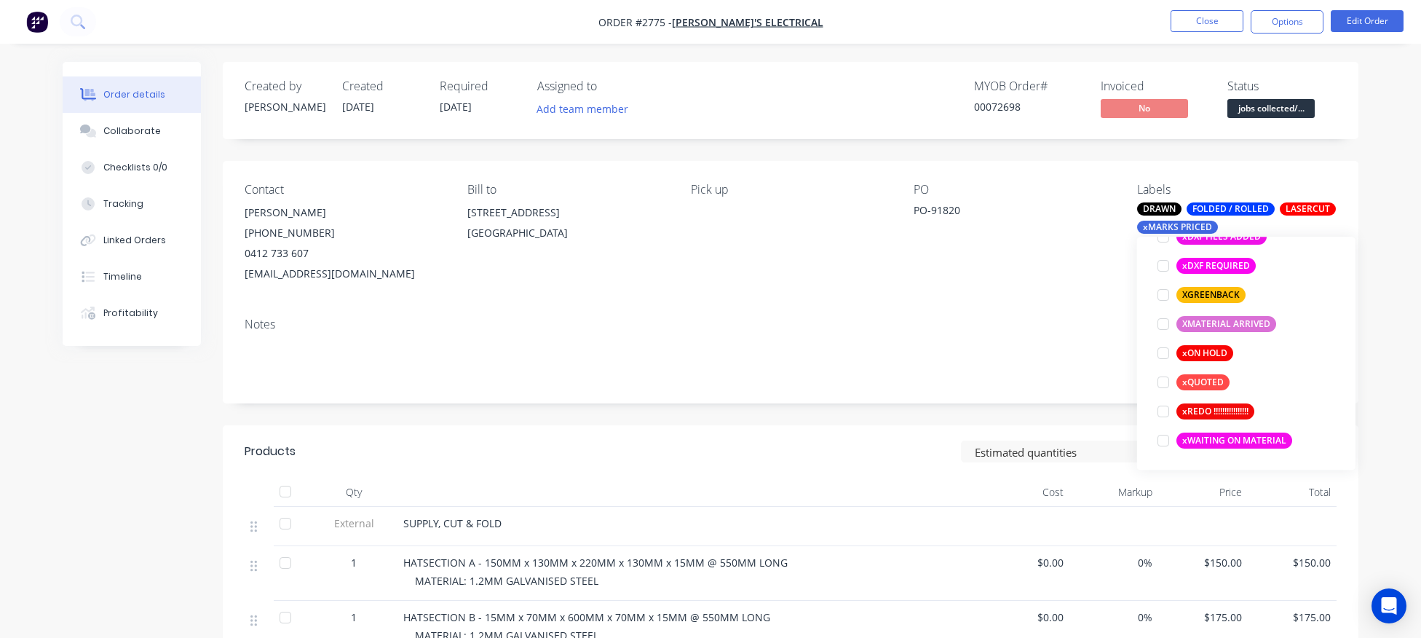
scroll to position [146, 0]
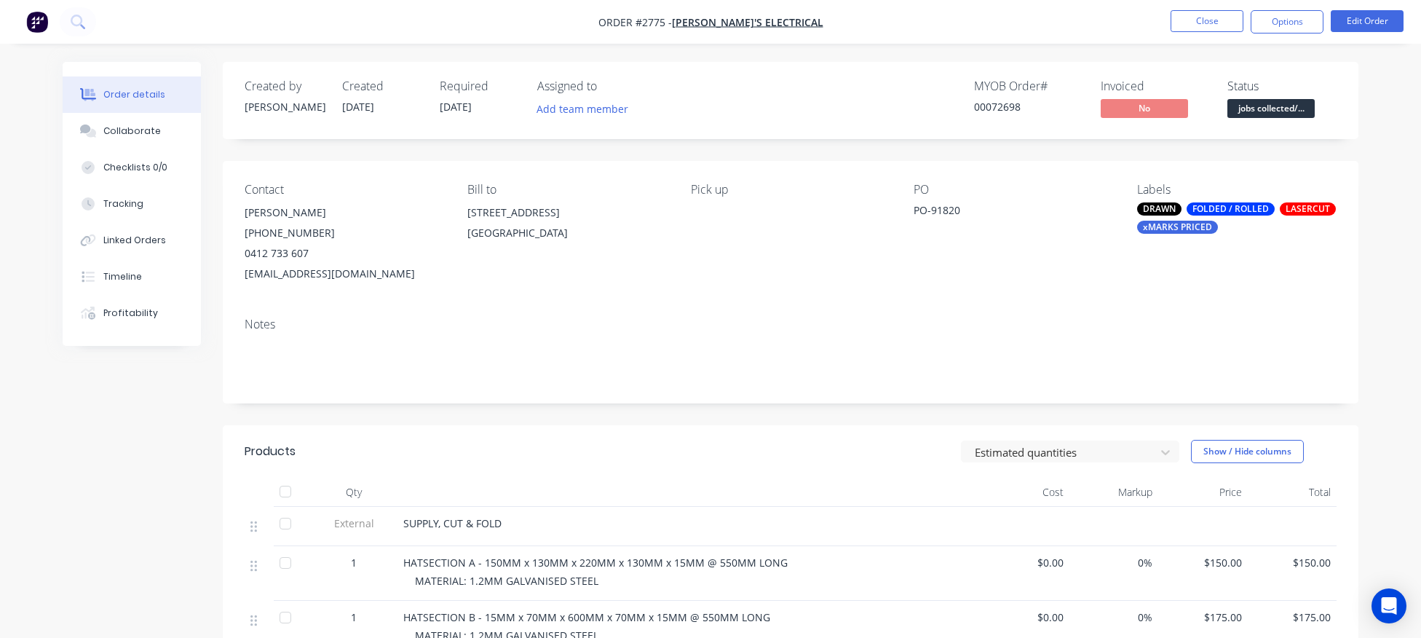
click at [1038, 322] on div "Notes" at bounding box center [791, 324] width 1092 height 14
click at [1290, 113] on span "jobs collected/..." at bounding box center [1270, 108] width 87 height 18
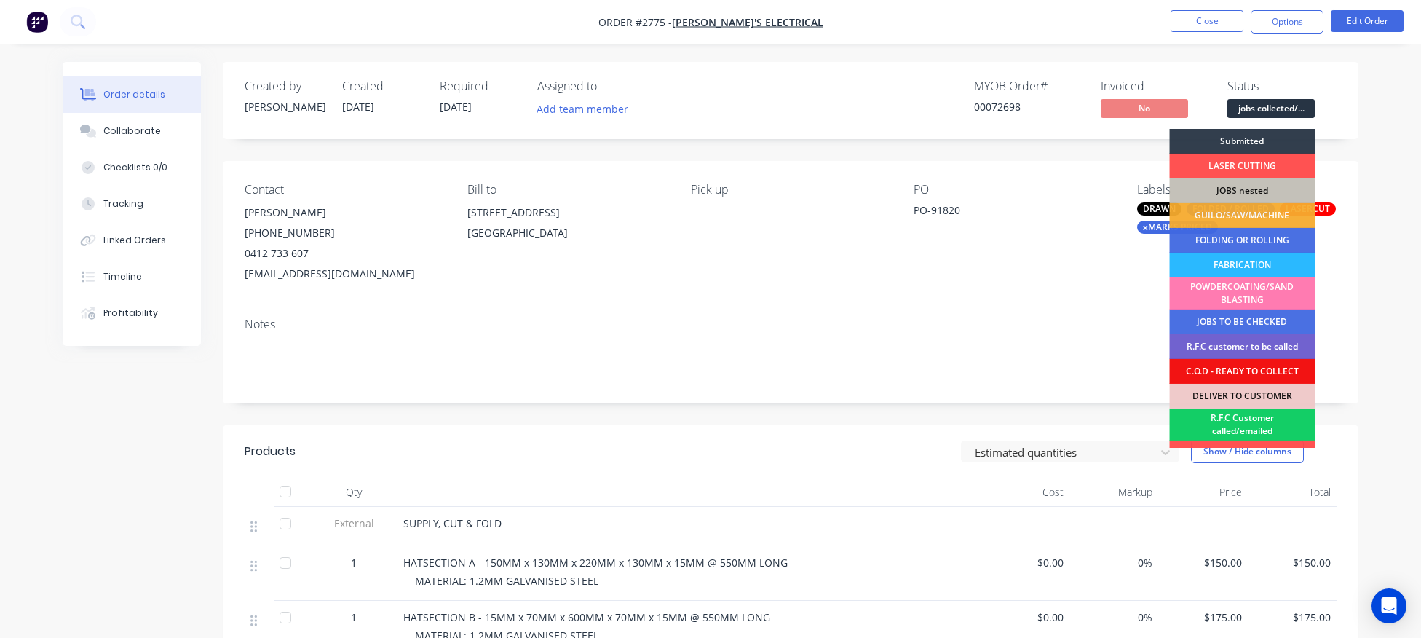
scroll to position [116, 0]
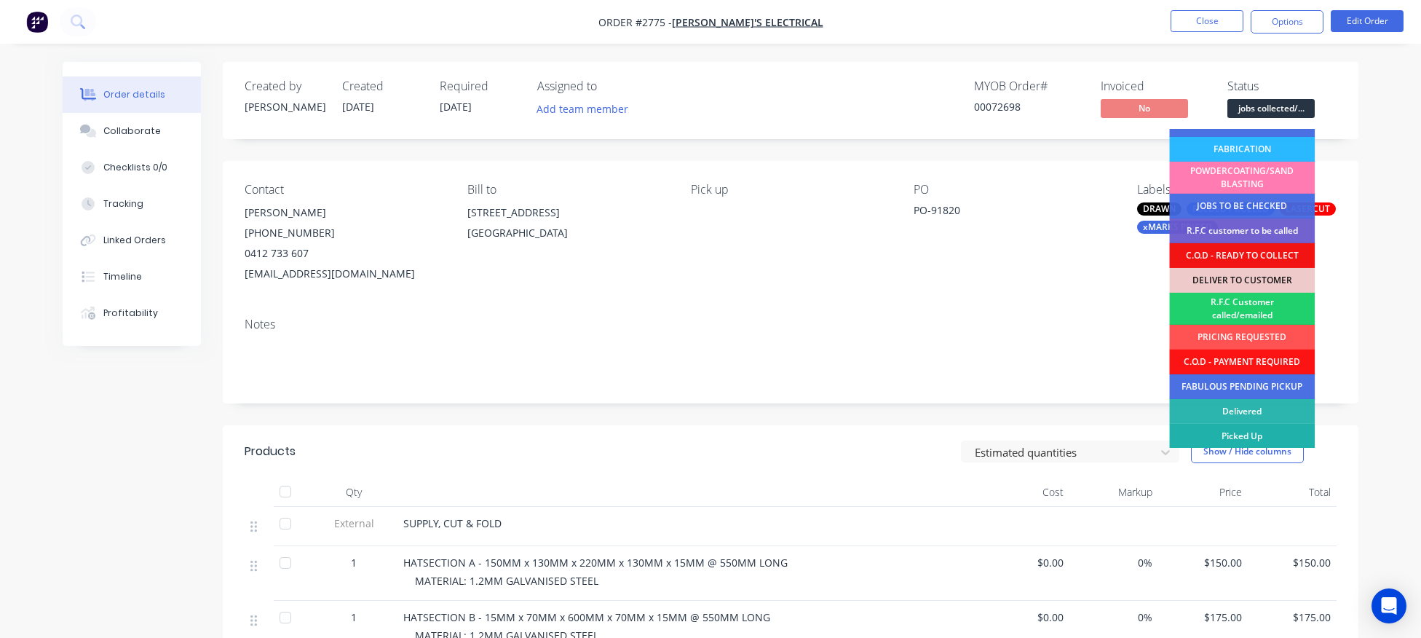
click at [1271, 430] on div "Picked Up" at bounding box center [1242, 436] width 146 height 25
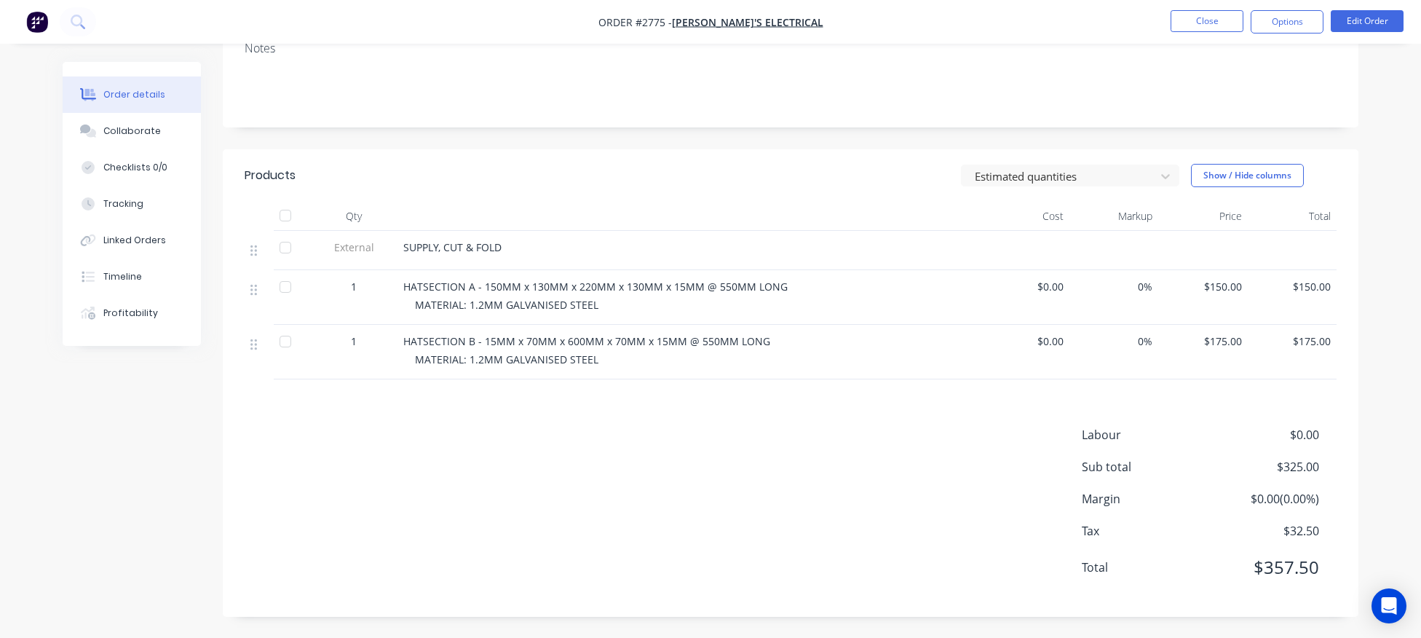
scroll to position [0, 0]
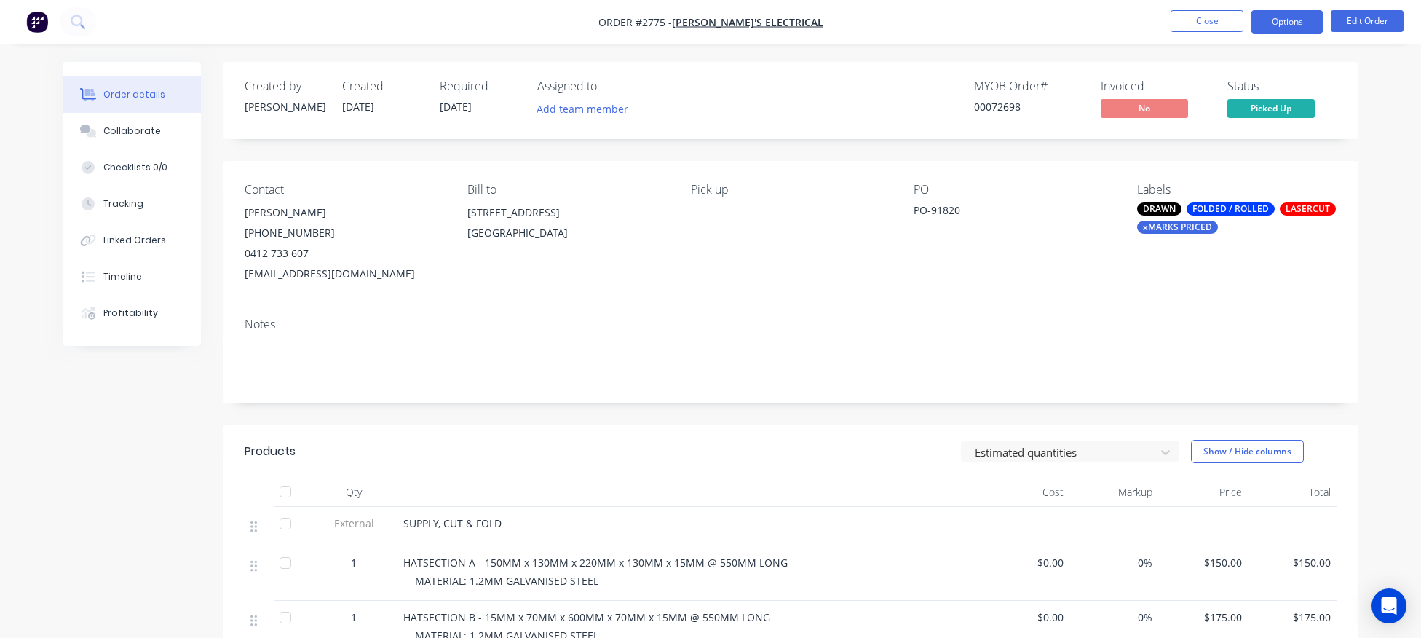
click at [1304, 20] on button "Options" at bounding box center [1287, 21] width 73 height 23
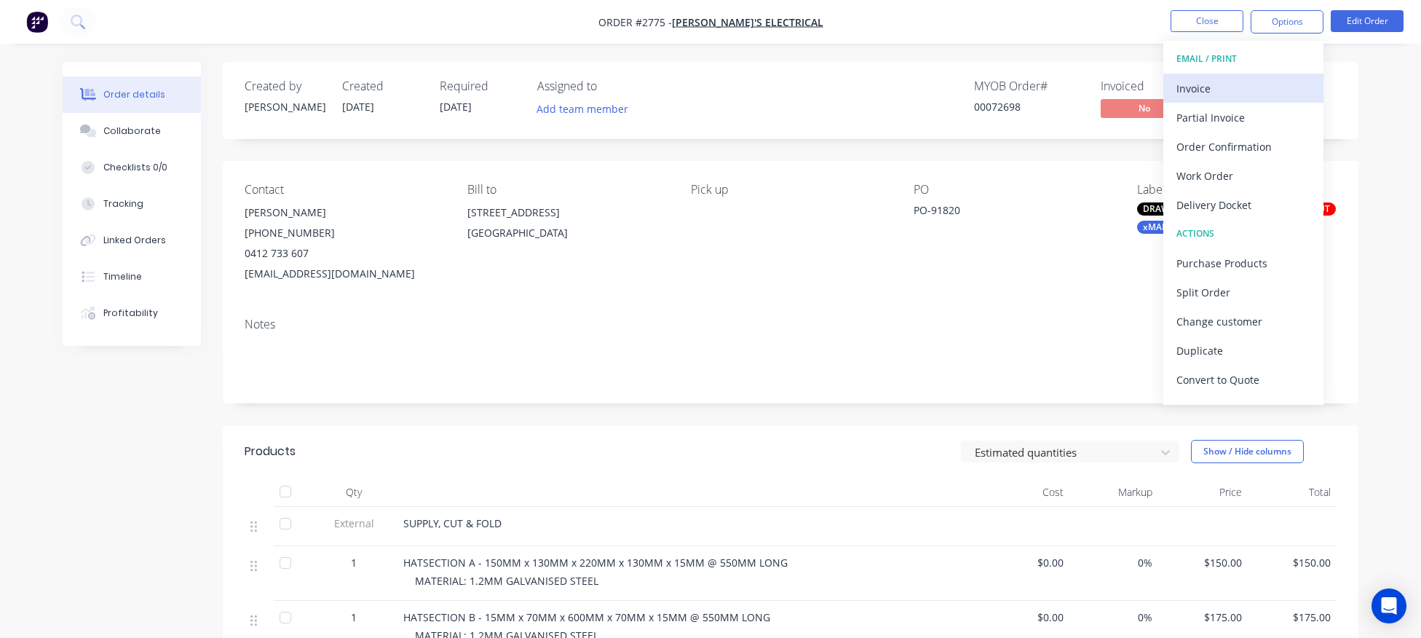
click at [1189, 83] on div "Invoice" at bounding box center [1243, 88] width 134 height 21
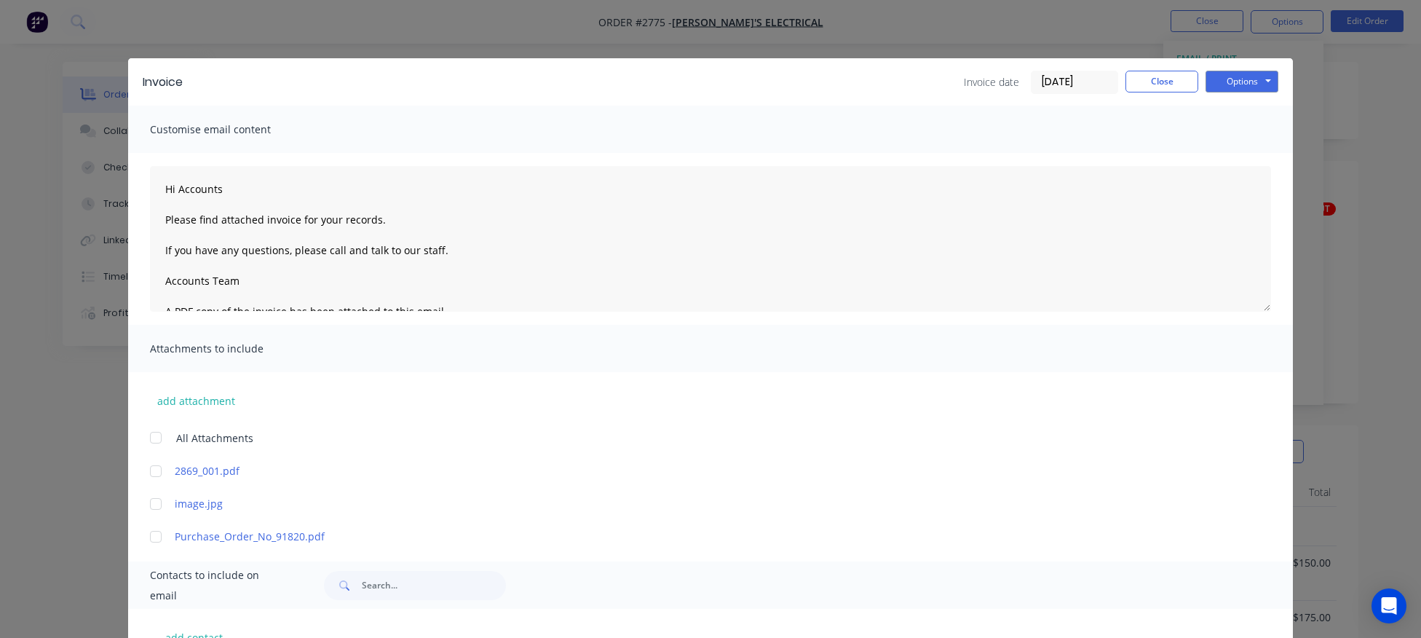
scroll to position [337, 0]
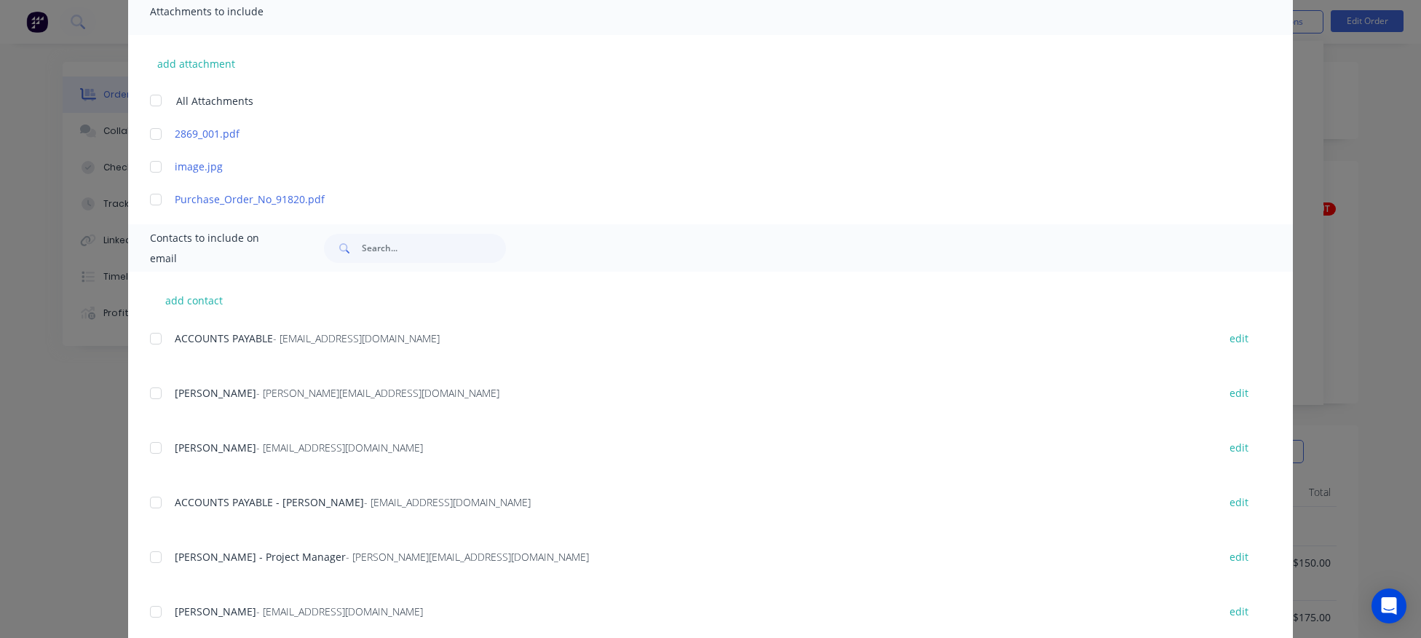
click at [154, 496] on div at bounding box center [155, 502] width 29 height 29
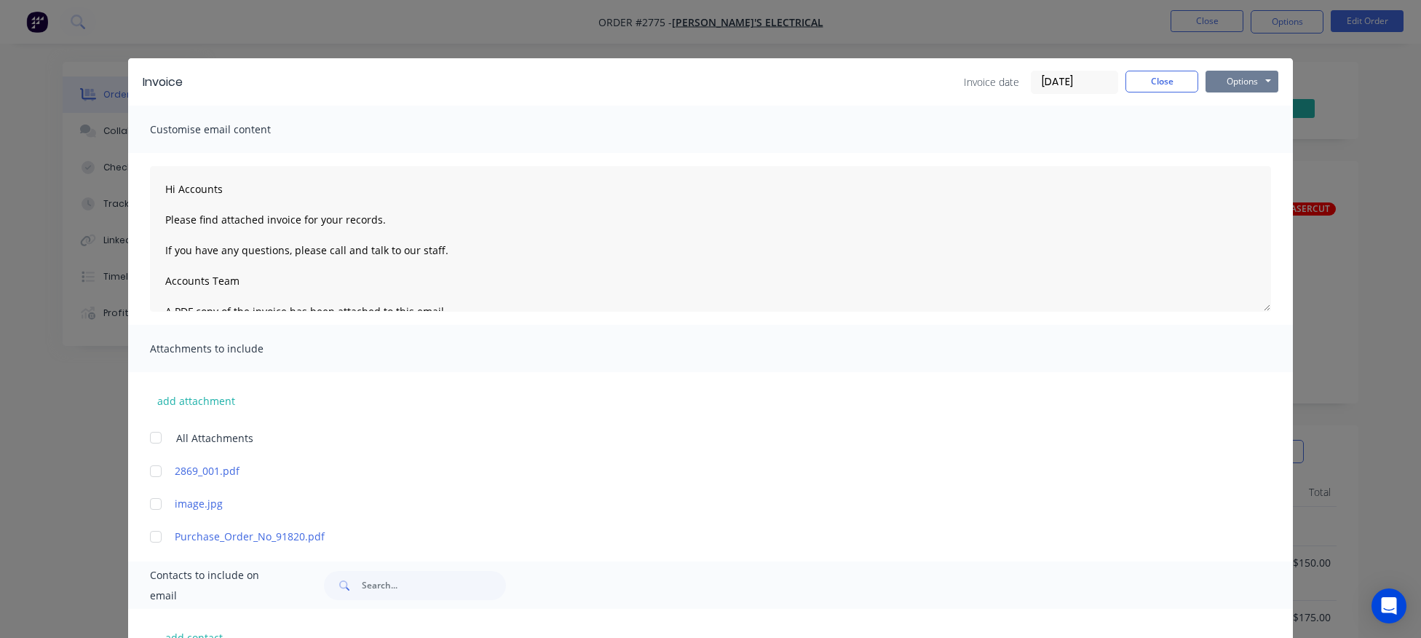
click at [1239, 84] on button "Options" at bounding box center [1241, 82] width 73 height 22
click at [1246, 156] on button "Email" at bounding box center [1251, 155] width 93 height 24
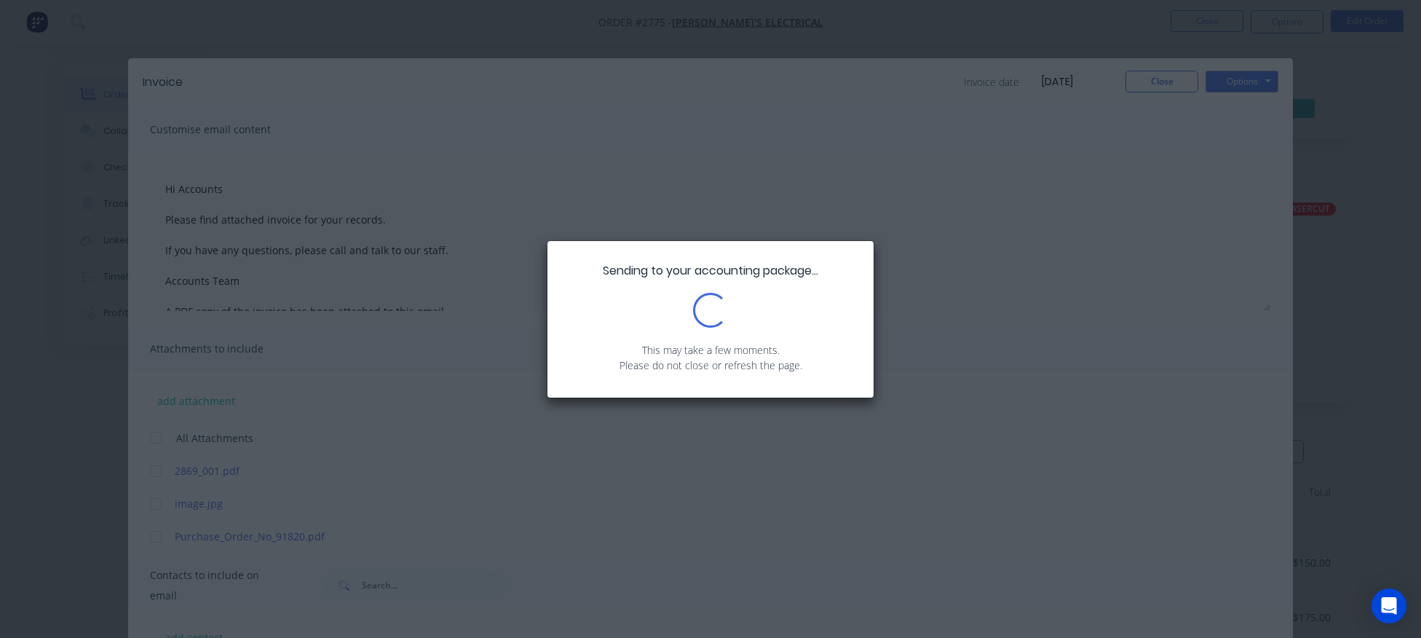
click at [973, 223] on div "Sending to your accounting package... Loading... This may take a few moments. P…" at bounding box center [710, 319] width 1421 height 638
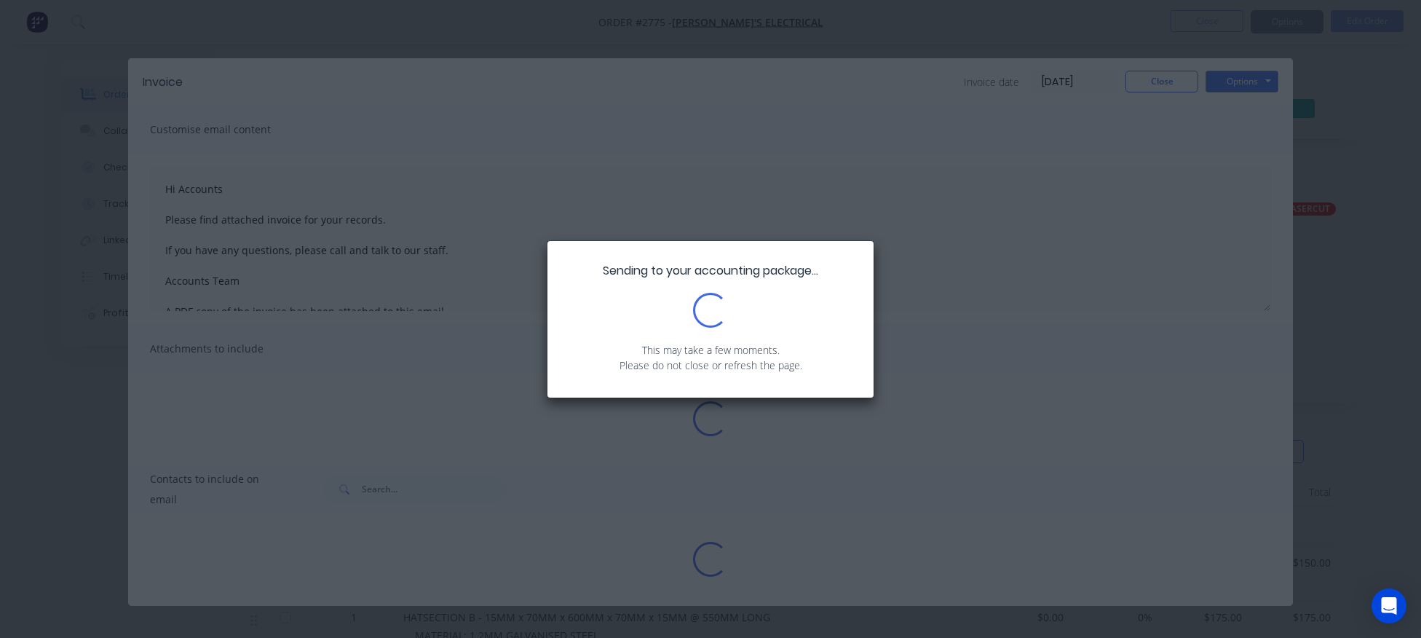
type textarea "Hi Accounts Please find attached invoice for your records. If you have any ques…"
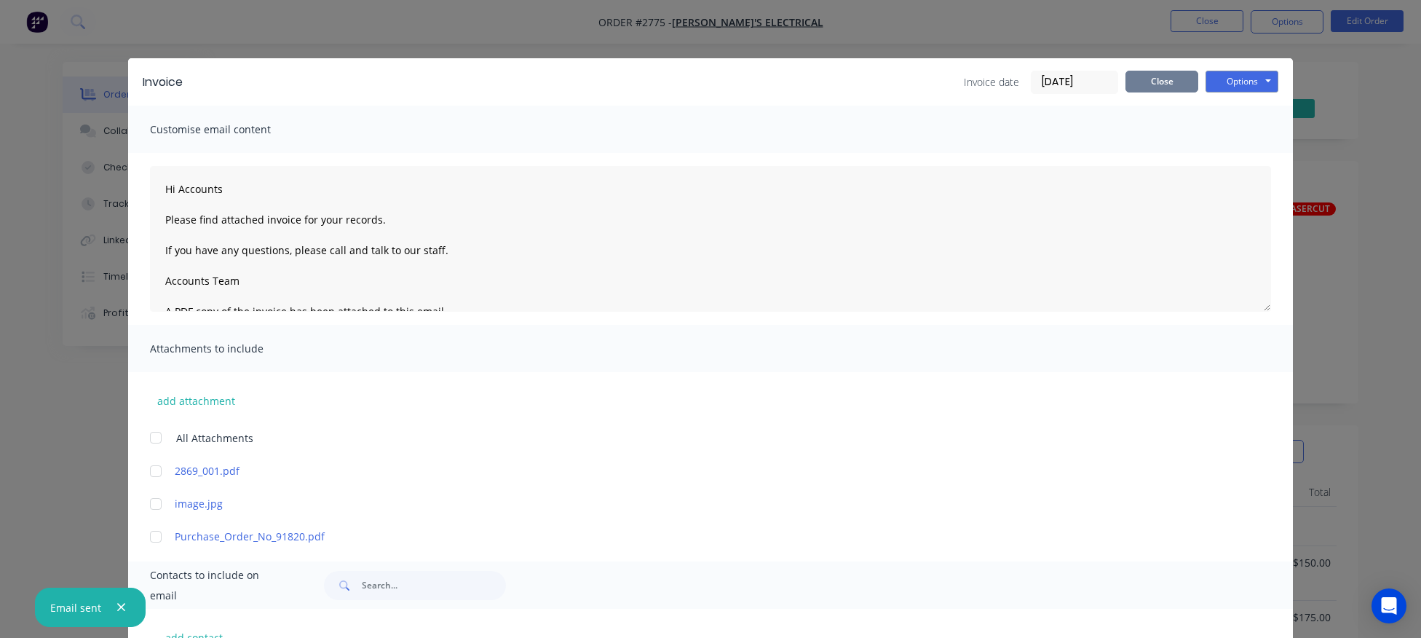
click at [1155, 85] on button "Close" at bounding box center [1161, 82] width 73 height 22
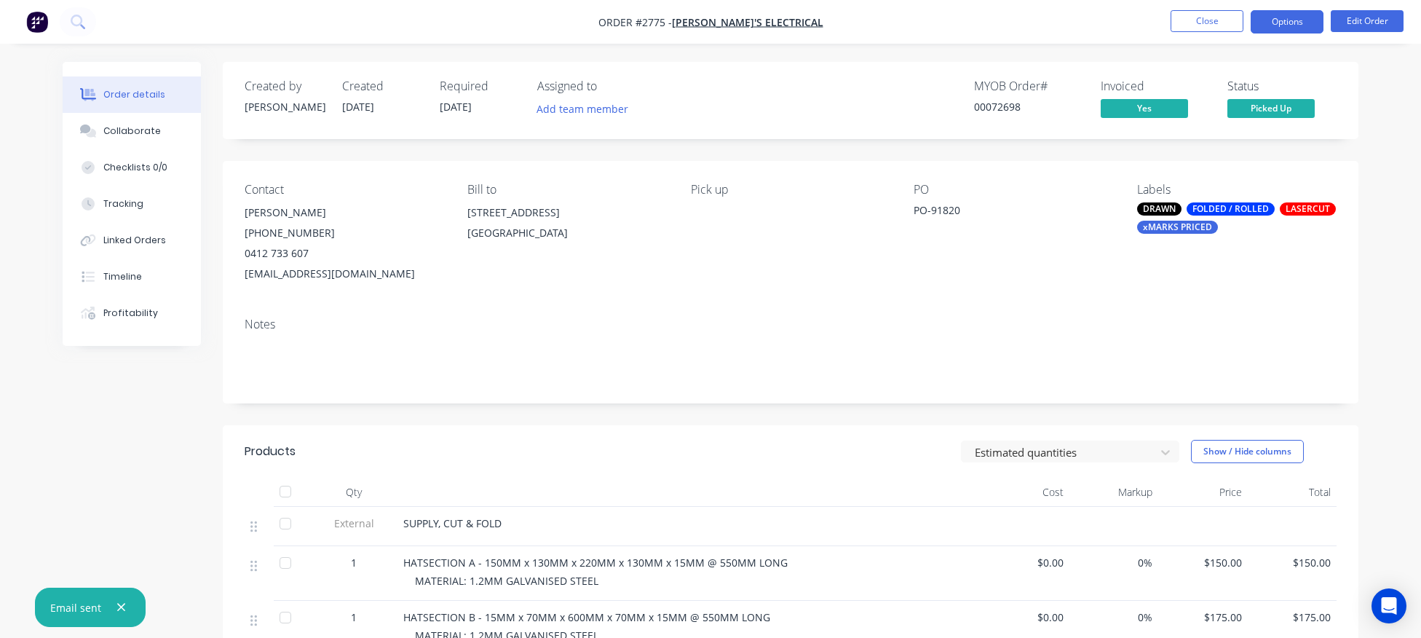
click at [1290, 21] on button "Options" at bounding box center [1287, 21] width 73 height 23
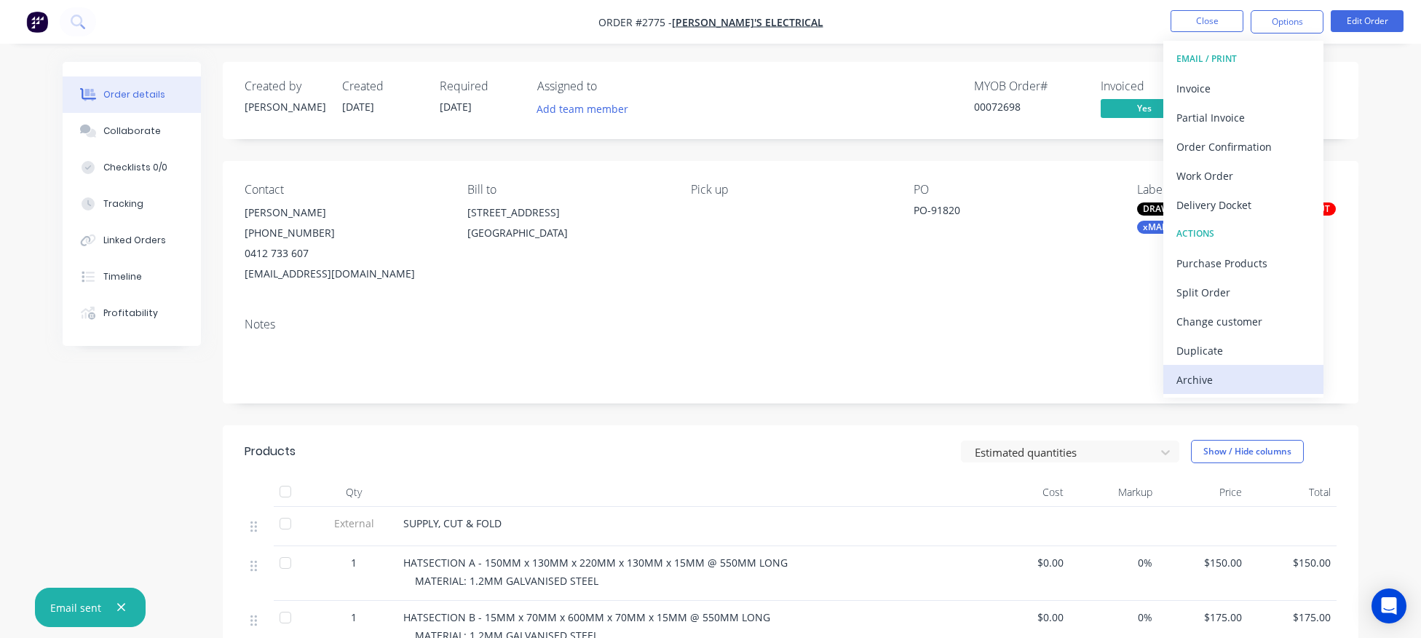
click at [1205, 378] on div "Archive" at bounding box center [1243, 379] width 134 height 21
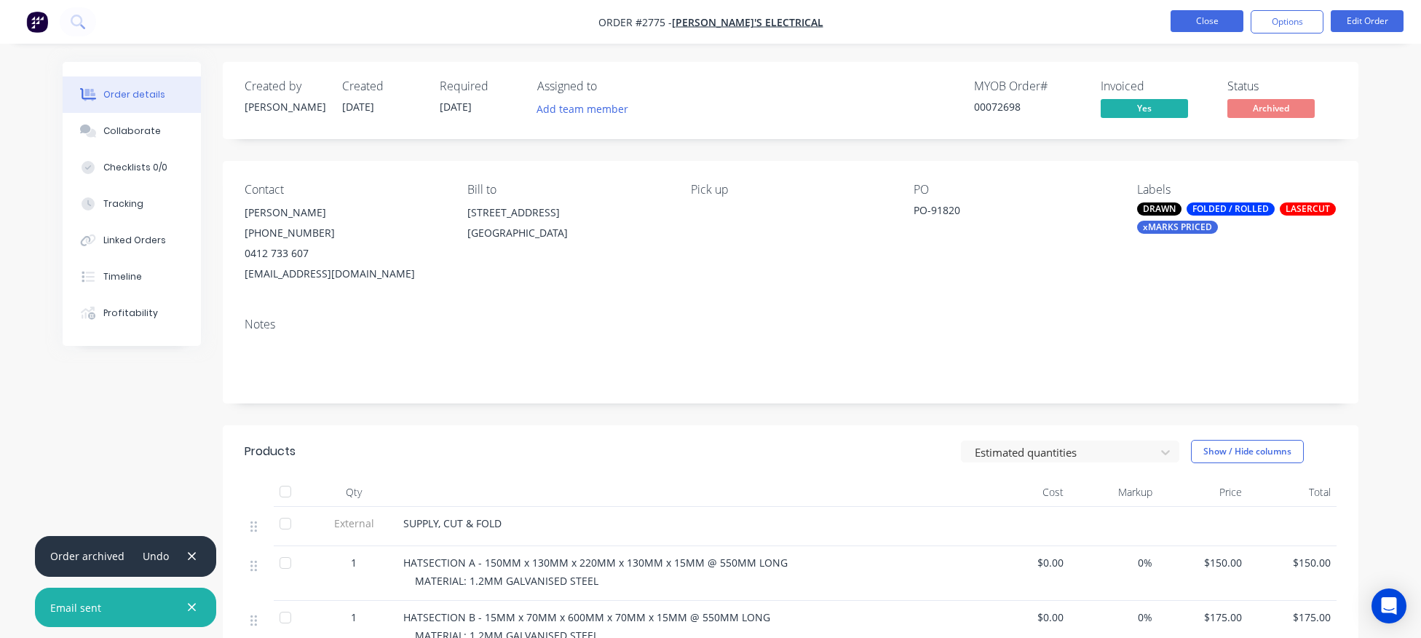
click at [1216, 23] on button "Close" at bounding box center [1207, 21] width 73 height 22
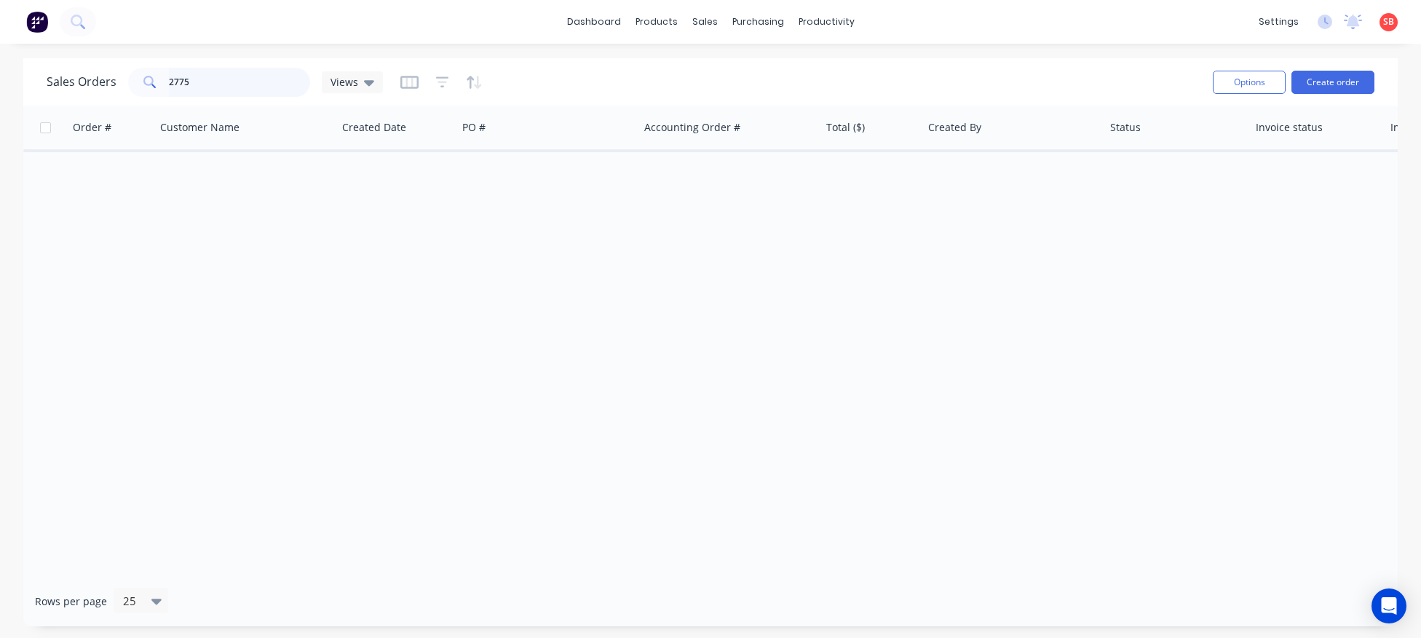
click at [212, 77] on input "2775" at bounding box center [240, 82] width 142 height 29
type input "2751"
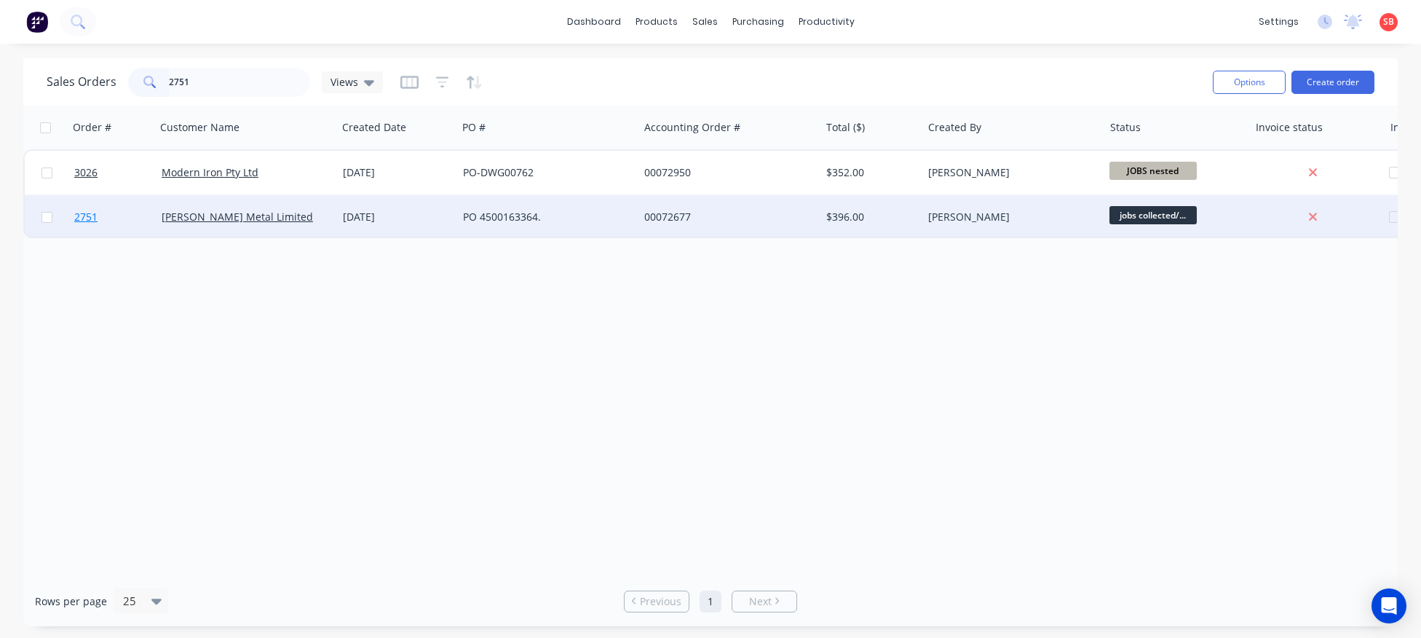
click at [89, 218] on span "2751" at bounding box center [85, 217] width 23 height 15
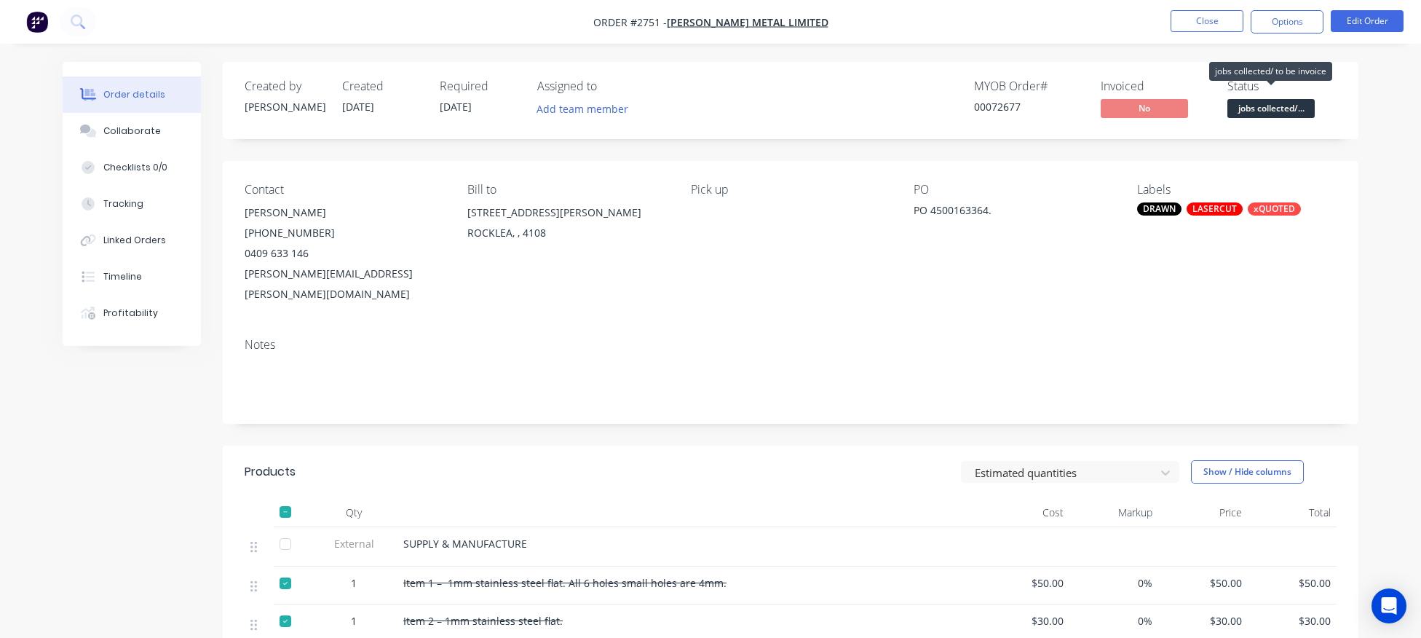
click at [1286, 112] on span "jobs collected/..." at bounding box center [1270, 108] width 87 height 18
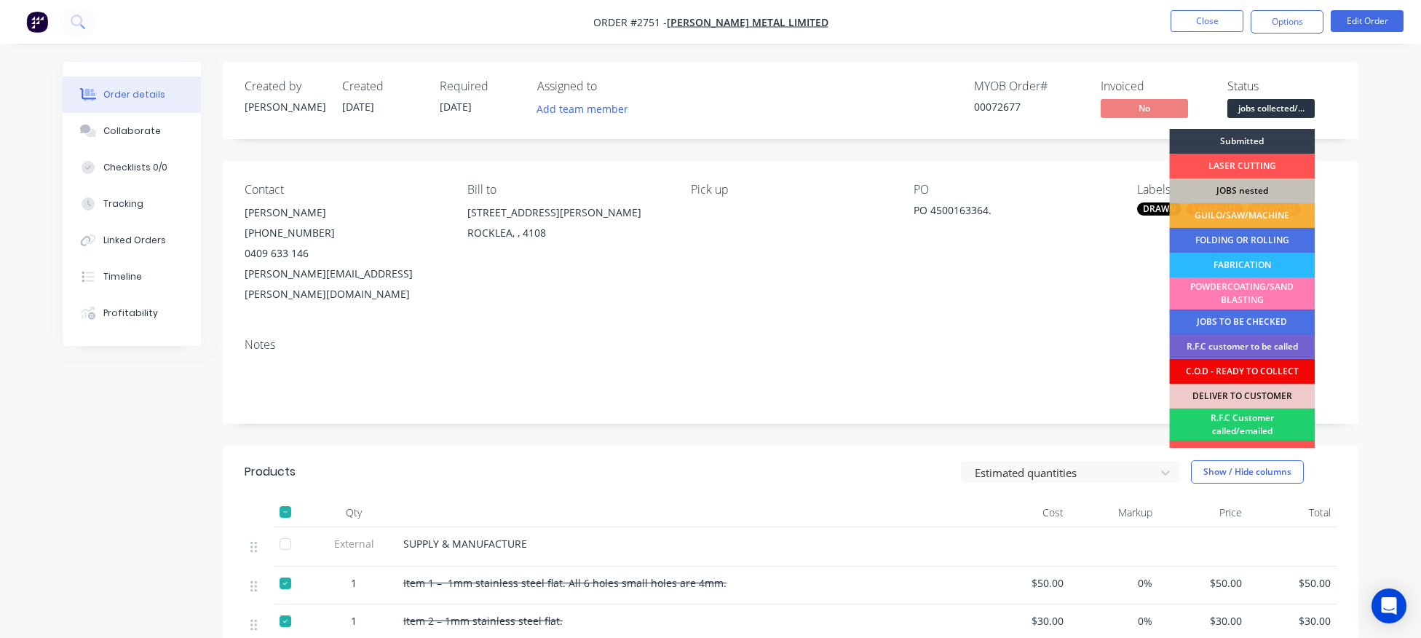
scroll to position [116, 0]
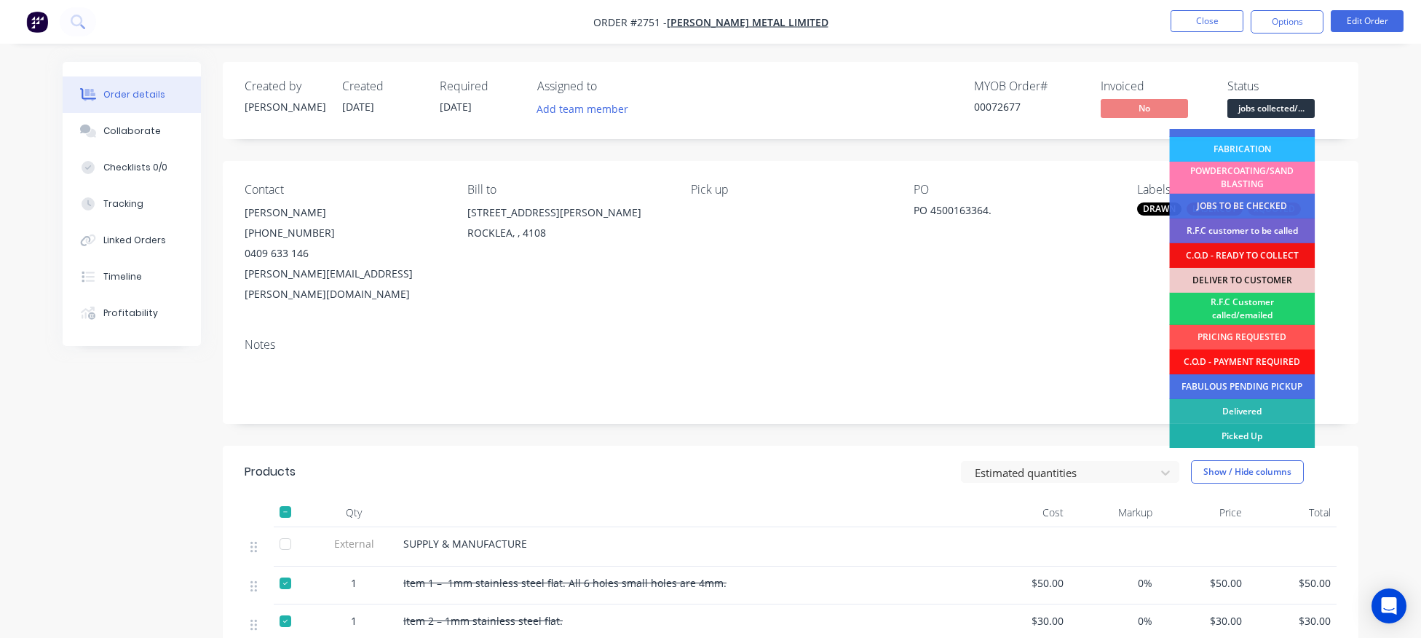
click at [1259, 427] on div "Picked Up" at bounding box center [1242, 436] width 146 height 25
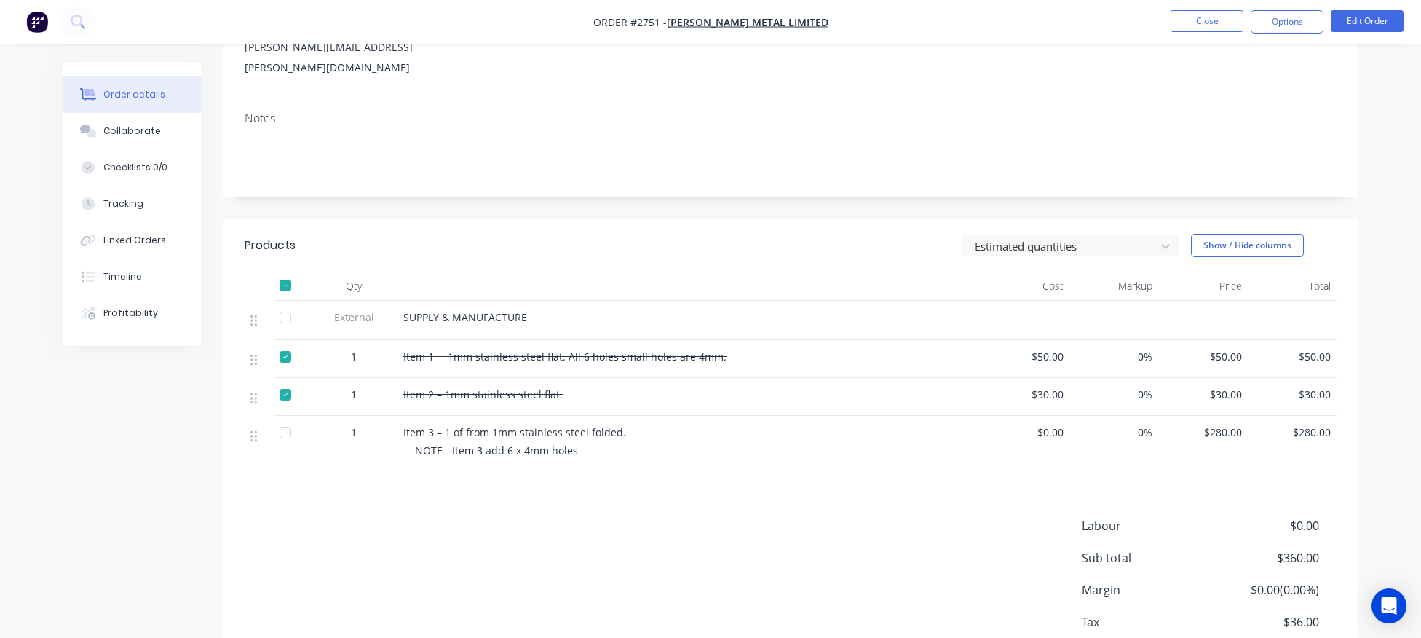
scroll to position [0, 0]
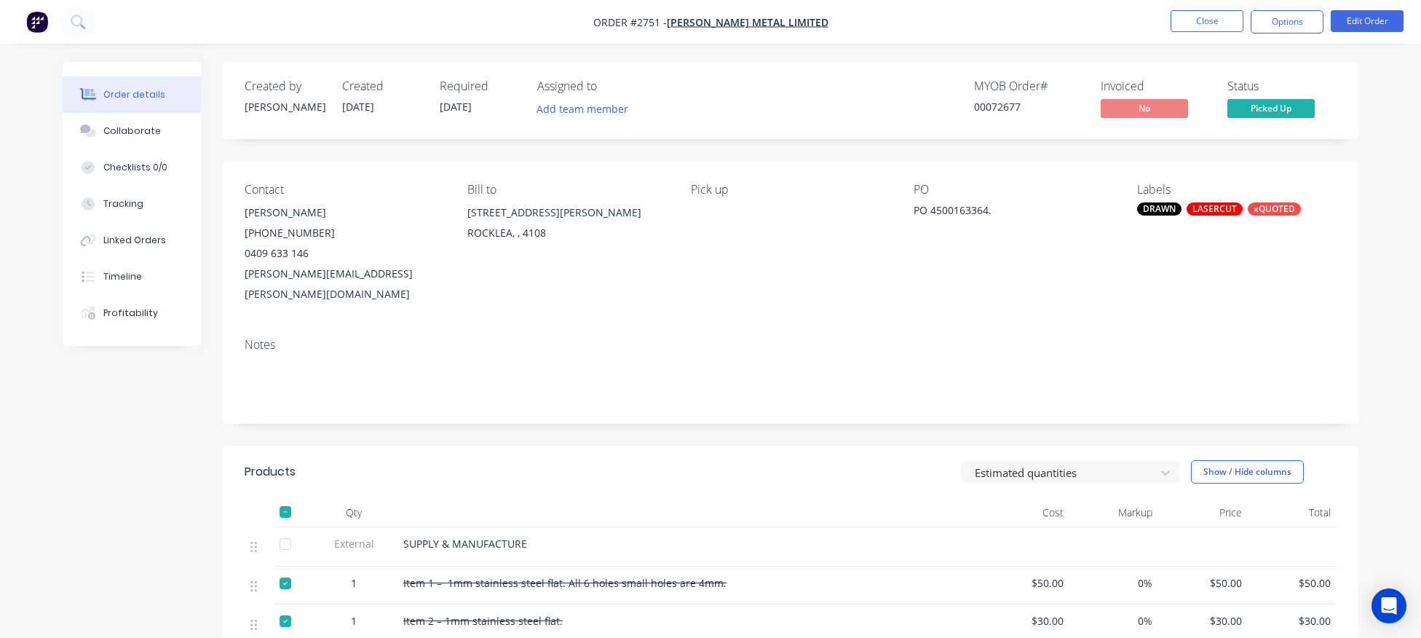
click at [1217, 210] on div "LASERCUT" at bounding box center [1215, 208] width 56 height 13
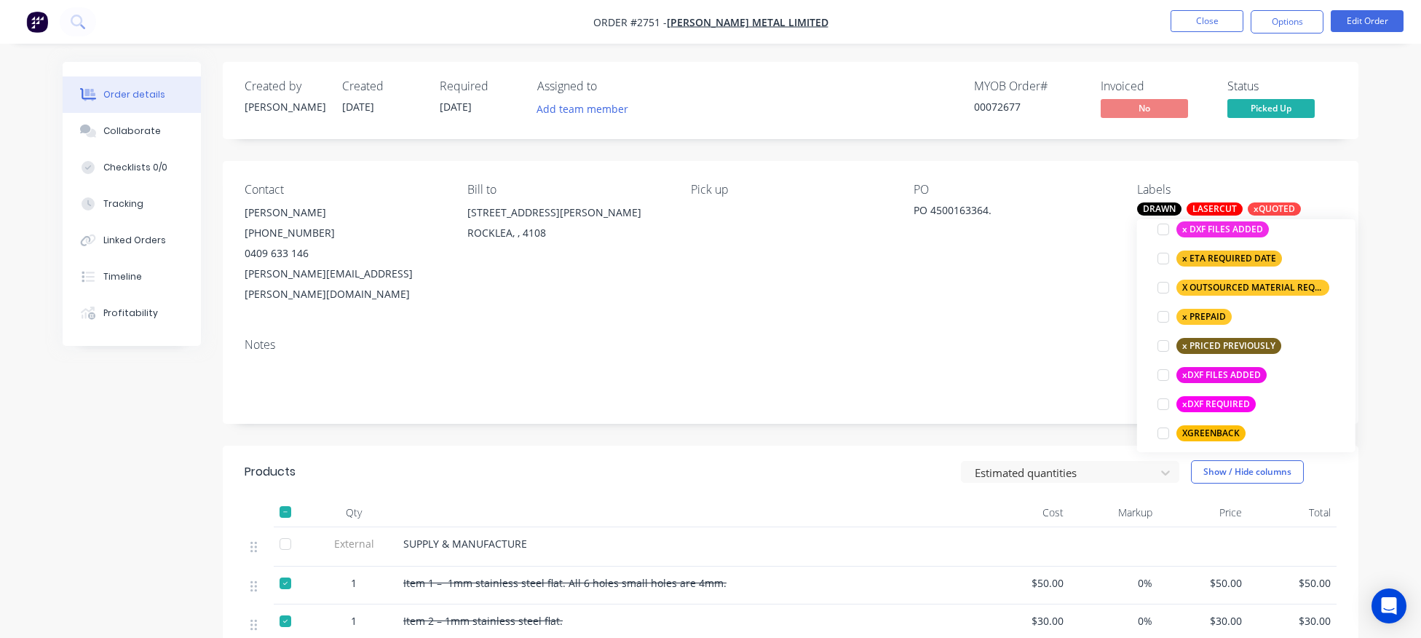
scroll to position [1252, 0]
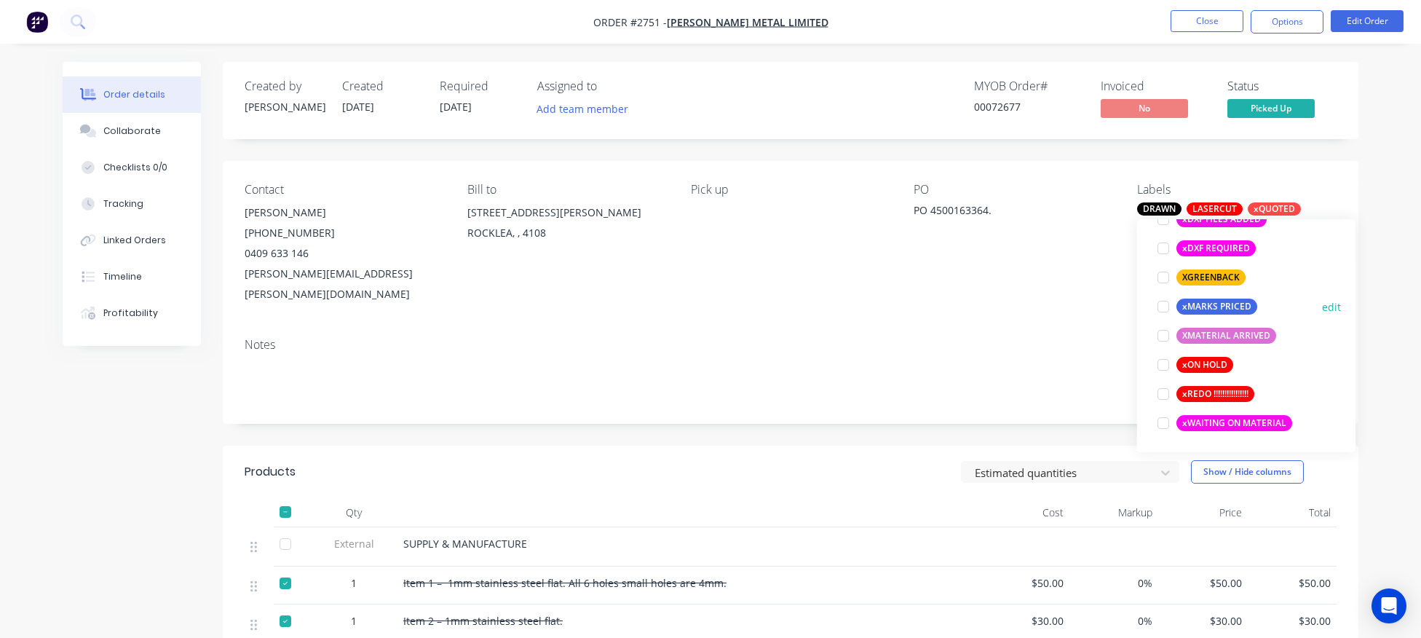
click at [1159, 308] on div at bounding box center [1163, 306] width 29 height 29
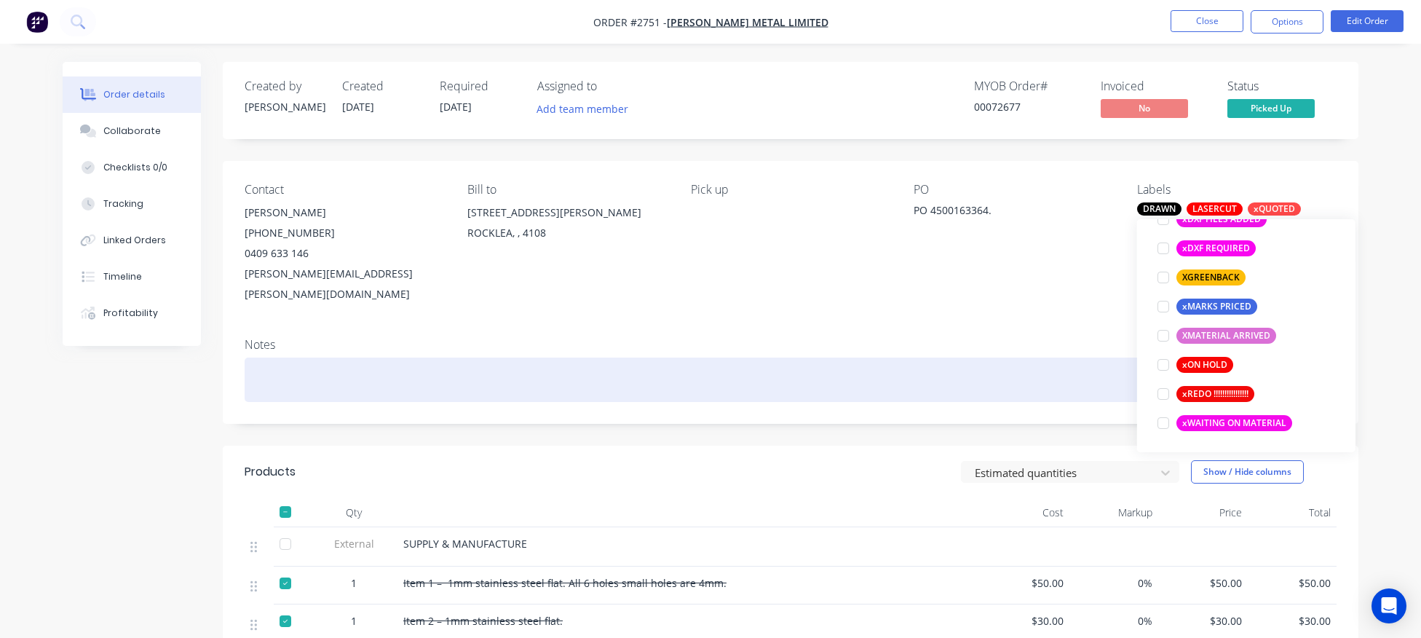
scroll to position [87, 0]
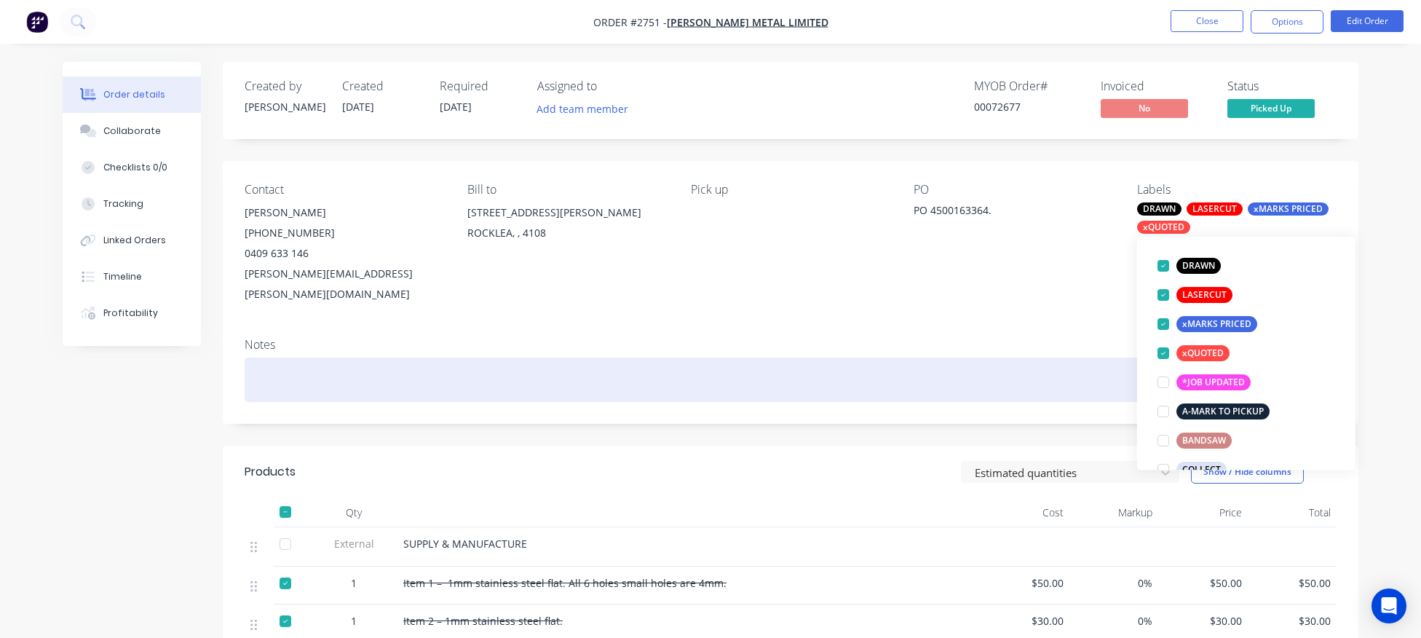
click at [735, 358] on div at bounding box center [791, 379] width 1092 height 44
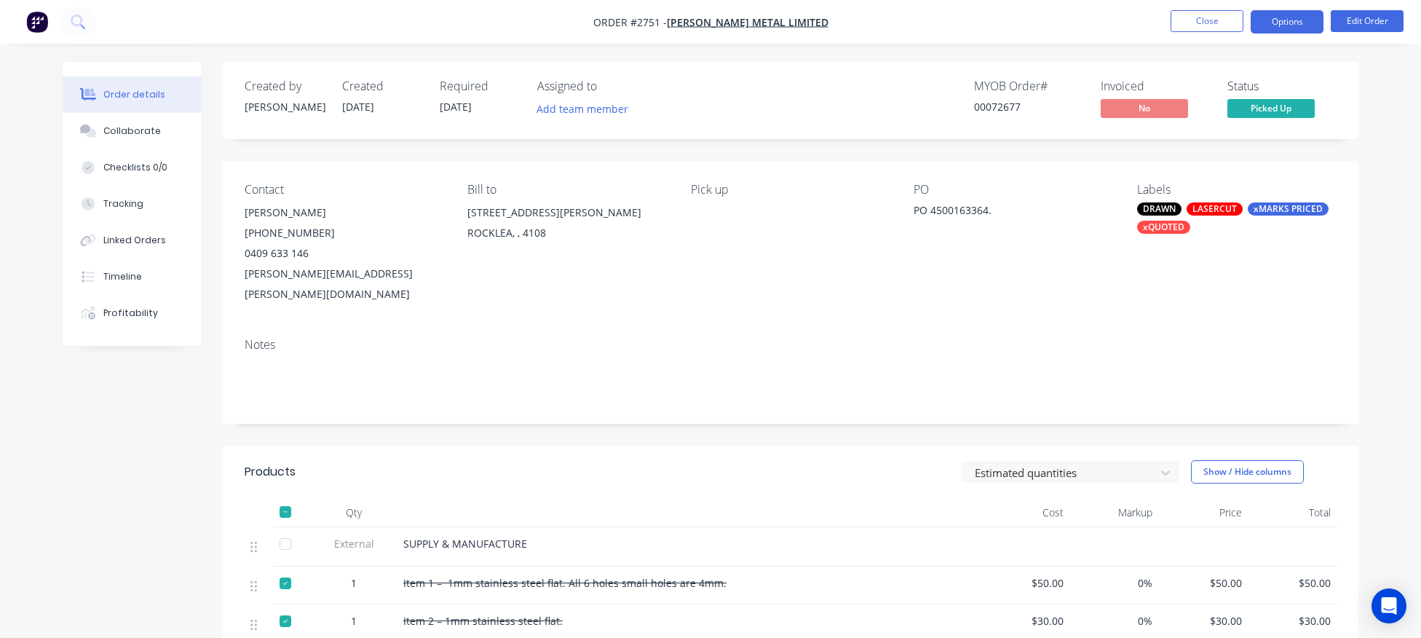
click at [1292, 21] on button "Options" at bounding box center [1287, 21] width 73 height 23
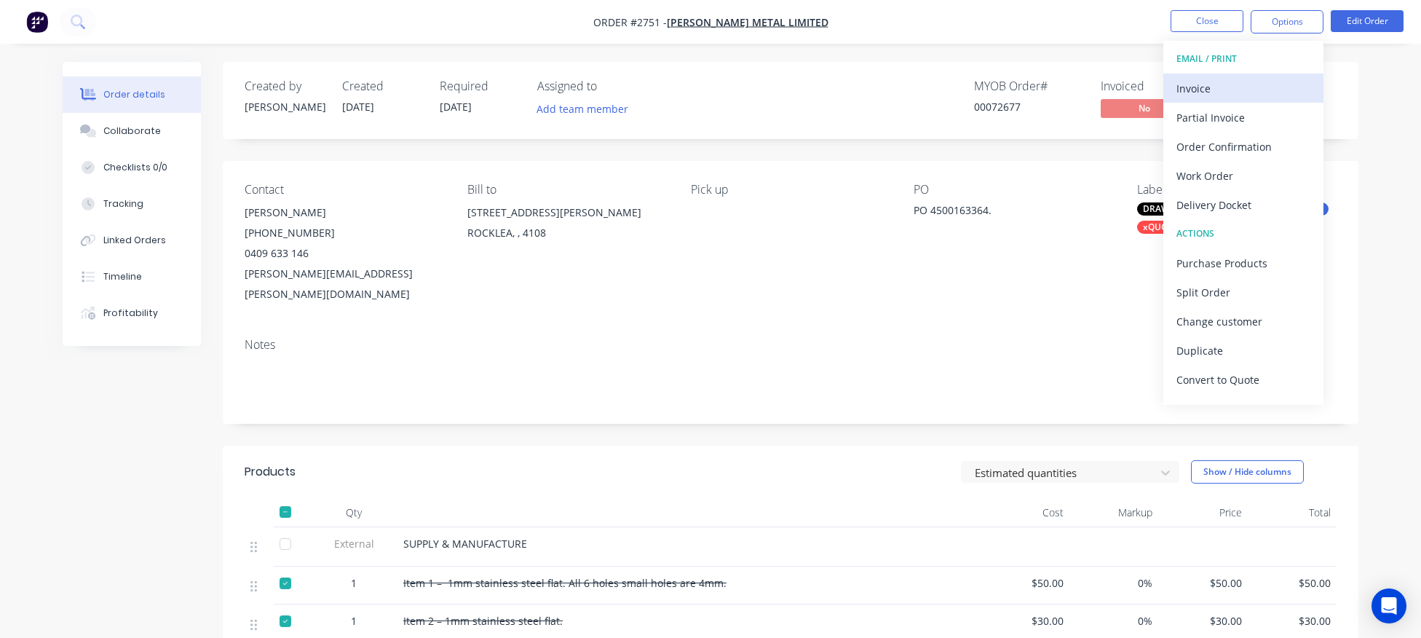
click at [1232, 85] on div "Invoice" at bounding box center [1243, 88] width 134 height 21
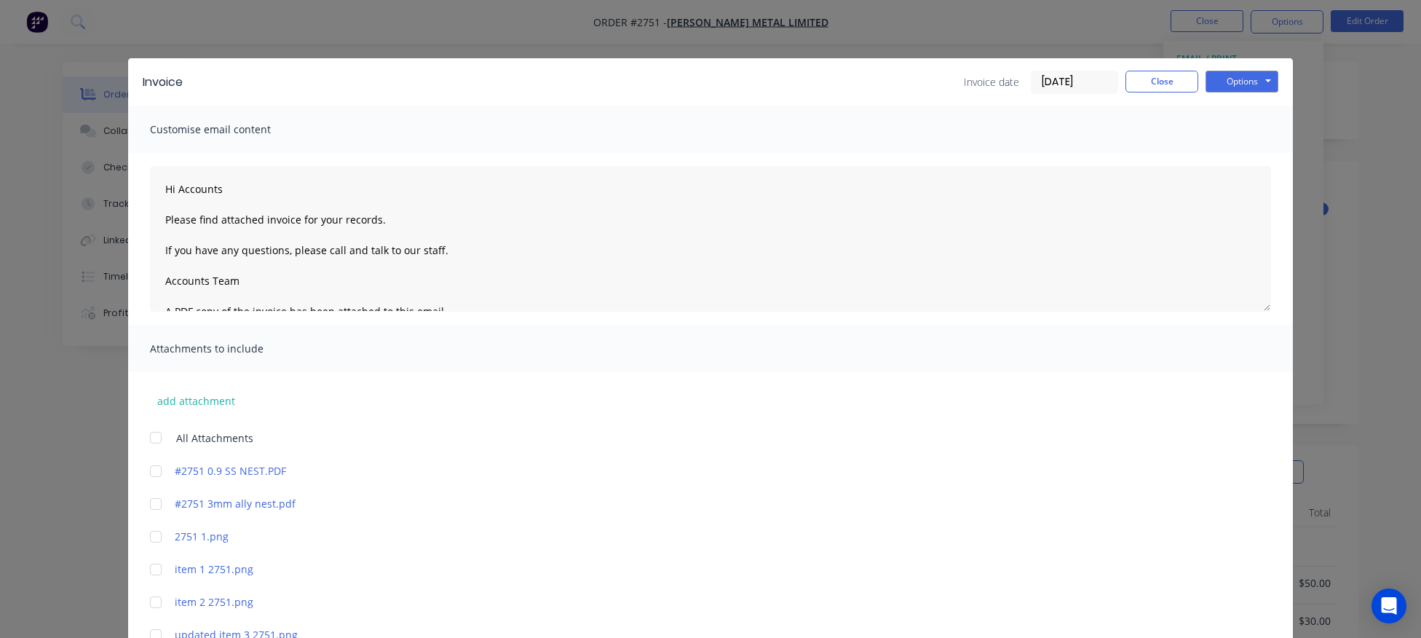
scroll to position [309, 0]
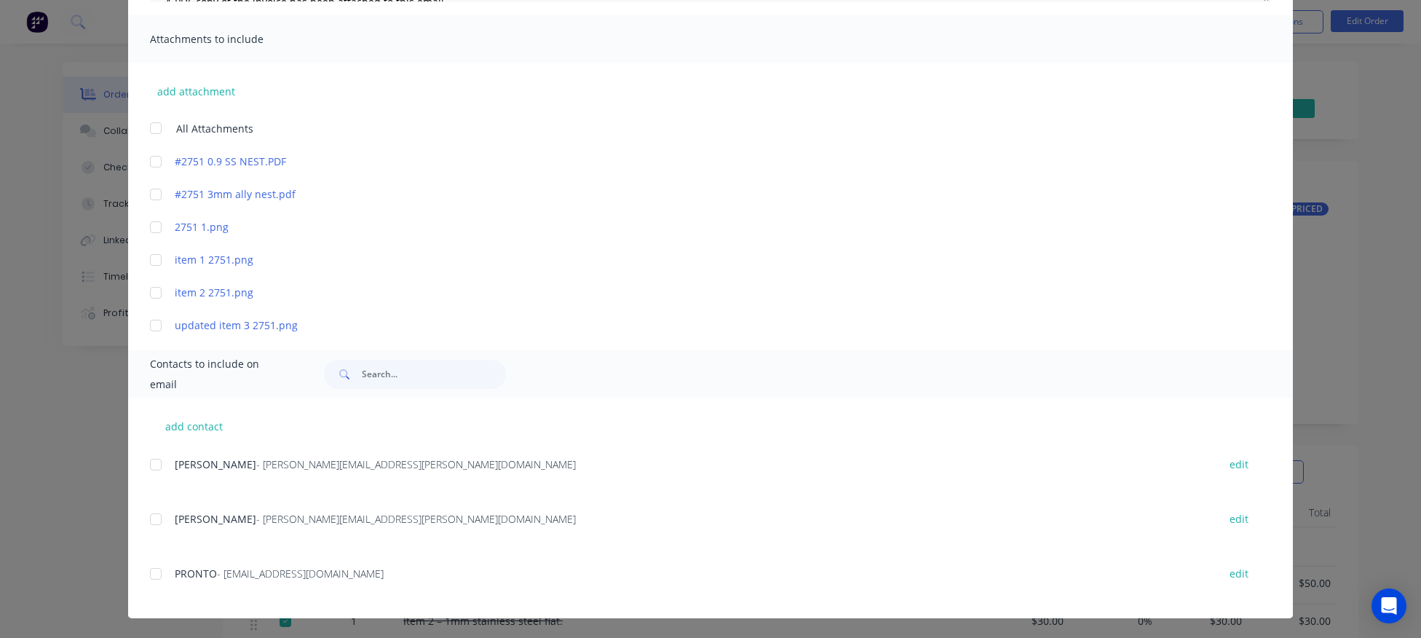
click at [153, 464] on div at bounding box center [155, 464] width 29 height 29
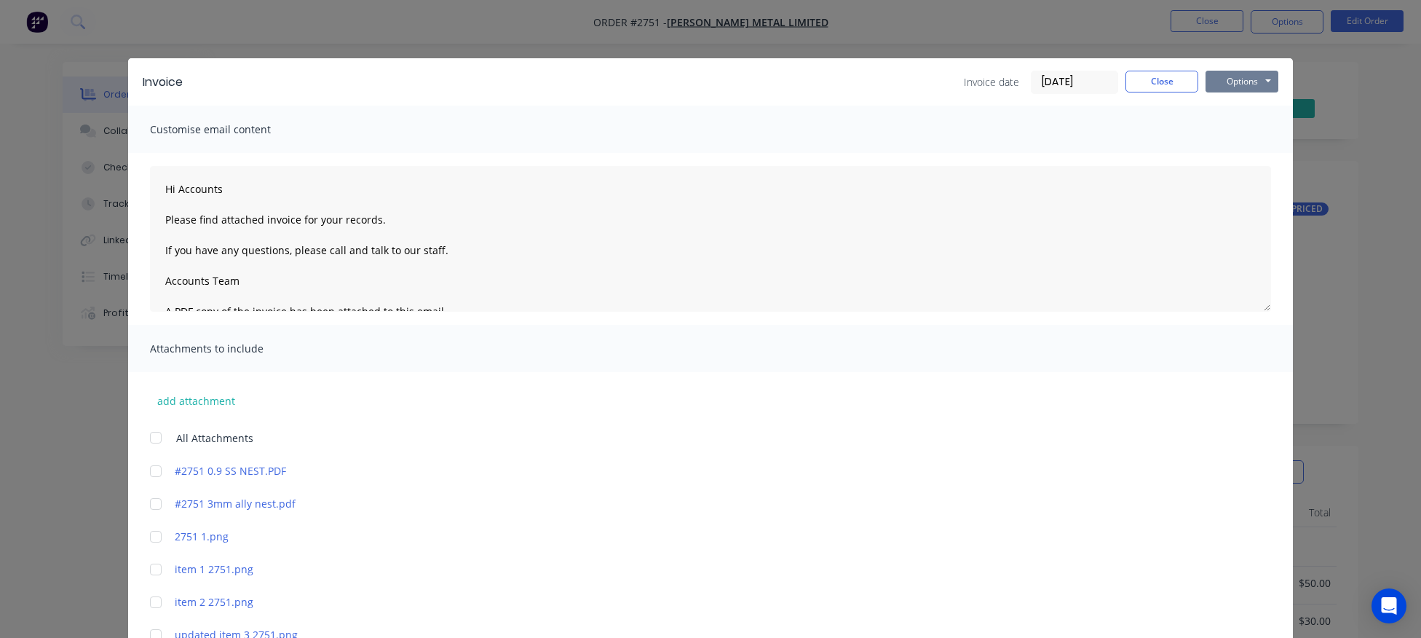
click at [1259, 77] on button "Options" at bounding box center [1241, 82] width 73 height 22
click at [1235, 159] on button "Email" at bounding box center [1251, 155] width 93 height 24
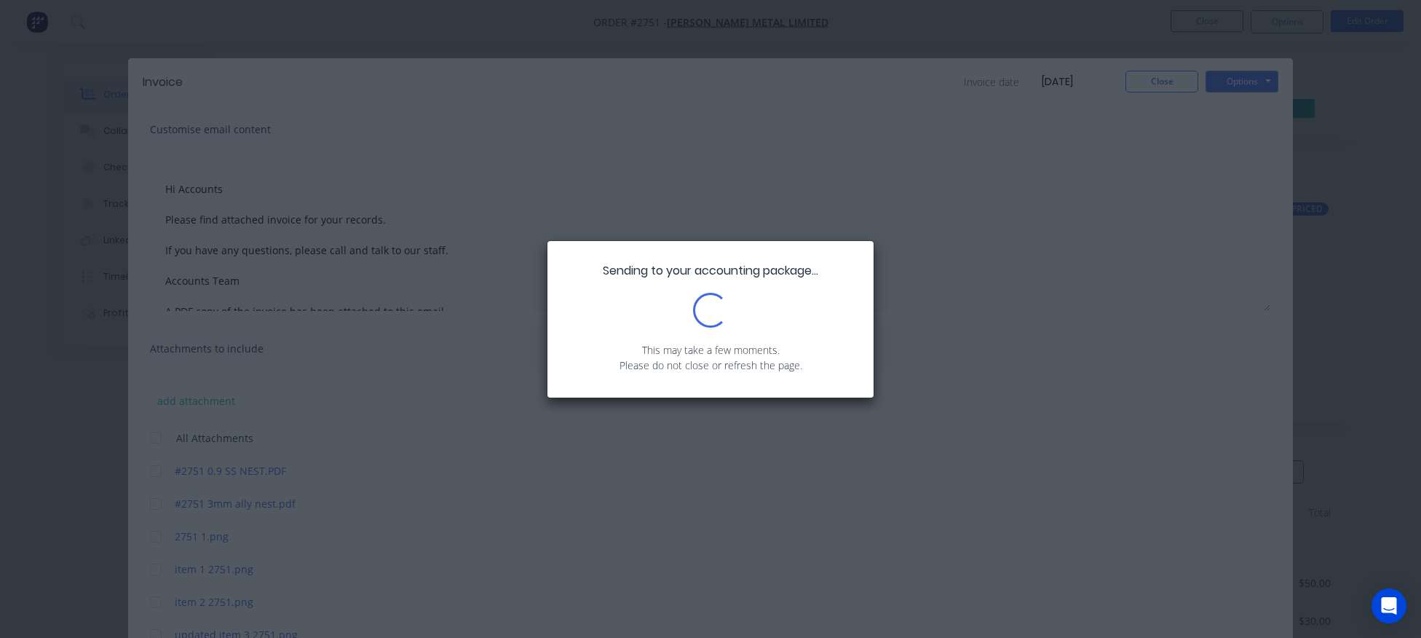
click at [1235, 159] on div "Sending to your accounting package... Loading... This may take a few moments. P…" at bounding box center [710, 319] width 1421 height 638
click at [1168, 136] on div "Sending to your accounting package... Loading... This may take a few moments. P…" at bounding box center [710, 319] width 1421 height 638
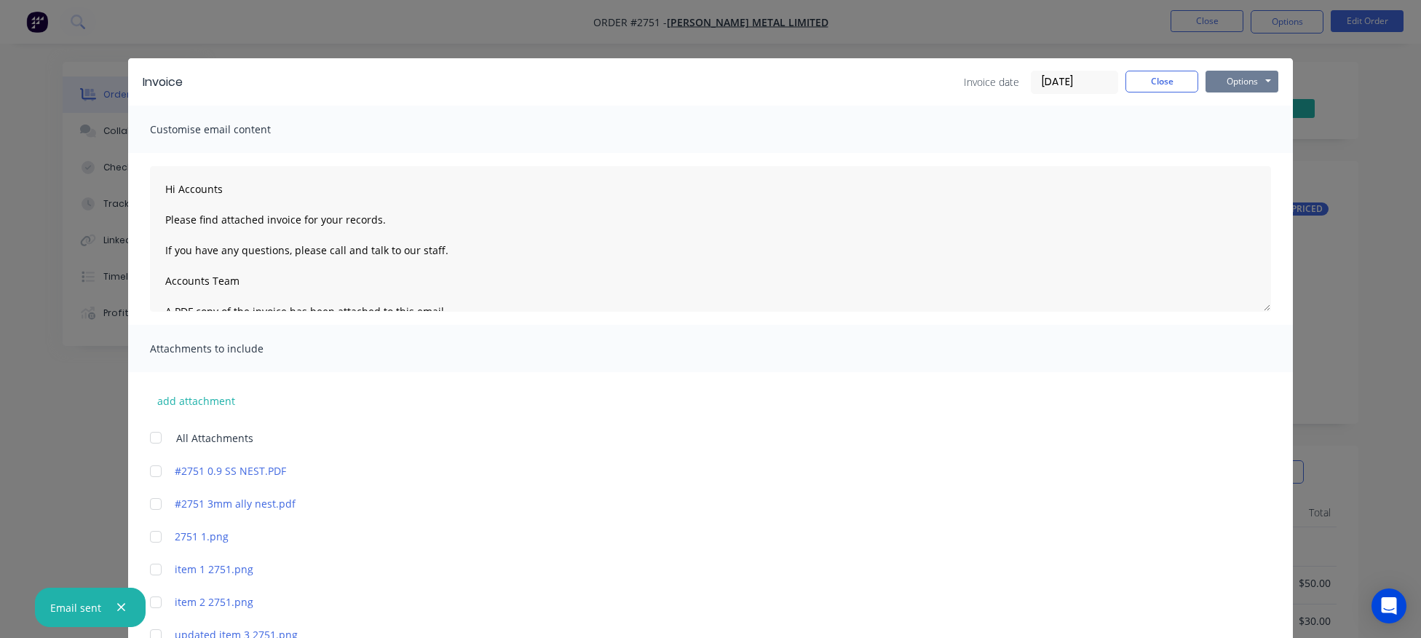
click at [1247, 79] on button "Options" at bounding box center [1241, 82] width 73 height 22
type textarea "Hi Accounts Please find attached invoice for your records. If you have any ques…"
click at [1170, 82] on button "Close" at bounding box center [1161, 82] width 73 height 22
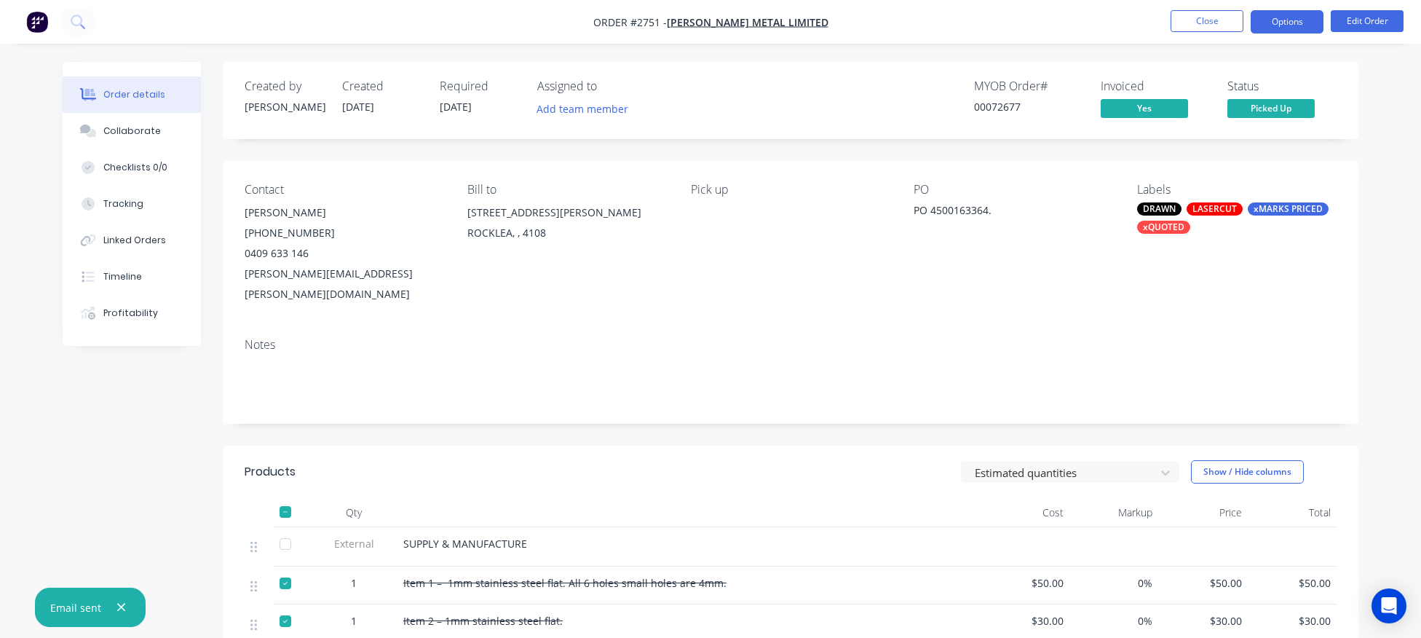
click at [1280, 16] on button "Options" at bounding box center [1287, 21] width 73 height 23
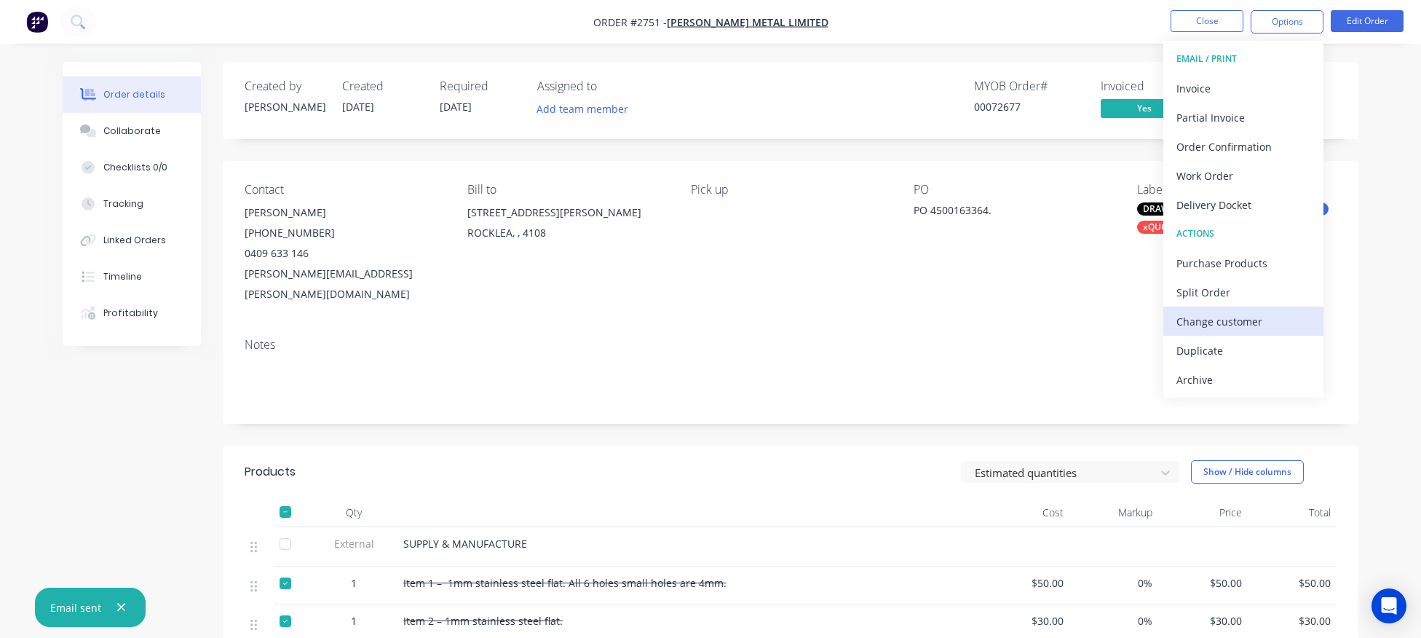
scroll to position [297, 0]
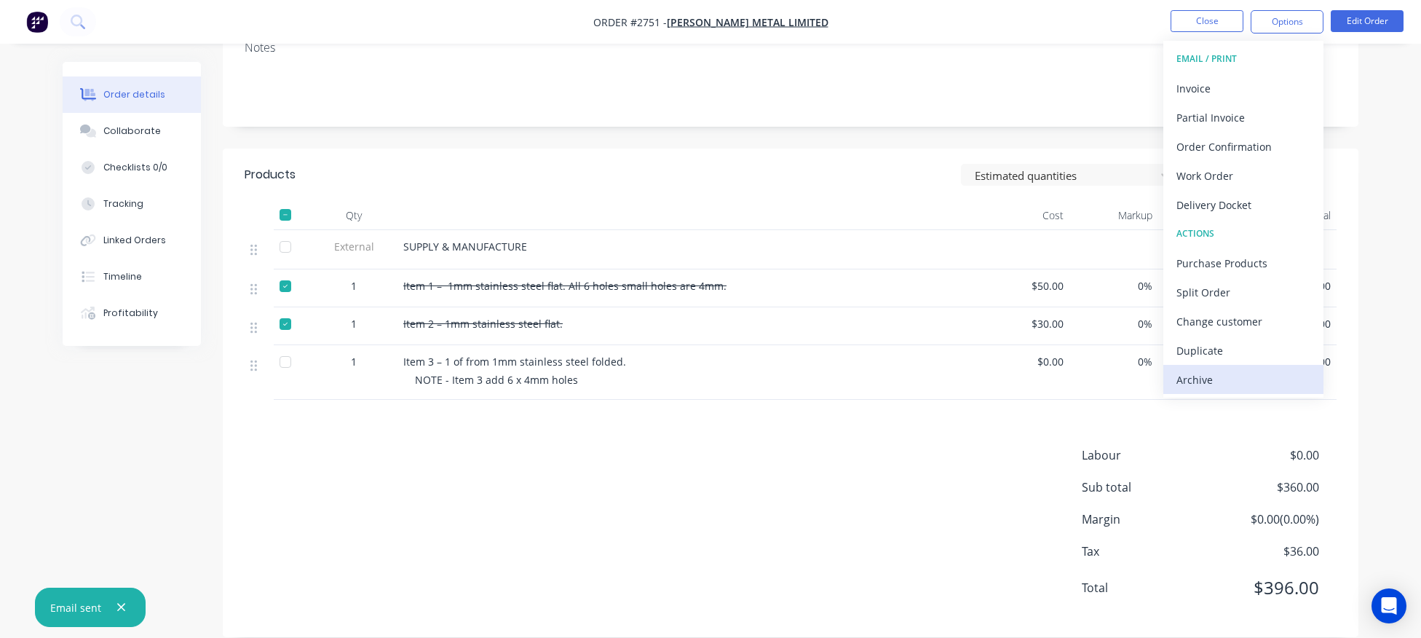
click at [1224, 384] on div "Archive" at bounding box center [1243, 379] width 134 height 21
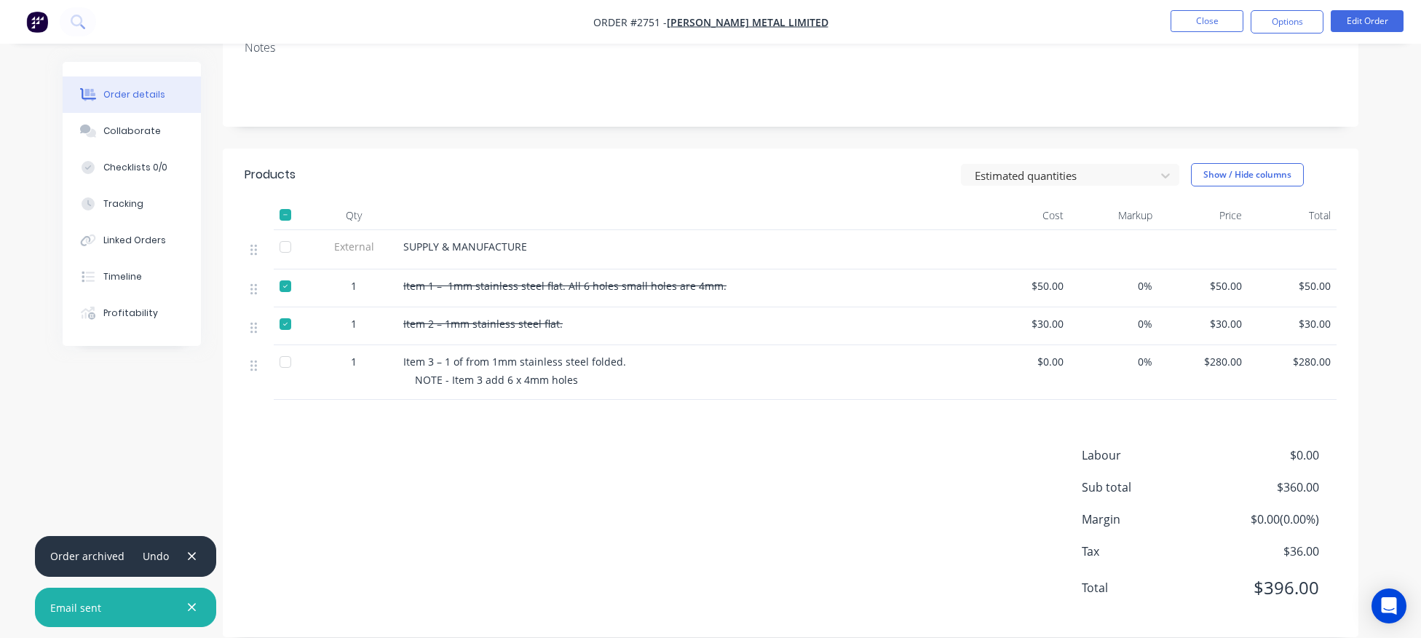
scroll to position [0, 0]
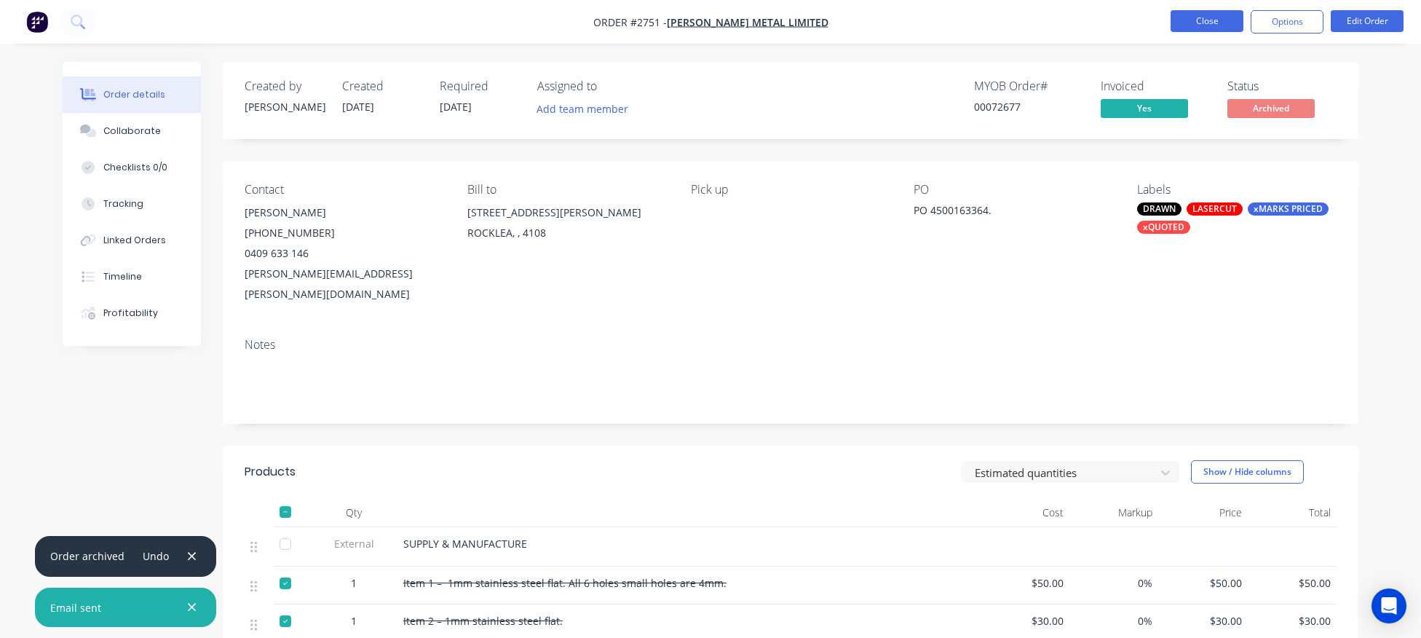
click at [1210, 24] on button "Close" at bounding box center [1207, 21] width 73 height 22
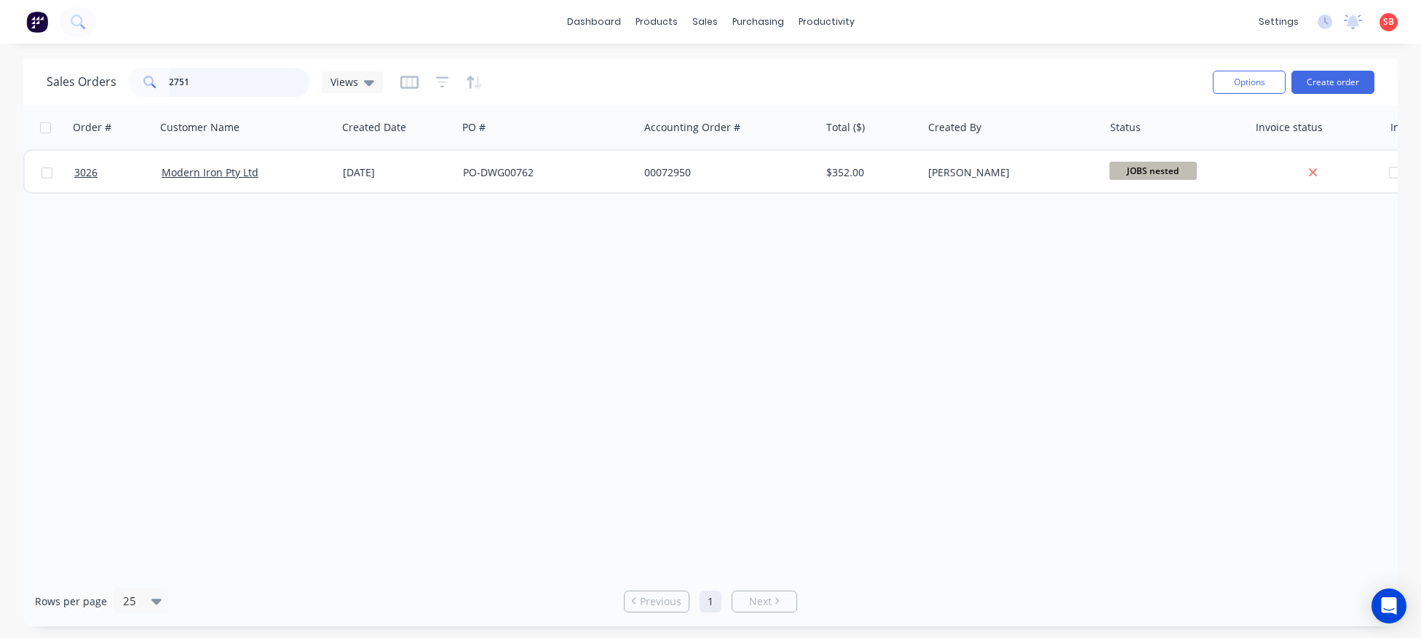
click at [208, 82] on input "2751" at bounding box center [240, 82] width 142 height 29
type input "2762"
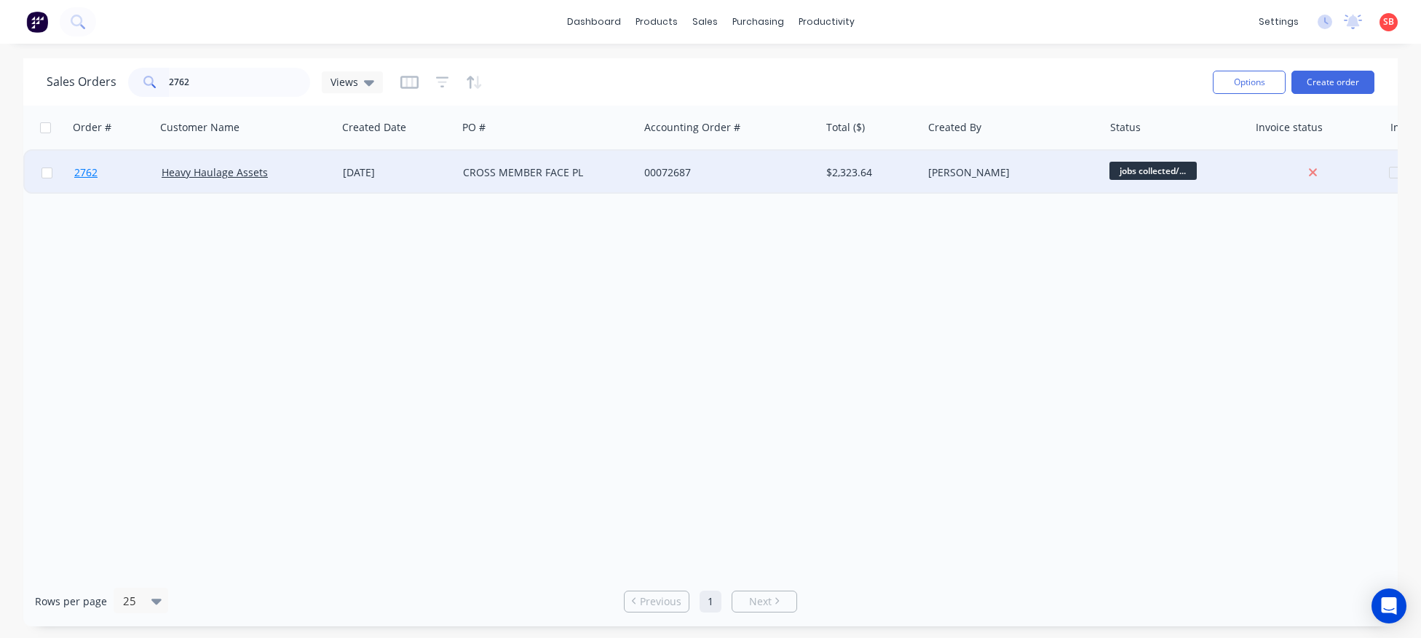
click at [82, 173] on span "2762" at bounding box center [85, 172] width 23 height 15
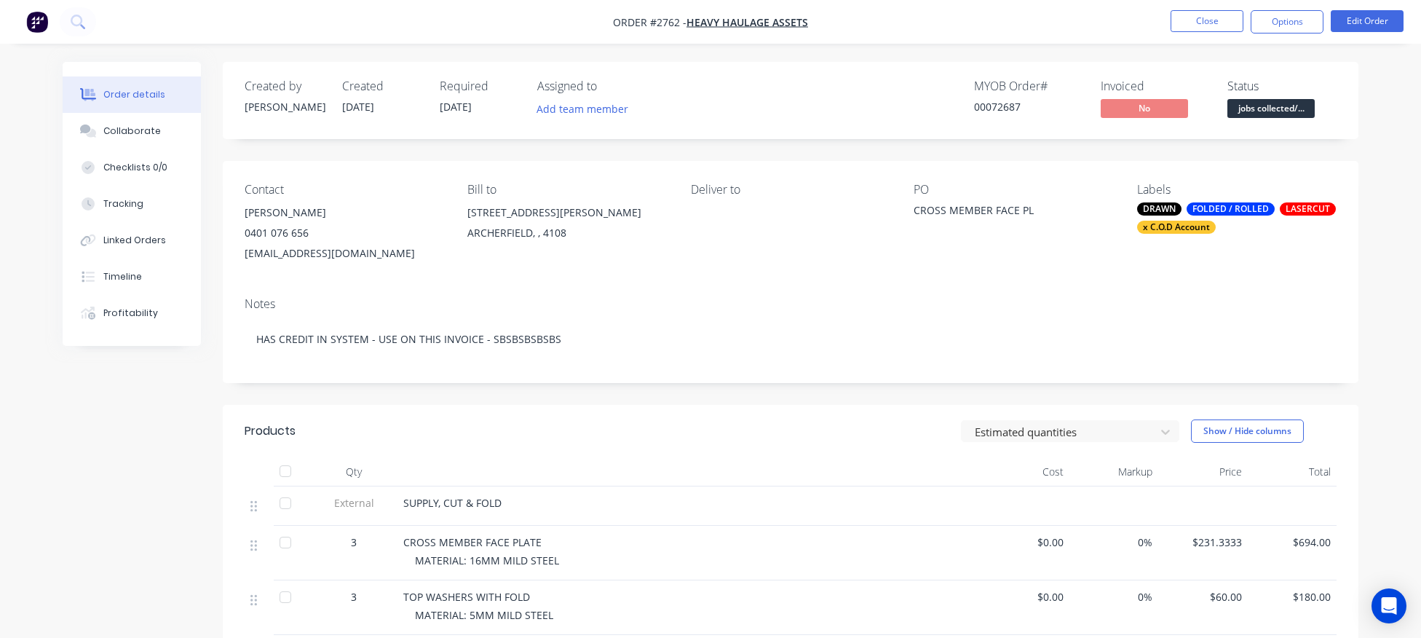
click at [1264, 108] on span "jobs collected/..." at bounding box center [1270, 108] width 87 height 18
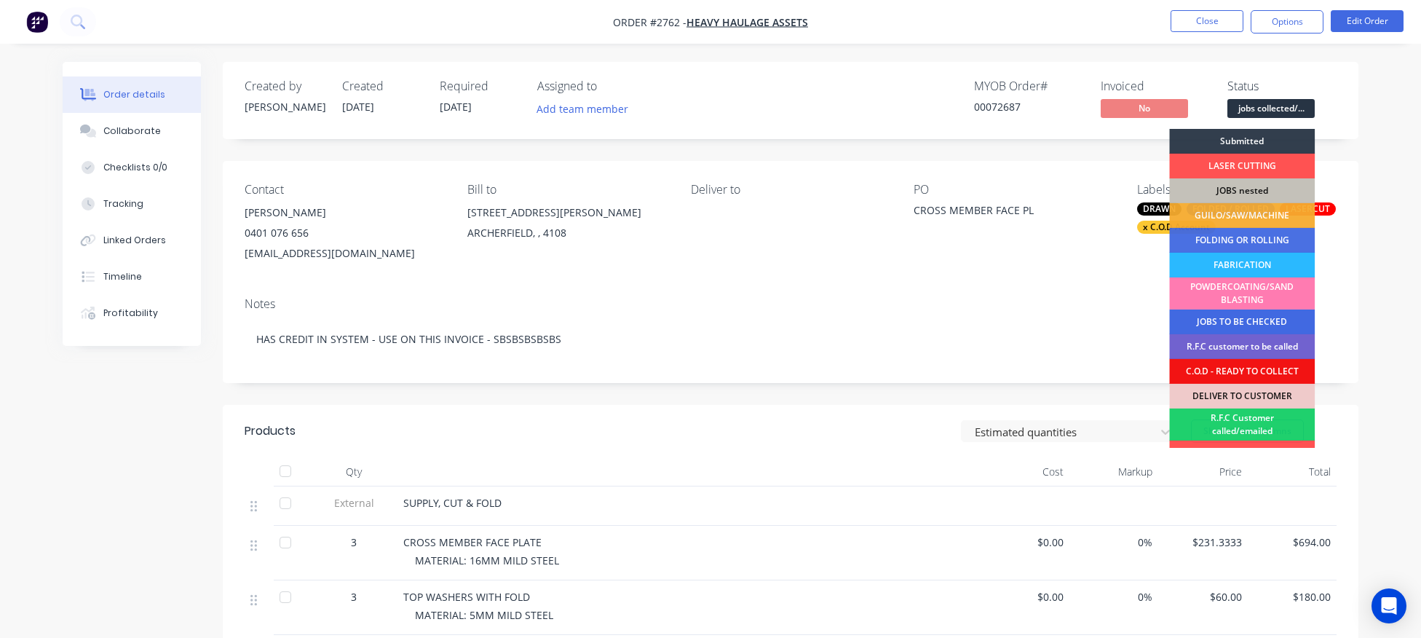
scroll to position [116, 0]
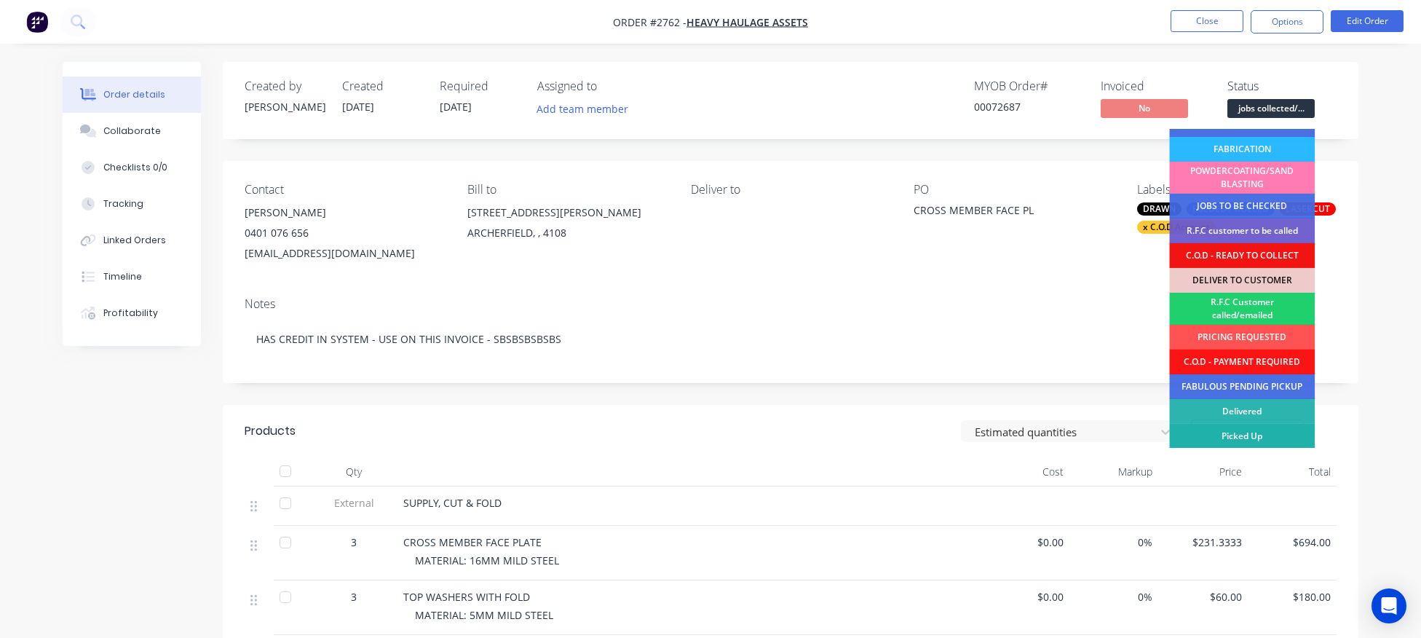
click at [1242, 440] on div "Picked Up" at bounding box center [1242, 436] width 146 height 25
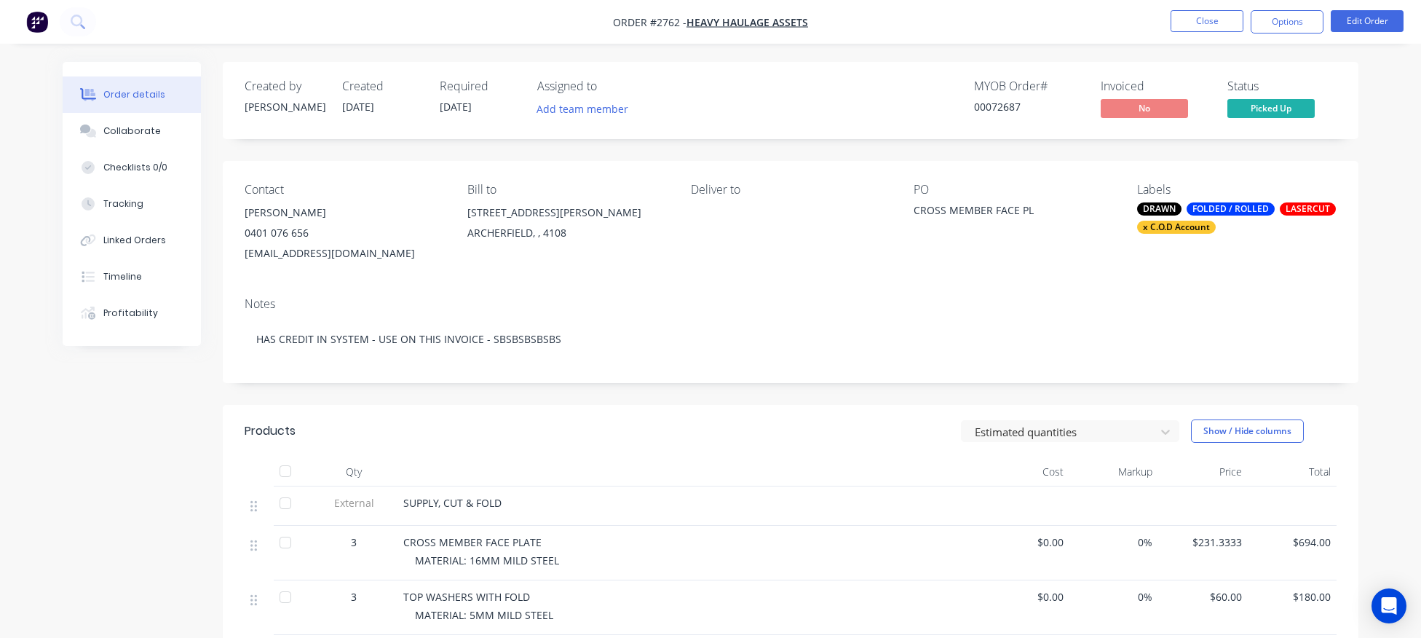
click at [1224, 215] on div "FOLDED / ROLLED" at bounding box center [1231, 208] width 88 height 13
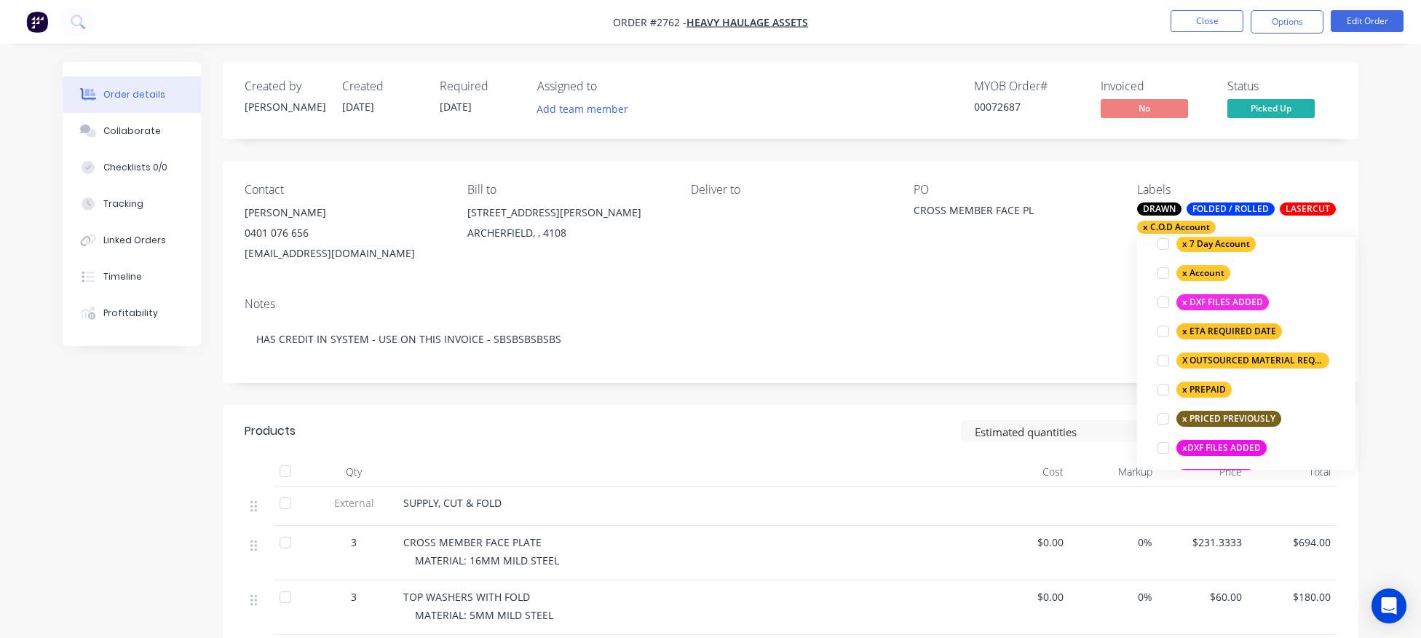
scroll to position [1252, 0]
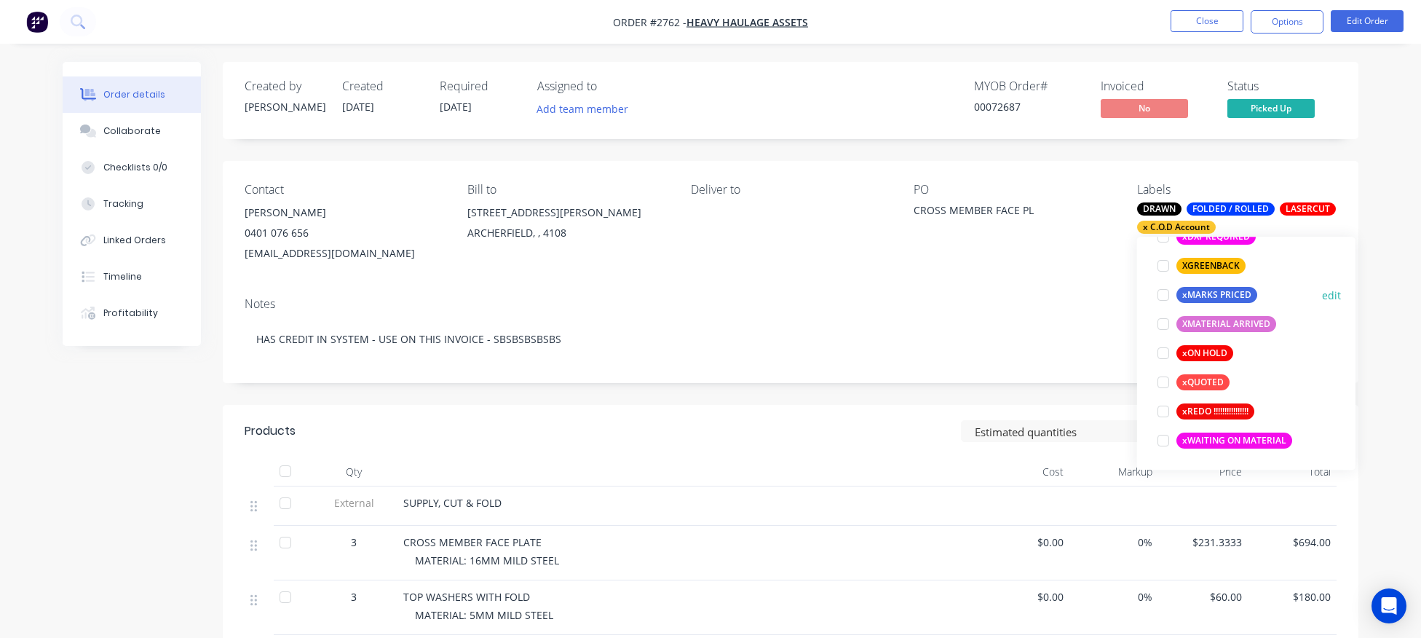
click at [1162, 297] on div at bounding box center [1163, 294] width 29 height 29
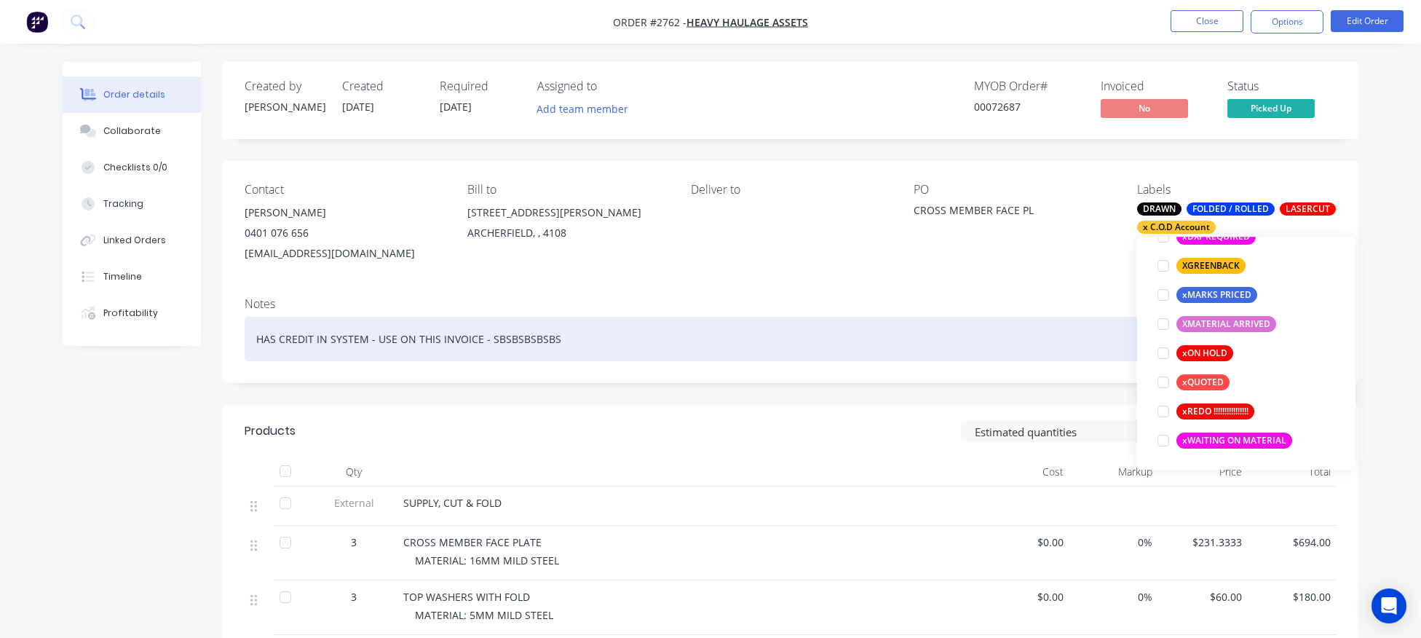
scroll to position [175, 0]
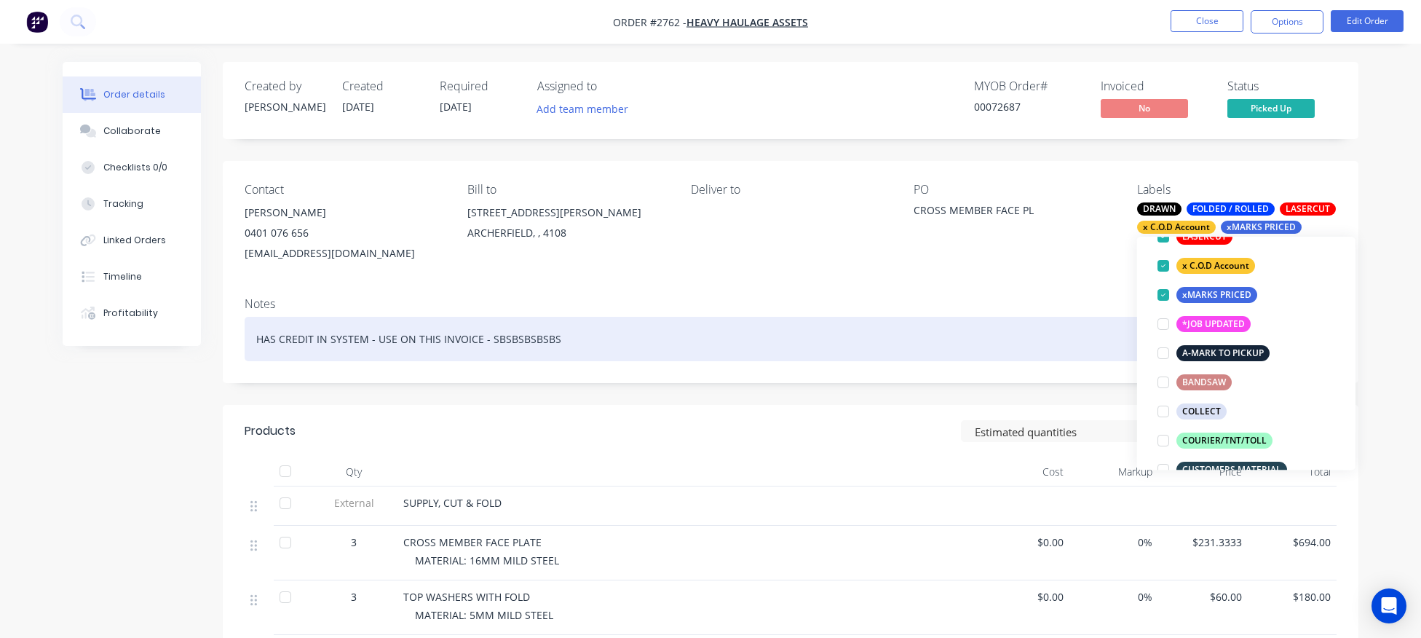
click at [966, 338] on div "HAS CREDIT IN SYSTEM - USE ON THIS INVOICE - SBSBSBSBSBS" at bounding box center [791, 339] width 1092 height 44
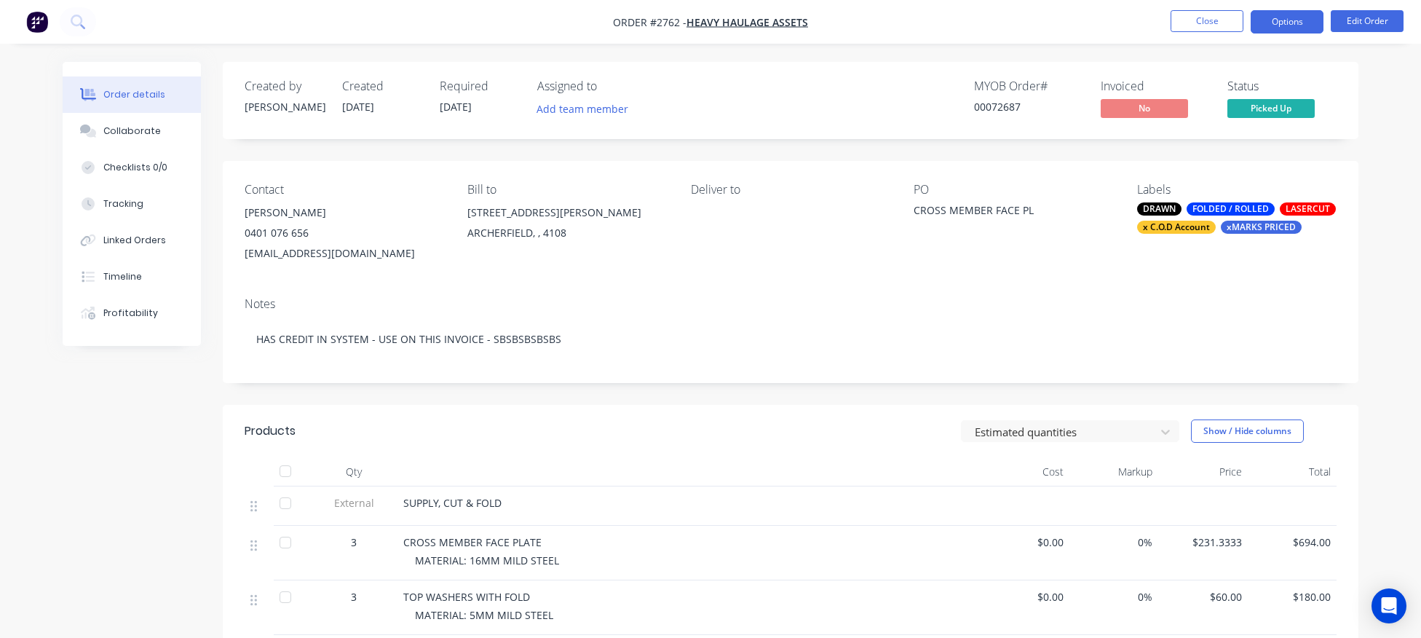
click at [1297, 20] on button "Options" at bounding box center [1287, 21] width 73 height 23
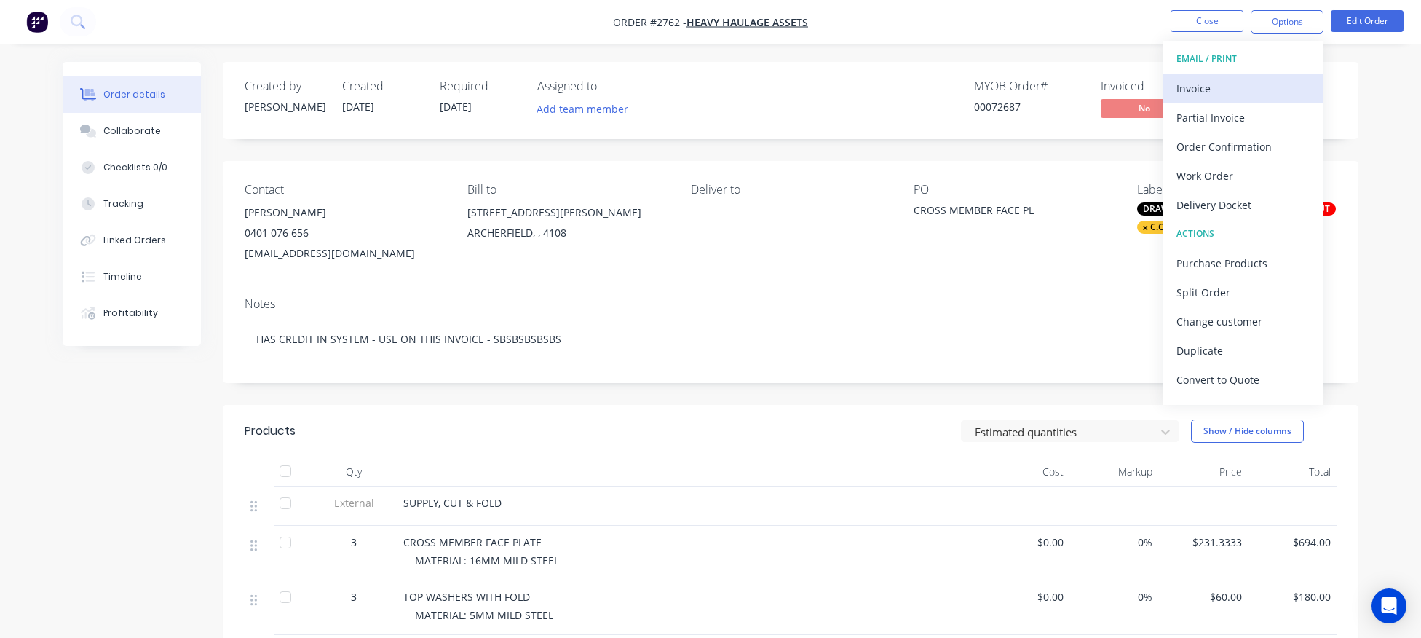
click at [1208, 91] on div "Invoice" at bounding box center [1243, 88] width 134 height 21
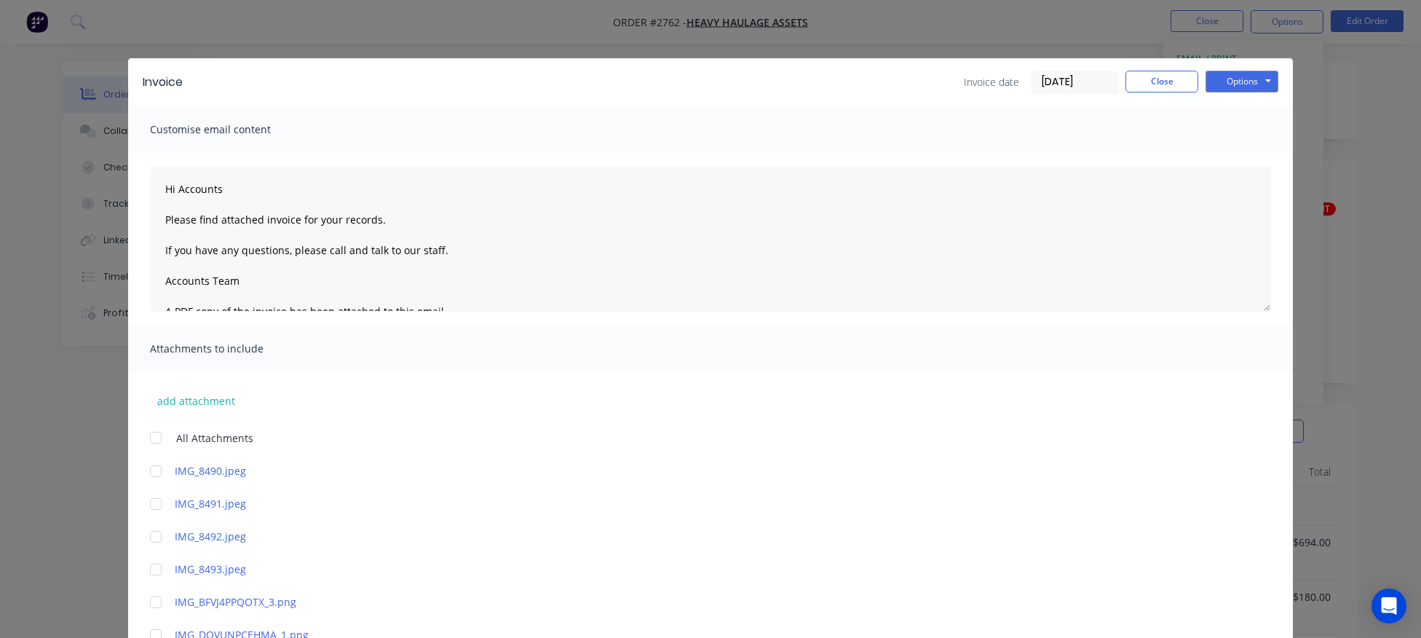
scroll to position [342, 0]
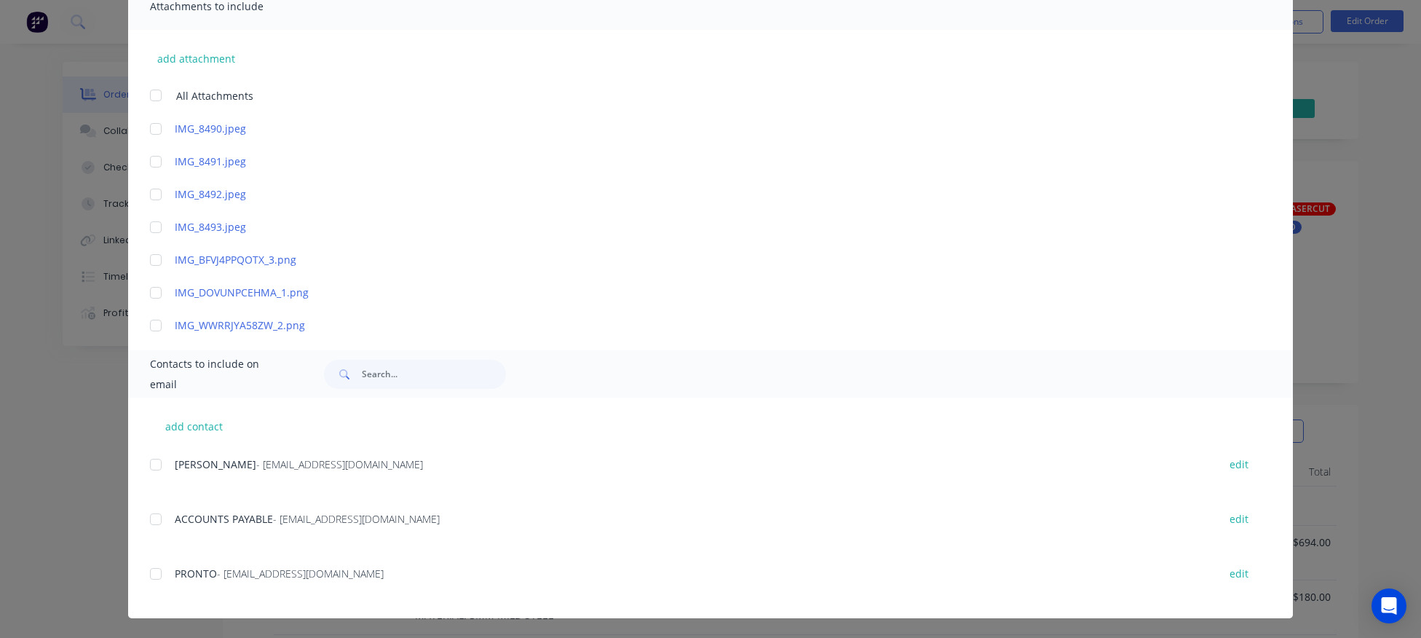
click at [151, 467] on div at bounding box center [155, 464] width 29 height 29
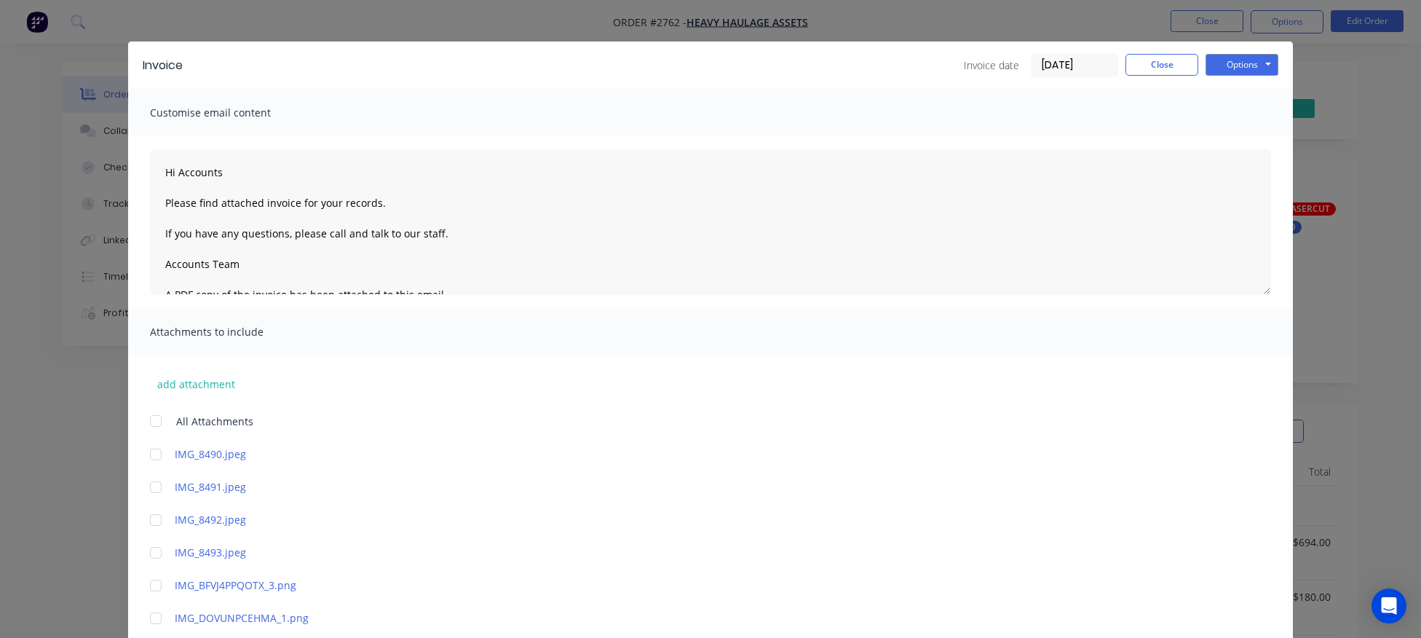
scroll to position [0, 0]
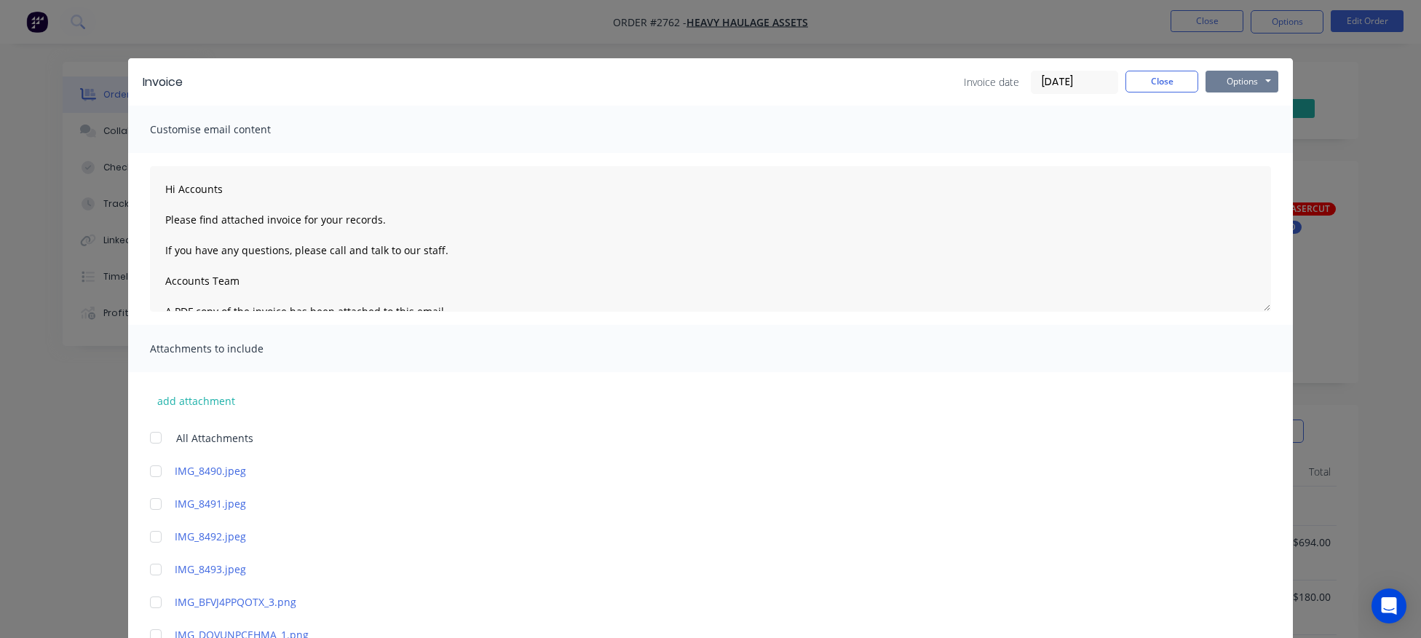
click at [1253, 86] on button "Options" at bounding box center [1241, 82] width 73 height 22
click at [1248, 158] on button "Email" at bounding box center [1251, 155] width 93 height 24
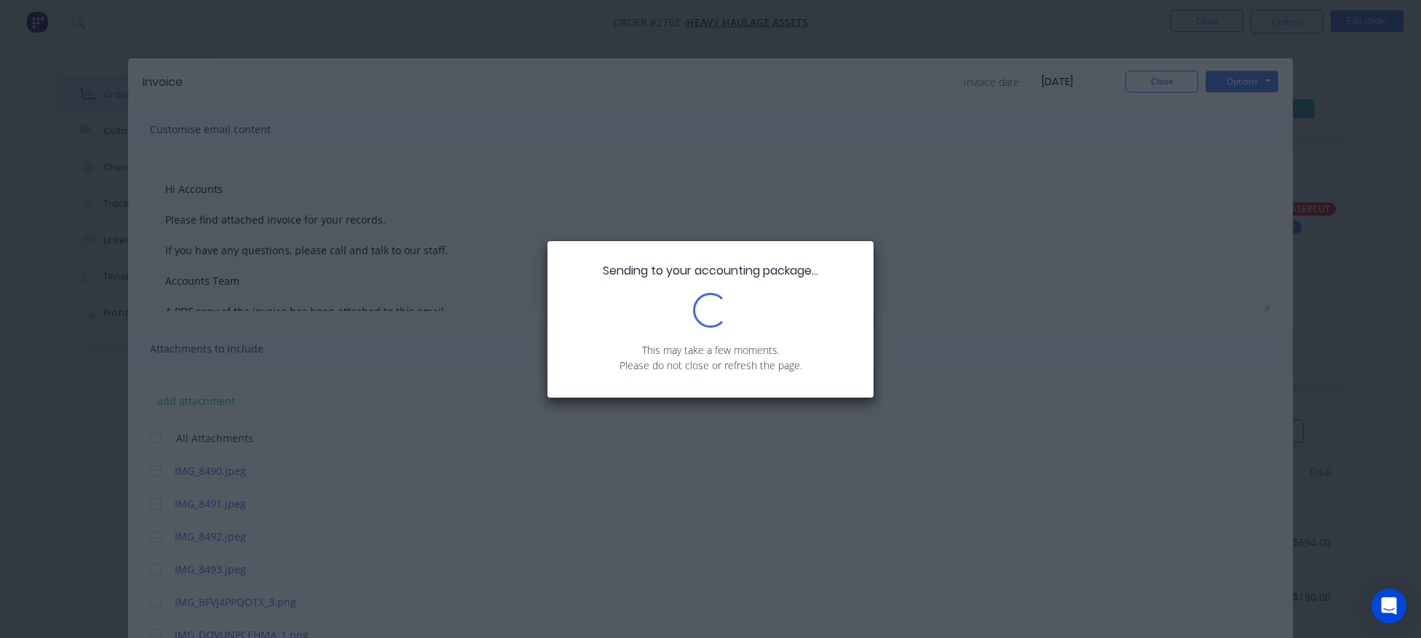
click at [983, 271] on div "Sending to your accounting package... Loading... This may take a few moments. P…" at bounding box center [710, 319] width 1421 height 638
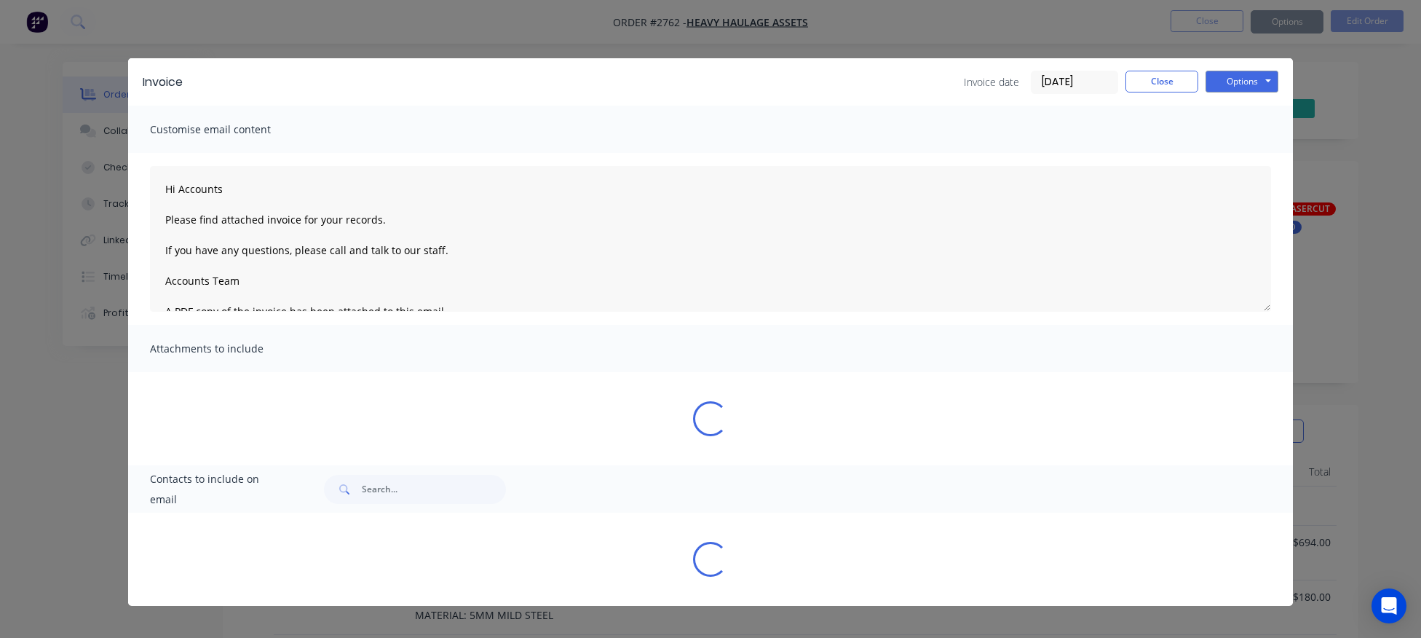
type textarea "Hi Accounts Please find attached invoice for your records. If you have any ques…"
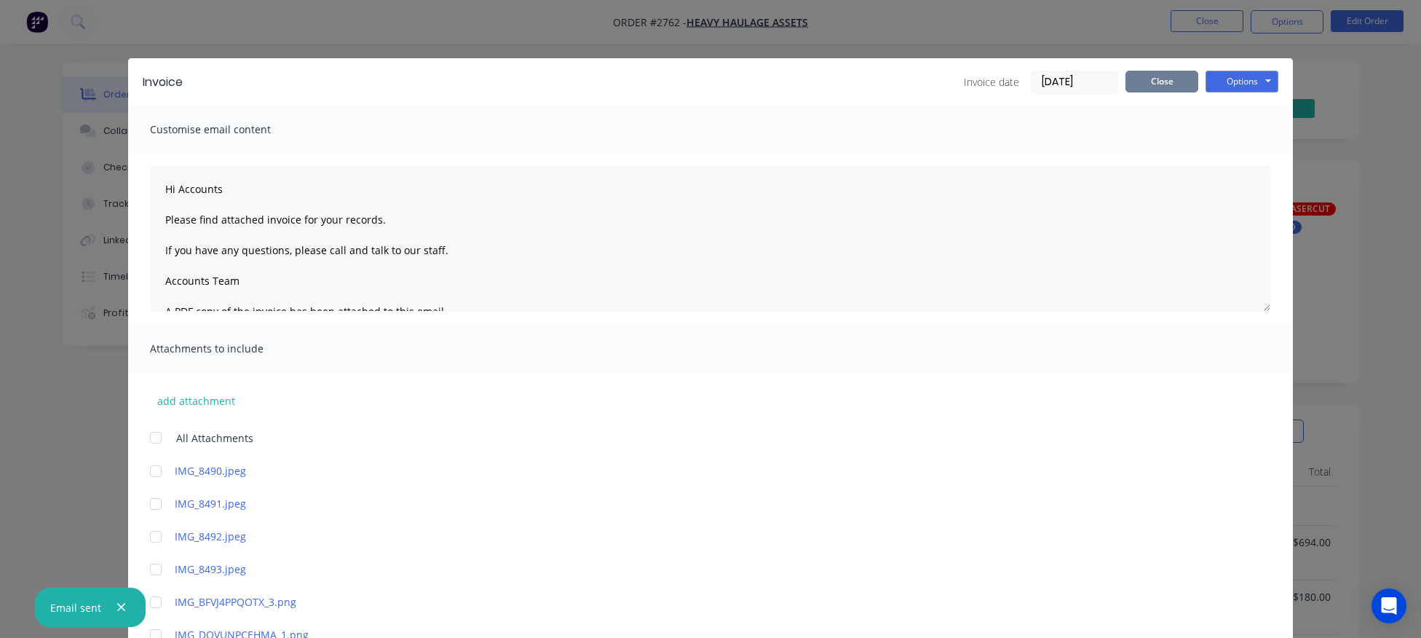
click at [1163, 85] on button "Close" at bounding box center [1161, 82] width 73 height 22
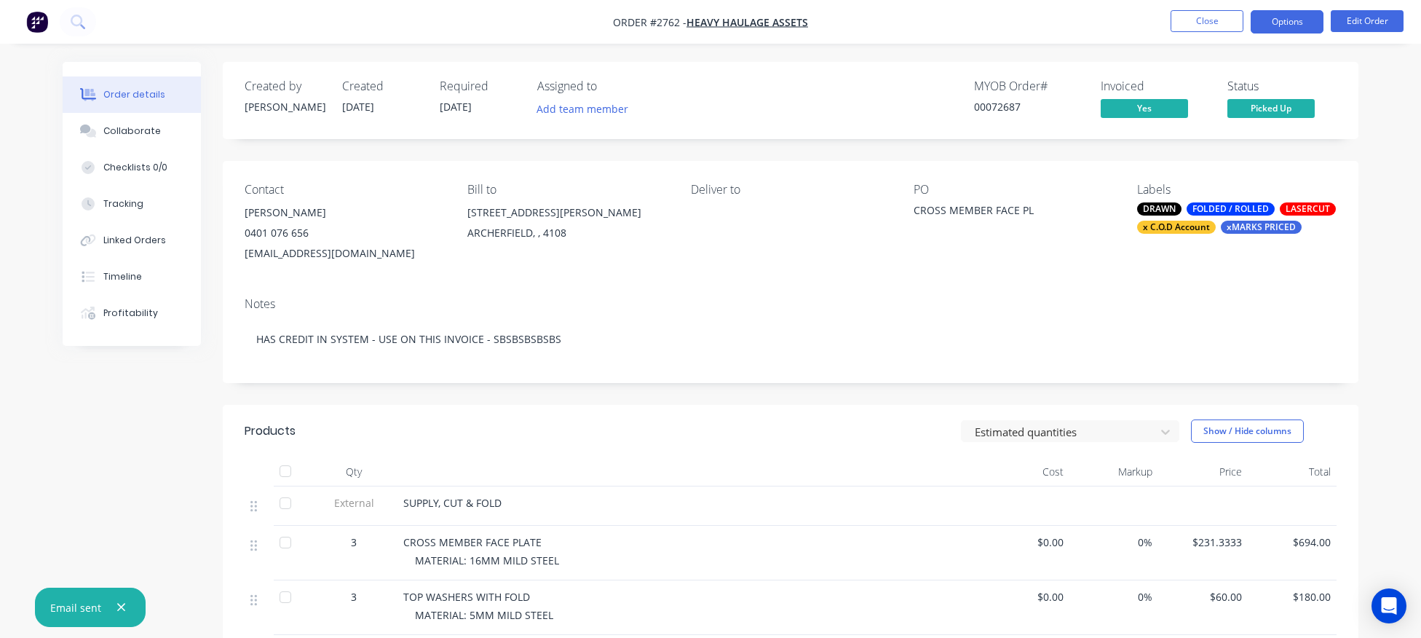
click at [1291, 25] on button "Options" at bounding box center [1287, 21] width 73 height 23
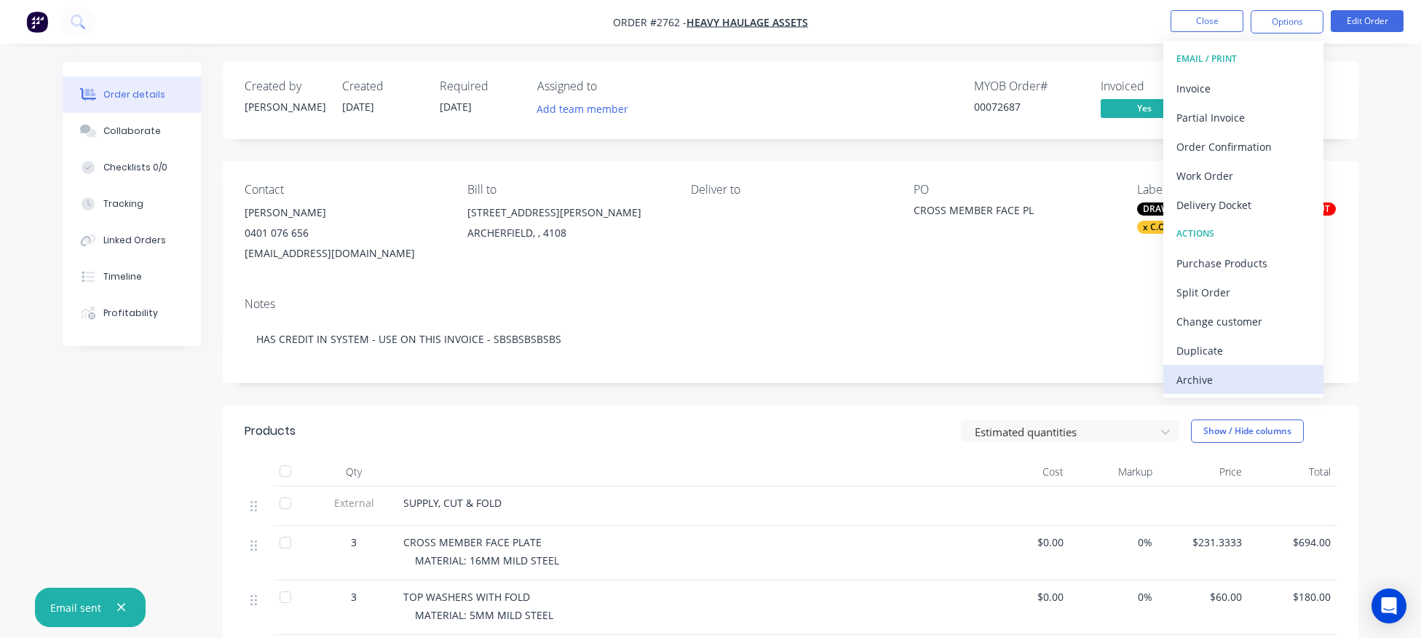
click at [1230, 376] on div "Archive" at bounding box center [1243, 379] width 134 height 21
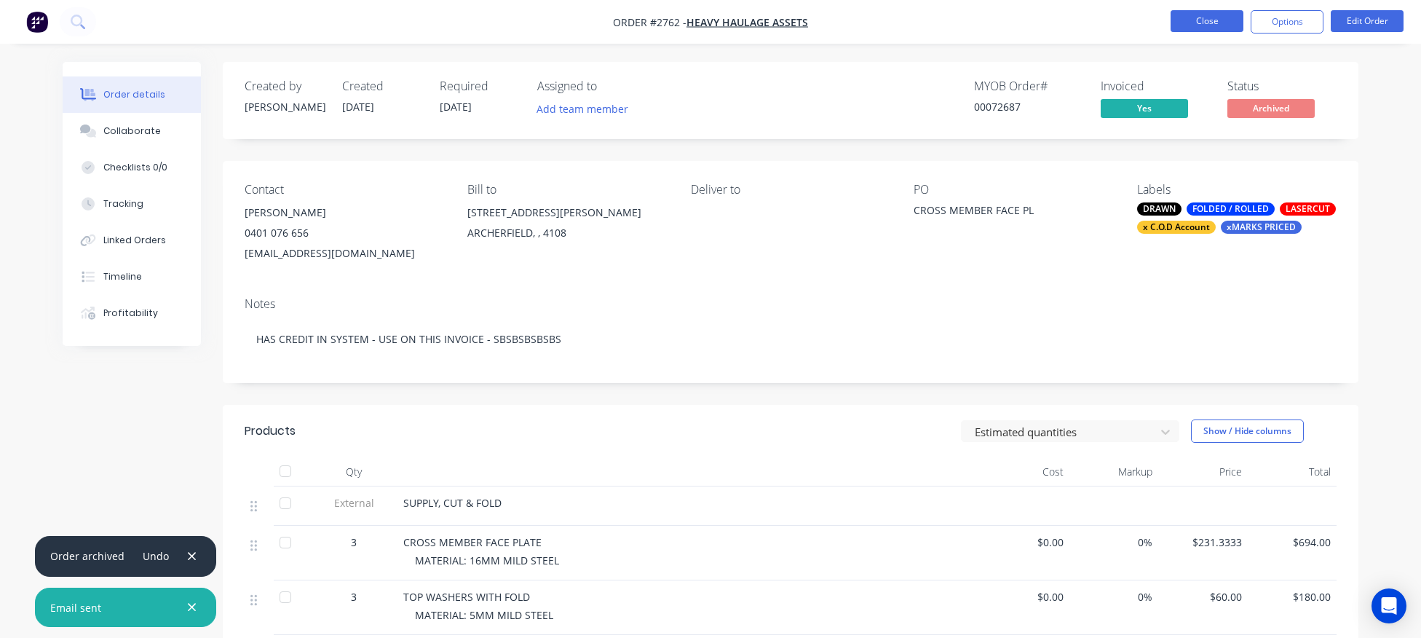
click at [1217, 20] on button "Close" at bounding box center [1207, 21] width 73 height 22
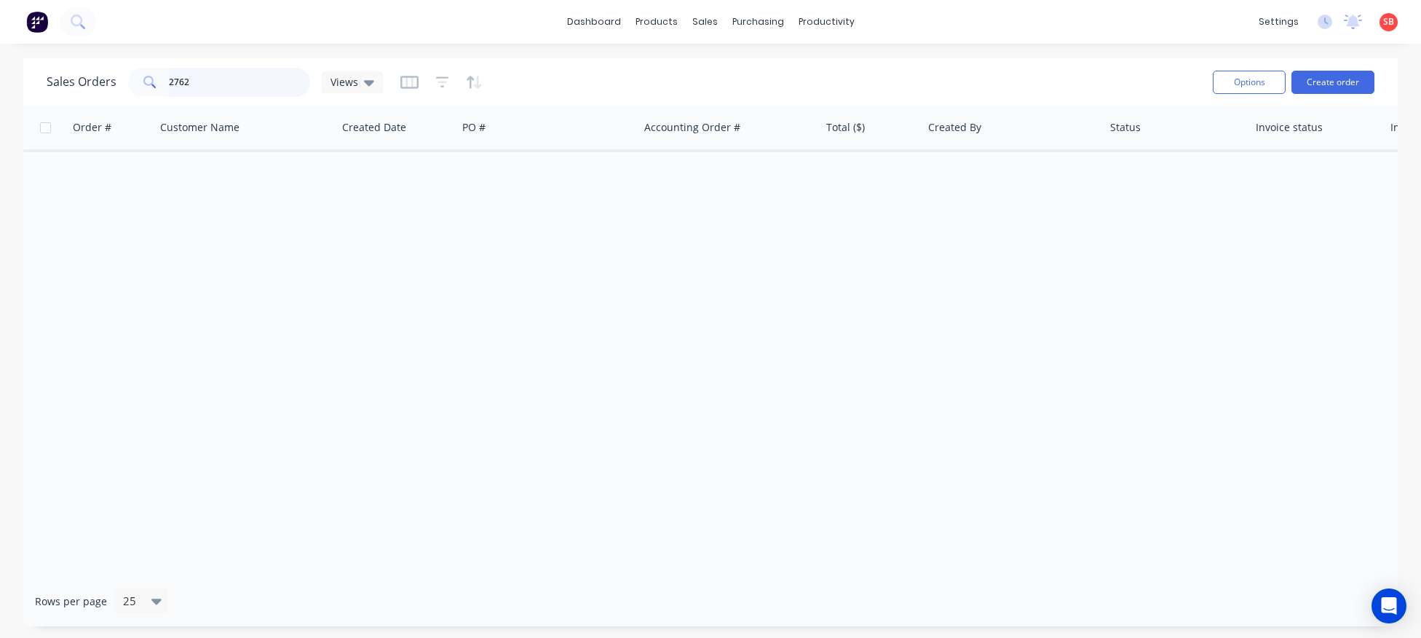
click at [198, 83] on input "2762" at bounding box center [240, 82] width 142 height 29
type input "2738"
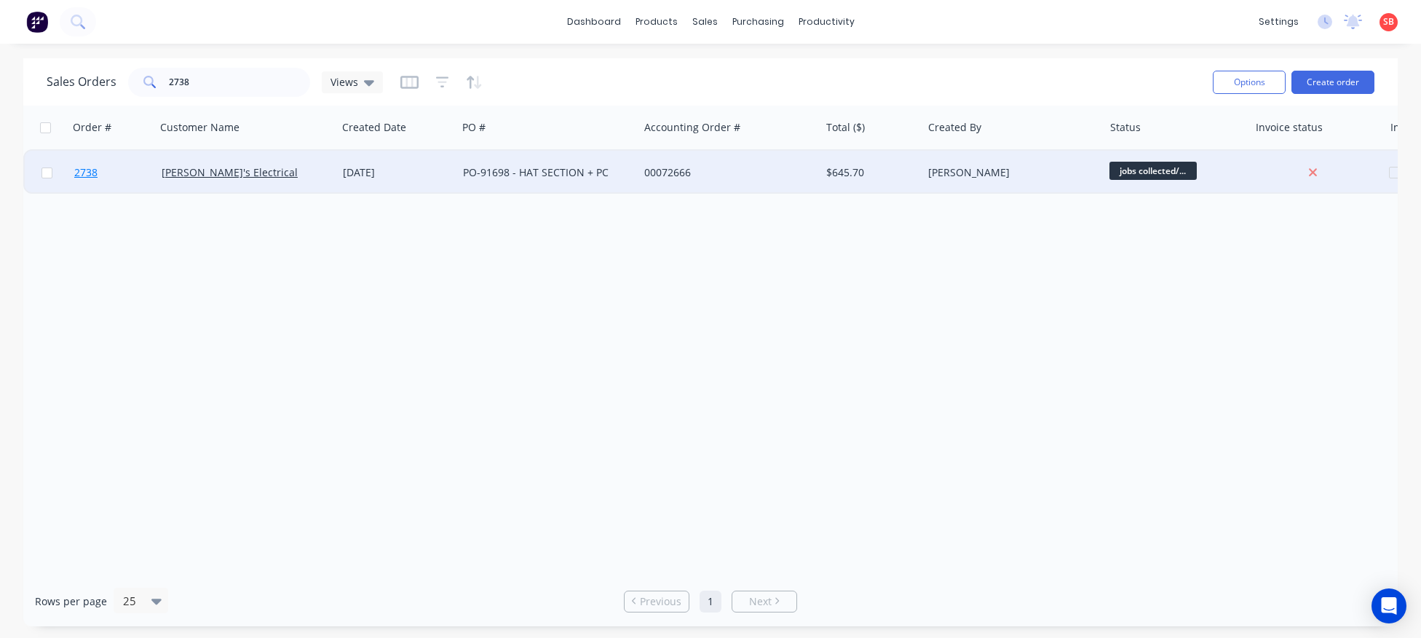
click at [87, 171] on span "2738" at bounding box center [85, 172] width 23 height 15
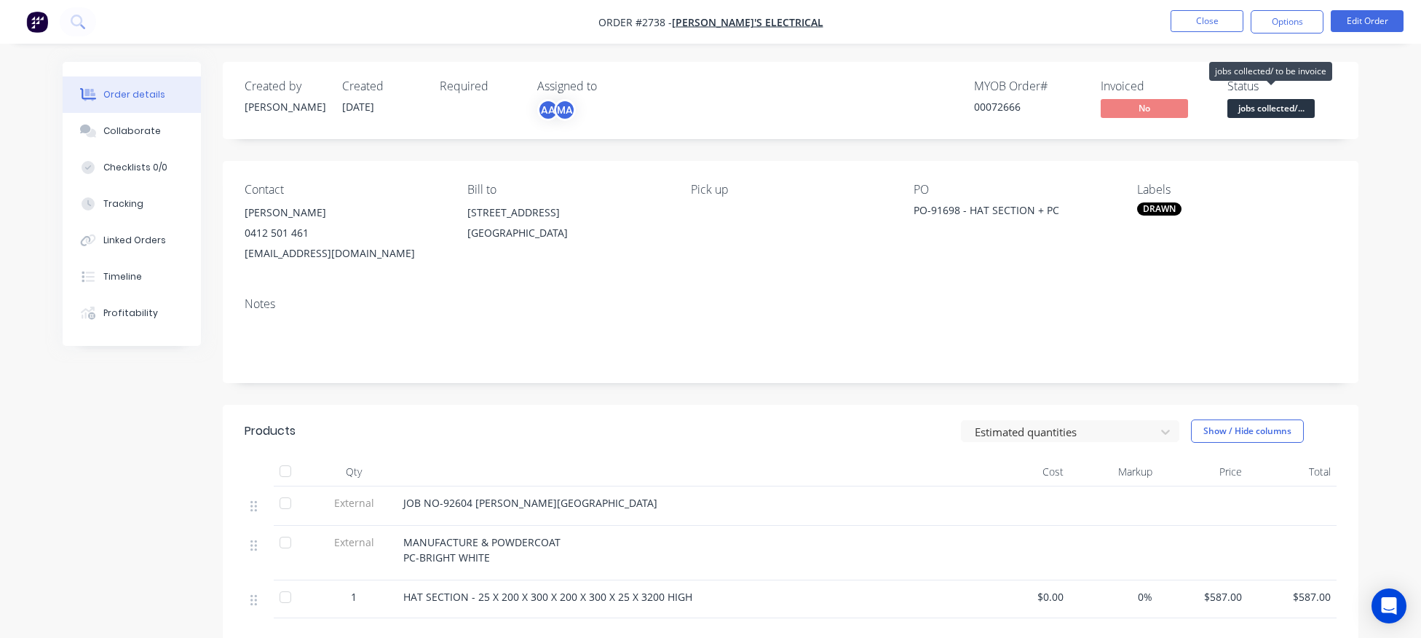
click at [1272, 114] on span "jobs collected/..." at bounding box center [1270, 108] width 87 height 18
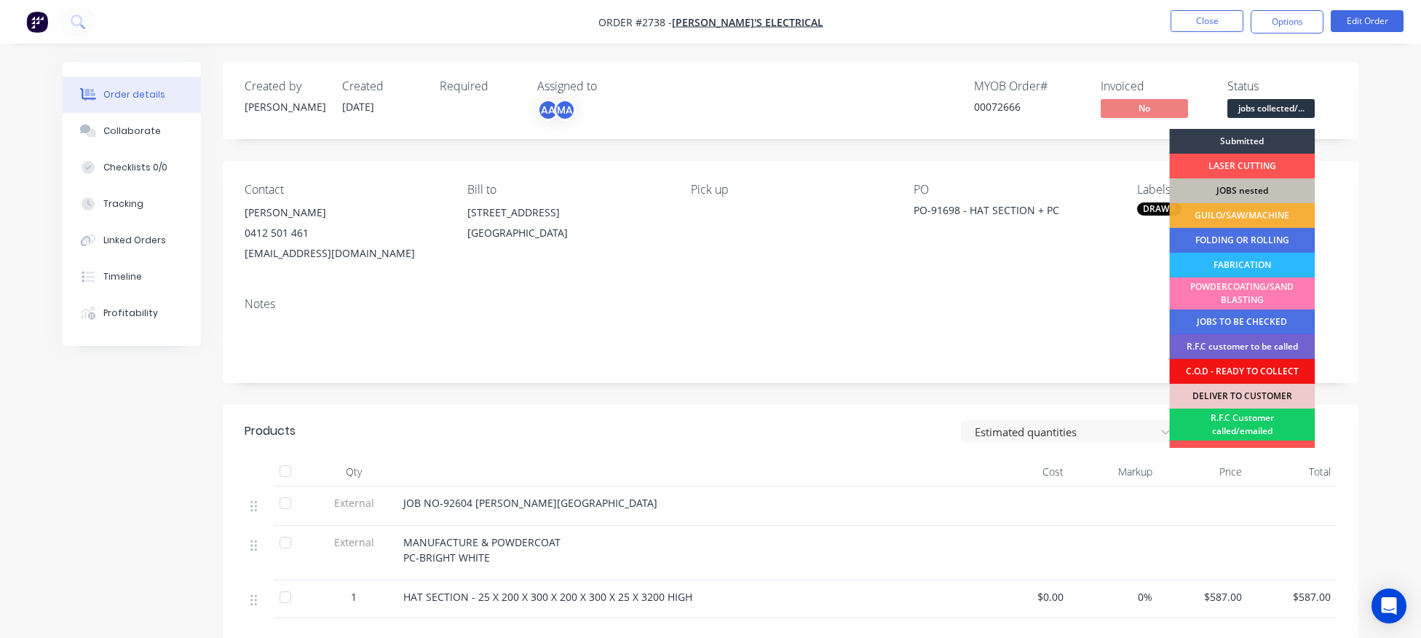
scroll to position [116, 0]
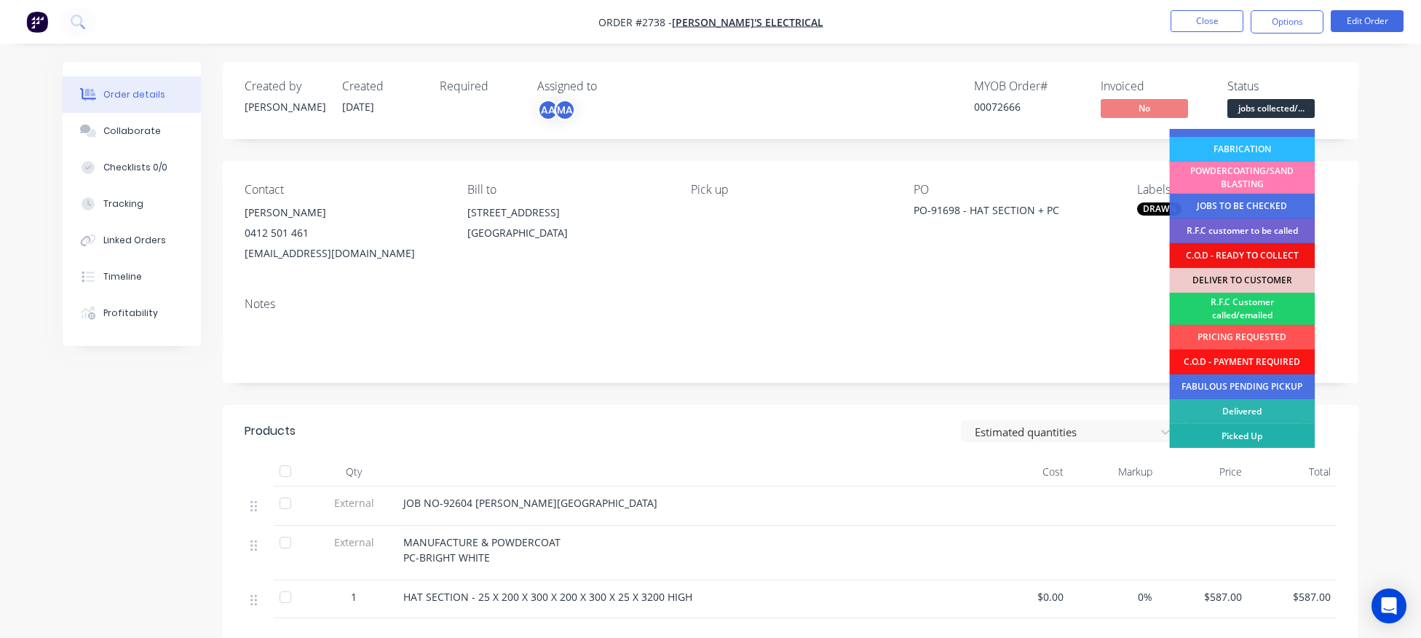
click at [1252, 432] on div "Picked Up" at bounding box center [1242, 436] width 146 height 25
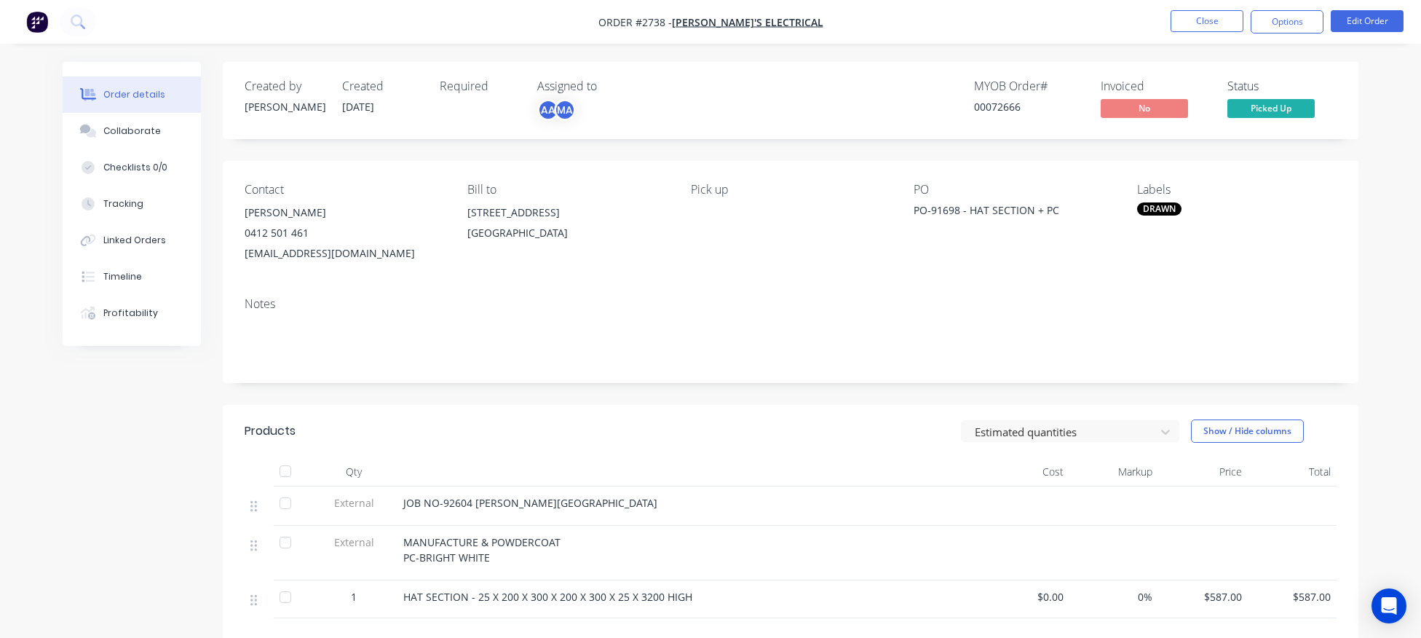
click at [1165, 210] on div "DRAWN" at bounding box center [1159, 208] width 44 height 13
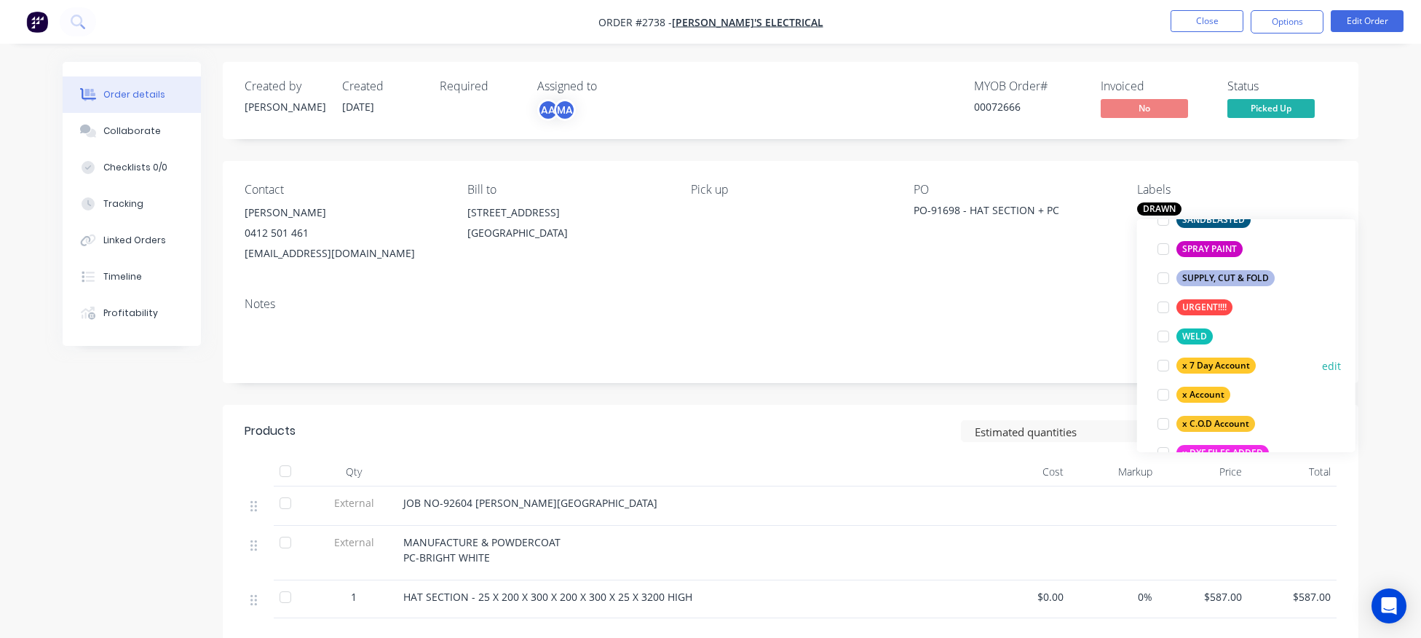
scroll to position [1181, 0]
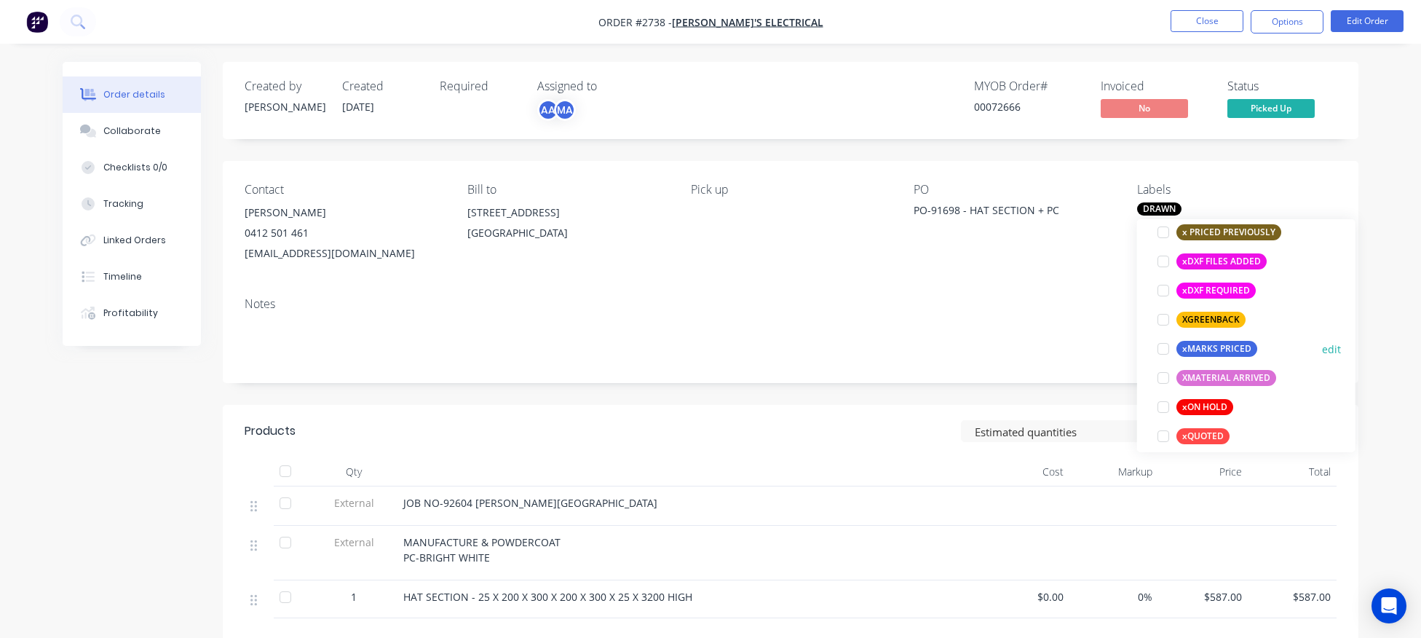
click at [1161, 348] on div at bounding box center [1163, 348] width 29 height 29
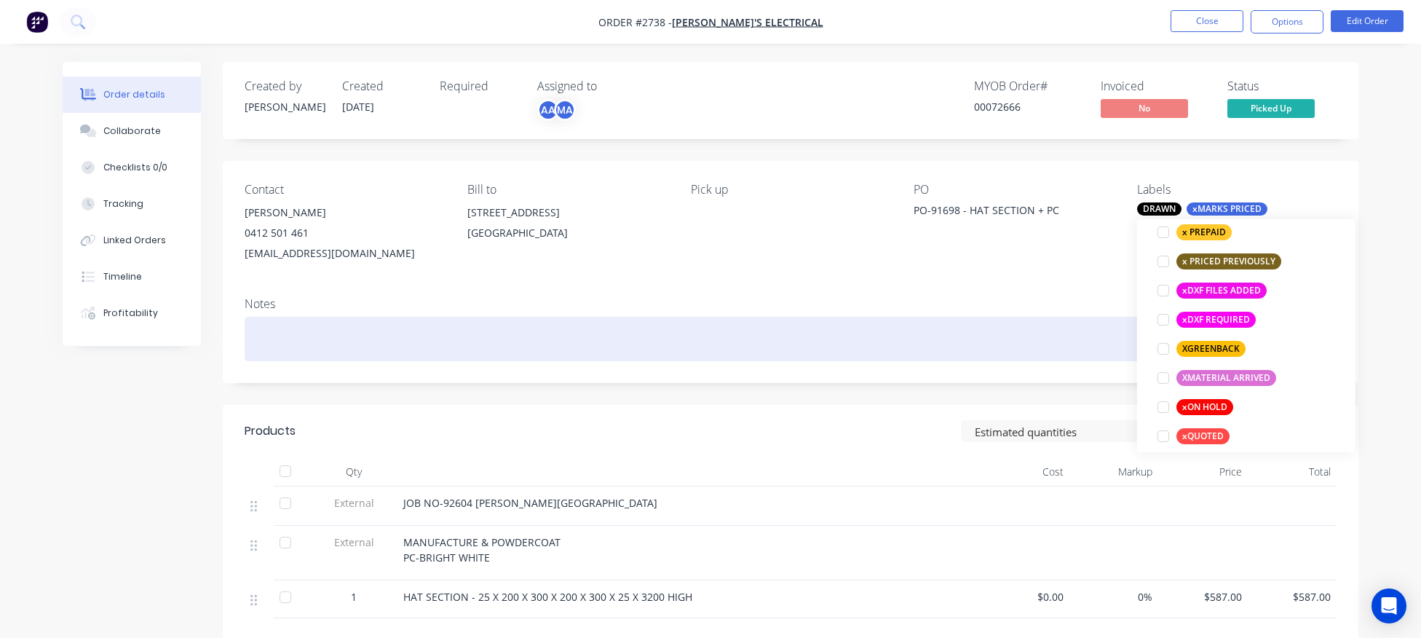
scroll to position [16, 0]
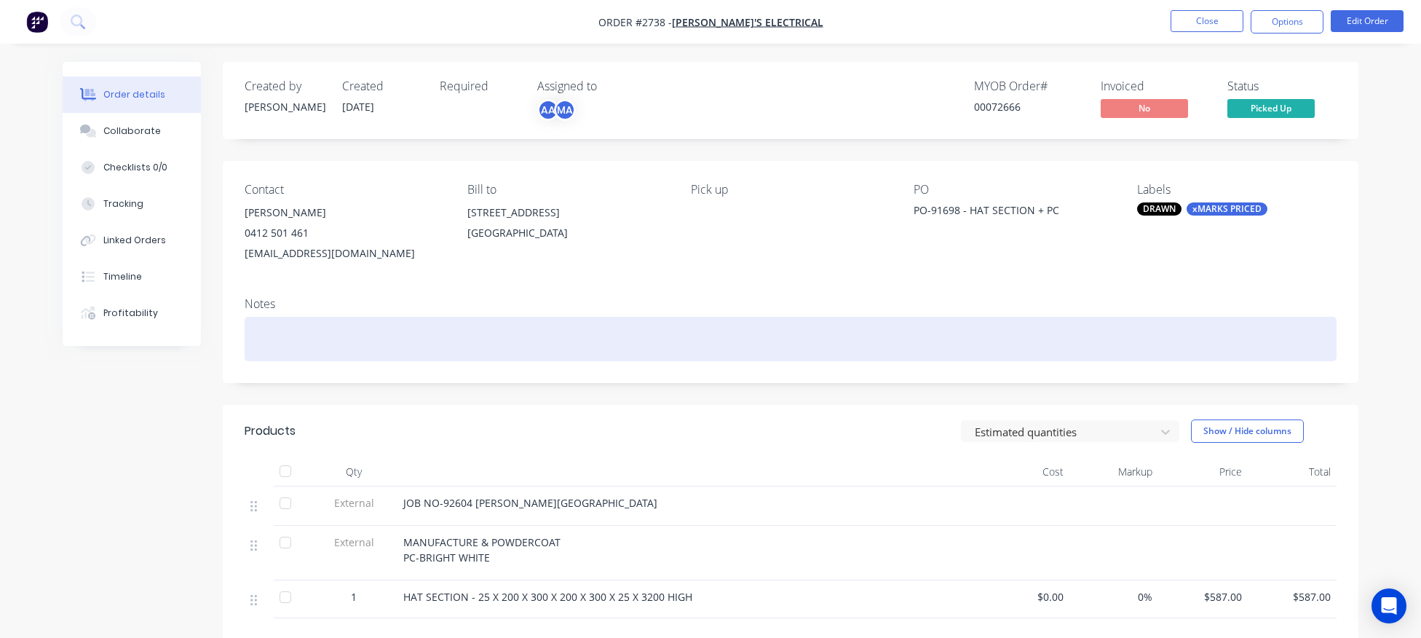
click at [996, 349] on div at bounding box center [791, 339] width 1092 height 44
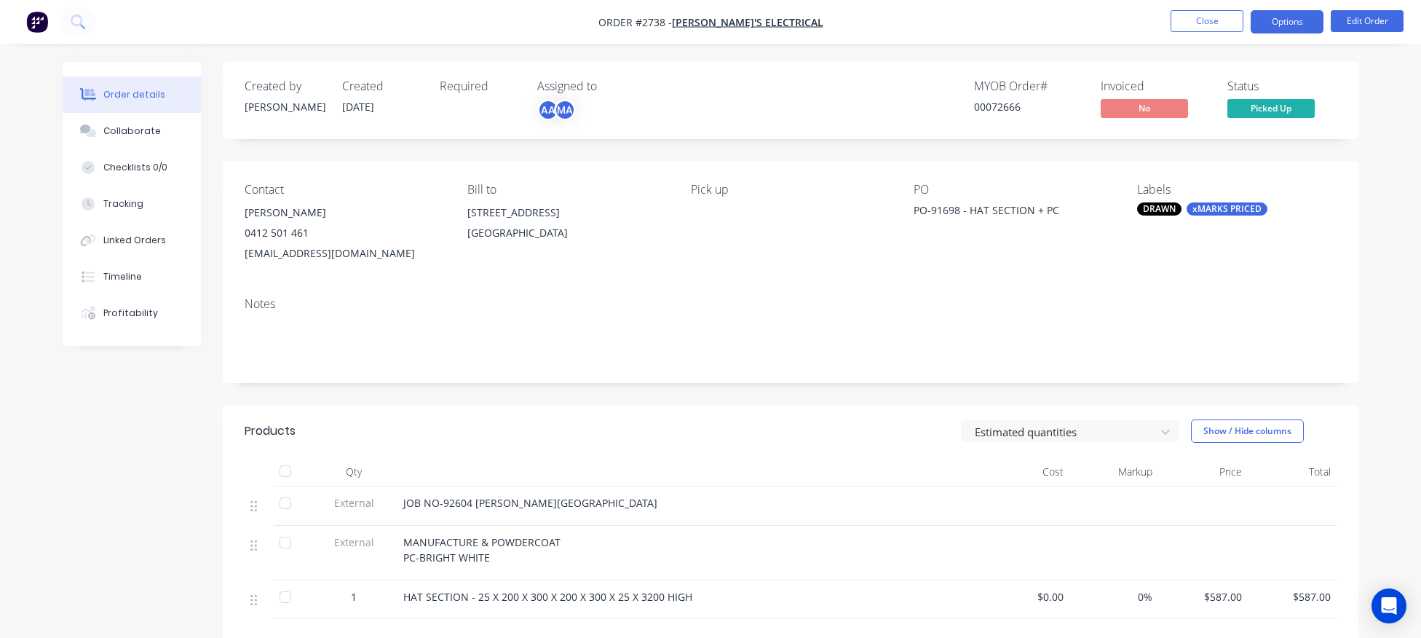
click at [1301, 9] on nav "Order #2738 - [PERSON_NAME]'s Electrical Close Options Edit Order" at bounding box center [710, 22] width 1421 height 44
click at [1298, 17] on button "Options" at bounding box center [1287, 21] width 73 height 23
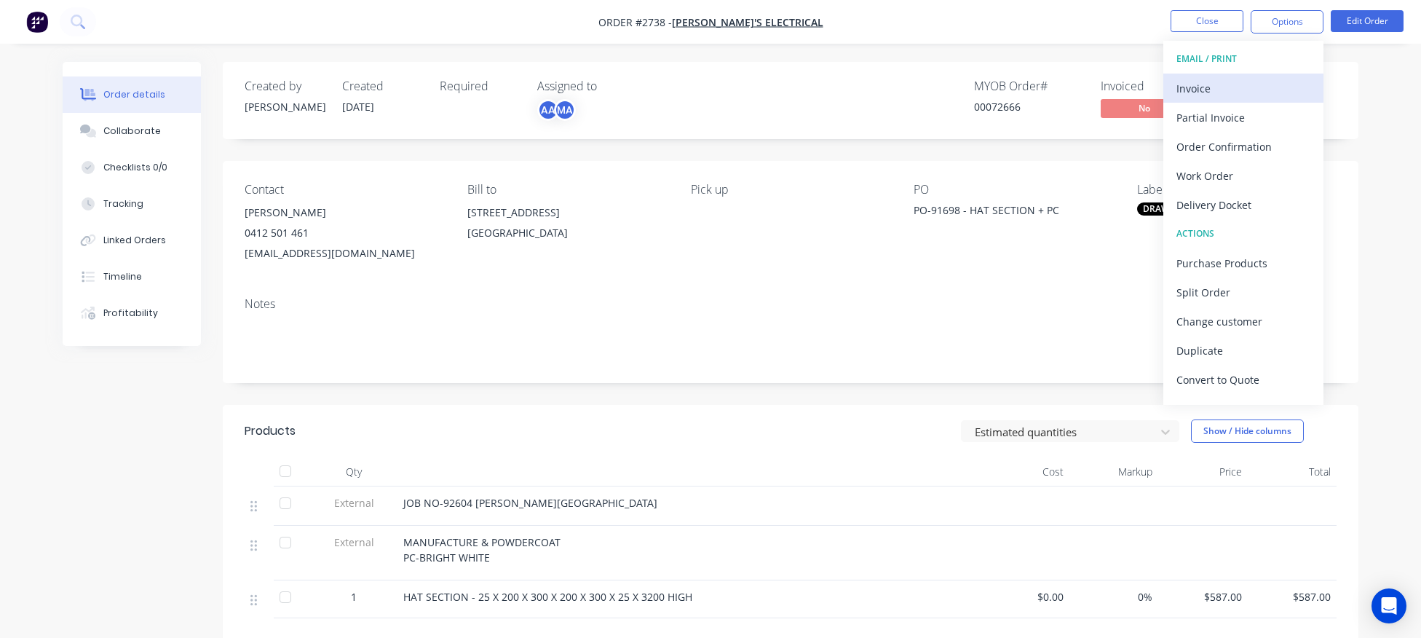
click at [1207, 86] on div "Invoice" at bounding box center [1243, 88] width 134 height 21
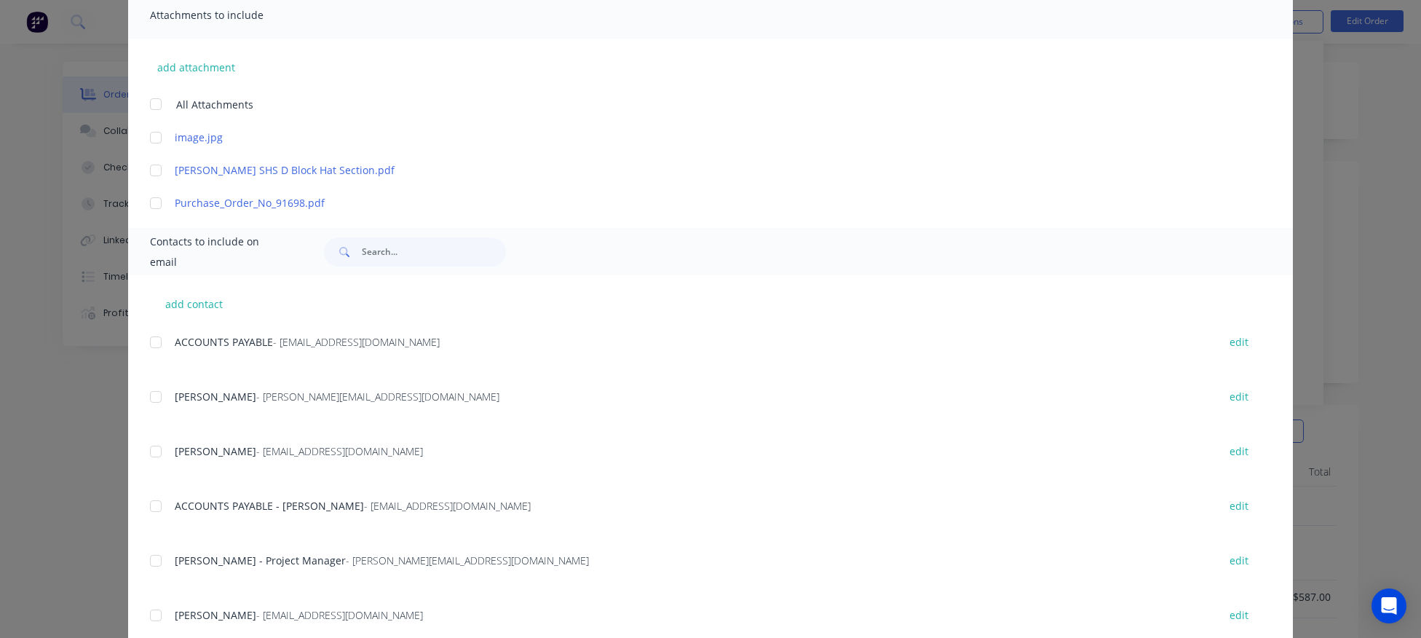
scroll to position [337, 0]
click at [151, 341] on div at bounding box center [155, 338] width 29 height 29
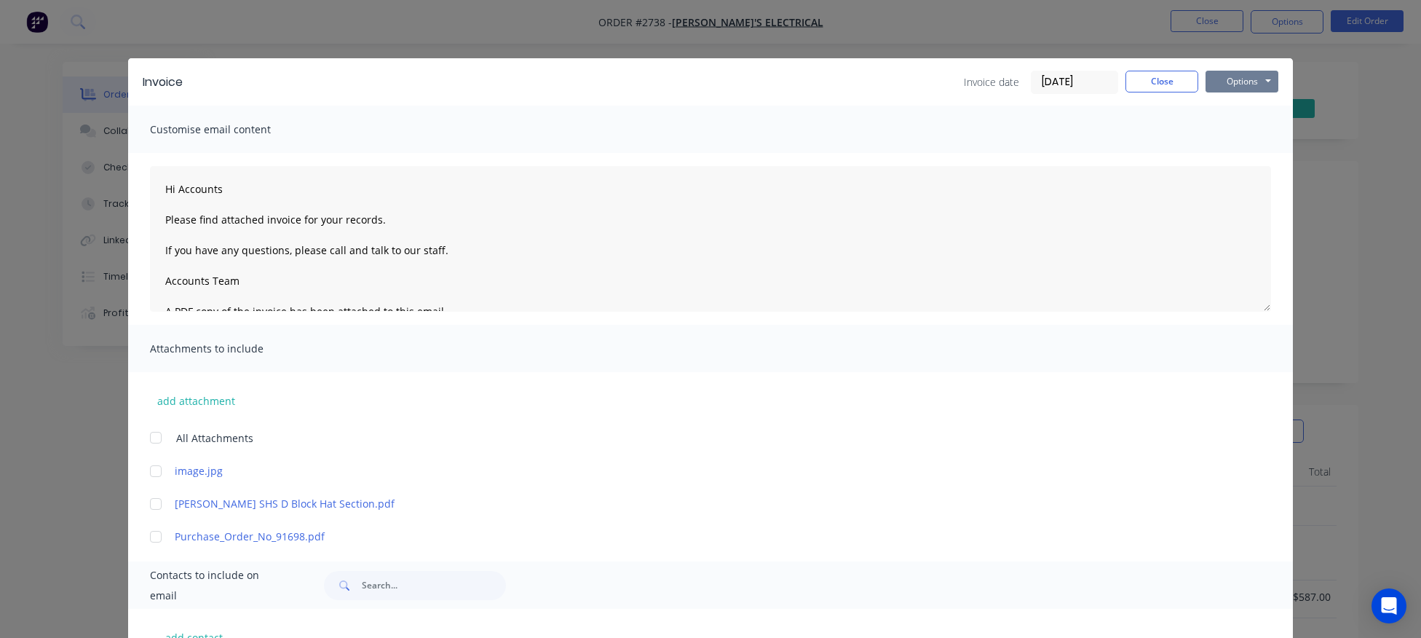
click at [1243, 82] on button "Options" at bounding box center [1241, 82] width 73 height 22
click at [1247, 158] on button "Email" at bounding box center [1251, 155] width 93 height 24
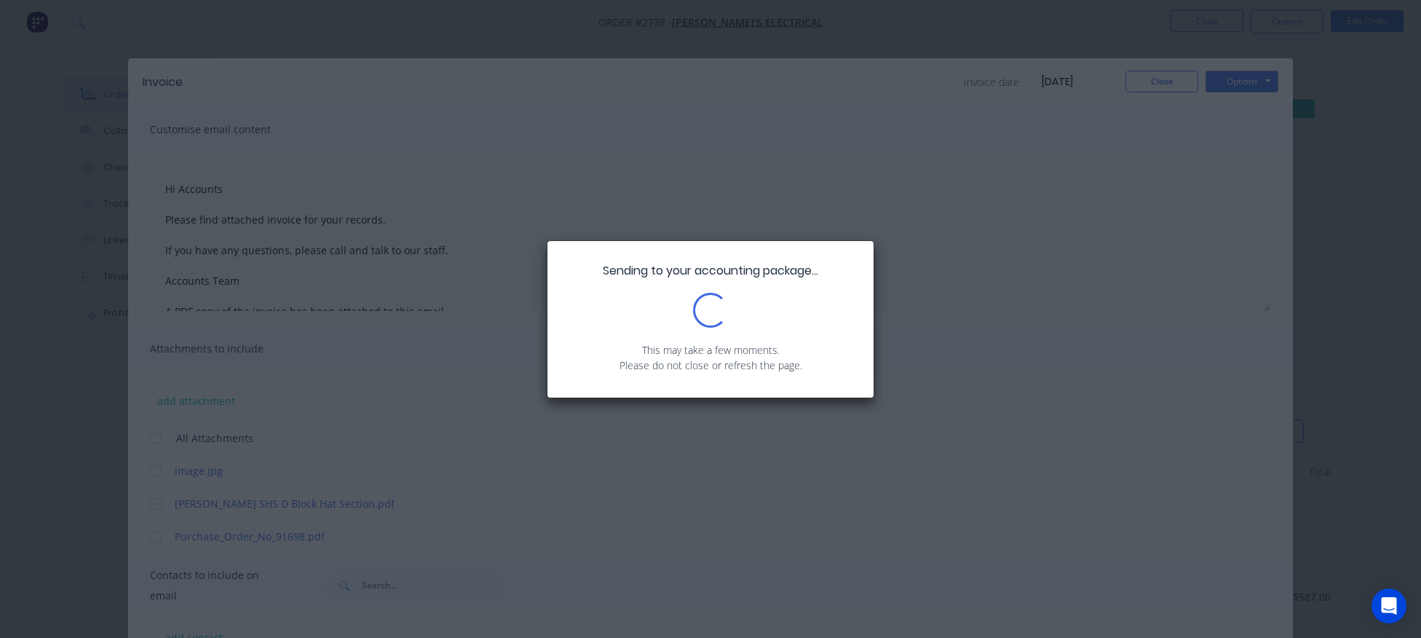
click at [1002, 197] on div "Sending to your accounting package... Loading... This may take a few moments. P…" at bounding box center [710, 319] width 1421 height 638
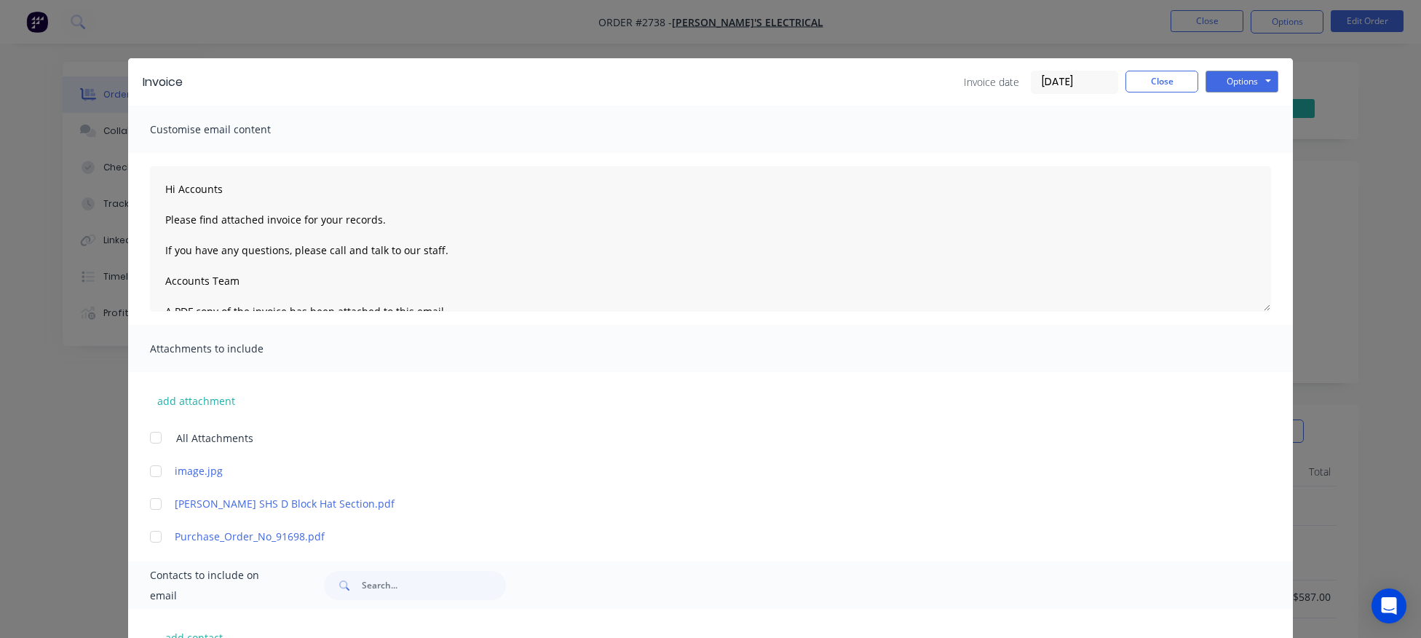
type textarea "Hi Accounts Please find attached invoice for your records. If you have any ques…"
click at [1182, 82] on button "Close" at bounding box center [1161, 82] width 73 height 22
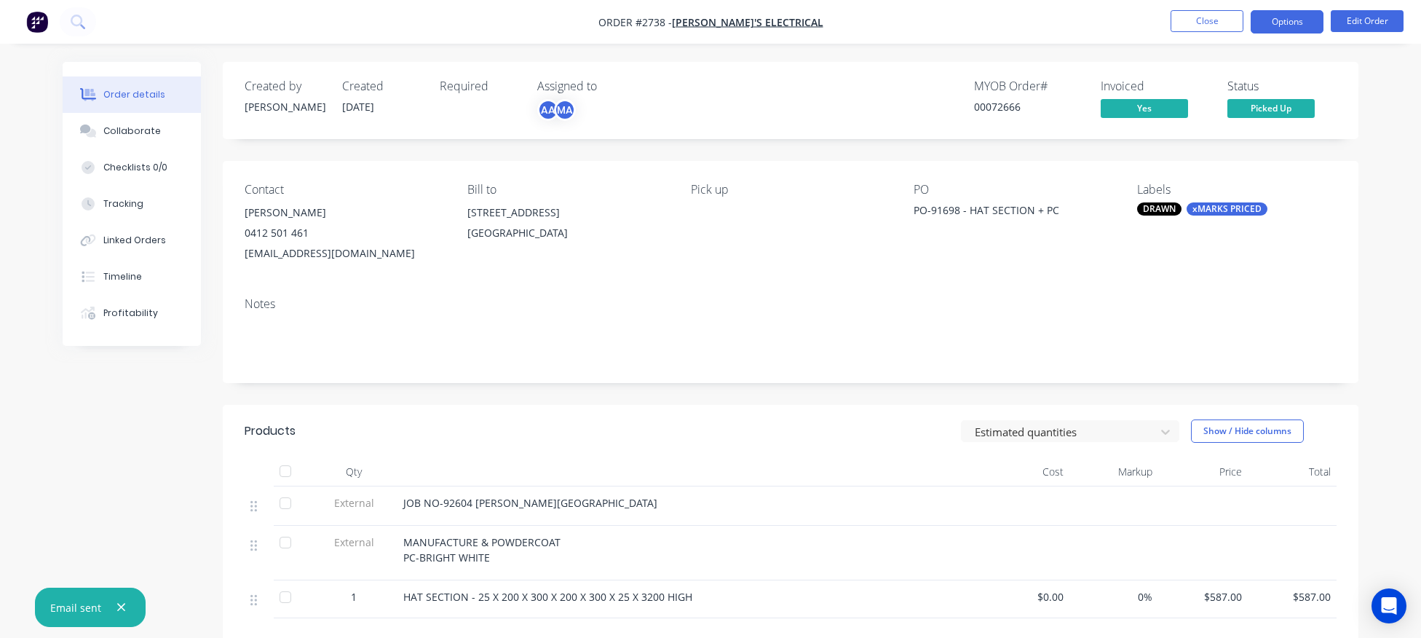
click at [1291, 25] on button "Options" at bounding box center [1287, 21] width 73 height 23
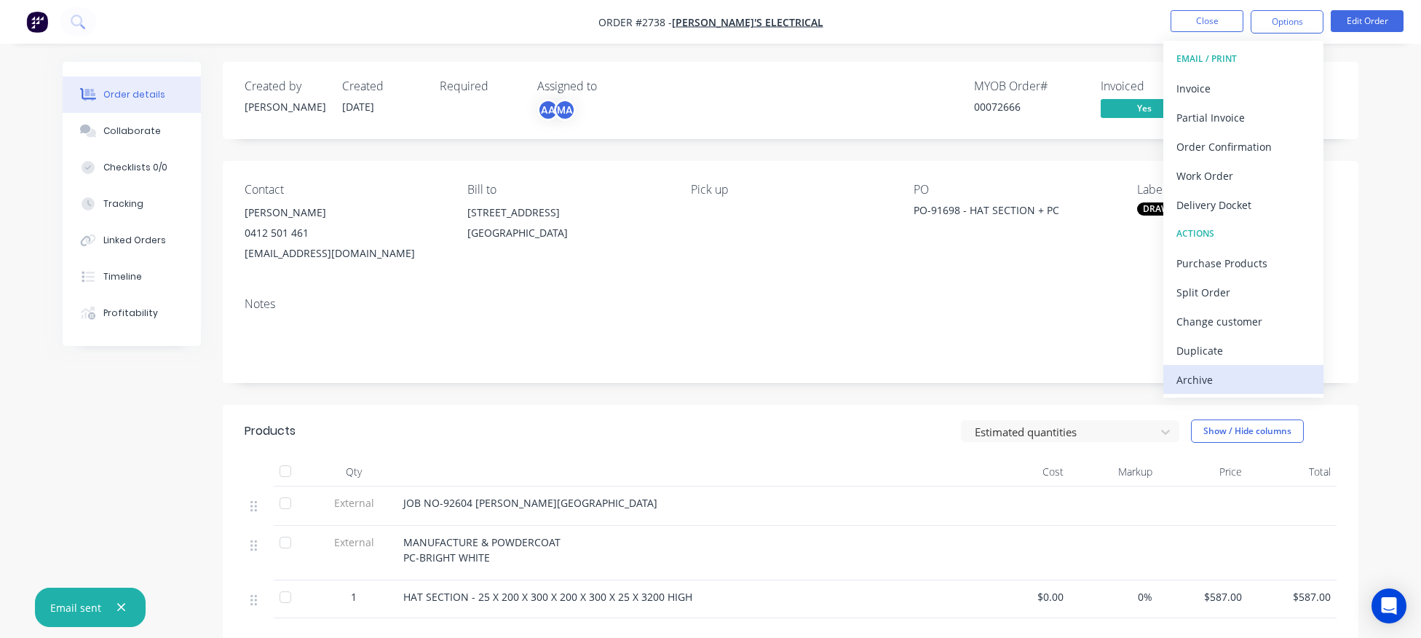
click at [1219, 381] on div "Archive" at bounding box center [1243, 379] width 134 height 21
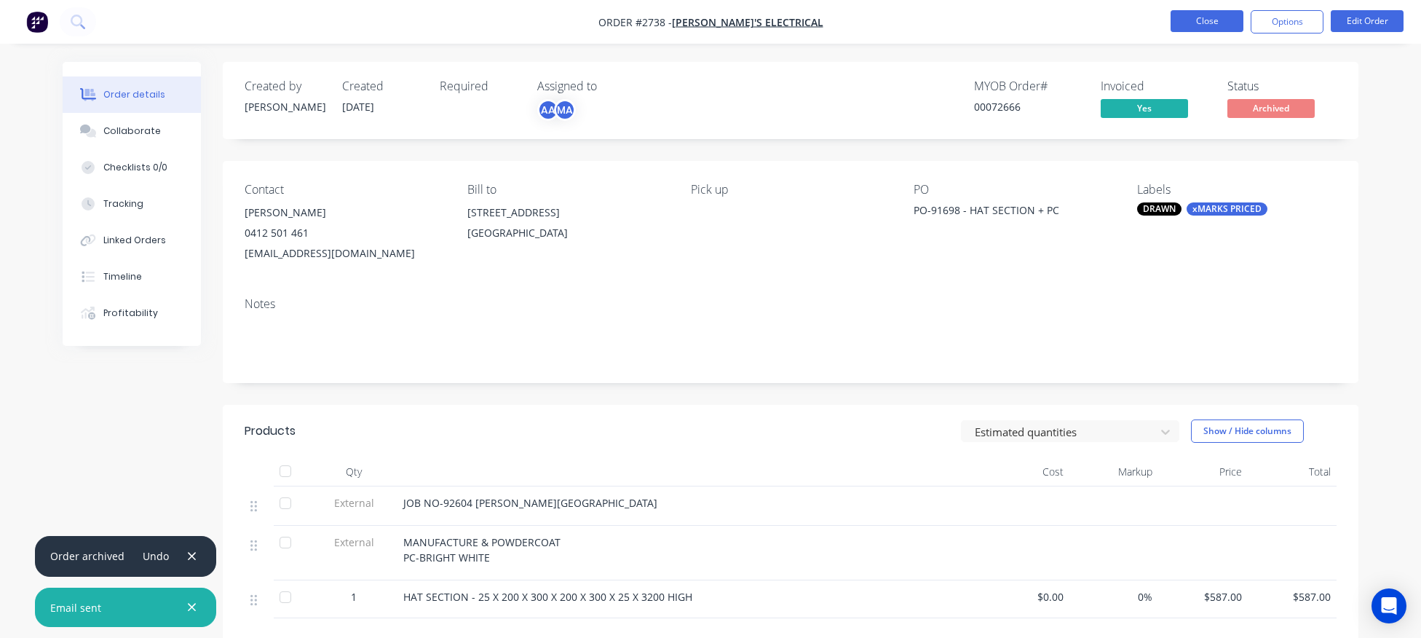
click at [1211, 23] on button "Close" at bounding box center [1207, 21] width 73 height 22
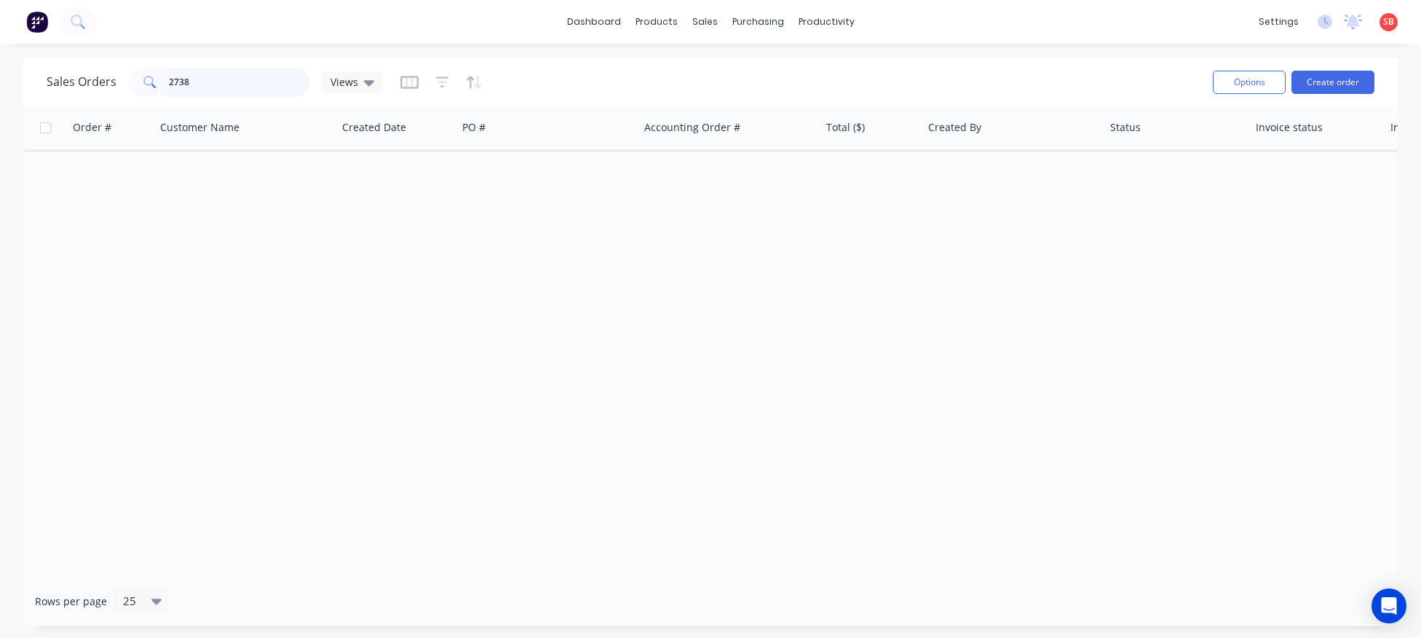
click at [199, 81] on input "2738" at bounding box center [240, 82] width 142 height 29
type input "2735"
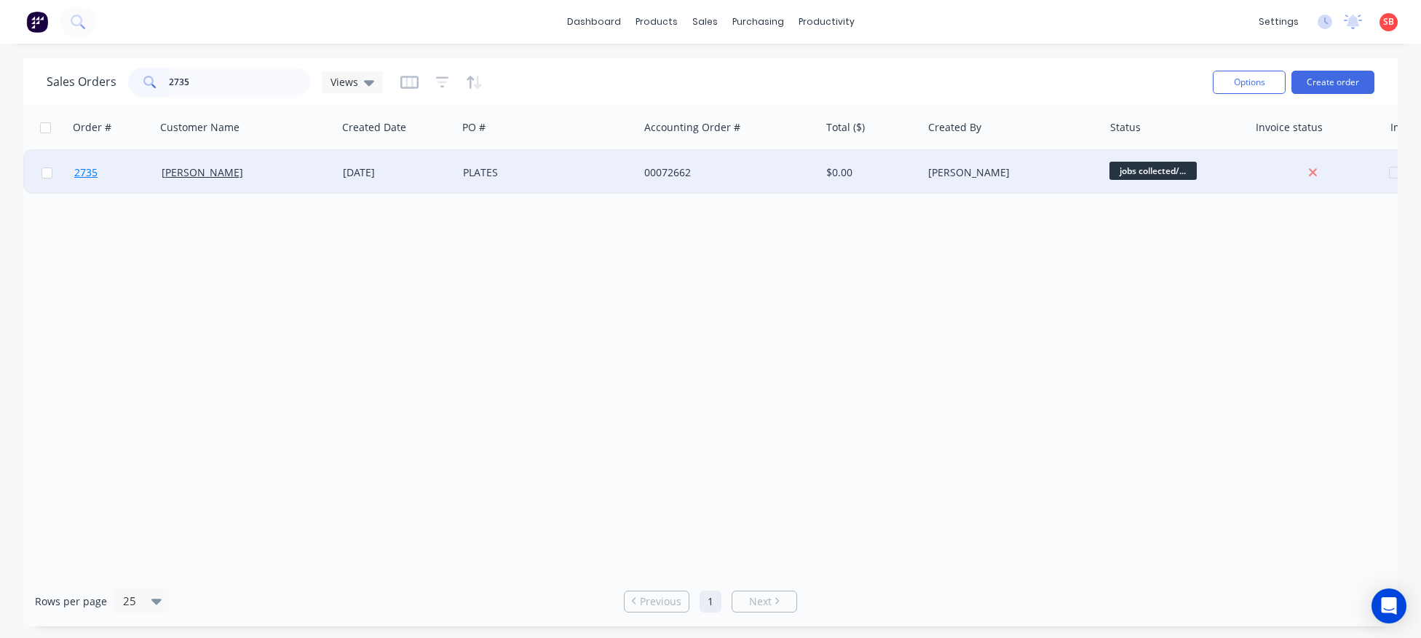
click at [90, 172] on span "2735" at bounding box center [85, 172] width 23 height 15
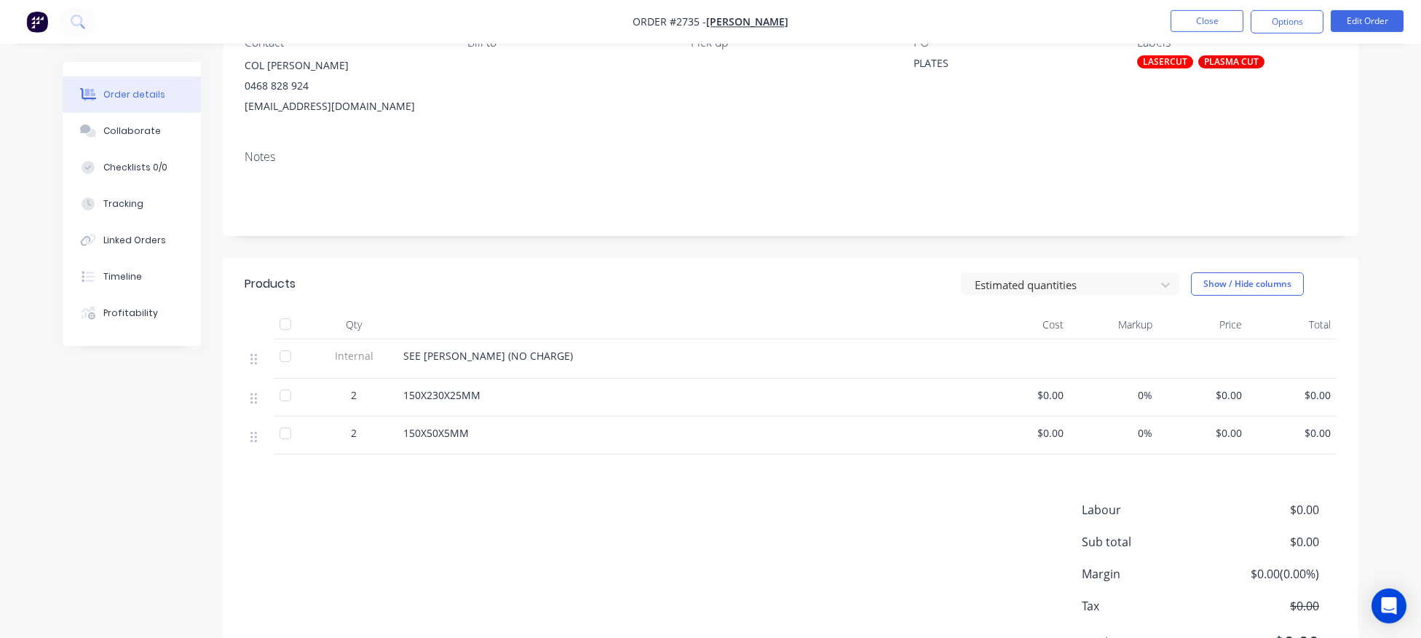
scroll to position [71, 0]
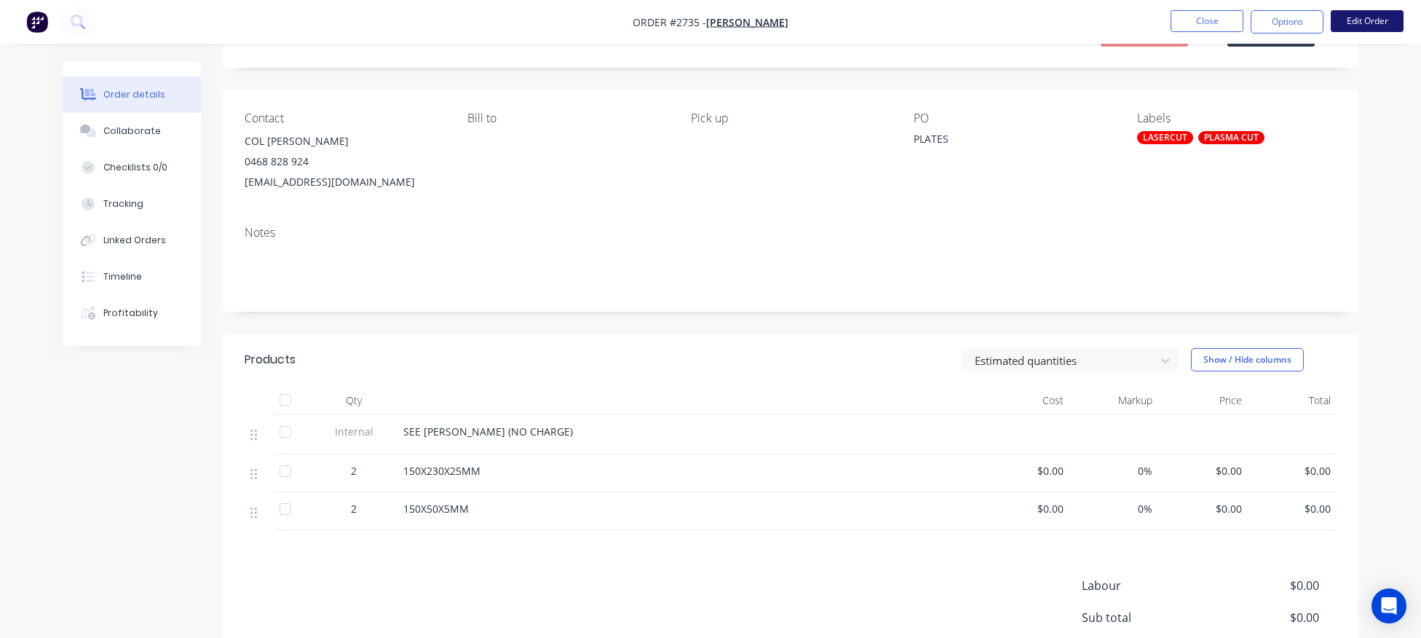
click at [1366, 19] on button "Edit Order" at bounding box center [1367, 21] width 73 height 22
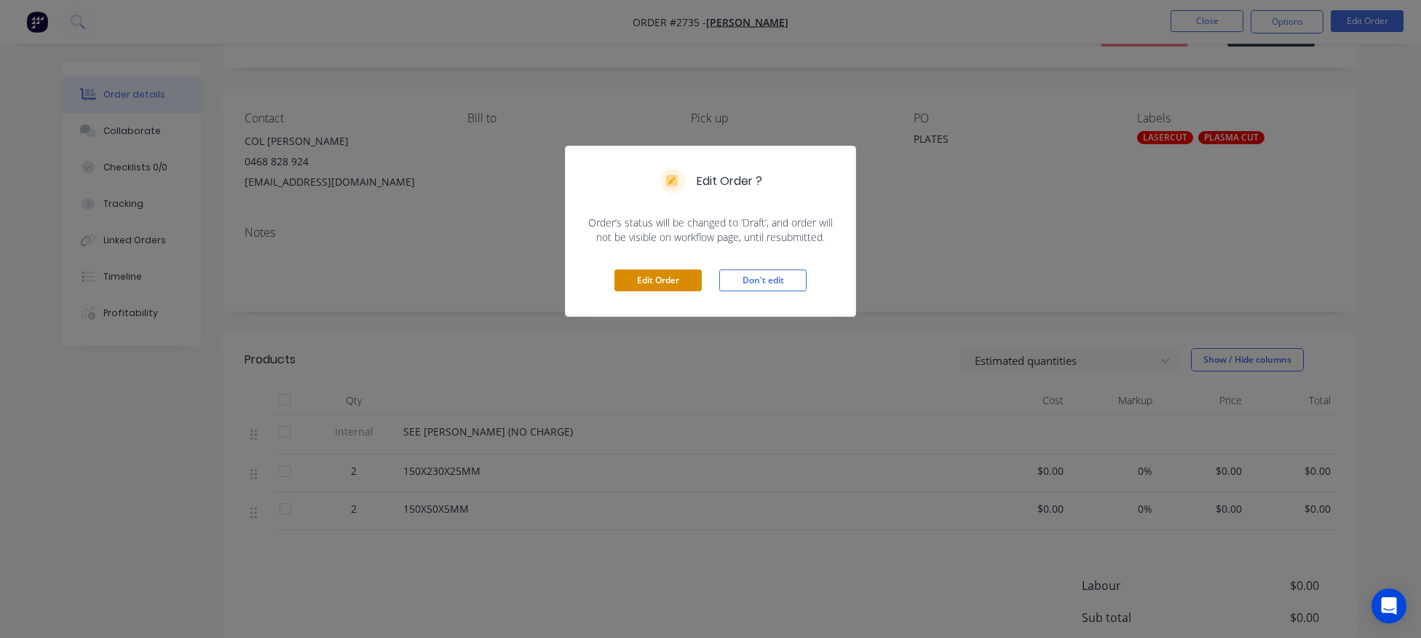
click at [666, 269] on button "Edit Order" at bounding box center [657, 280] width 87 height 22
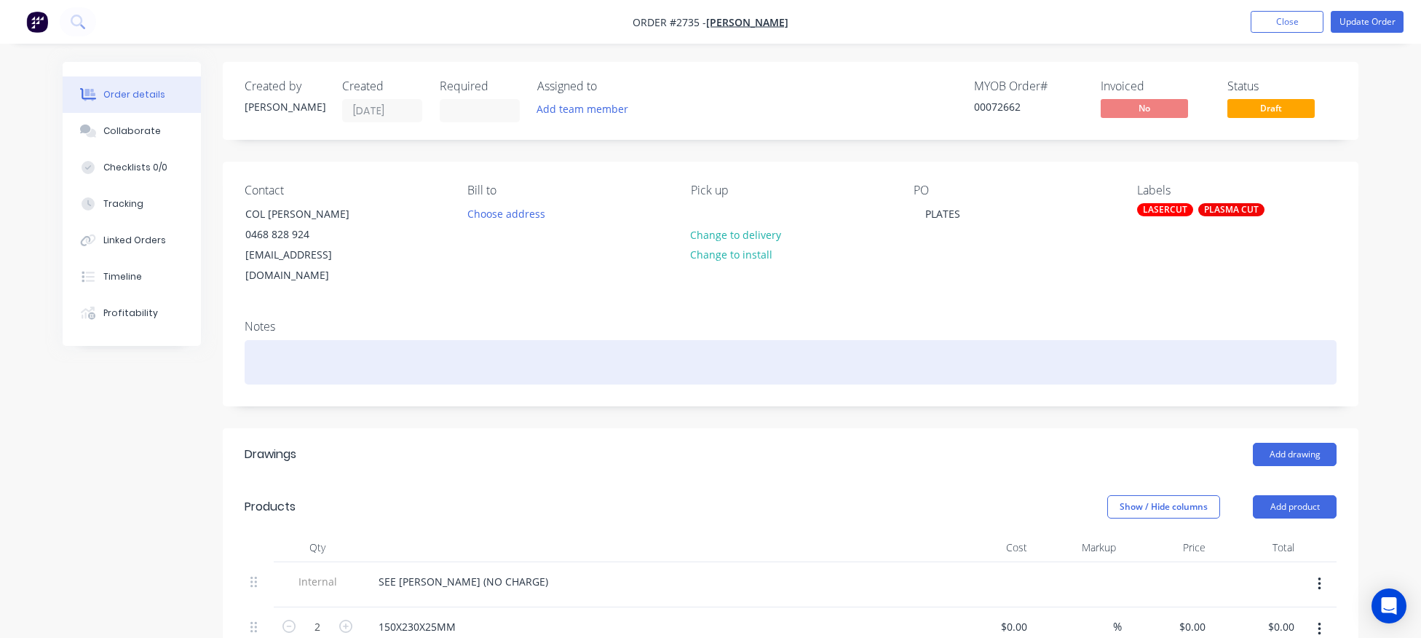
scroll to position [301, 0]
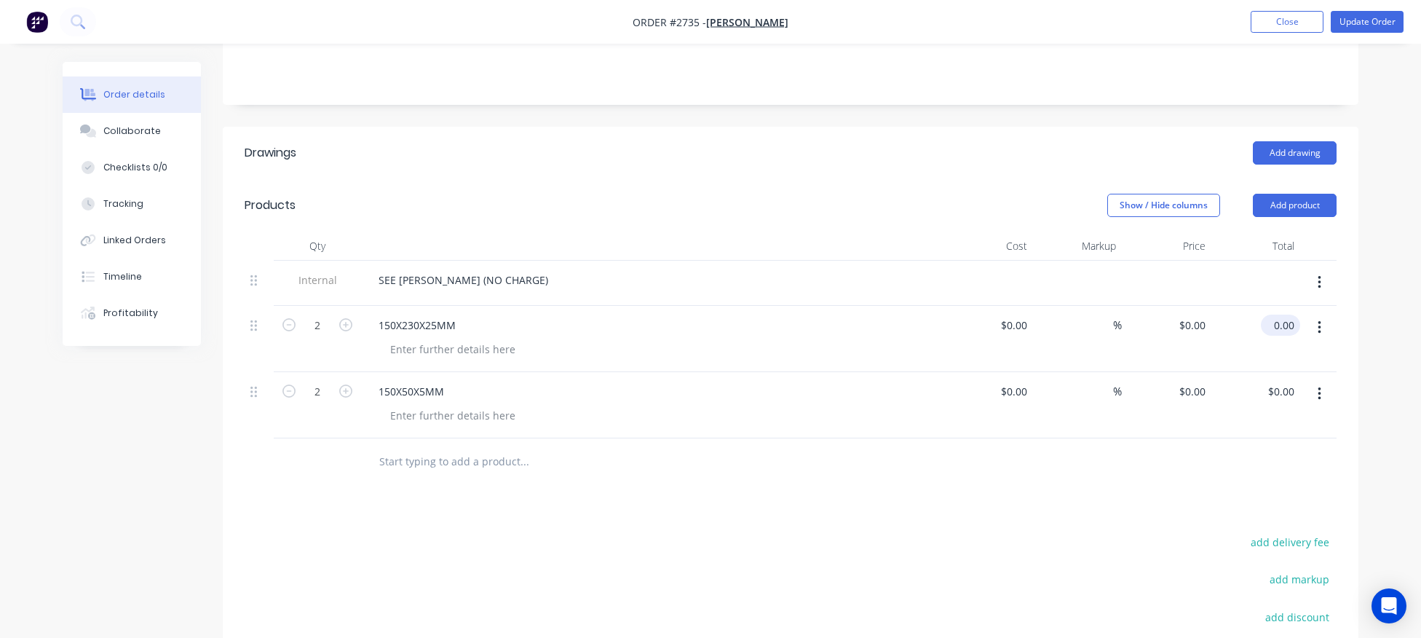
click at [1288, 314] on input "0.00" at bounding box center [1283, 324] width 33 height 21
type input "$80.00"
type input "$40.00"
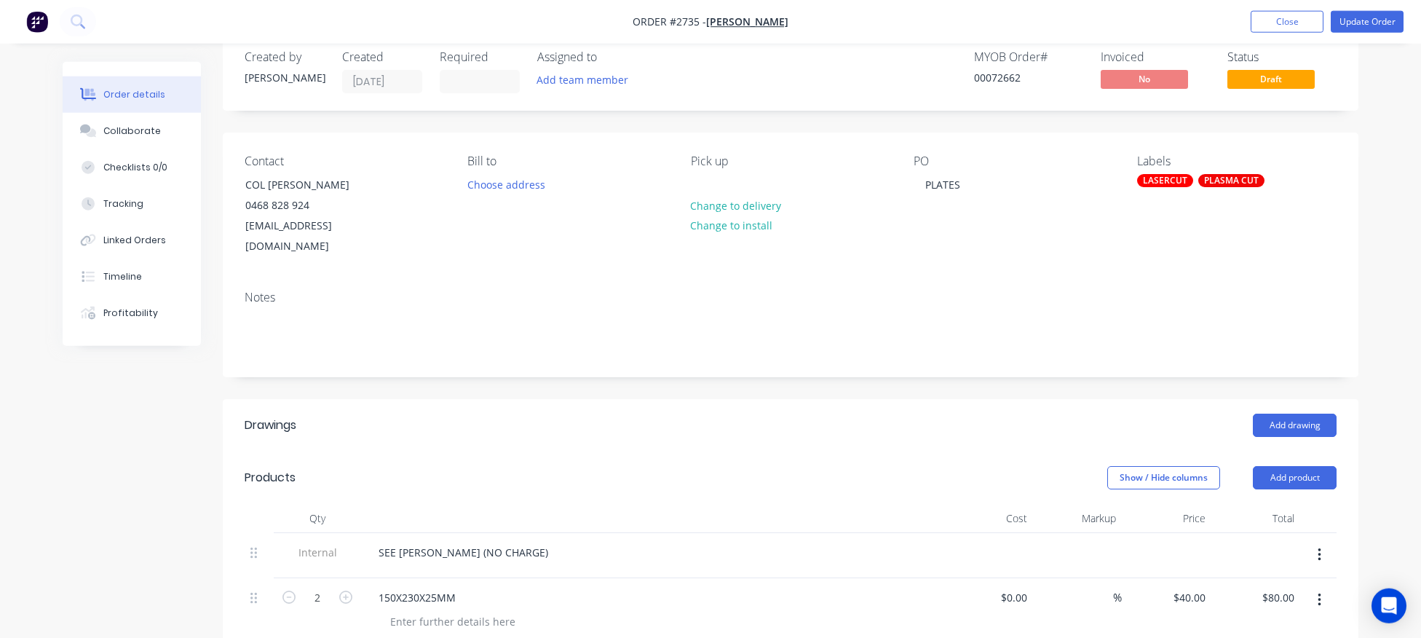
scroll to position [0, 0]
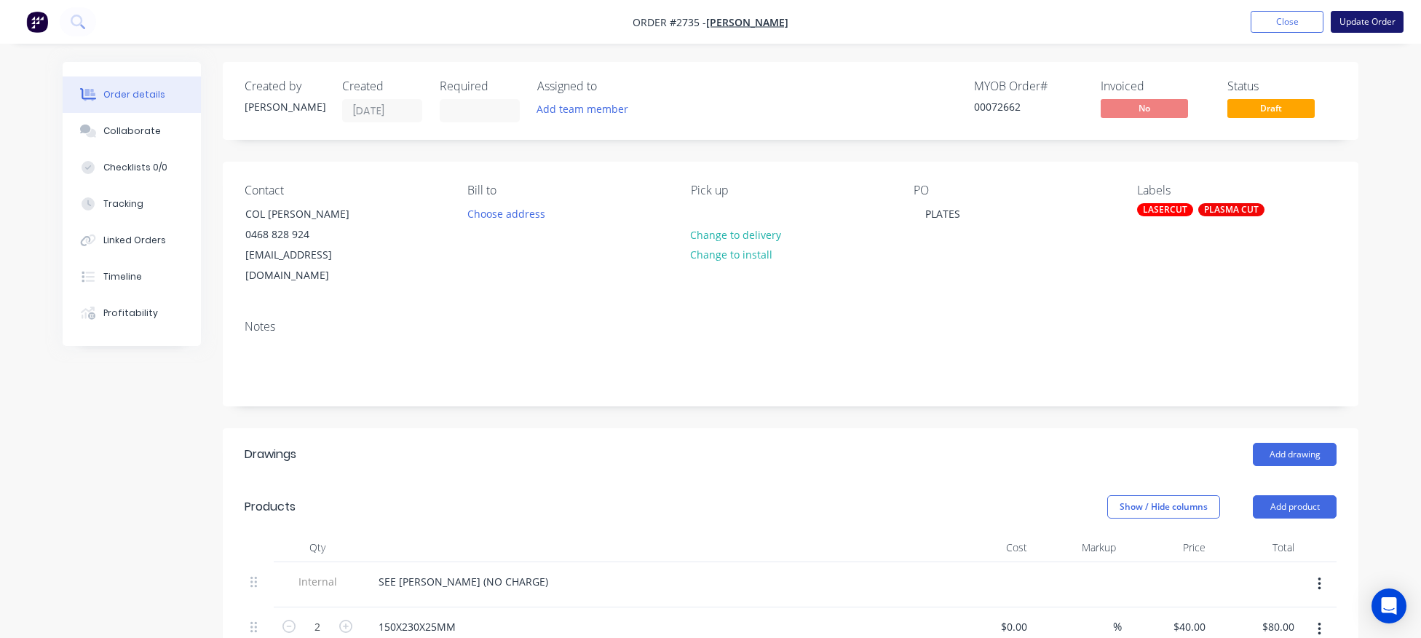
click at [1370, 26] on button "Update Order" at bounding box center [1367, 22] width 73 height 22
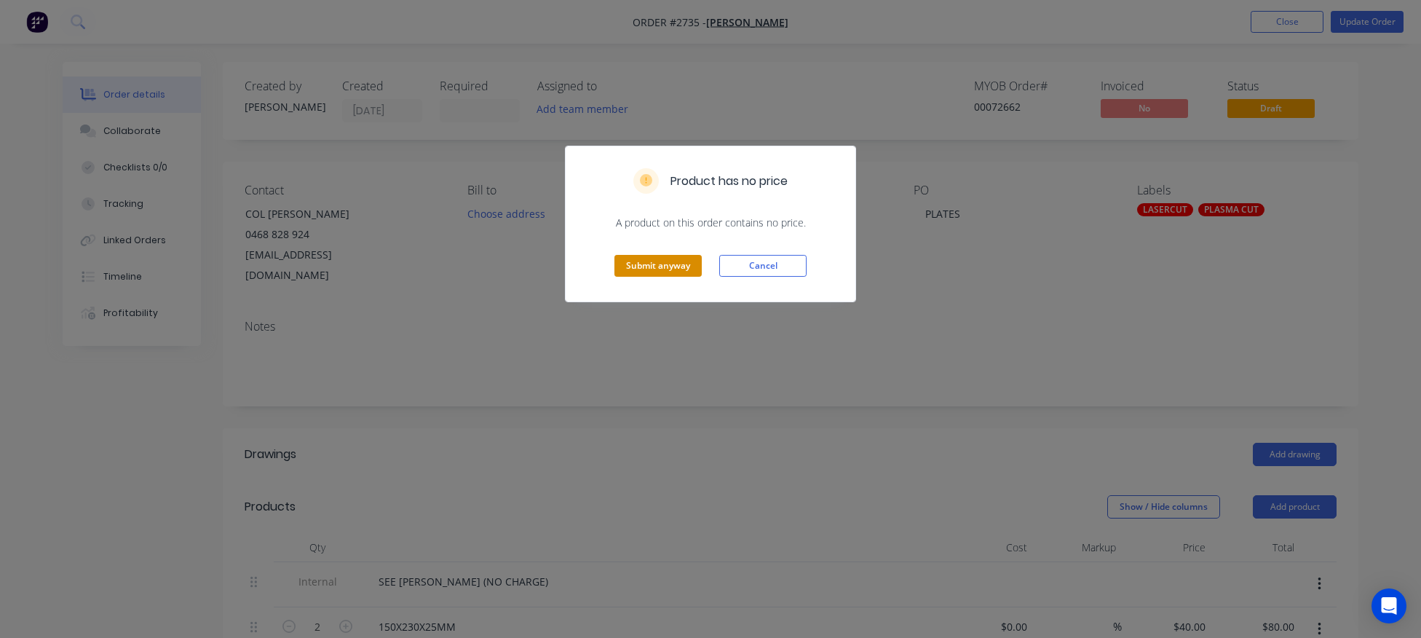
click at [676, 264] on button "Submit anyway" at bounding box center [657, 266] width 87 height 22
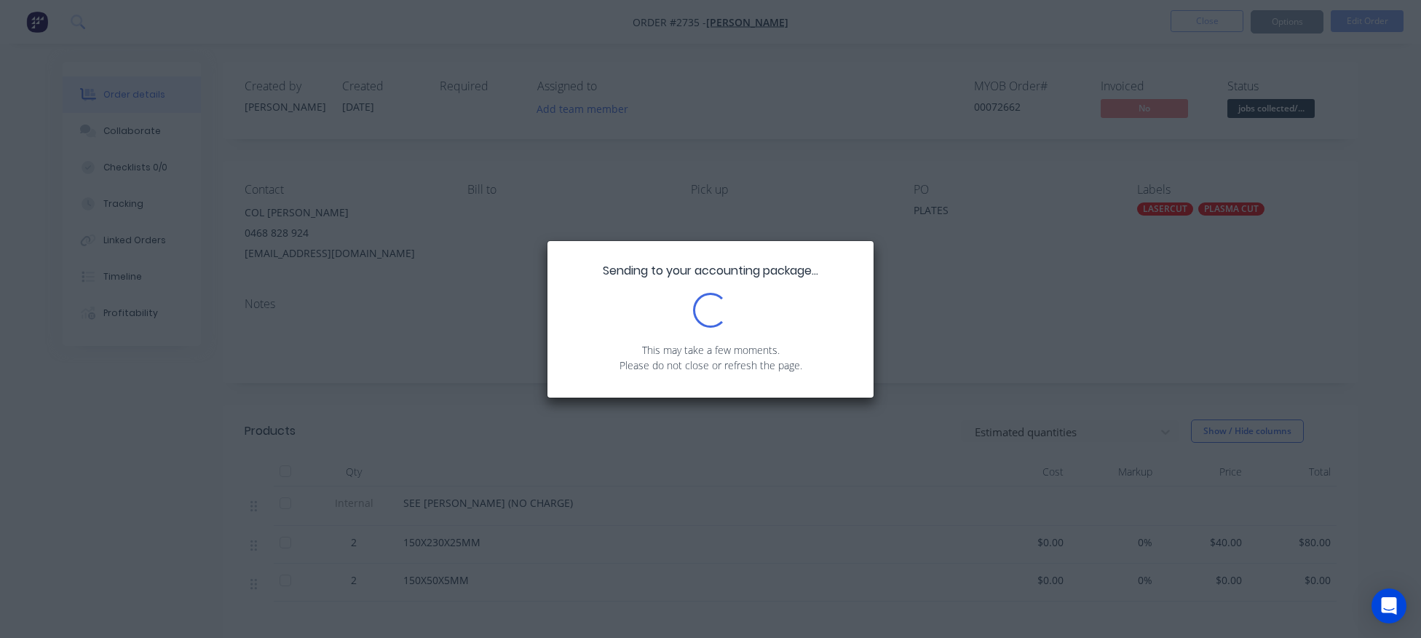
click at [1207, 282] on div "Sending to your accounting package... Loading... This may take a few moments. P…" at bounding box center [710, 319] width 1421 height 638
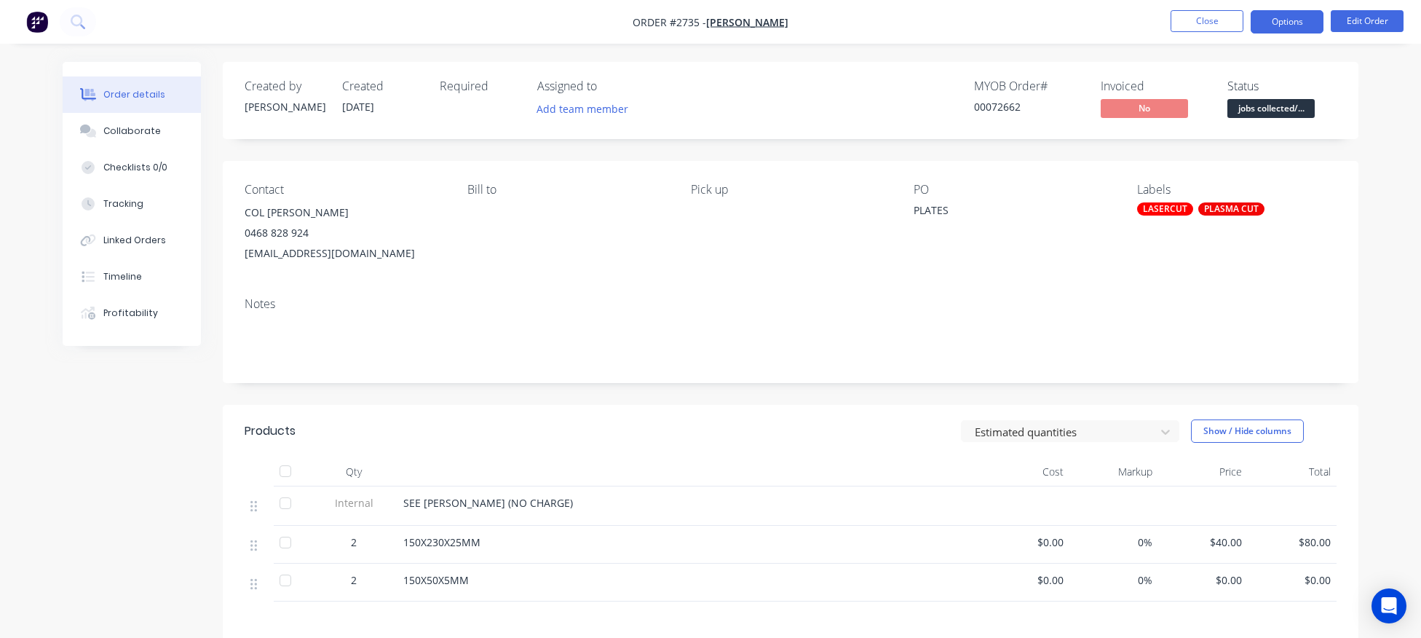
click at [1289, 19] on button "Options" at bounding box center [1287, 21] width 73 height 23
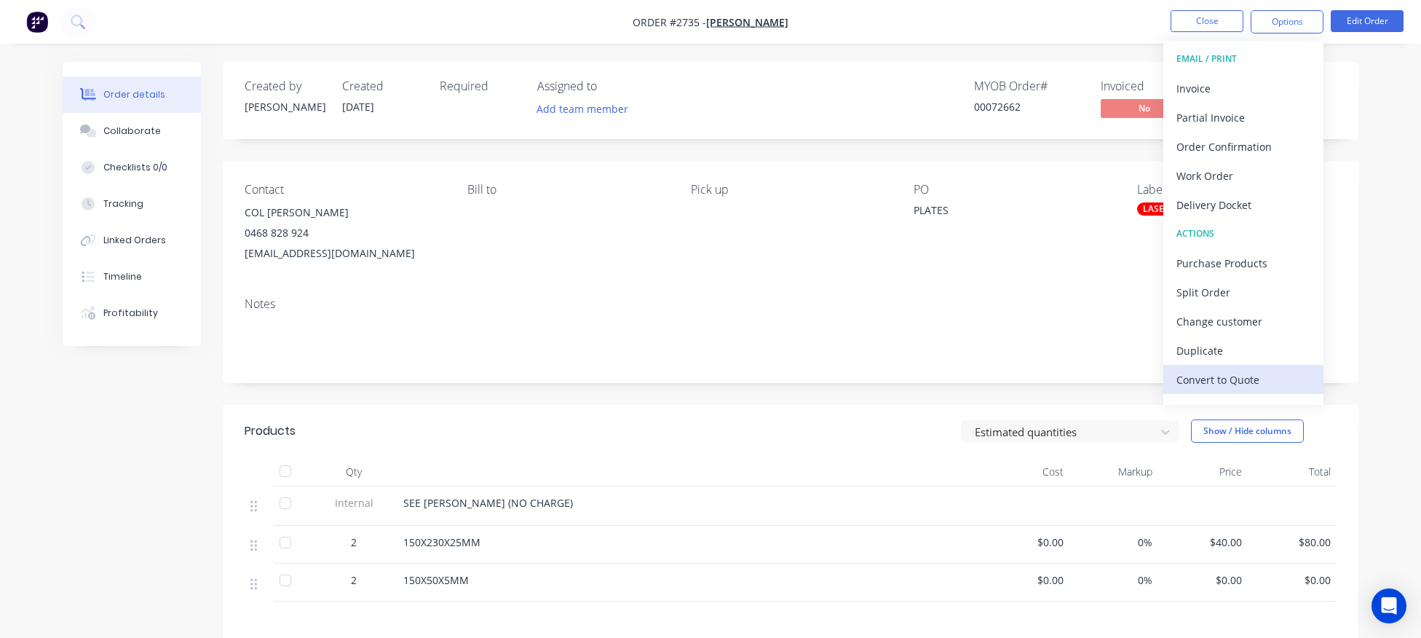
click at [1225, 382] on div "Convert to Quote" at bounding box center [1243, 379] width 134 height 21
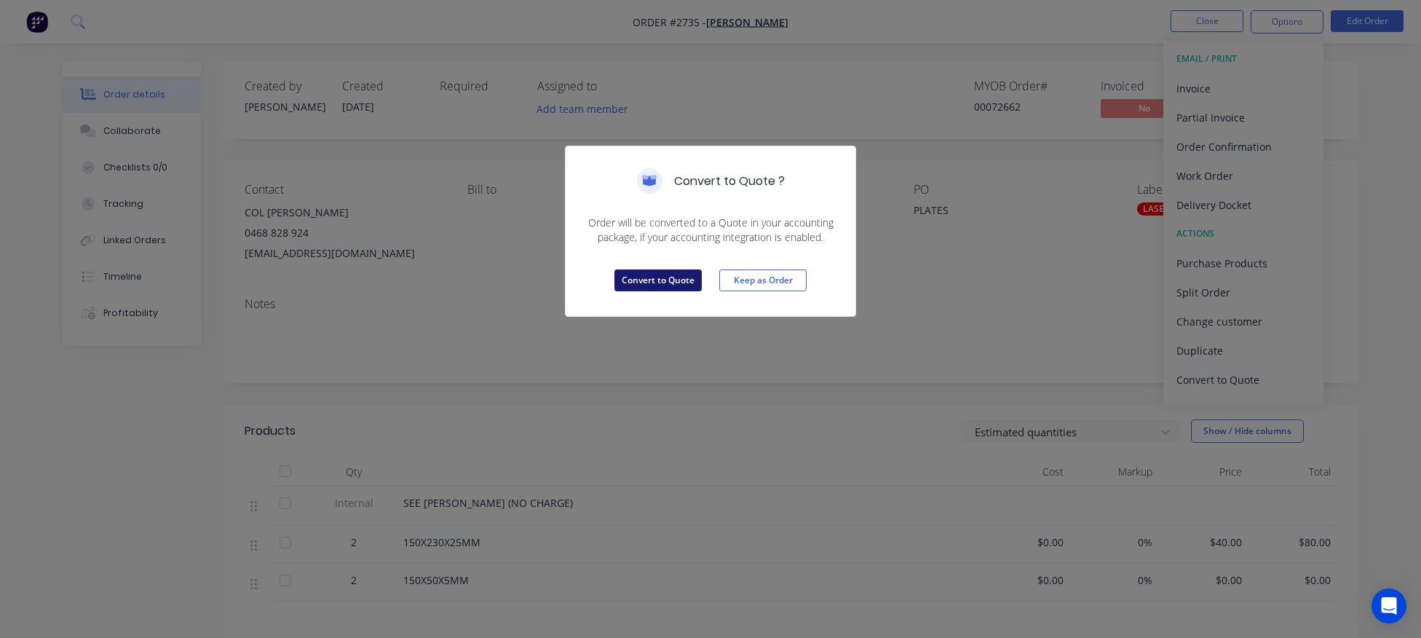
click at [676, 281] on button "Convert to Quote" at bounding box center [657, 280] width 87 height 22
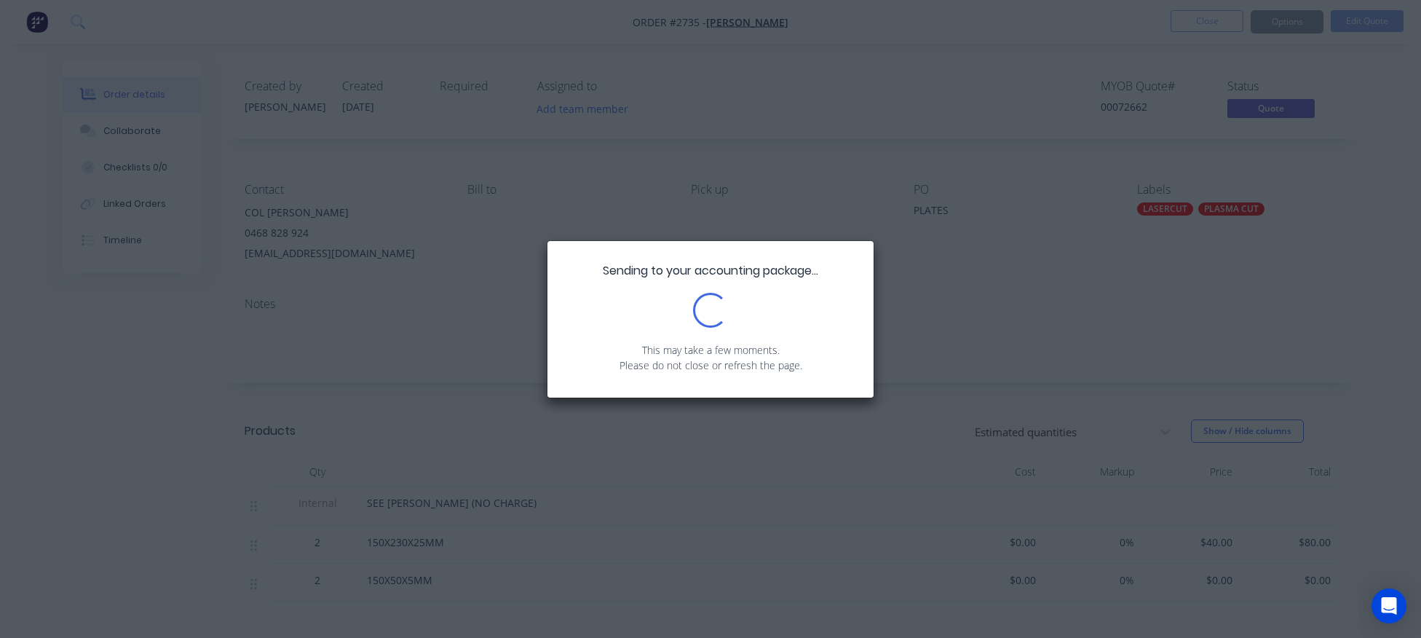
click at [809, 145] on div "Sending to your accounting package... Loading... This may take a few moments. P…" at bounding box center [710, 319] width 1421 height 638
click at [973, 297] on div "Sending to your accounting package... Loading... This may take a few moments. P…" at bounding box center [710, 319] width 1421 height 638
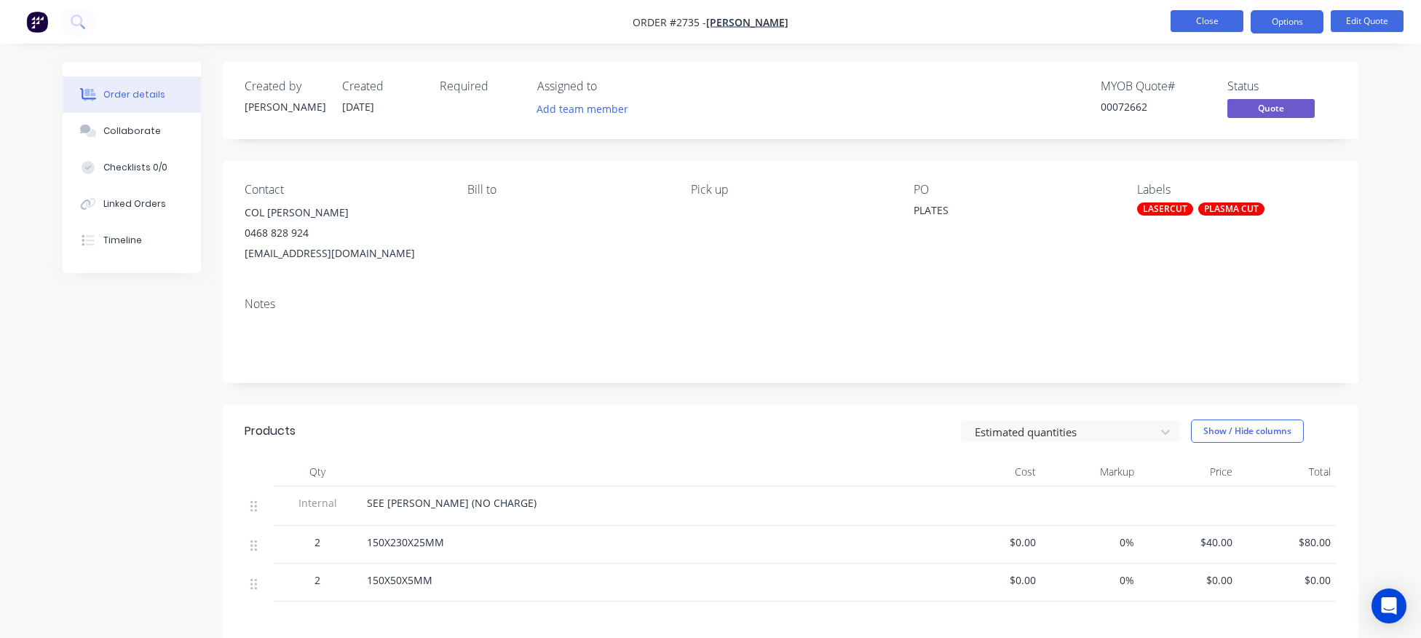
click at [1205, 23] on button "Close" at bounding box center [1207, 21] width 73 height 22
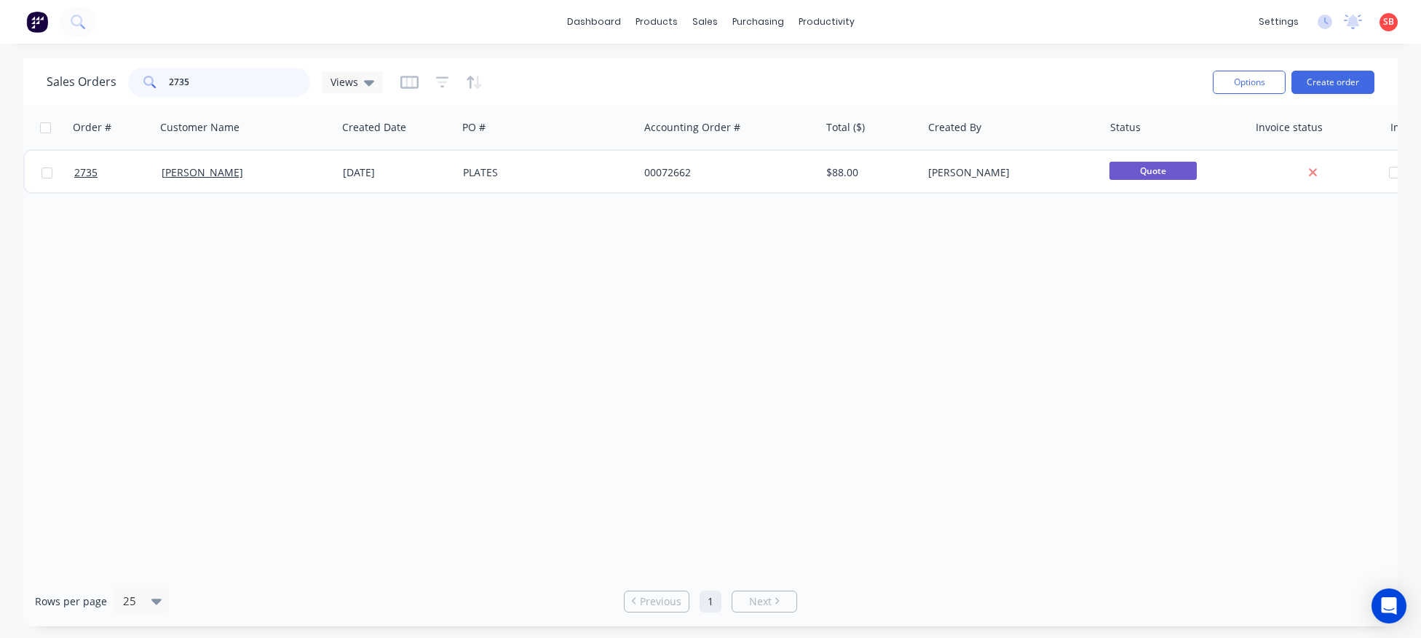
click at [214, 87] on input "2735" at bounding box center [240, 82] width 142 height 29
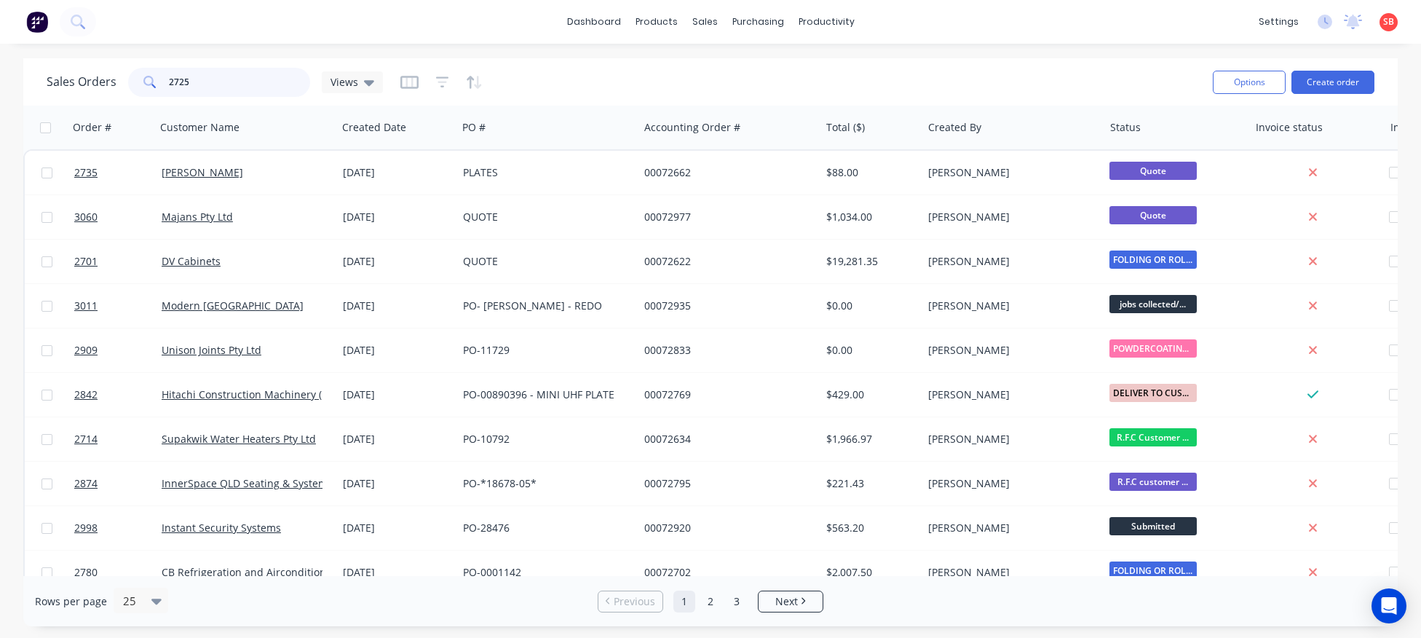
type input "2725"
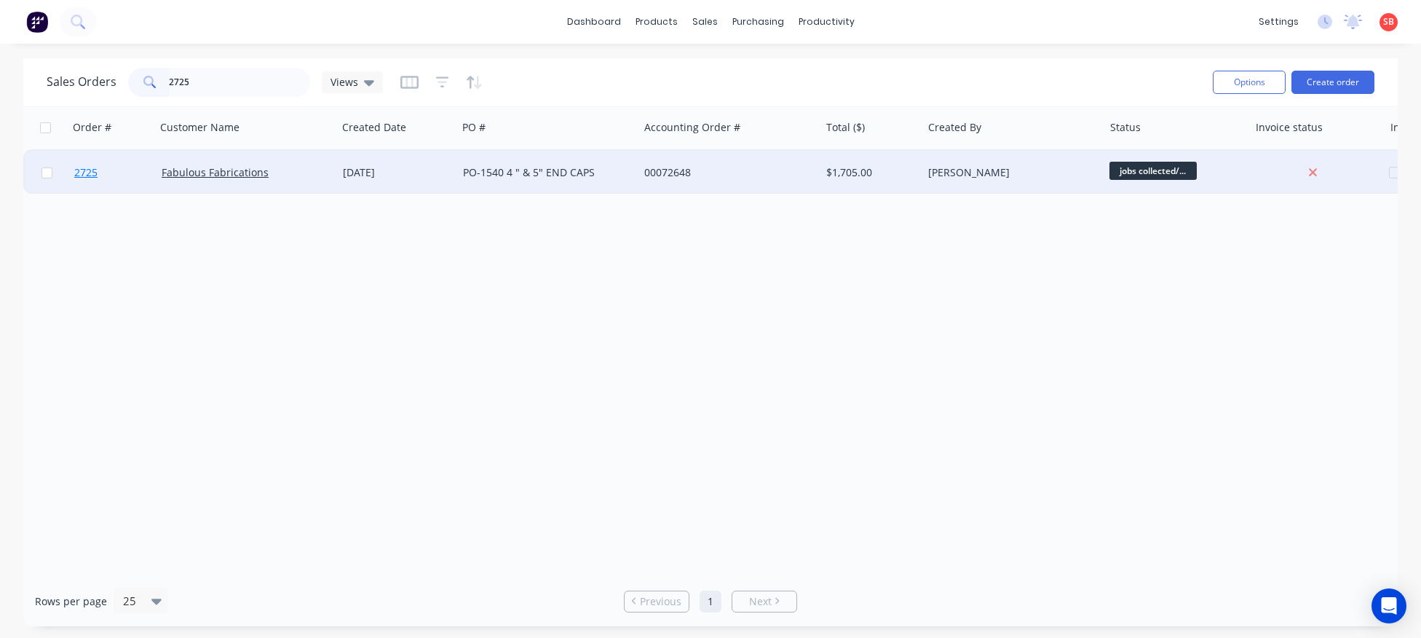
click at [92, 170] on span "2725" at bounding box center [85, 172] width 23 height 15
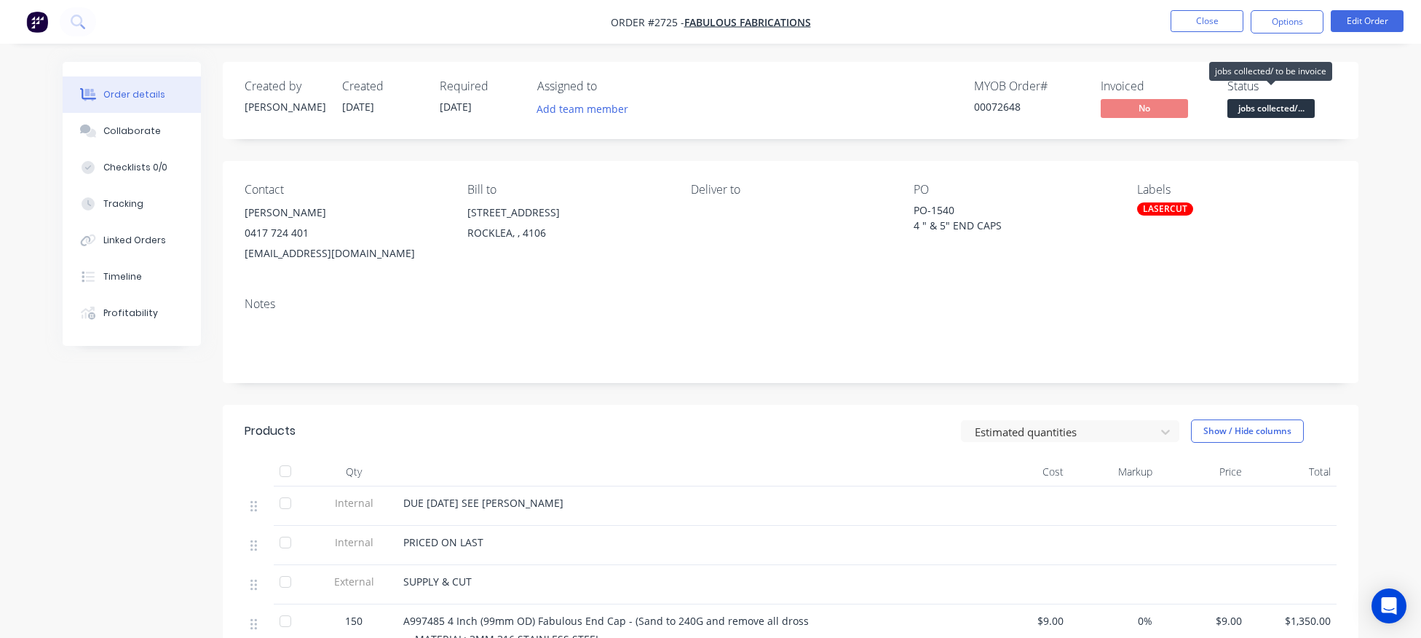
click at [1264, 108] on span "jobs collected/..." at bounding box center [1270, 108] width 87 height 18
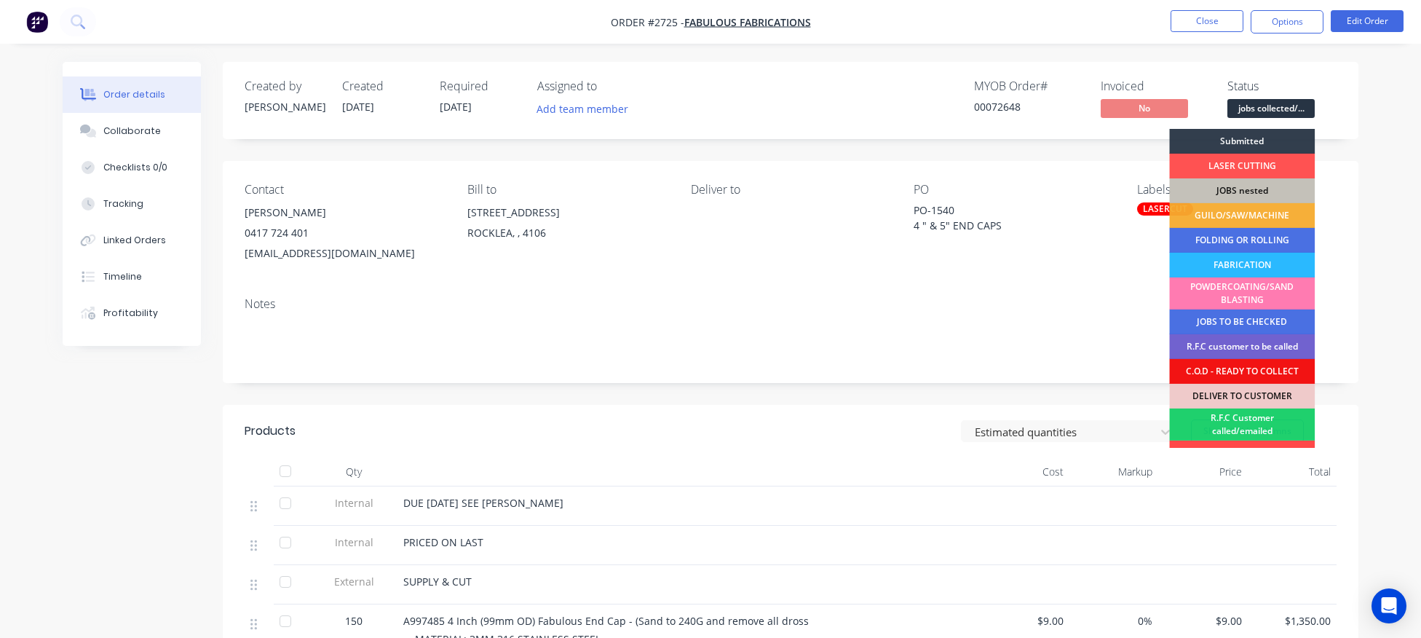
scroll to position [116, 0]
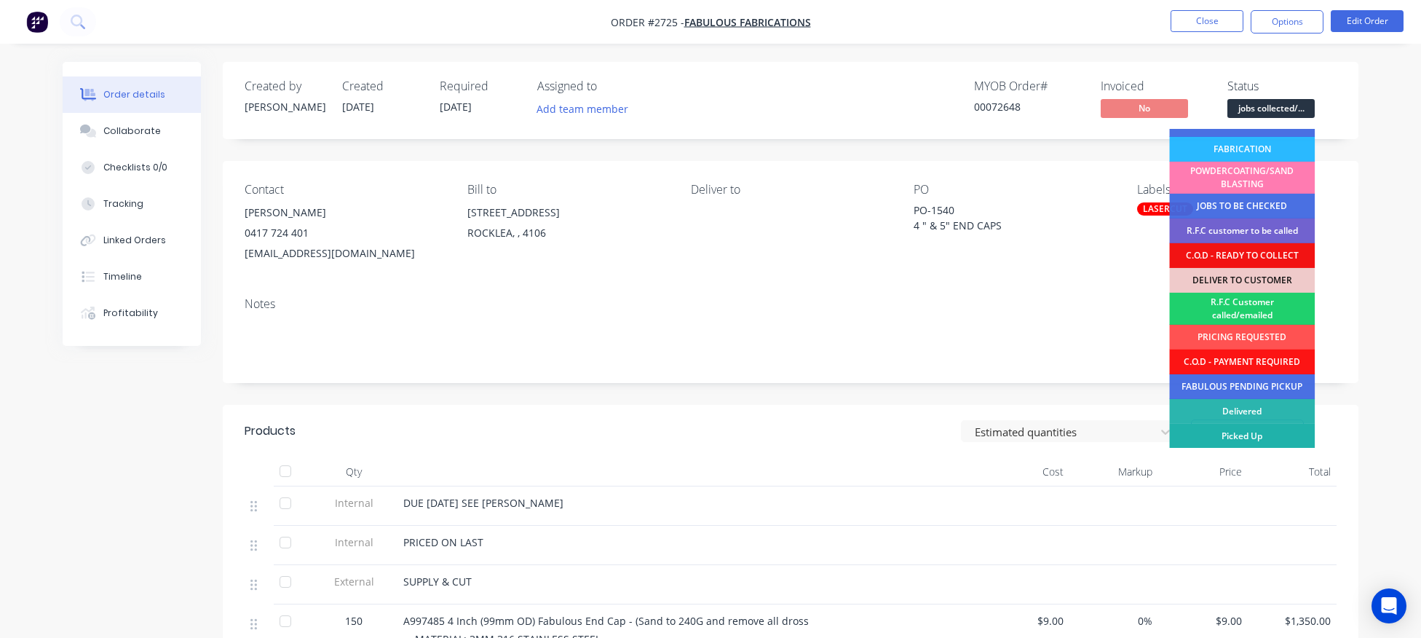
click at [1254, 440] on div "Picked Up" at bounding box center [1242, 436] width 146 height 25
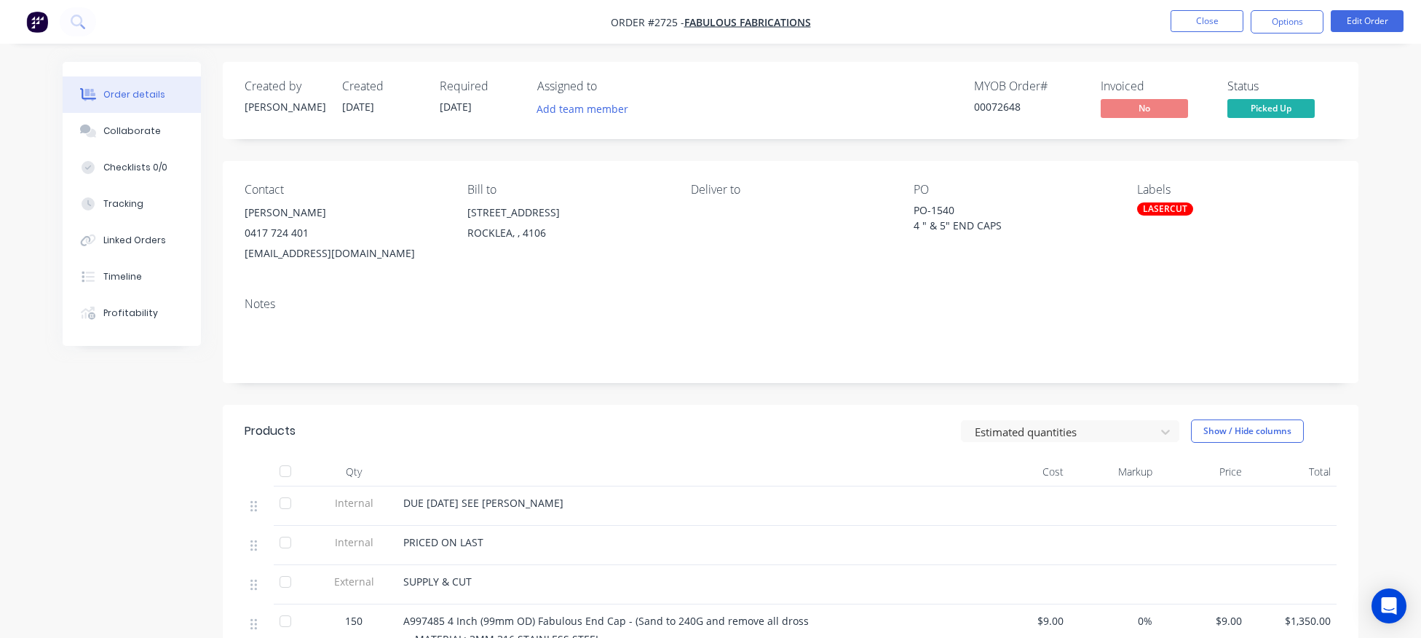
click at [1165, 208] on div "LASERCUT" at bounding box center [1165, 208] width 56 height 13
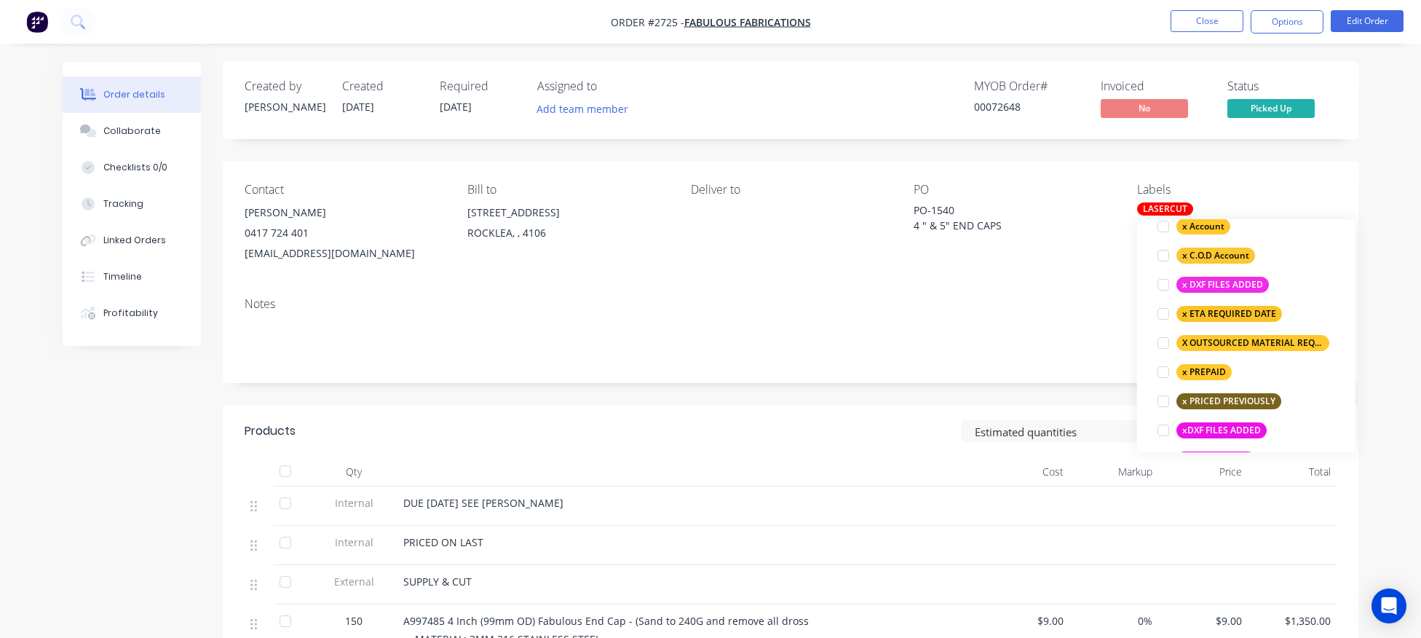
scroll to position [1252, 0]
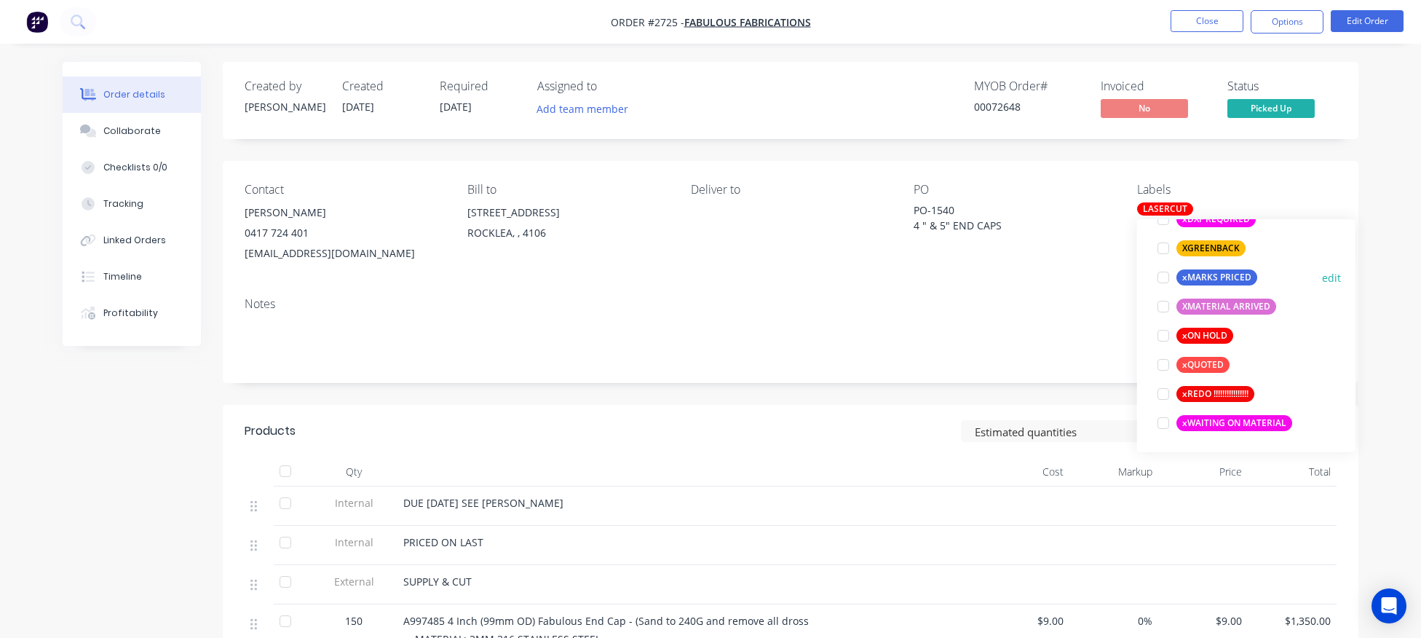
click at [1159, 280] on div at bounding box center [1163, 277] width 29 height 29
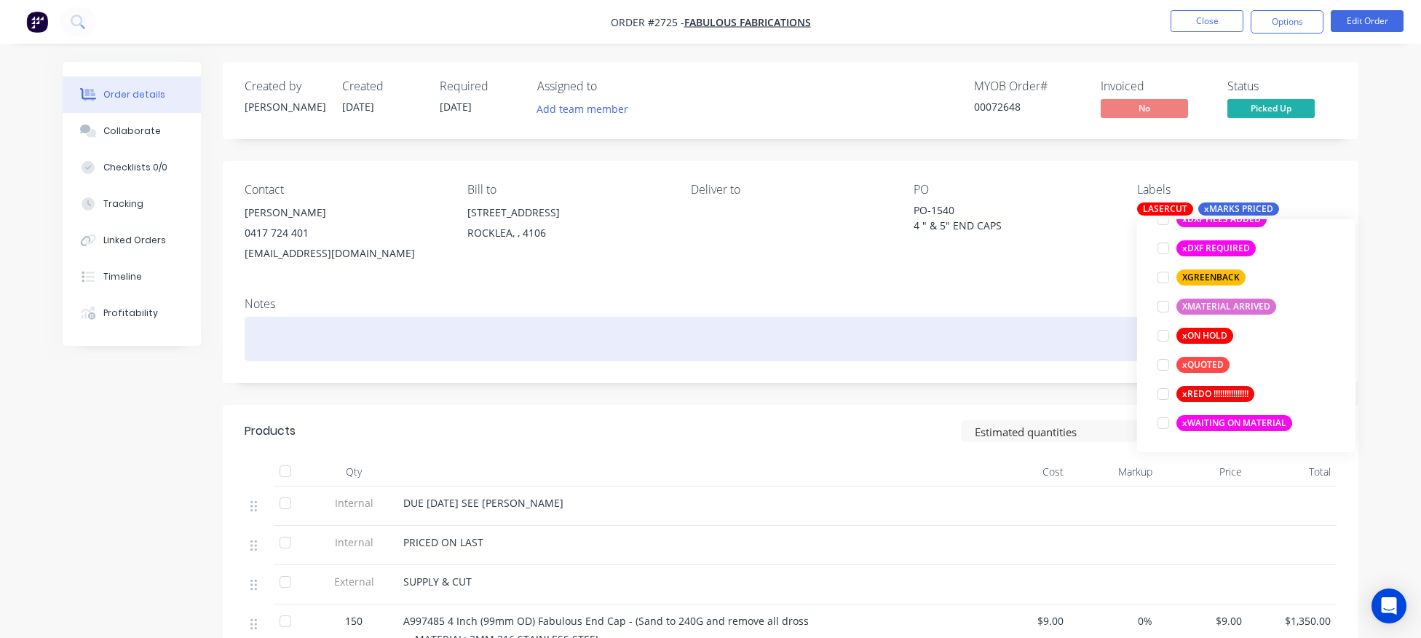
scroll to position [87, 0]
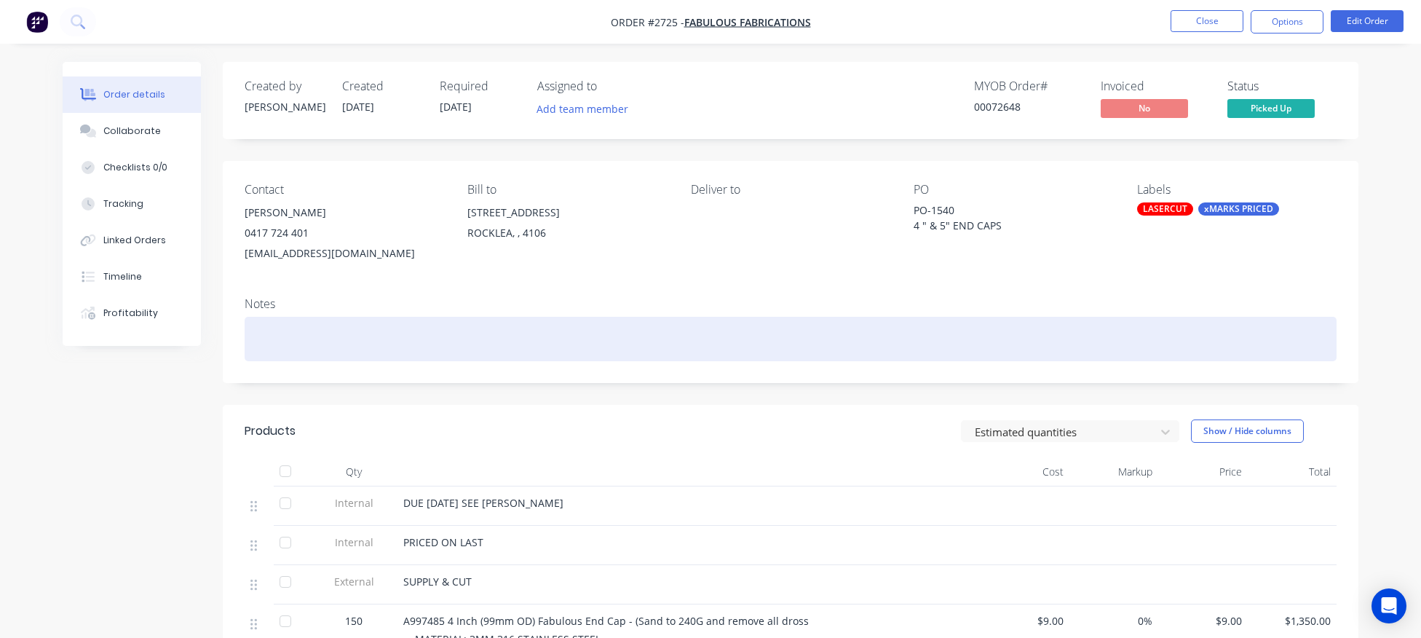
click at [970, 330] on div at bounding box center [791, 339] width 1092 height 44
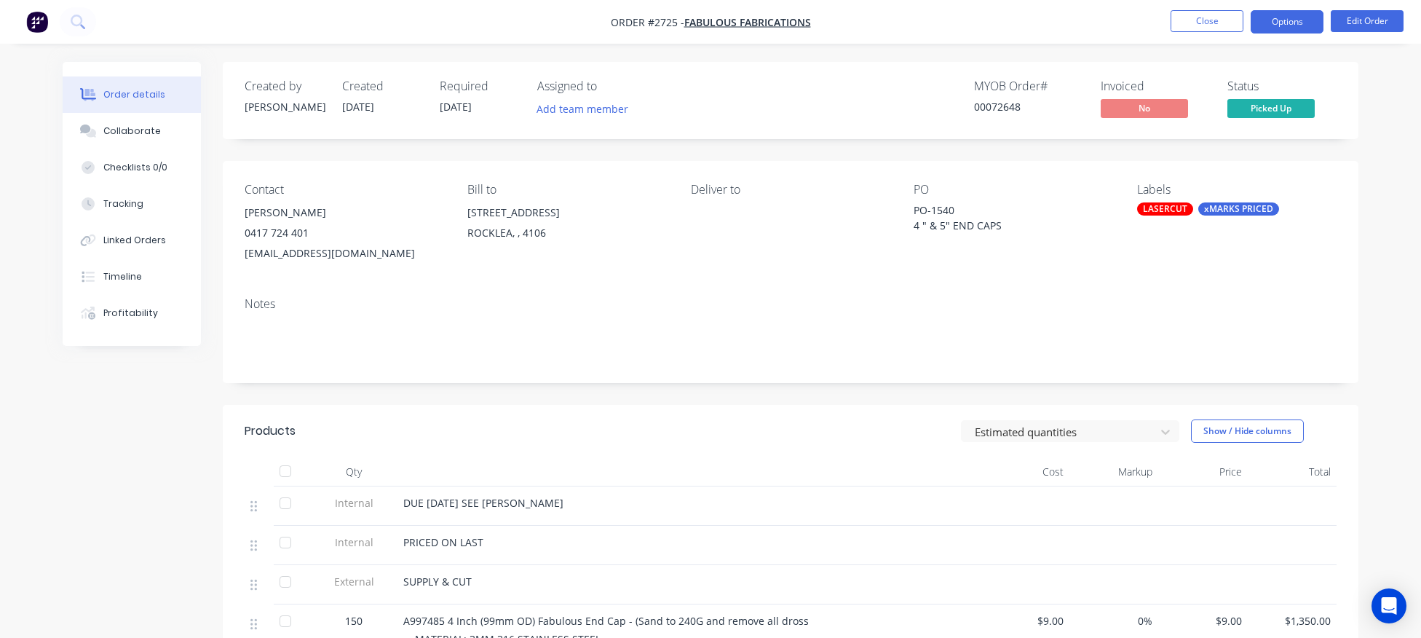
click at [1297, 18] on button "Options" at bounding box center [1287, 21] width 73 height 23
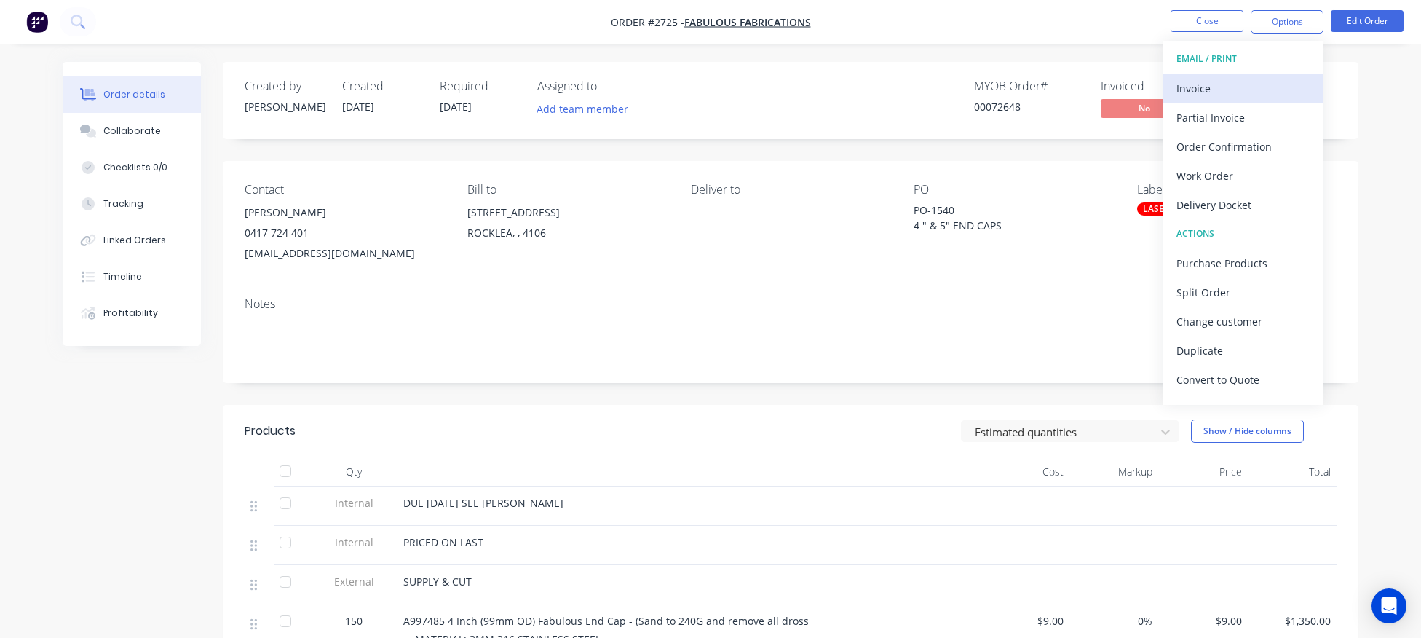
click at [1198, 87] on div "Invoice" at bounding box center [1243, 88] width 134 height 21
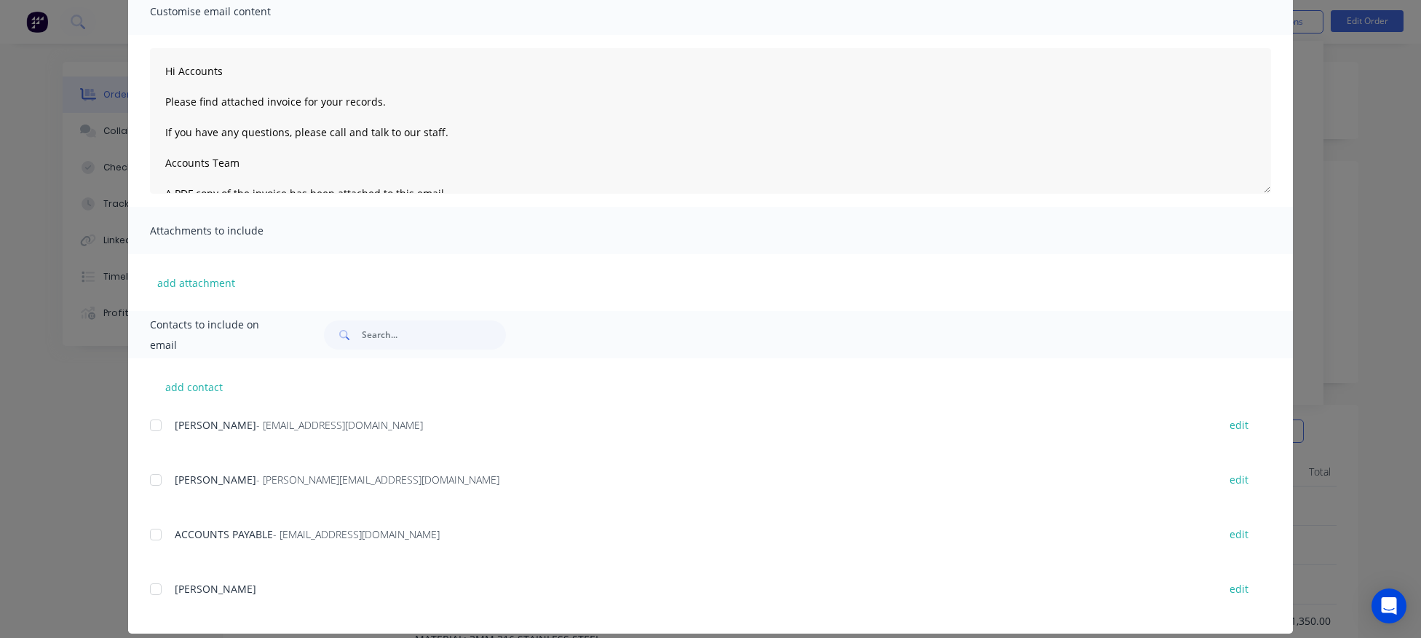
scroll to position [134, 0]
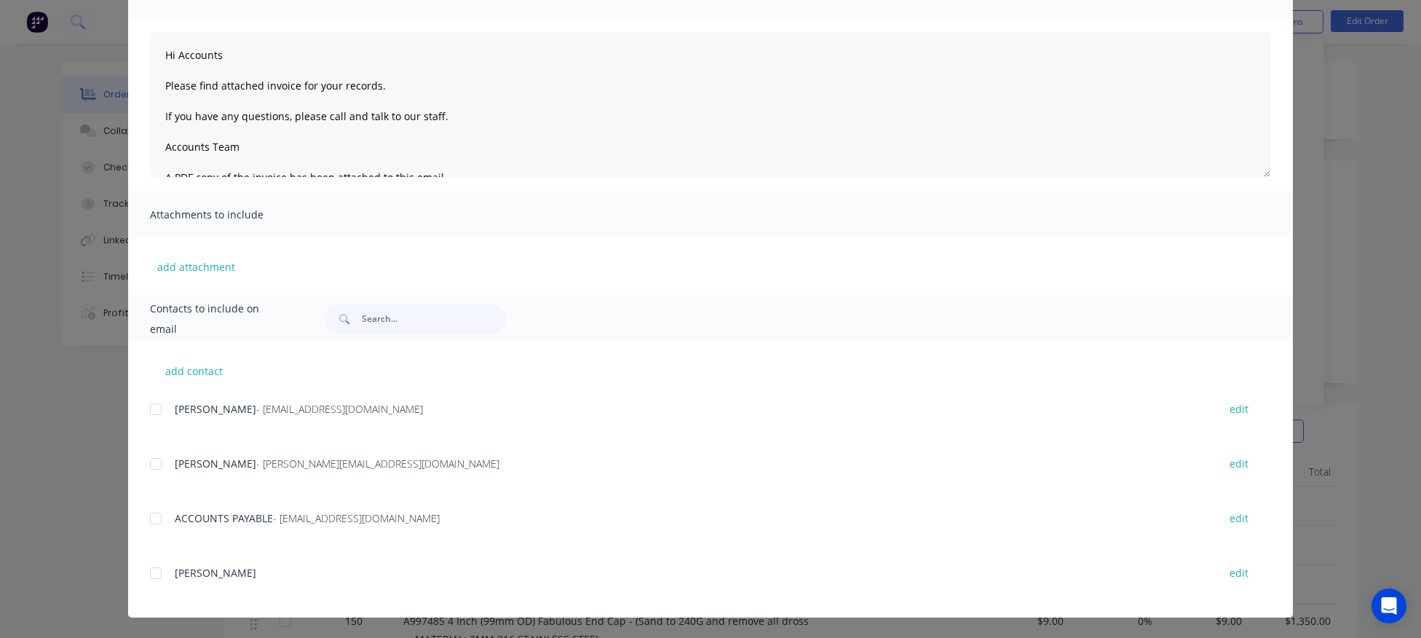
click at [157, 410] on div at bounding box center [155, 409] width 29 height 29
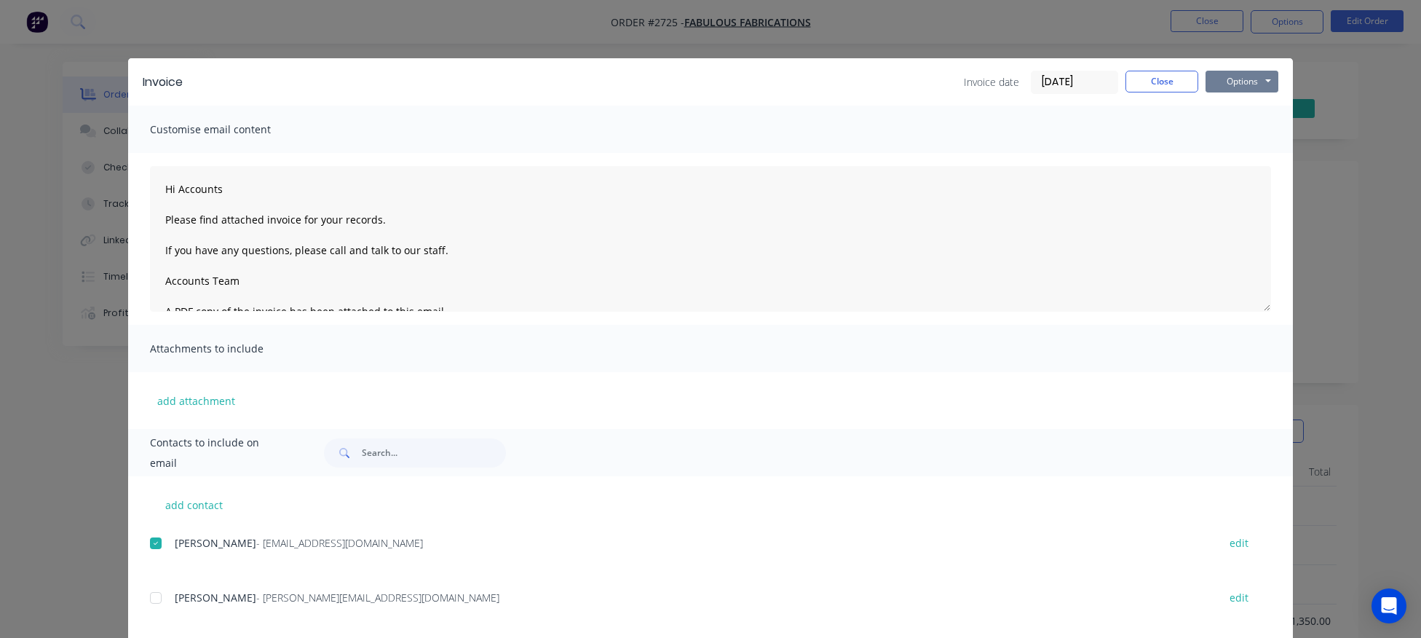
click at [1231, 83] on button "Options" at bounding box center [1241, 82] width 73 height 22
click at [1223, 162] on button "Email" at bounding box center [1251, 155] width 93 height 24
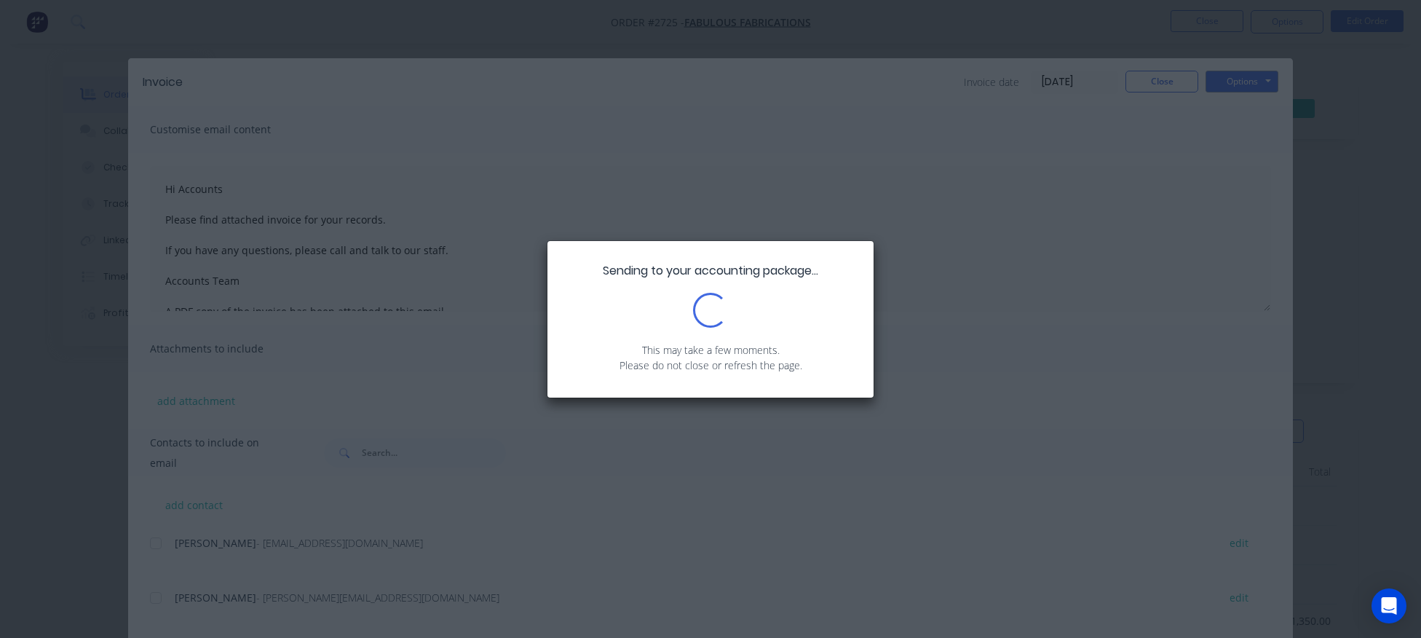
click at [983, 292] on div "Sending to your accounting package... Loading... This may take a few moments. P…" at bounding box center [710, 319] width 1421 height 638
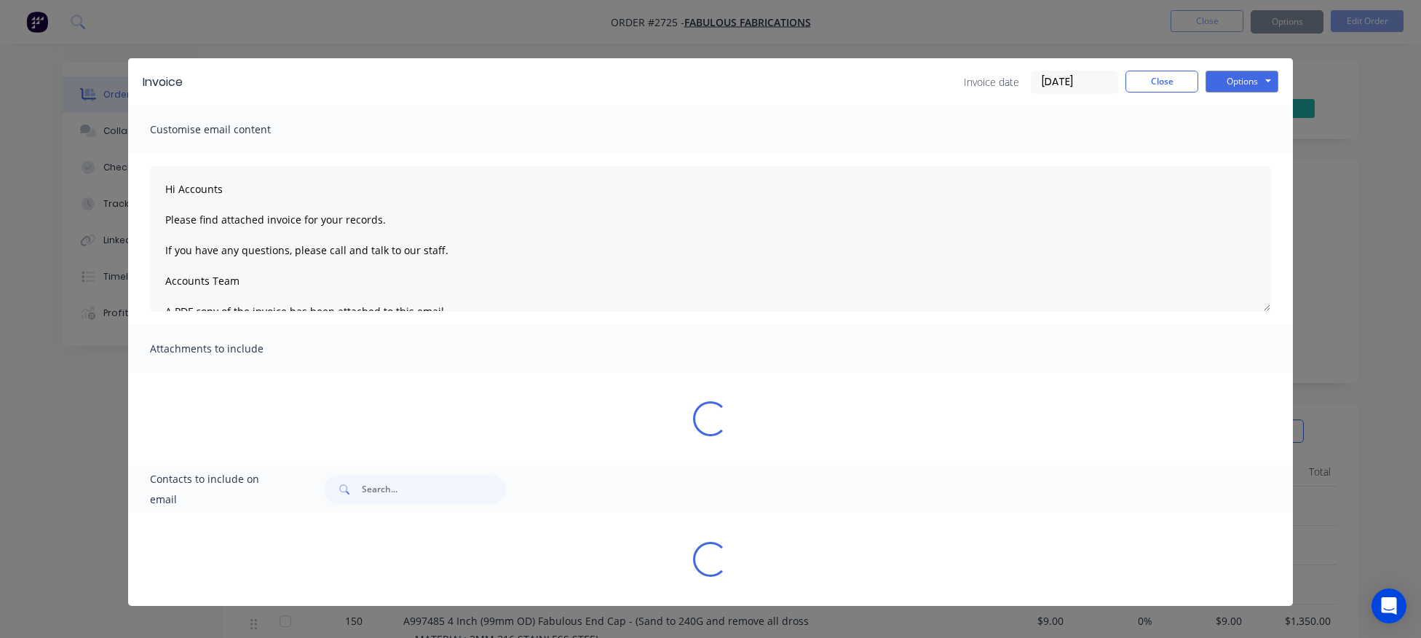
type textarea "Hi Accounts Please find attached invoice for your records. If you have any ques…"
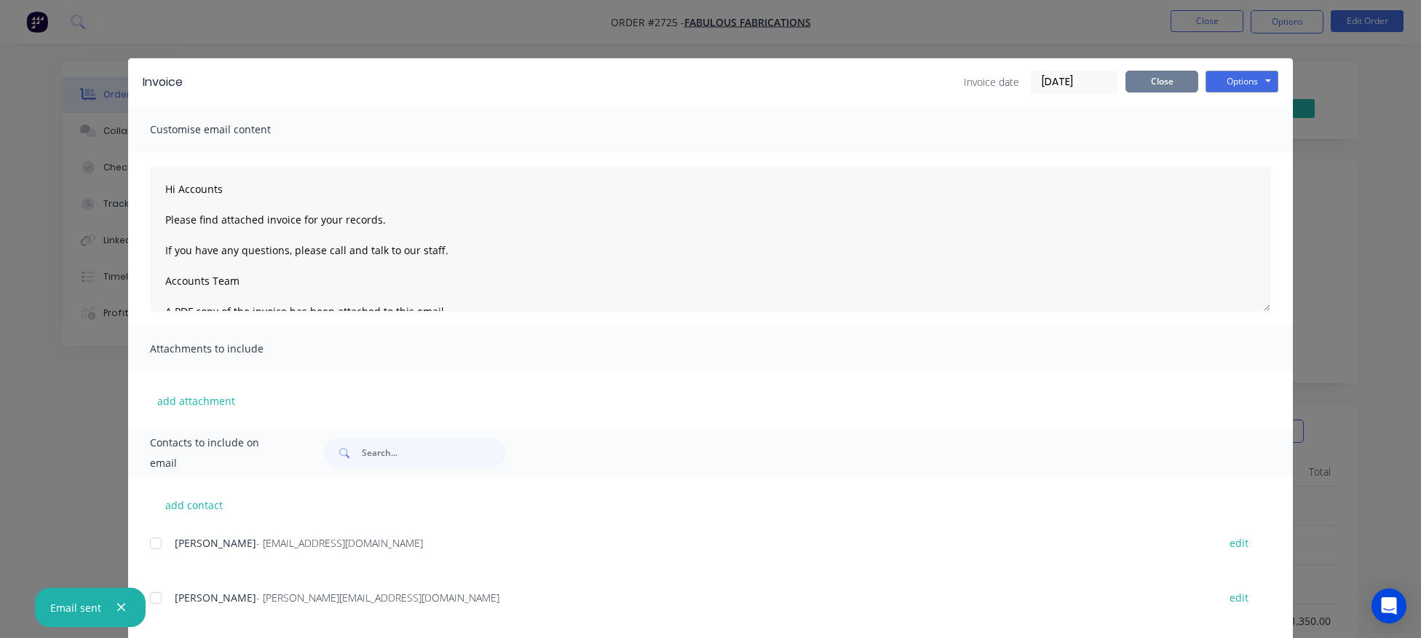
click at [1156, 82] on button "Close" at bounding box center [1161, 82] width 73 height 22
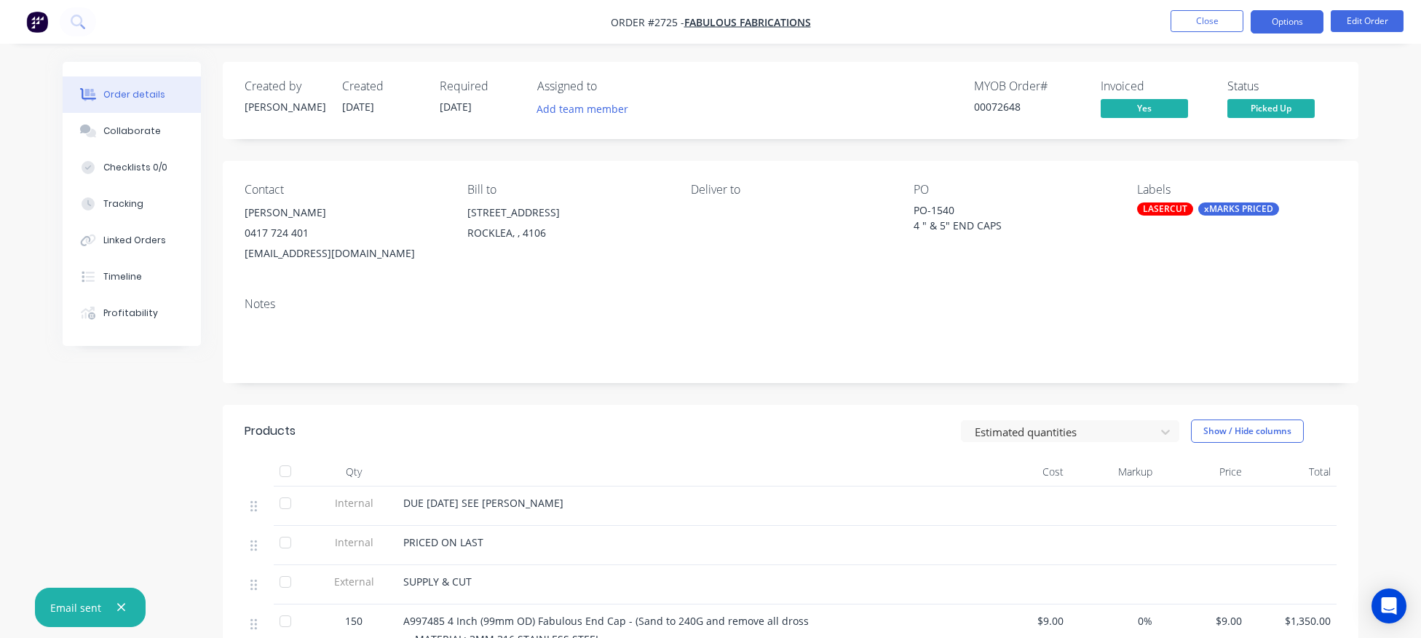
click at [1291, 24] on button "Options" at bounding box center [1287, 21] width 73 height 23
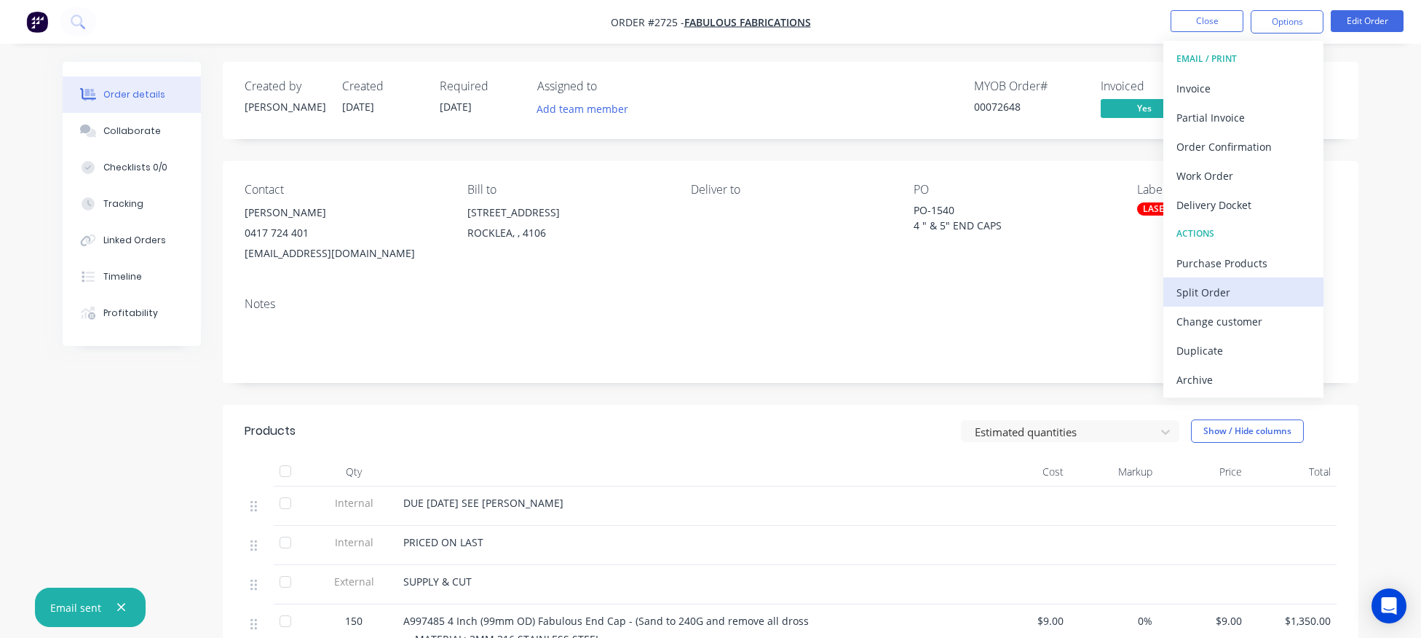
scroll to position [301, 0]
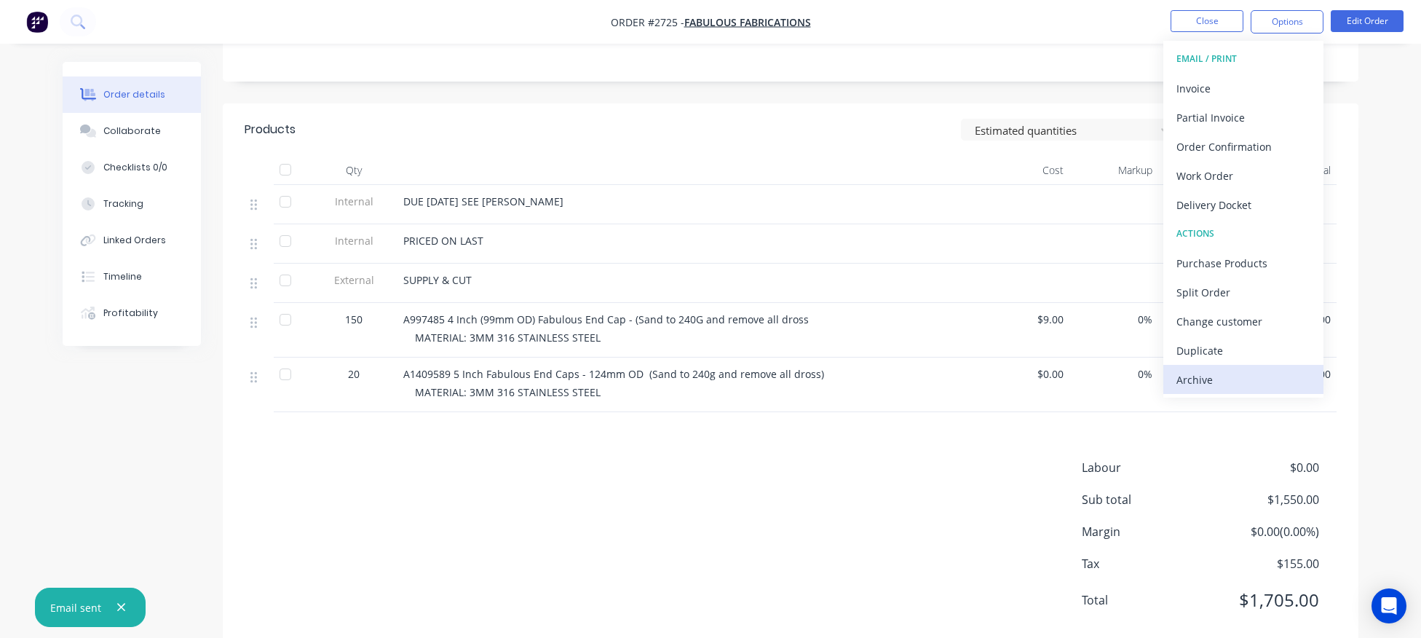
click at [1238, 387] on div "Archive" at bounding box center [1243, 379] width 134 height 21
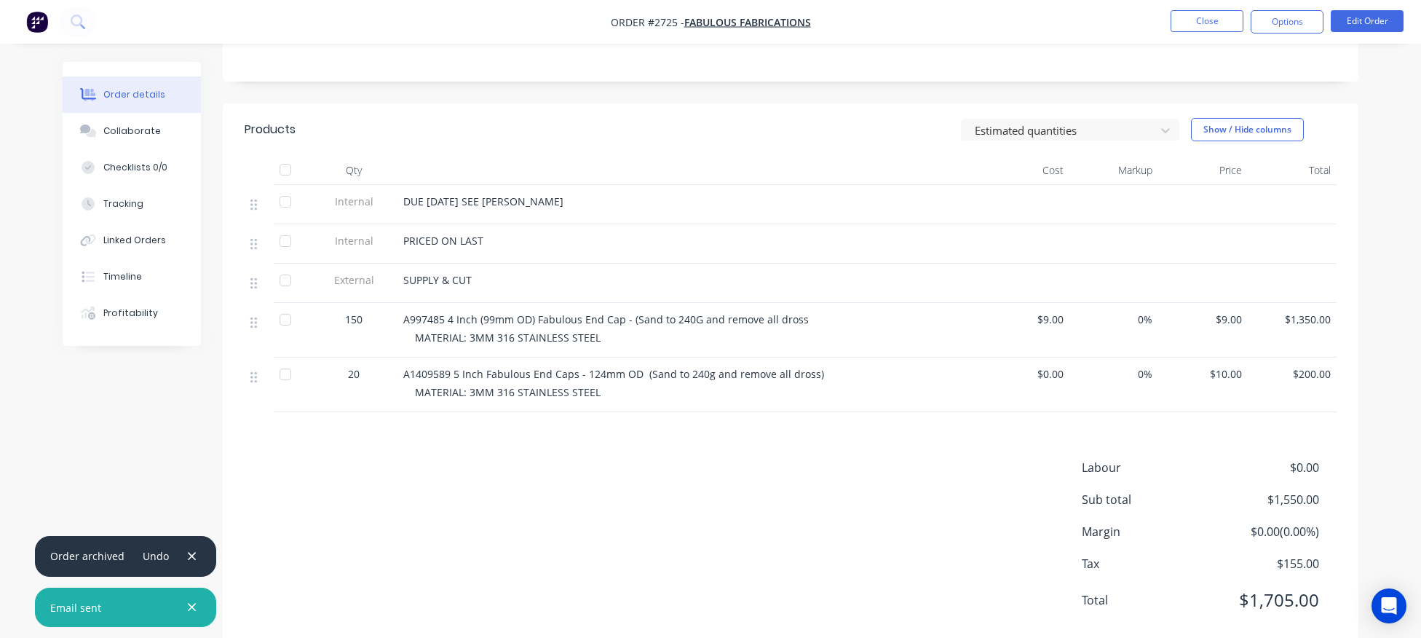
scroll to position [0, 0]
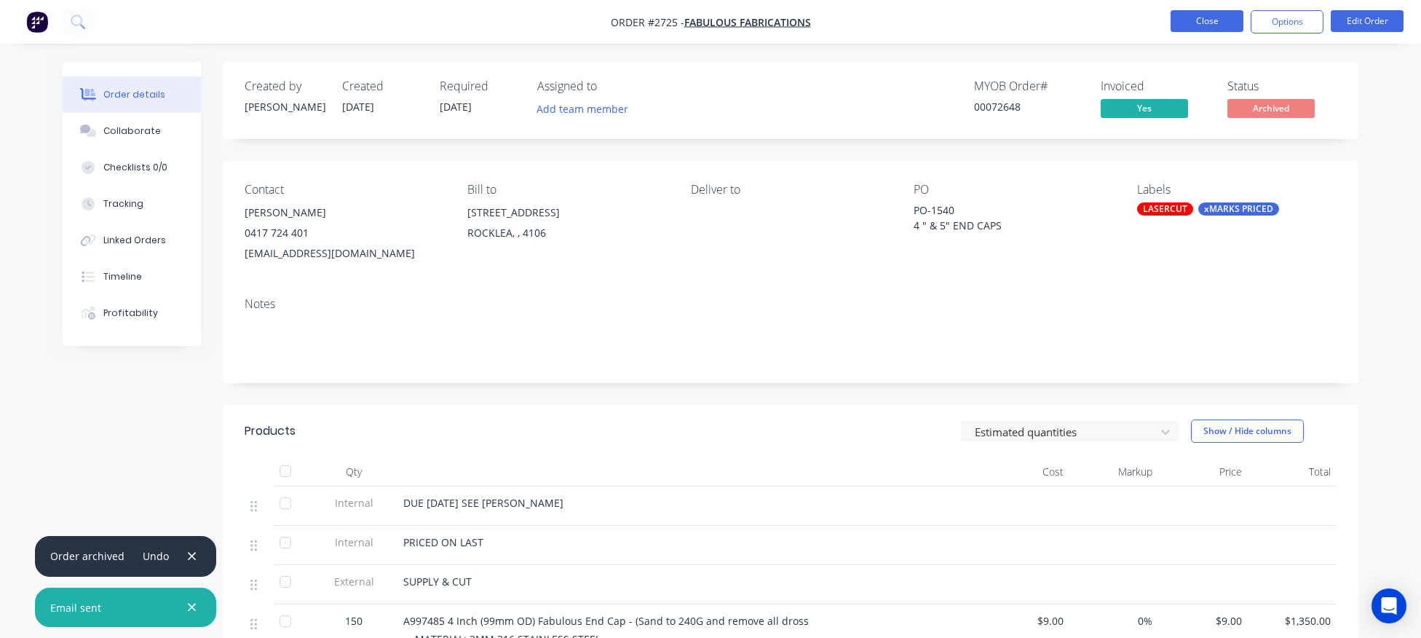
click at [1215, 23] on button "Close" at bounding box center [1207, 21] width 73 height 22
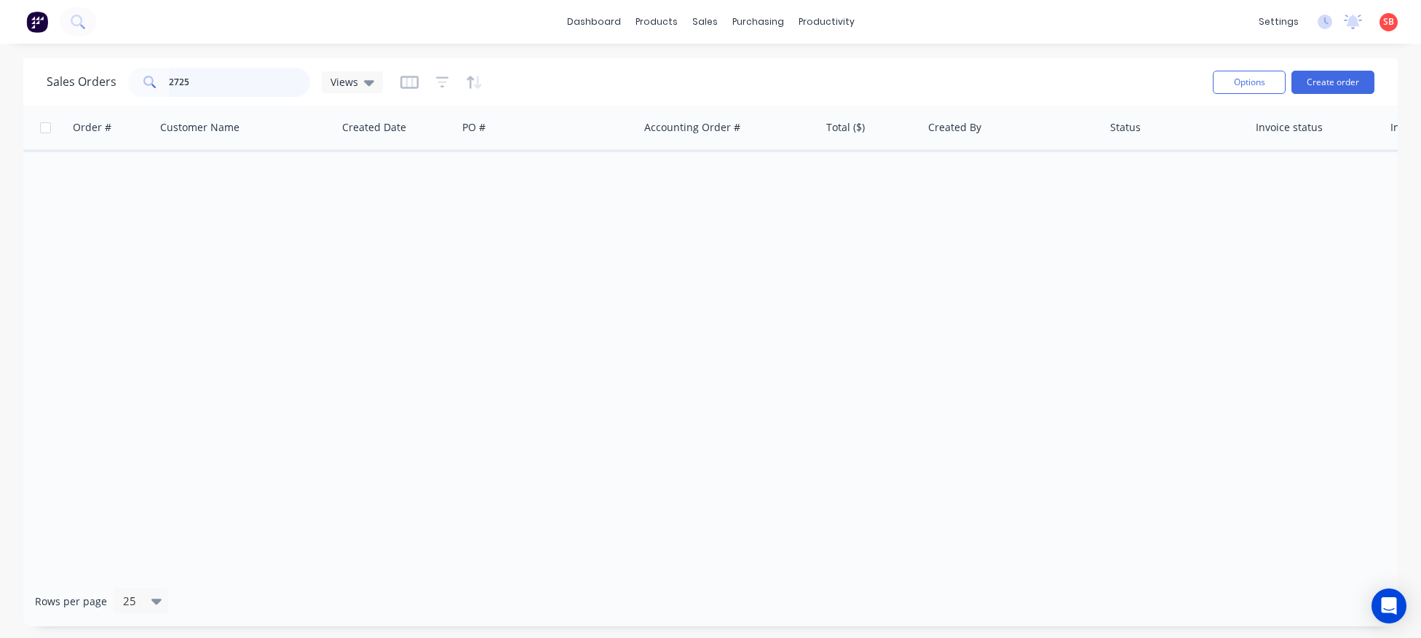
click at [206, 78] on input "2725" at bounding box center [240, 82] width 142 height 29
type input "2724"
